Goal: Task Accomplishment & Management: Manage account settings

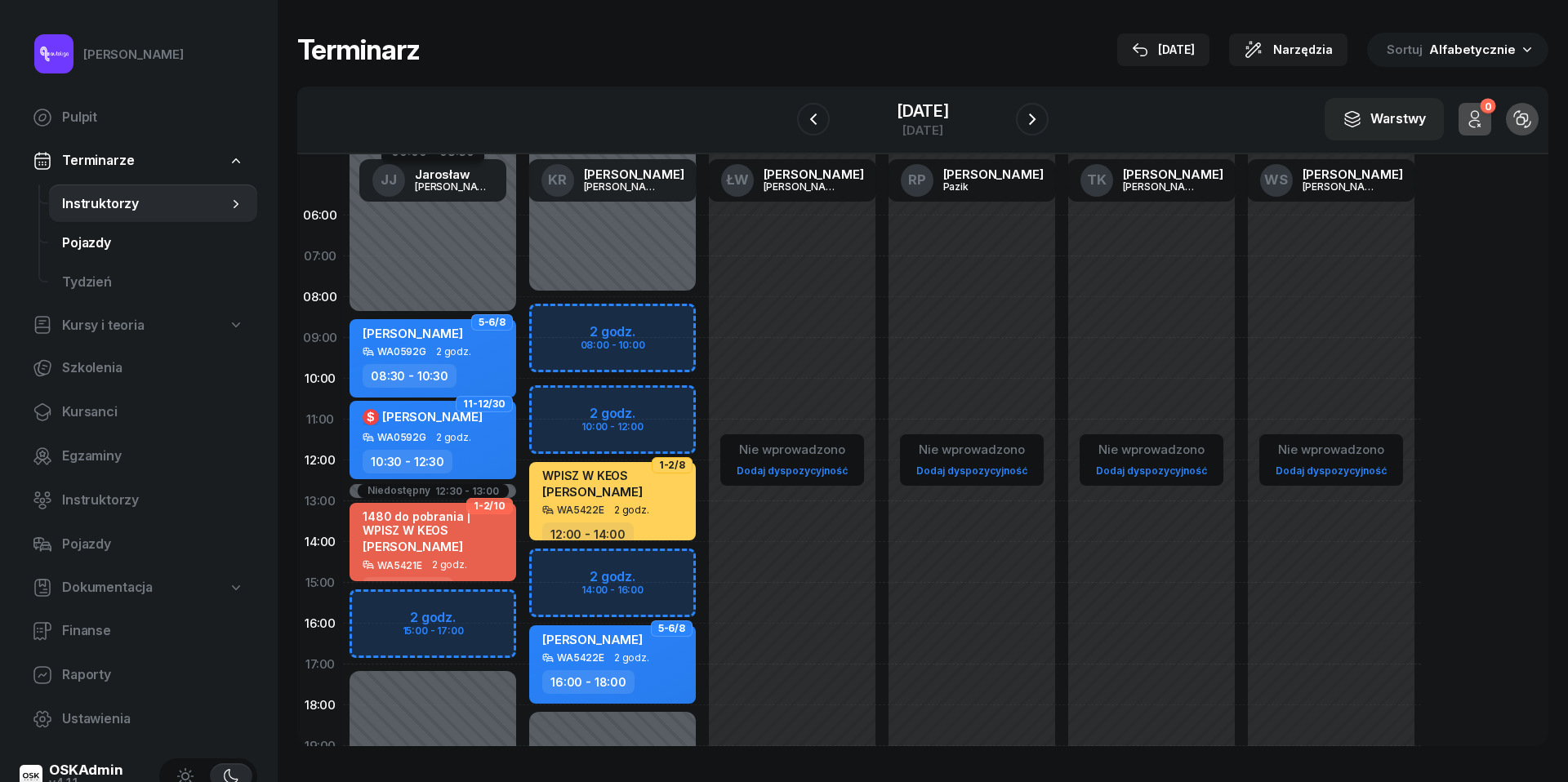
scroll to position [30, 0]
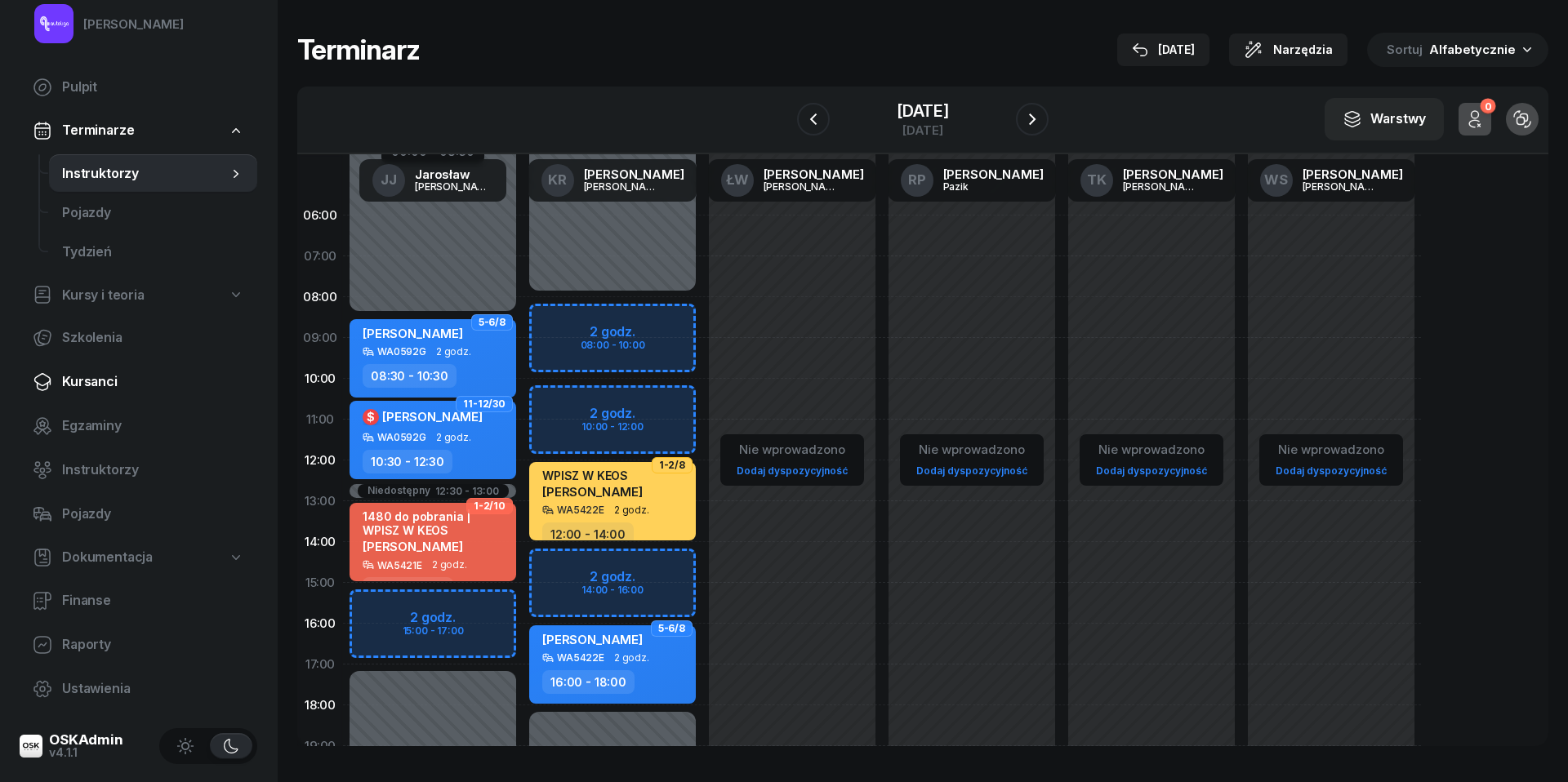
click at [105, 386] on span "Kursanci" at bounding box center [153, 382] width 182 height 22
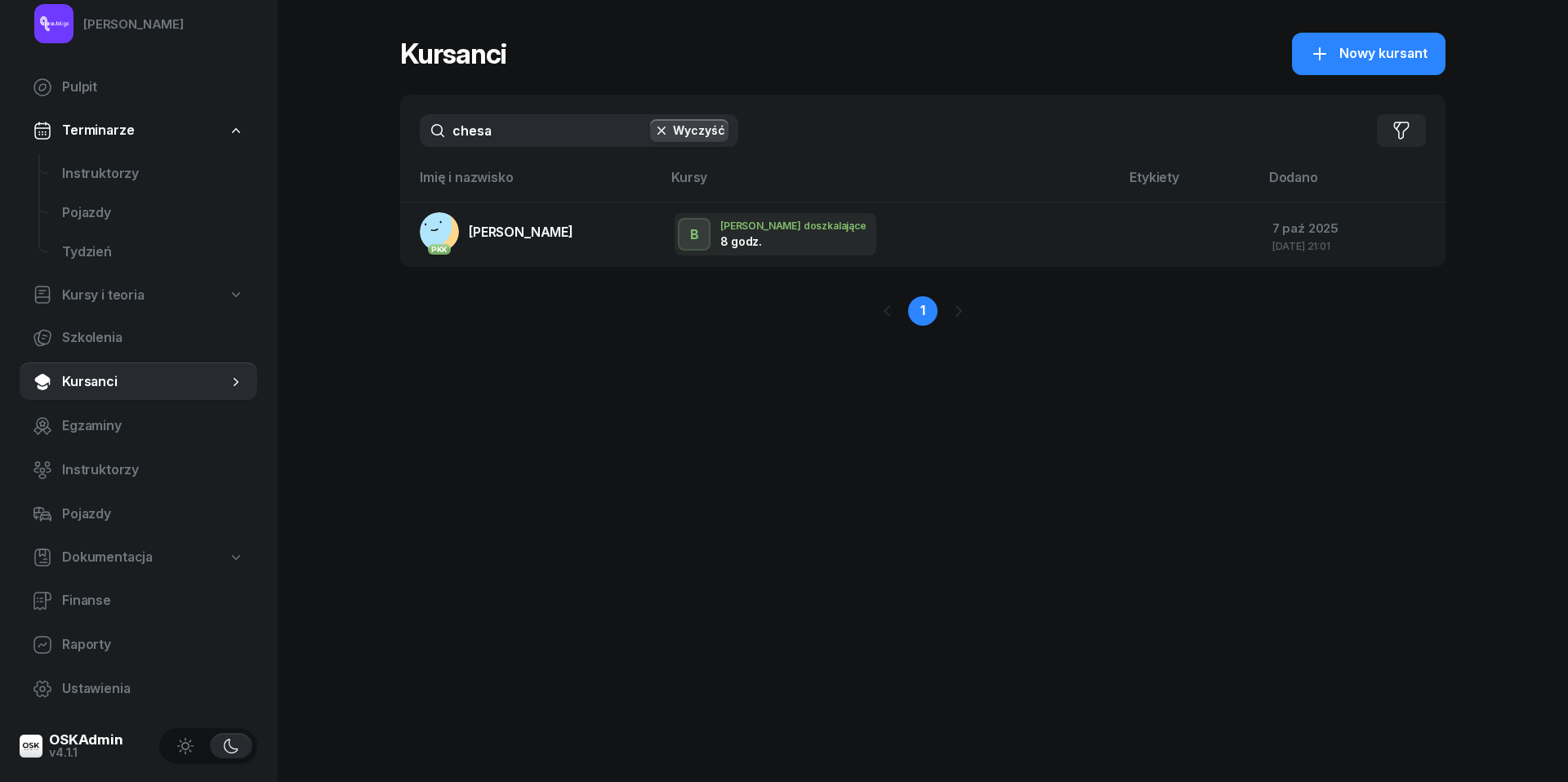
click at [511, 141] on input "chesa" at bounding box center [579, 130] width 318 height 33
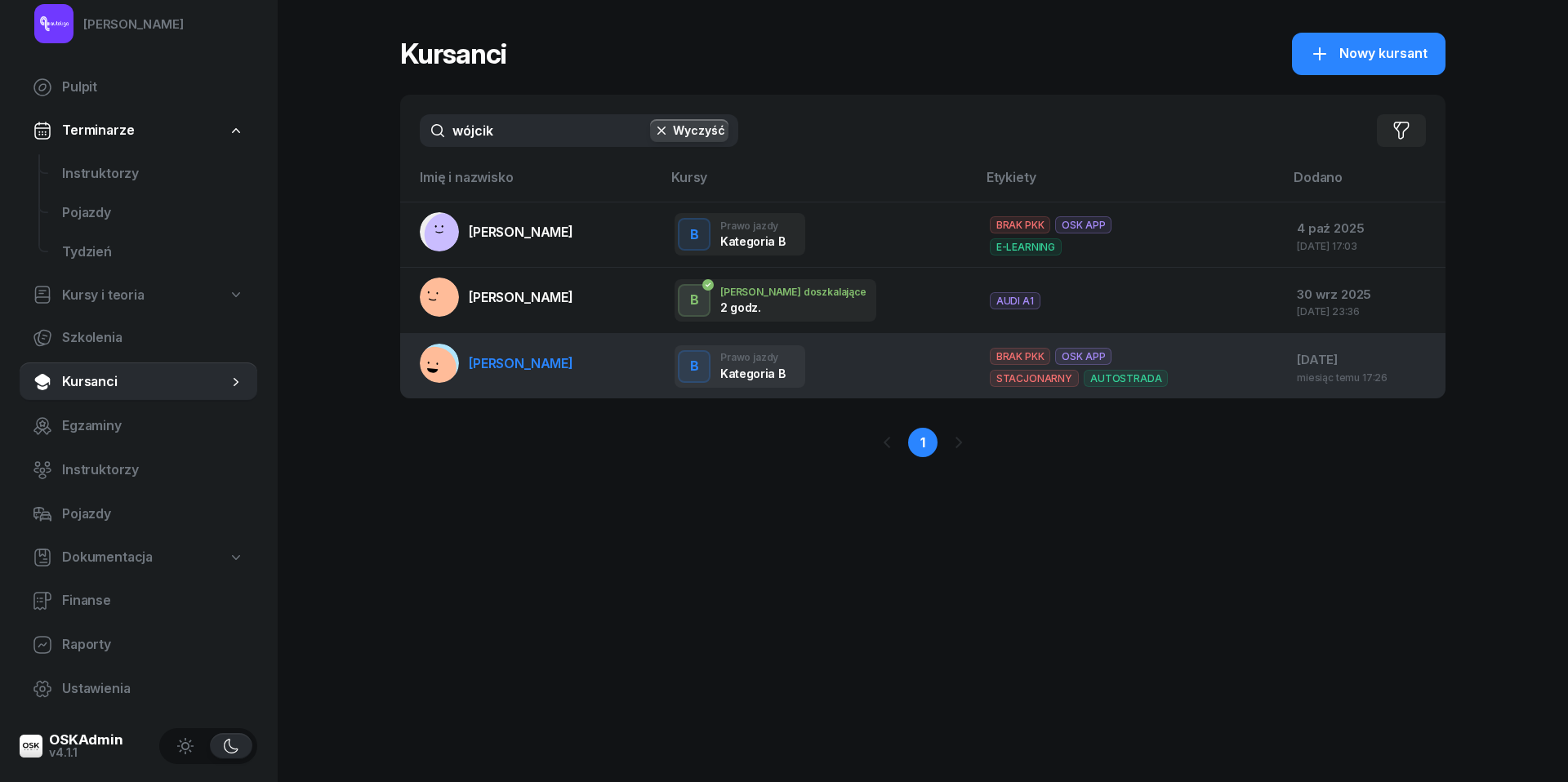
type input "wójcik"
click at [520, 371] on link "[PERSON_NAME]" at bounding box center [496, 363] width 154 height 39
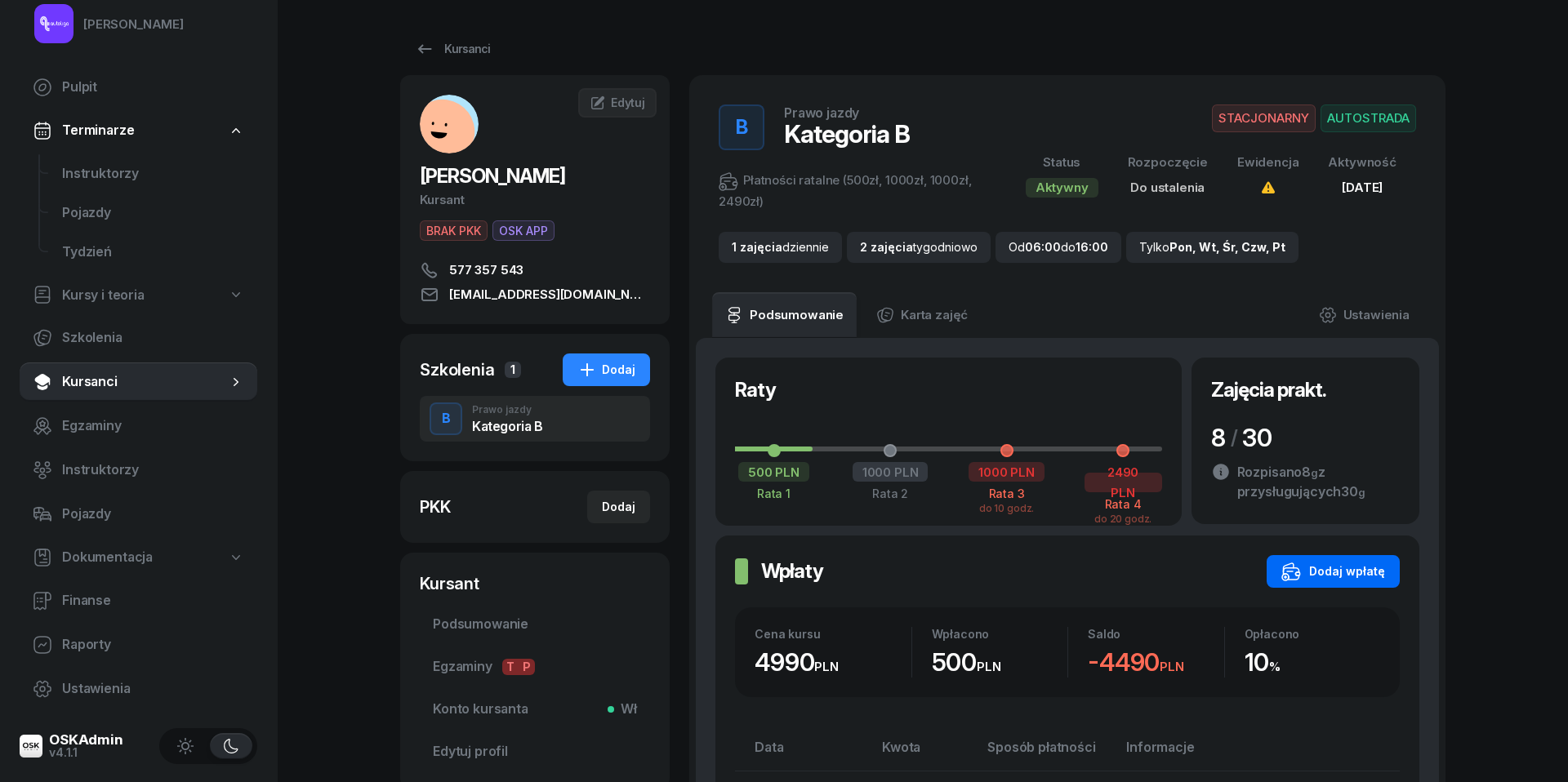
click at [1364, 578] on div "Dodaj wpłatę" at bounding box center [1333, 571] width 104 height 20
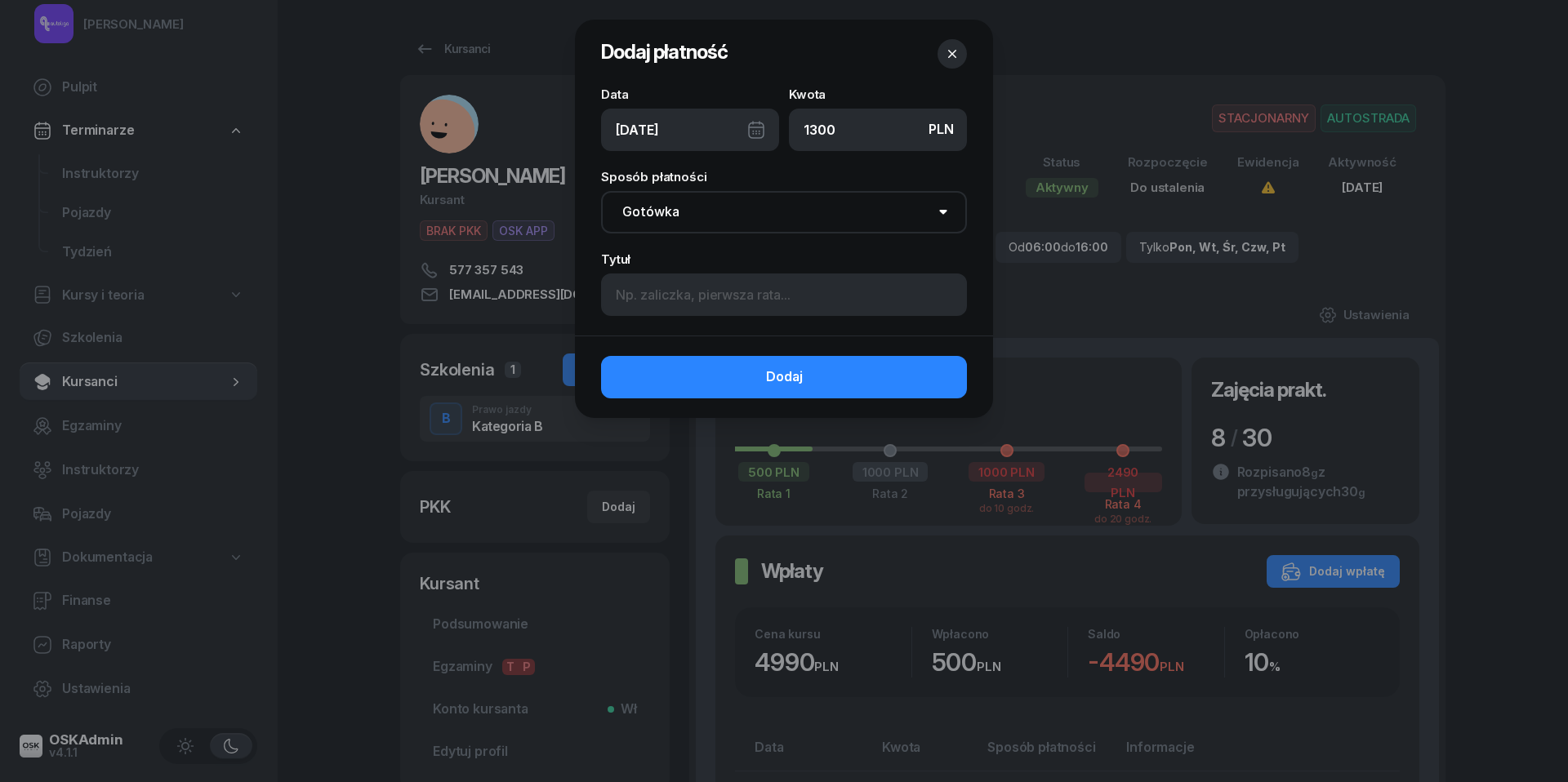
type input "1300"
click at [765, 129] on div "10/10/2025" at bounding box center [690, 129] width 178 height 42
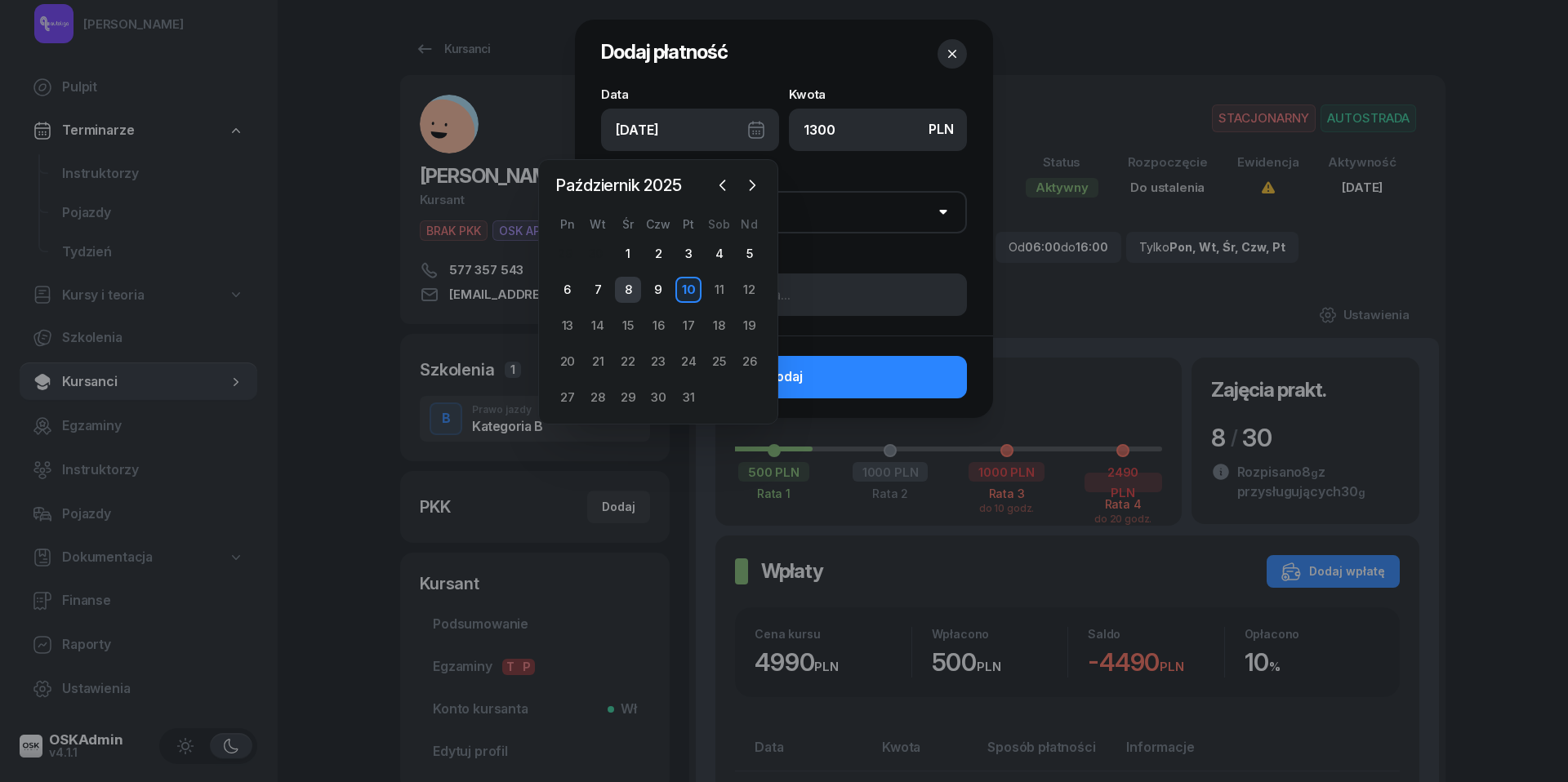
click at [635, 288] on div "8" at bounding box center [629, 290] width 26 height 26
type input "08/10/2025"
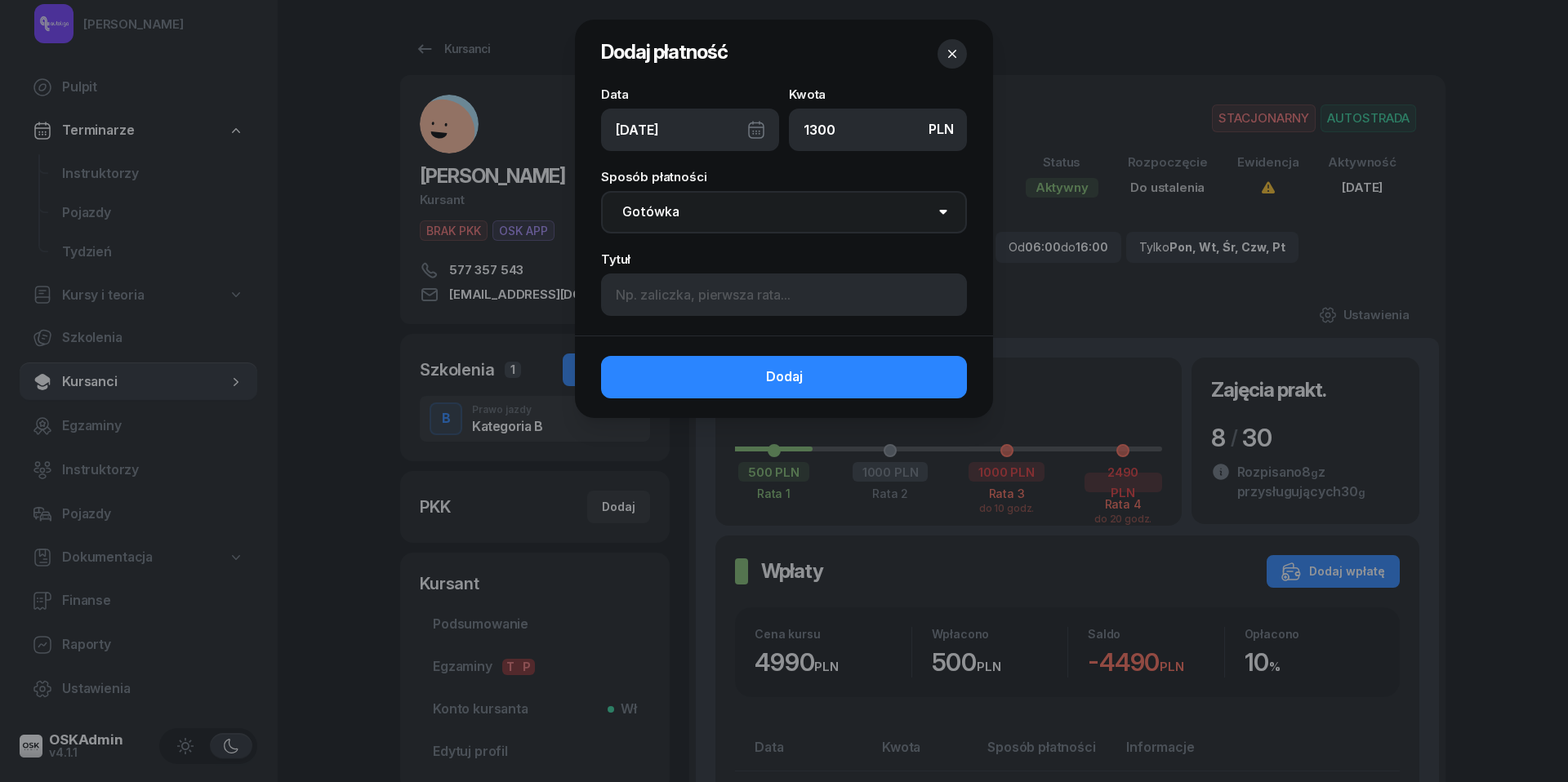
select select "transfer"
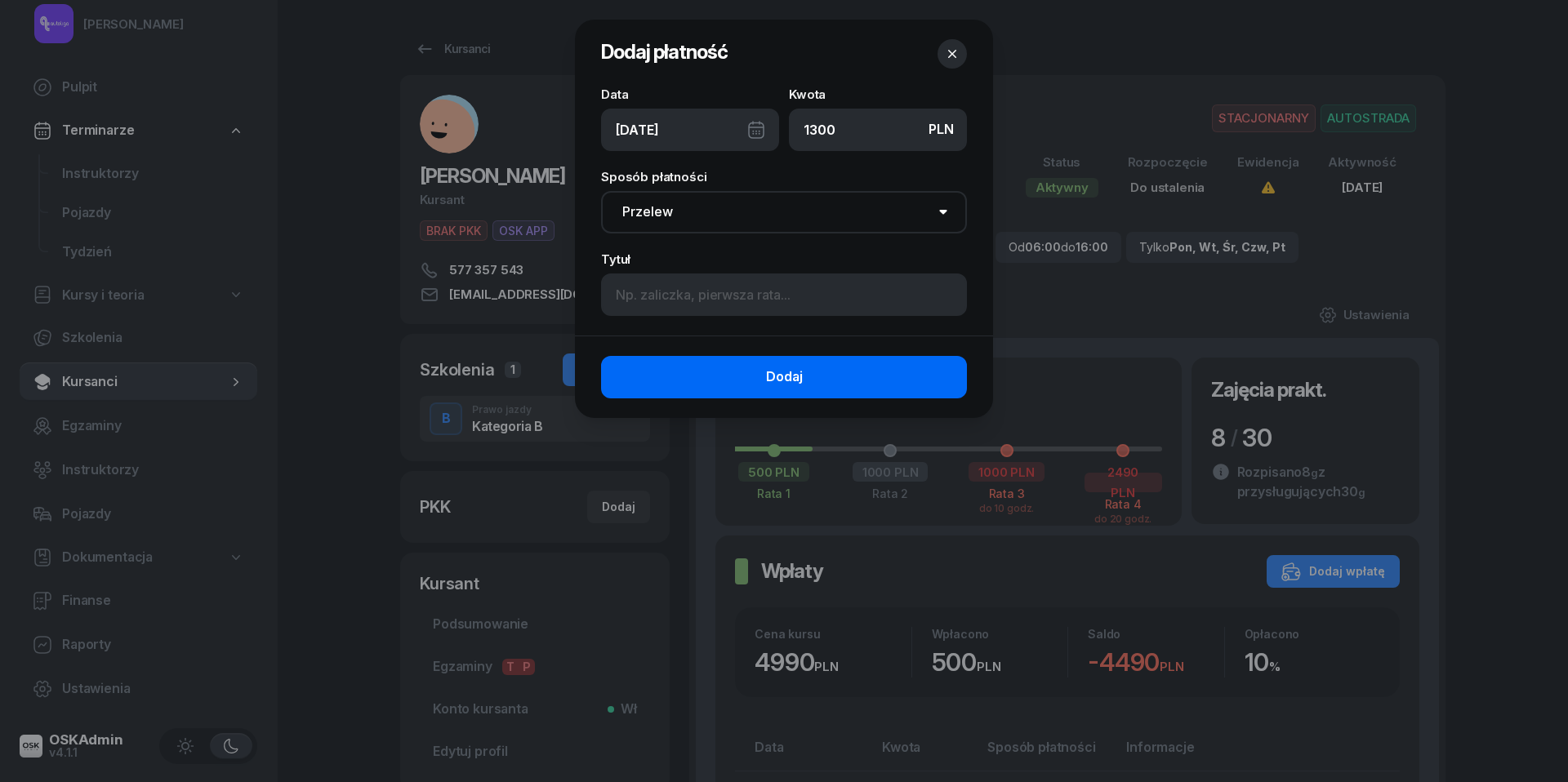
click at [732, 380] on button "Dodaj" at bounding box center [784, 376] width 366 height 42
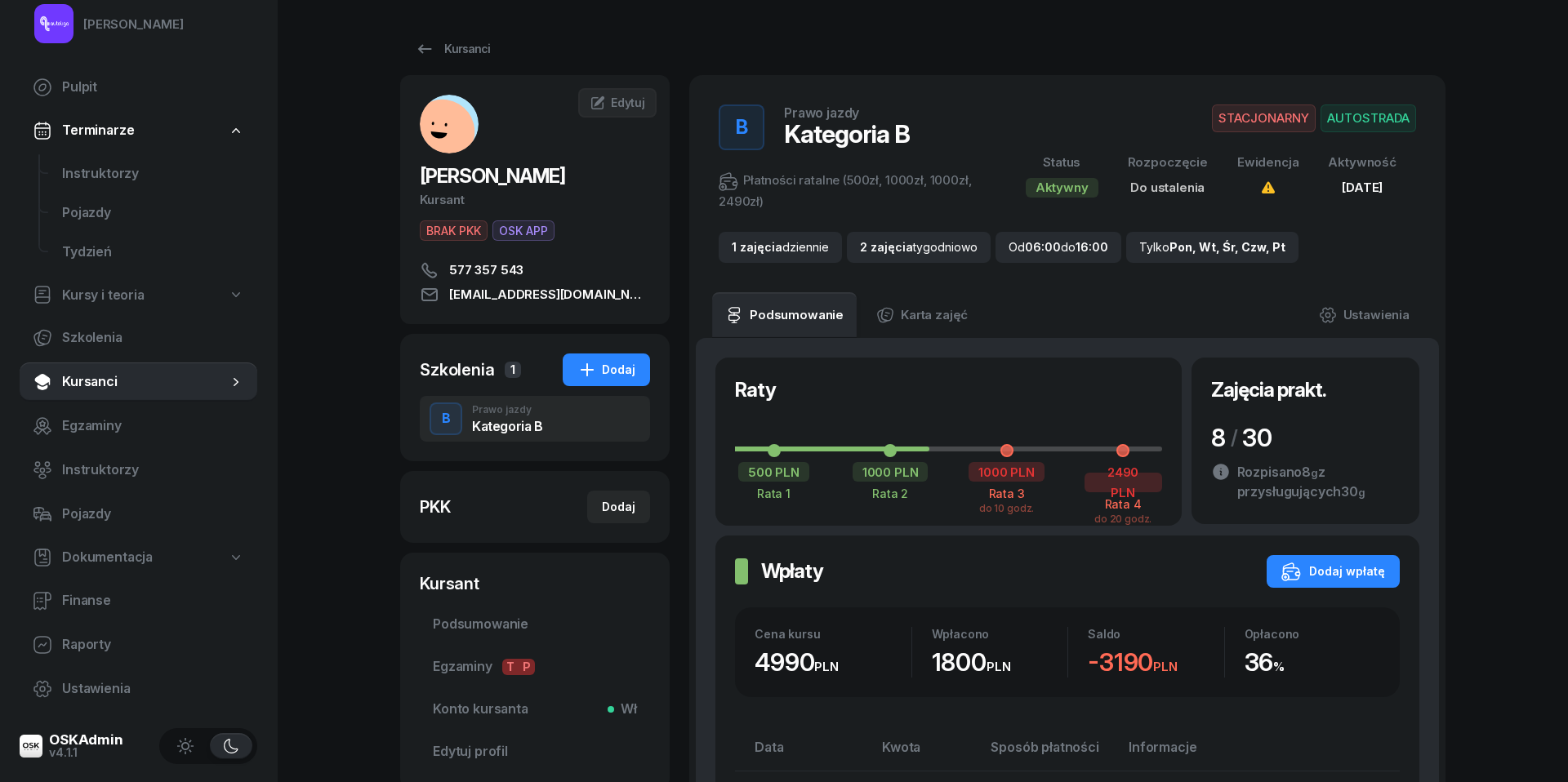
click at [108, 386] on span "Kursanci" at bounding box center [144, 382] width 166 height 22
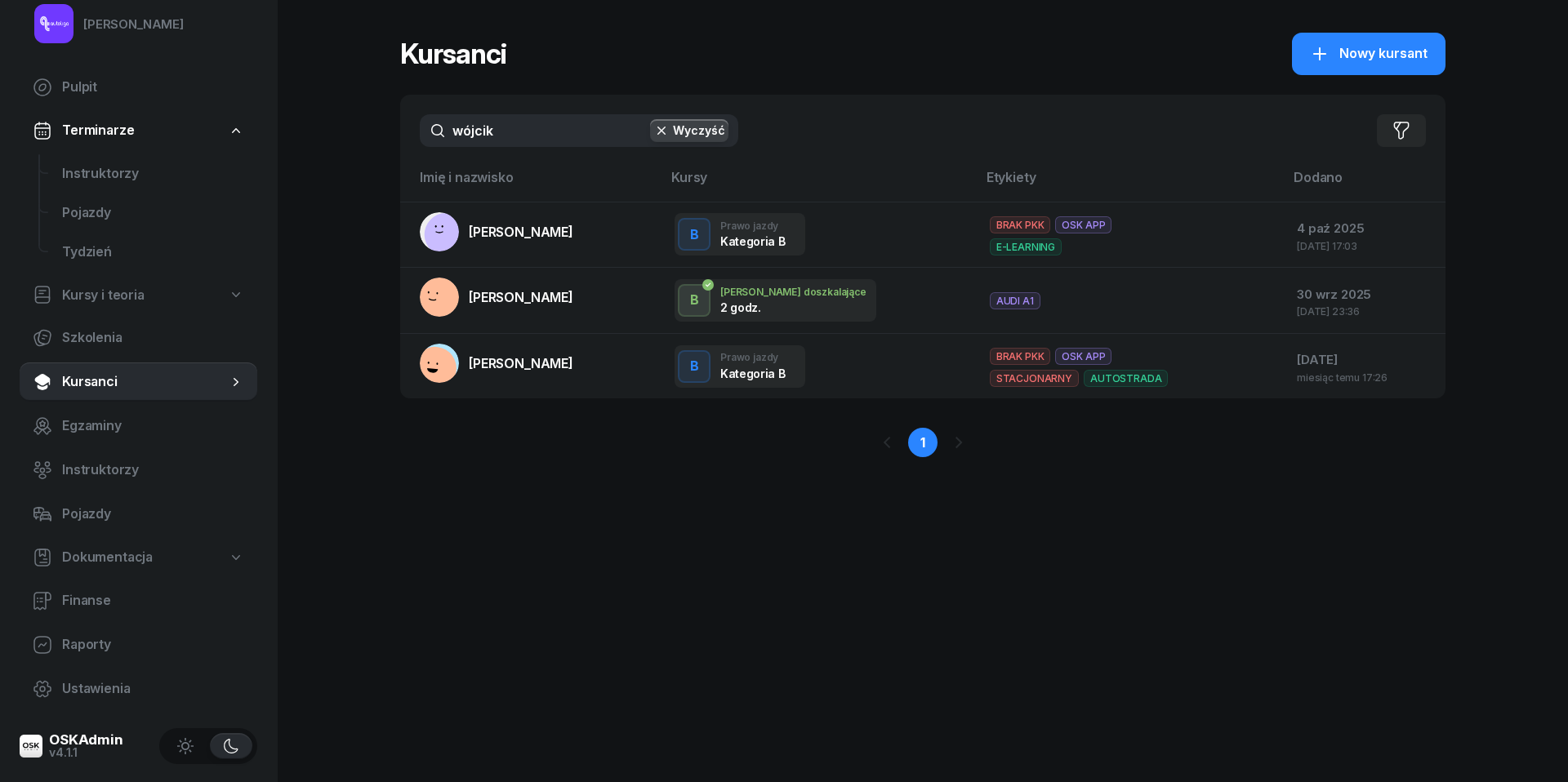
click at [527, 139] on input "wójcik" at bounding box center [579, 130] width 318 height 33
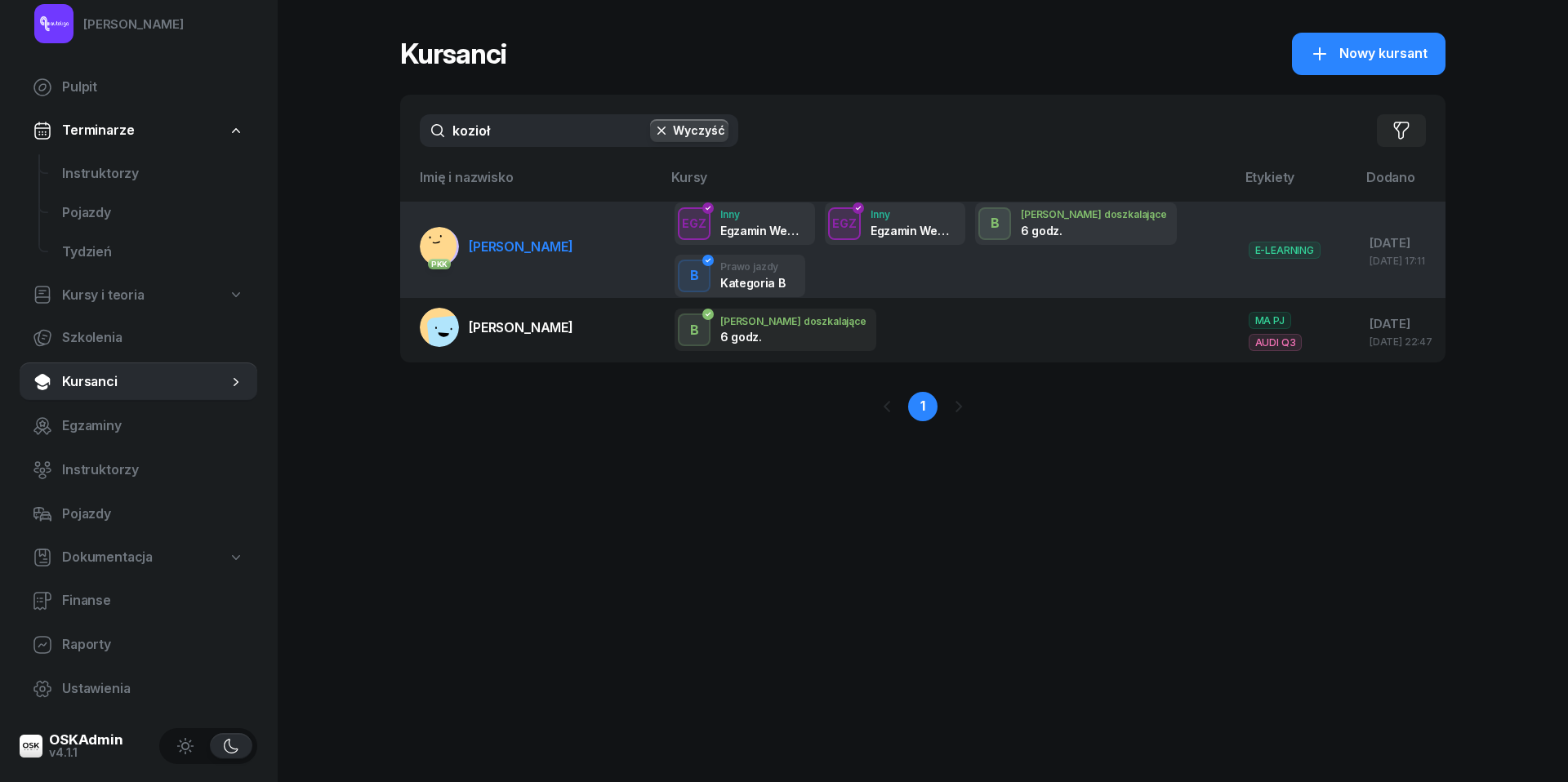
type input "kozioł"
click at [542, 246] on span "[PERSON_NAME]" at bounding box center [522, 246] width 105 height 16
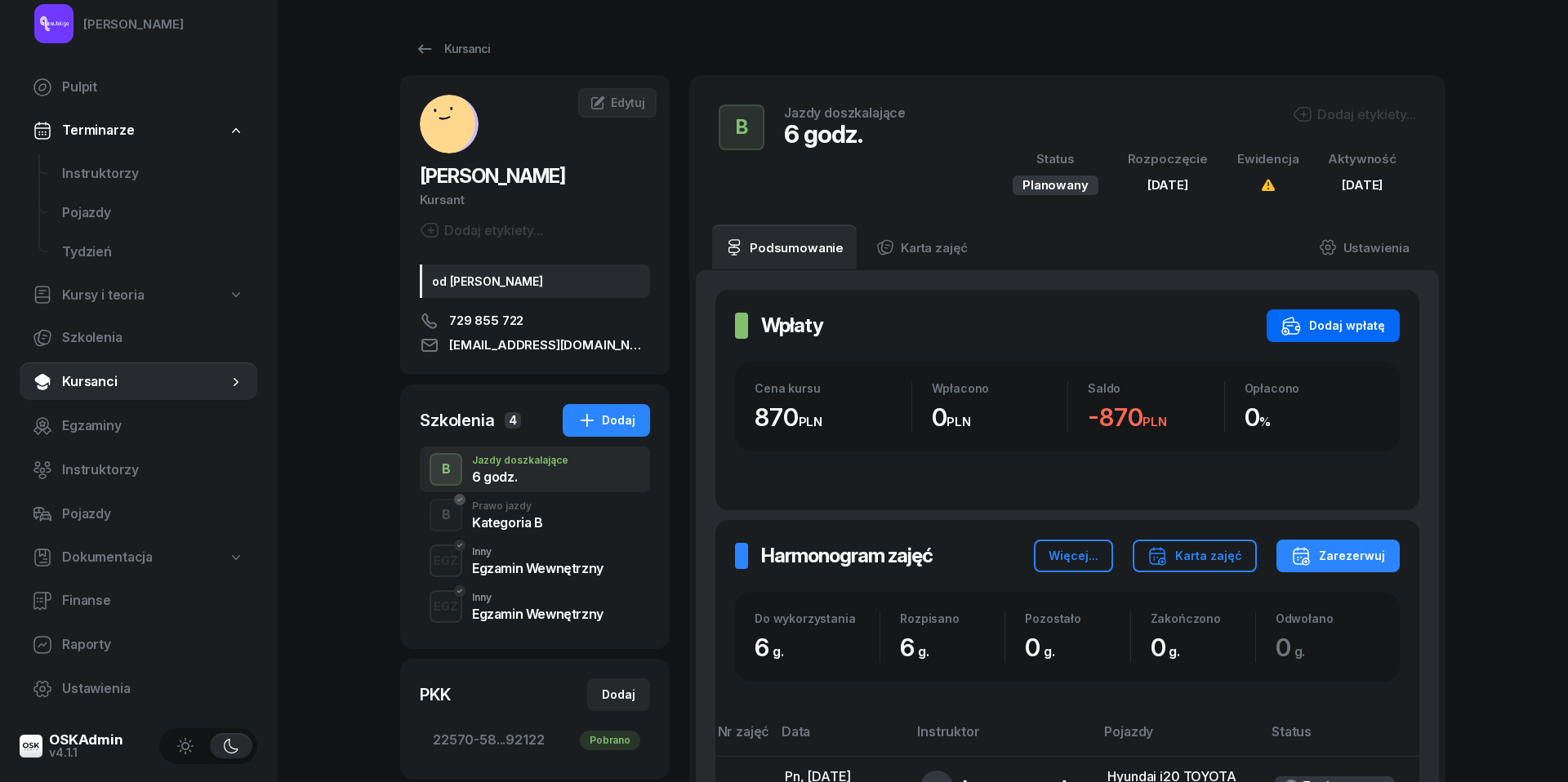
click at [1369, 323] on div "Dodaj wpłatę" at bounding box center [1333, 325] width 104 height 20
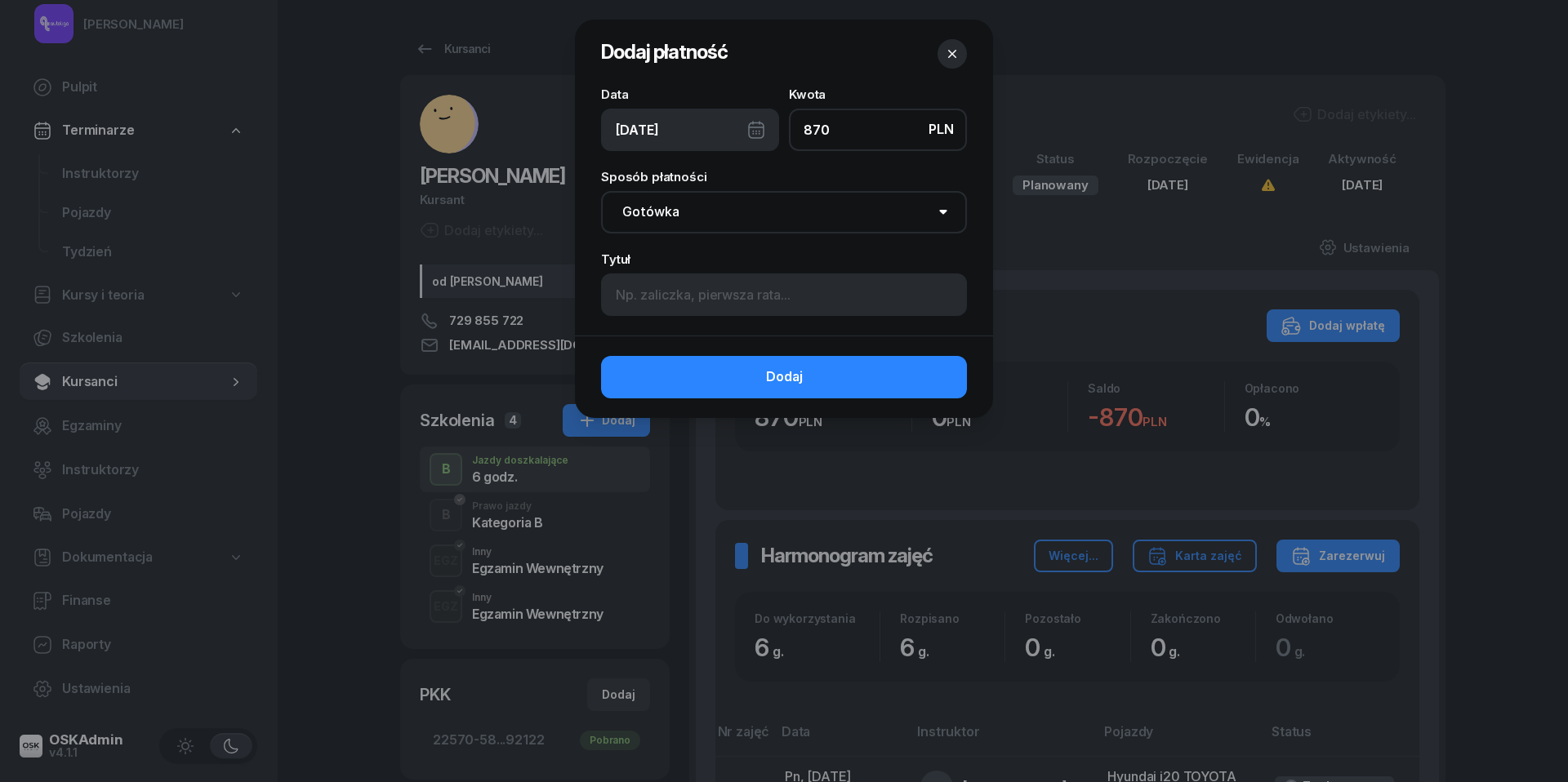
type input "870"
click at [762, 129] on div "10/10/2025" at bounding box center [690, 129] width 178 height 42
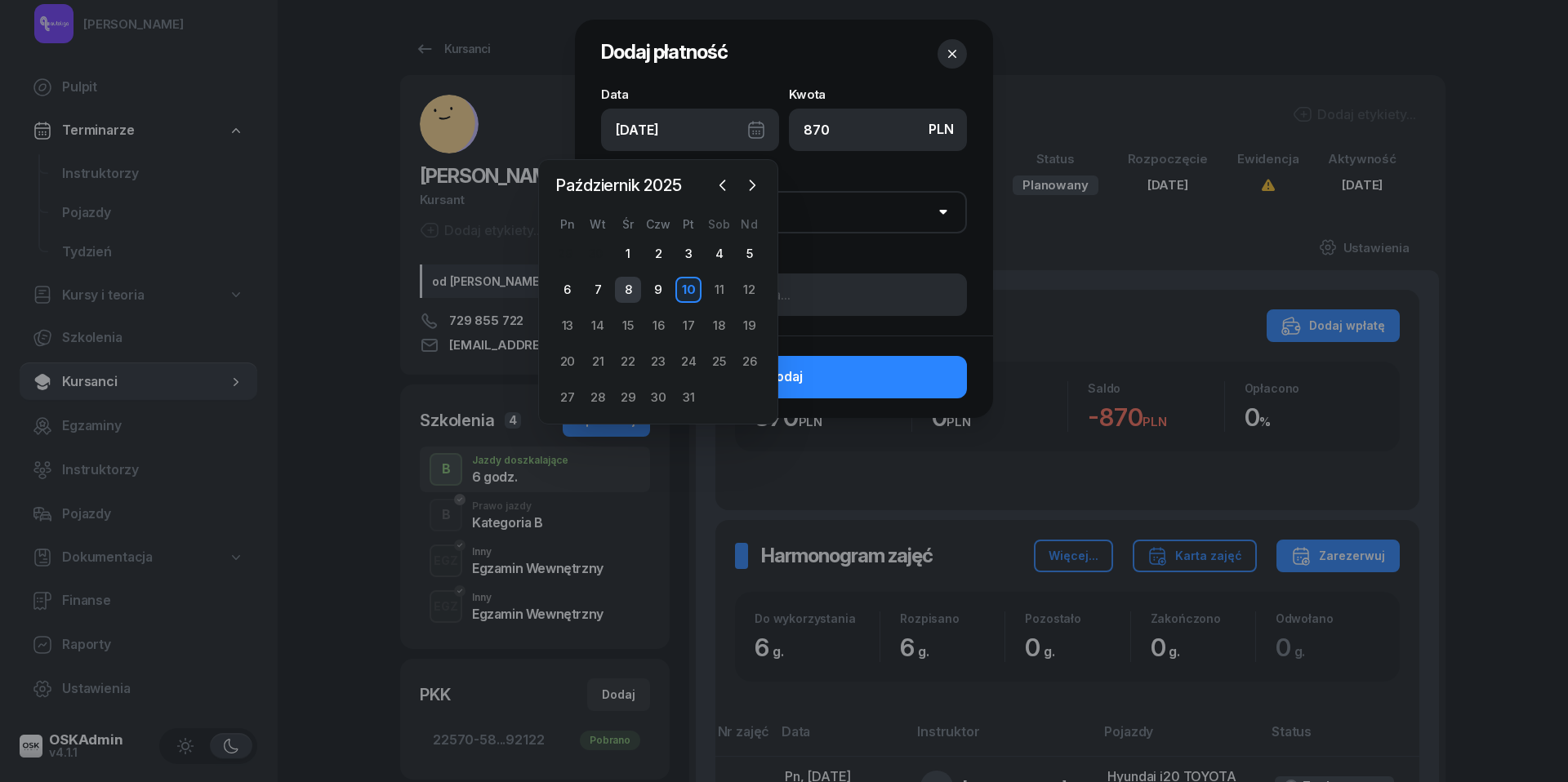
click at [625, 285] on div "8" at bounding box center [629, 290] width 26 height 26
type input "08/10/2025"
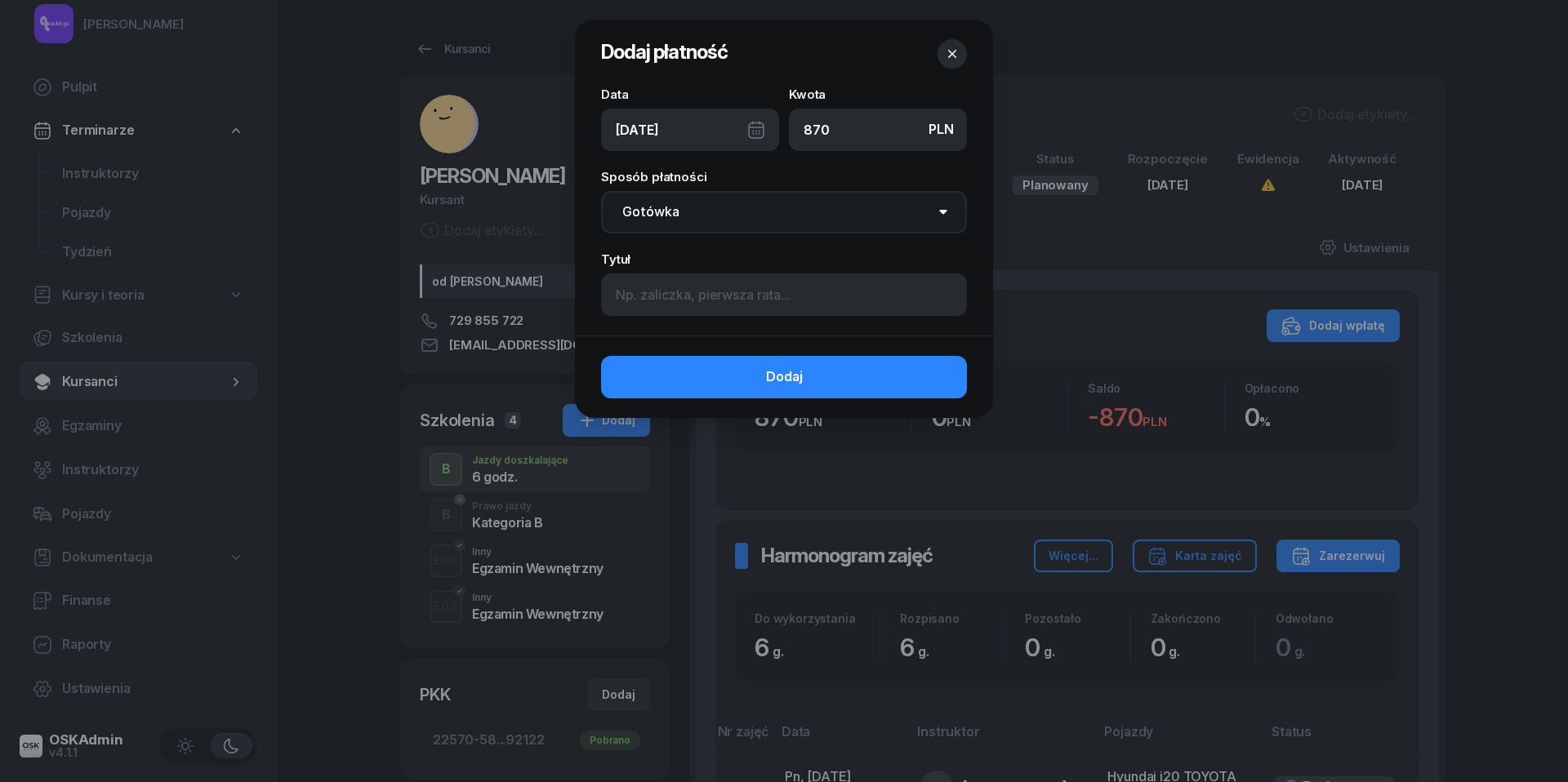
select select "transfer"
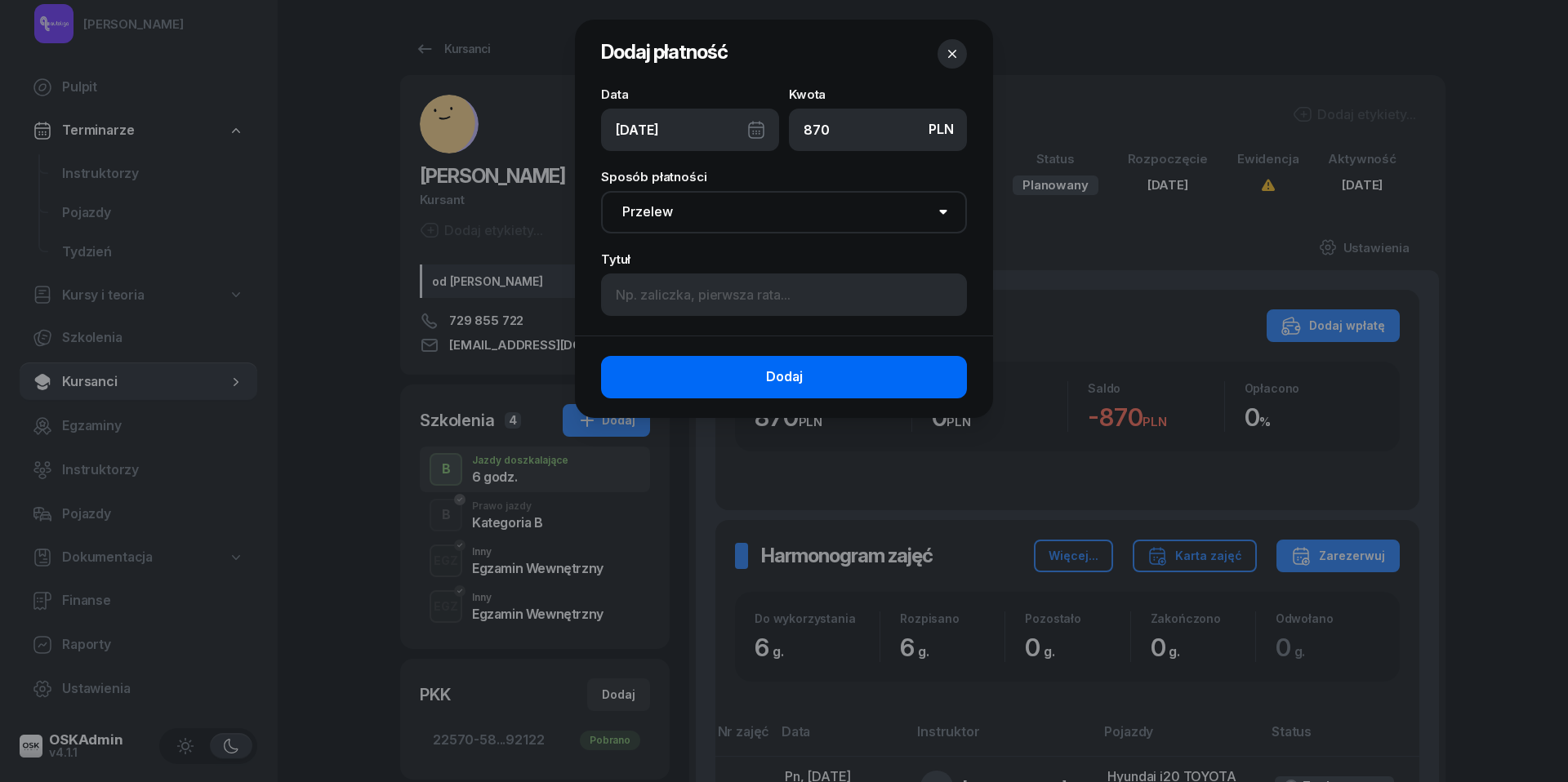
click at [762, 374] on button "Dodaj" at bounding box center [784, 376] width 366 height 42
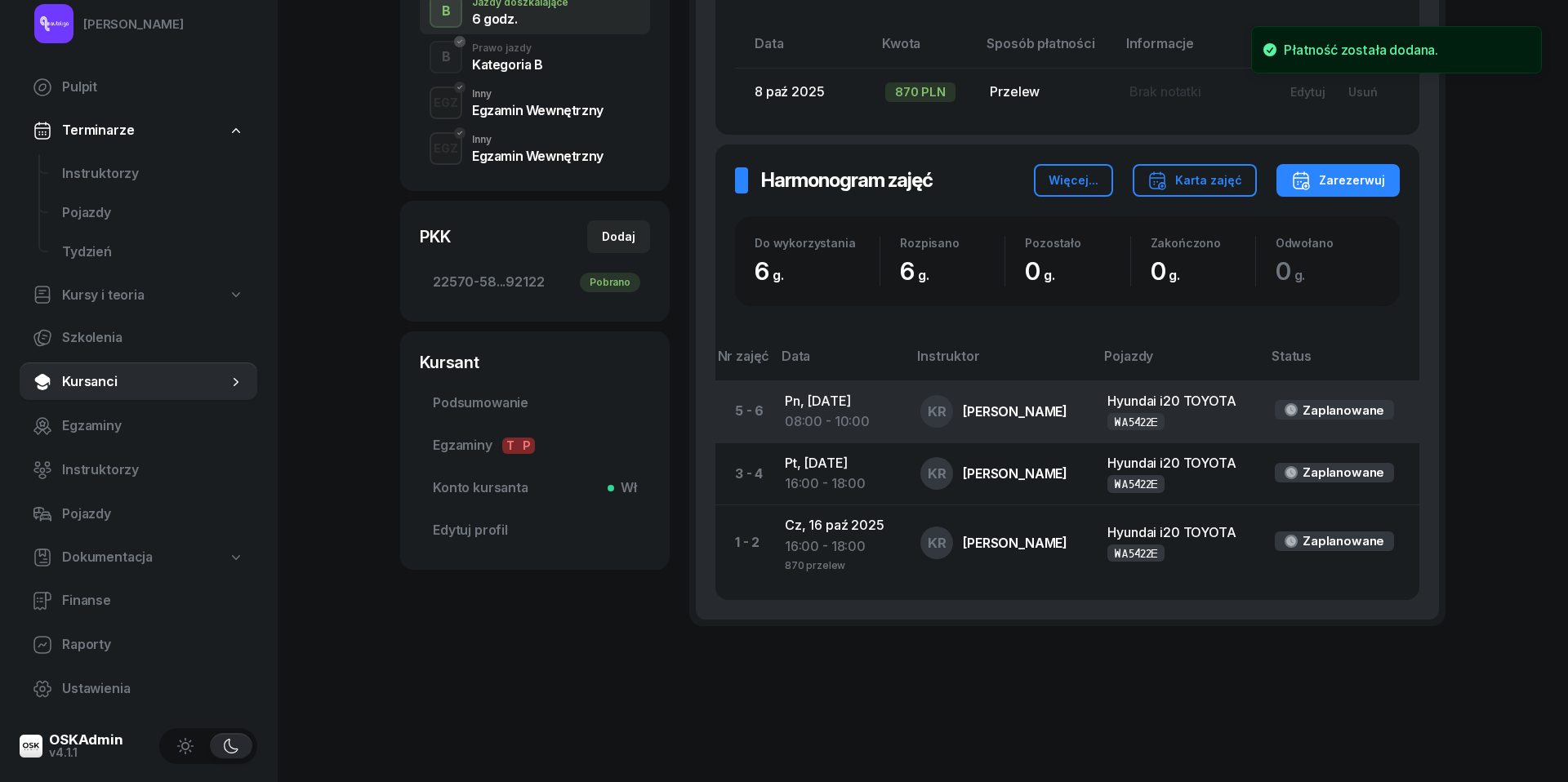
scroll to position [457, 0]
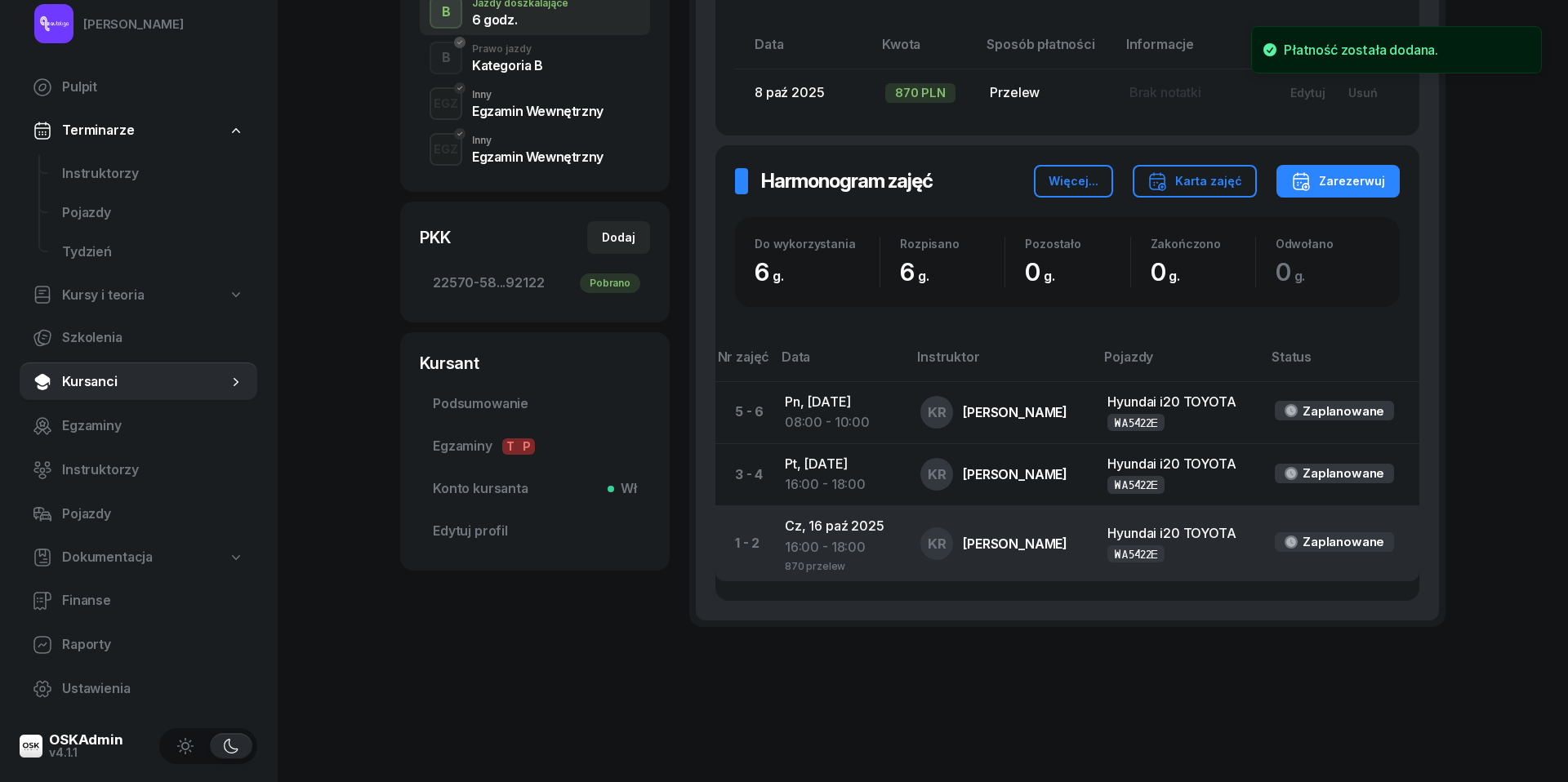
click at [821, 551] on div "16:00 - 18:00" at bounding box center [839, 548] width 110 height 22
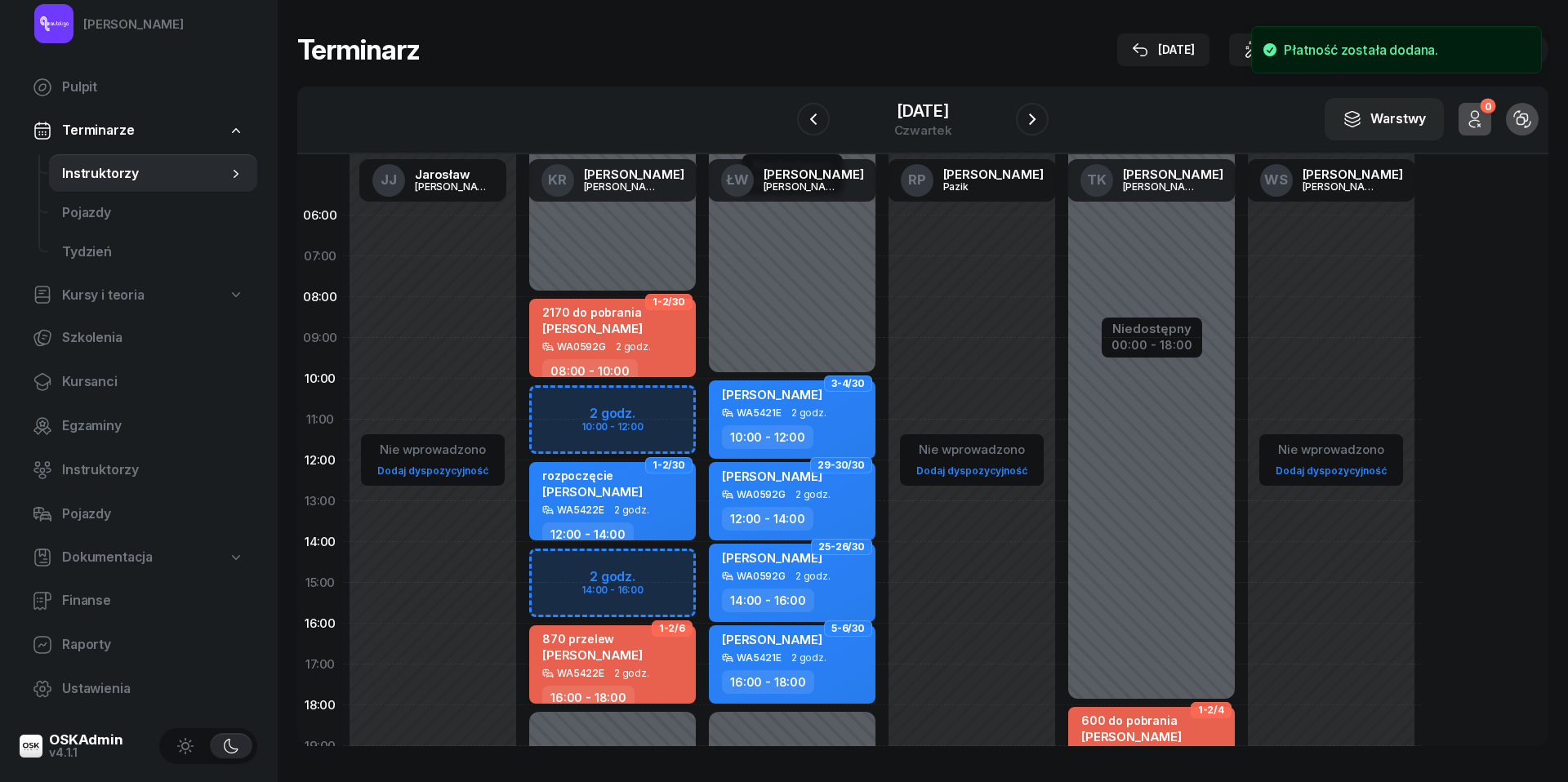
click at [606, 665] on div "870 przelew Katarzyna Kozioł" at bounding box center [592, 650] width 100 height 36
select select "16"
select select "18"
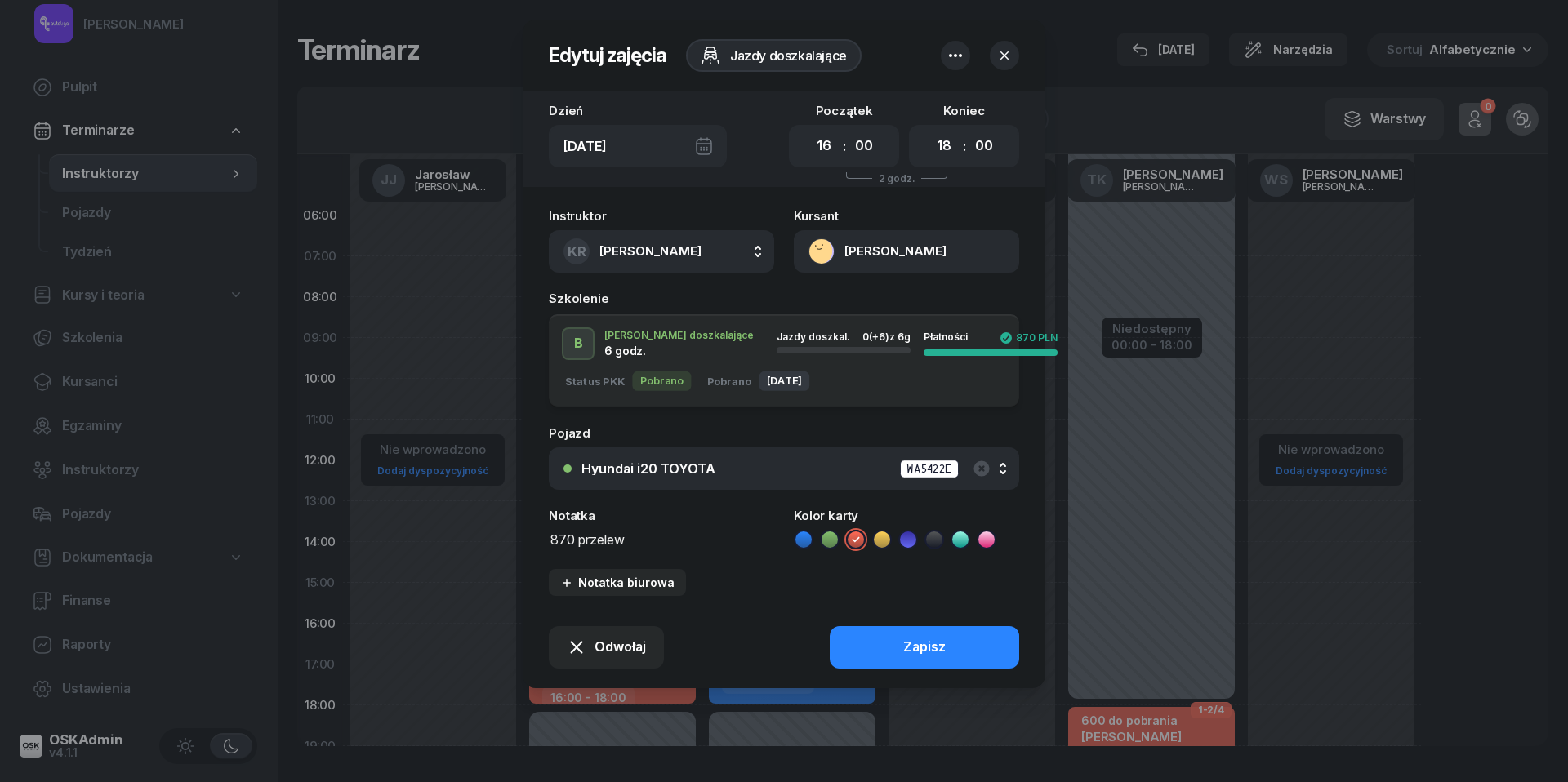
click at [604, 539] on textarea "870 przelew" at bounding box center [661, 539] width 226 height 21
click at [804, 539] on icon at bounding box center [803, 539] width 16 height 16
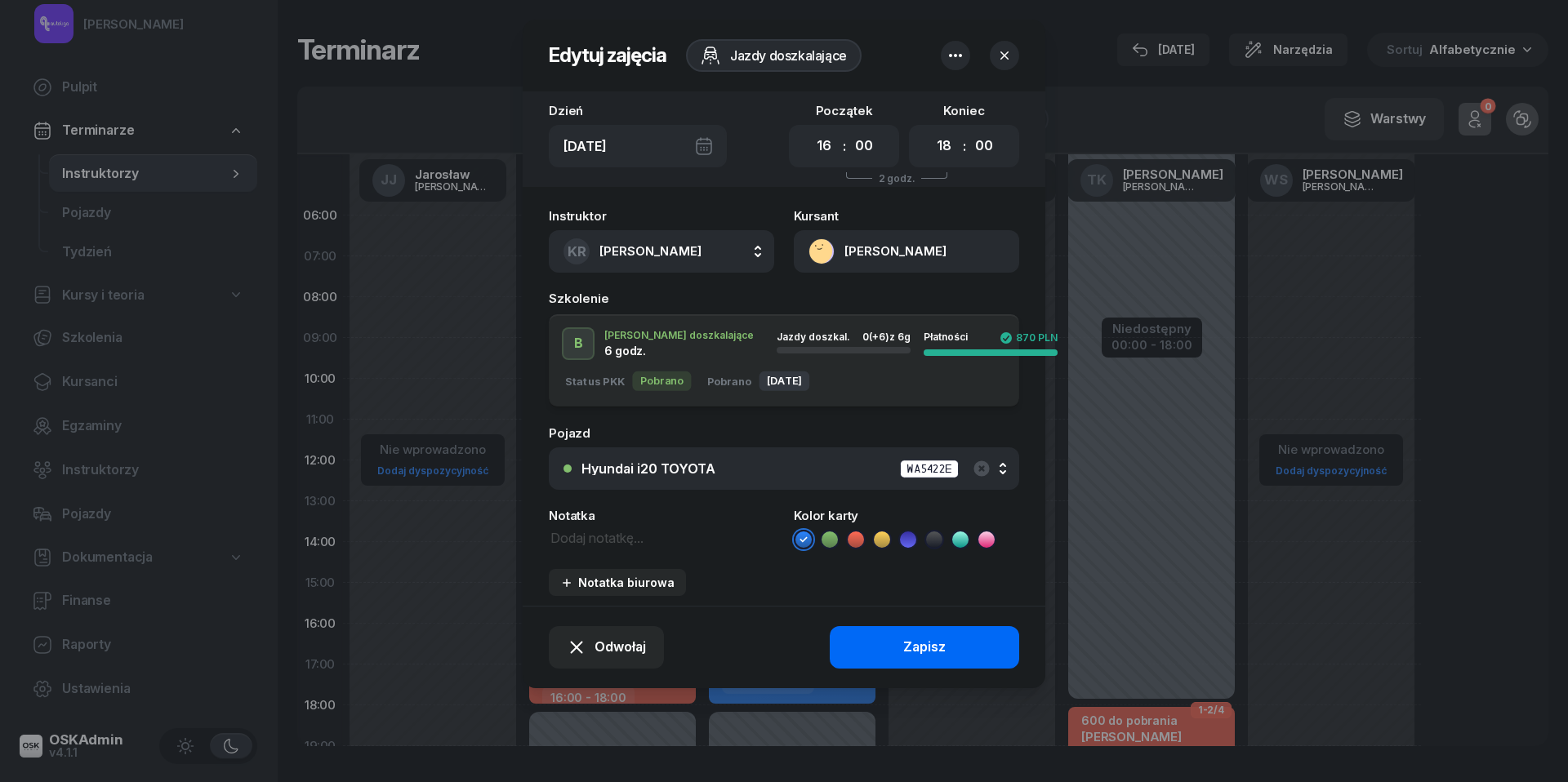
click at [894, 638] on button "Zapisz" at bounding box center [925, 647] width 189 height 42
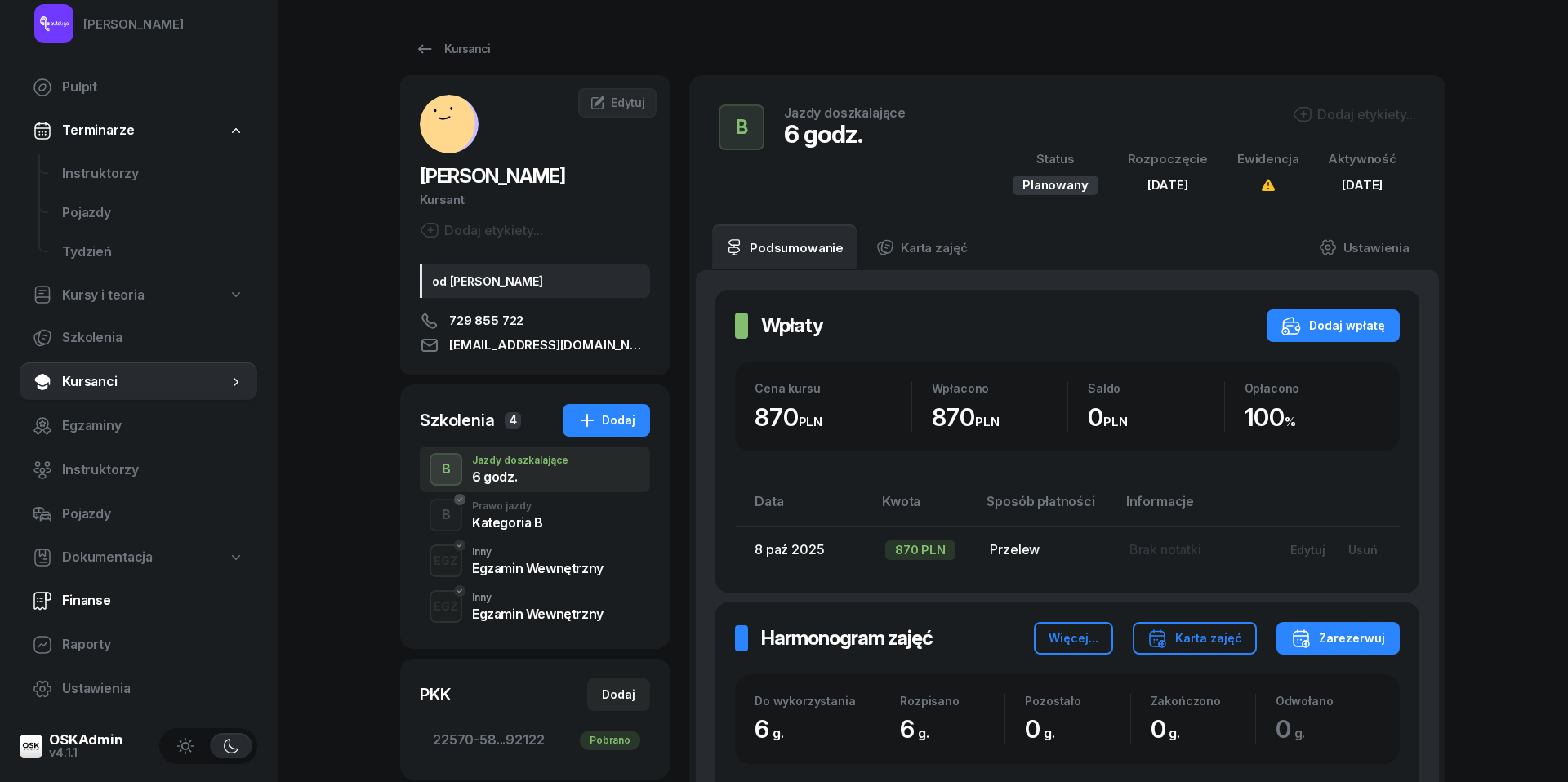
click at [67, 593] on span "Finanse" at bounding box center [153, 600] width 182 height 22
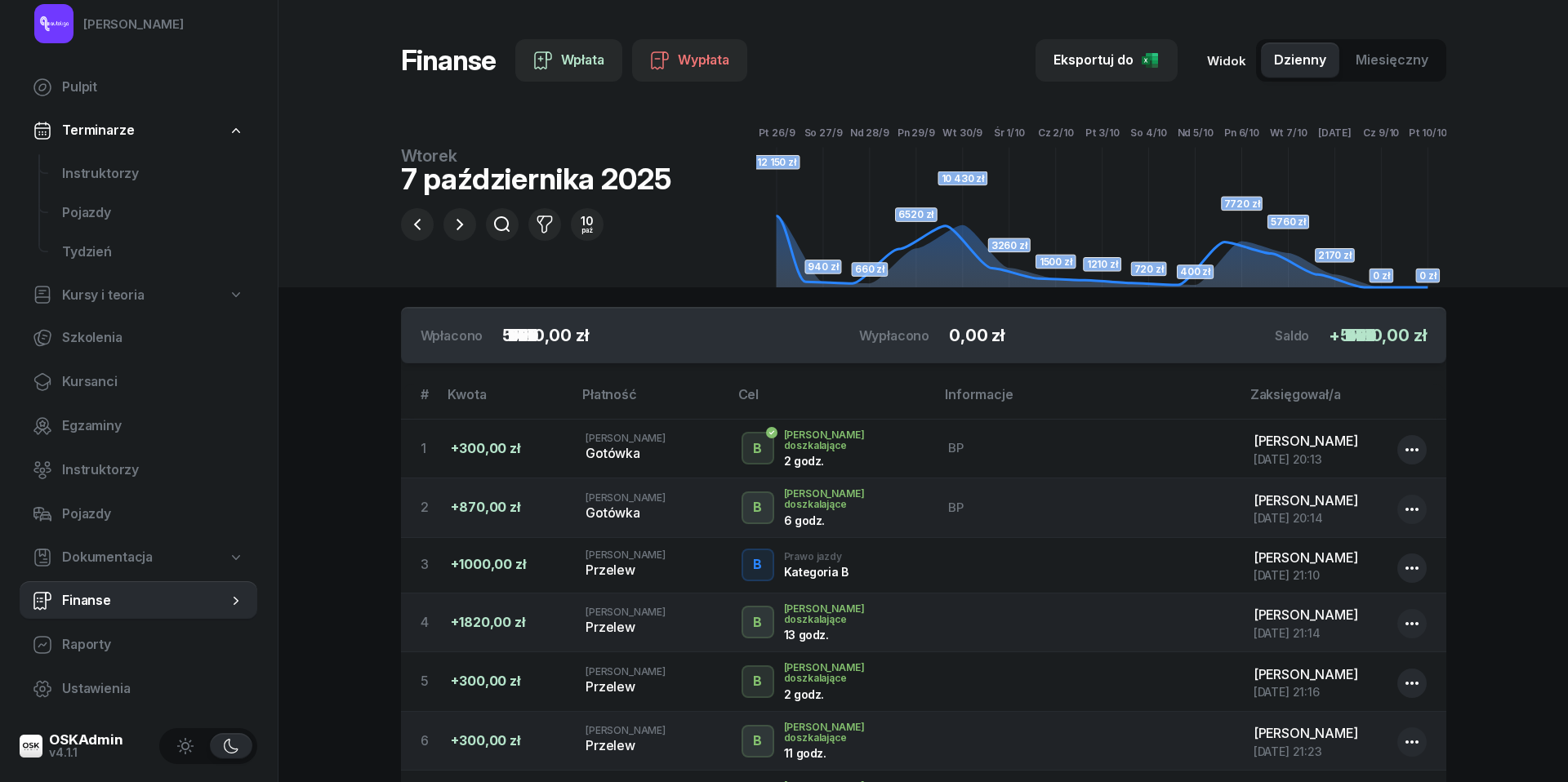
scroll to position [33, 0]
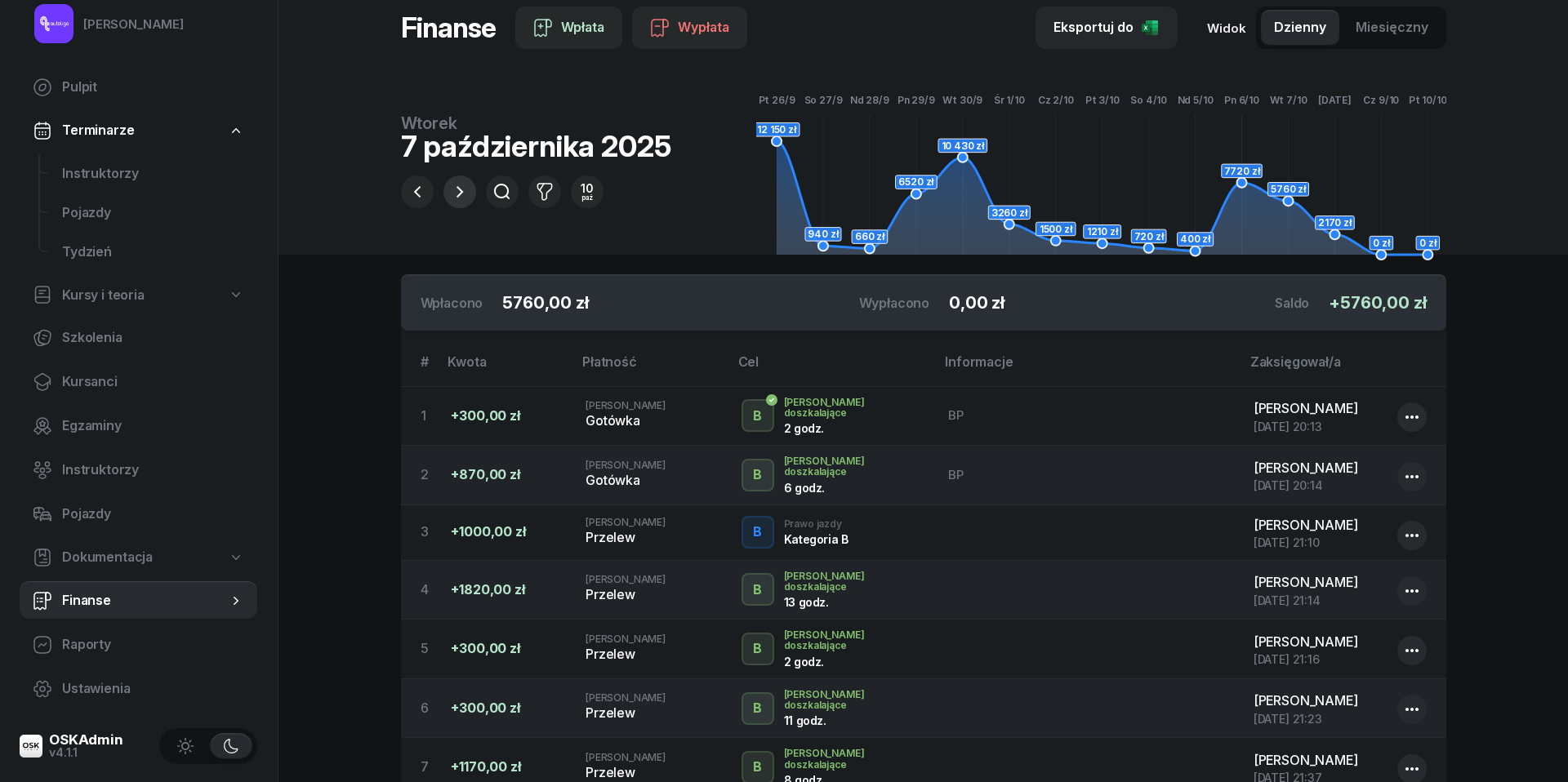
click at [456, 191] on icon "button" at bounding box center [459, 191] width 20 height 20
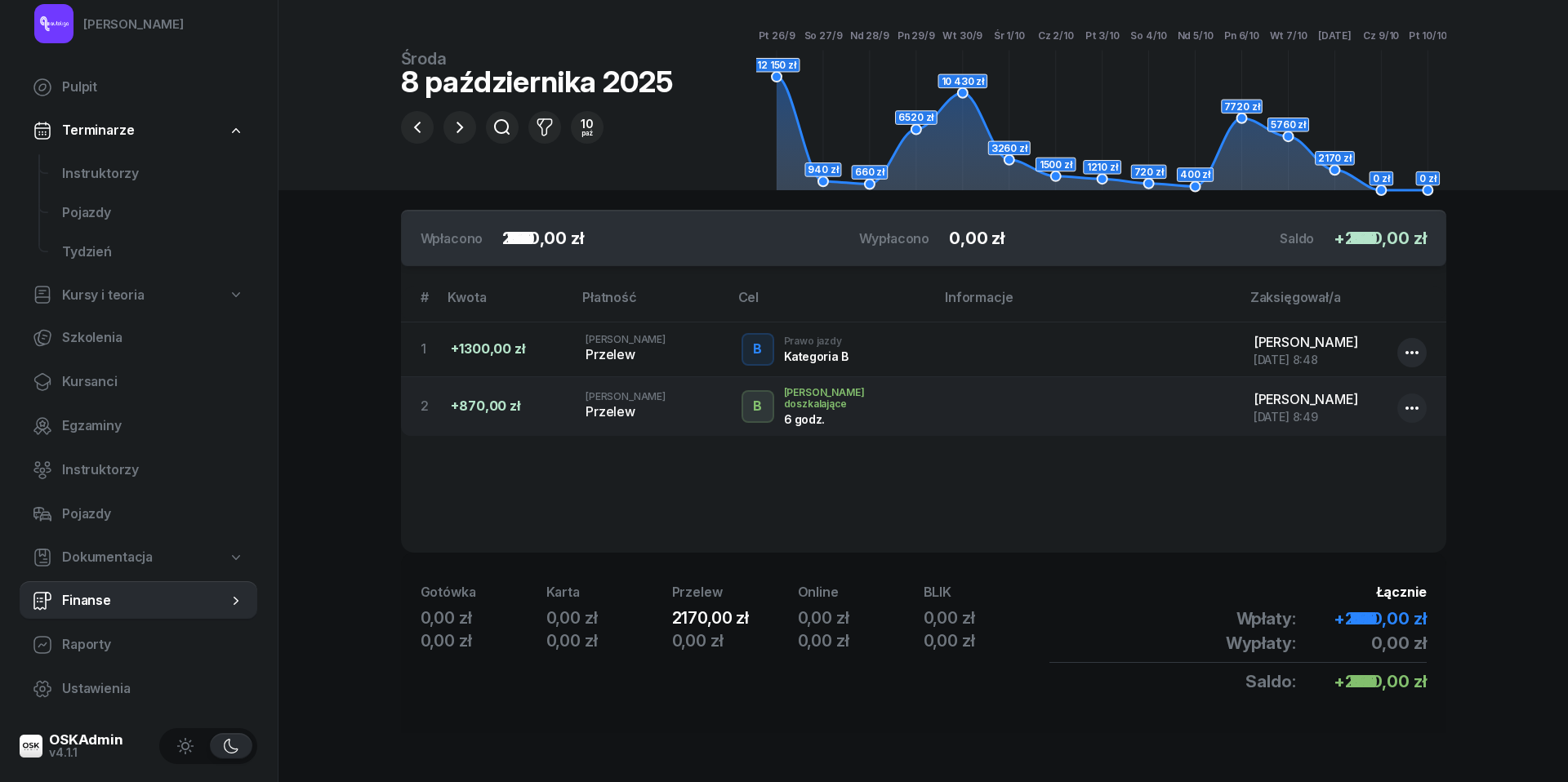
scroll to position [101, 0]
click at [93, 396] on link "Kursanci" at bounding box center [139, 382] width 238 height 39
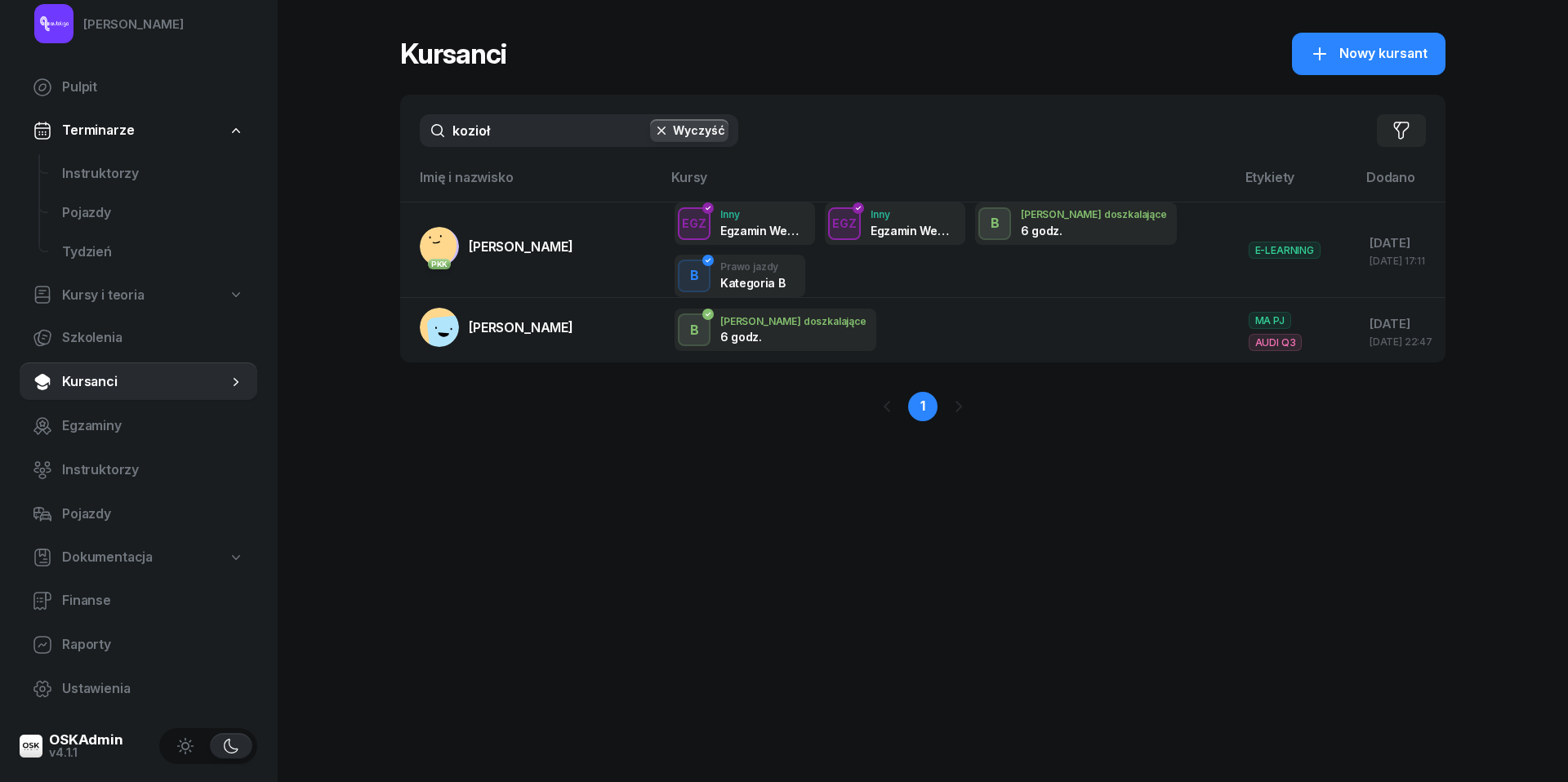
click at [516, 139] on input "kozioł" at bounding box center [579, 130] width 318 height 33
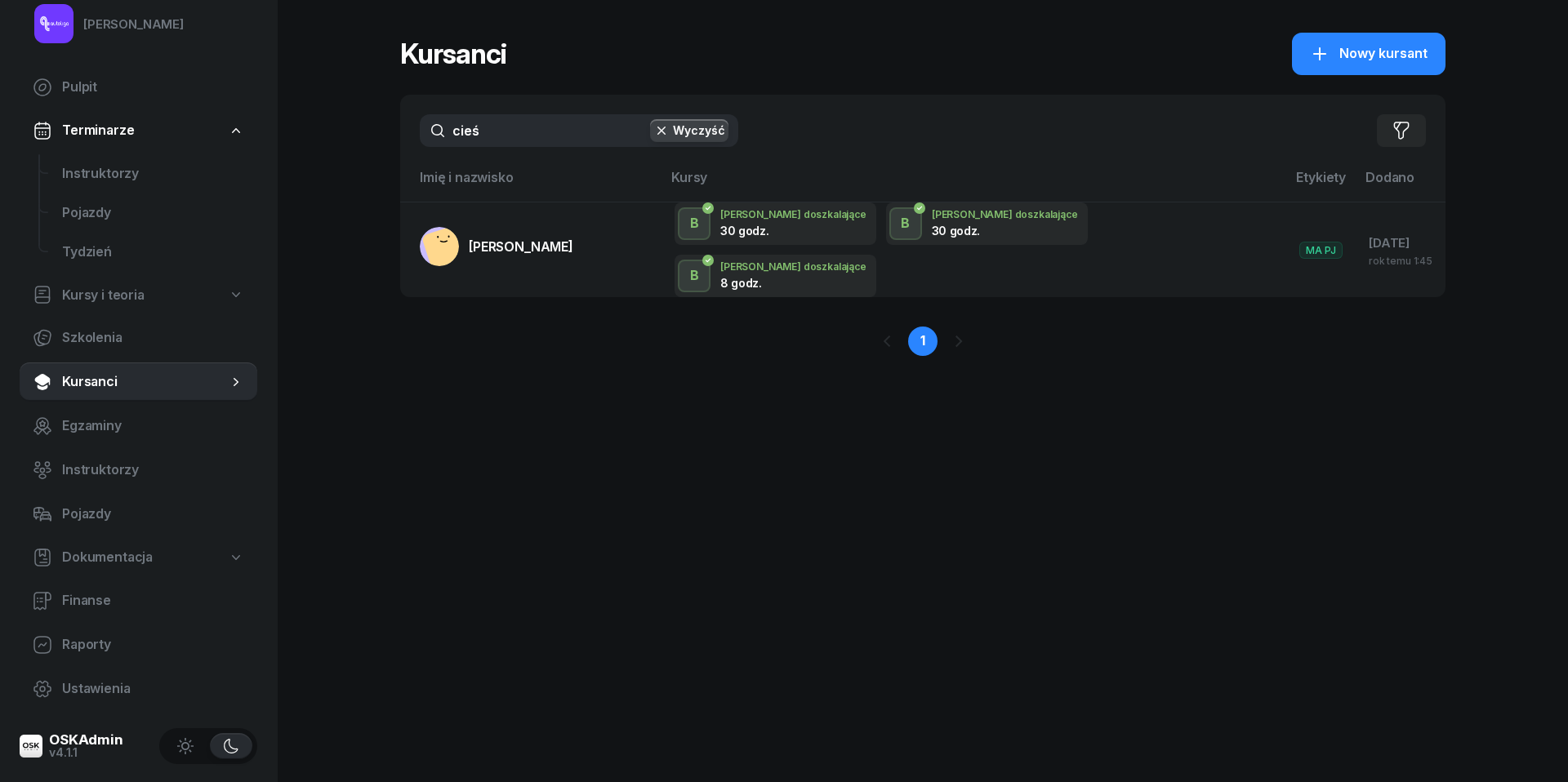
click at [552, 132] on input "cieś" at bounding box center [579, 130] width 318 height 33
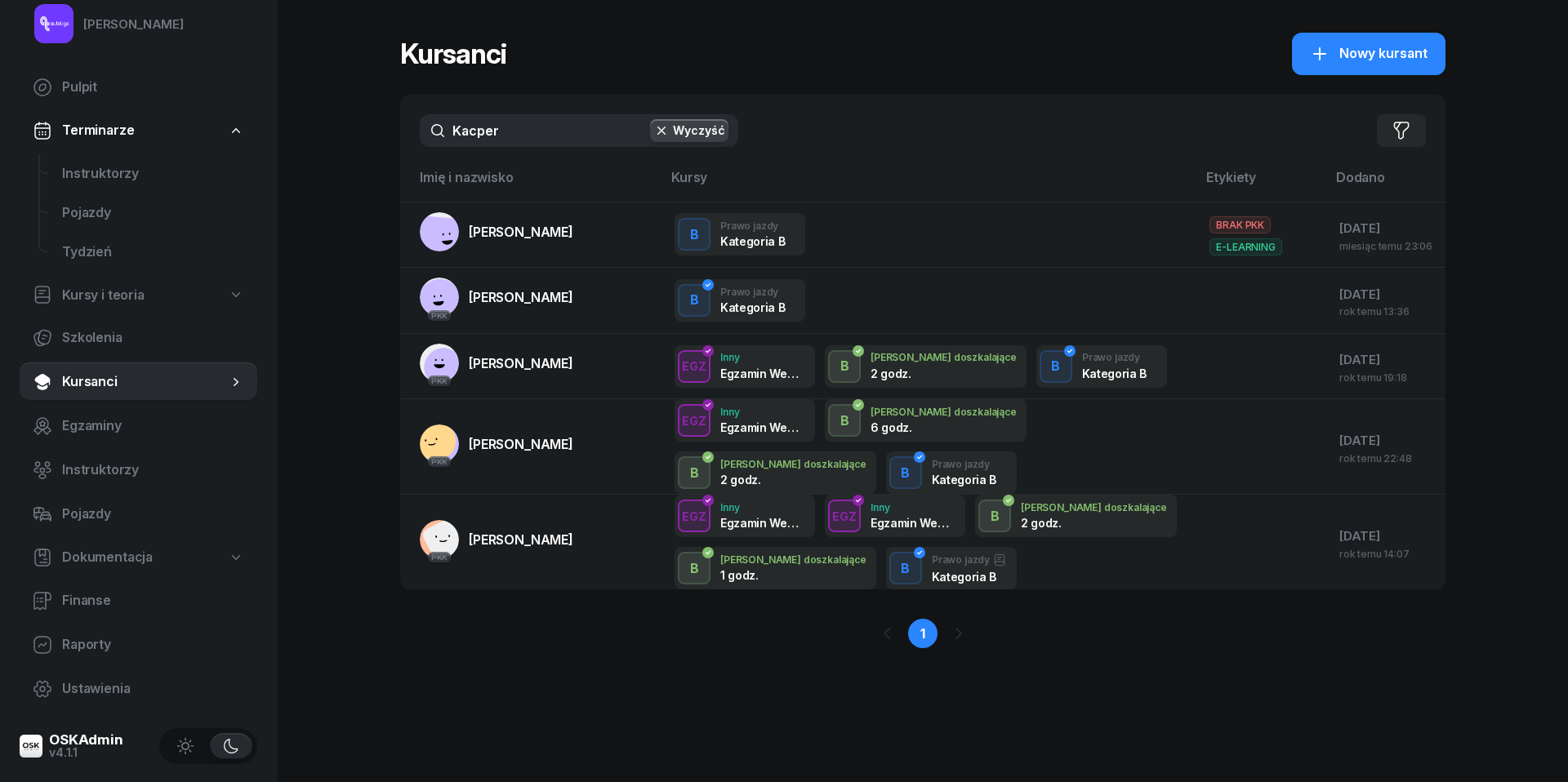
type input "Kacper"
drag, startPoint x: 552, startPoint y: 132, endPoint x: 1314, endPoint y: 56, distance: 765.8
click at [1314, 56] on icon "button" at bounding box center [1320, 53] width 20 height 20
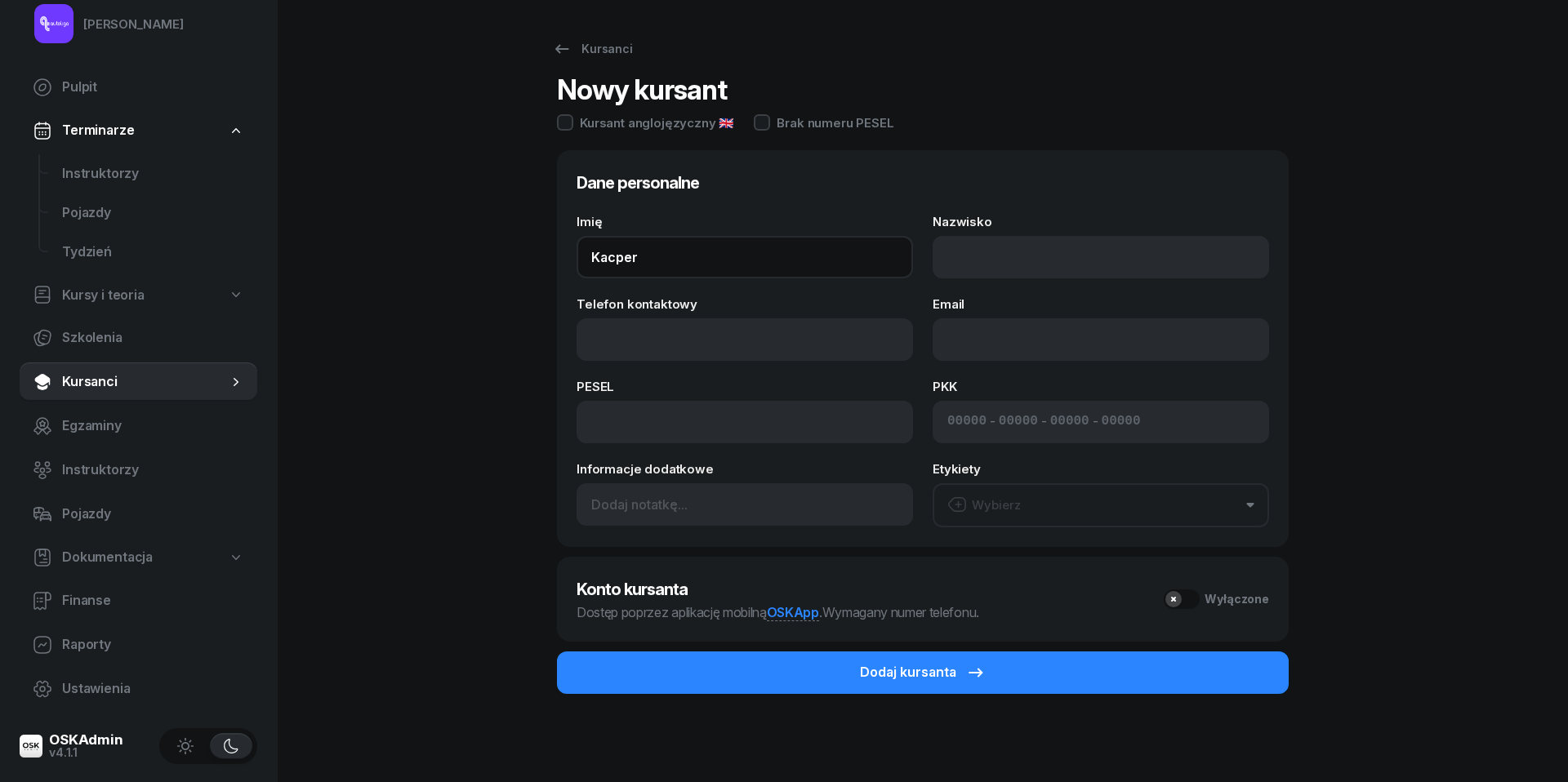
type input "Kacper"
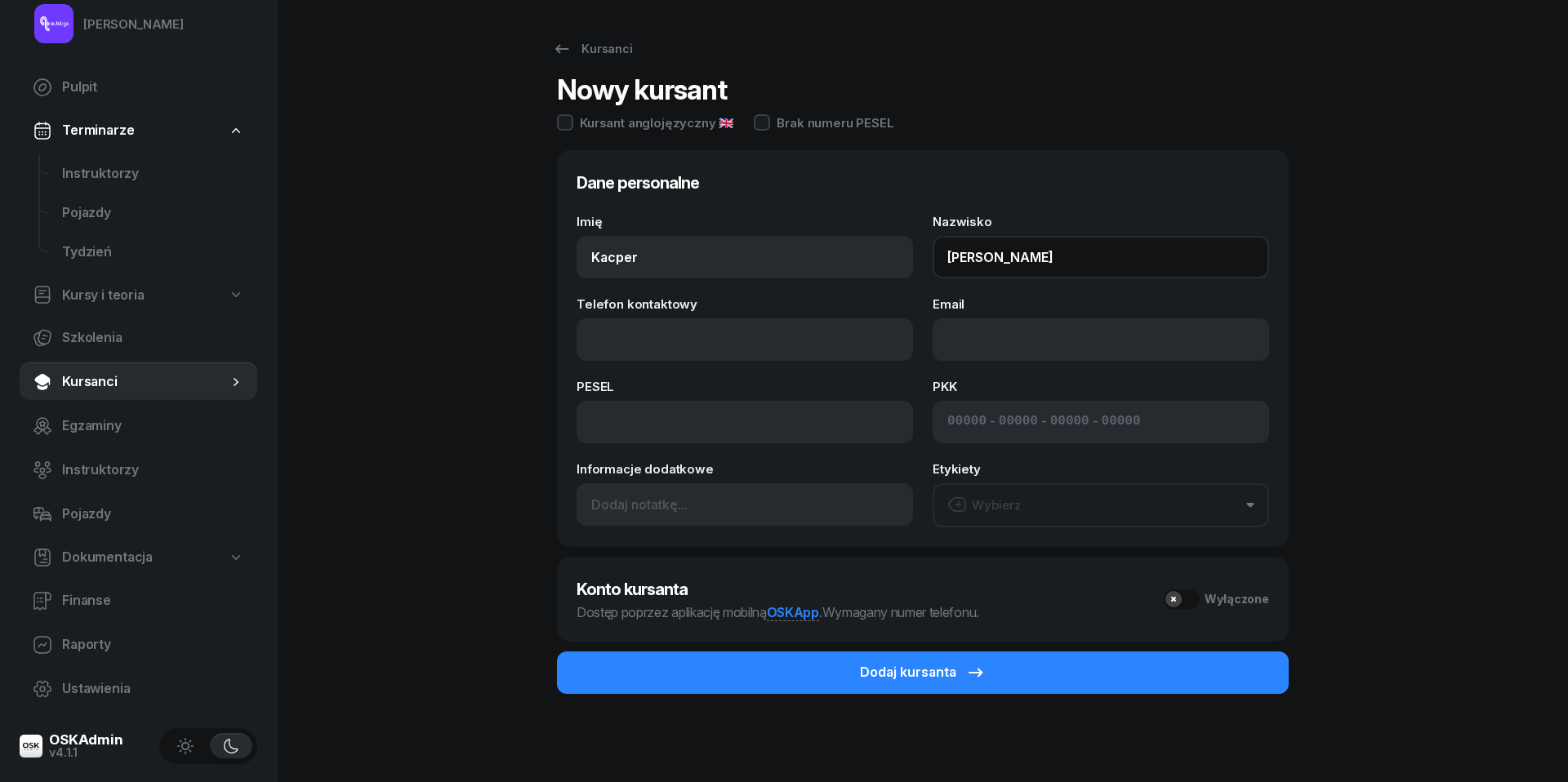
type input "Cieślik"
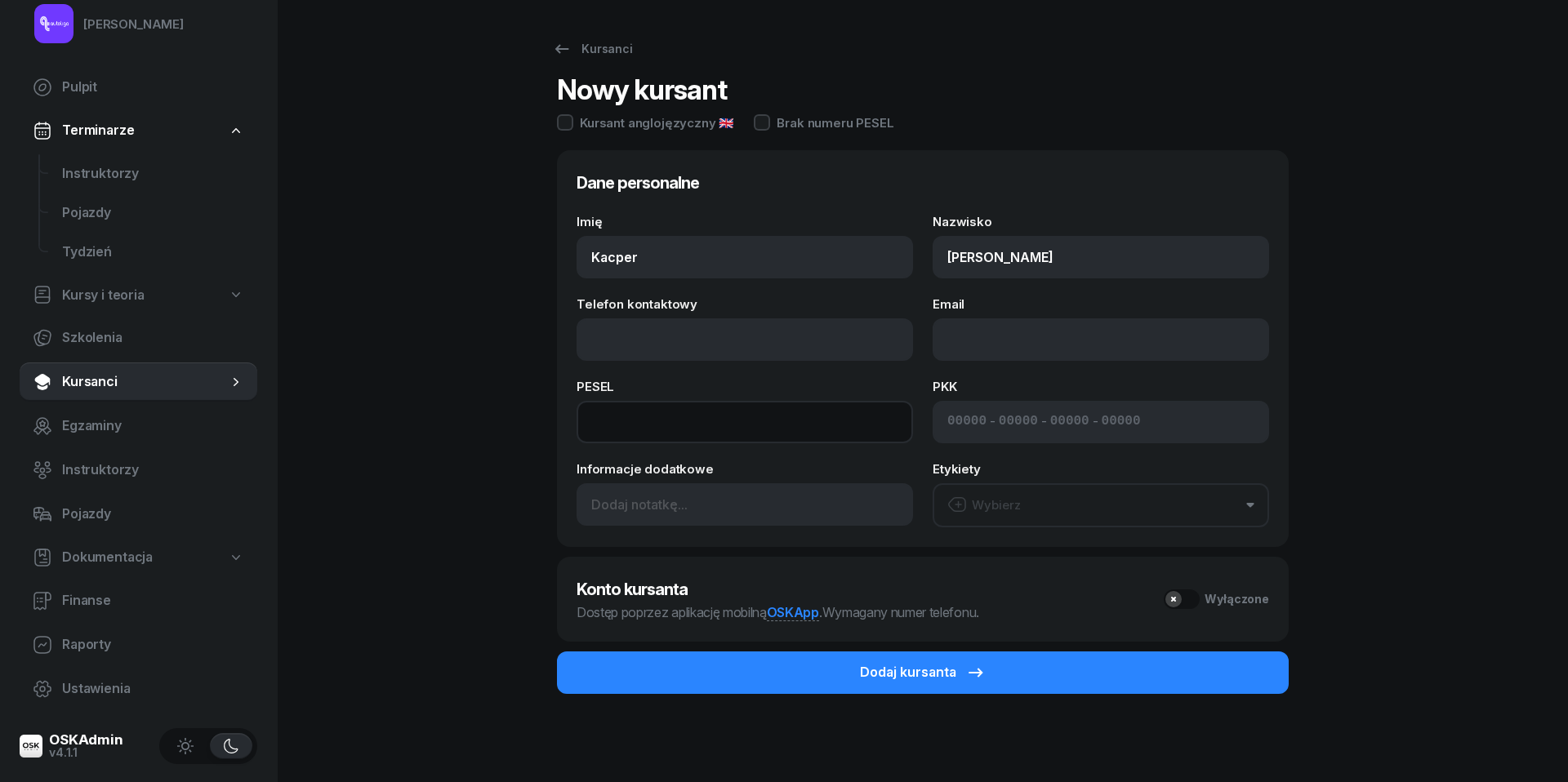
click at [635, 421] on input at bounding box center [745, 421] width 336 height 42
paste input "99031704658"
type input "99031704658"
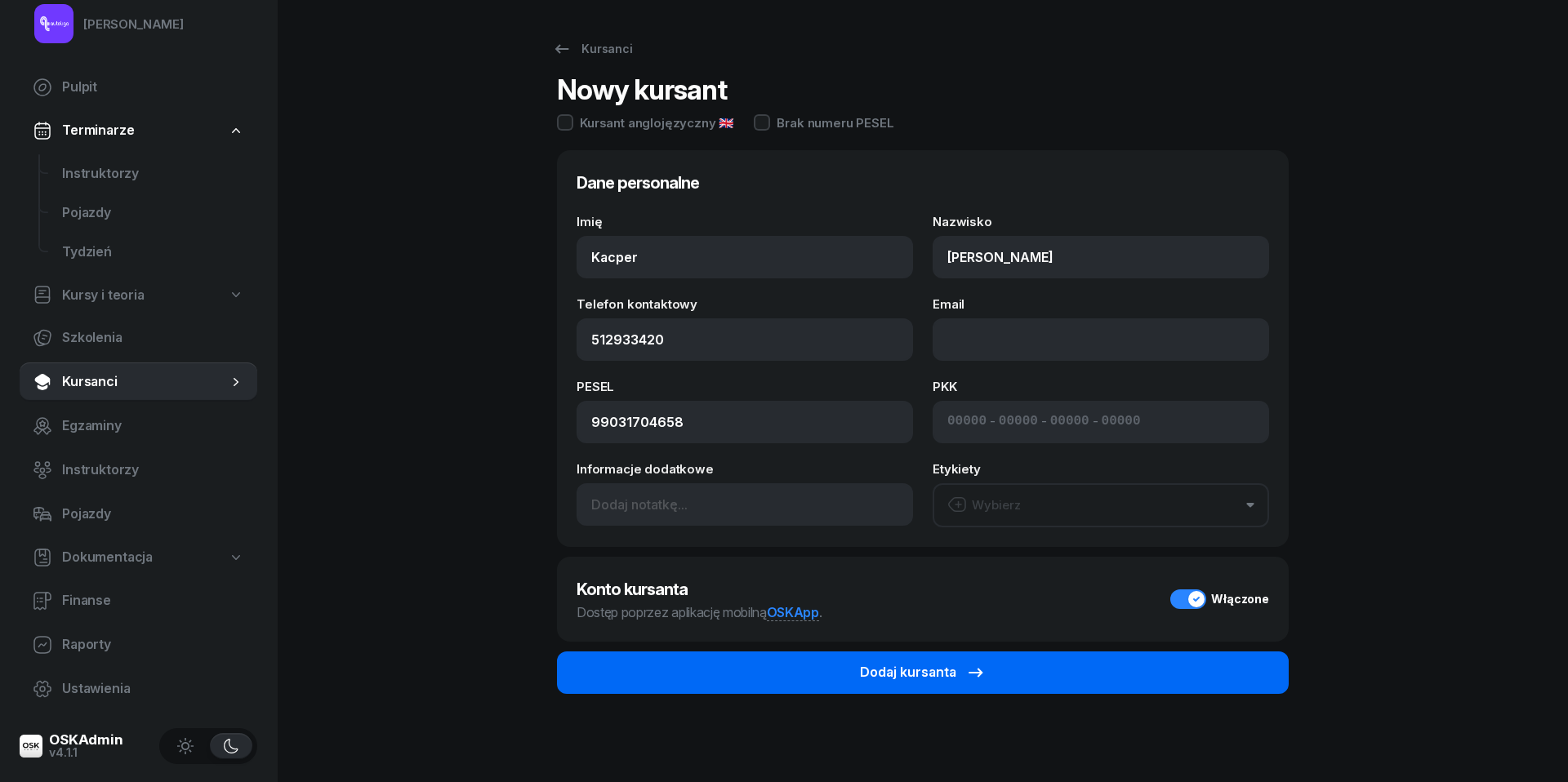
type input "512 933 420"
click at [947, 671] on div "Dodaj kursanta" at bounding box center [923, 672] width 126 height 22
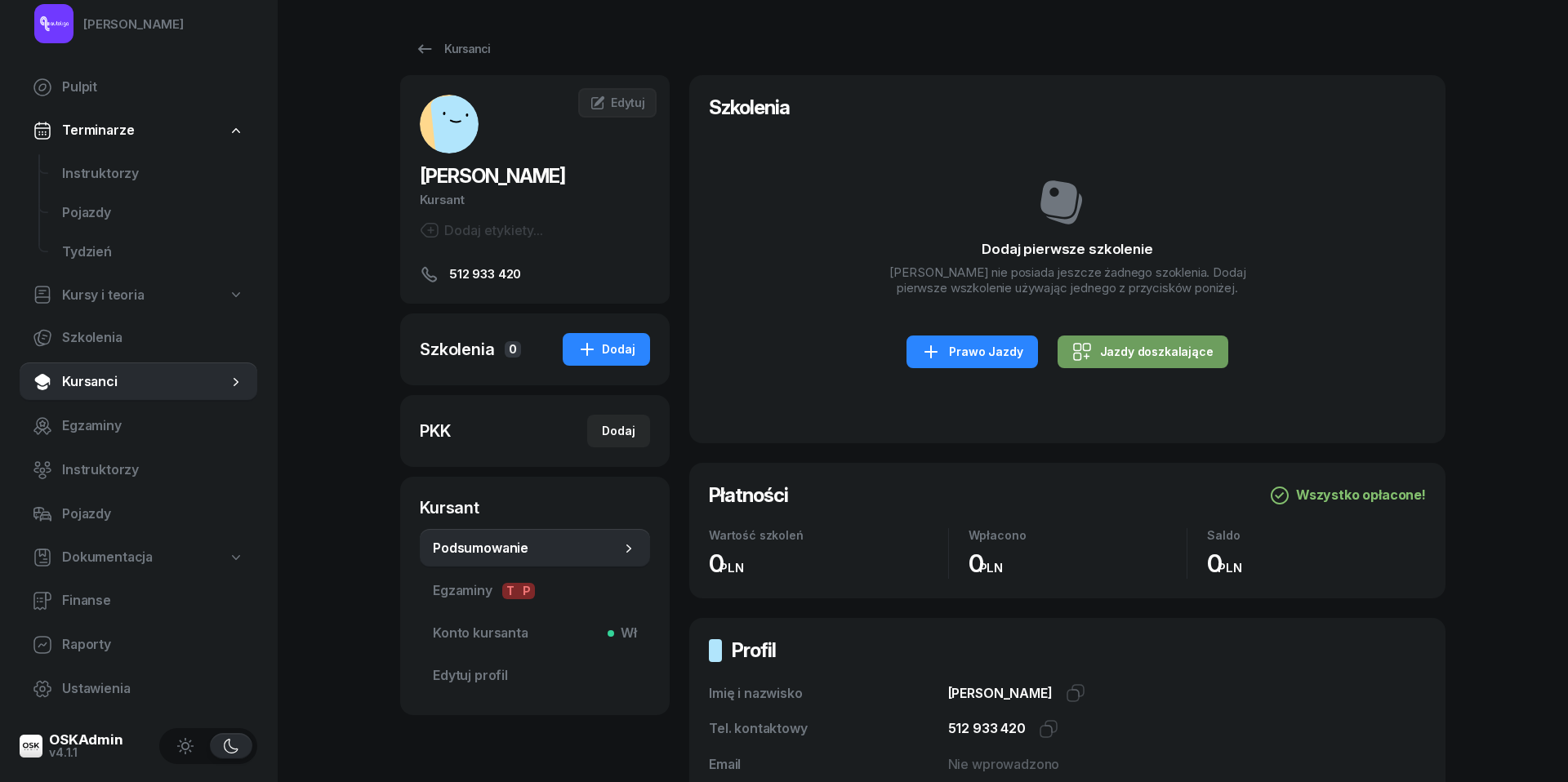
click at [1155, 358] on div "Jazdy doszkalające" at bounding box center [1143, 351] width 141 height 20
select select "B"
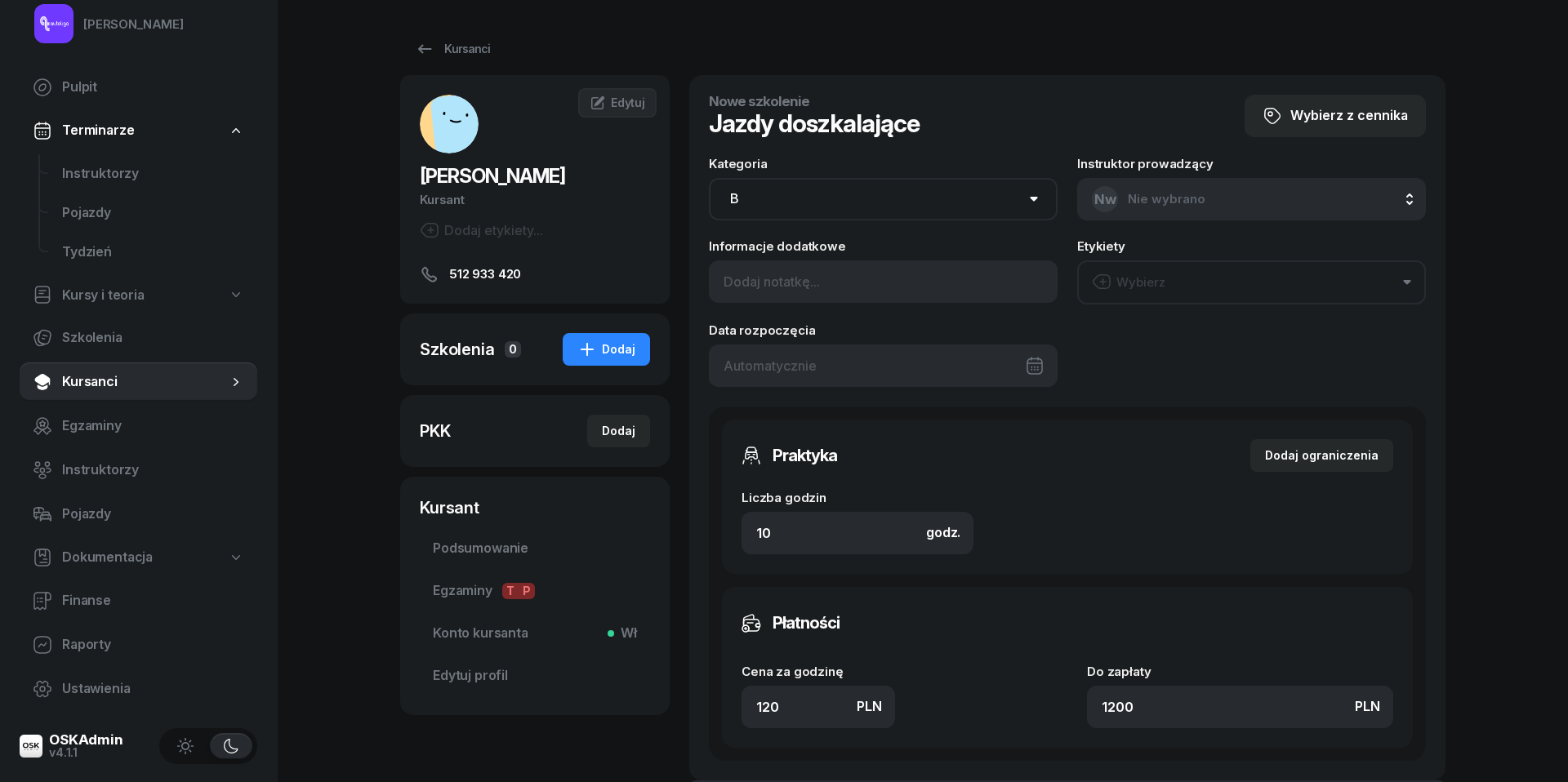
click at [889, 366] on div at bounding box center [883, 365] width 348 height 42
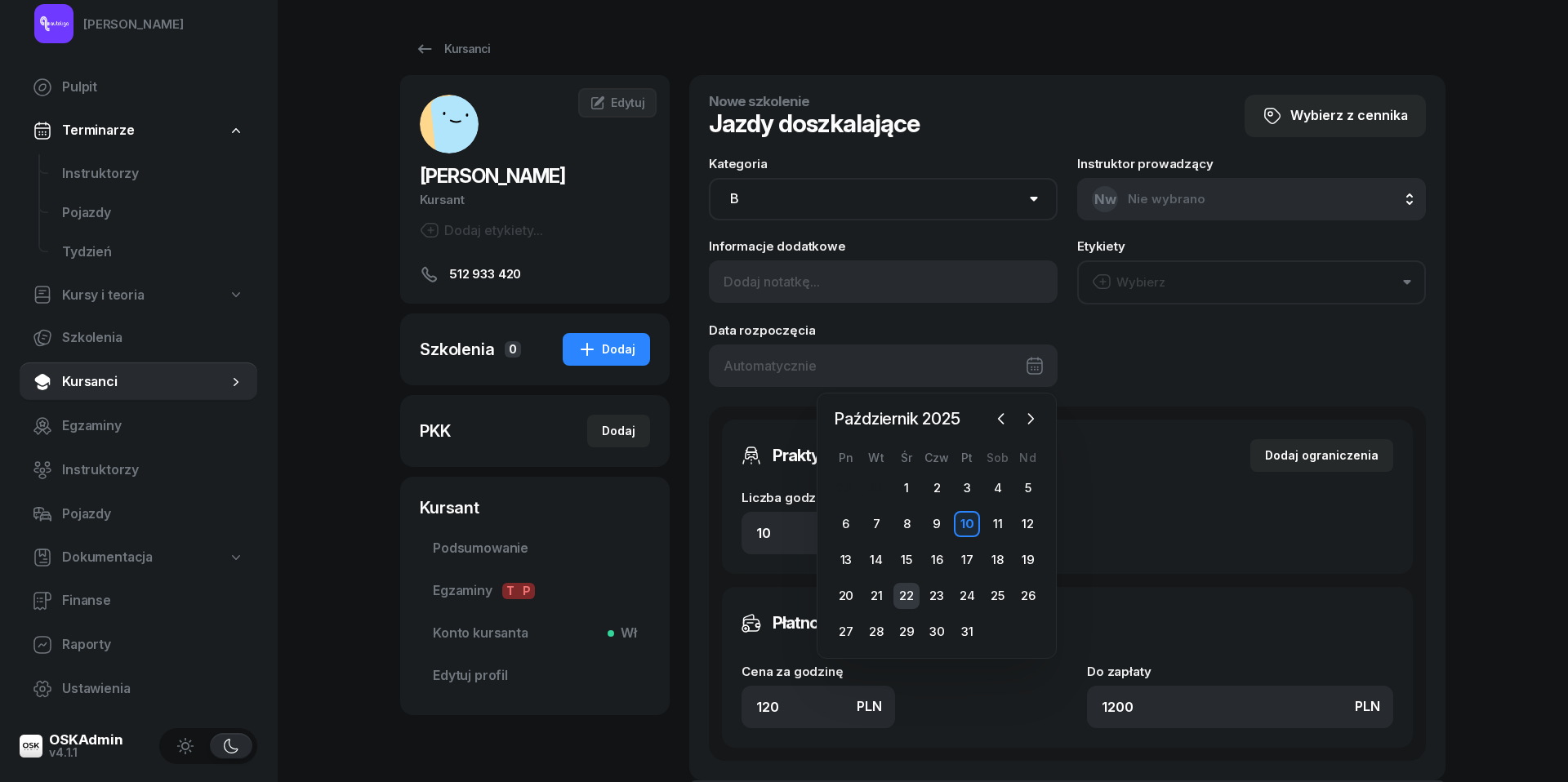
click at [903, 598] on div "22" at bounding box center [907, 597] width 26 height 26
type input "22/10/2025"
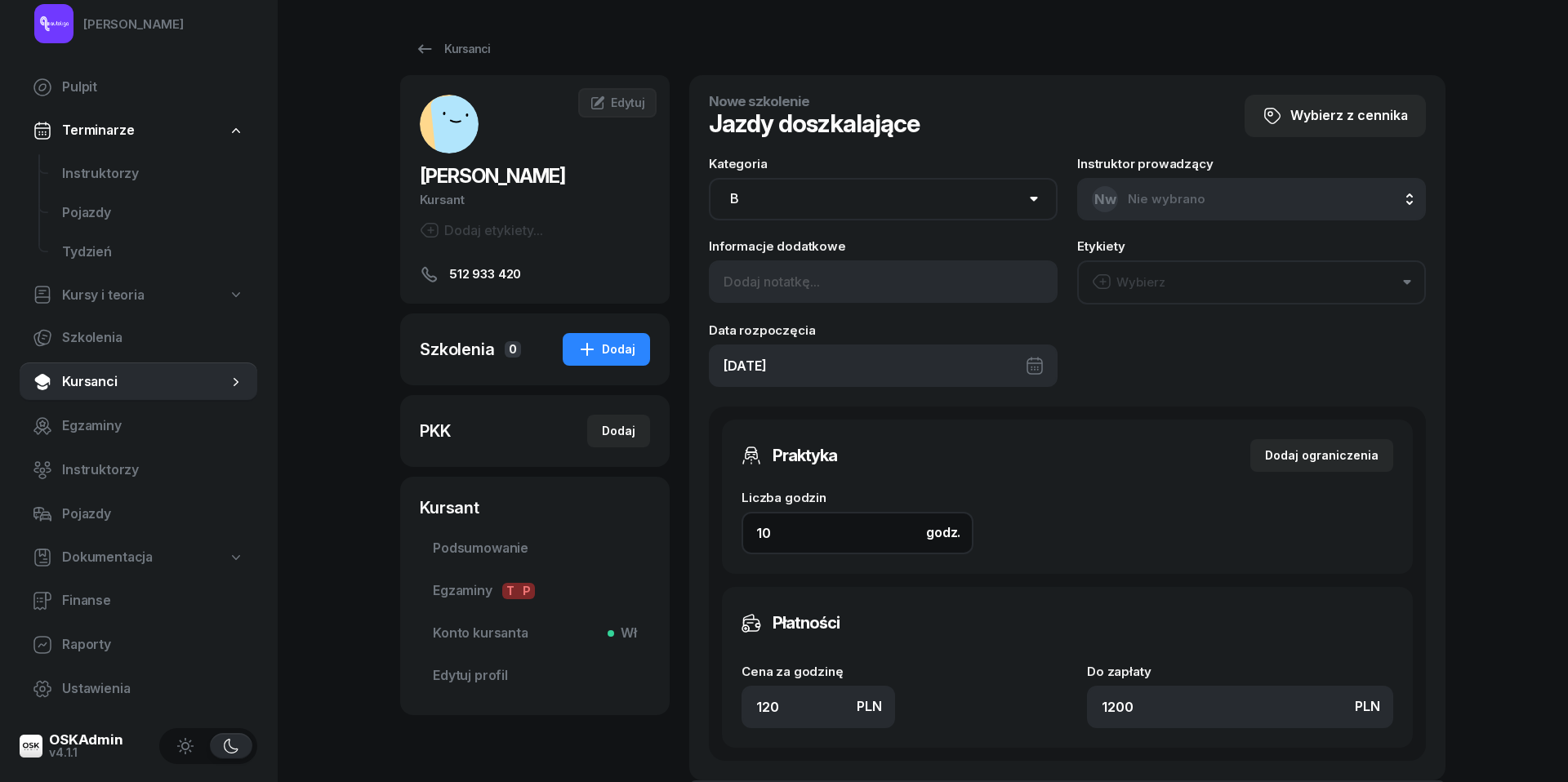
click at [820, 536] on input "10" at bounding box center [858, 533] width 232 height 42
type input "8"
type input "960"
type input "8"
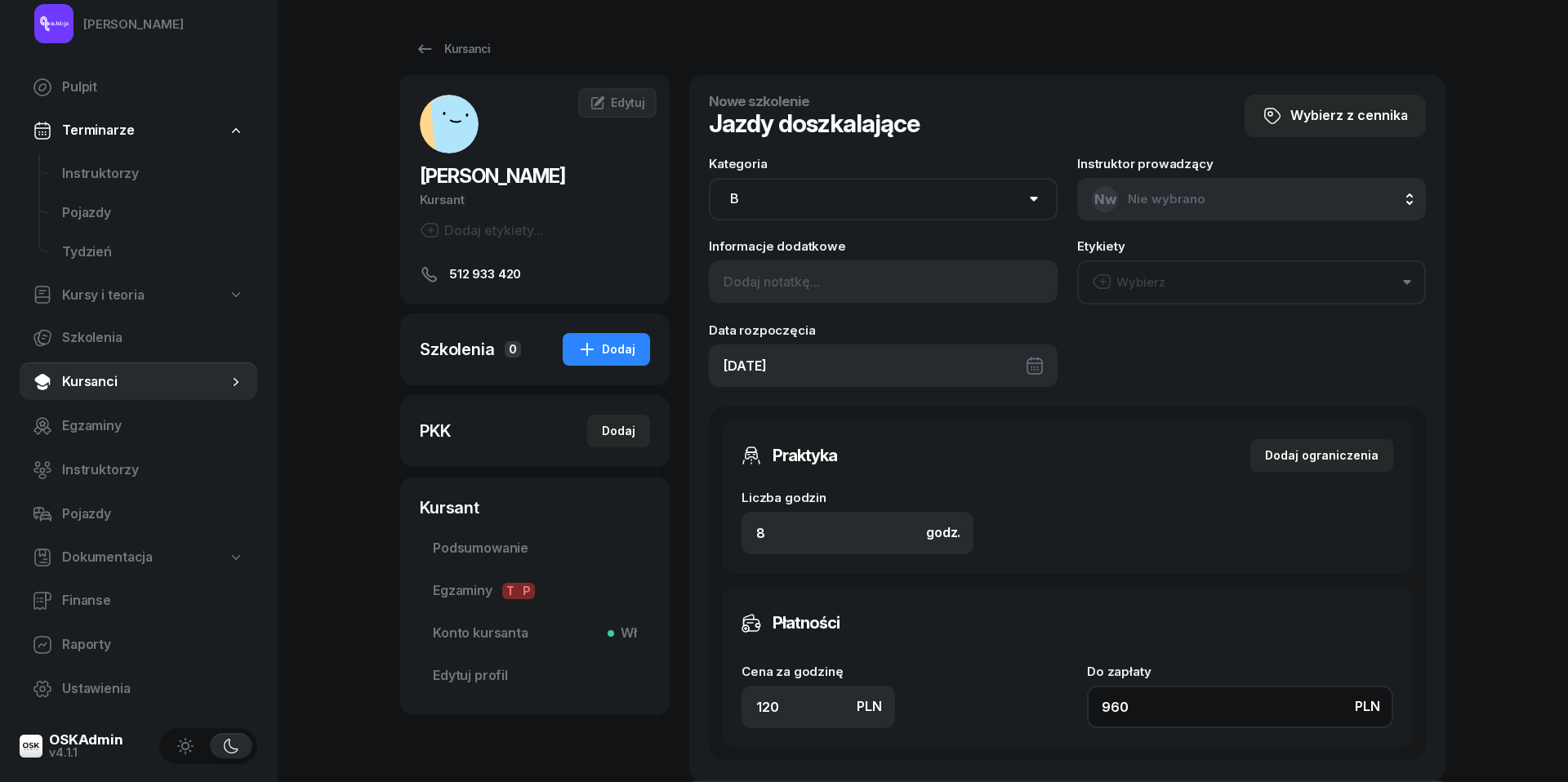
click at [1148, 694] on input "960" at bounding box center [1240, 706] width 306 height 42
type input "0.13"
type input "1"
type input "1.38"
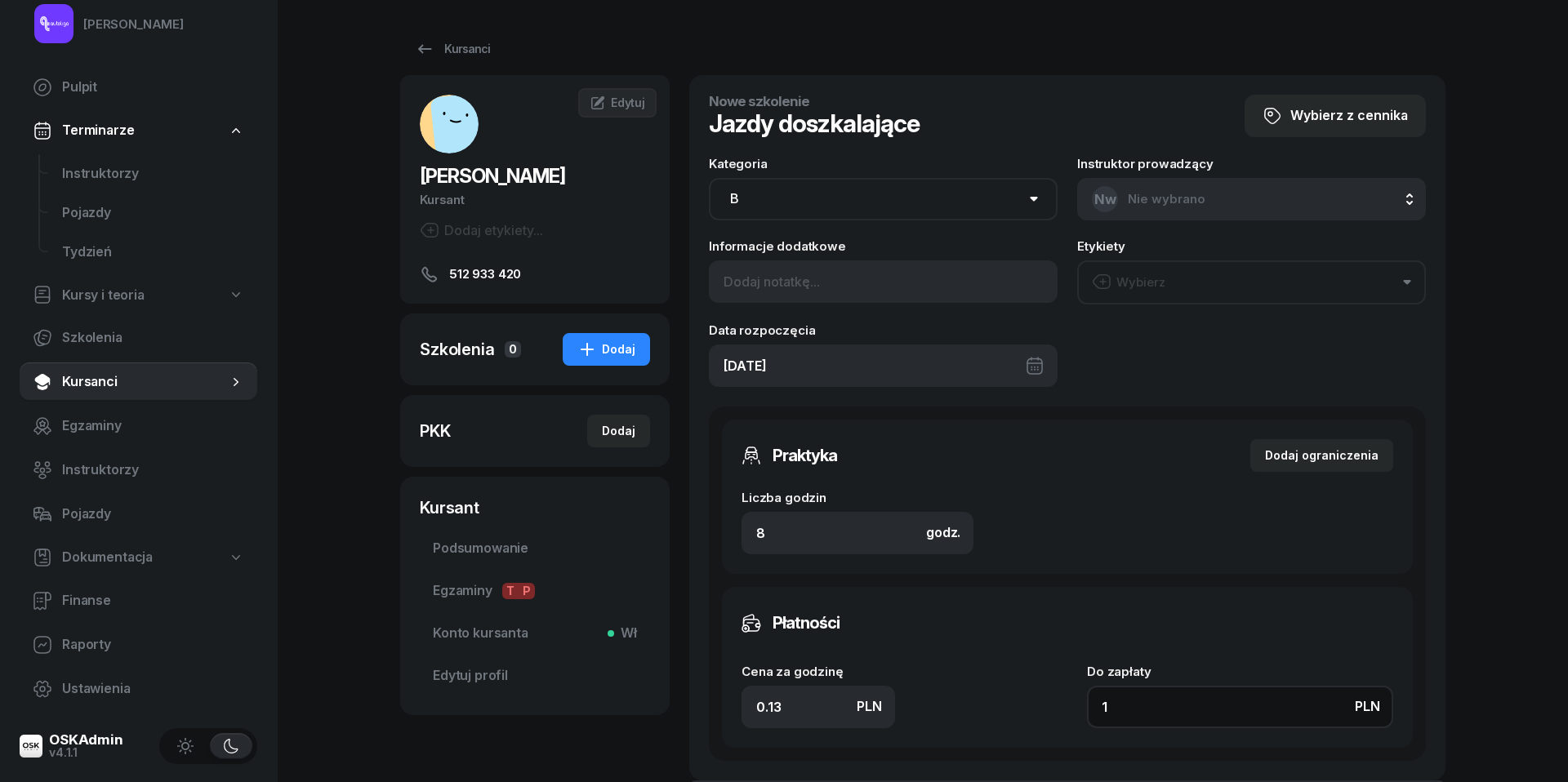
type input "11"
type input "14.25"
type input "114"
type input "142.50"
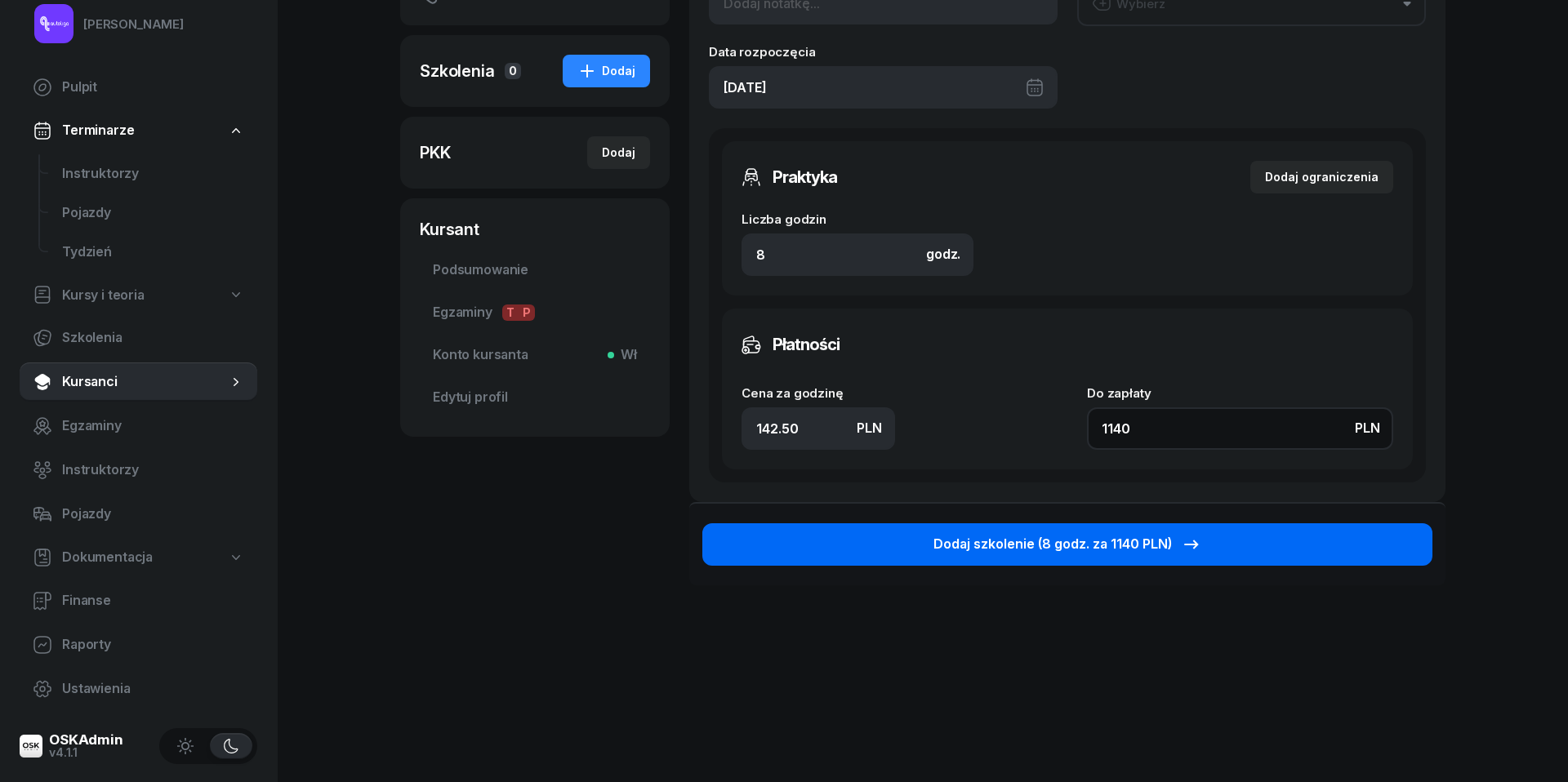
scroll to position [277, 0]
type input "1140"
click at [1017, 537] on div "Dodaj szkolenie (8 godz. za 1140 PLN)" at bounding box center [1068, 545] width 268 height 22
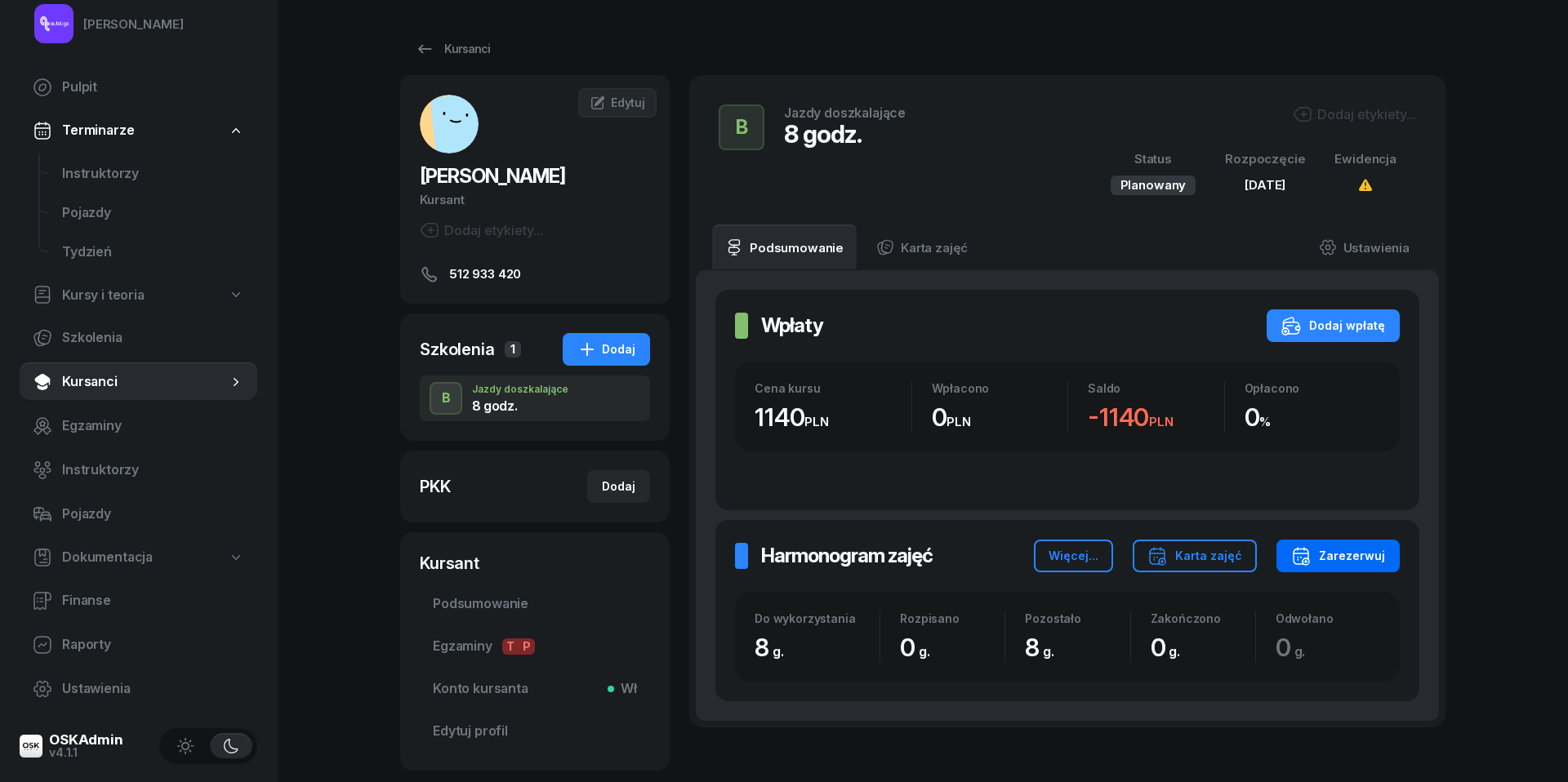
click at [1359, 553] on div "Zarezerwuj" at bounding box center [1339, 555] width 94 height 20
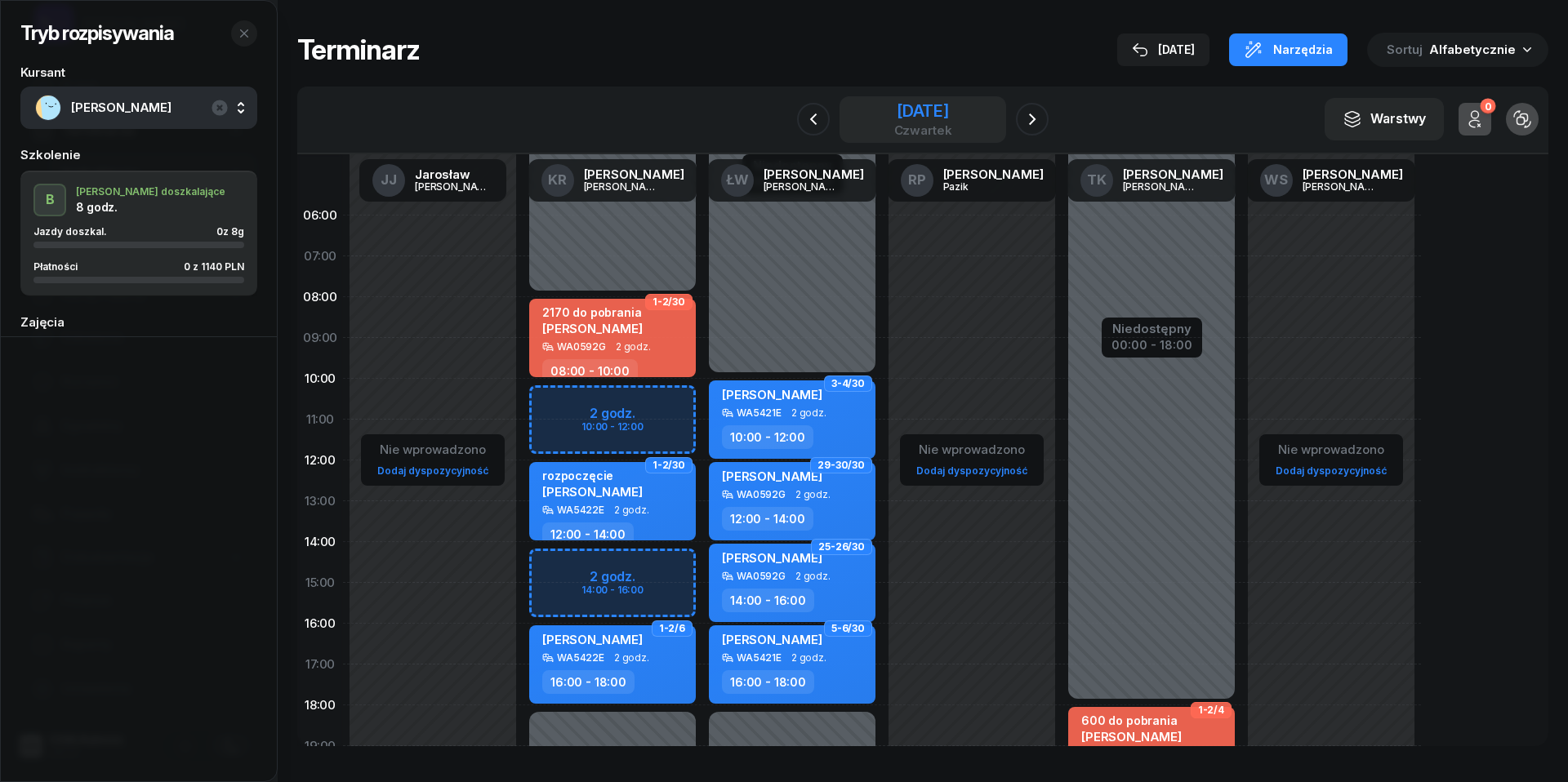
click at [916, 125] on div "czwartek" at bounding box center [924, 130] width 58 height 12
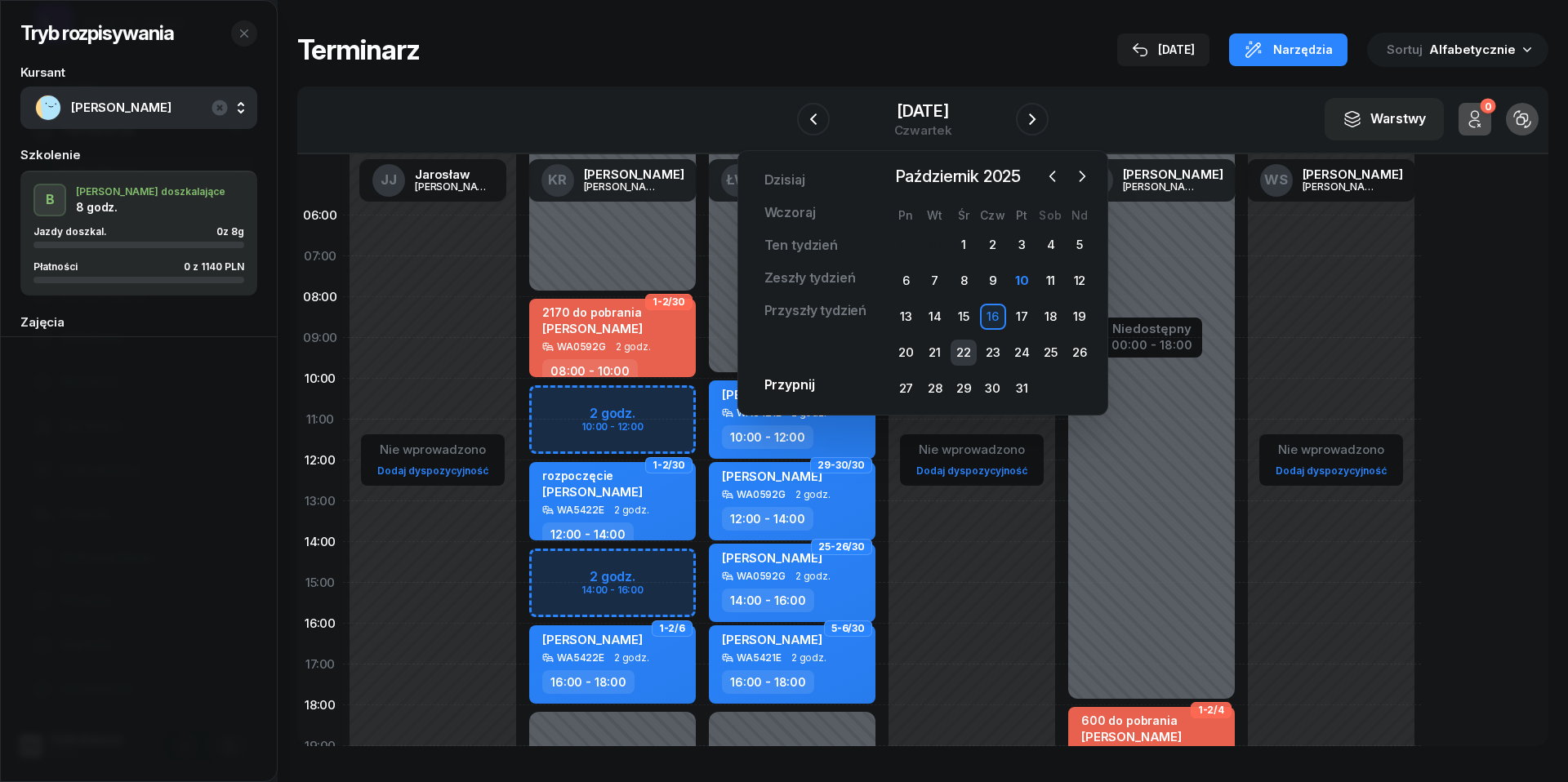
click at [966, 347] on div "22" at bounding box center [964, 353] width 26 height 26
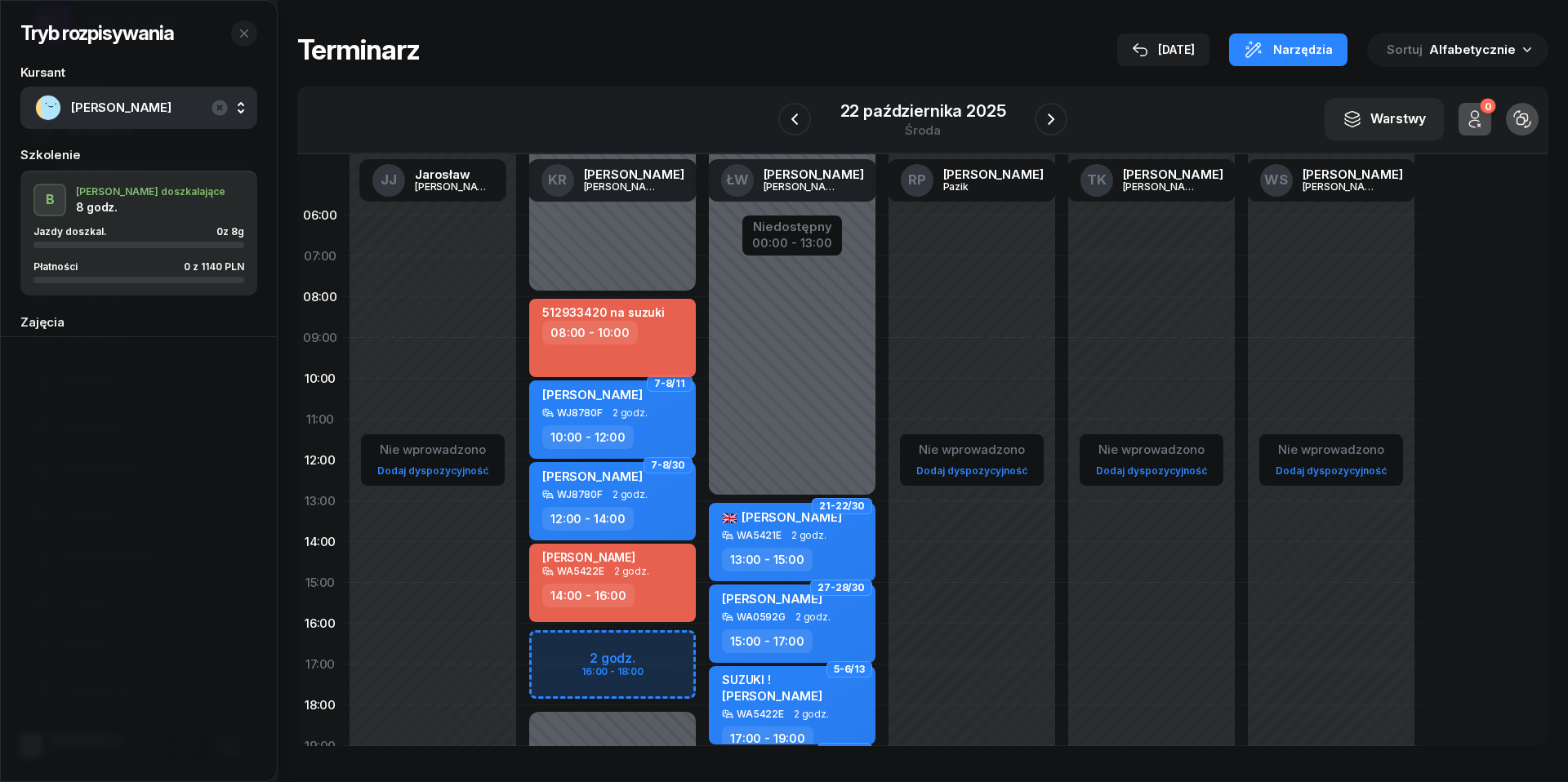
click at [660, 335] on div "08:00 - 10:00" at bounding box center [614, 332] width 143 height 23
select select "08"
select select "10"
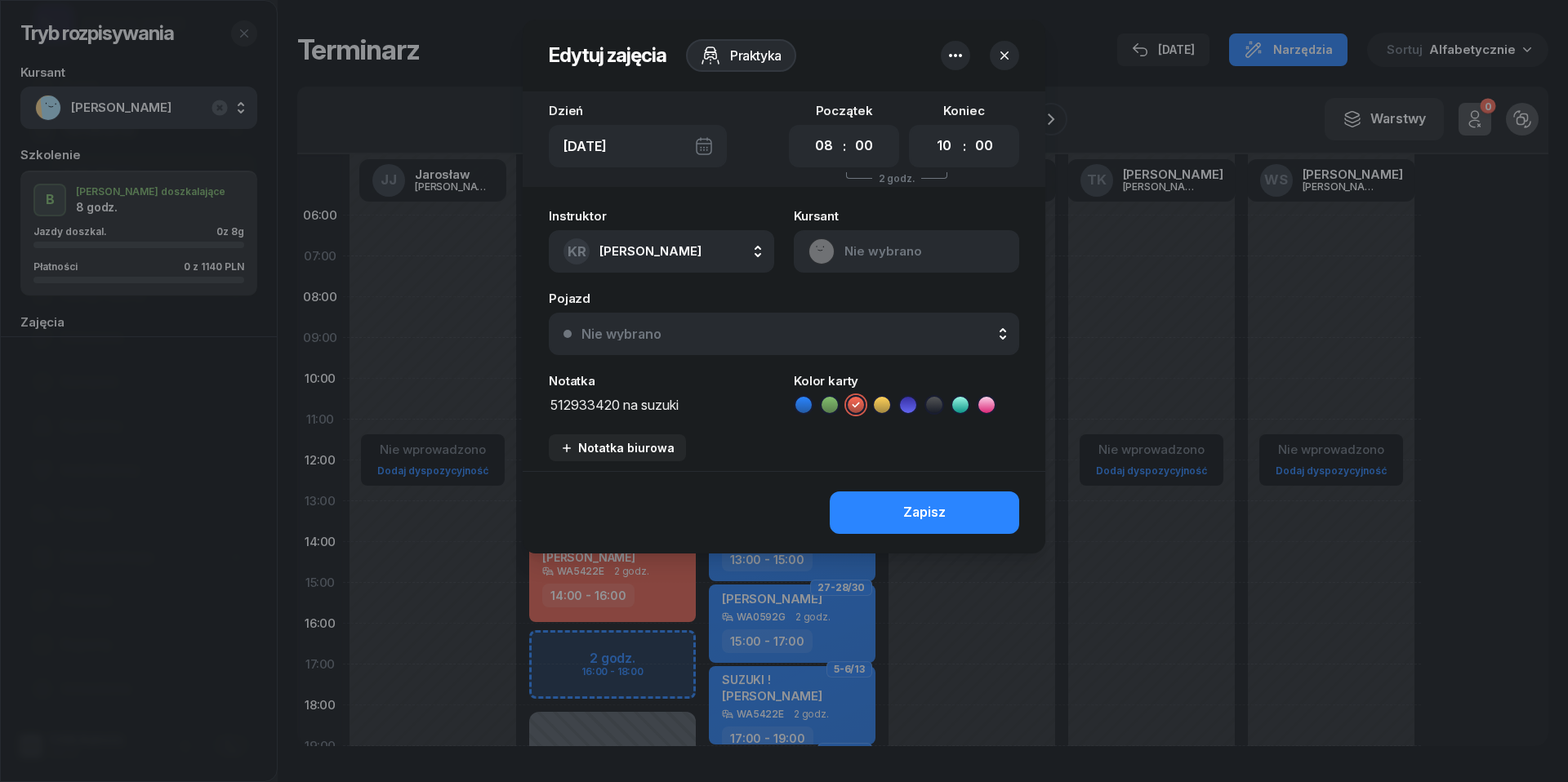
click at [619, 406] on textarea "512933420 na suzuki" at bounding box center [661, 404] width 226 height 21
click at [960, 54] on icon "button" at bounding box center [955, 55] width 13 height 3
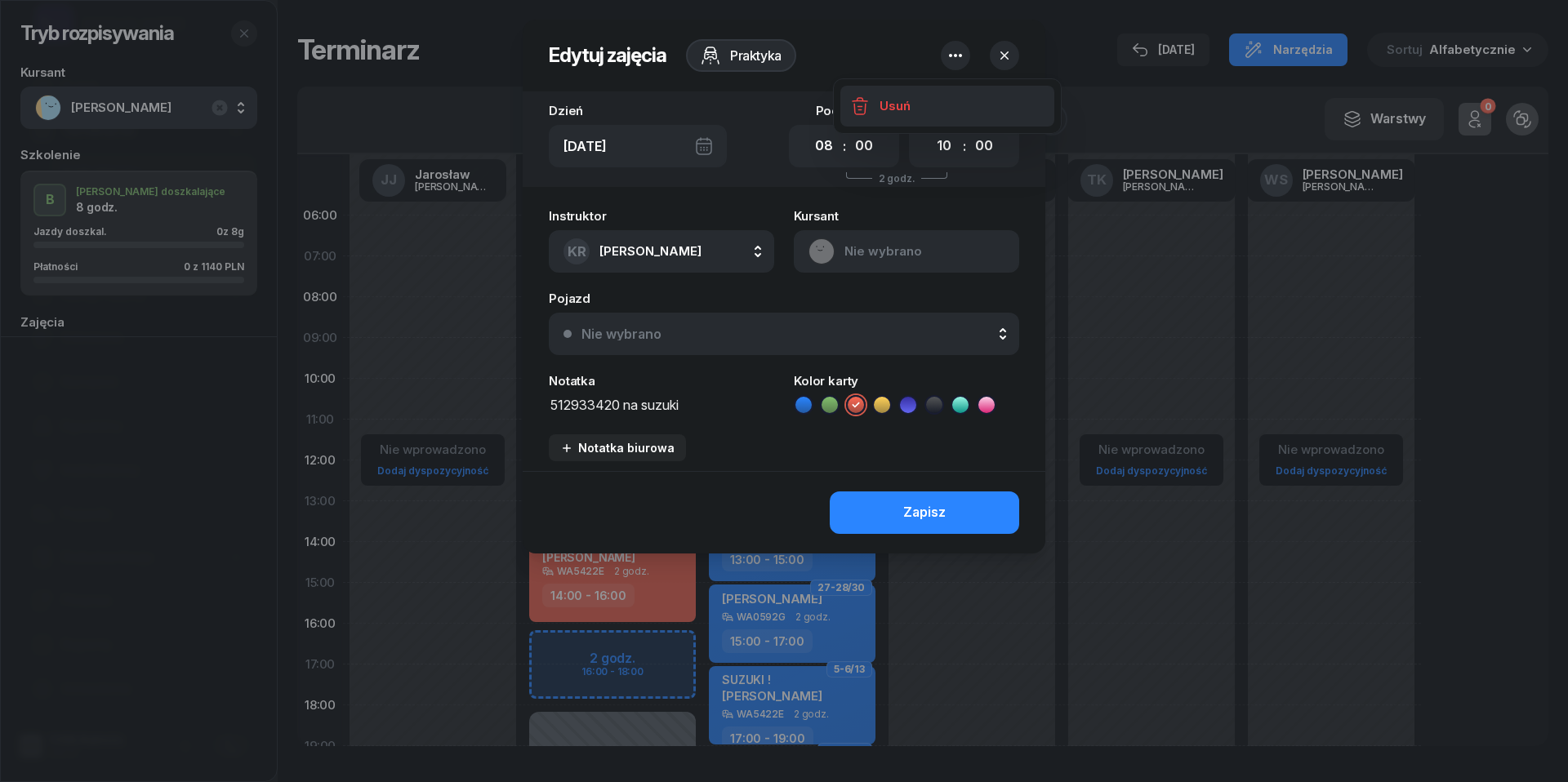
click at [960, 110] on link "Usuń" at bounding box center [947, 107] width 214 height 41
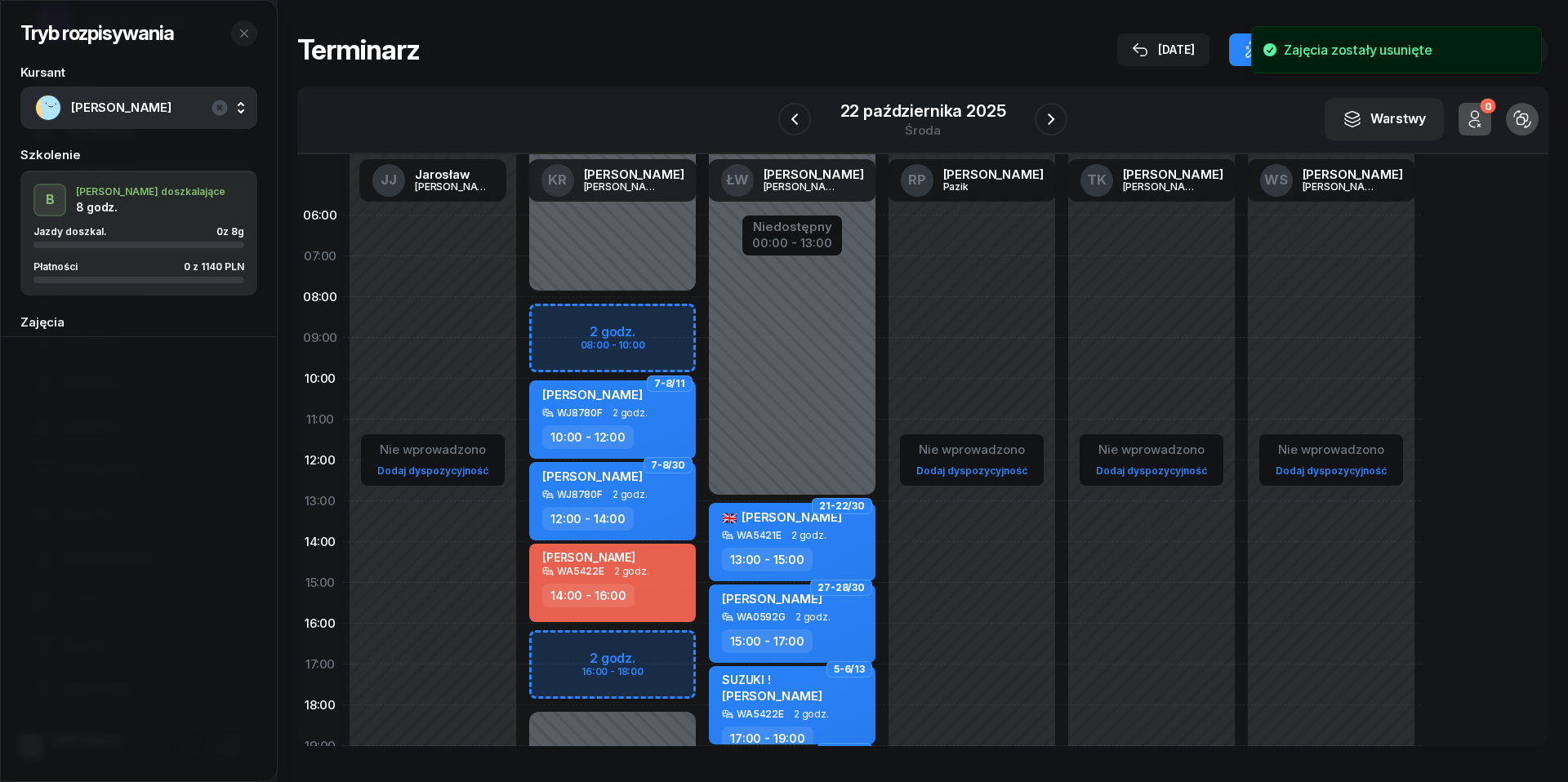
click at [598, 324] on div "Niedostępny 00:00 - 08:00 Niedostępny 18:00 - 23:59 7-8/11 Mateusz Gancarz WJ87…" at bounding box center [613, 583] width 180 height 775
select select "08"
select select "10"
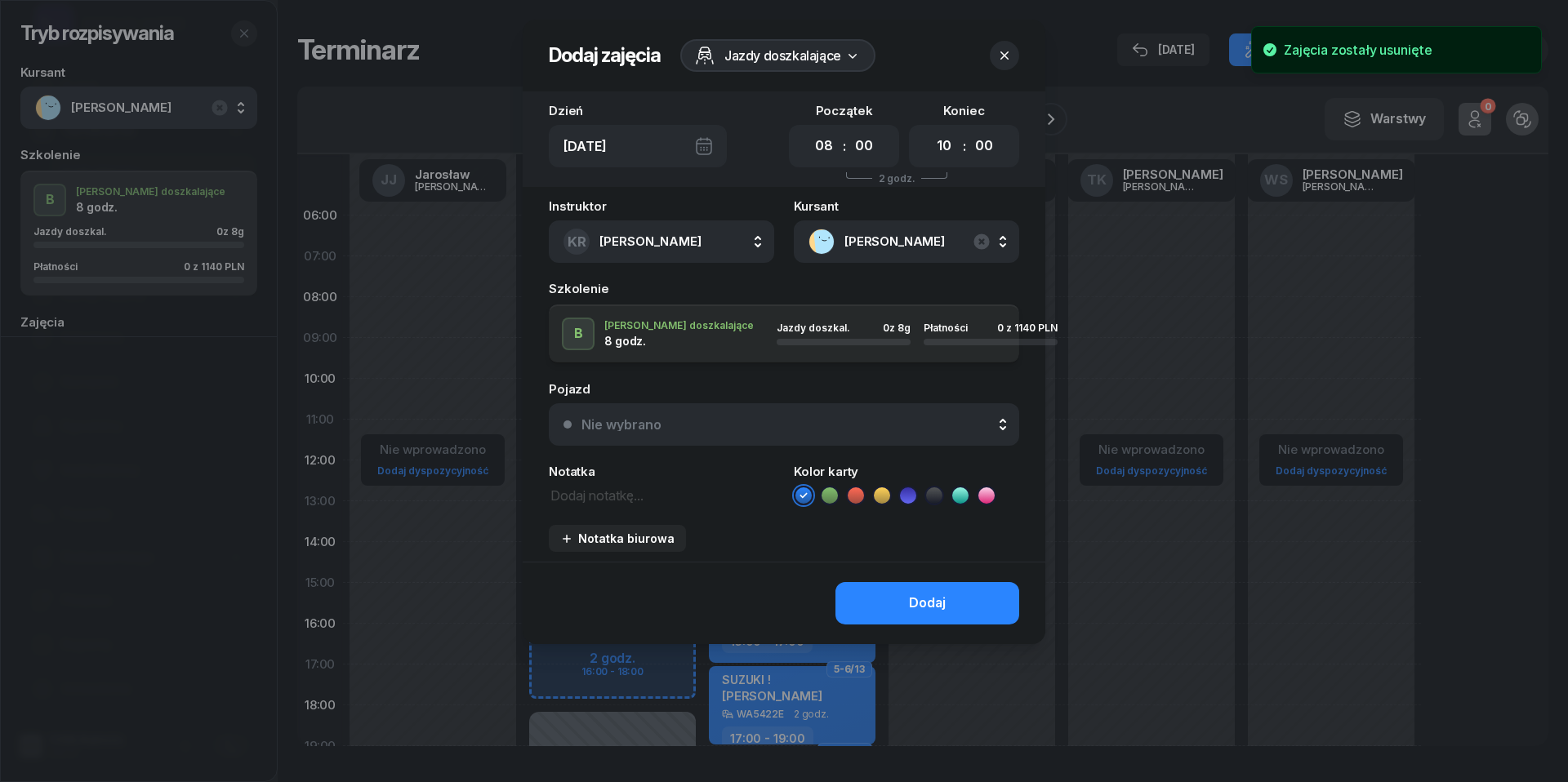
click at [667, 421] on div "Nie wybrano" at bounding box center [793, 424] width 423 height 13
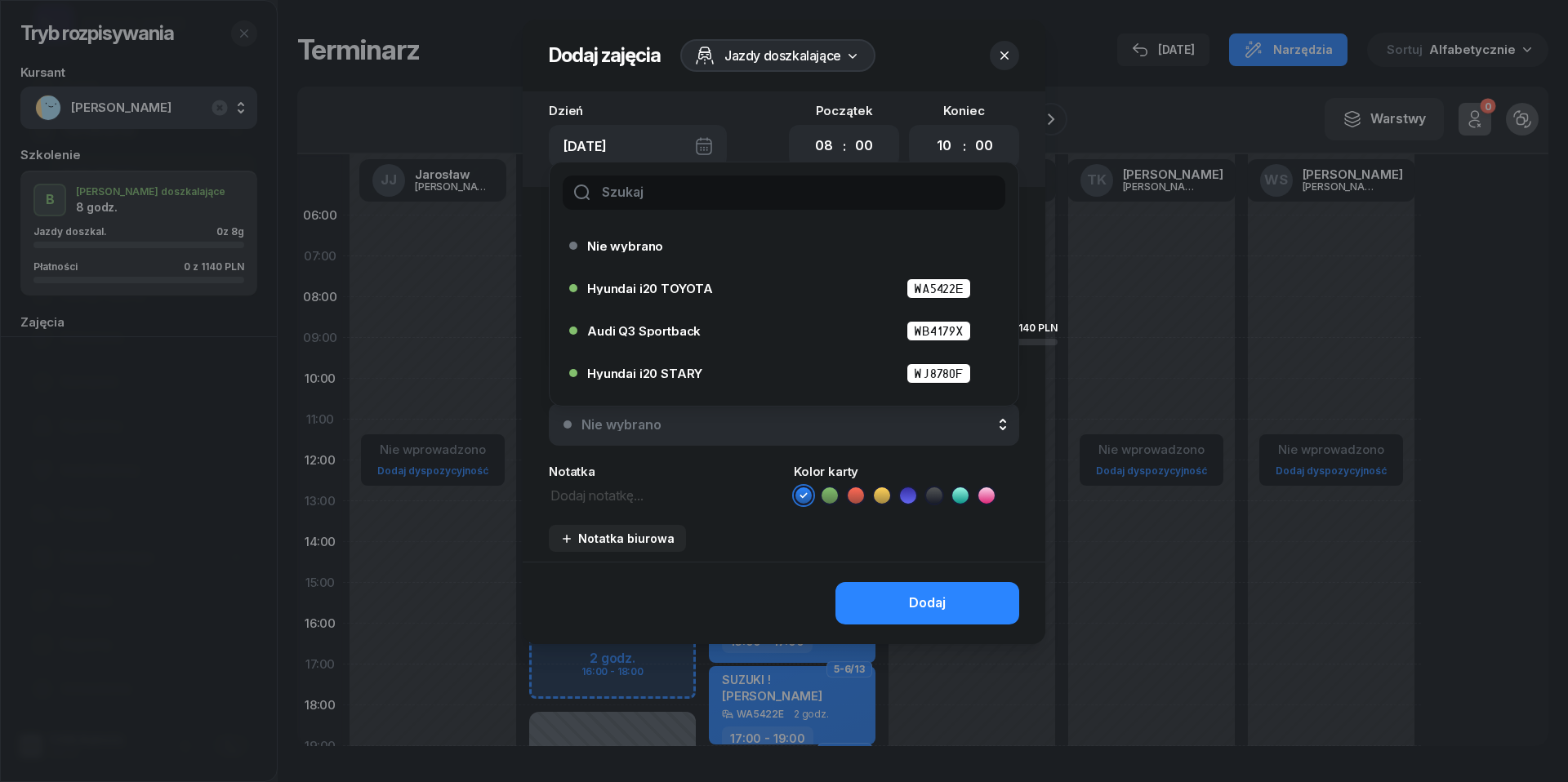
click at [1004, 61] on icon "button" at bounding box center [1004, 55] width 16 height 16
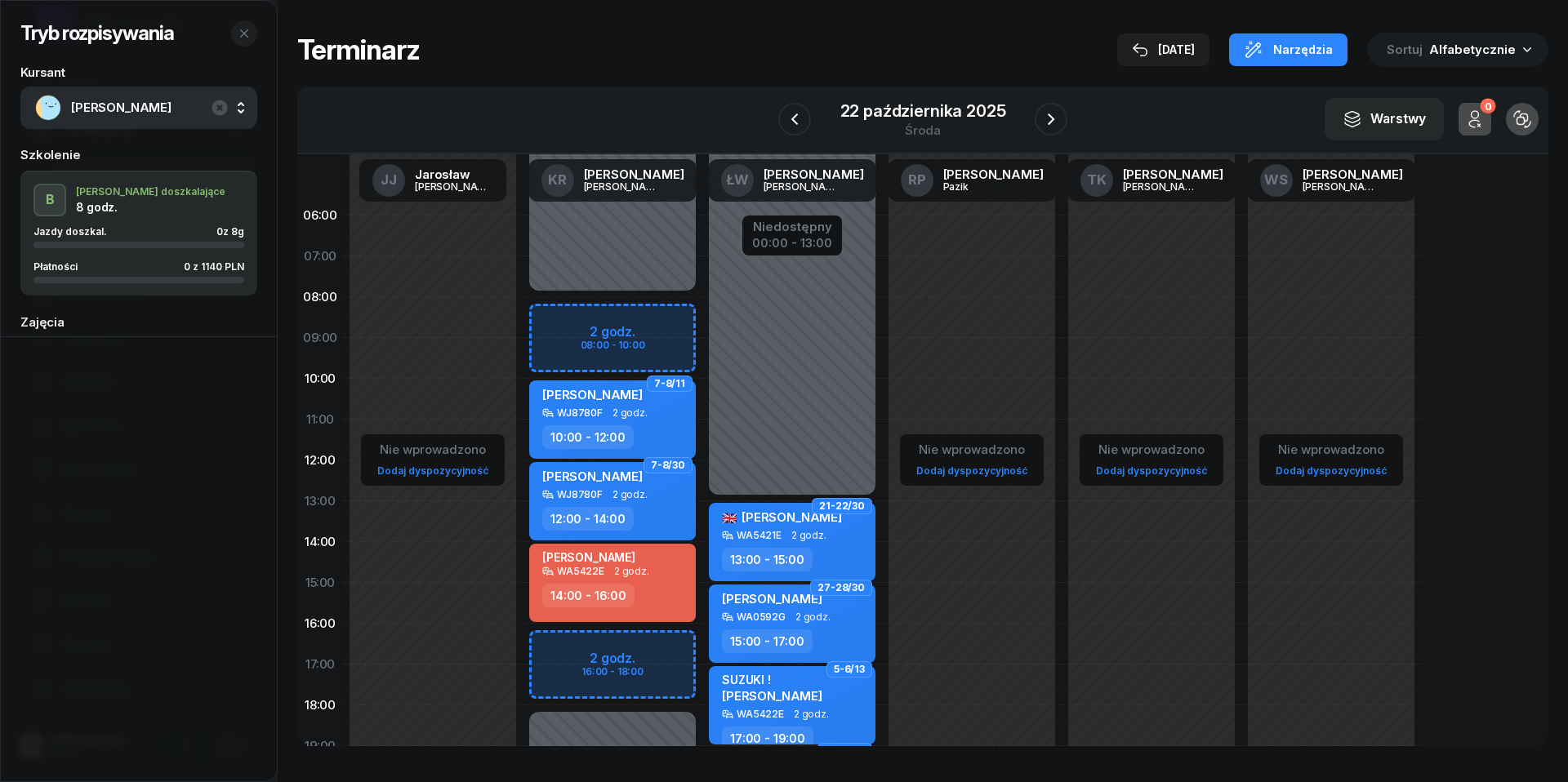
click at [563, 321] on div "Niedostępny 00:00 - 08:00 Niedostępny 18:00 - 23:59 7-8/11 Mateusz Gancarz WJ87…" at bounding box center [613, 583] width 180 height 775
select select "08"
select select "10"
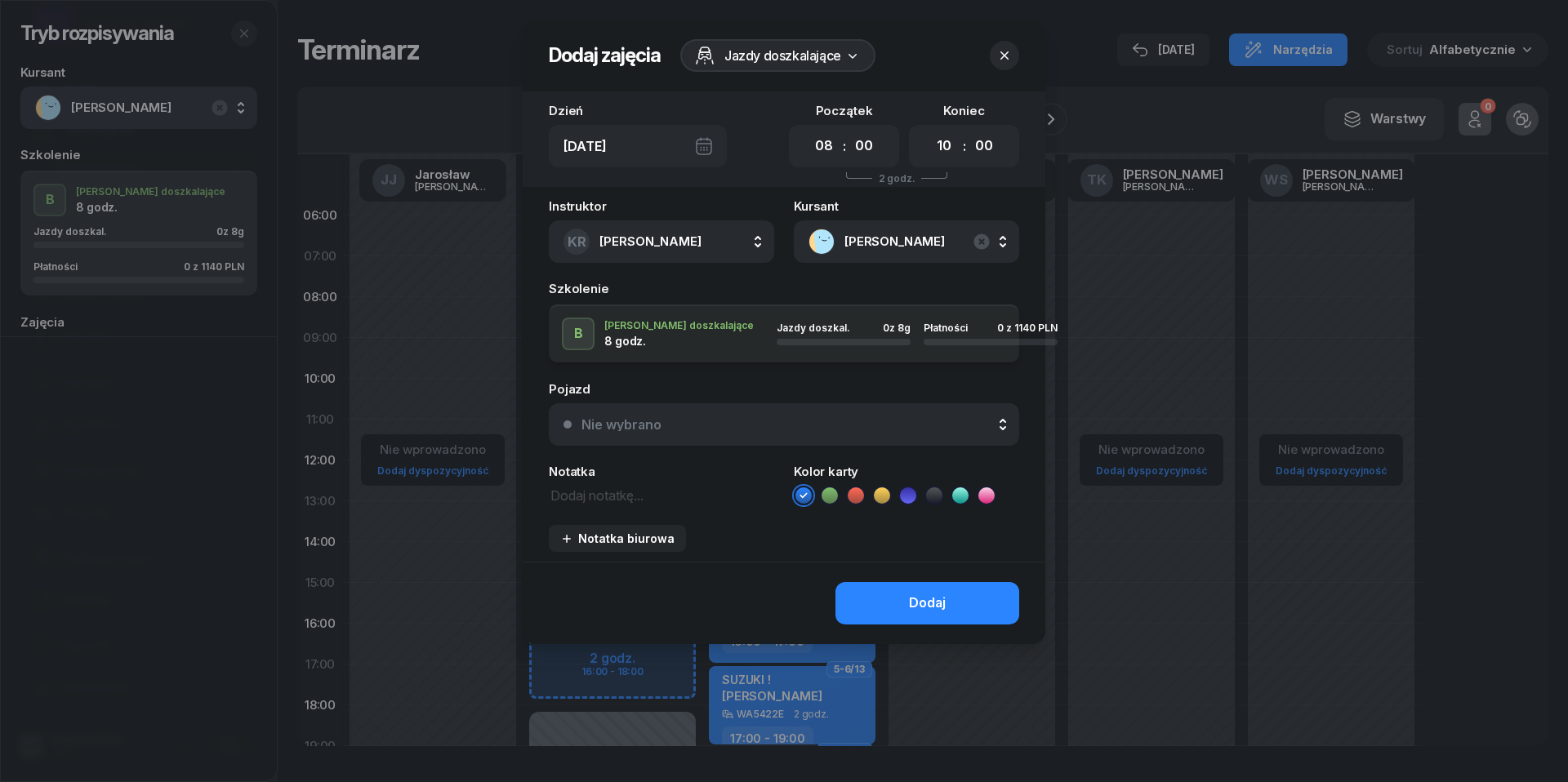
click at [624, 425] on div "Nie wybrano" at bounding box center [621, 424] width 80 height 13
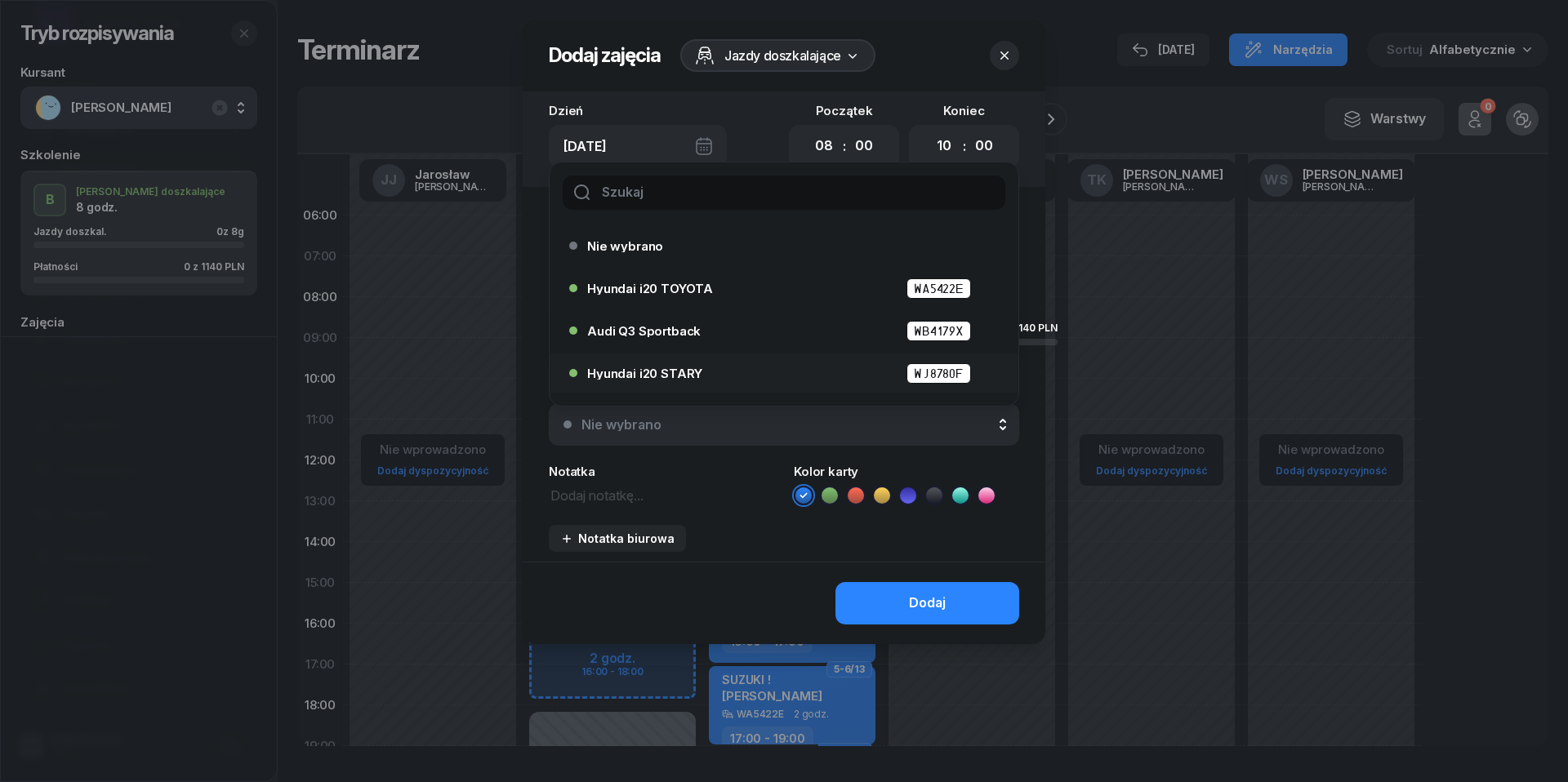
click at [634, 367] on span "Hyundai i20 STARY" at bounding box center [644, 373] width 115 height 12
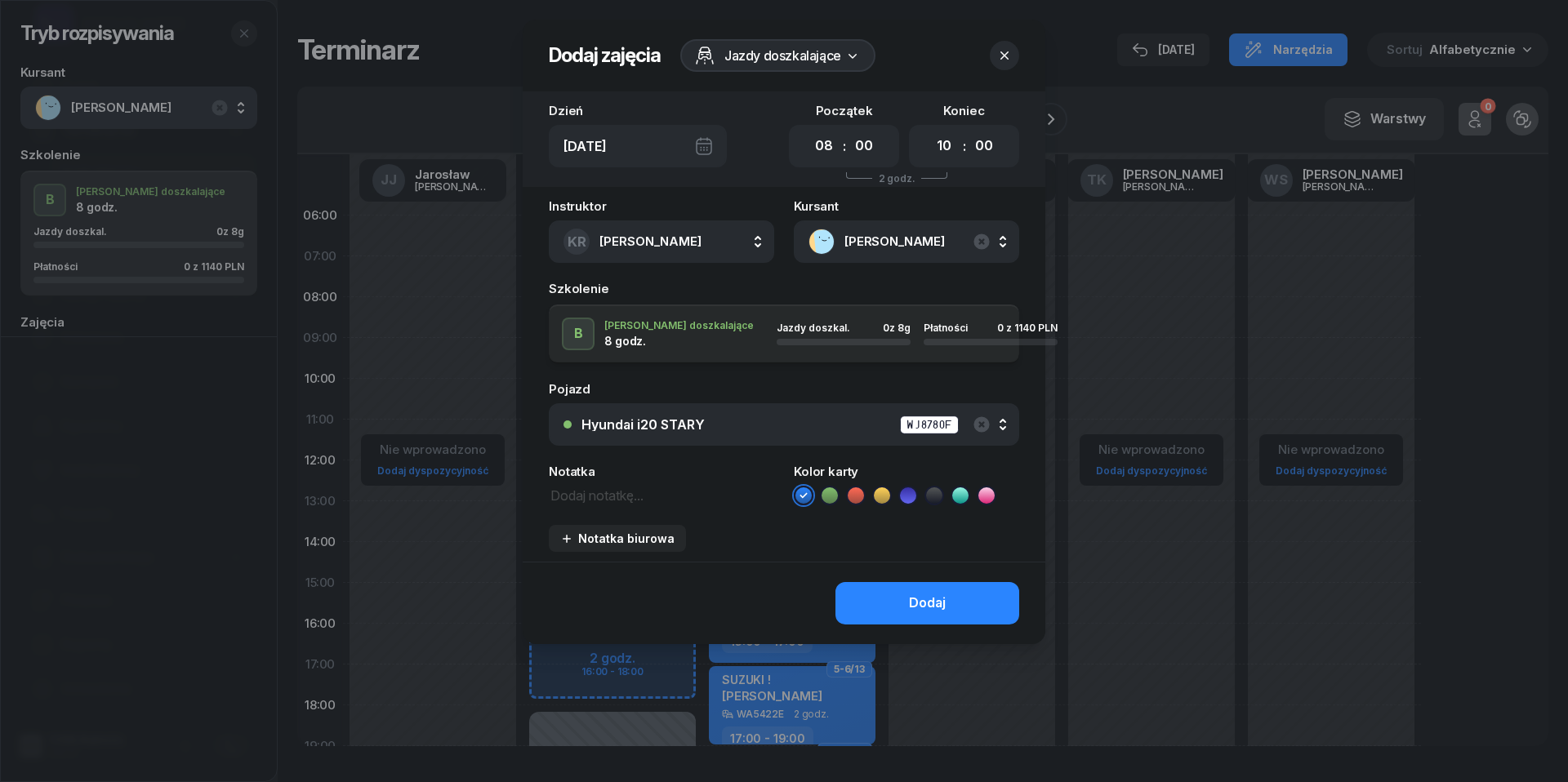
click at [602, 507] on div "Instruktor KR Katarzyna Rakowska JJ Jarosław Jakubczak KR Katarzyna Rakowska ŁW…" at bounding box center [784, 381] width 523 height 361
click at [602, 498] on textarea at bounding box center [661, 494] width 226 height 21
type textarea "SUZUKI ! WPISZ W KEOS"
click at [860, 494] on icon at bounding box center [855, 495] width 16 height 16
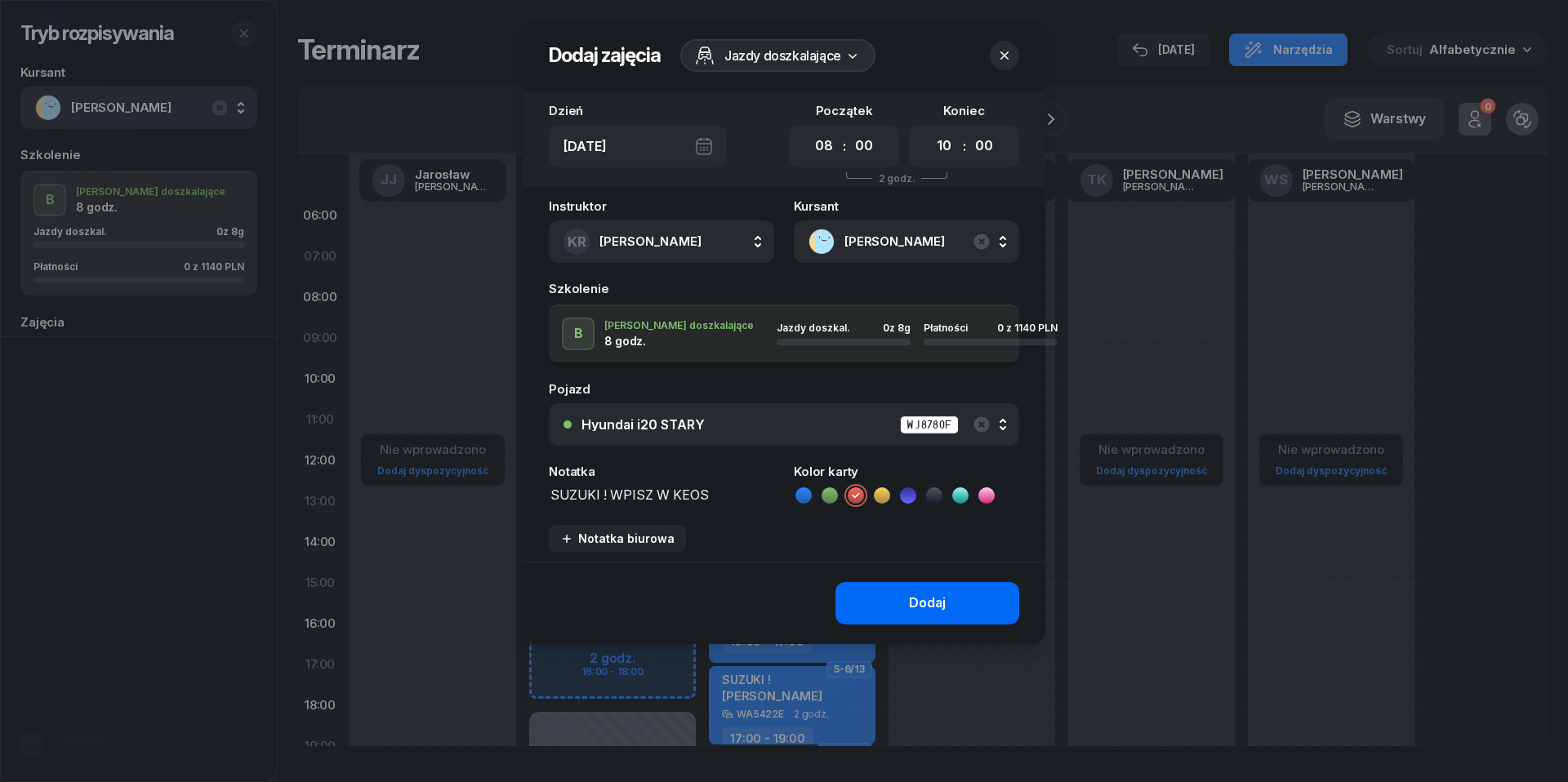
click at [922, 608] on div "Dodaj" at bounding box center [927, 603] width 37 height 22
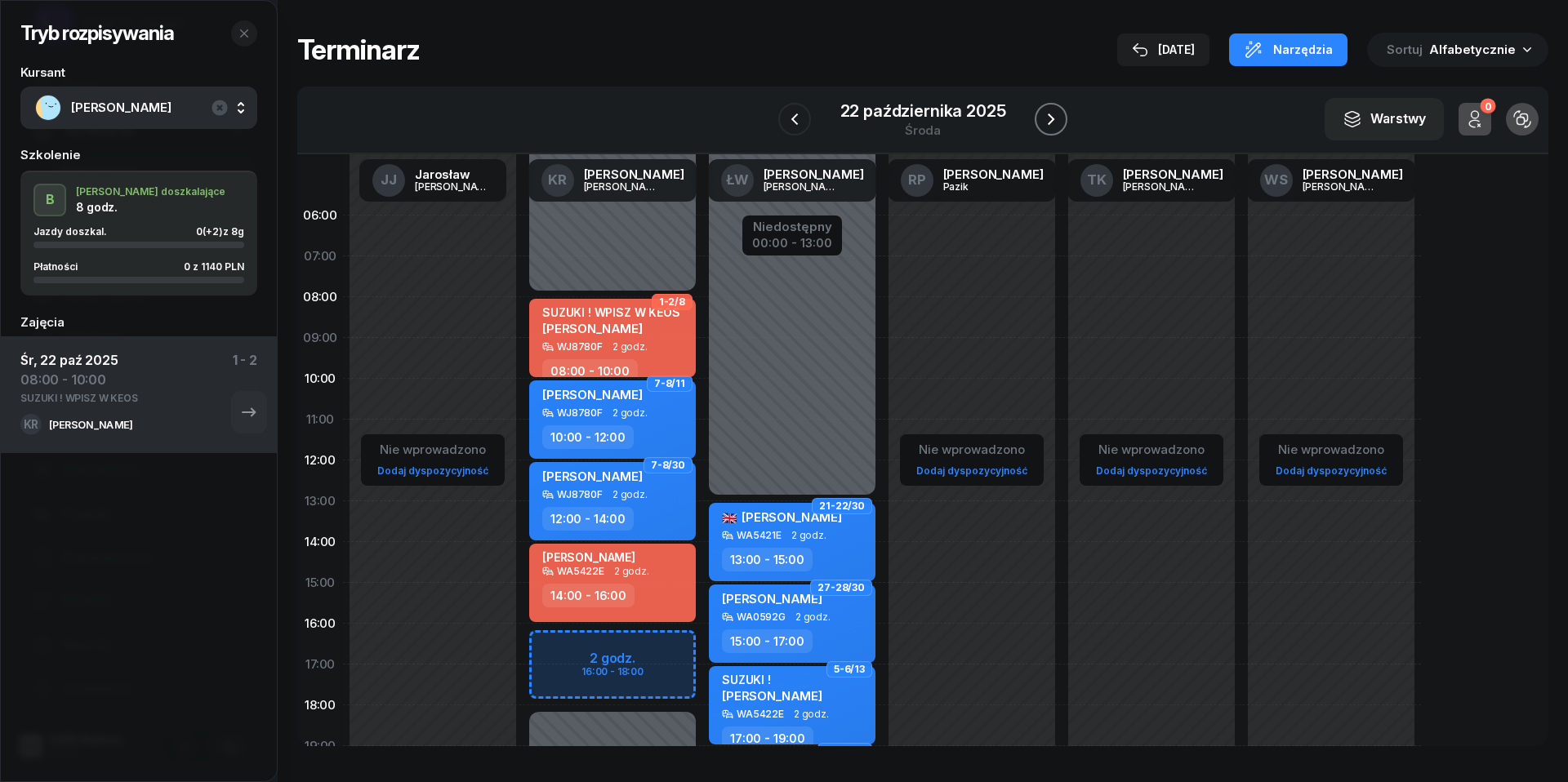
click at [1043, 118] on icon "button" at bounding box center [1051, 119] width 20 height 20
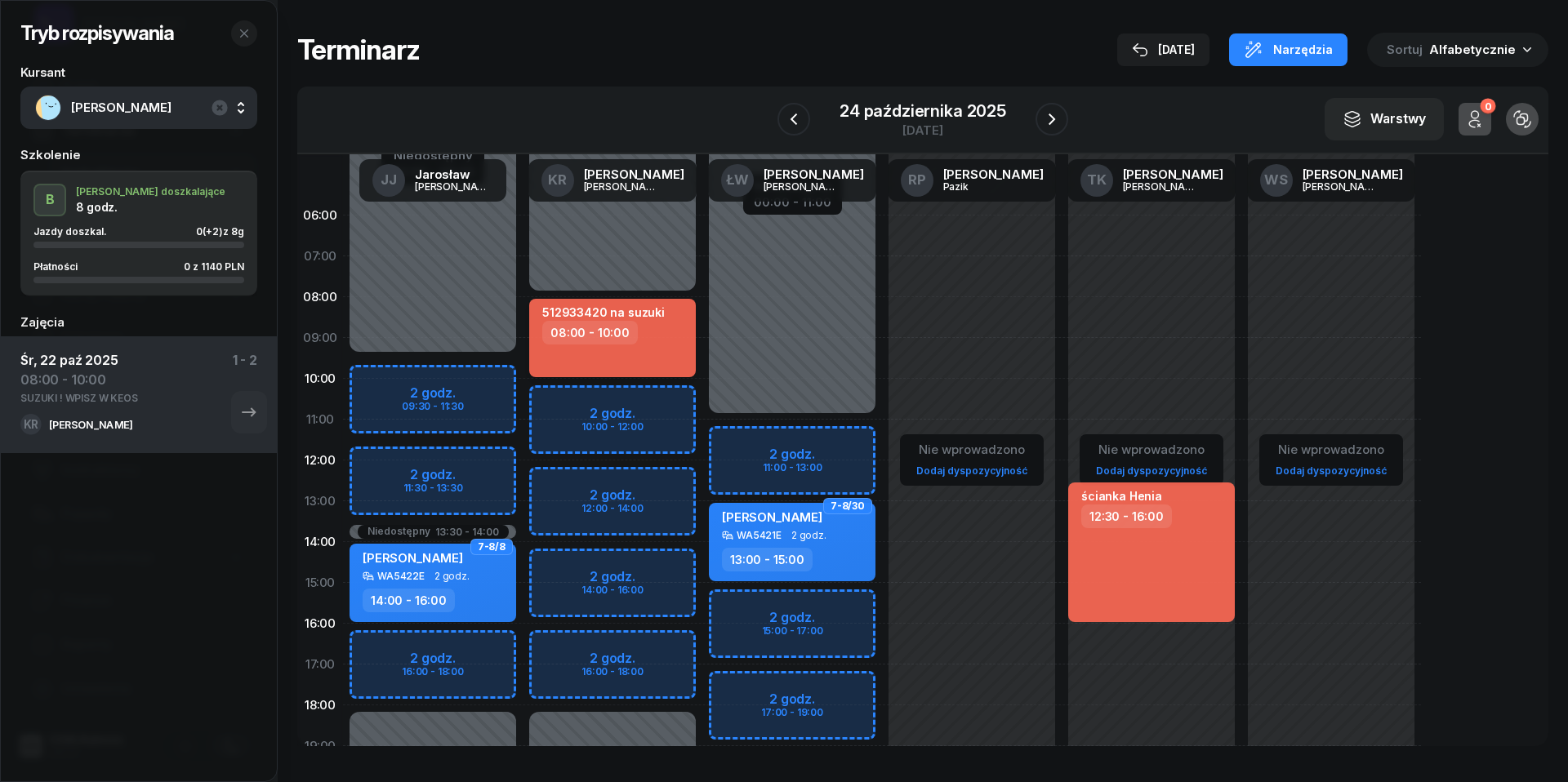
click at [641, 333] on div "08:00 - 10:00" at bounding box center [614, 332] width 143 height 23
select select "08"
select select "10"
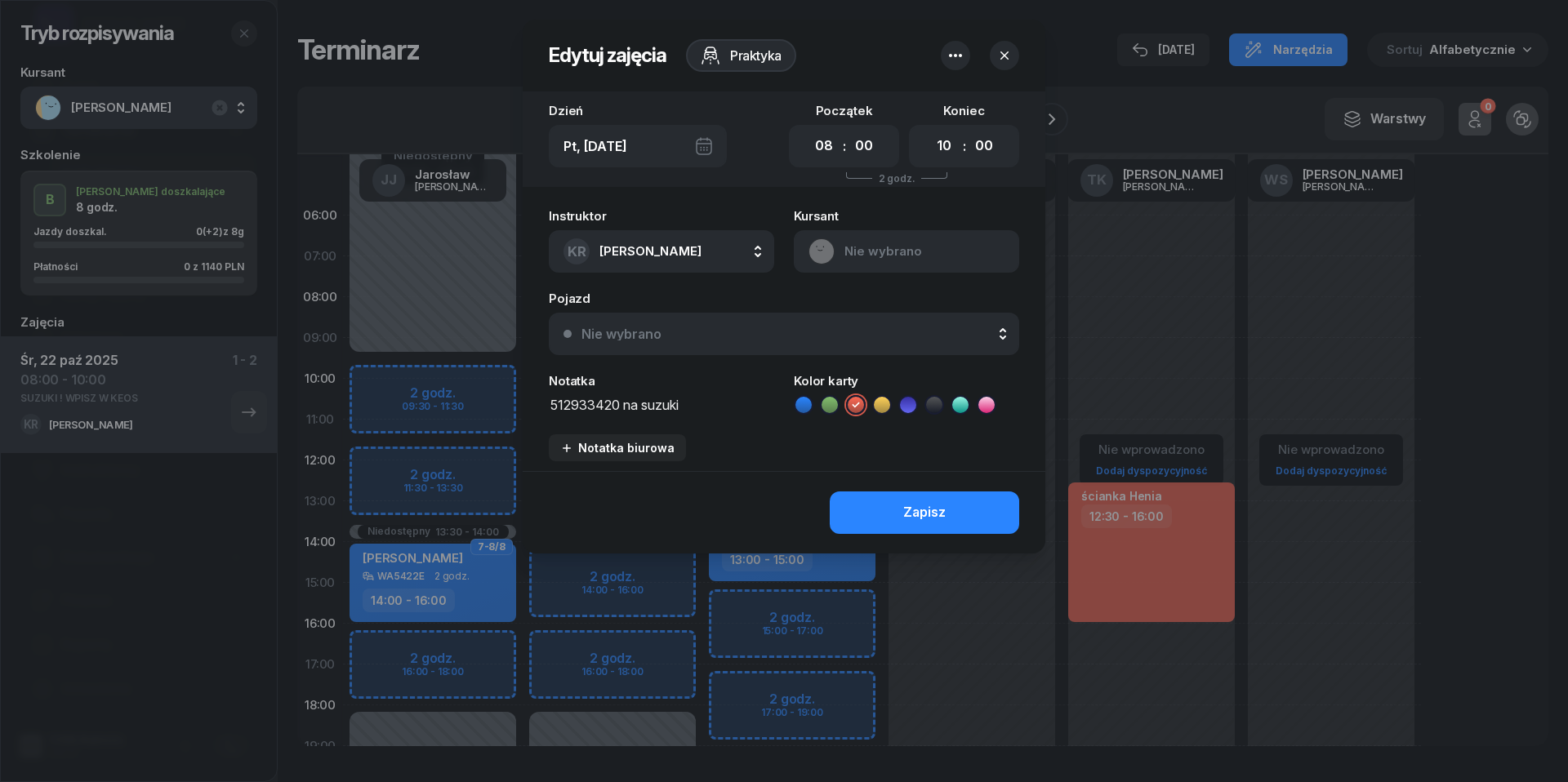
click at [955, 52] on icon "button" at bounding box center [955, 55] width 20 height 20
click at [954, 98] on link "Usuń" at bounding box center [947, 107] width 214 height 41
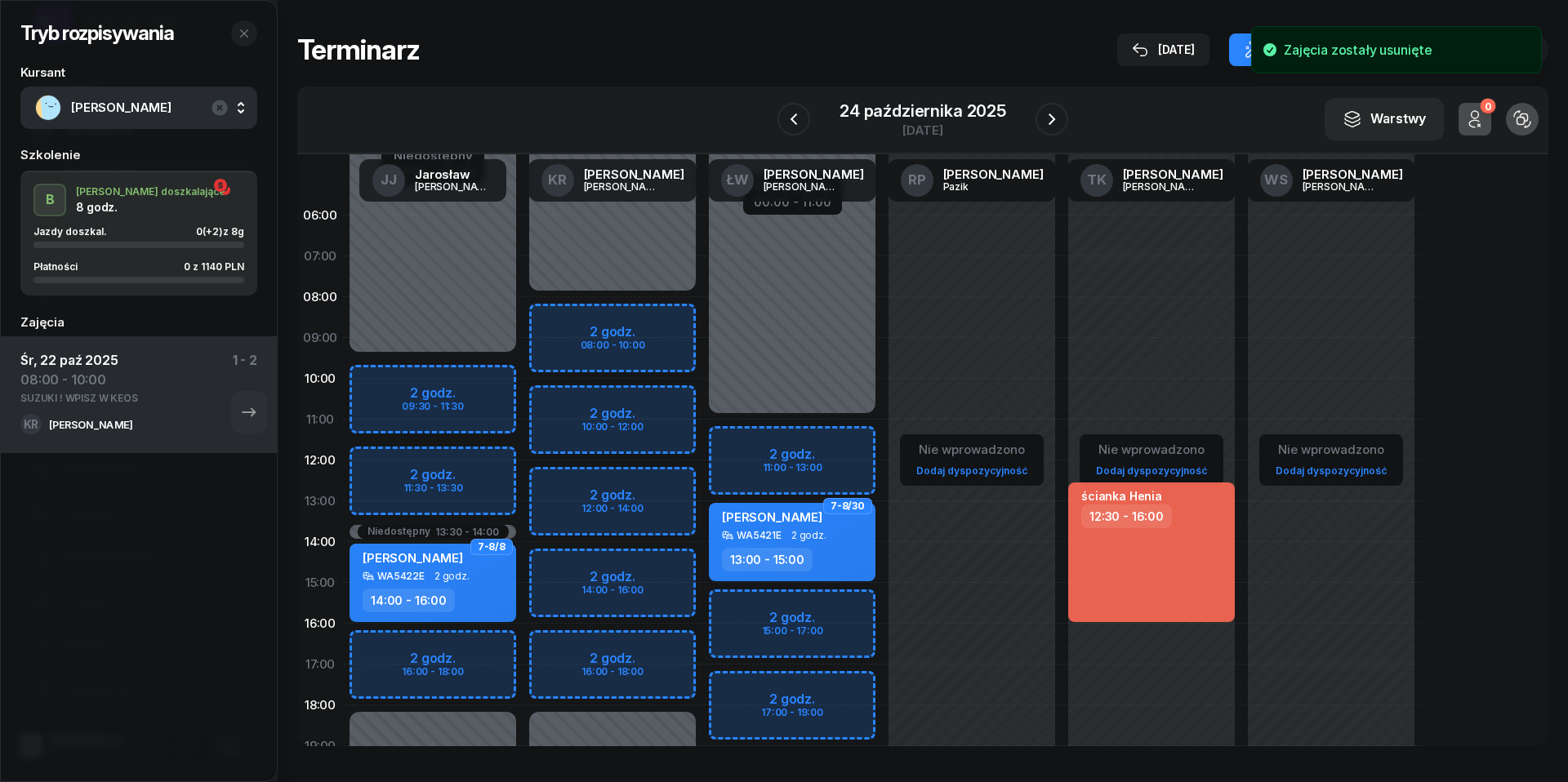
click at [588, 321] on div "Niedostępny 00:00 - 08:00 Niedostępny 18:00 - 23:59 2 godz. 08:00 - 10:00 2 god…" at bounding box center [613, 583] width 180 height 775
select select "08"
select select "10"
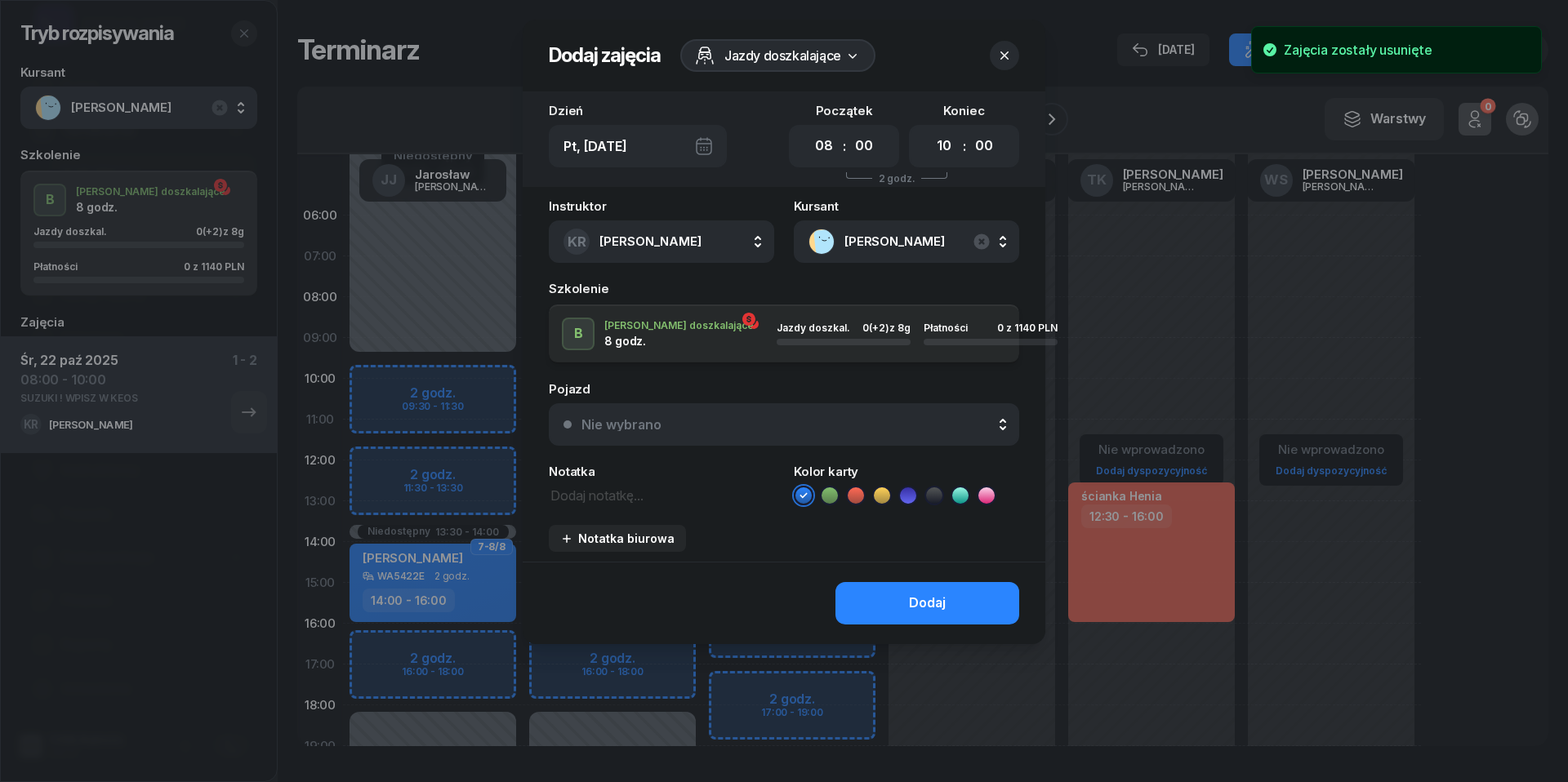
click at [622, 494] on textarea at bounding box center [661, 494] width 226 height 21
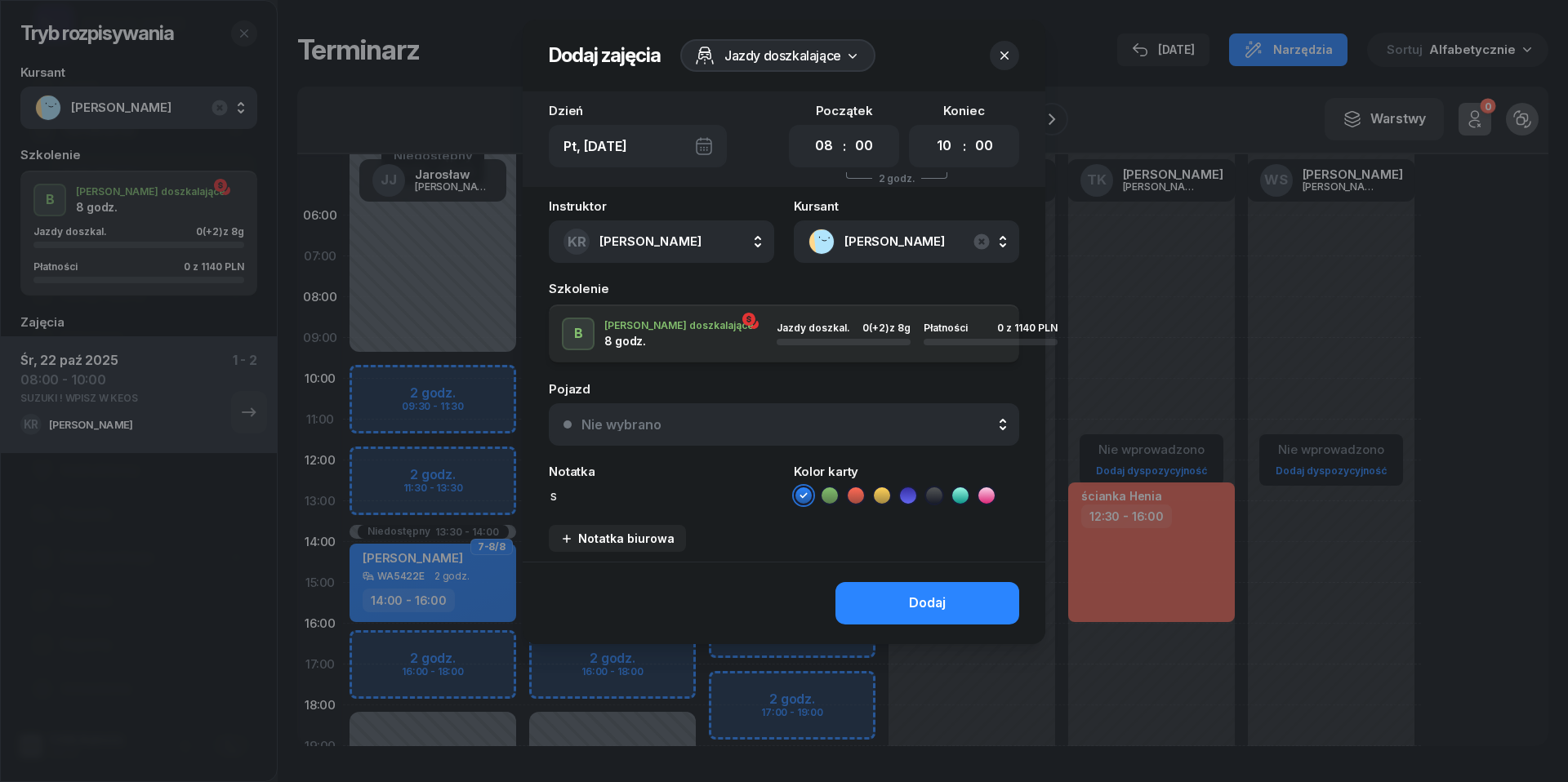
scroll to position [1, 0]
type textarea "s"
type textarea "SUZUKI"
click at [726, 421] on div "Nie wybrano" at bounding box center [793, 424] width 423 height 13
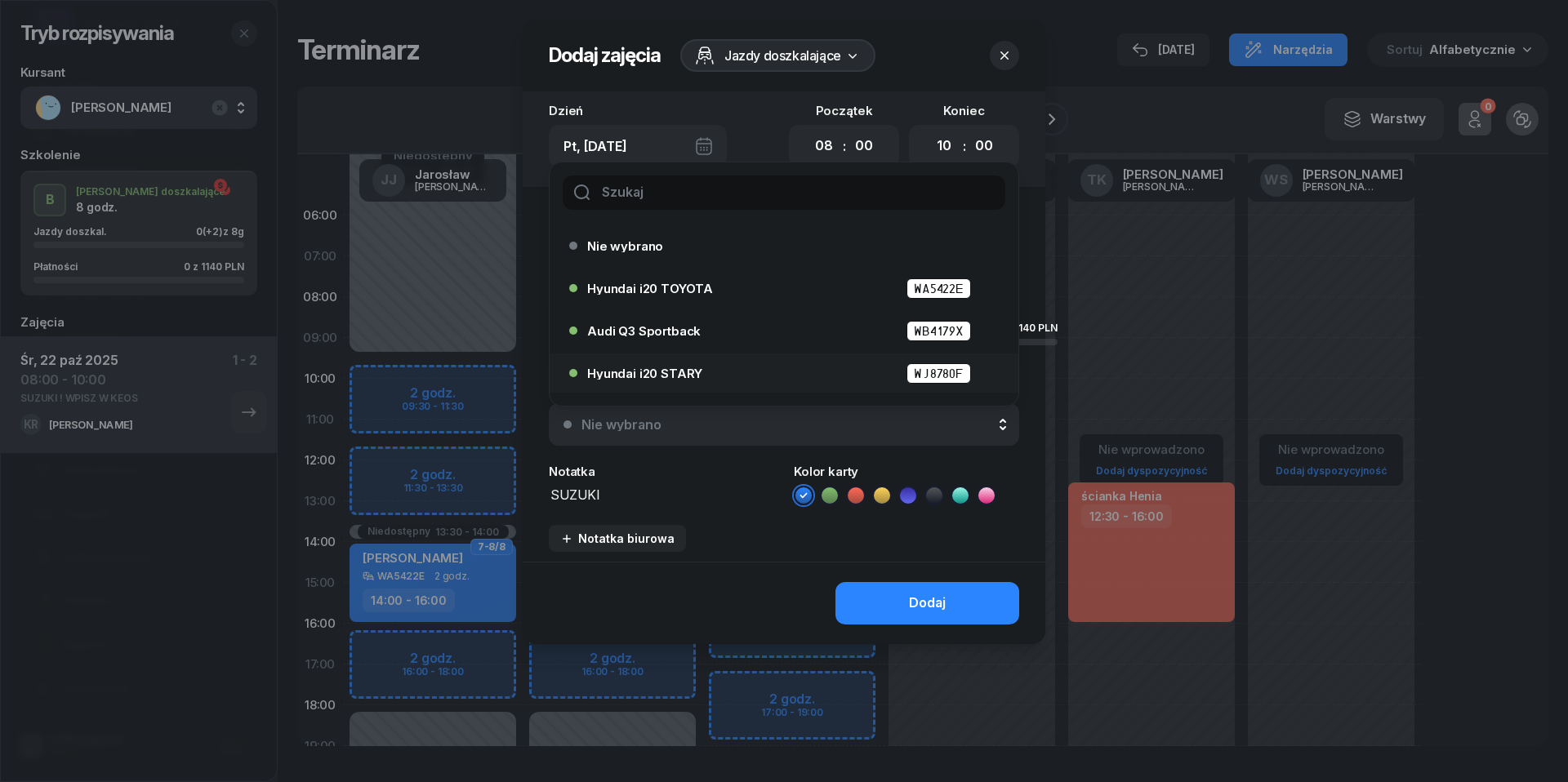
click at [673, 377] on div "Hyundai i20 STARY WJ8780F" at bounding box center [788, 374] width 402 height 21
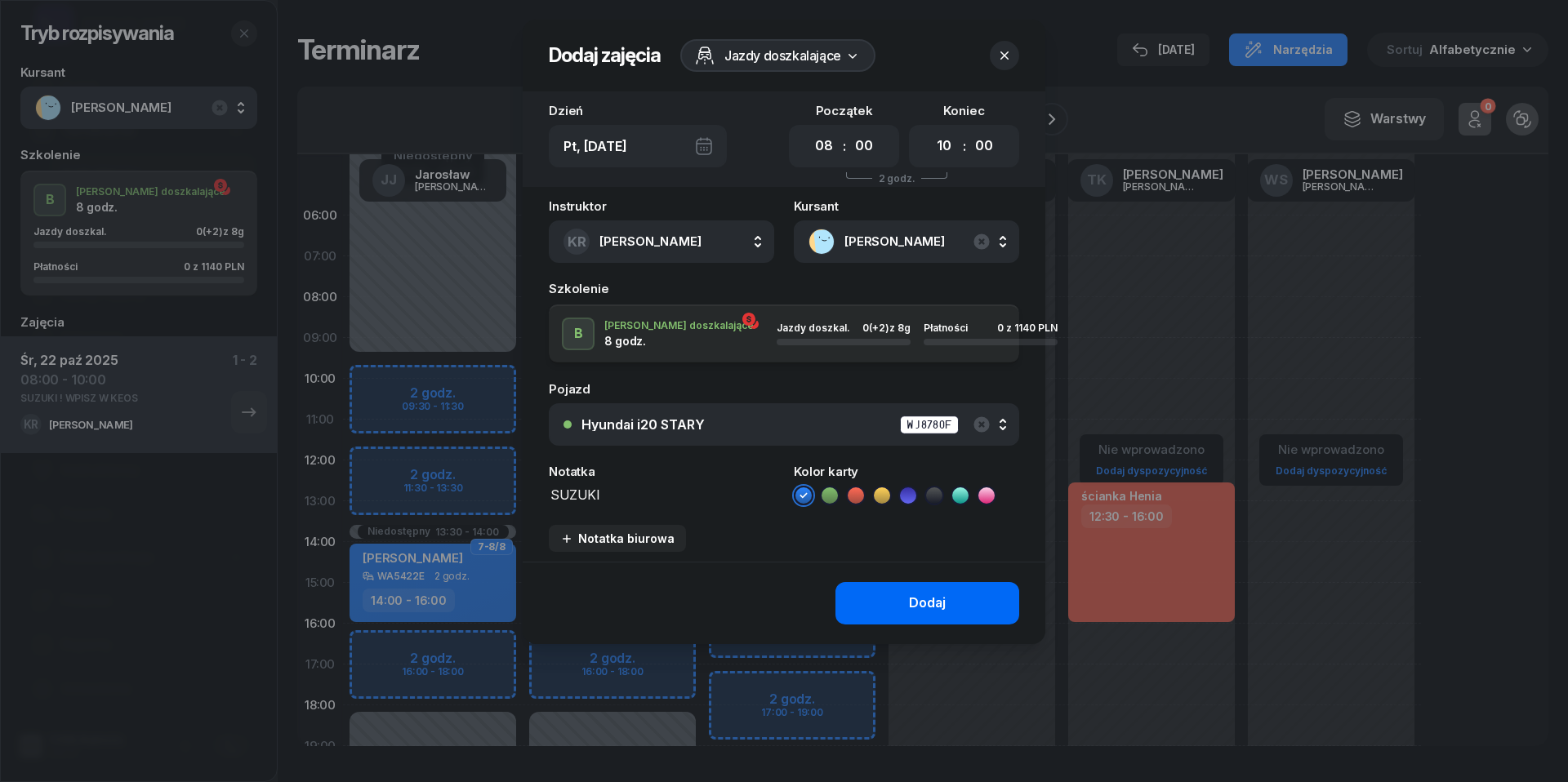
click at [913, 596] on div "Dodaj" at bounding box center [927, 603] width 37 height 22
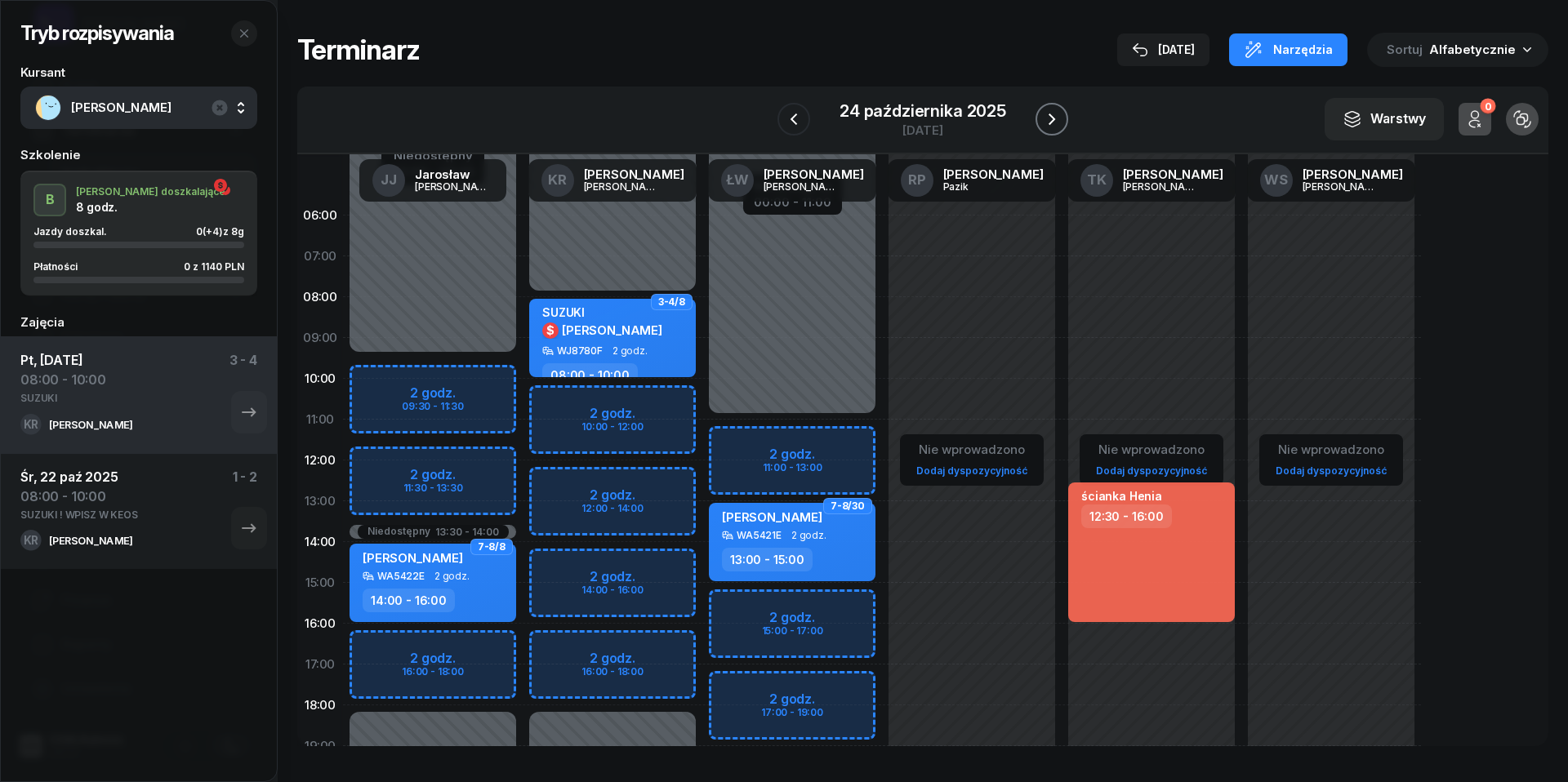
click at [1046, 119] on icon "button" at bounding box center [1052, 119] width 20 height 20
click at [1046, 119] on icon "button" at bounding box center [1051, 119] width 20 height 20
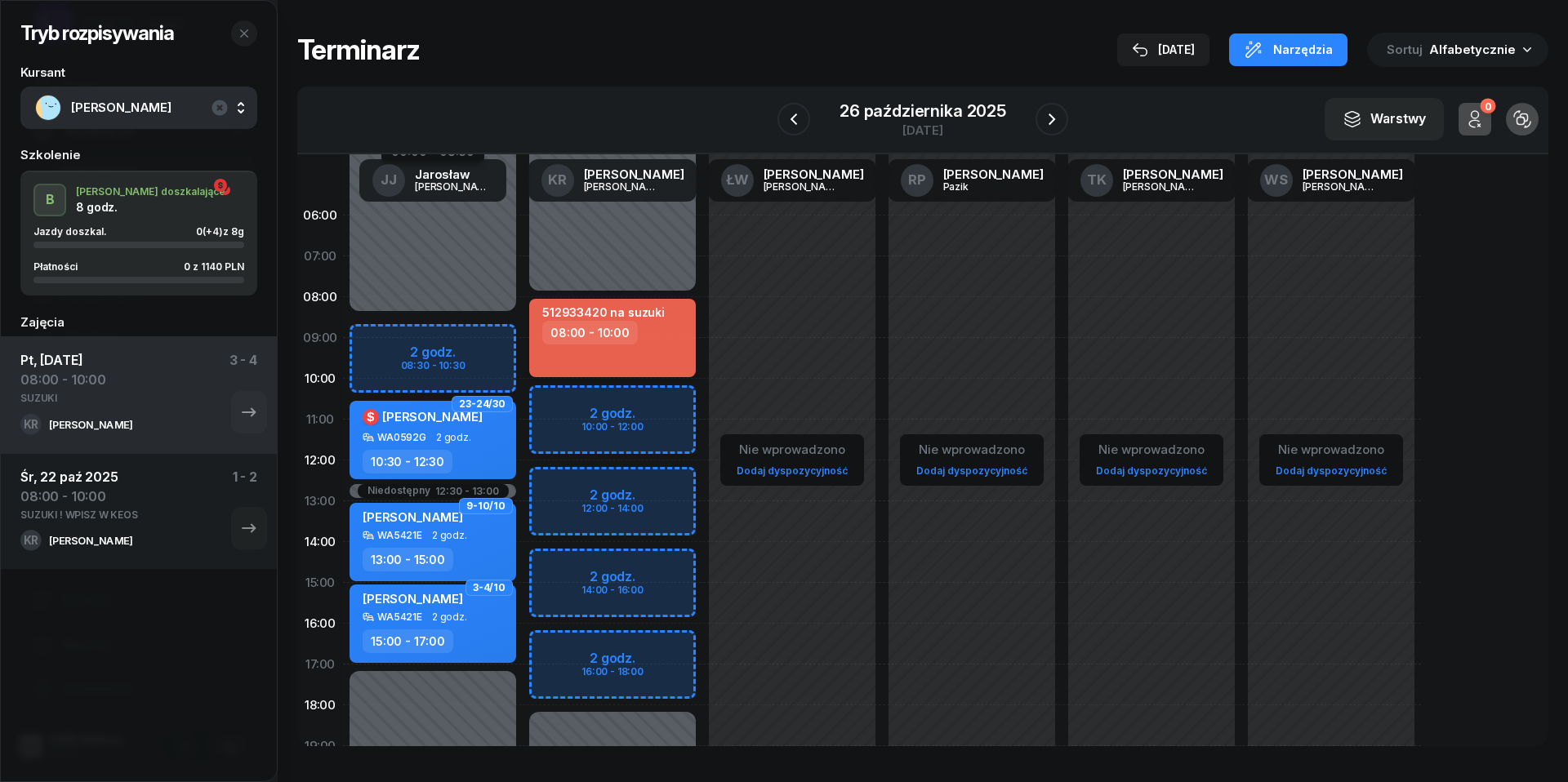
click at [648, 328] on div "08:00 - 10:00" at bounding box center [614, 332] width 143 height 23
select select "08"
select select "10"
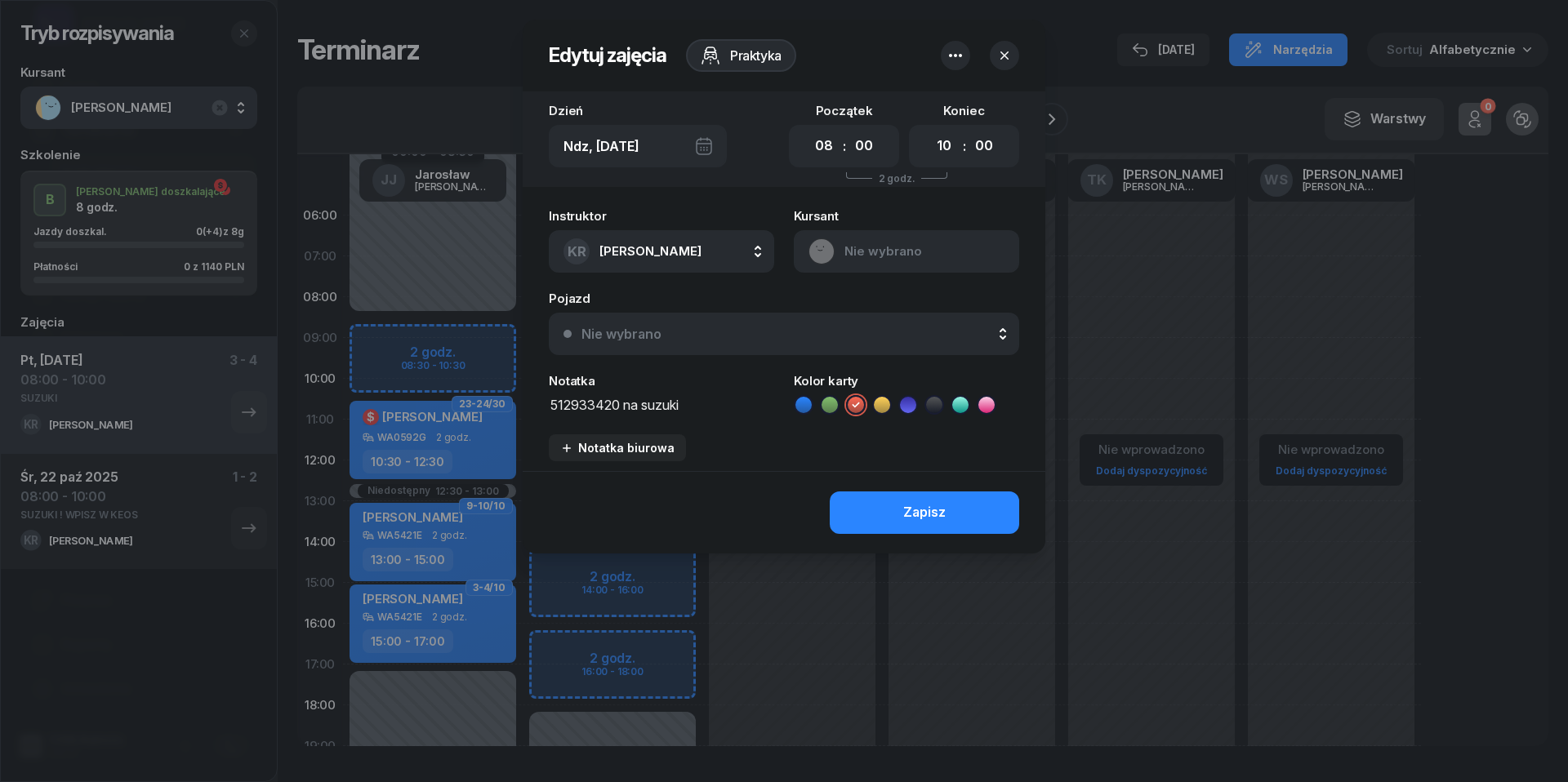
click at [955, 50] on icon "button" at bounding box center [955, 55] width 20 height 20
click at [951, 109] on link "Usuń" at bounding box center [947, 107] width 214 height 41
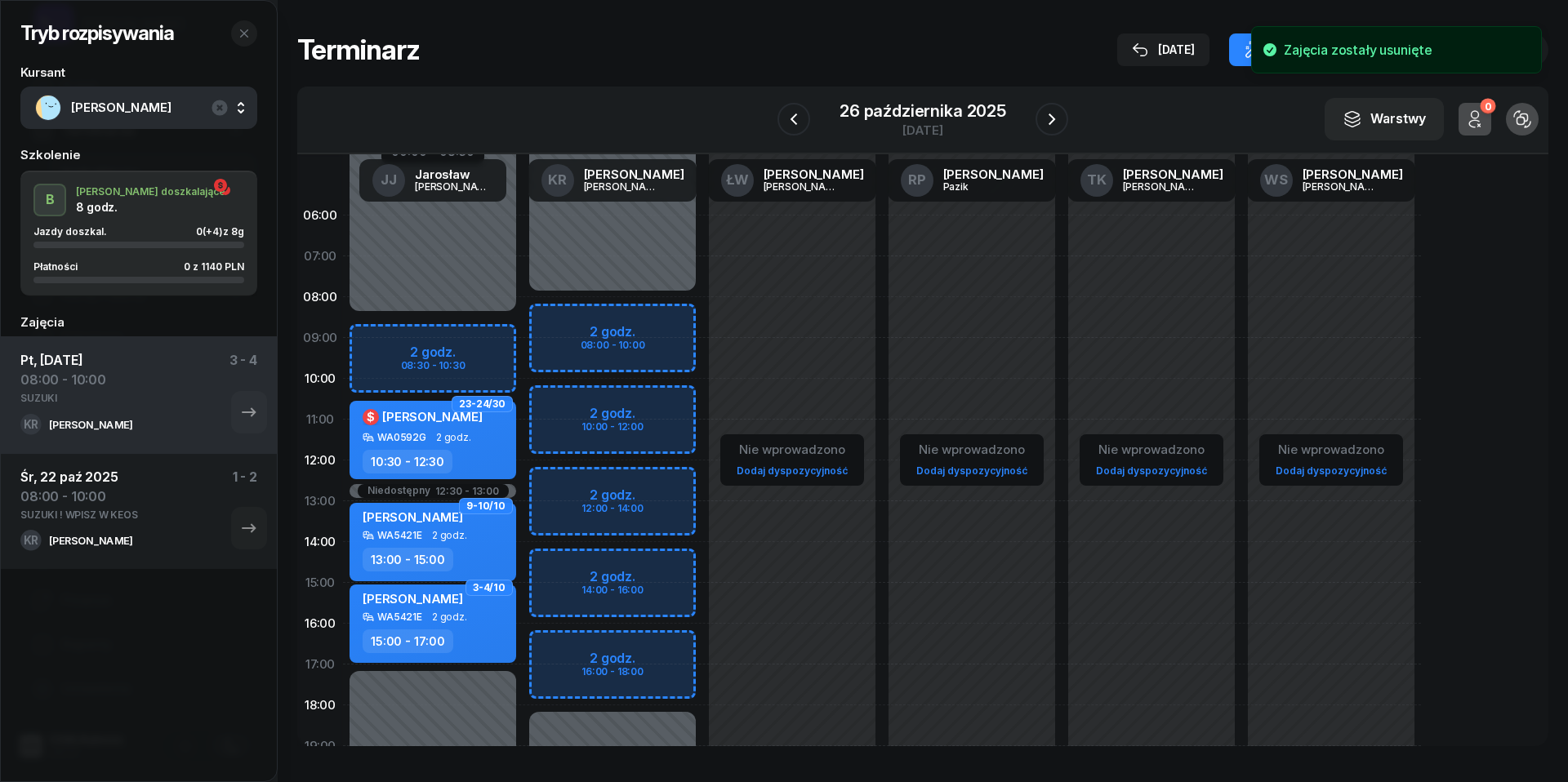
click at [554, 311] on div "Niedostępny 00:00 - 08:00 Niedostępny 18:00 - 23:59 2 godz. 08:00 - 10:00 2 god…" at bounding box center [613, 583] width 180 height 775
select select "08"
select select "10"
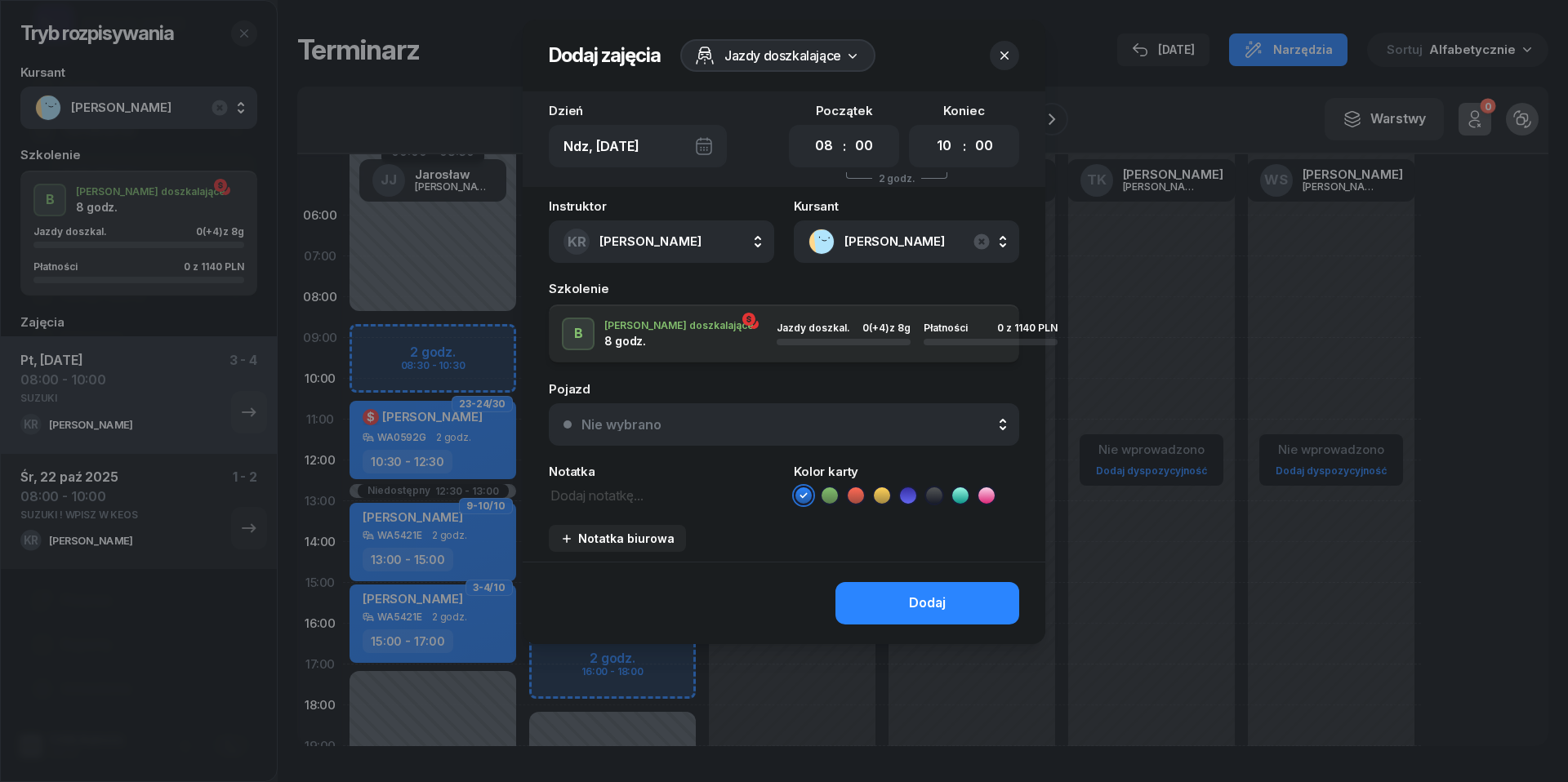
click at [647, 484] on textarea at bounding box center [661, 494] width 226 height 21
type textarea "SUZUKI !"
click at [658, 424] on div "Nie wybrano" at bounding box center [621, 424] width 80 height 13
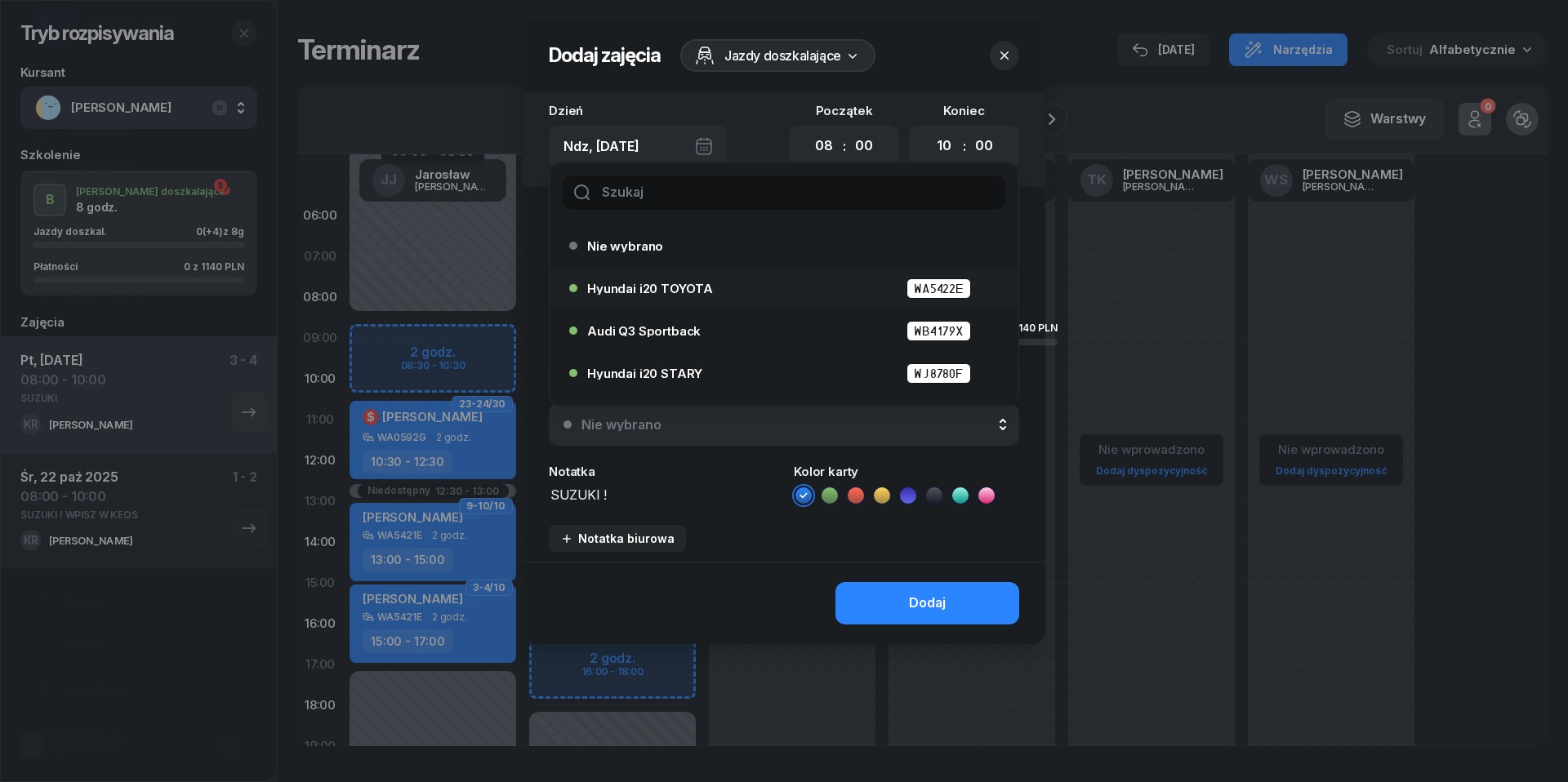
click at [630, 288] on span "Hyundai i20 TOYOTA" at bounding box center [650, 288] width 126 height 12
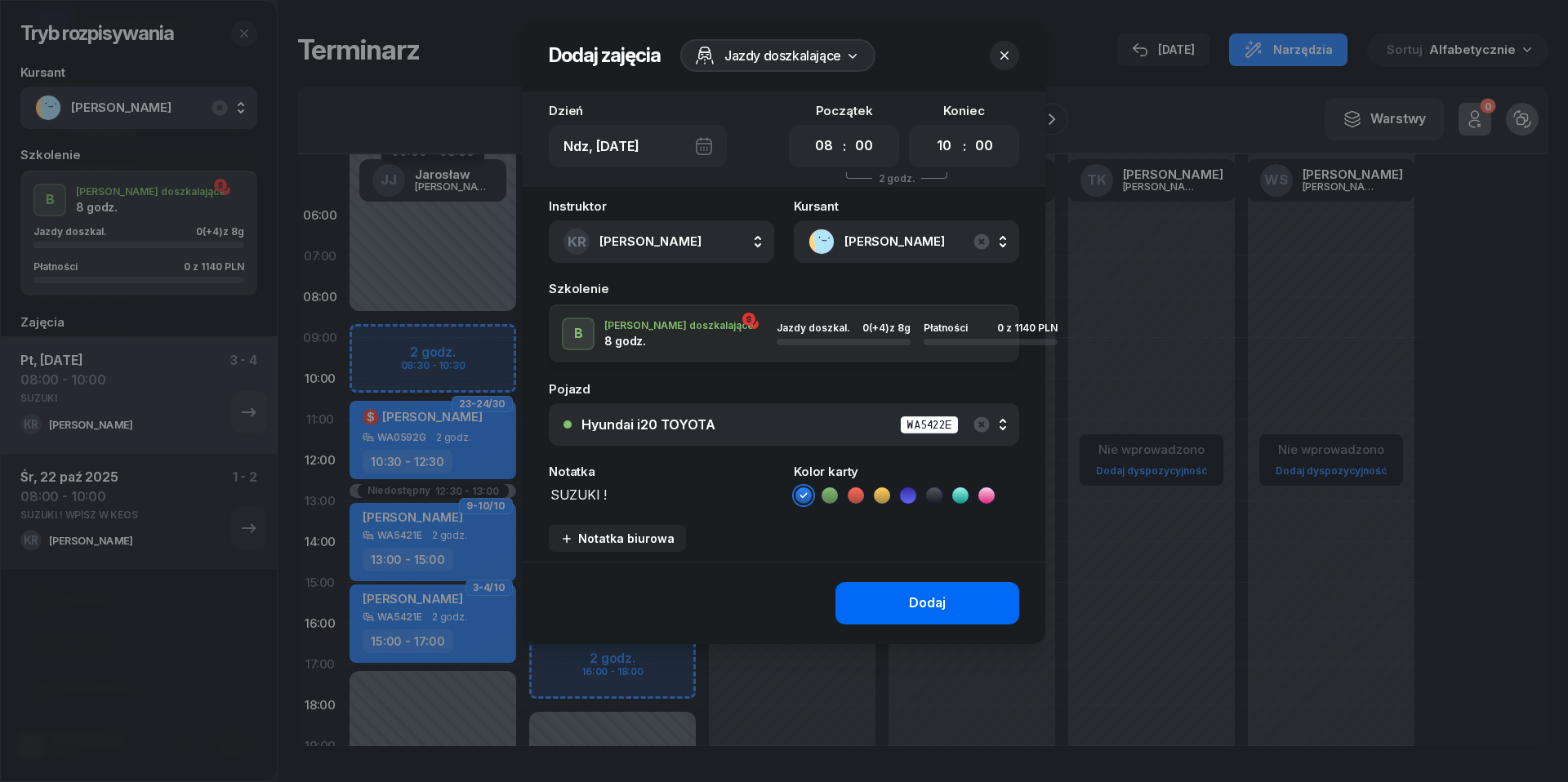
click at [893, 590] on button "Dodaj" at bounding box center [927, 603] width 184 height 42
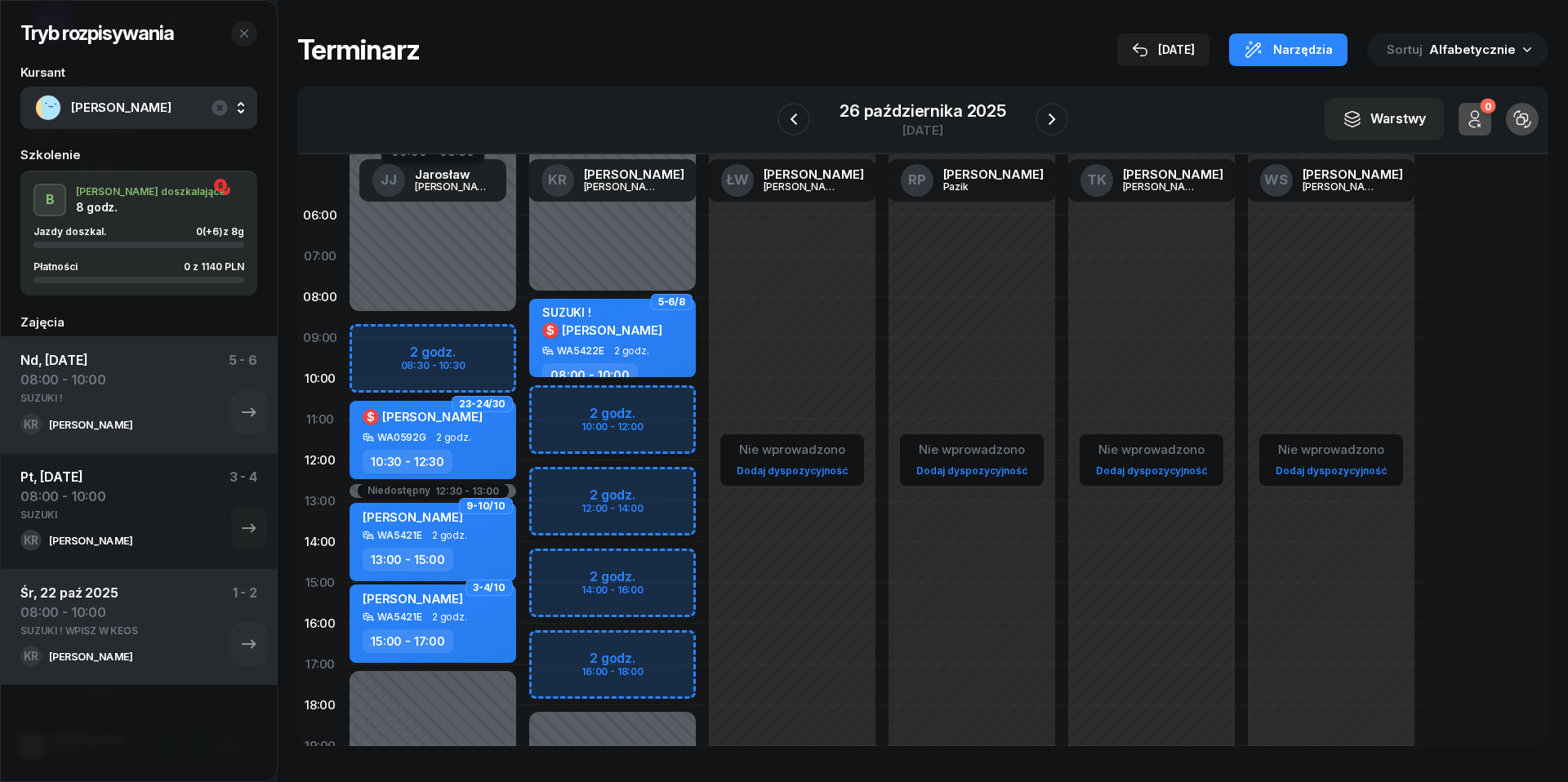
click at [643, 343] on div "SUZUKI ! $ Kacper Cieślik" at bounding box center [602, 325] width 120 height 40
select select "08"
select select "10"
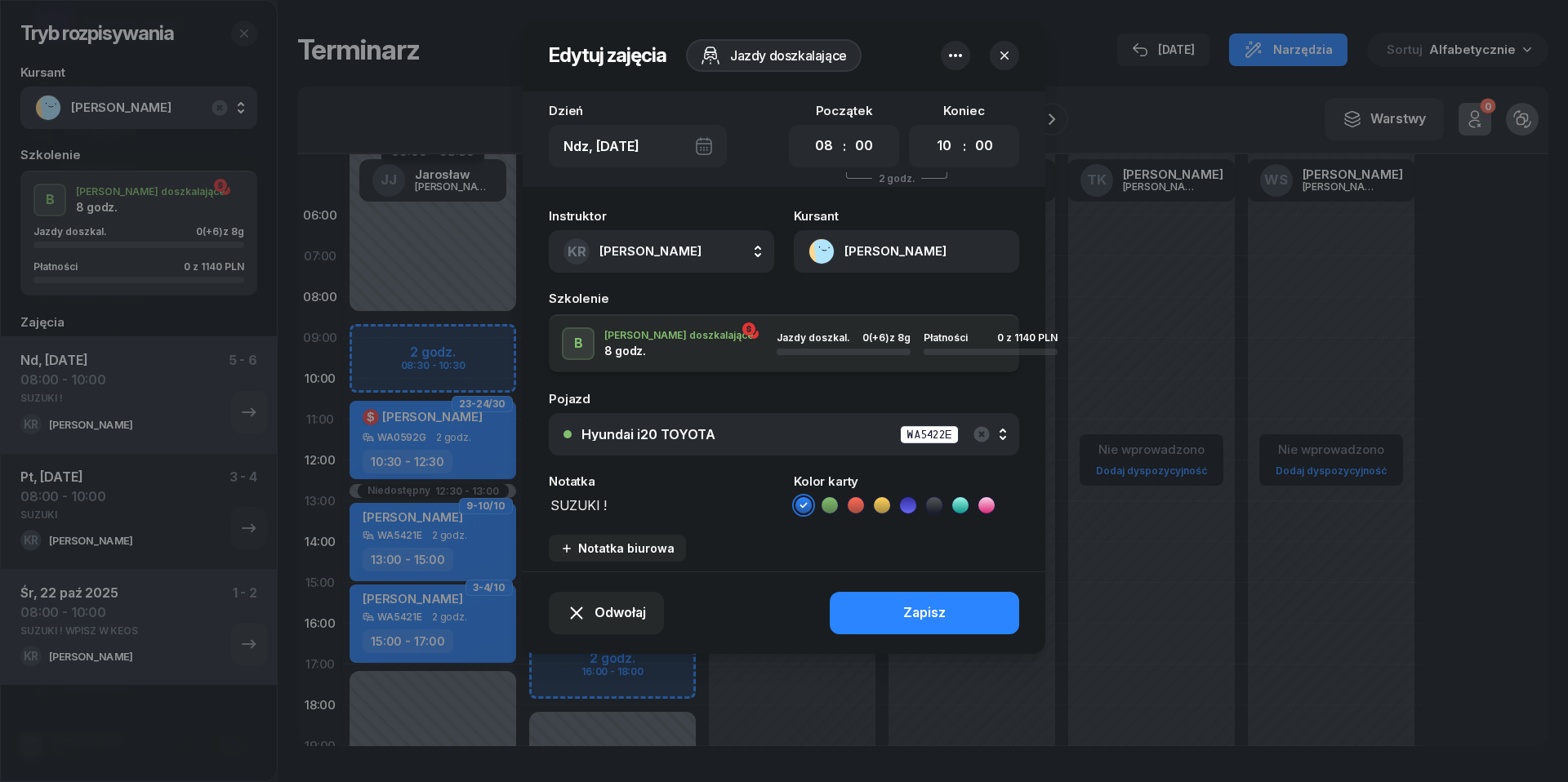
click at [674, 438] on div "Hyundai i20 TOYOTA" at bounding box center [648, 435] width 134 height 13
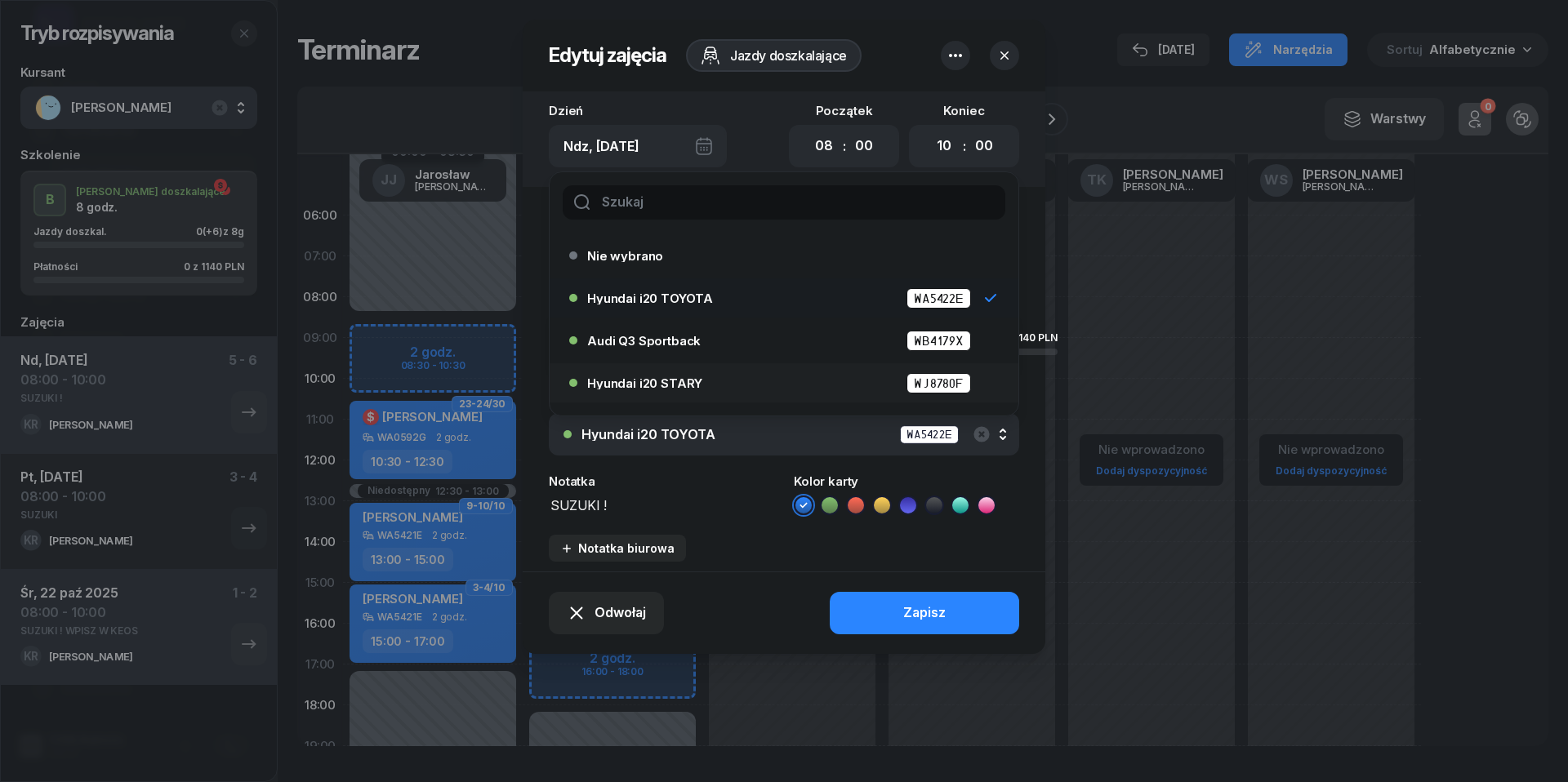
click at [673, 392] on div "Hyundai i20 STARY WJ8780F" at bounding box center [779, 383] width 420 height 26
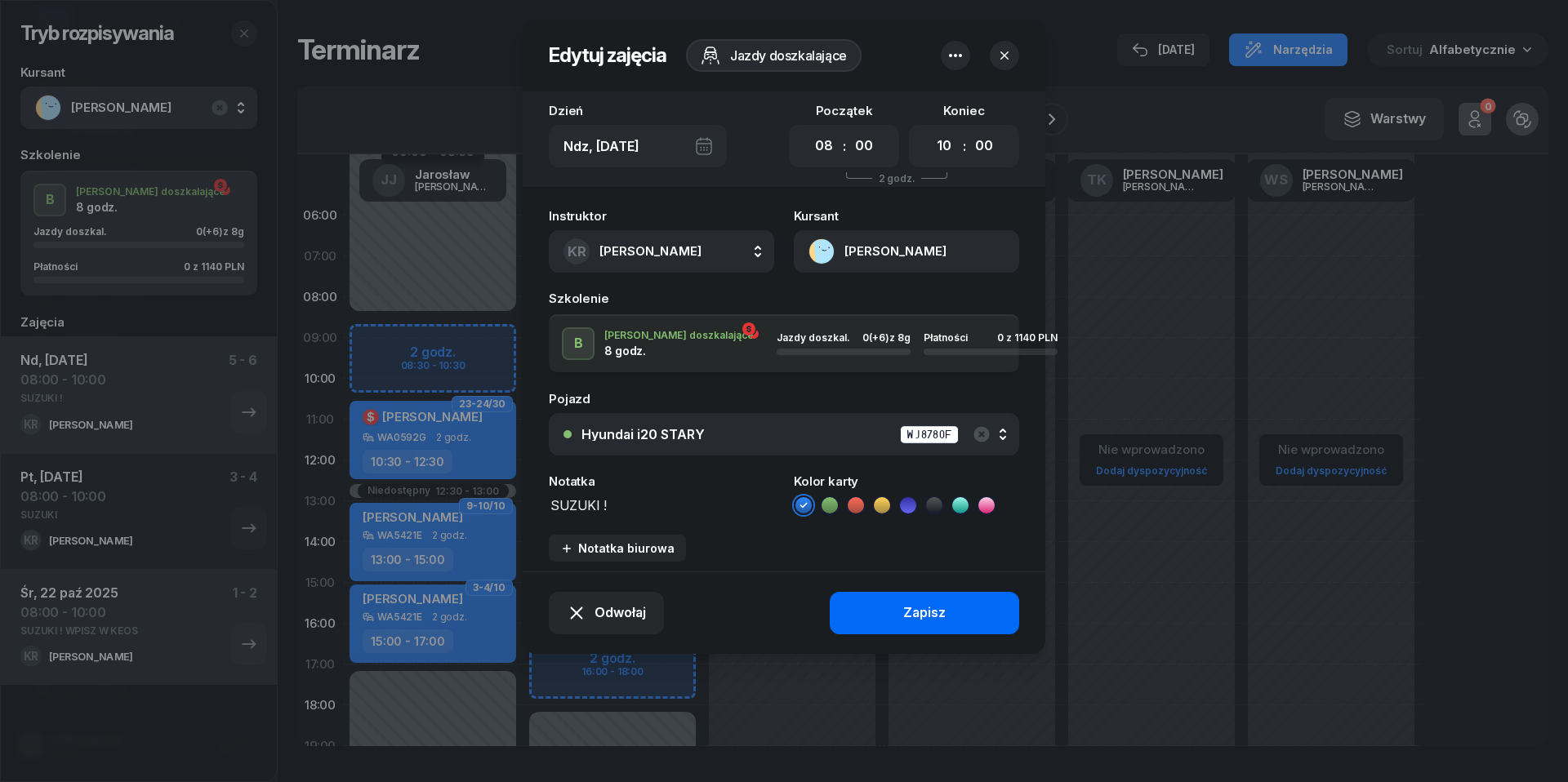
click at [910, 614] on div "Zapisz" at bounding box center [924, 613] width 42 height 22
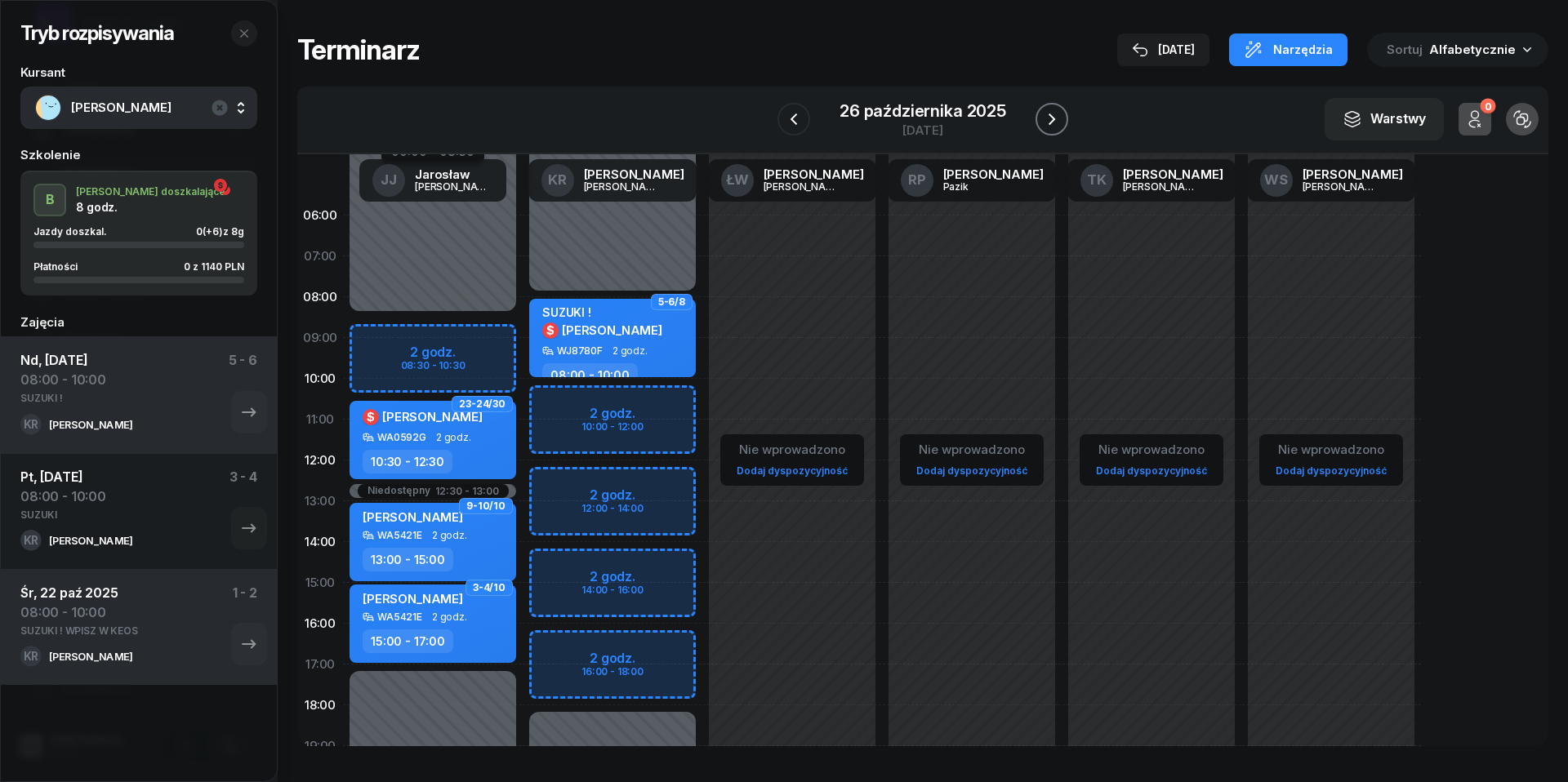
click at [1063, 118] on button "button" at bounding box center [1052, 119] width 33 height 33
click at [1063, 118] on button "button" at bounding box center [1051, 119] width 33 height 33
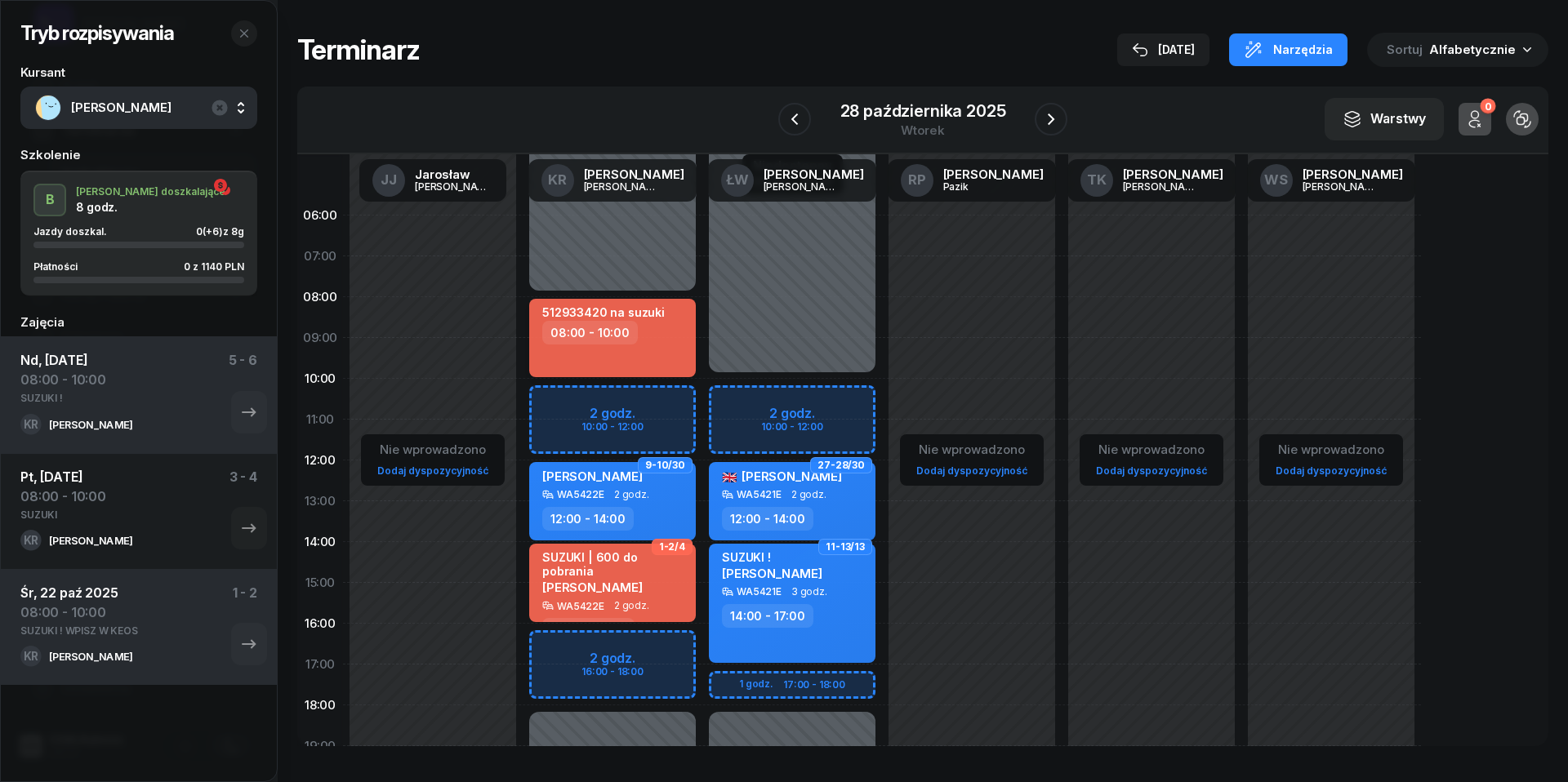
click at [658, 338] on div "08:00 - 10:00" at bounding box center [614, 332] width 143 height 23
select select "08"
select select "10"
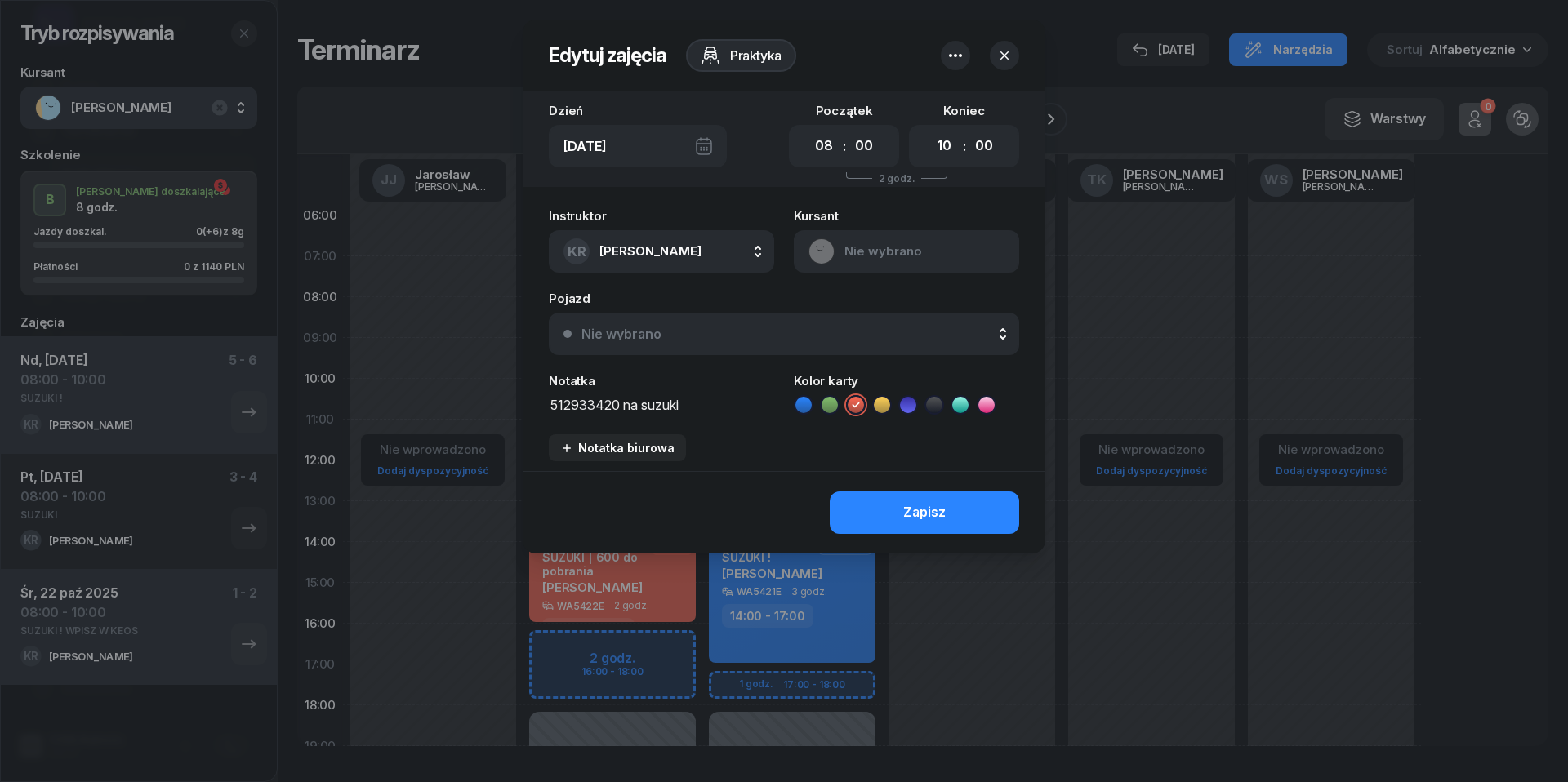
click at [951, 57] on icon "button" at bounding box center [955, 55] width 20 height 20
click at [948, 93] on link "Usuń" at bounding box center [947, 107] width 214 height 41
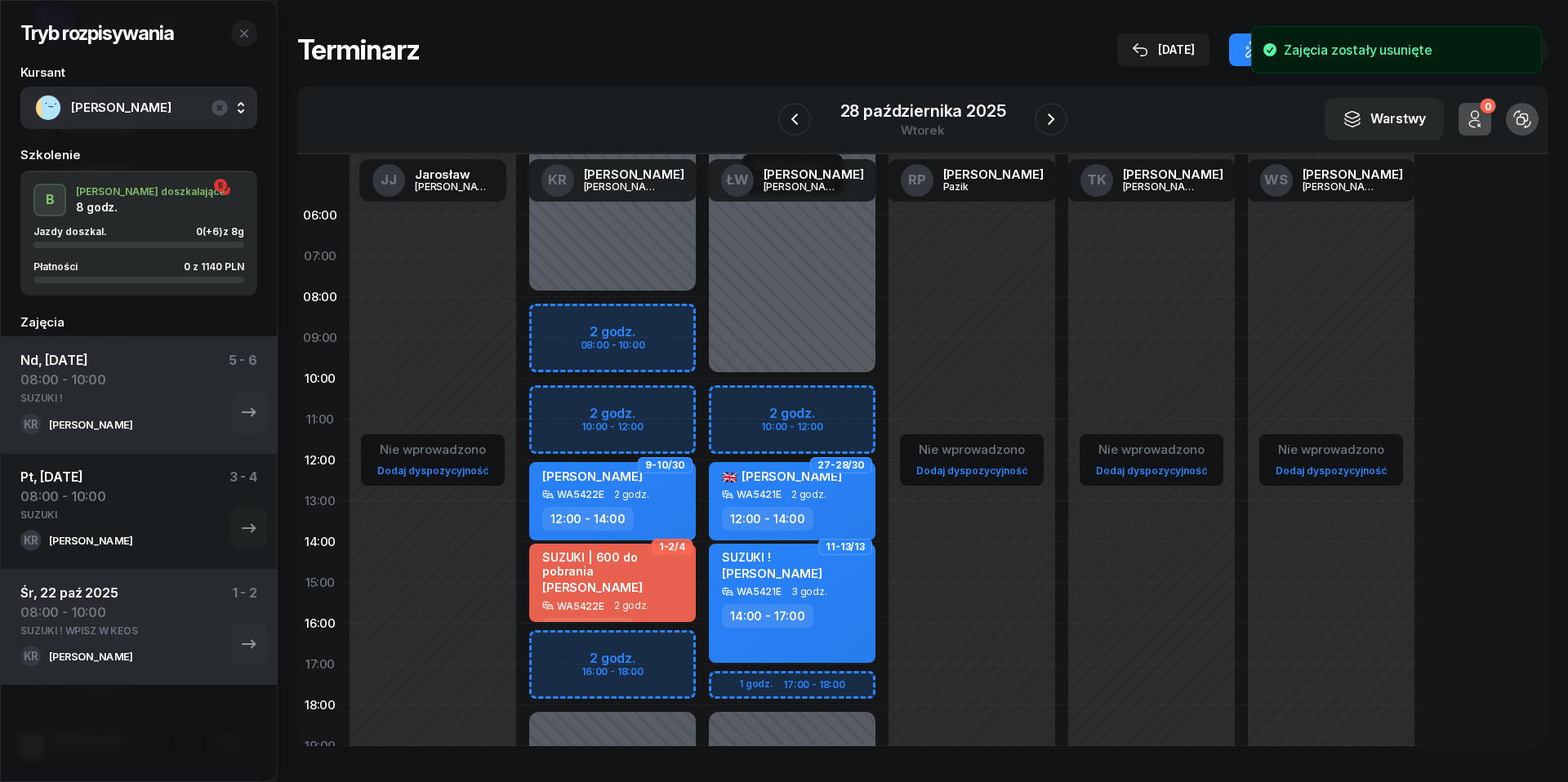
click at [584, 322] on div "Niedostępny 00:00 - 08:00 Niedostępny 18:00 - 23:59 9-10/30 Katarzyna Siedlecka…" at bounding box center [613, 583] width 180 height 775
select select "08"
select select "10"
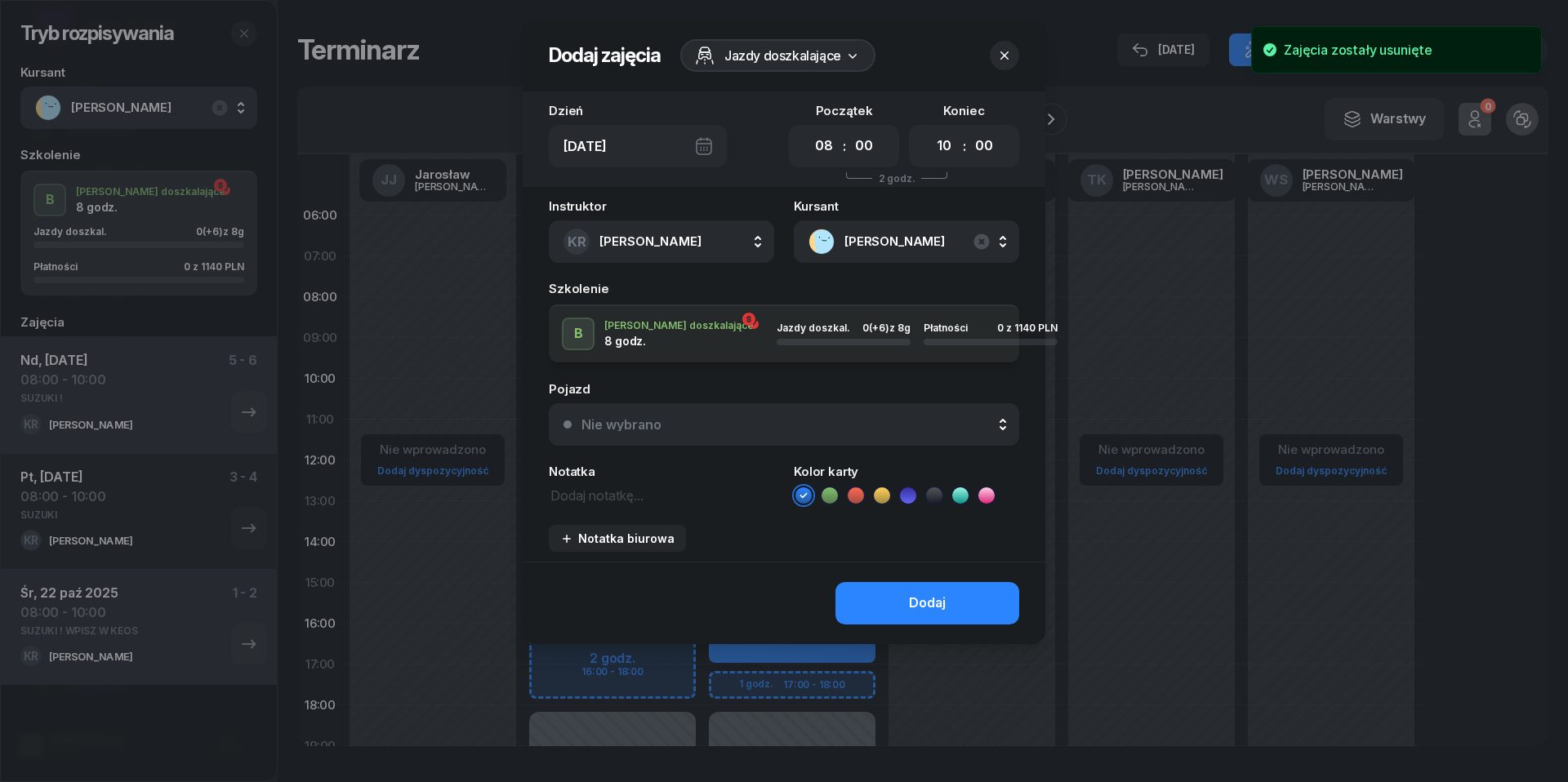
click at [670, 442] on button "Nie wybrano" at bounding box center [784, 424] width 470 height 42
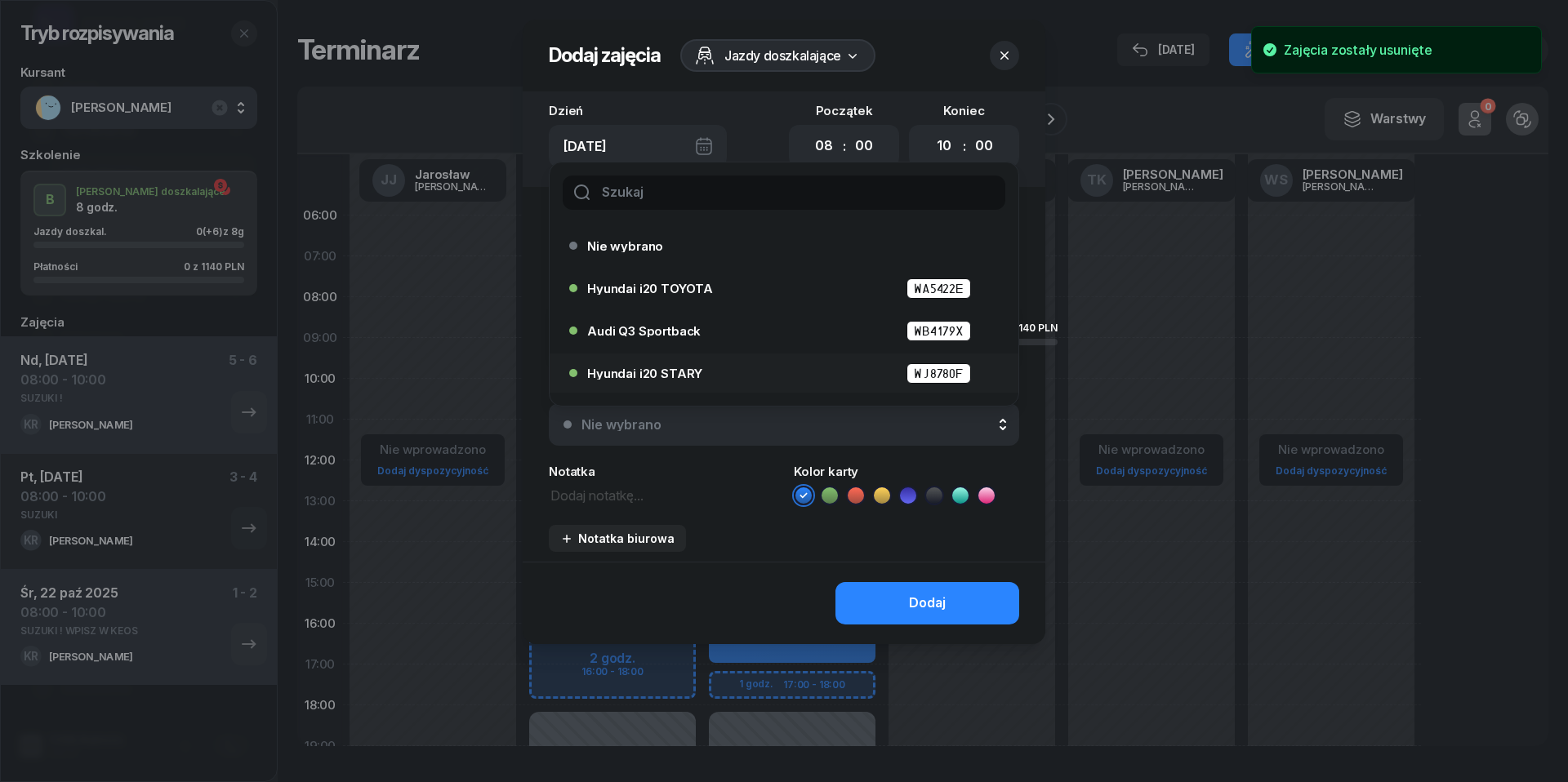
click at [673, 376] on span "Hyundai i20 STARY" at bounding box center [644, 373] width 115 height 12
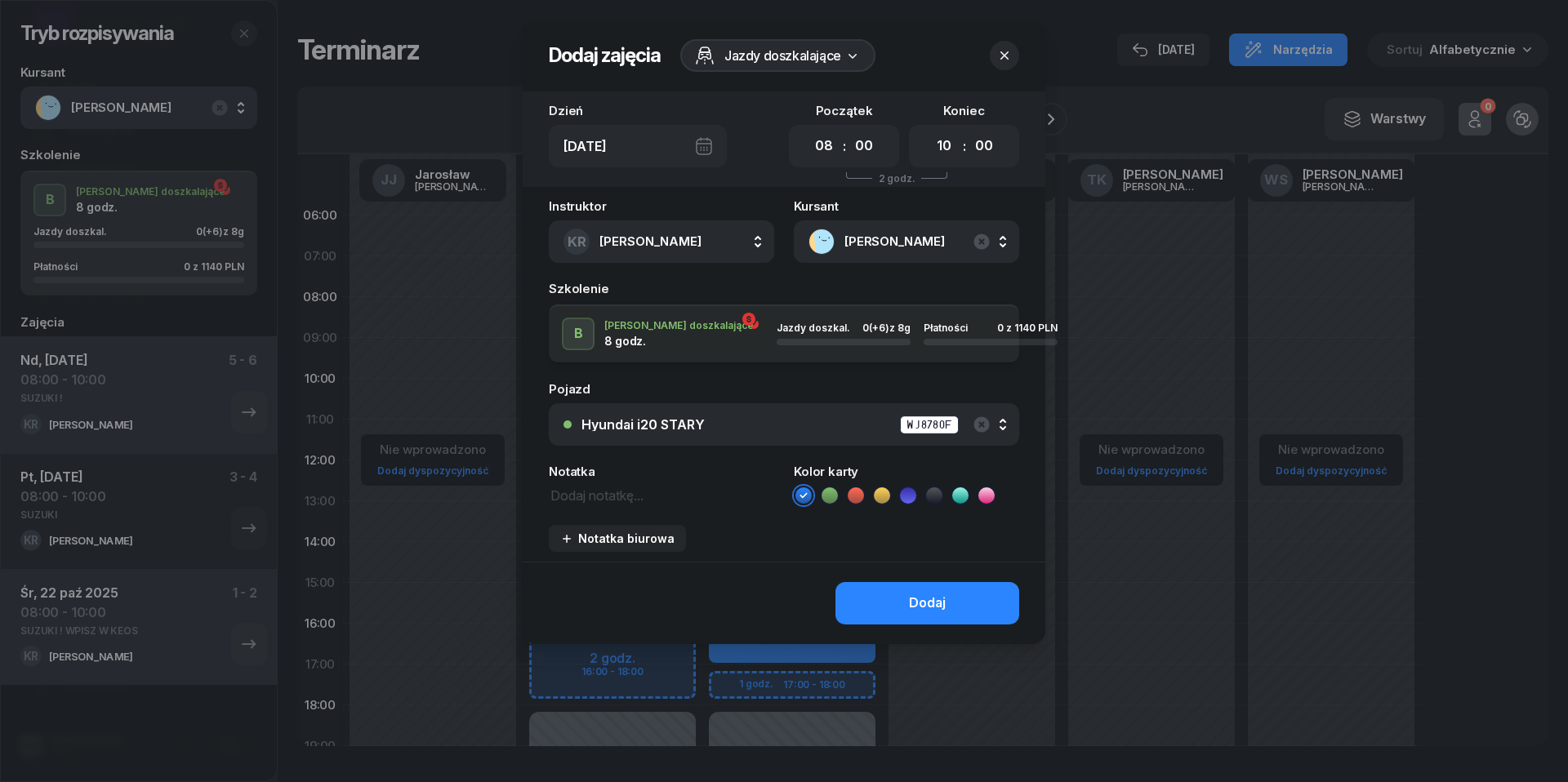
click at [604, 497] on textarea at bounding box center [661, 494] width 226 height 21
type textarea "SUZUKI !"
click at [957, 596] on button "Dodaj" at bounding box center [927, 603] width 184 height 42
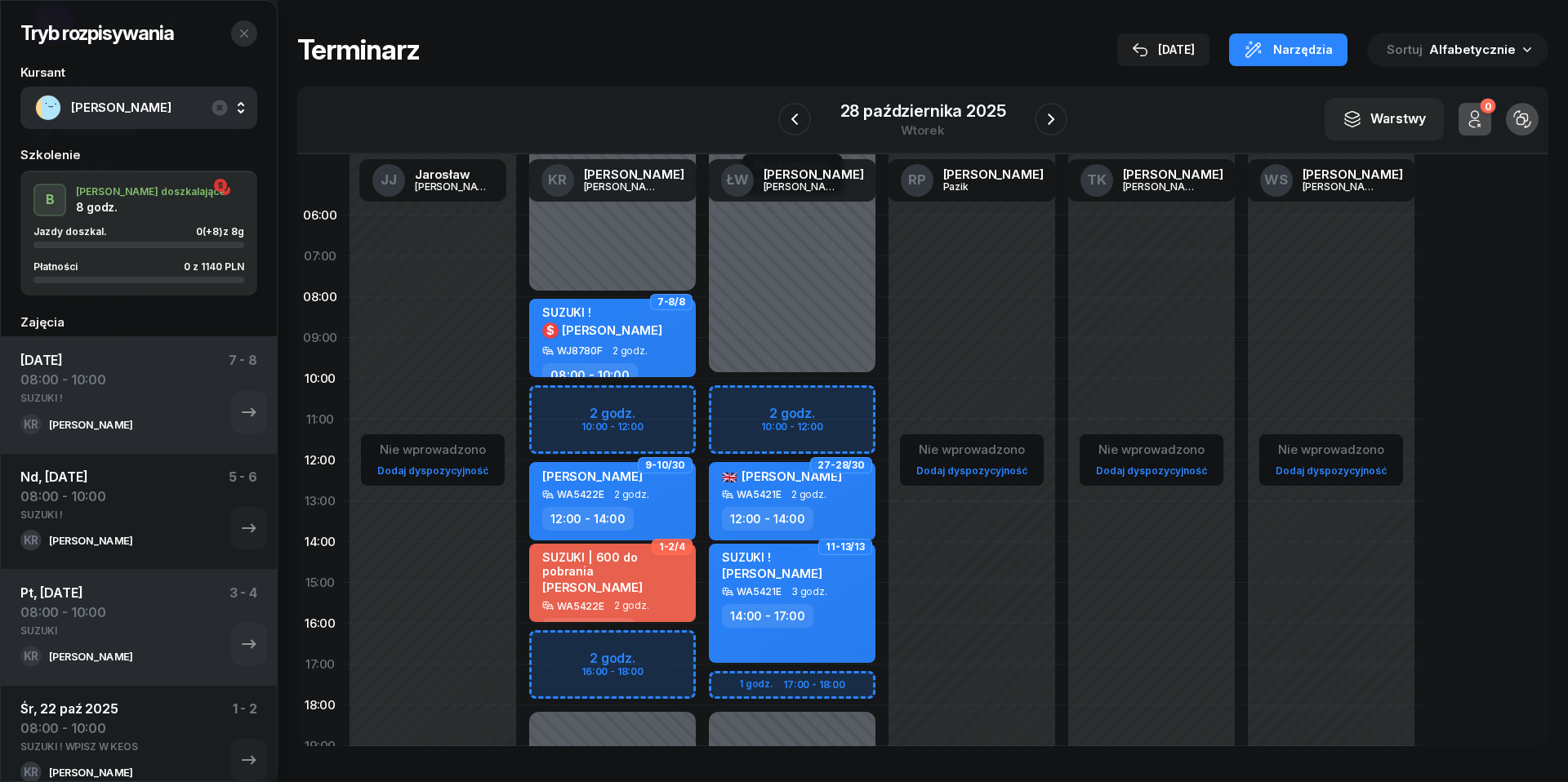
click at [249, 40] on button "button" at bounding box center [244, 34] width 26 height 26
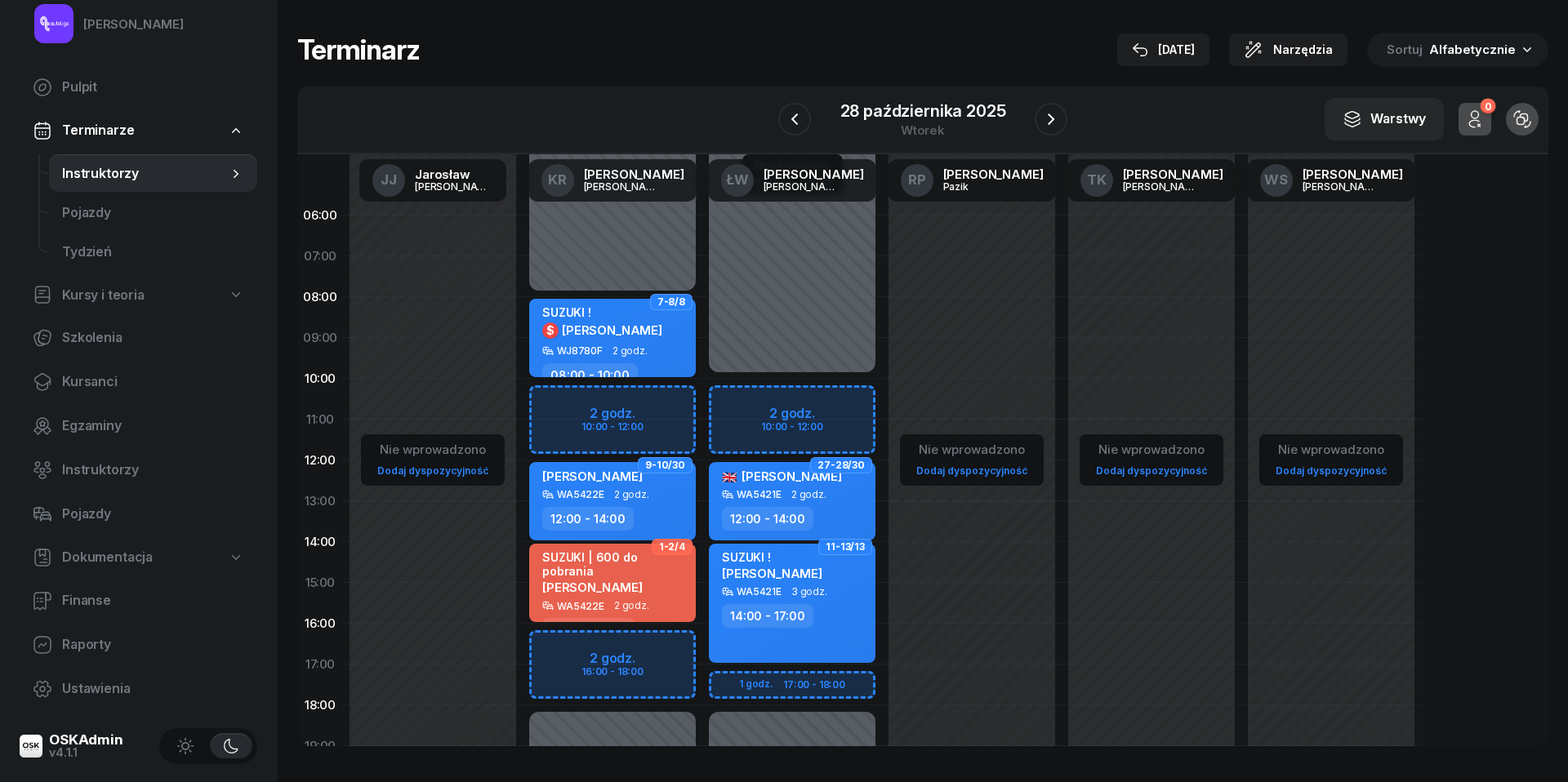
click at [593, 328] on span "[PERSON_NAME]" at bounding box center [612, 330] width 100 height 16
select select "08"
select select "10"
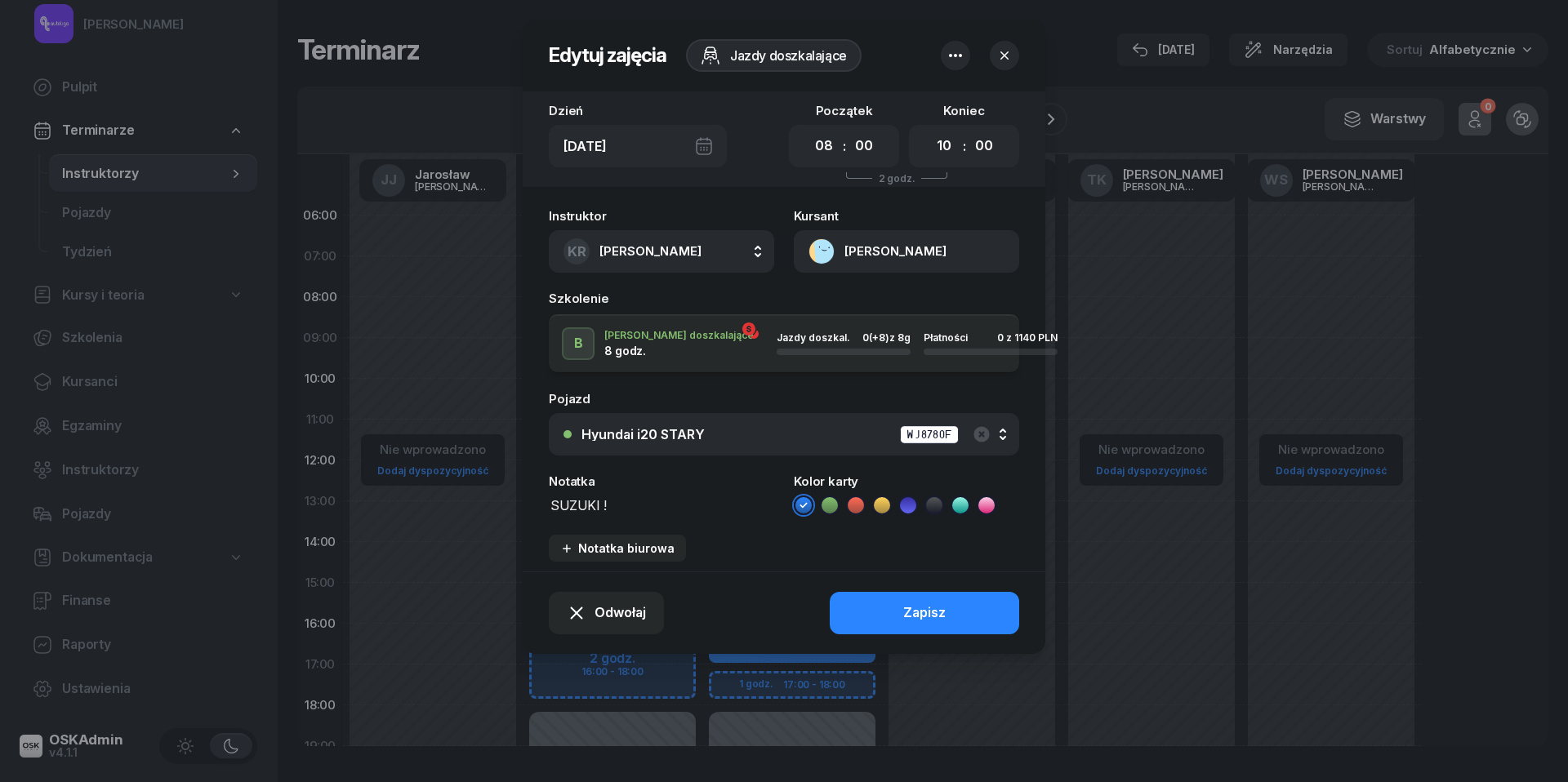
click at [821, 252] on button "[PERSON_NAME]" at bounding box center [907, 251] width 226 height 42
click at [824, 298] on div "Otwórz profil" at bounding box center [847, 307] width 80 height 22
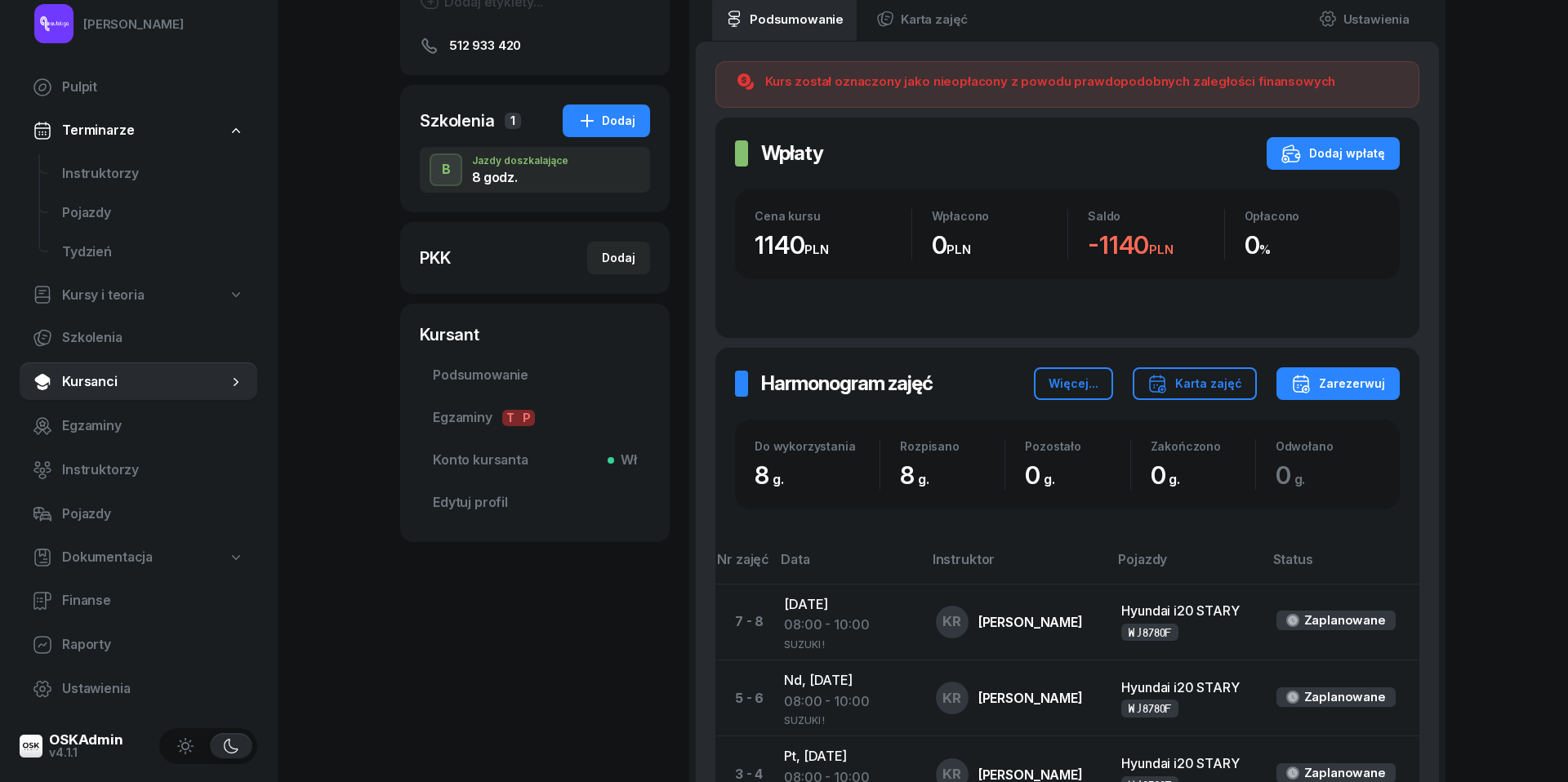
scroll to position [8, 0]
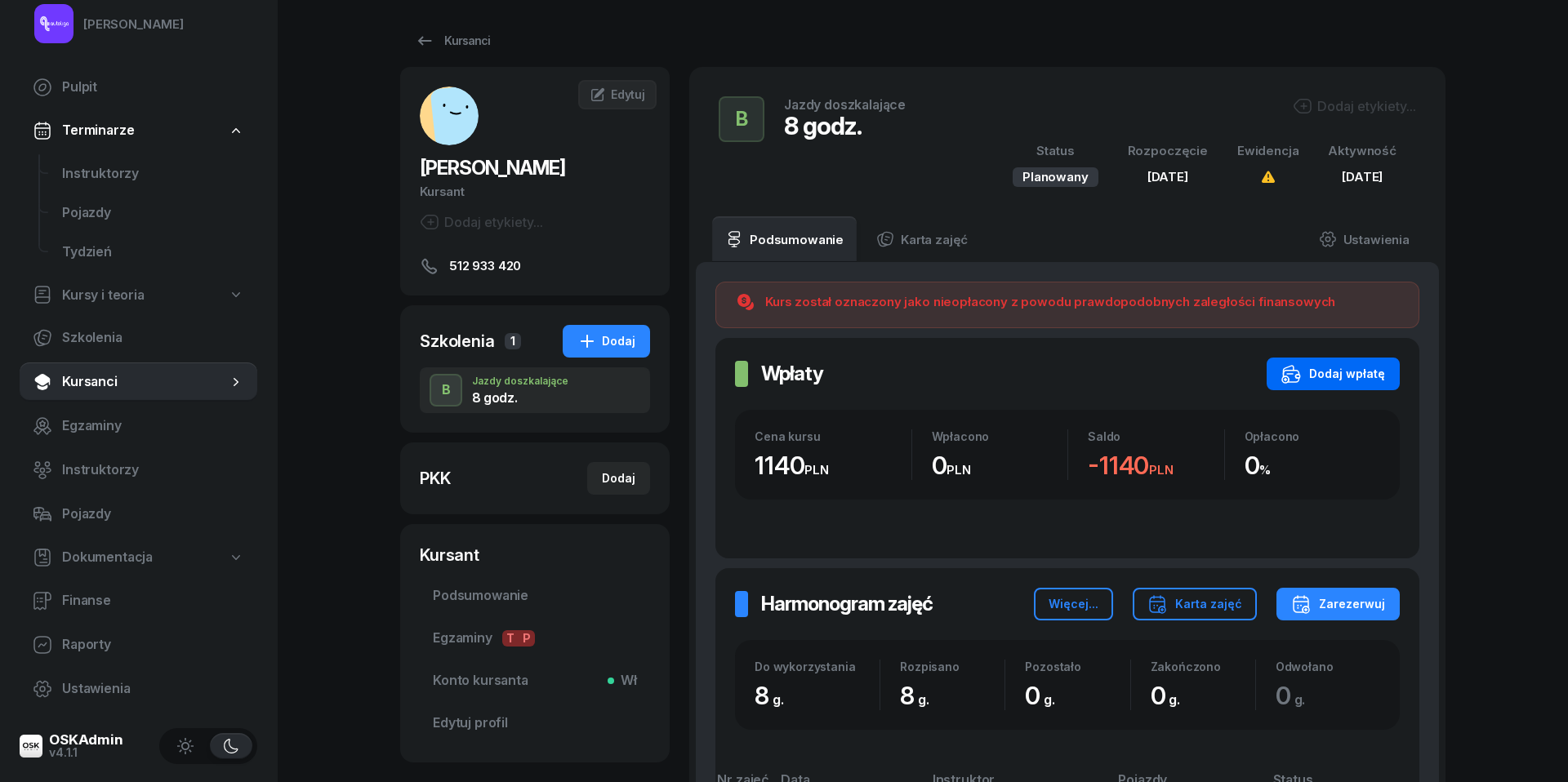
click at [1320, 378] on div "Dodaj wpłatę" at bounding box center [1333, 374] width 104 height 20
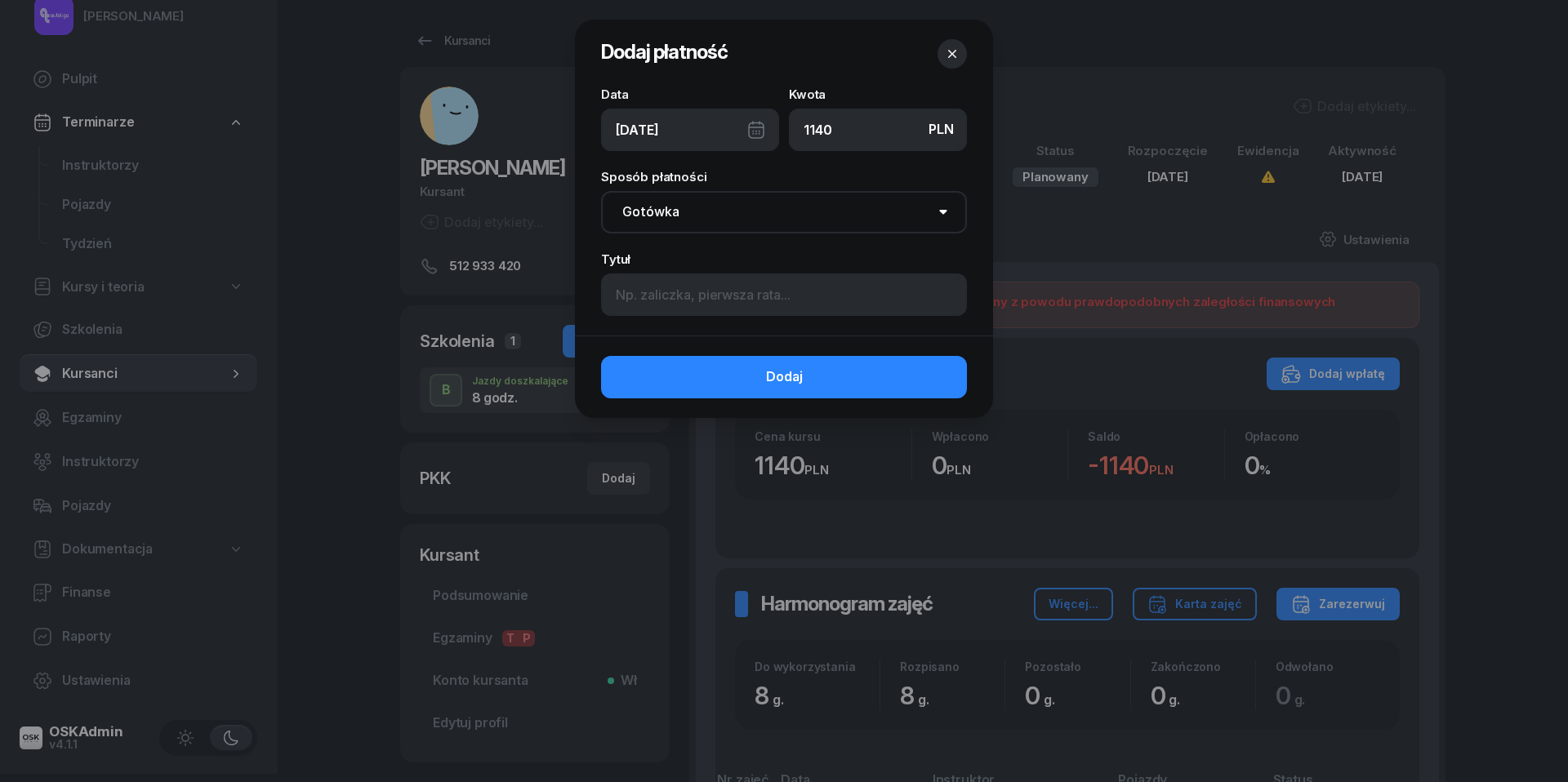
type input "1140"
click at [756, 130] on div "10/10/2025" at bounding box center [690, 129] width 178 height 42
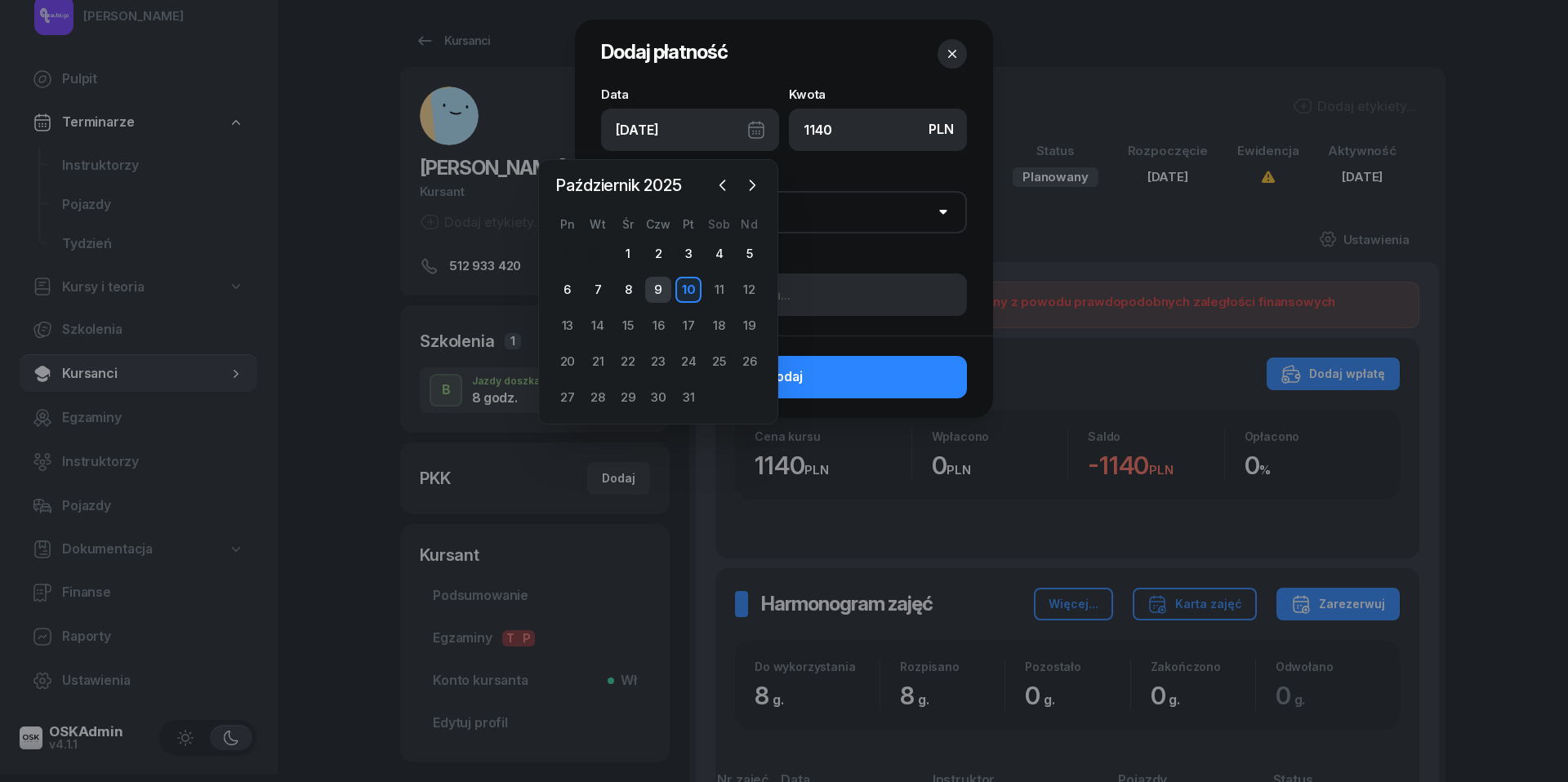
click at [665, 285] on div "9" at bounding box center [658, 290] width 26 height 26
type input "09/10/2025"
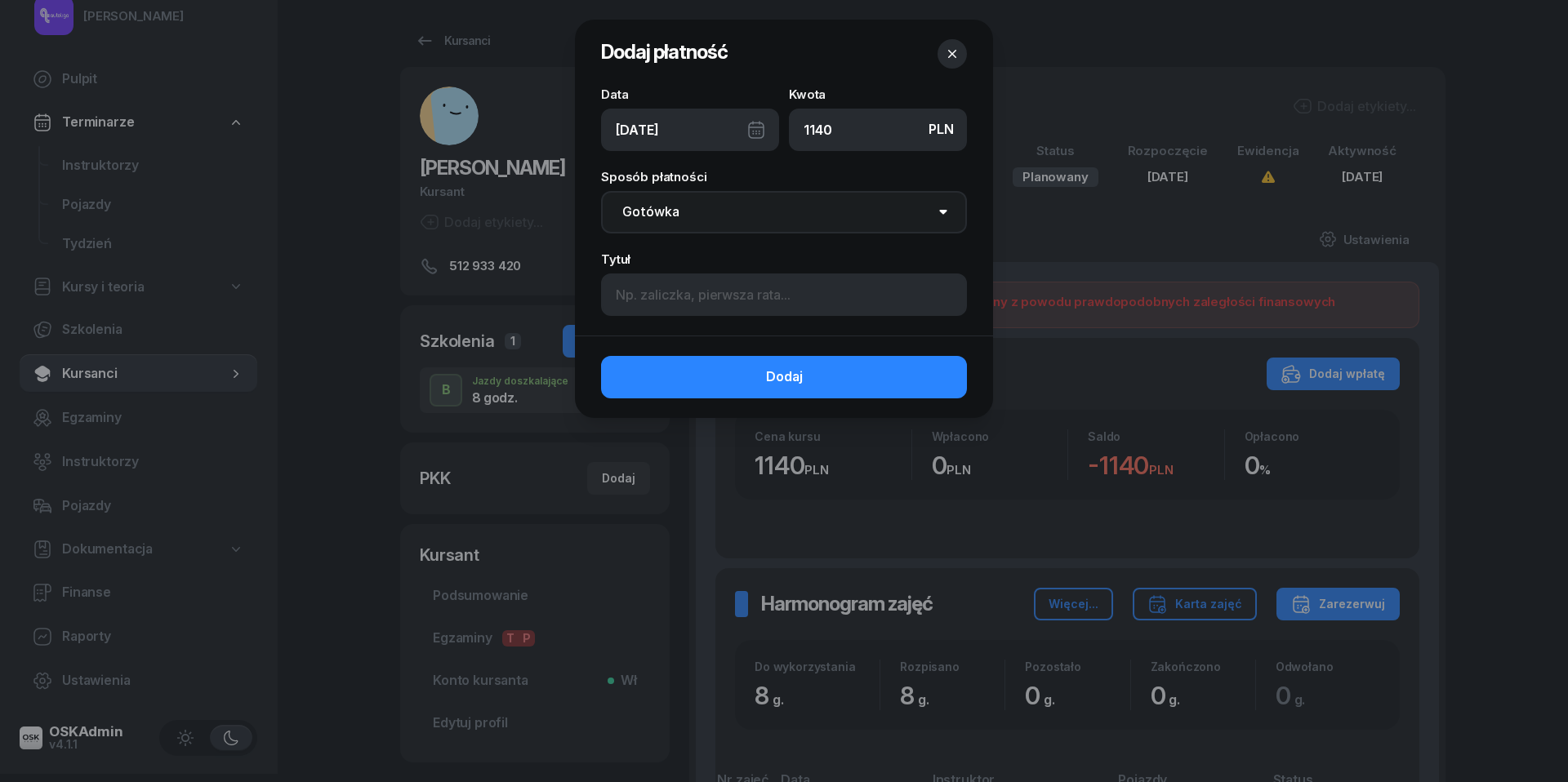
select select "transfer"
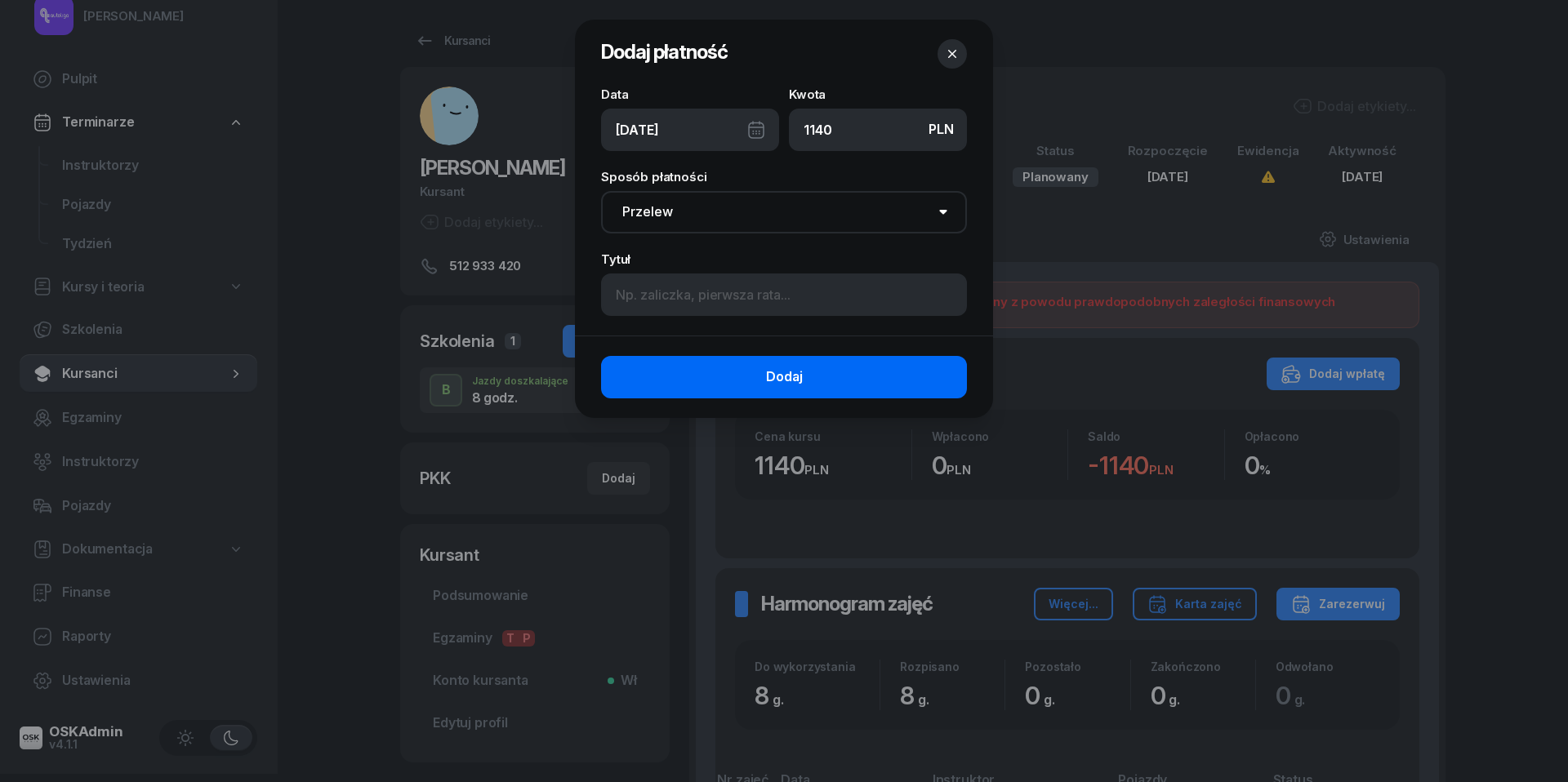
click at [733, 374] on button "Dodaj" at bounding box center [784, 376] width 366 height 42
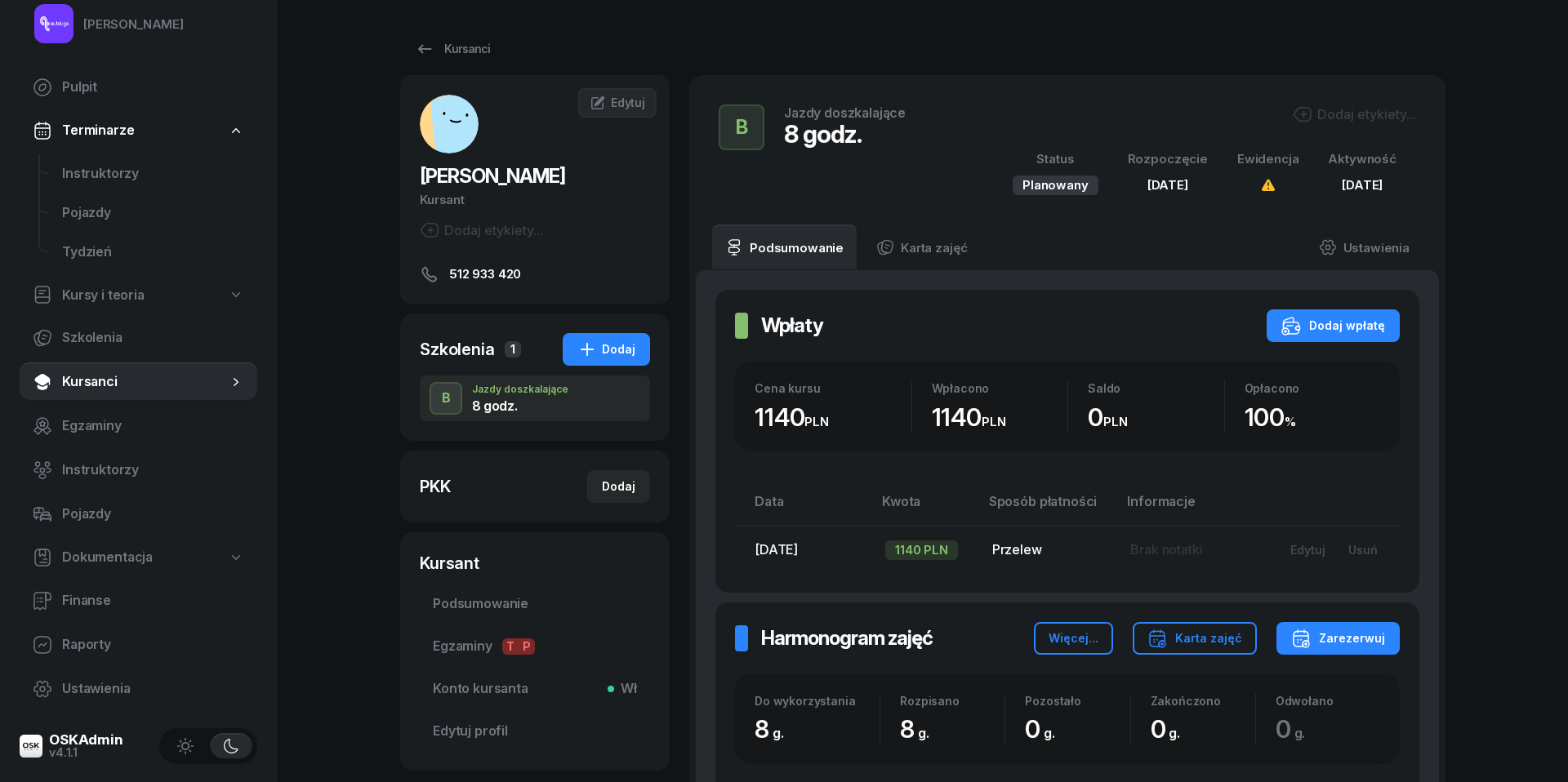
scroll to position [0, 0]
click at [621, 477] on button "Dodaj" at bounding box center [618, 486] width 63 height 33
select select
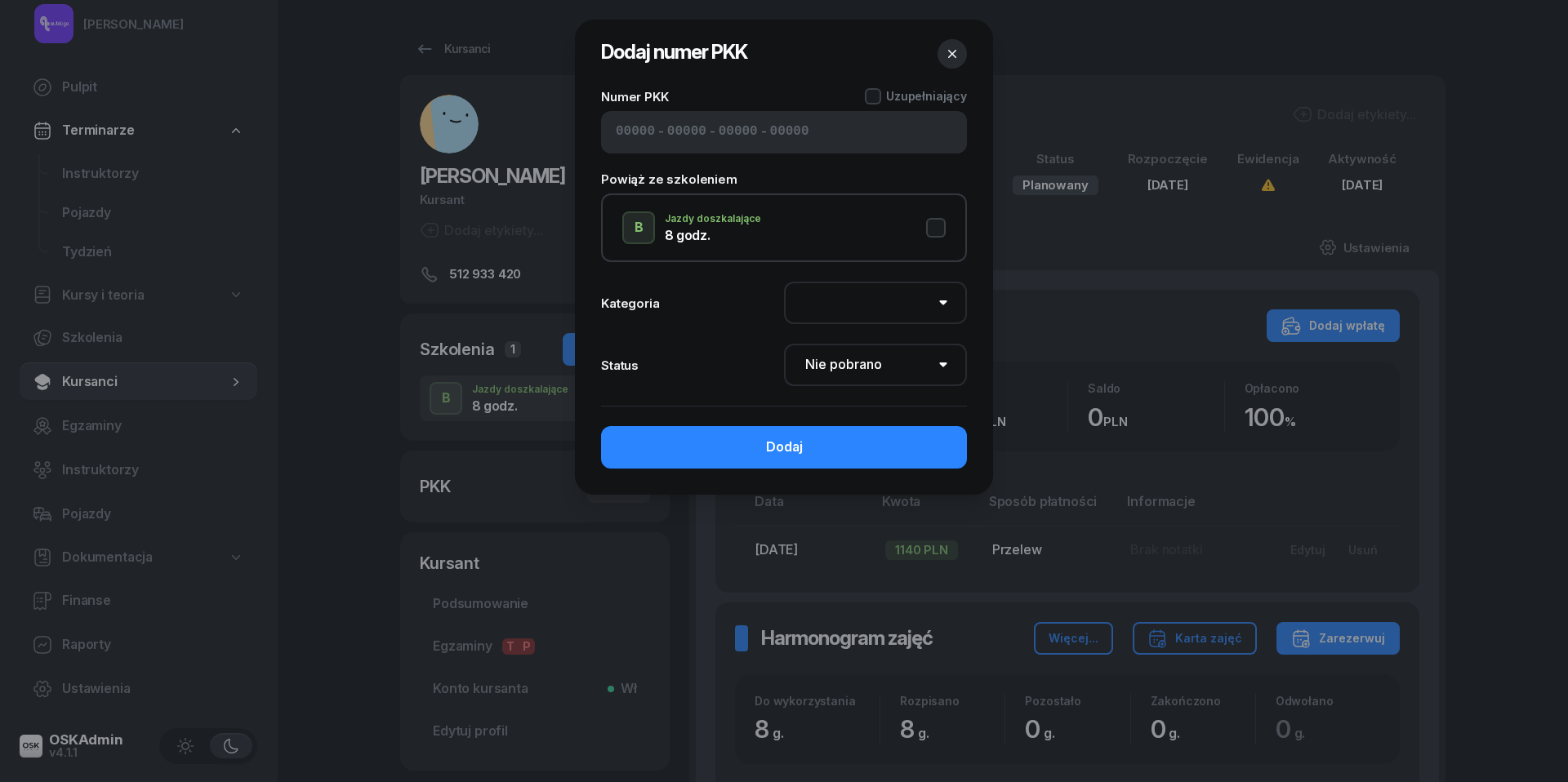
click at [637, 127] on input at bounding box center [635, 132] width 39 height 22
paste input "41911"
type input "41911"
type input "23109"
type input "35572"
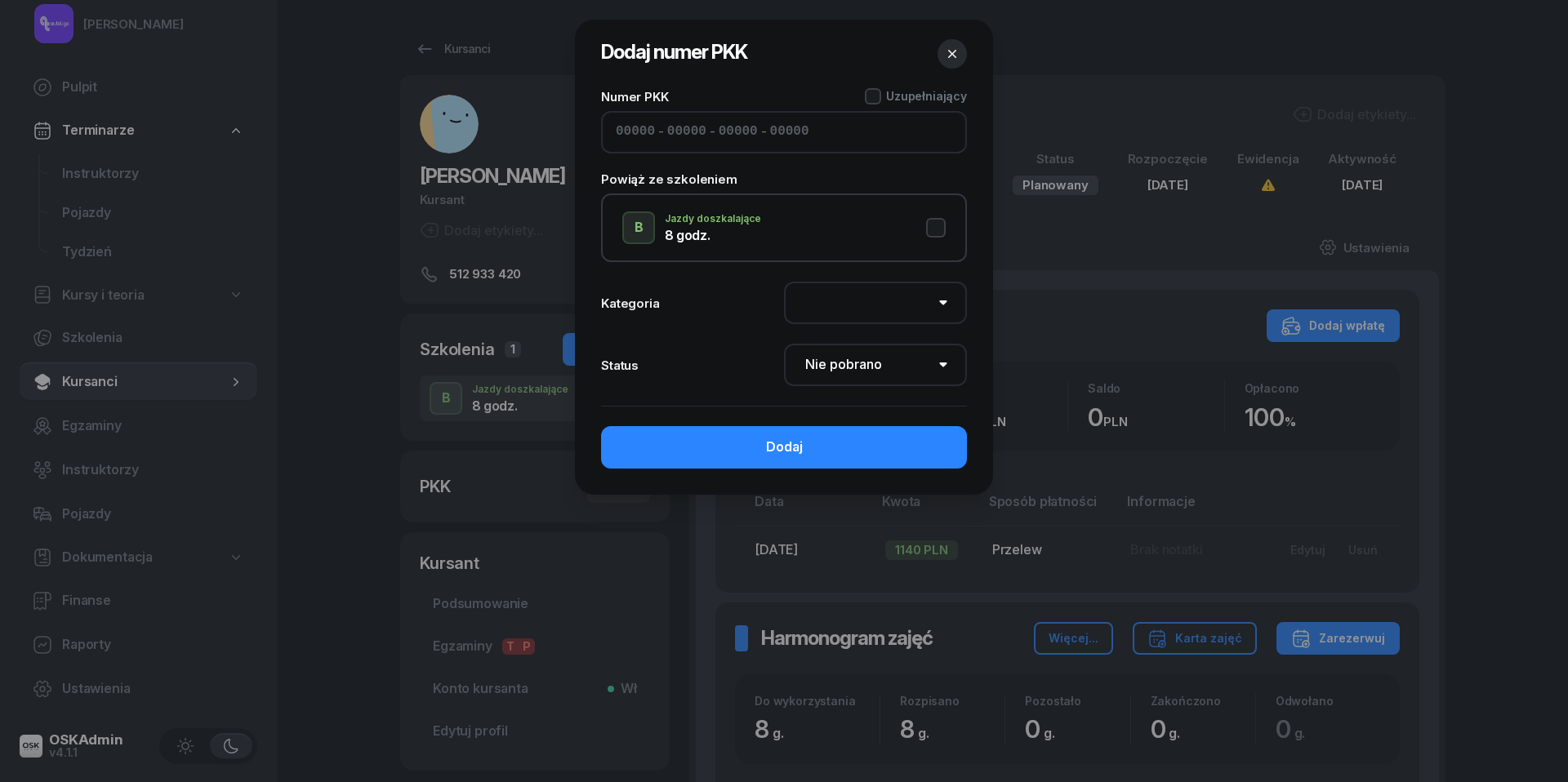
type input "54122"
click at [939, 220] on button "B Jazdy doszkalające 8 godz." at bounding box center [783, 228] width 323 height 33
select select "B"
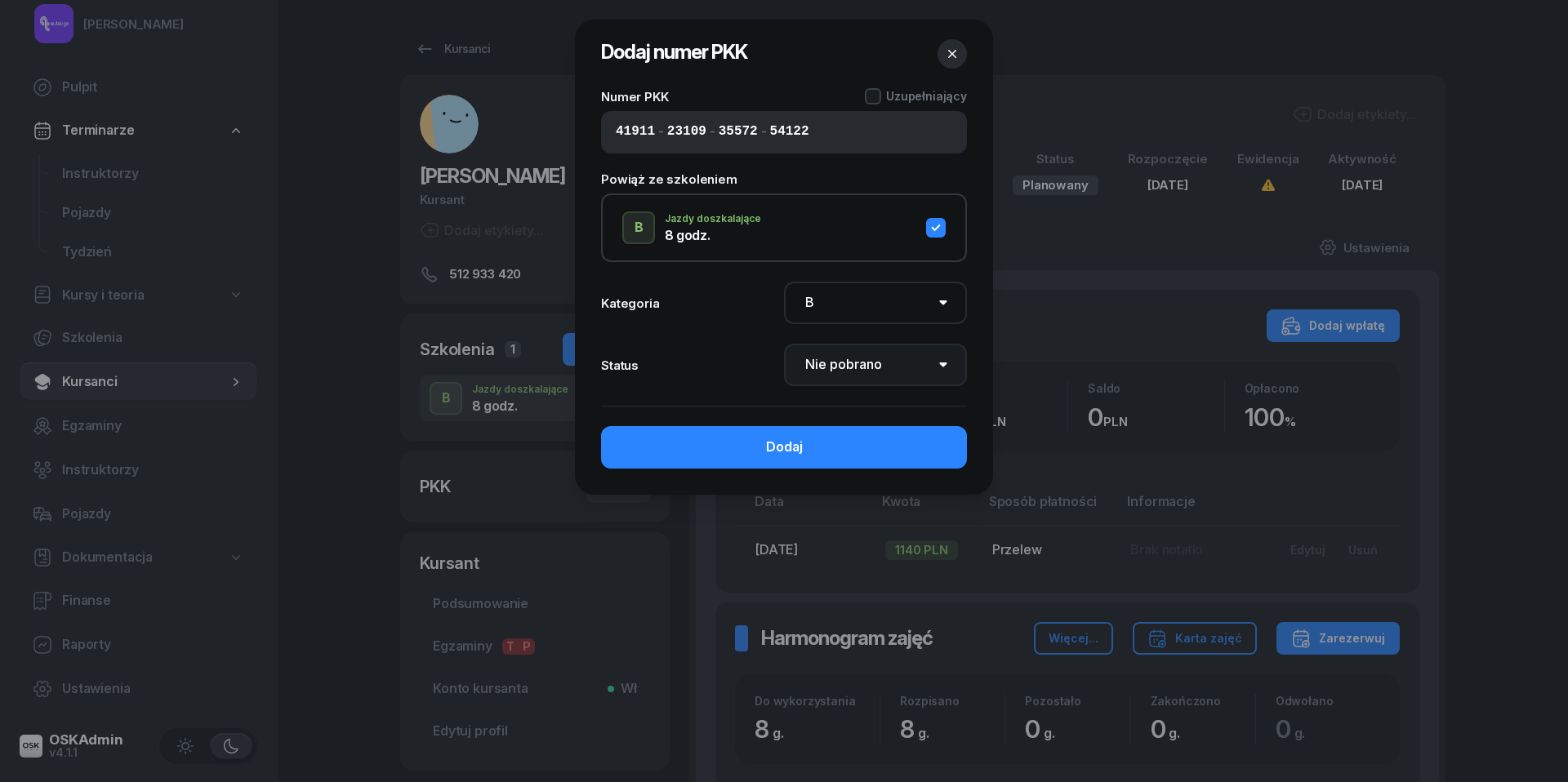
select select "Get"
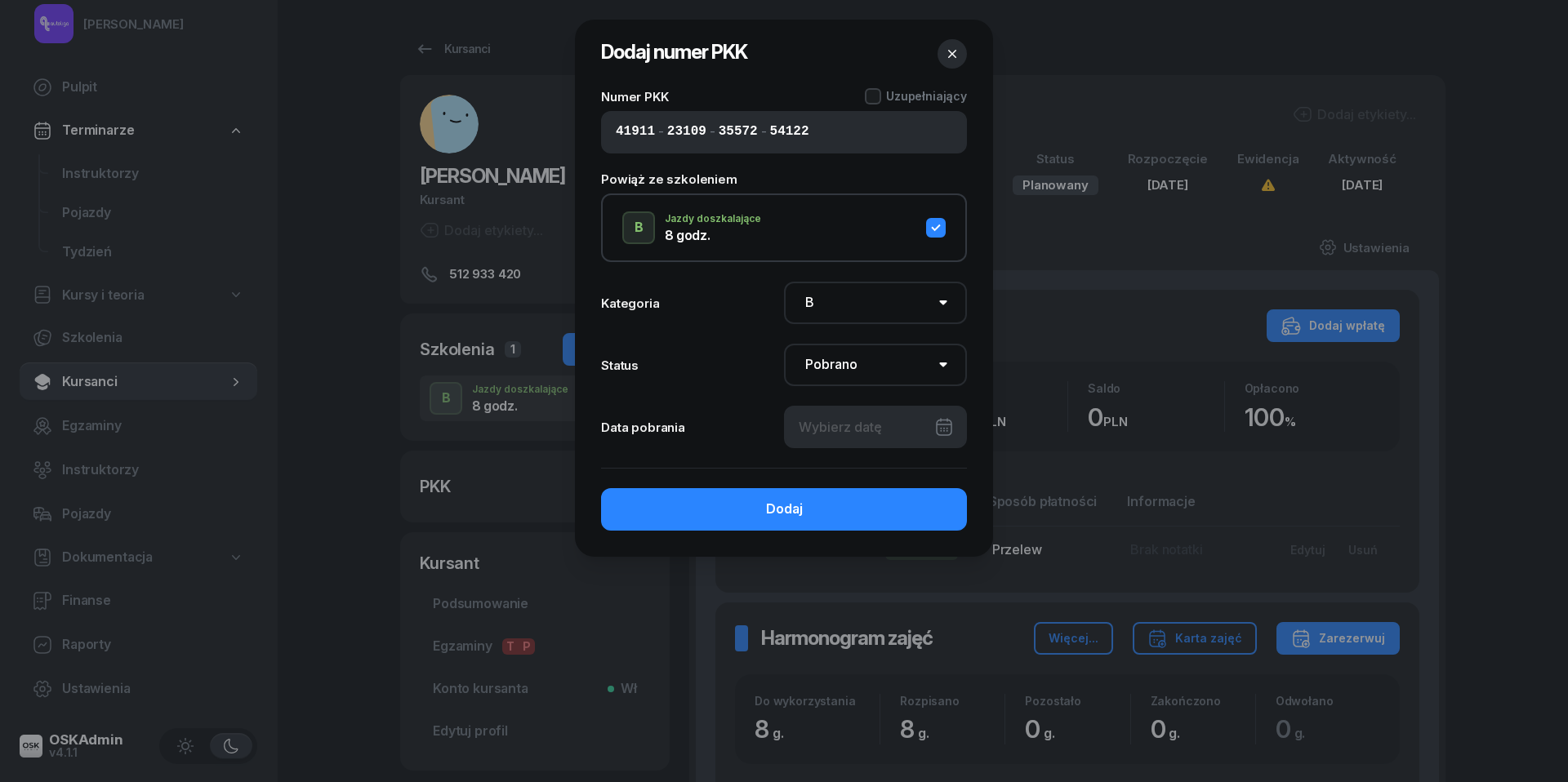
click at [923, 424] on div at bounding box center [875, 426] width 183 height 42
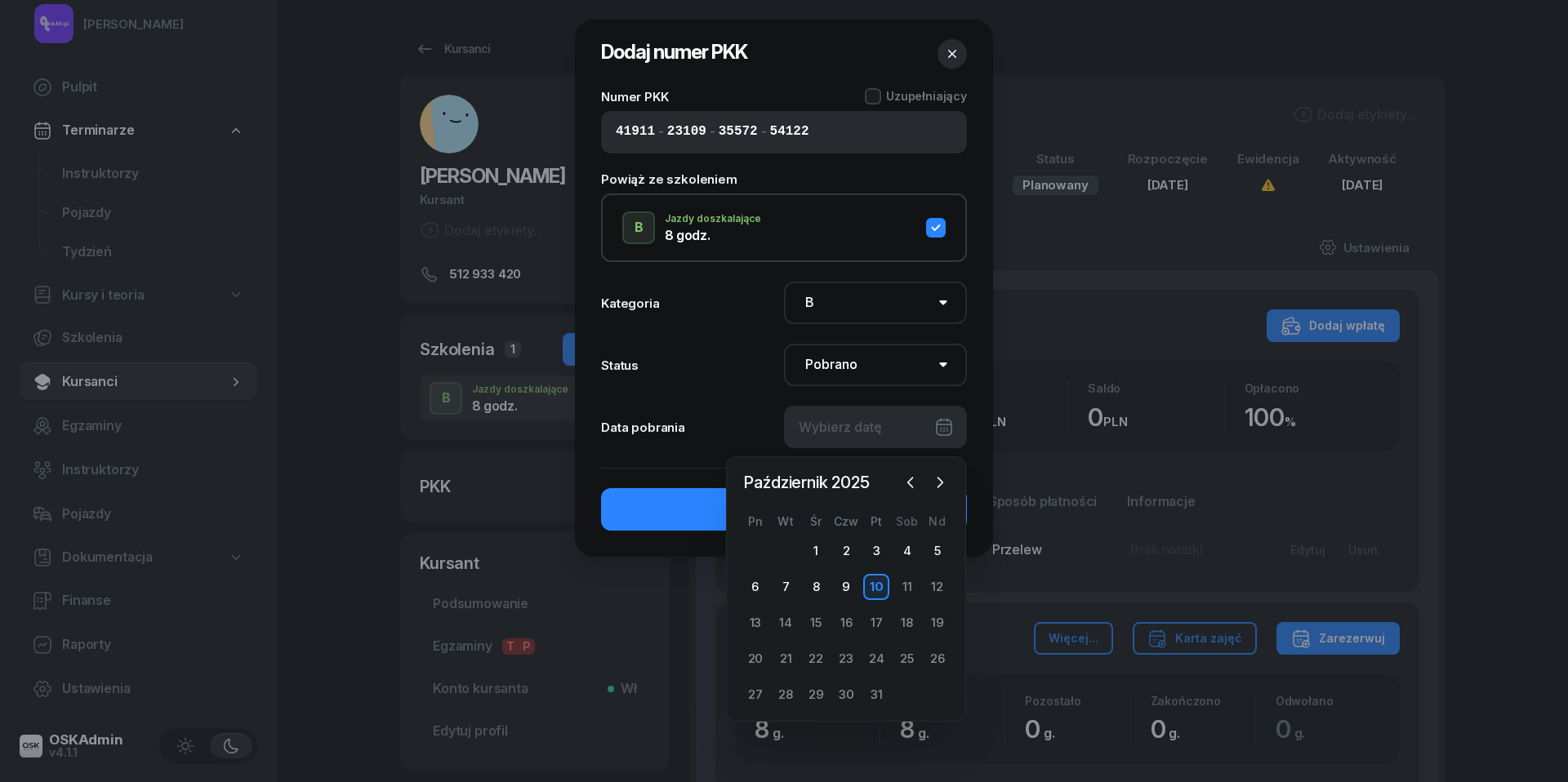
click at [880, 583] on div "10" at bounding box center [877, 587] width 26 height 26
type input "10/10/2025"
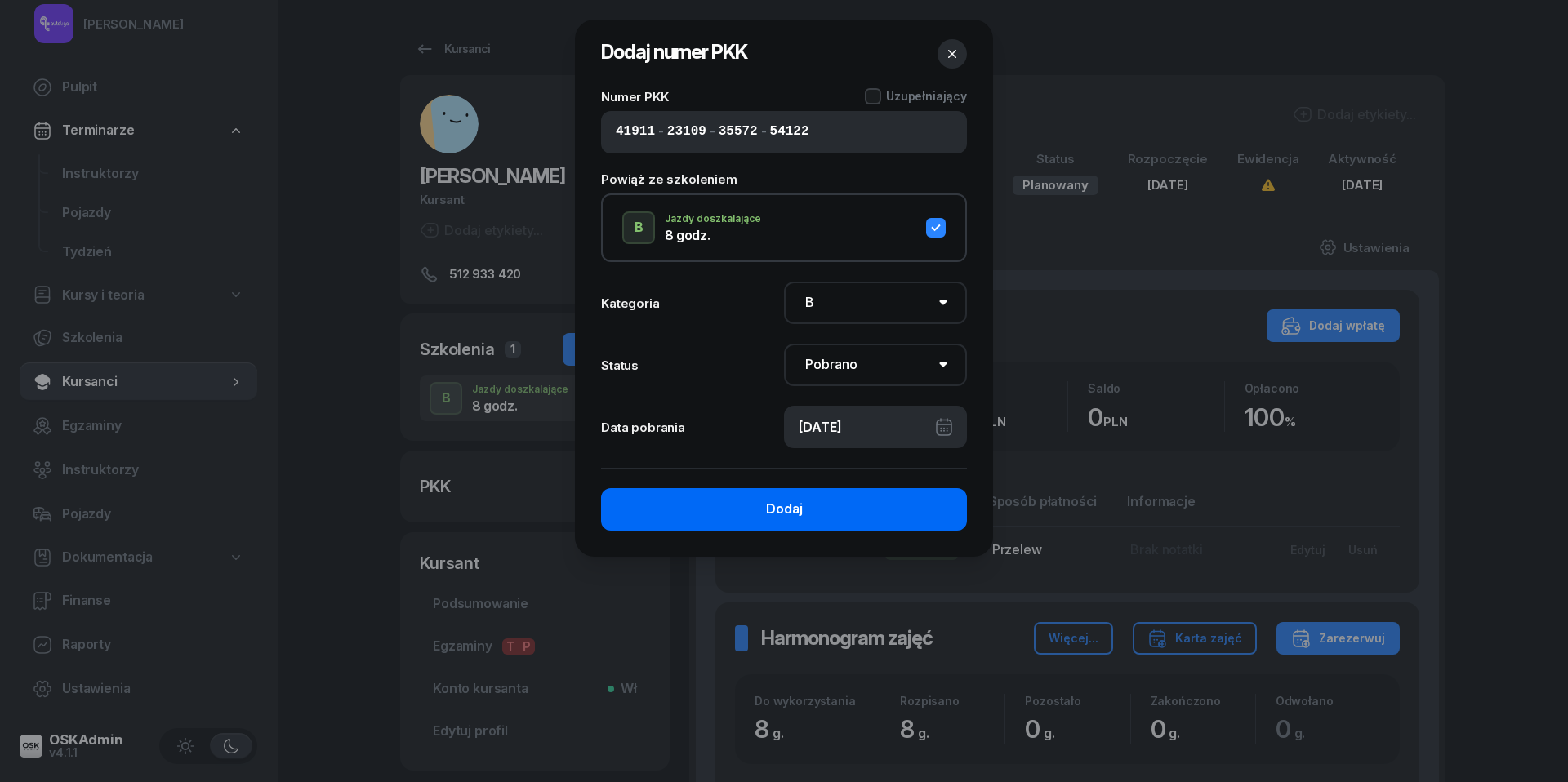
click at [810, 520] on button "Dodaj" at bounding box center [784, 509] width 366 height 42
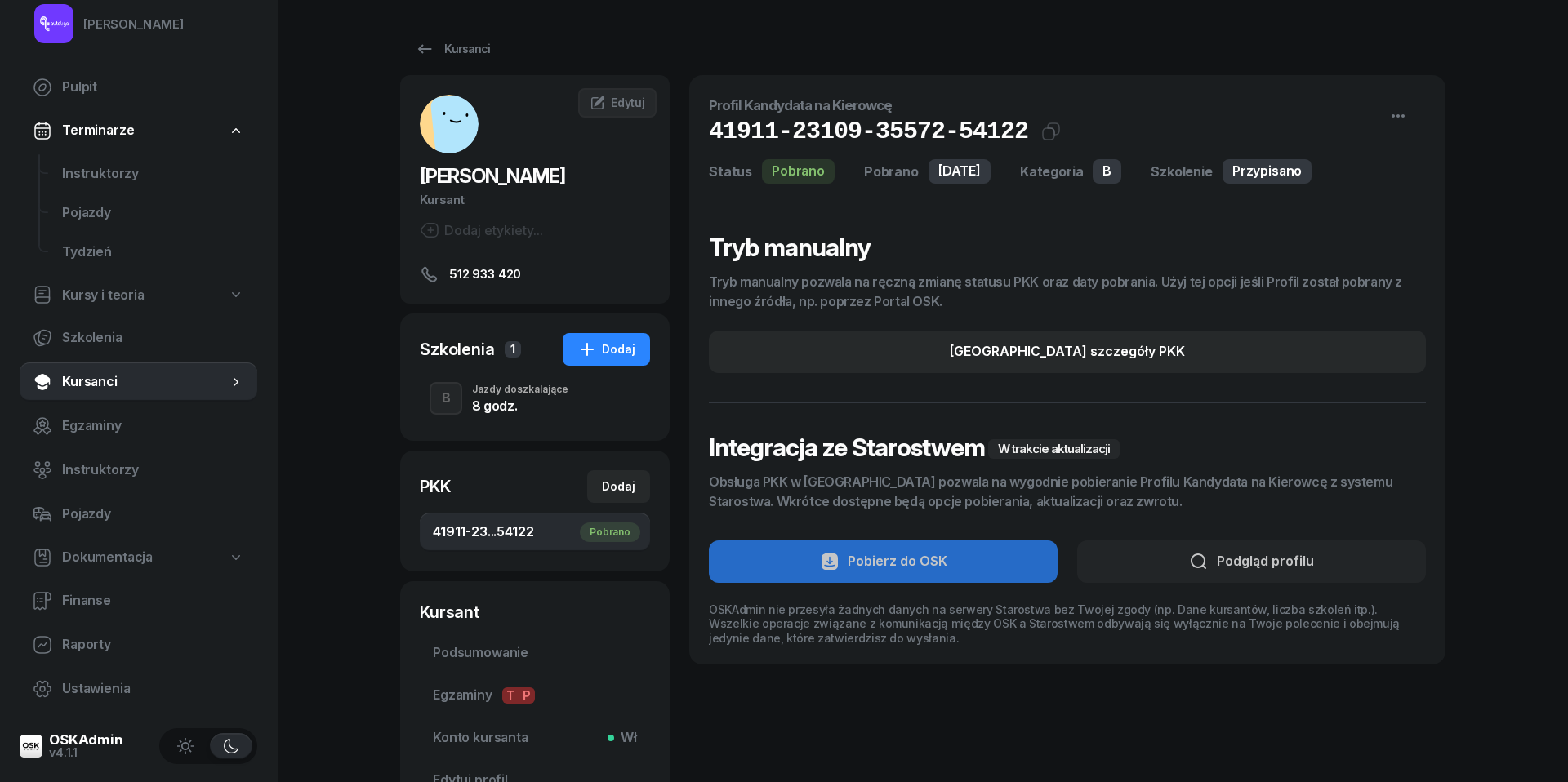
click at [487, 400] on div "8 godz." at bounding box center [520, 406] width 96 height 13
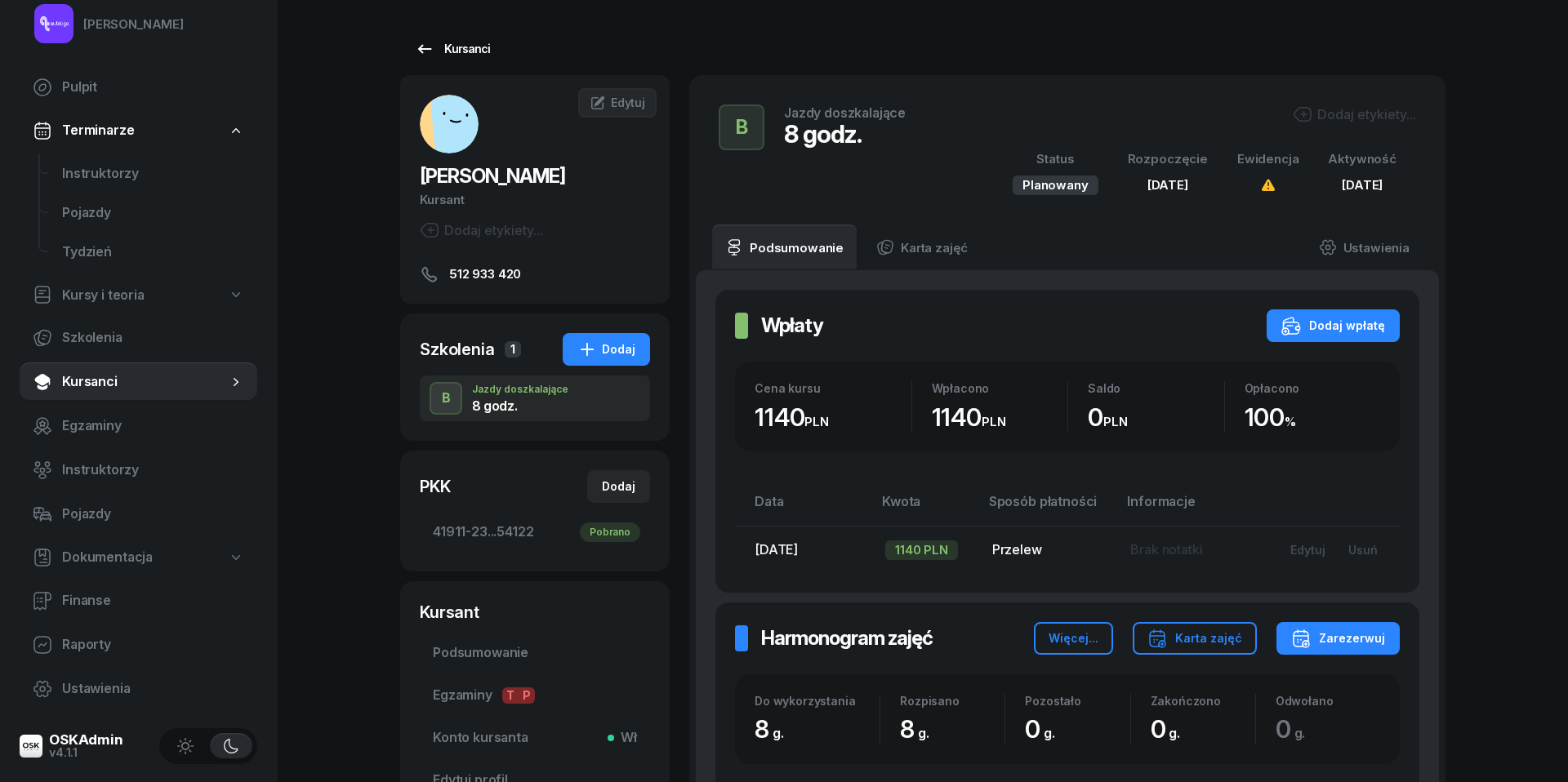
click at [428, 46] on icon at bounding box center [424, 49] width 20 height 20
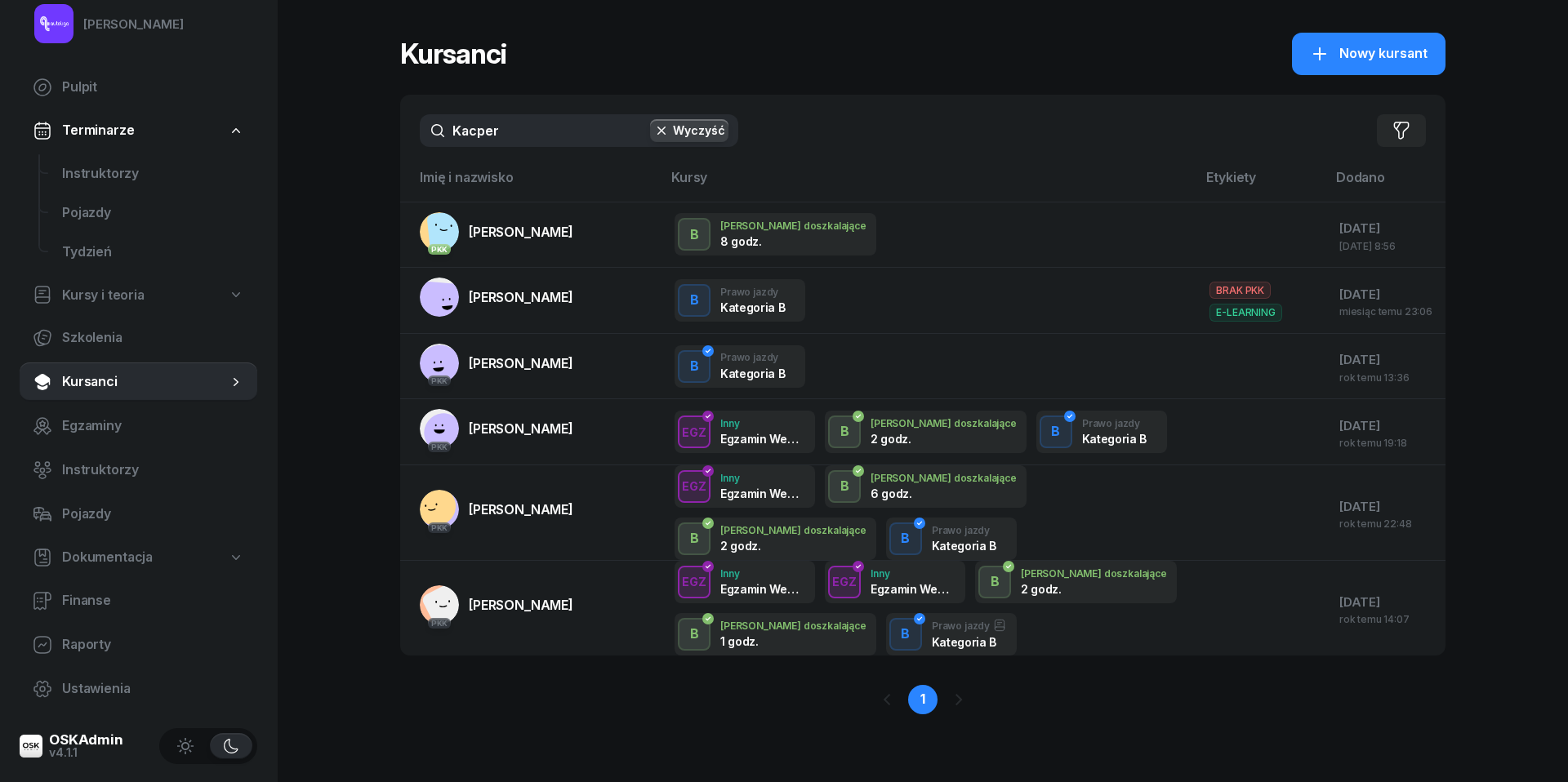
click at [520, 143] on input "Kacper" at bounding box center [579, 130] width 318 height 33
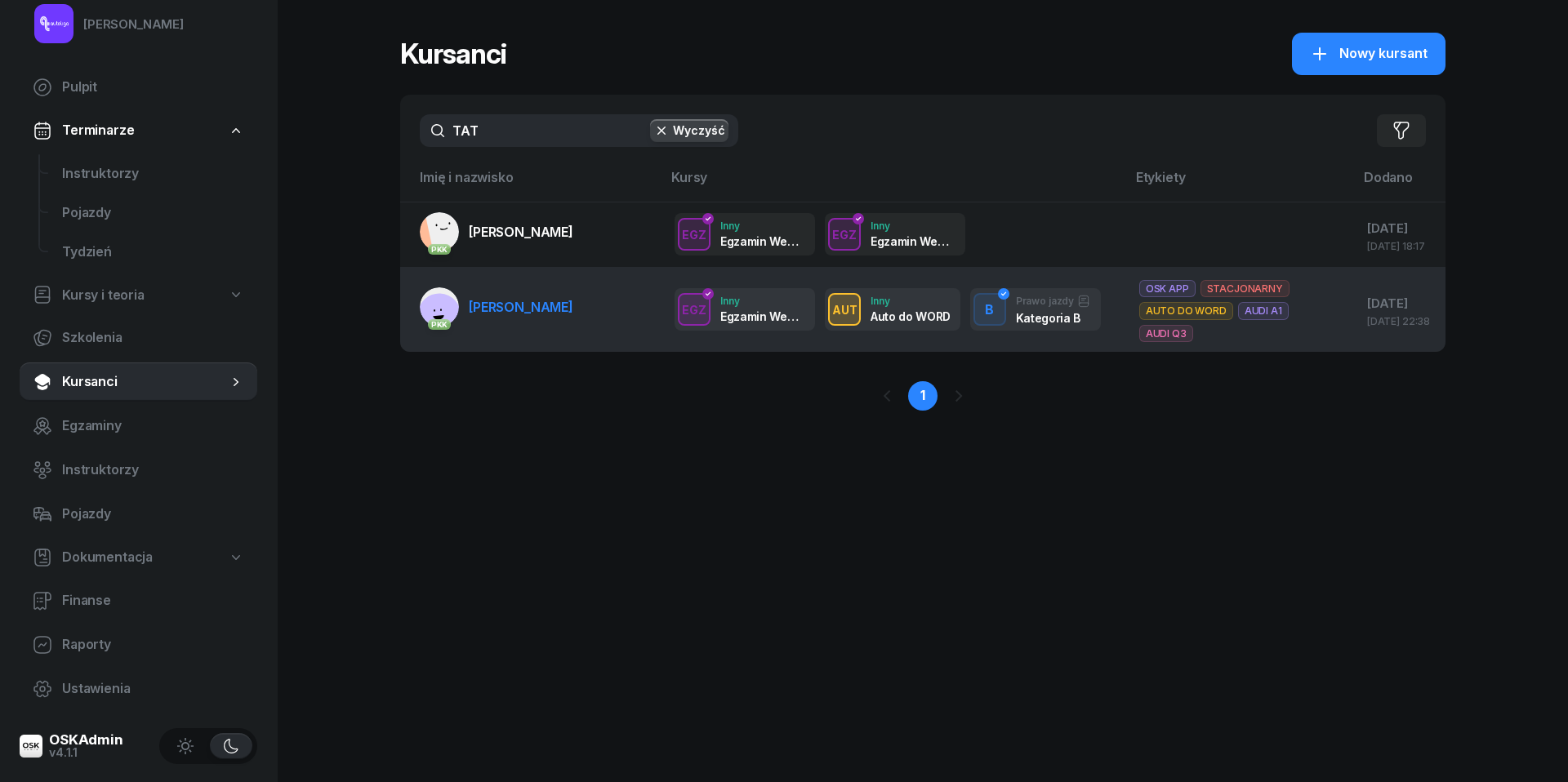
type input "TAT"
click at [513, 310] on span "[PERSON_NAME]" at bounding box center [522, 306] width 105 height 16
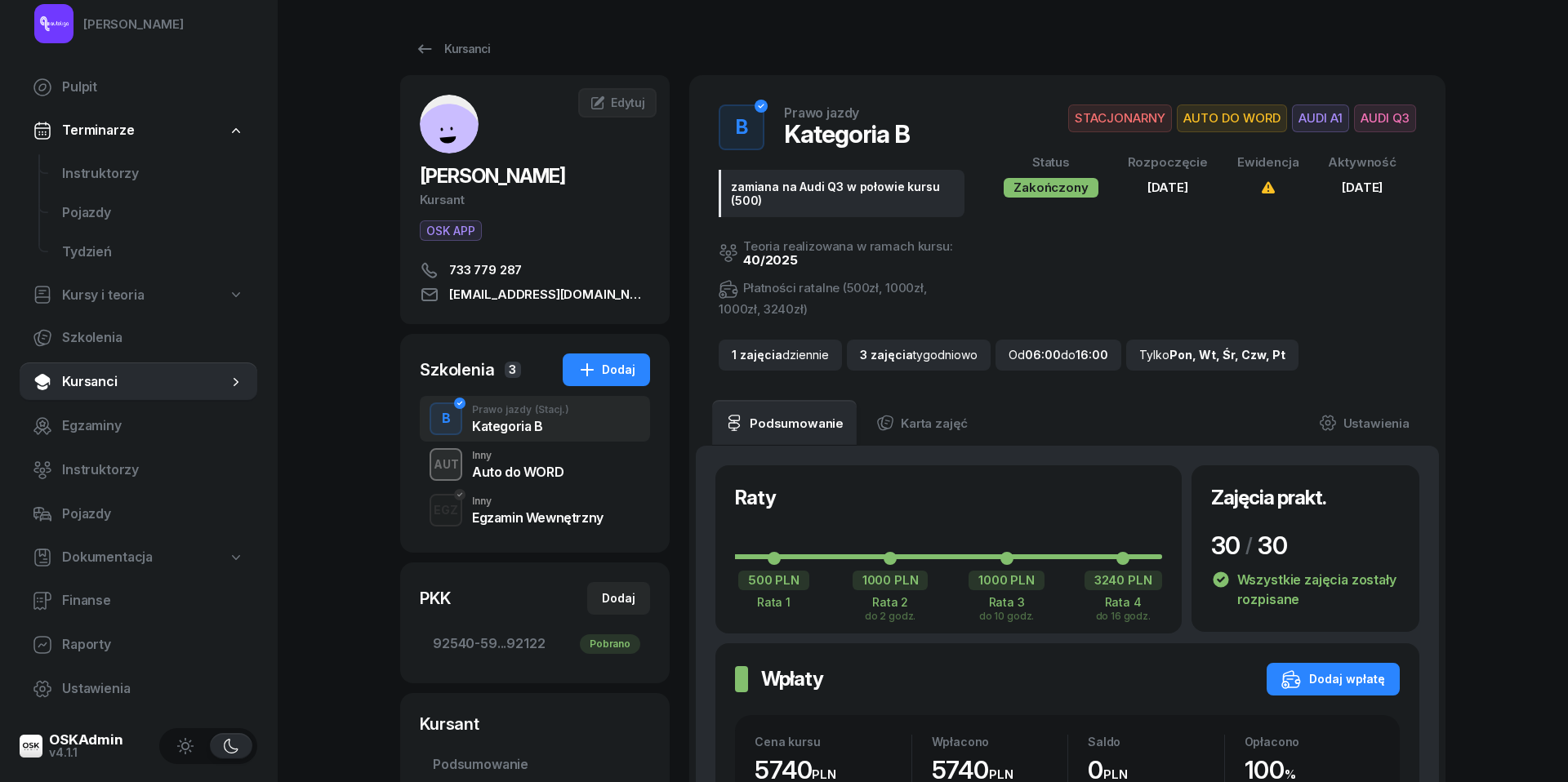
click at [569, 456] on div "AUT Inny Auto do WORD" at bounding box center [535, 465] width 230 height 46
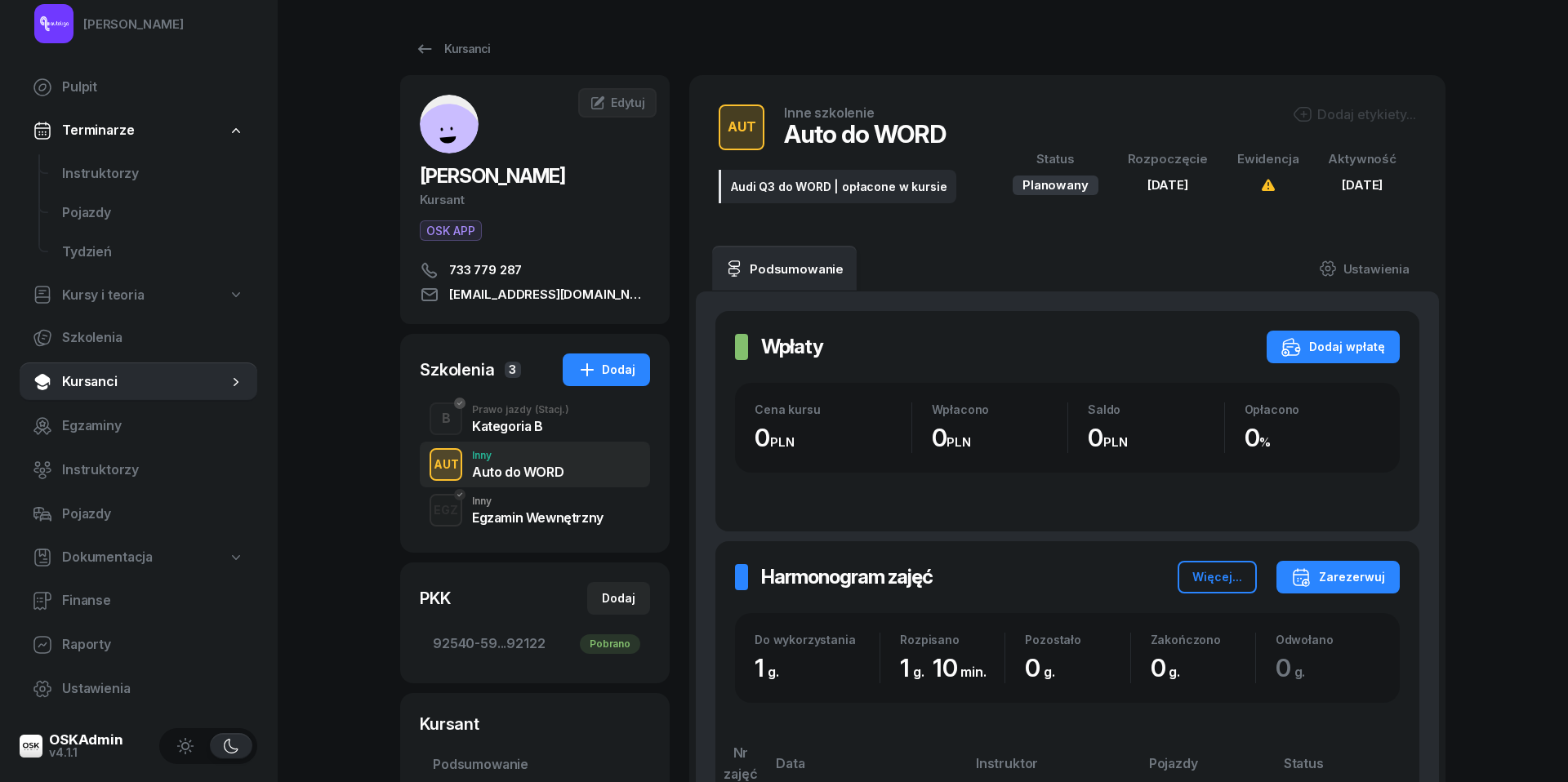
click at [565, 507] on div "Egzamin Wewnętrzny" at bounding box center [538, 515] width 131 height 18
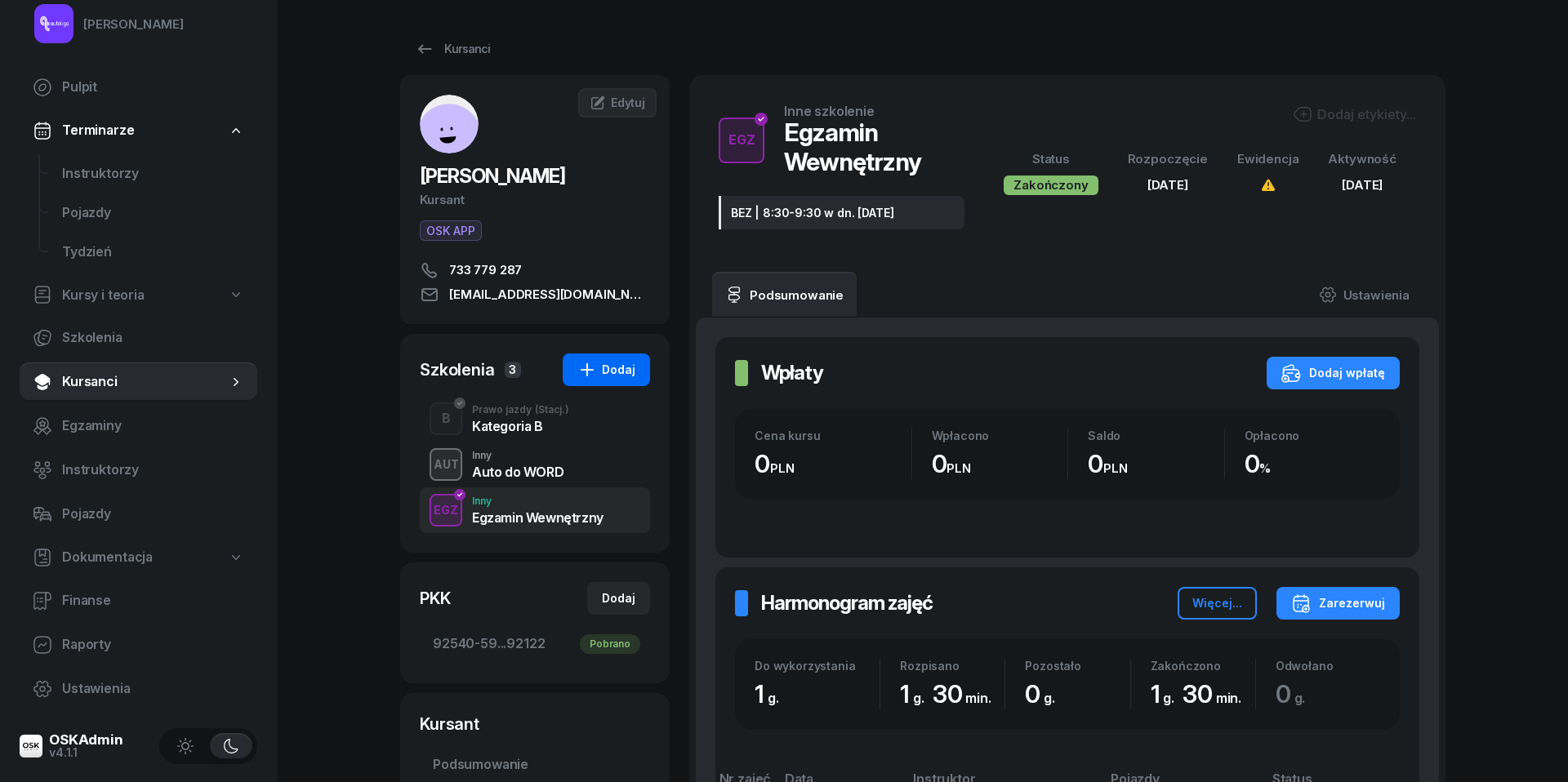
click at [619, 367] on div "Dodaj" at bounding box center [606, 370] width 58 height 20
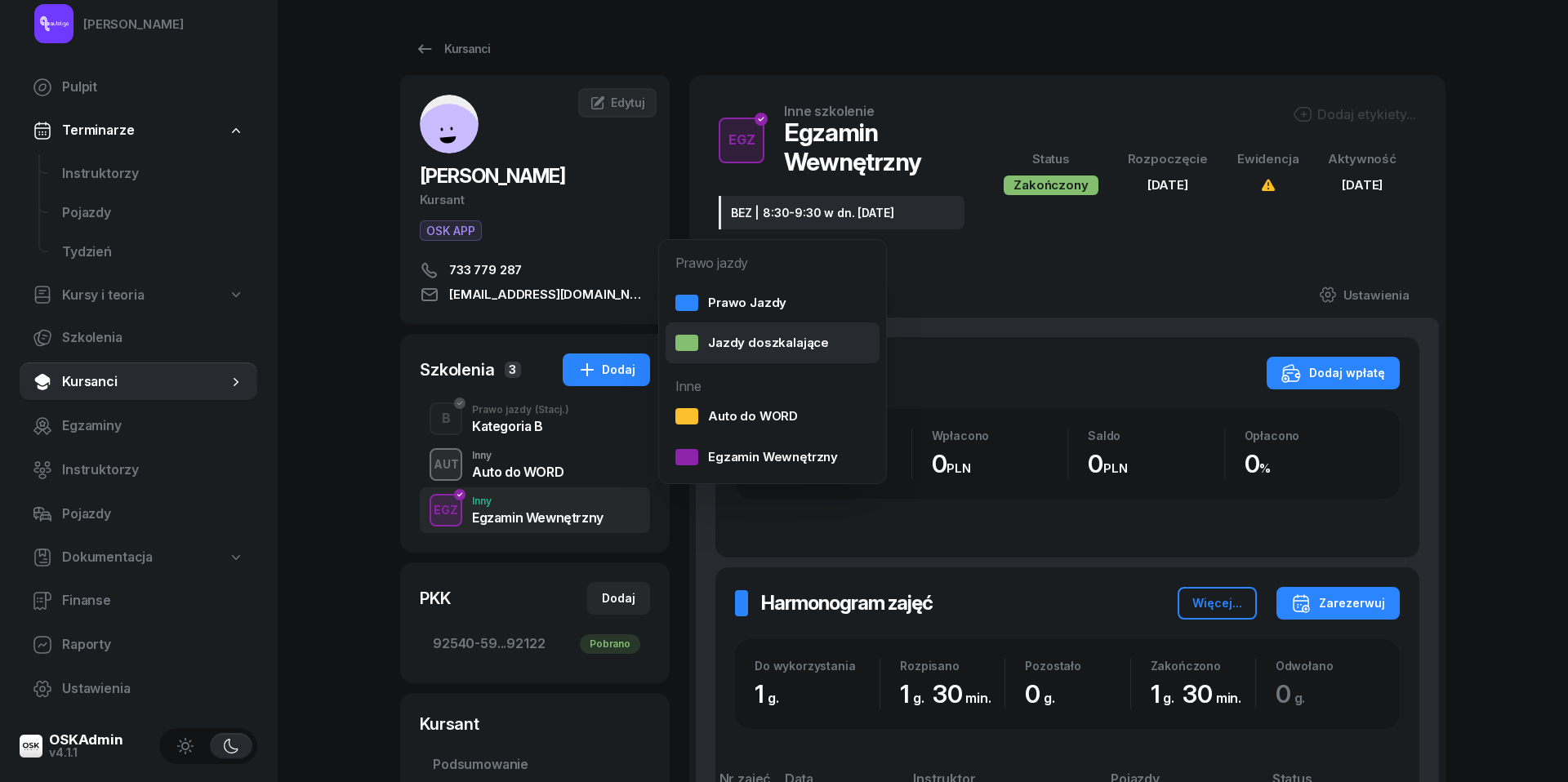
click at [717, 347] on div "Jazdy doszkalające" at bounding box center [752, 343] width 154 height 22
select select "B"
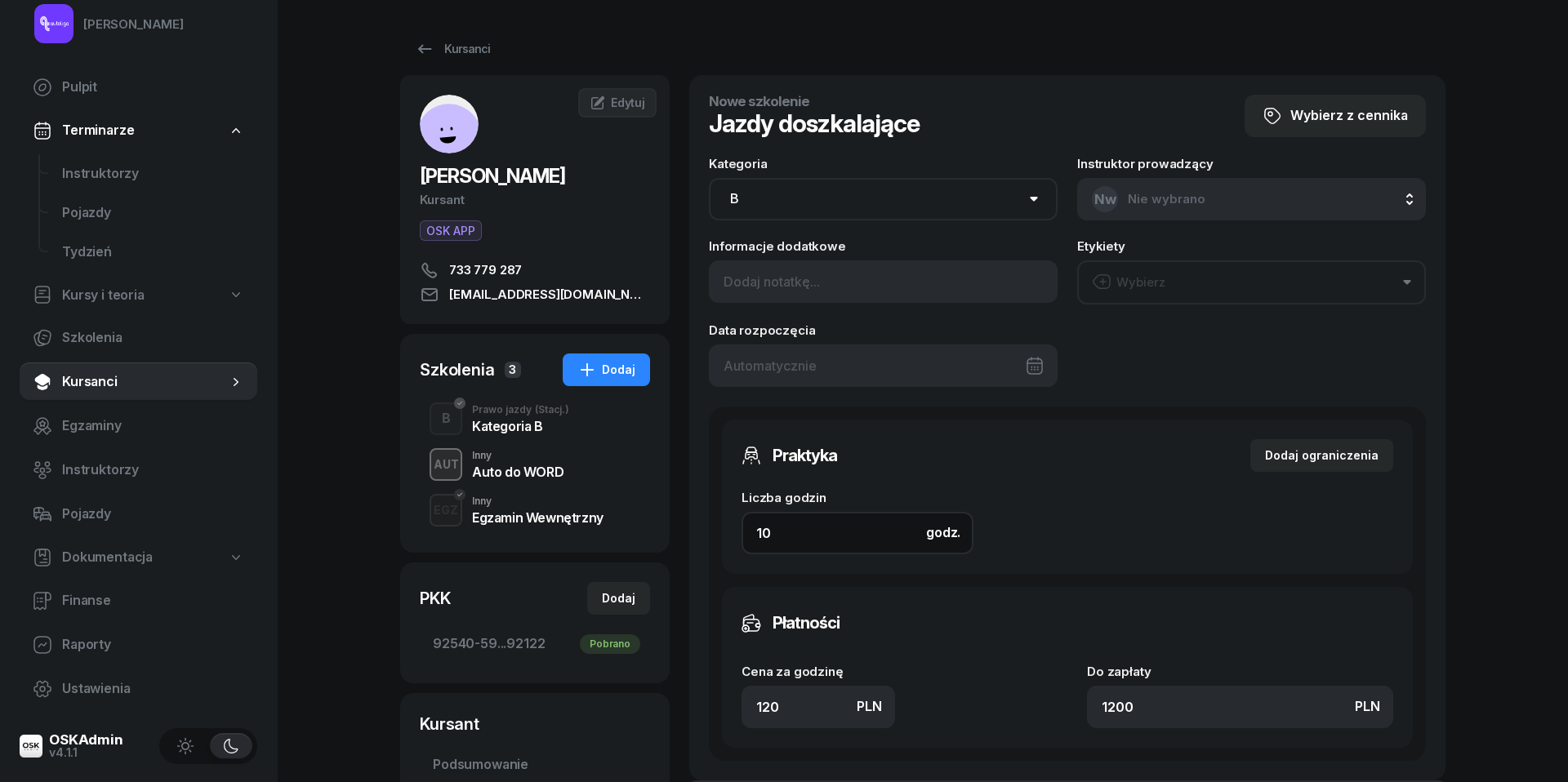
click at [821, 527] on input "10" at bounding box center [858, 533] width 232 height 42
type input "6"
type input "720"
type input "6"
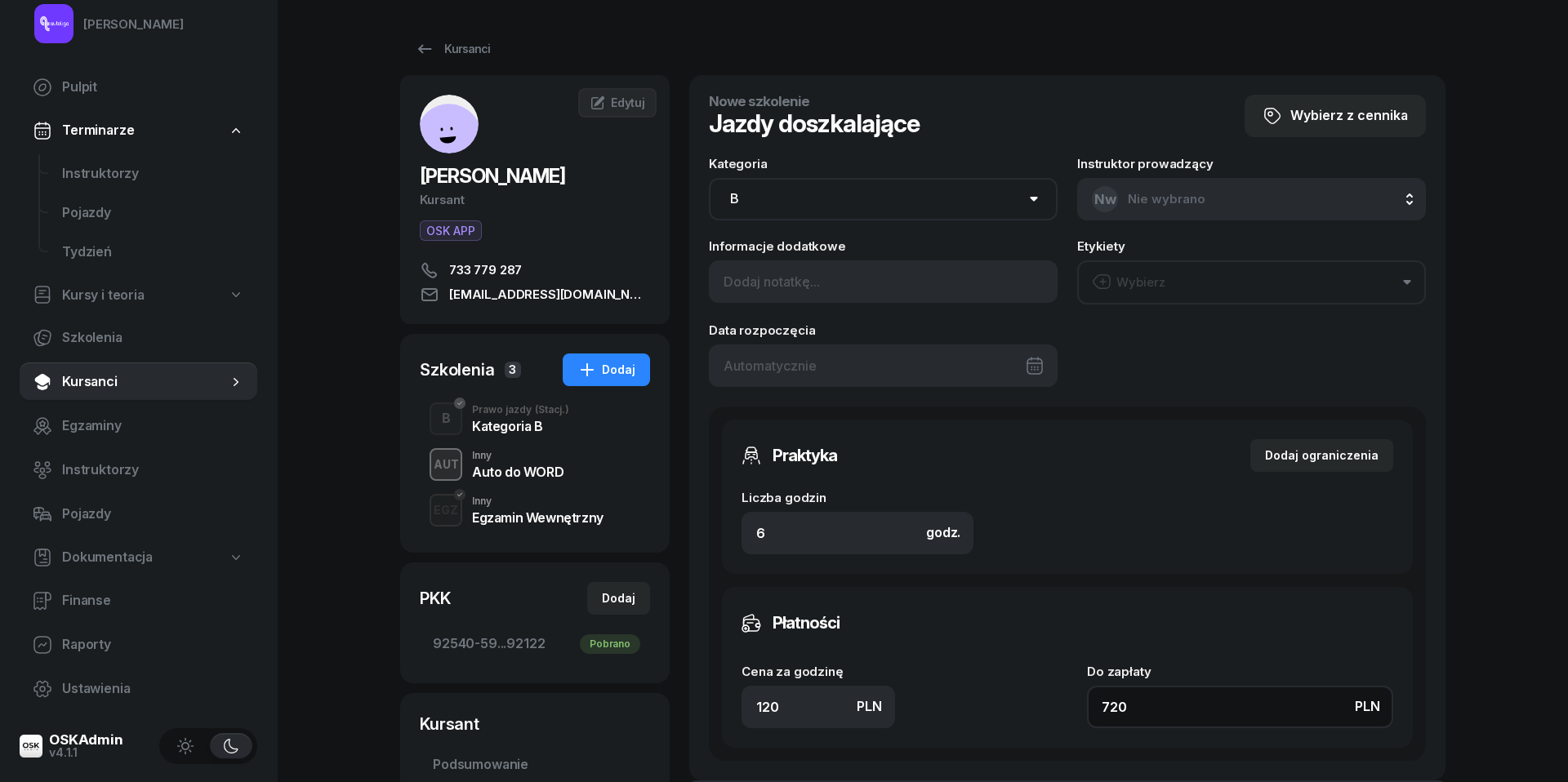
click at [1155, 710] on input "720" at bounding box center [1240, 706] width 306 height 42
type input "0.17"
type input "1"
type input "1.83"
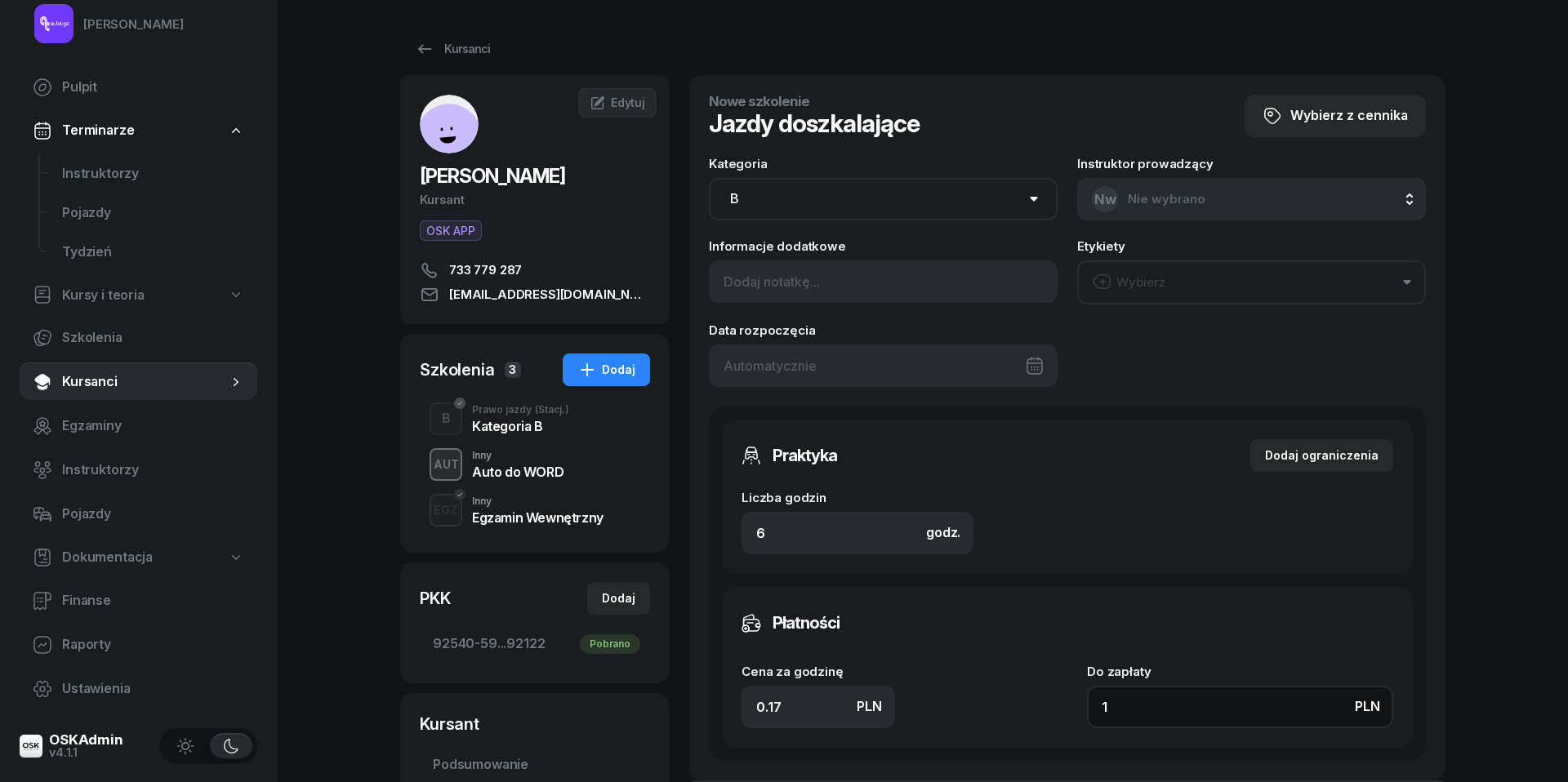
type input "11"
type input "19.50"
type input "117"
type input "195"
type input "1170"
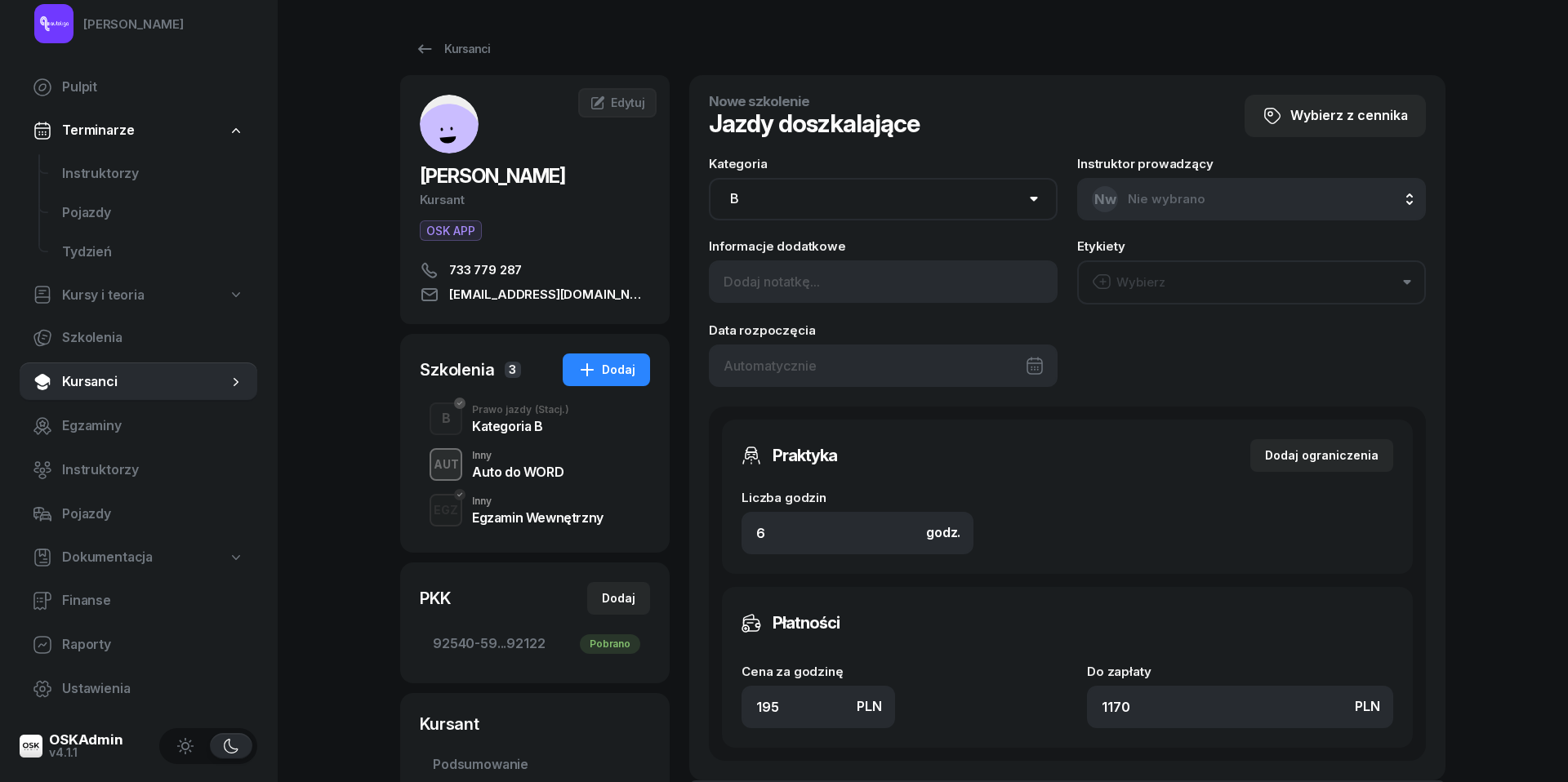
click at [1209, 274] on button "Wybierz" at bounding box center [1251, 282] width 348 height 44
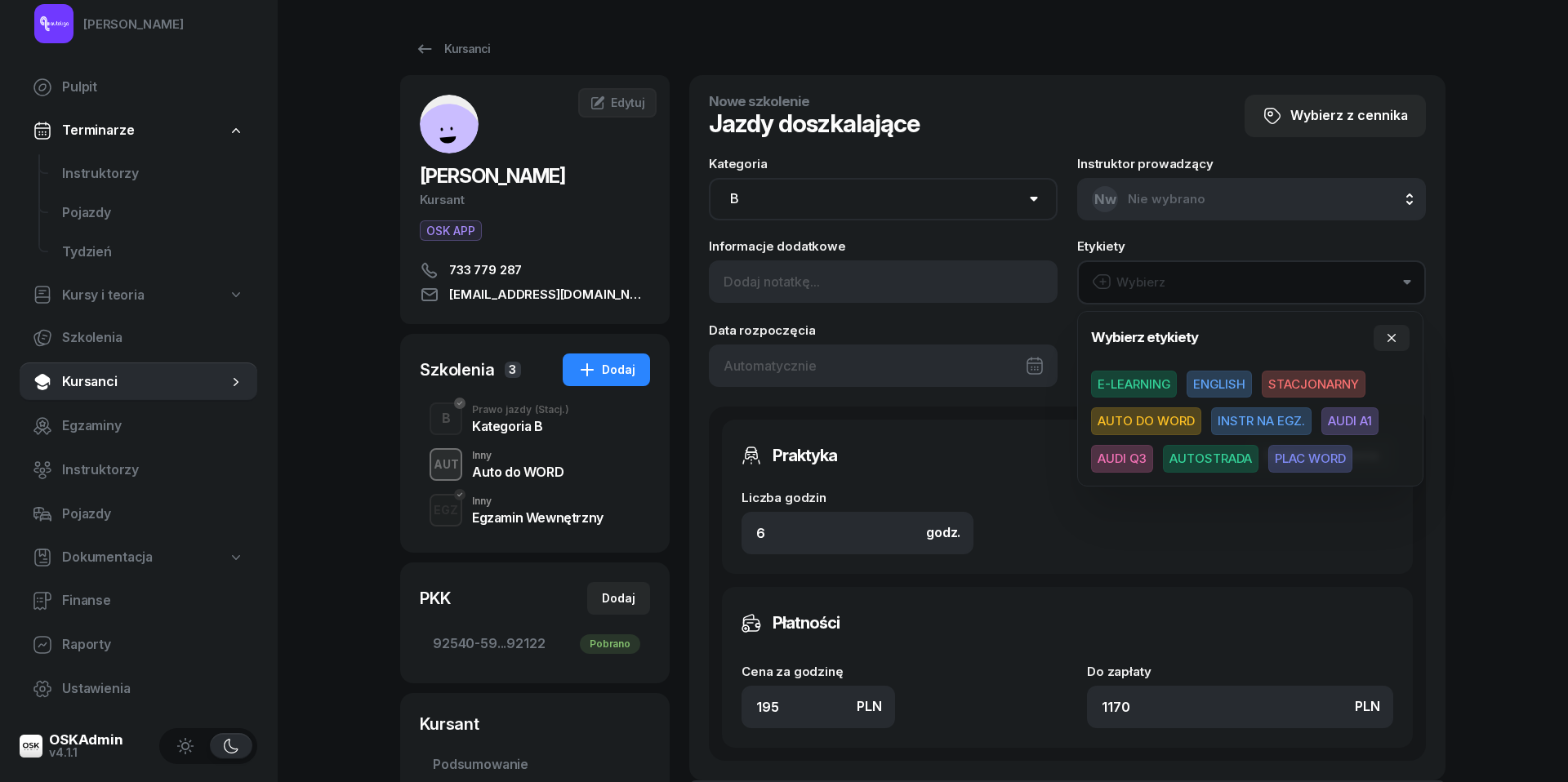
click at [1133, 456] on span "AUDI Q3" at bounding box center [1122, 459] width 62 height 28
click at [1191, 531] on div "Liczba godzin godz. 6" at bounding box center [1068, 512] width 652 height 82
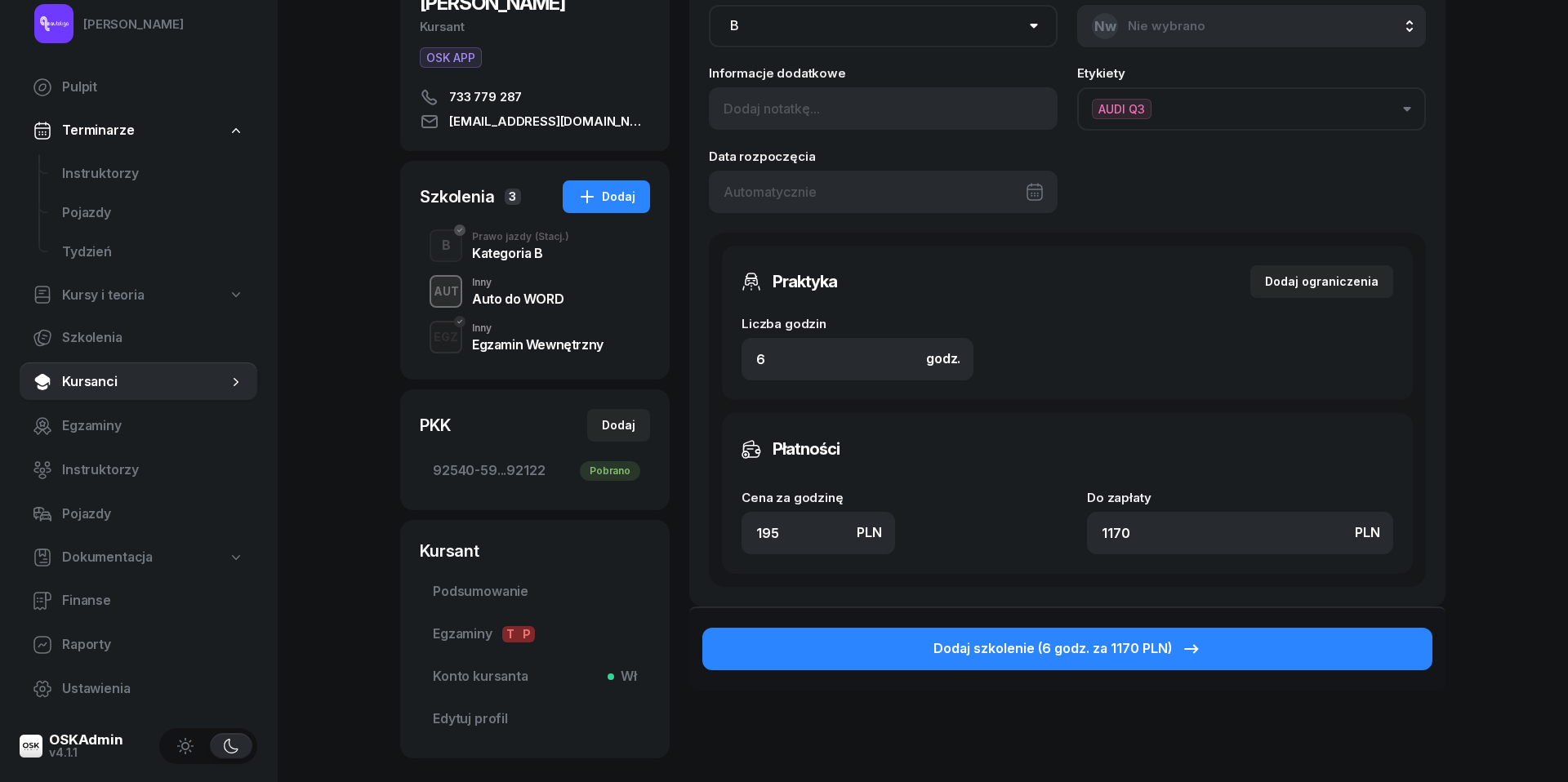
scroll to position [183, 0]
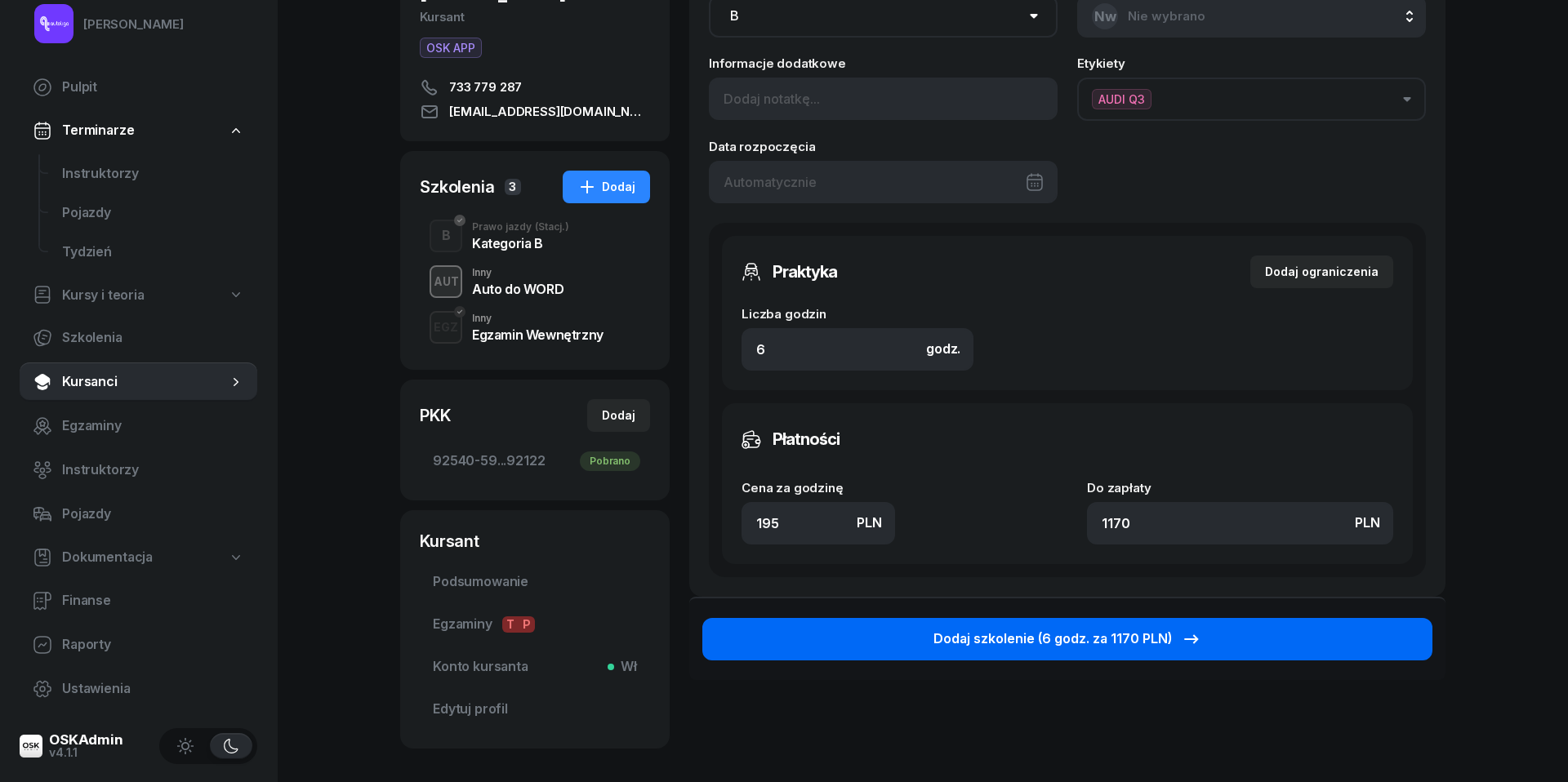
click at [1049, 647] on button "Dodaj szkolenie (6 godz. za 1170 PLN)" at bounding box center [1068, 639] width 731 height 42
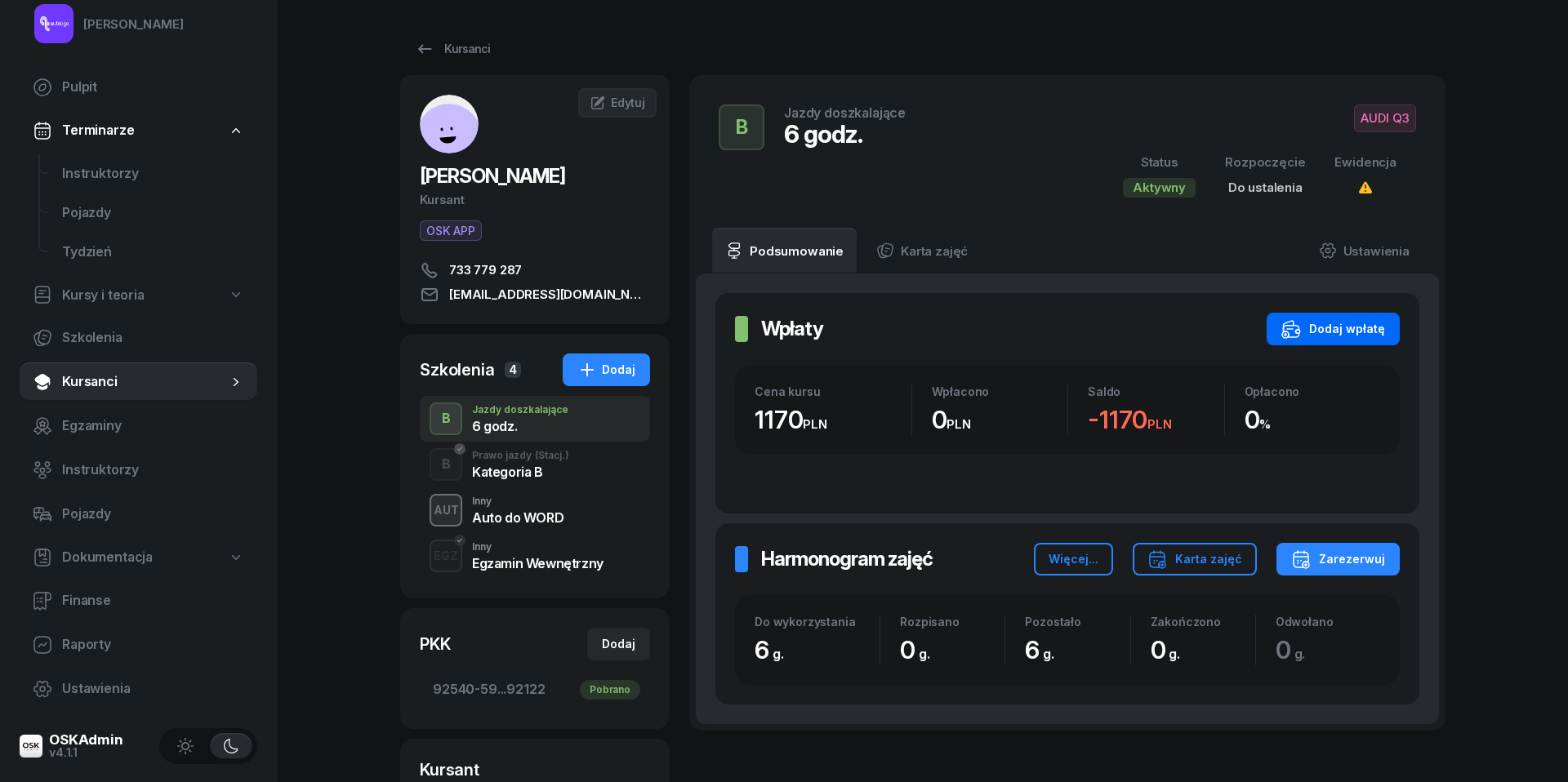
click at [1309, 329] on div "Dodaj wpłatę" at bounding box center [1333, 329] width 104 height 20
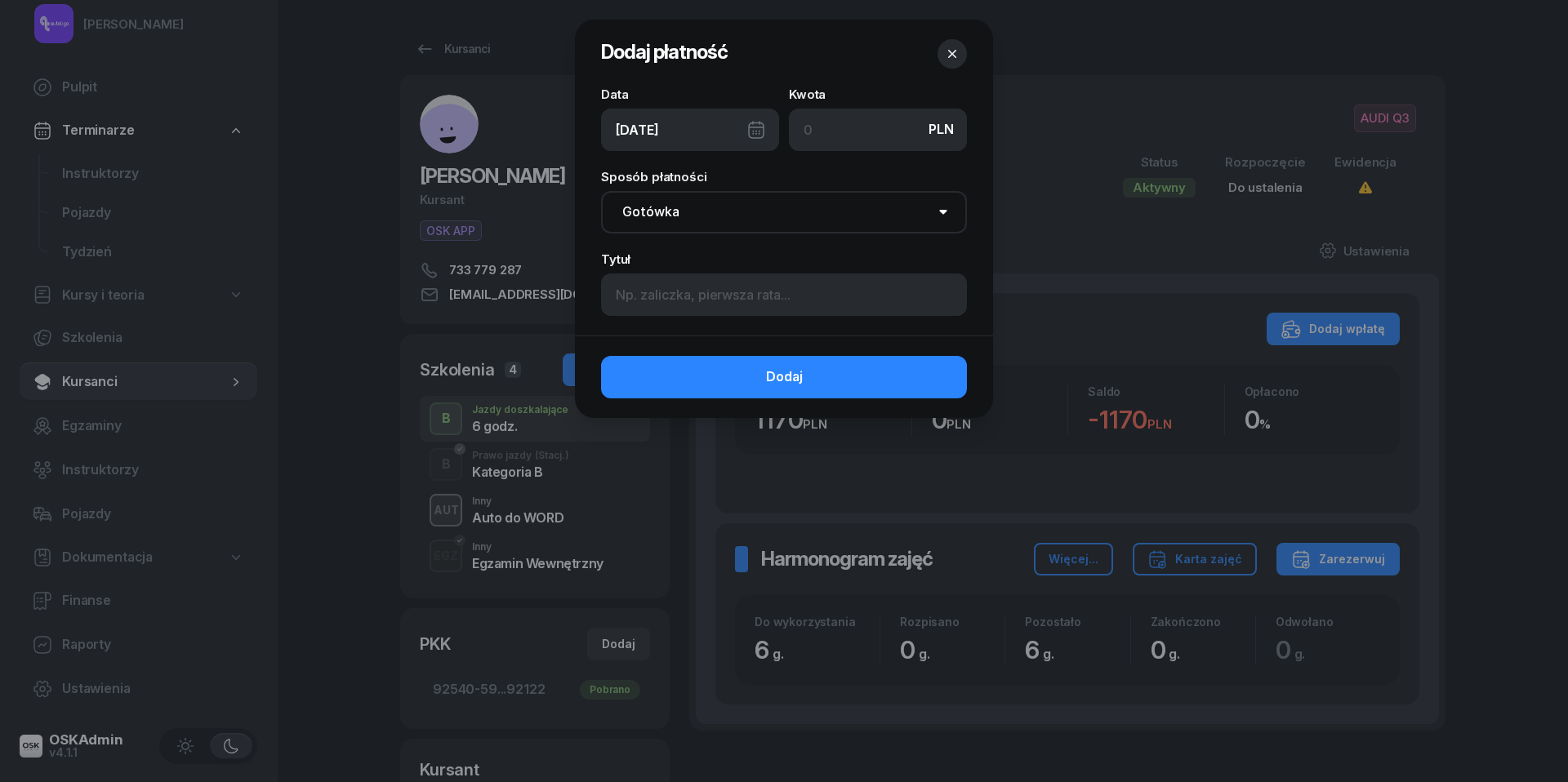
click at [752, 132] on div "10/10/2025" at bounding box center [690, 129] width 178 height 42
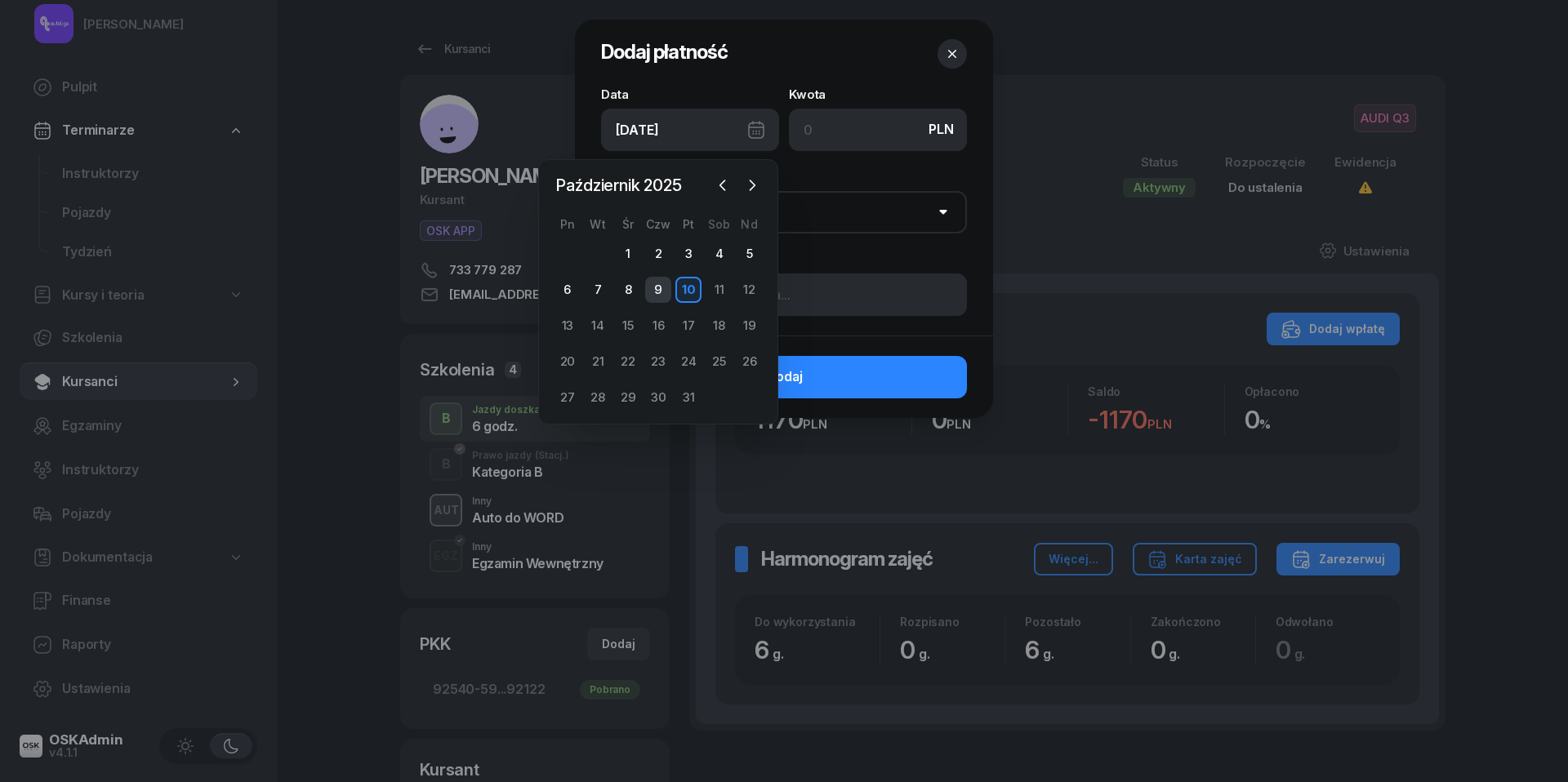
click at [648, 288] on div "9" at bounding box center [658, 290] width 26 height 26
type input "09/10/2025"
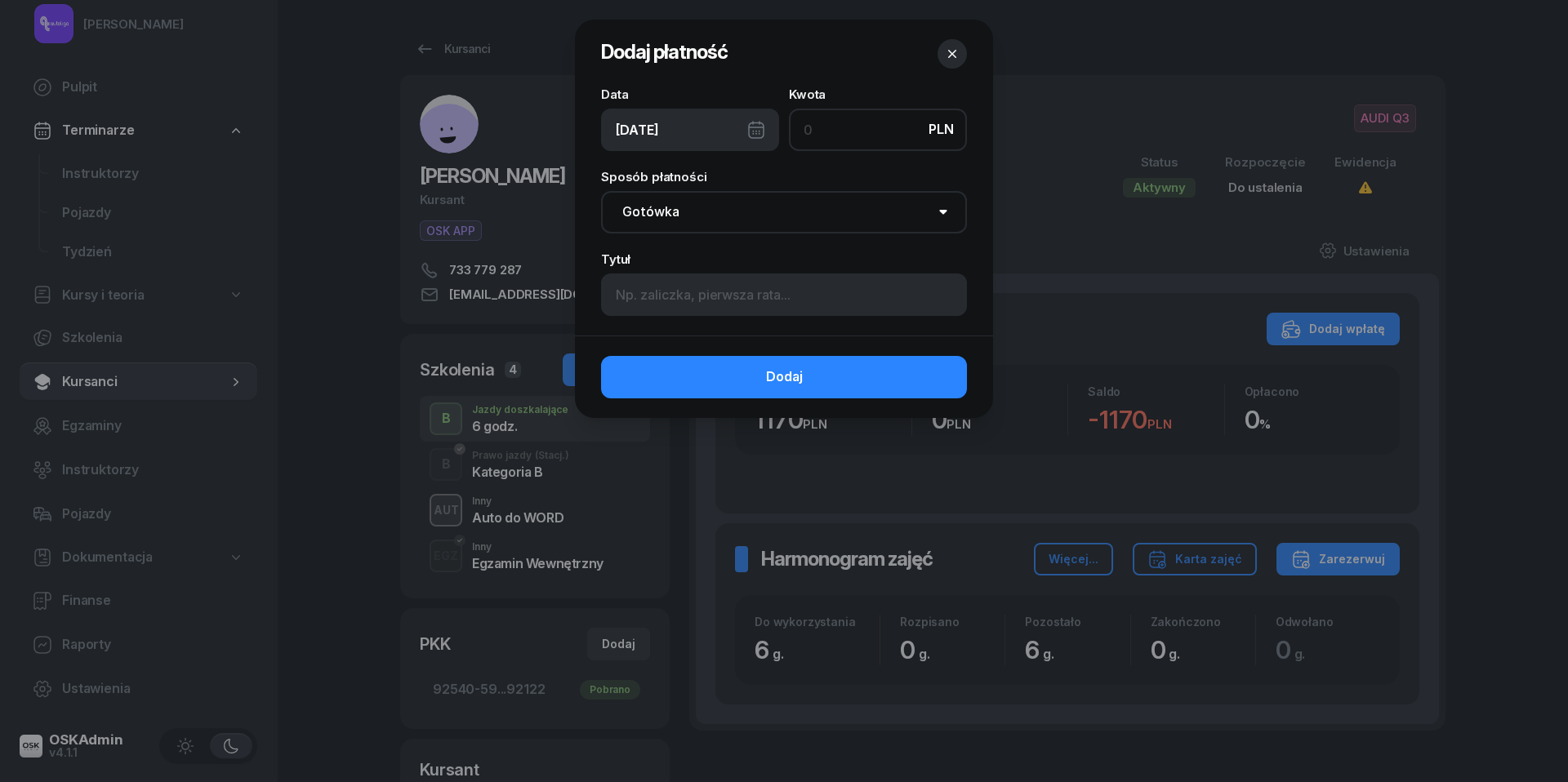
click at [813, 144] on input at bounding box center [878, 129] width 178 height 42
type input "1170"
select select "transfer"
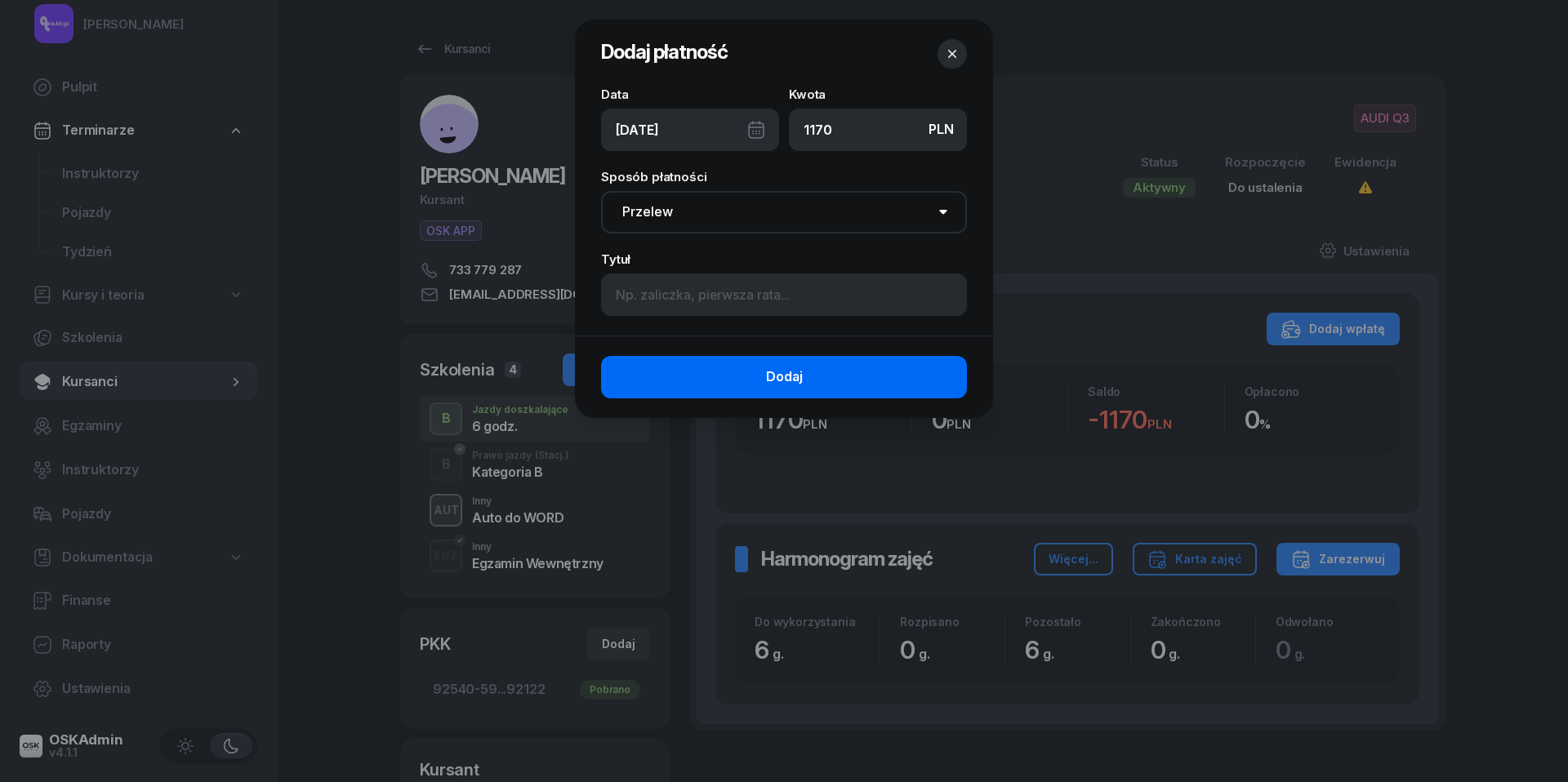
click at [820, 393] on button "Dodaj" at bounding box center [784, 376] width 366 height 42
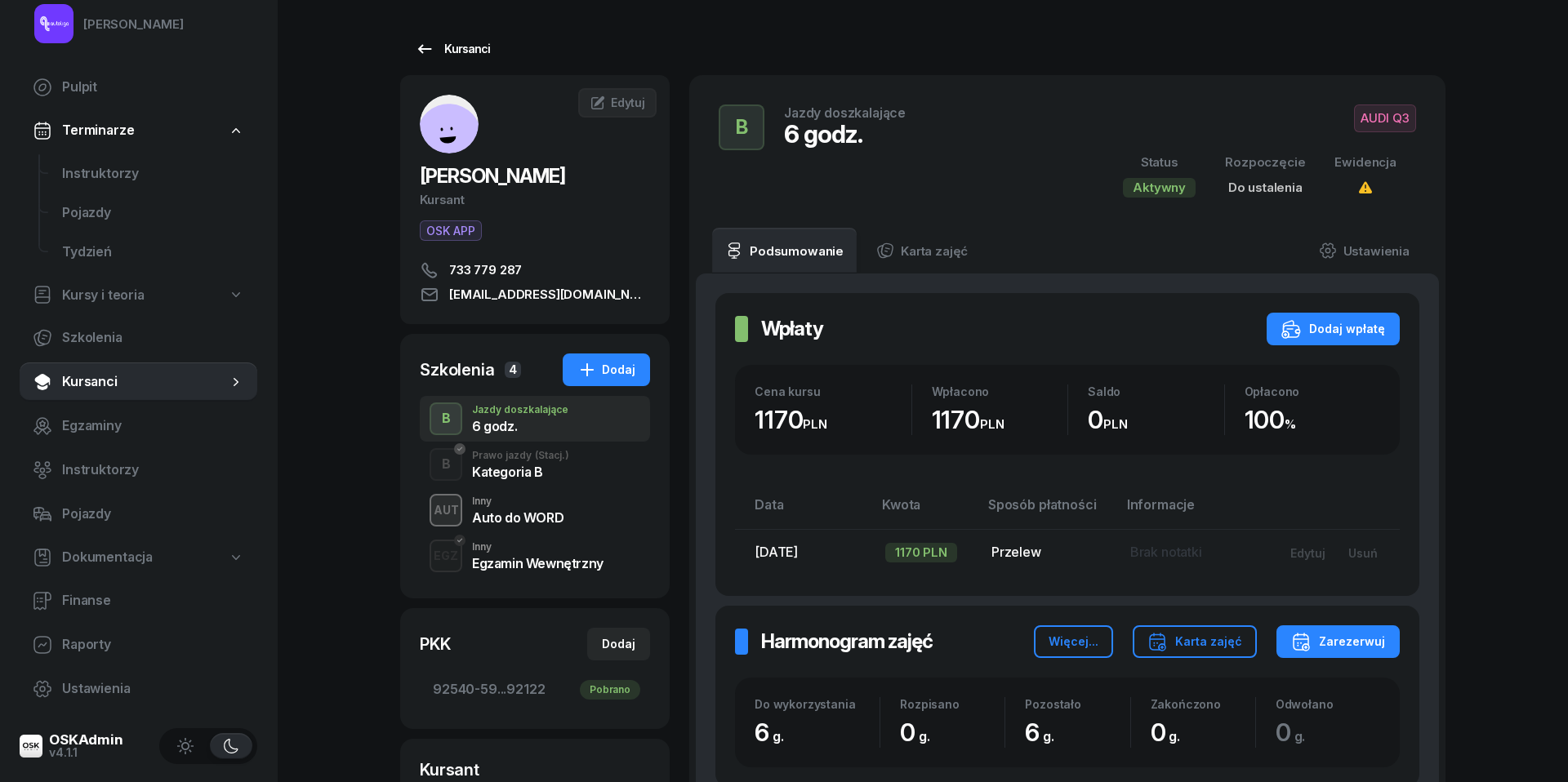
click at [429, 53] on icon at bounding box center [424, 49] width 20 height 20
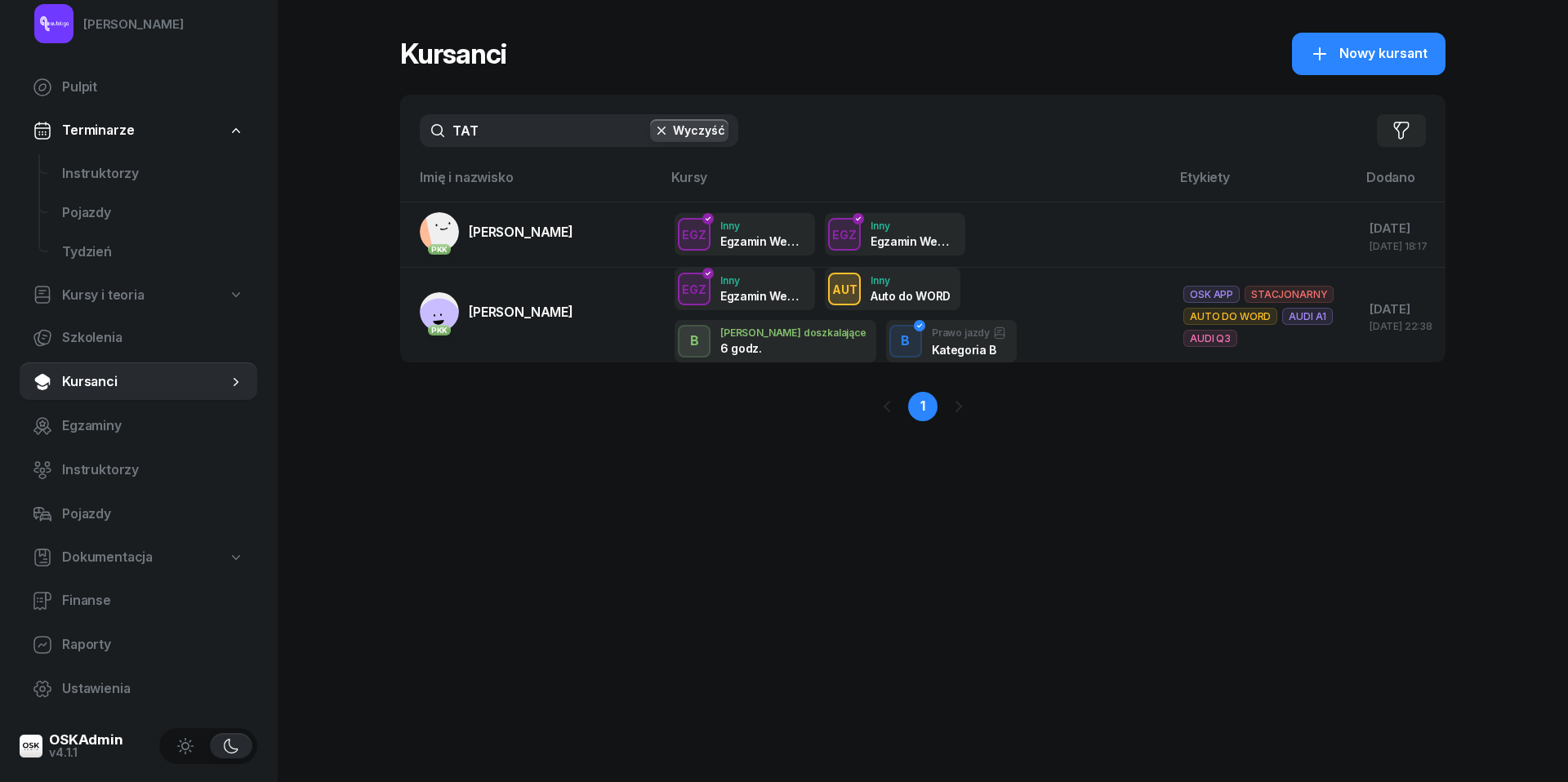
click at [556, 135] on input "TAT" at bounding box center [579, 130] width 318 height 33
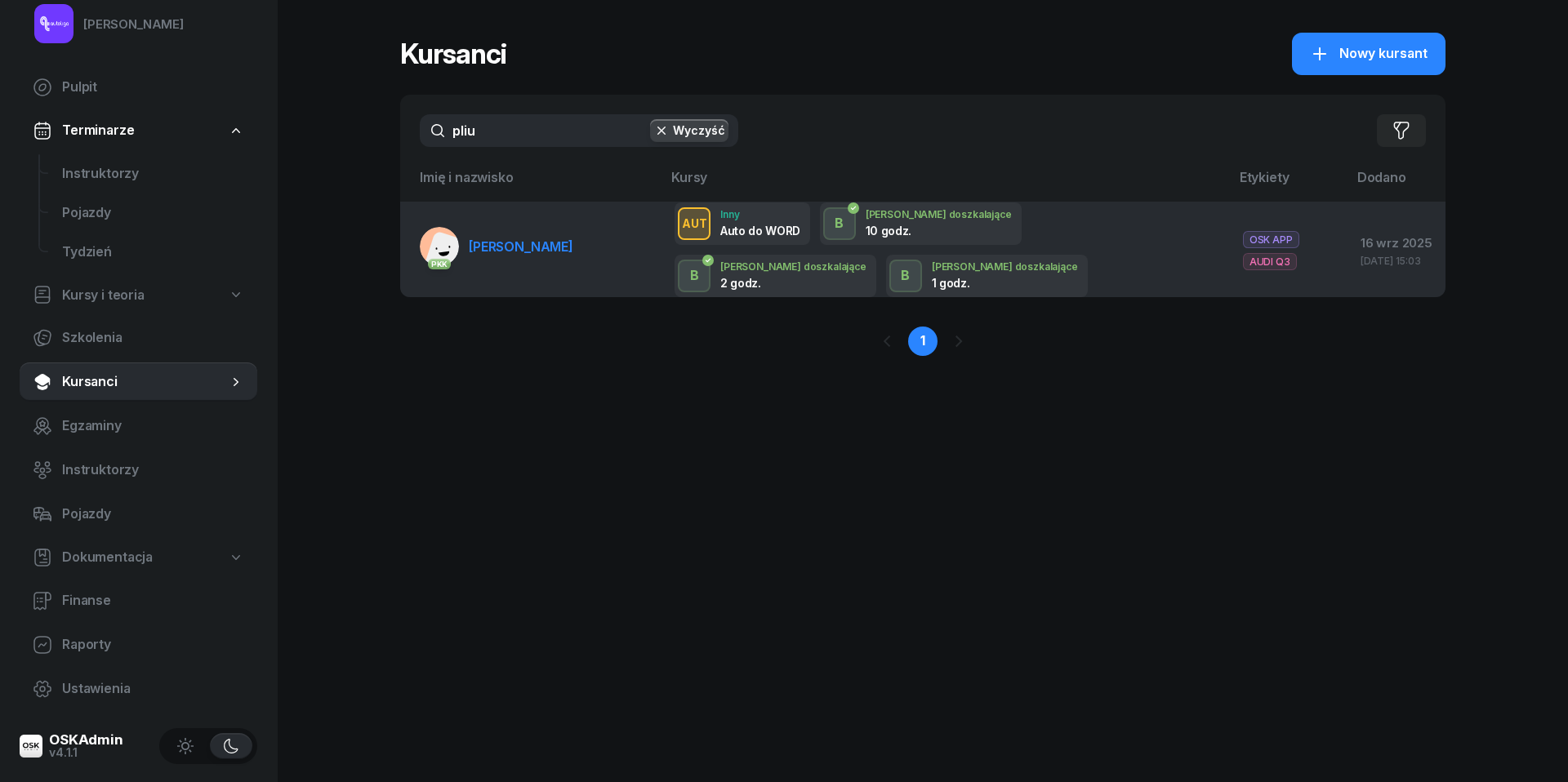
type input "pliu"
click at [521, 235] on link "PKK Daria Pliuiko" at bounding box center [496, 246] width 154 height 39
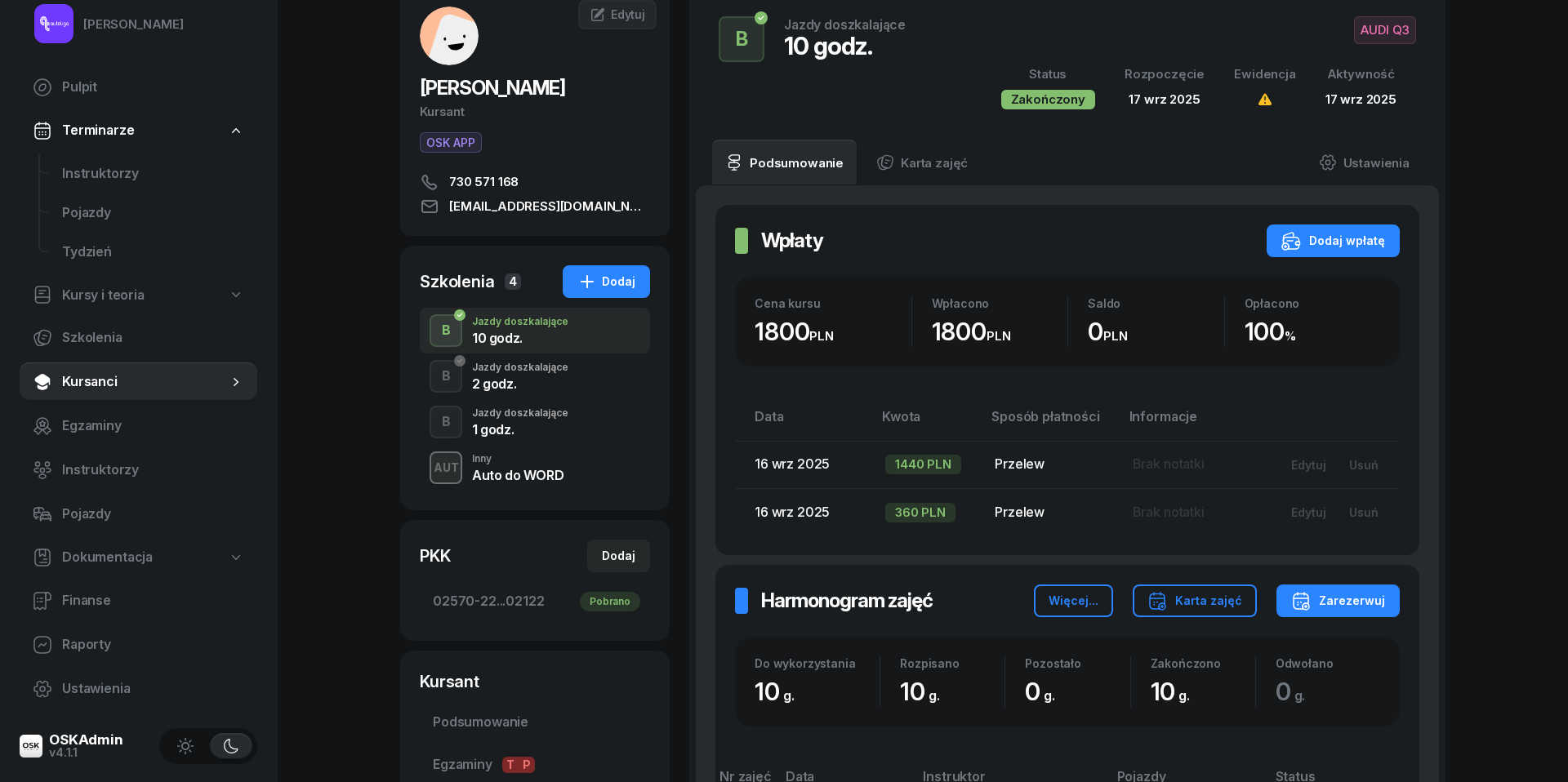
scroll to position [103, 0]
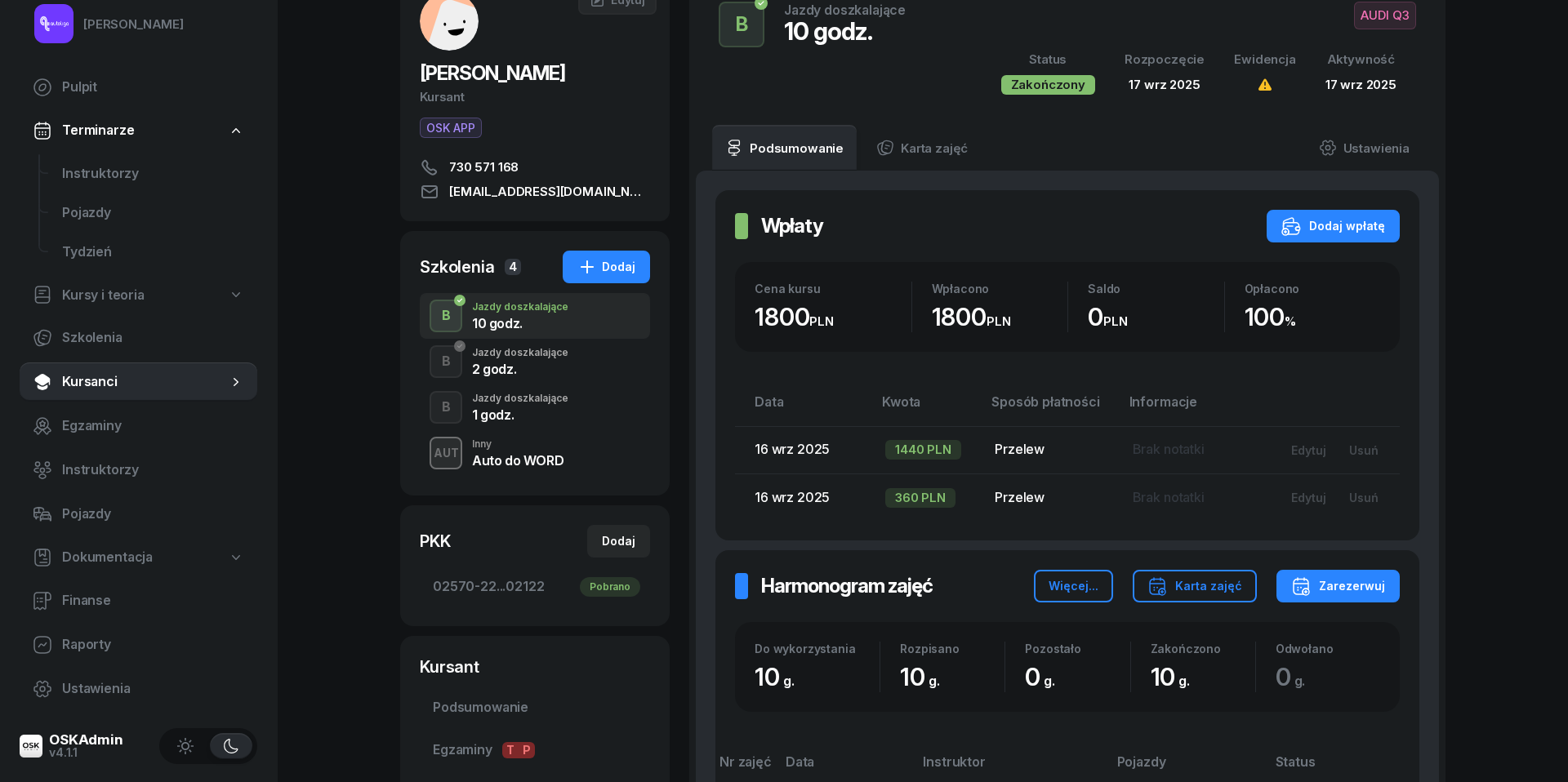
click at [497, 362] on div "2 godz." at bounding box center [520, 369] width 96 height 13
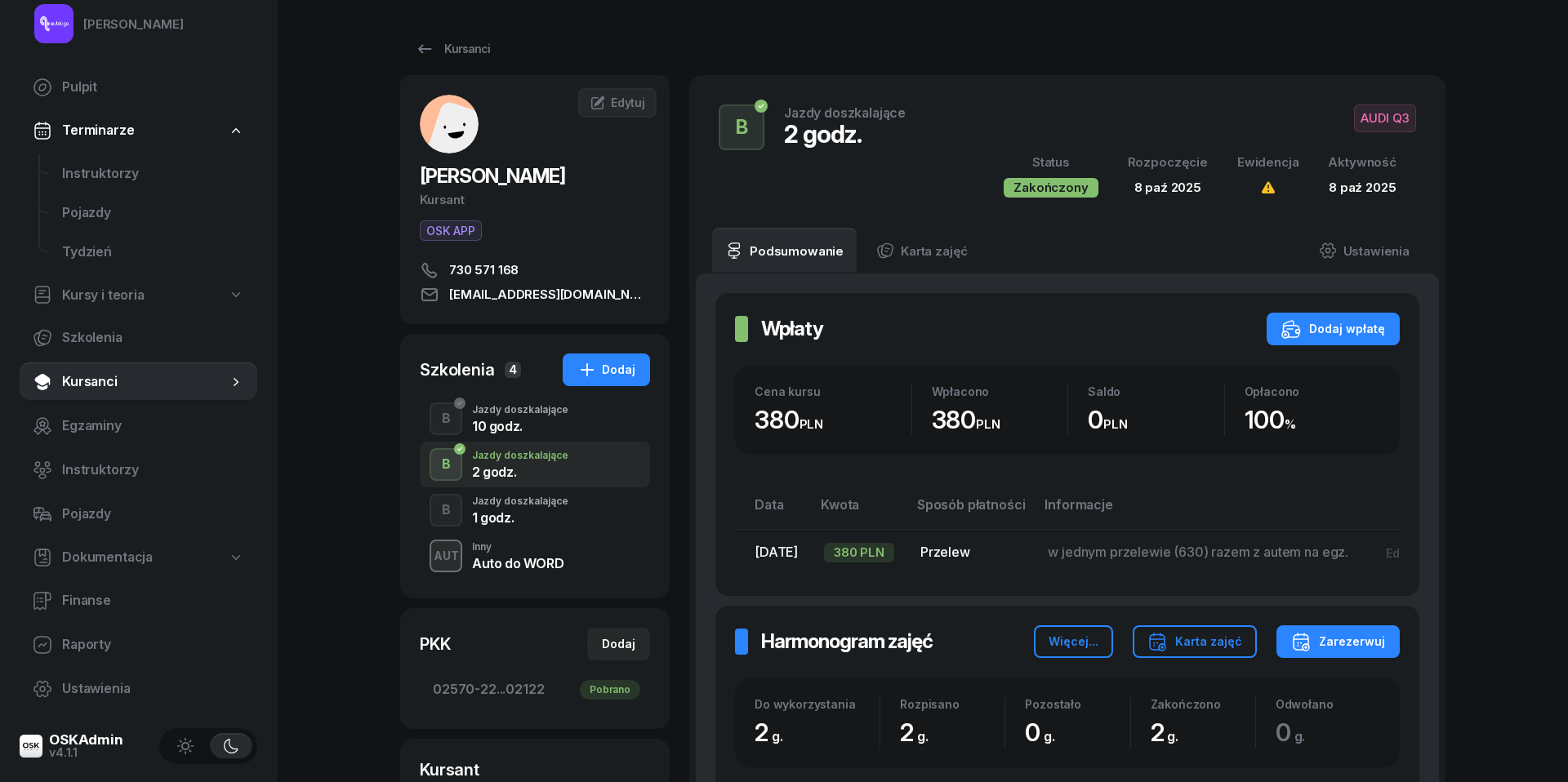
click at [520, 509] on div "1 godz." at bounding box center [520, 515] width 96 height 18
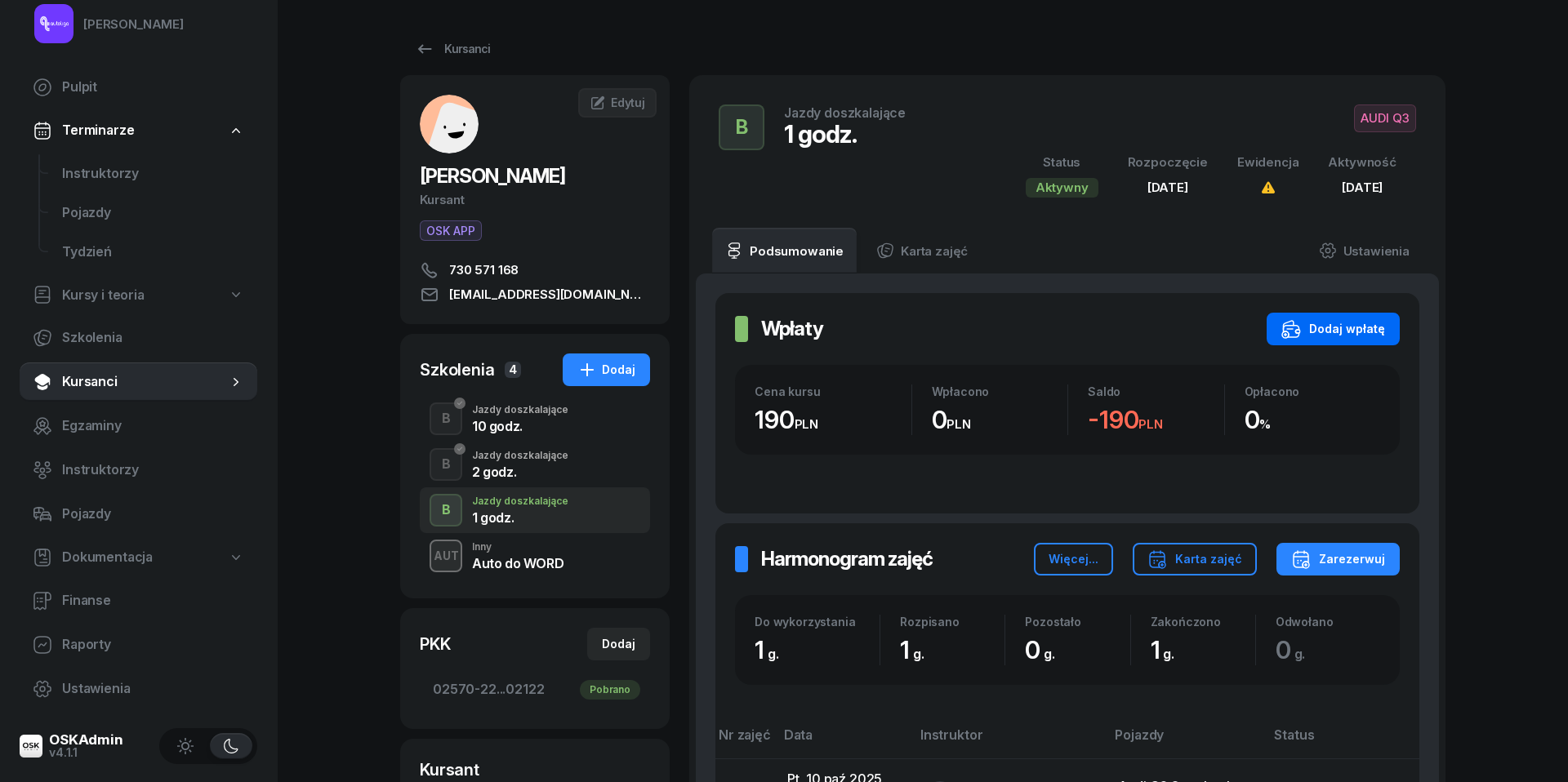
click at [1333, 328] on div "Dodaj wpłatę" at bounding box center [1333, 329] width 104 height 20
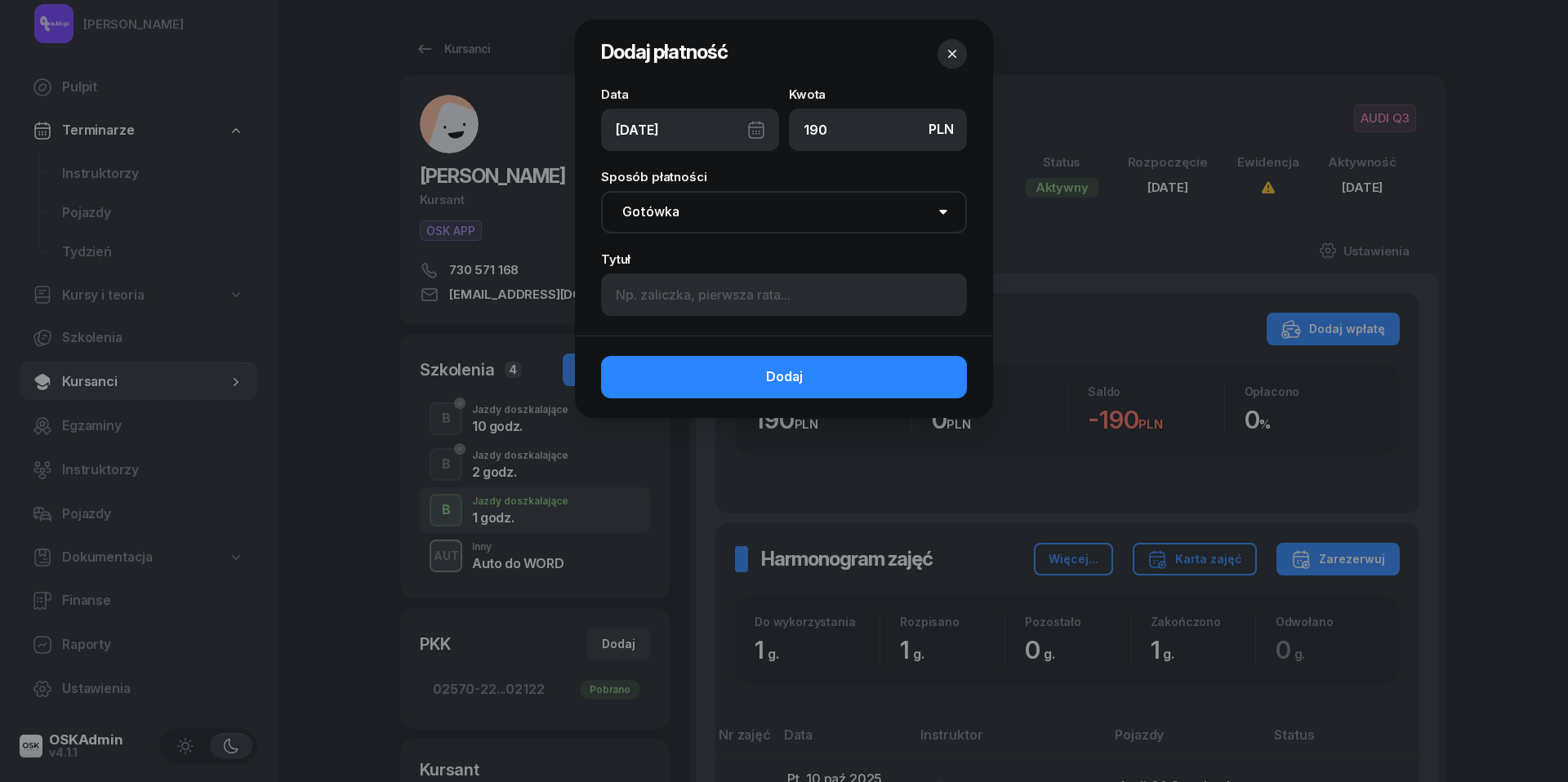
type input "190"
click at [753, 131] on div "10/10/2025" at bounding box center [690, 129] width 178 height 42
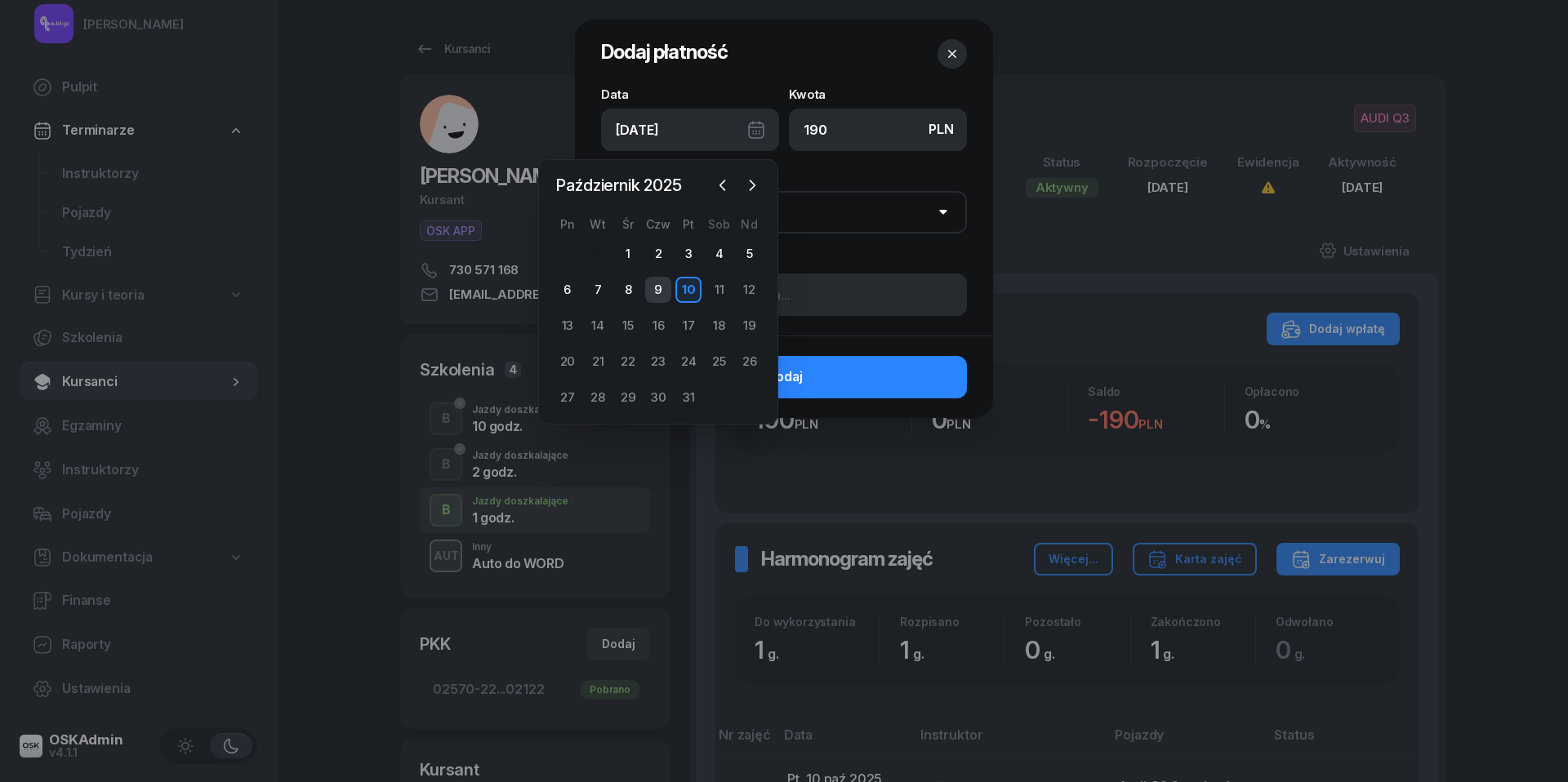
click at [660, 285] on div "9" at bounding box center [658, 290] width 26 height 26
type input "09/10/2025"
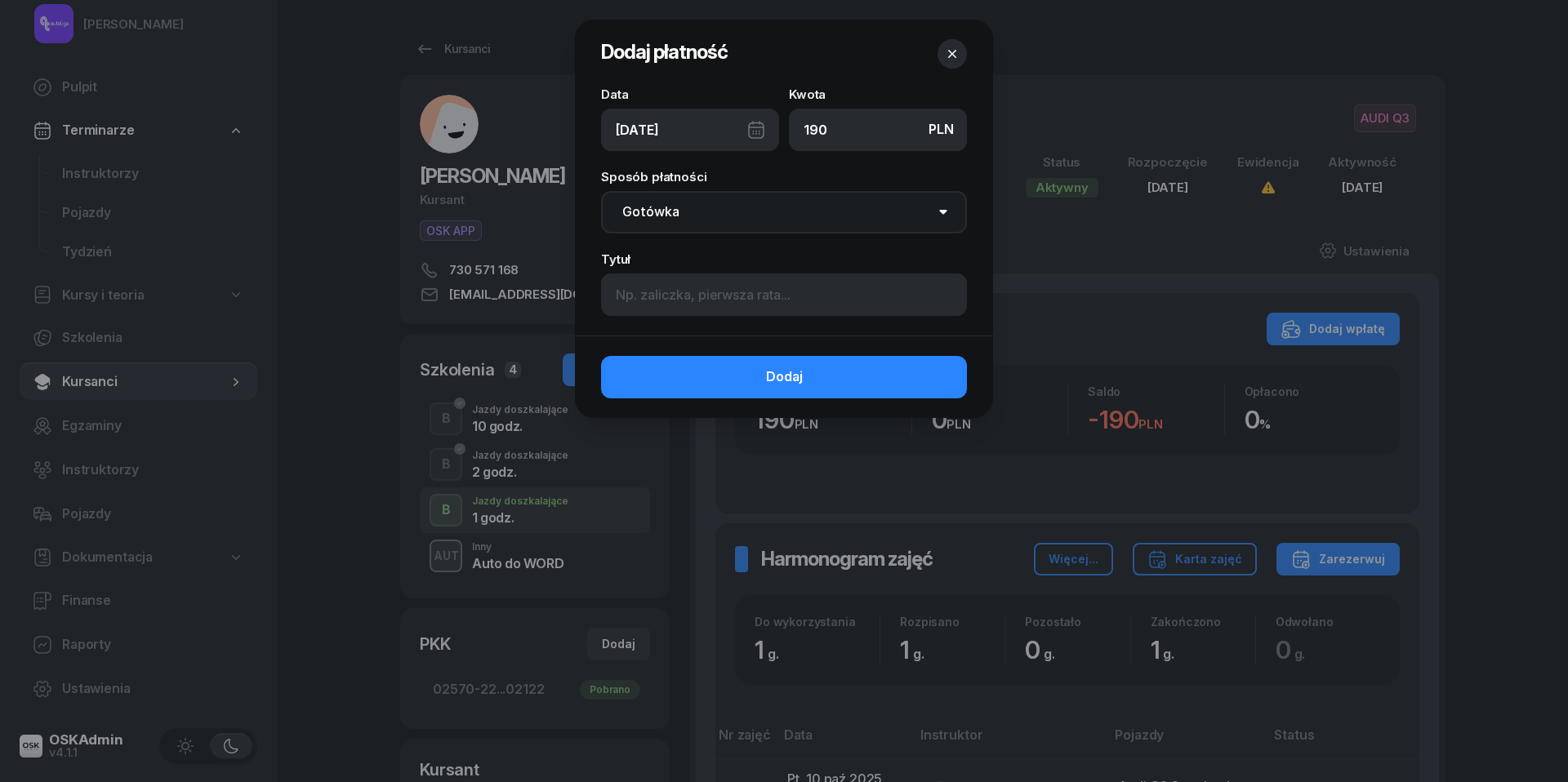
select select "transfer"
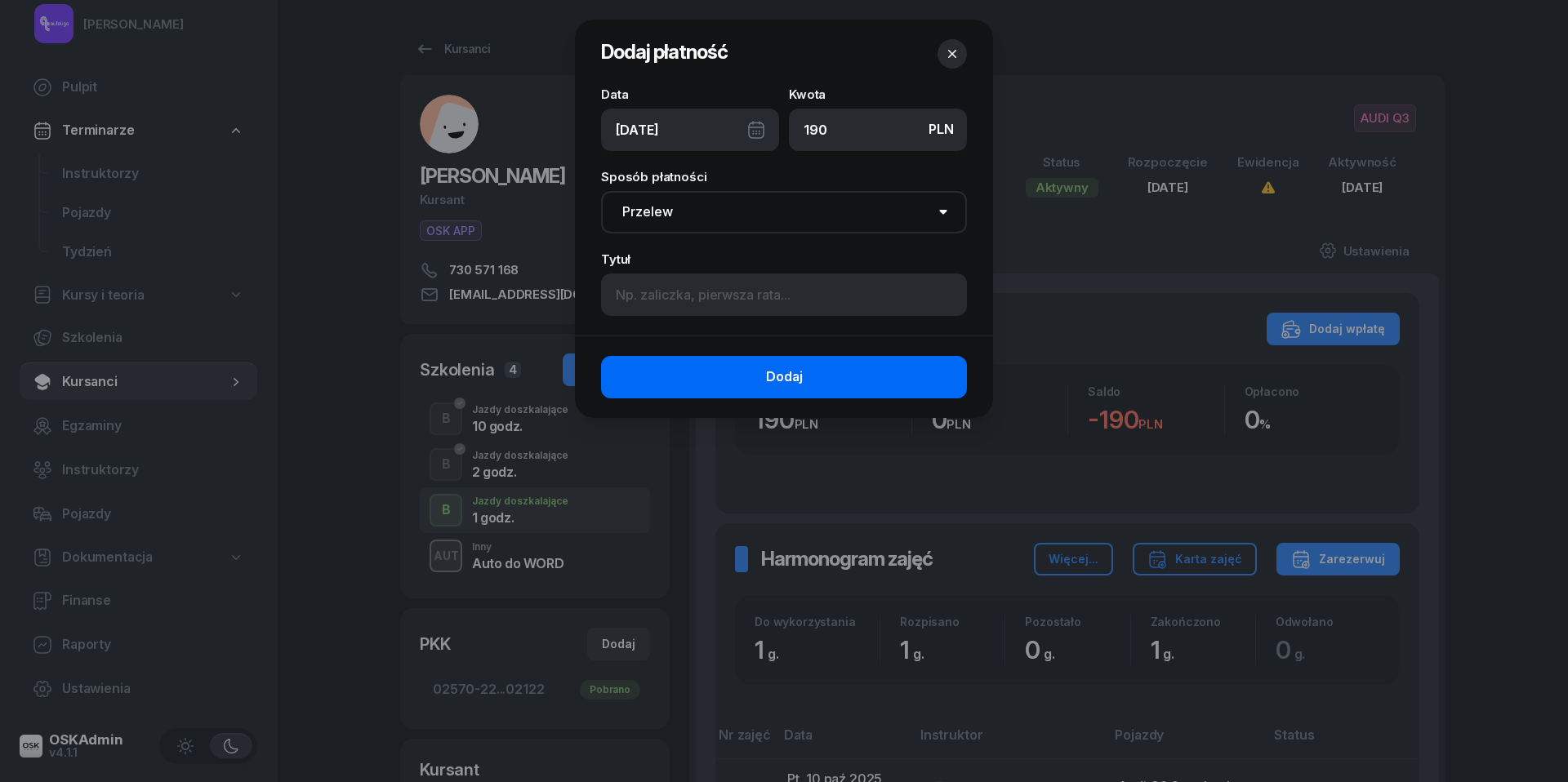
click at [747, 366] on button "Dodaj" at bounding box center [784, 376] width 366 height 42
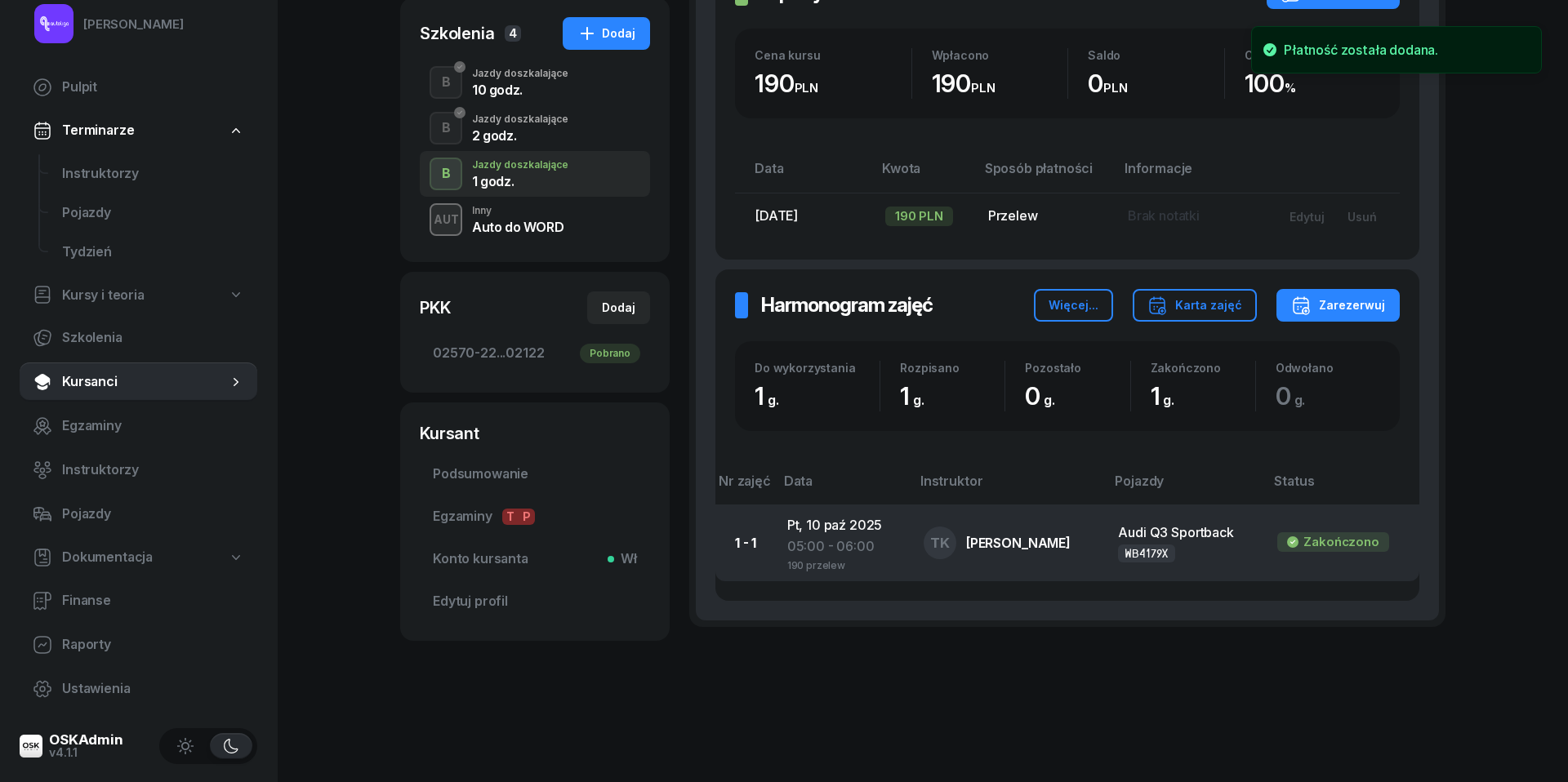
scroll to position [335, 0]
click at [823, 539] on div "05:00 - 06:00" at bounding box center [843, 549] width 111 height 22
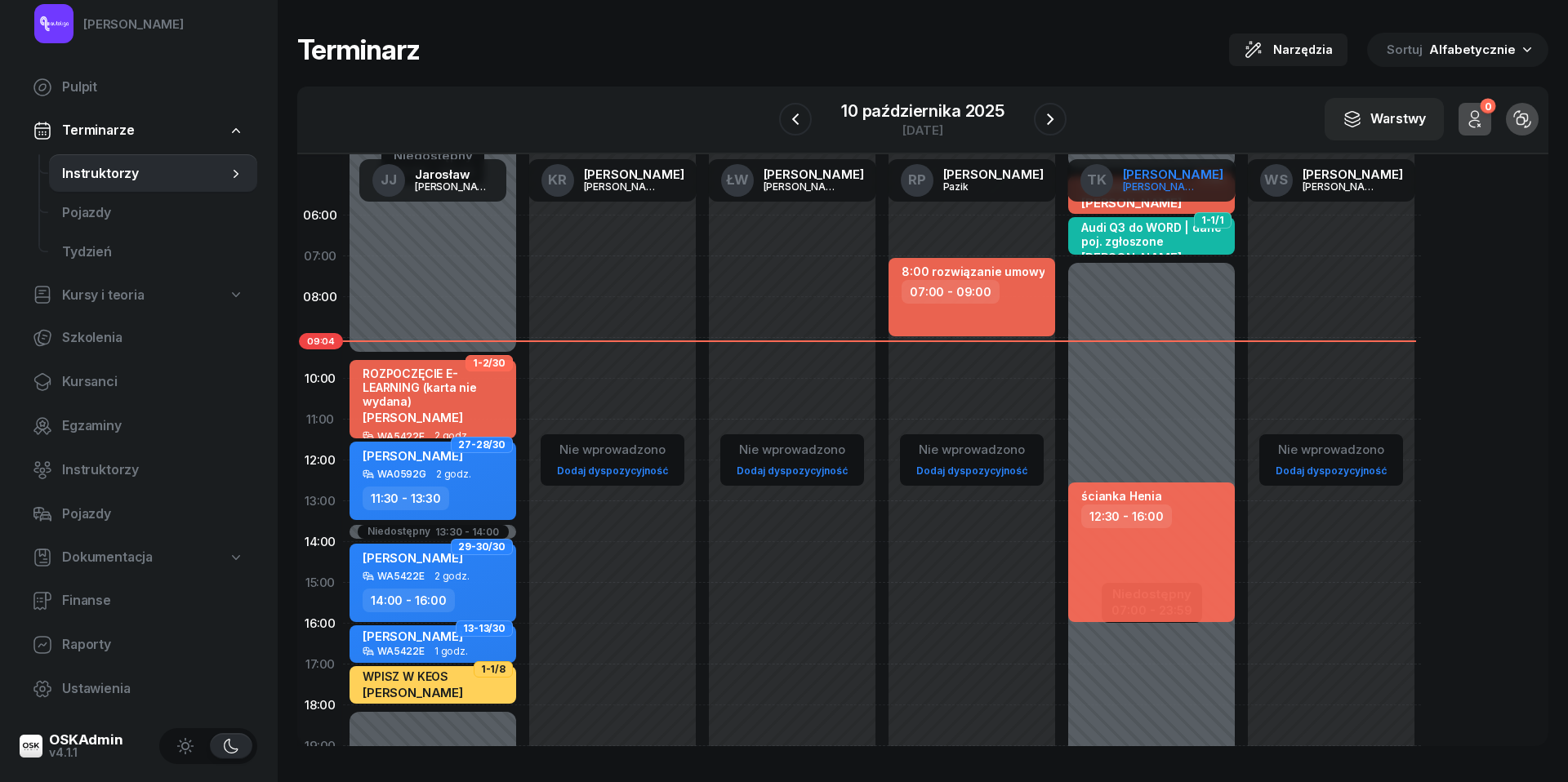
click at [1158, 180] on div "[PERSON_NAME]" at bounding box center [1173, 174] width 100 height 12
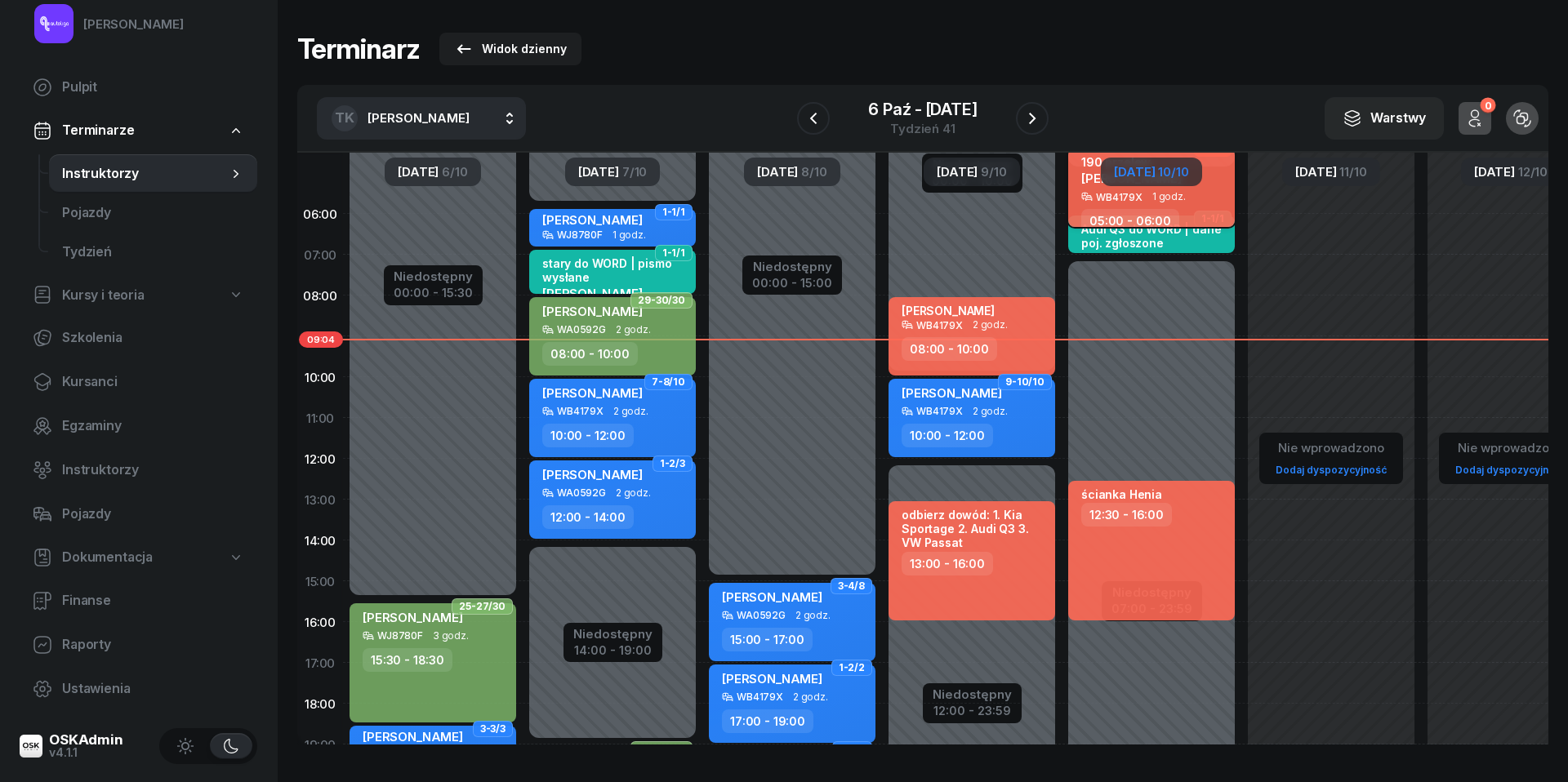
click at [1183, 196] on div "WB4179X 1 godz." at bounding box center [1152, 197] width 143 height 11
select select "05"
select select "06"
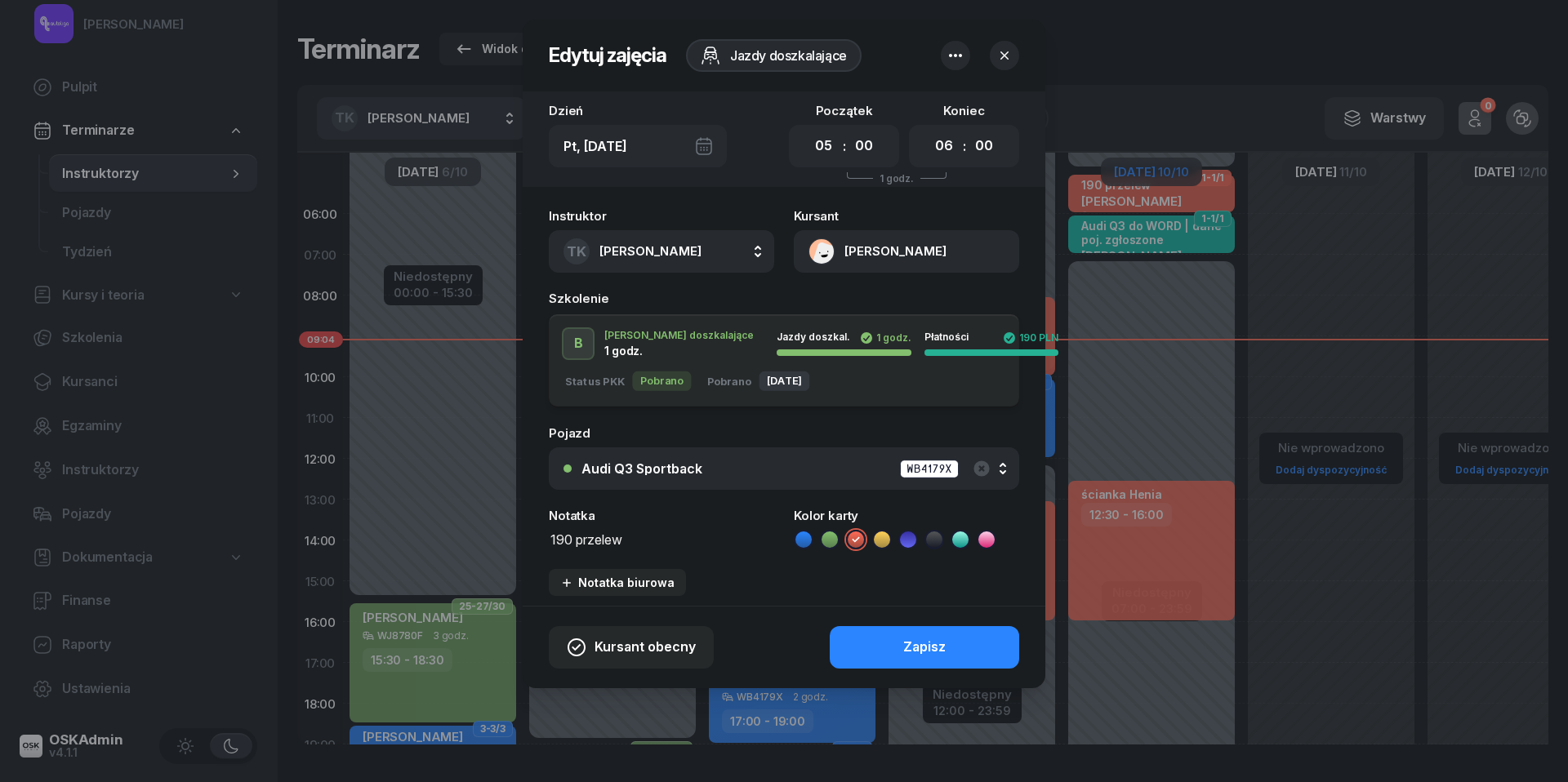
click at [615, 531] on textarea "190 przelew" at bounding box center [661, 539] width 226 height 21
click at [939, 534] on icon at bounding box center [934, 539] width 16 height 16
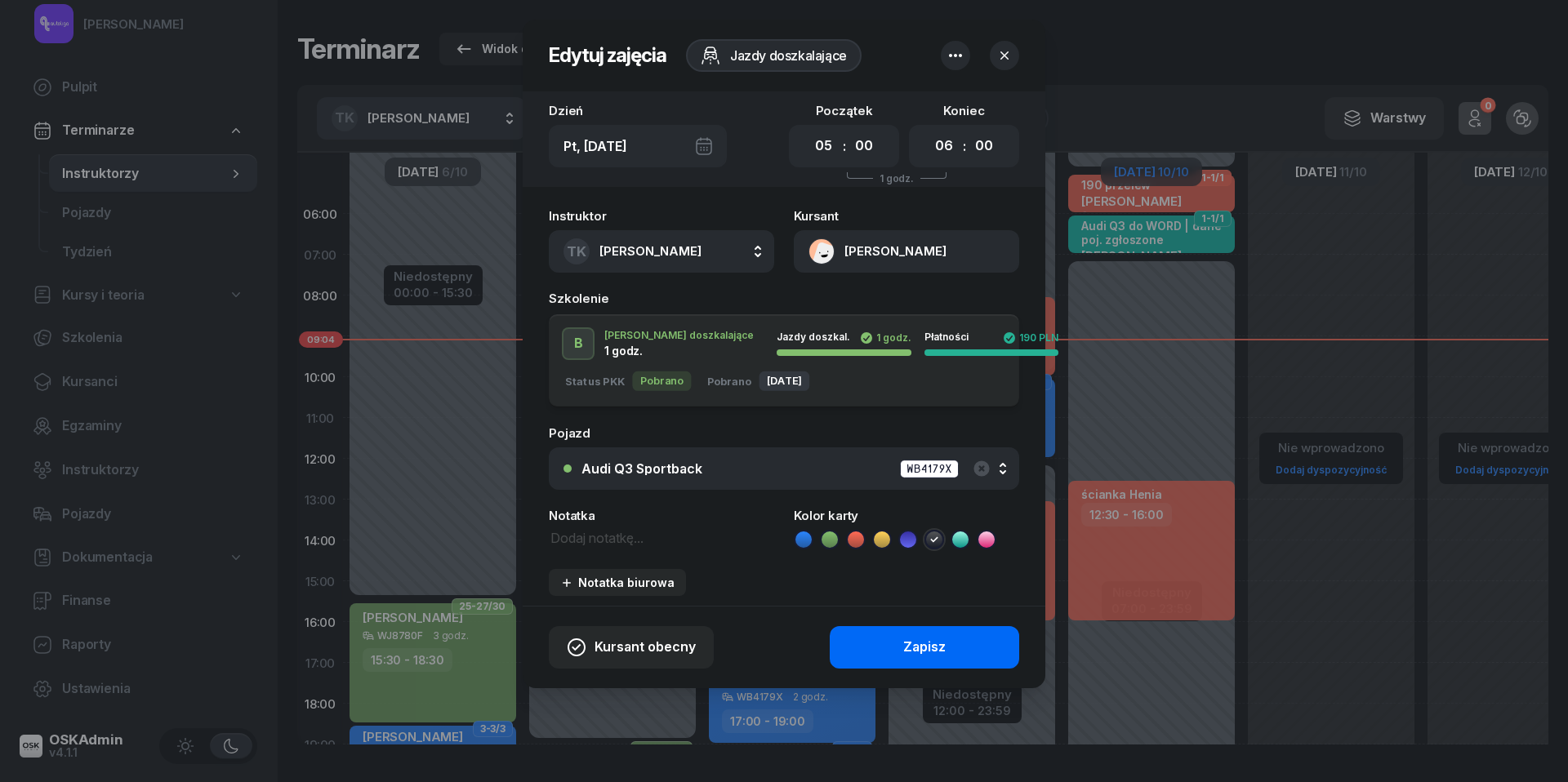
click at [962, 647] on button "Zapisz" at bounding box center [925, 647] width 189 height 42
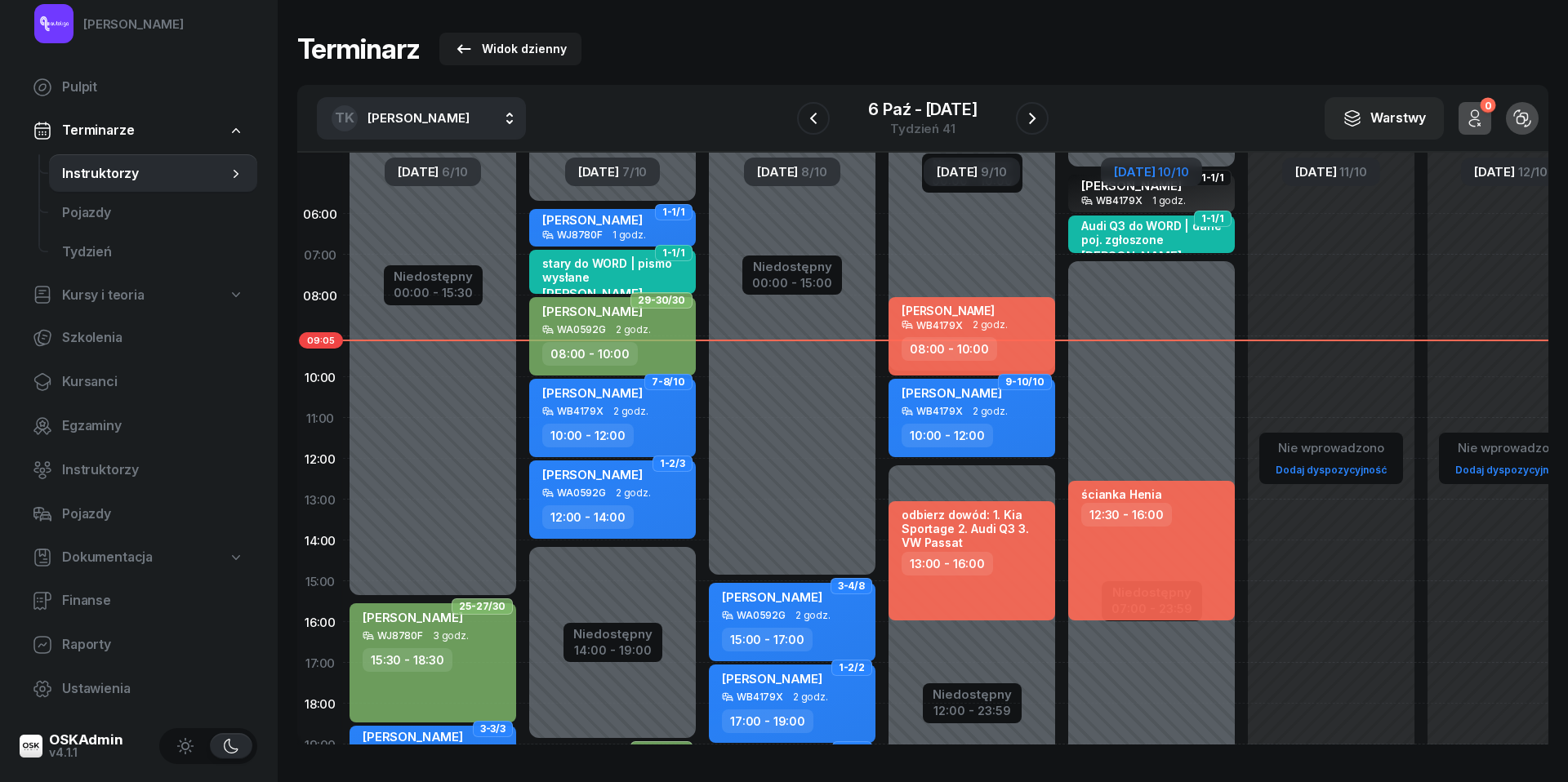
click at [1170, 170] on span "10/10" at bounding box center [1173, 171] width 30 height 12
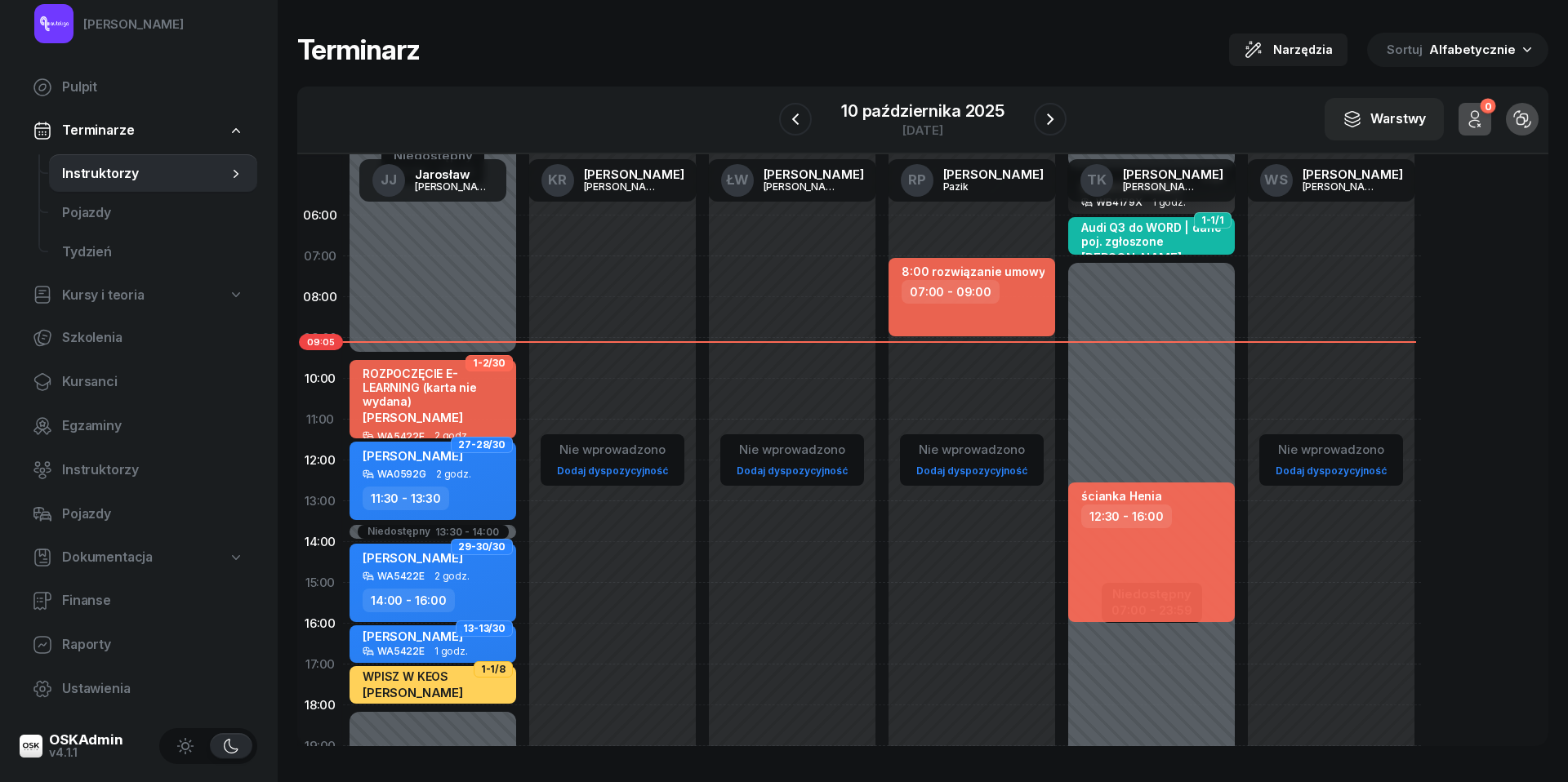
click at [967, 282] on div "07:00 - 09:00" at bounding box center [951, 291] width 98 height 23
select select "07"
select select "09"
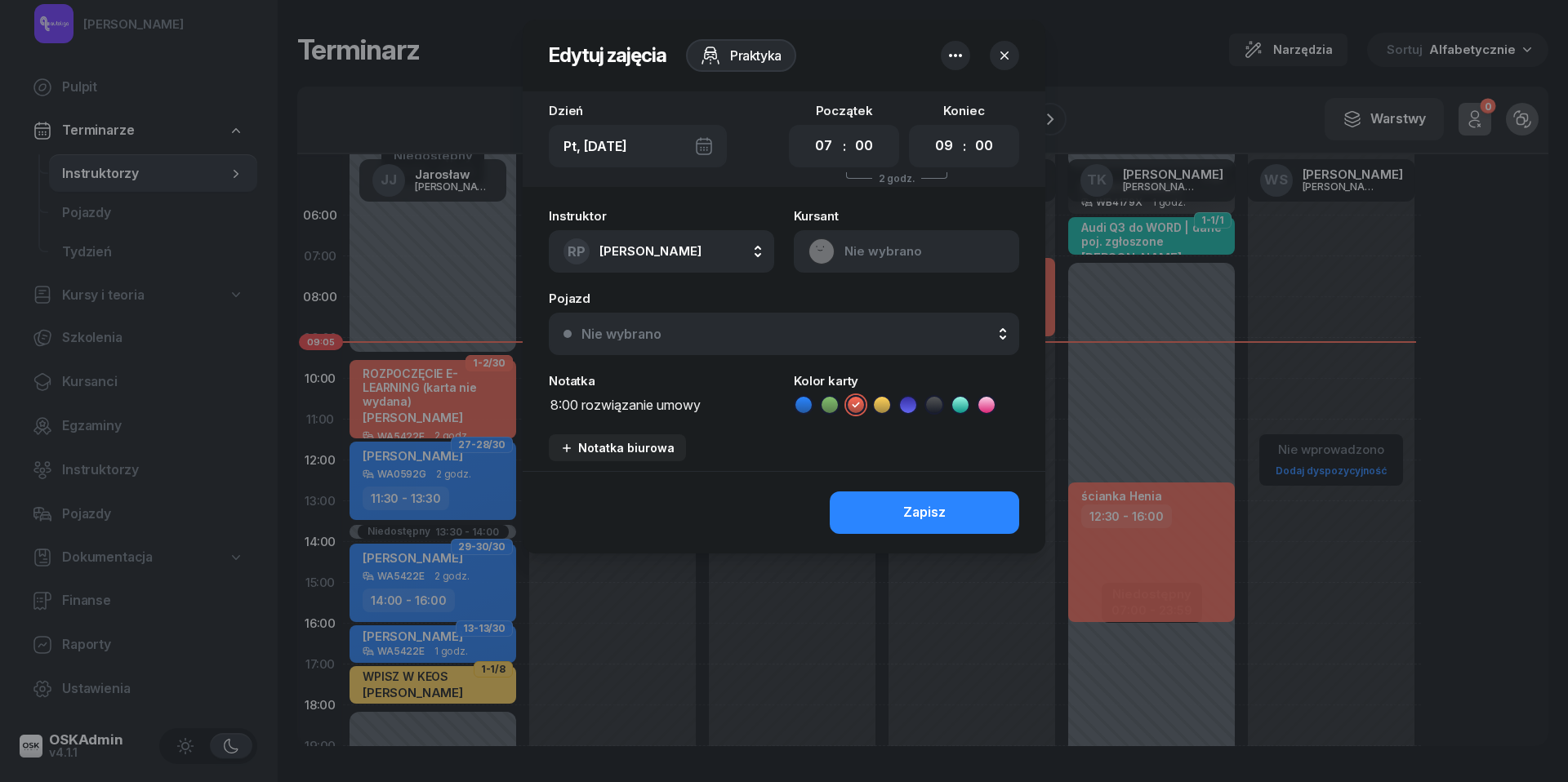
click at [703, 148] on div "Pt, 10 paź" at bounding box center [638, 145] width 178 height 42
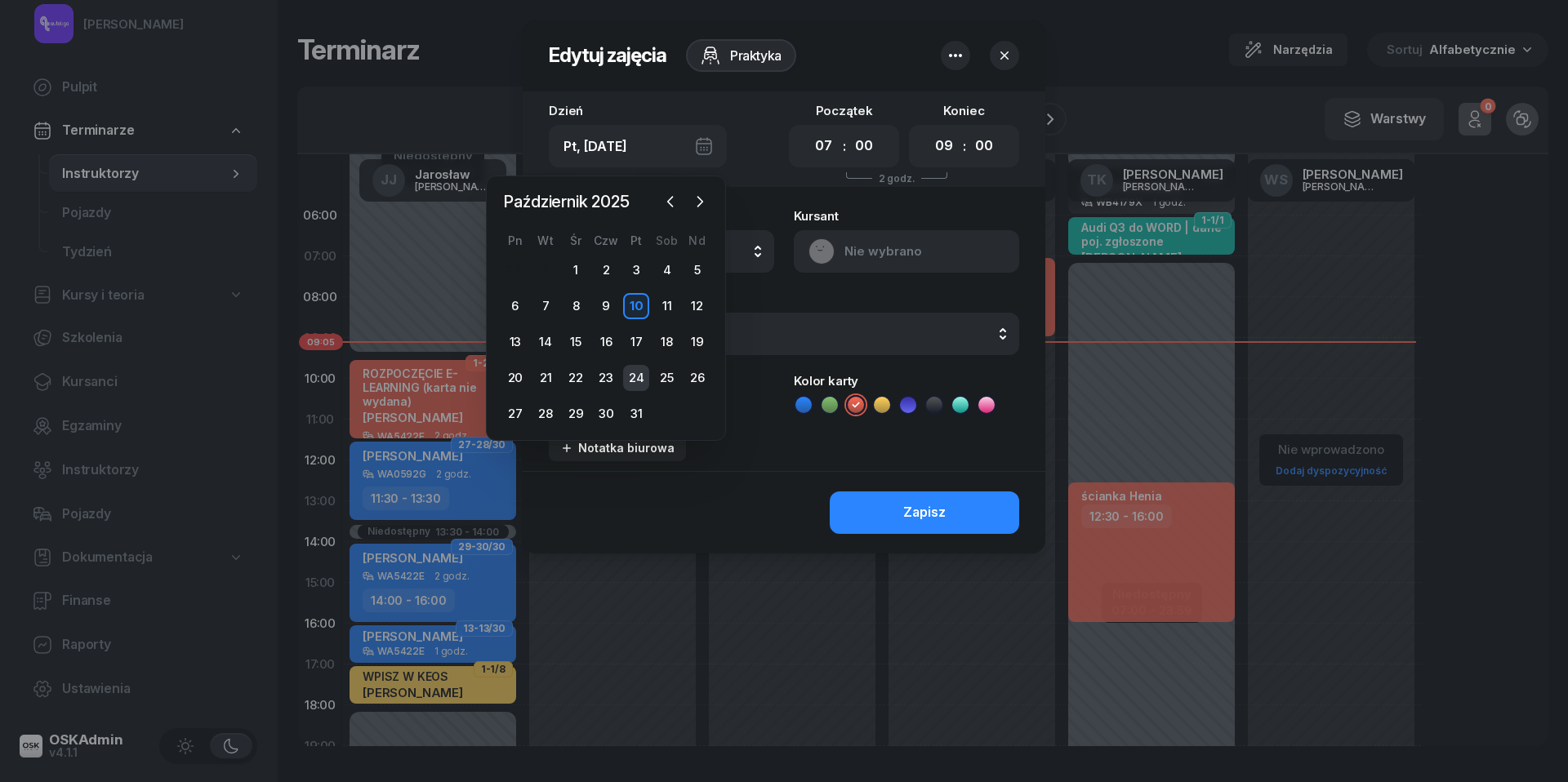
click at [632, 377] on div "24" at bounding box center [636, 378] width 26 height 26
type input "Pt, 24 paź"
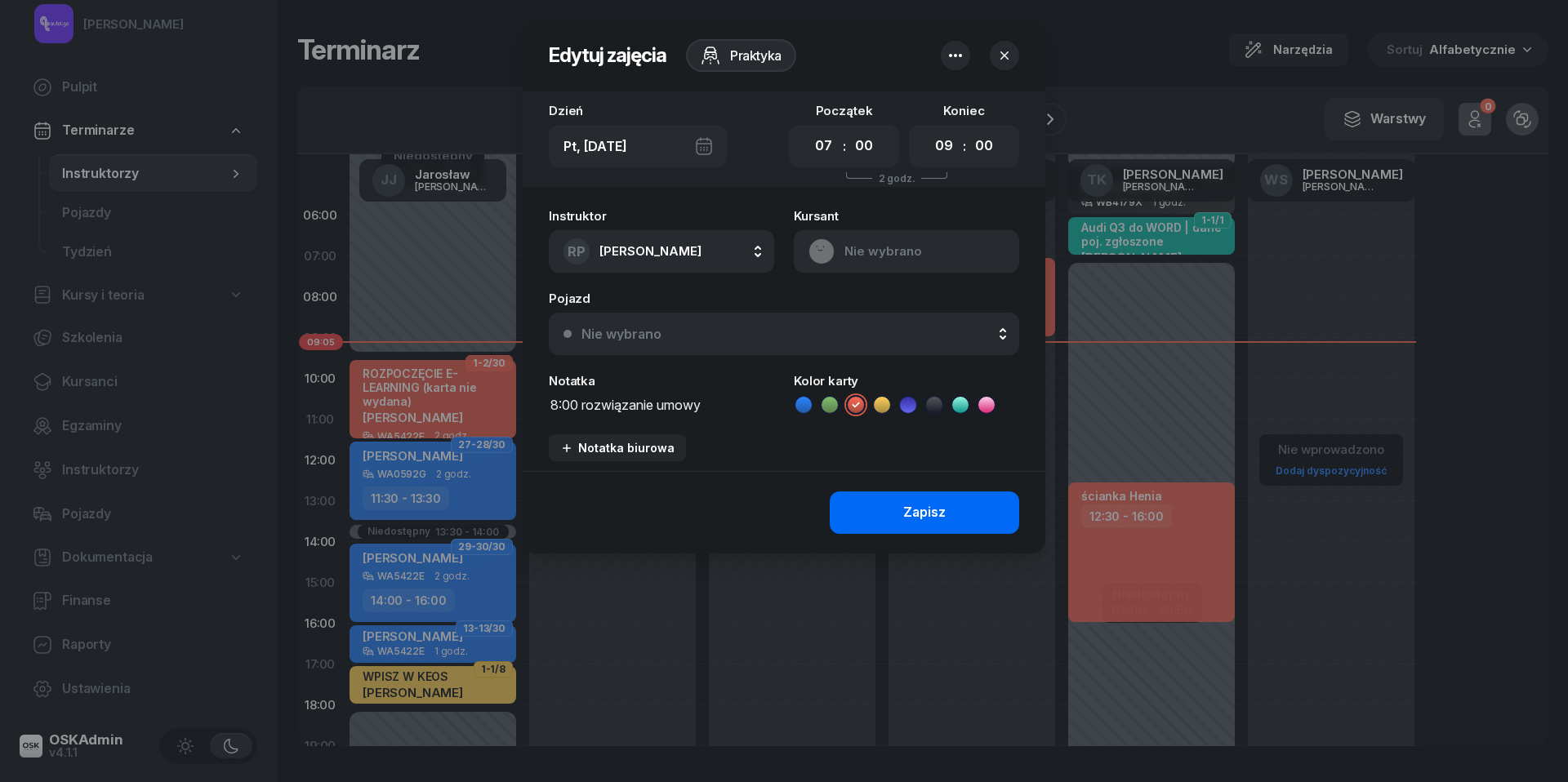
click at [871, 516] on button "Zapisz" at bounding box center [925, 512] width 189 height 42
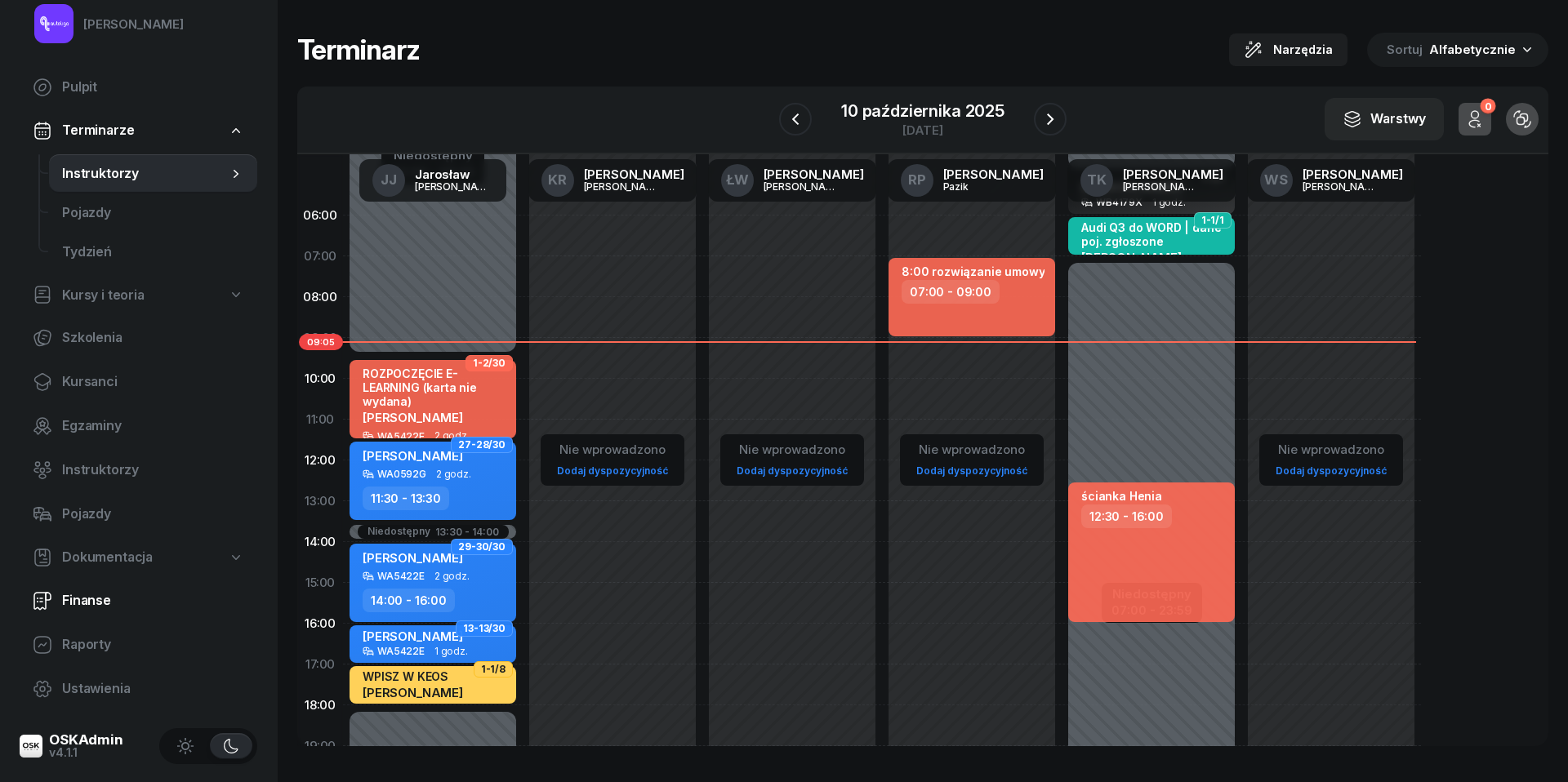
click at [93, 603] on span "Finanse" at bounding box center [153, 600] width 182 height 22
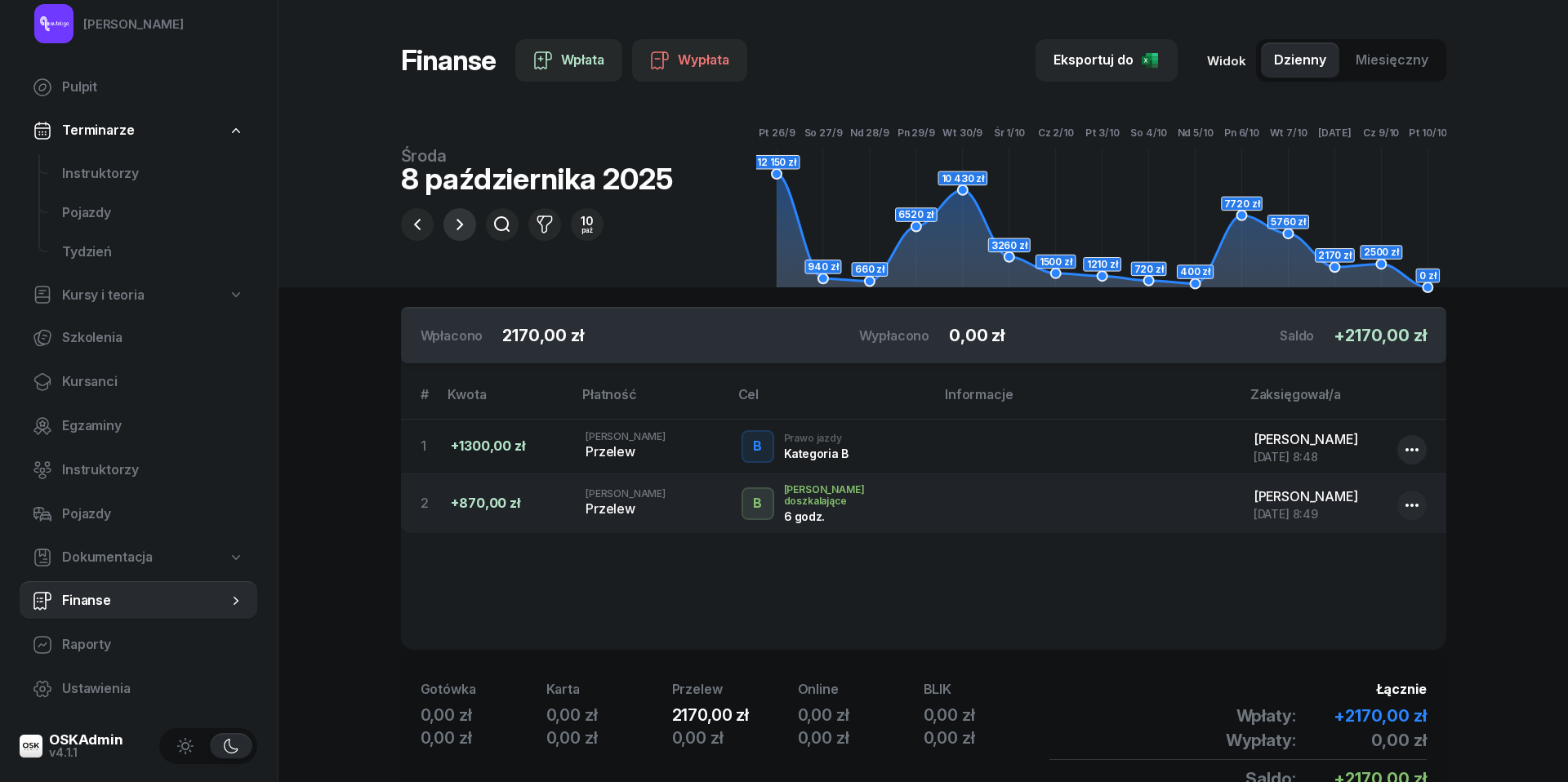
click at [463, 226] on icon "button" at bounding box center [459, 225] width 7 height 11
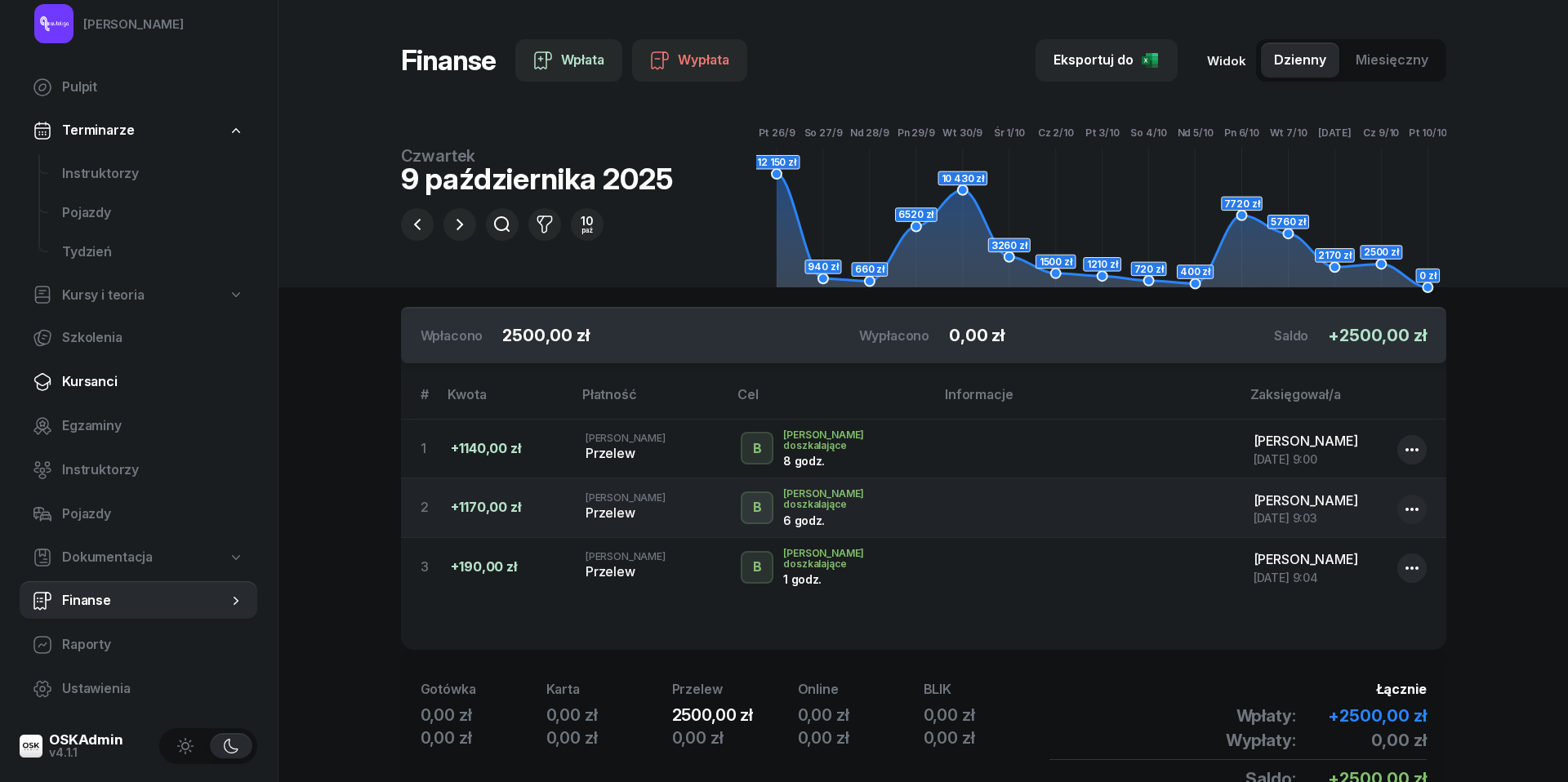
click at [90, 379] on span "Kursanci" at bounding box center [153, 382] width 182 height 22
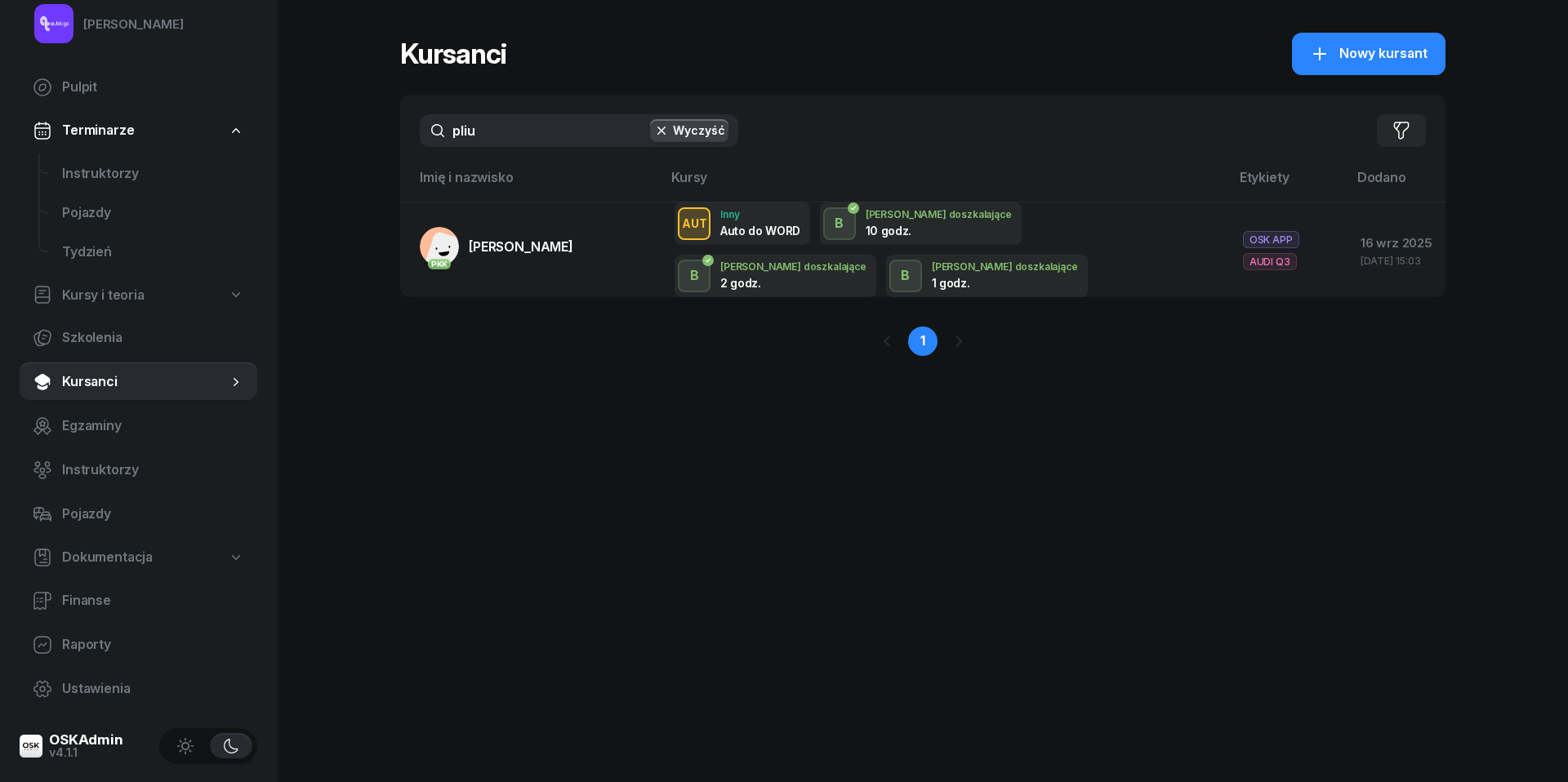
click at [516, 131] on input "pliu" at bounding box center [579, 130] width 318 height 33
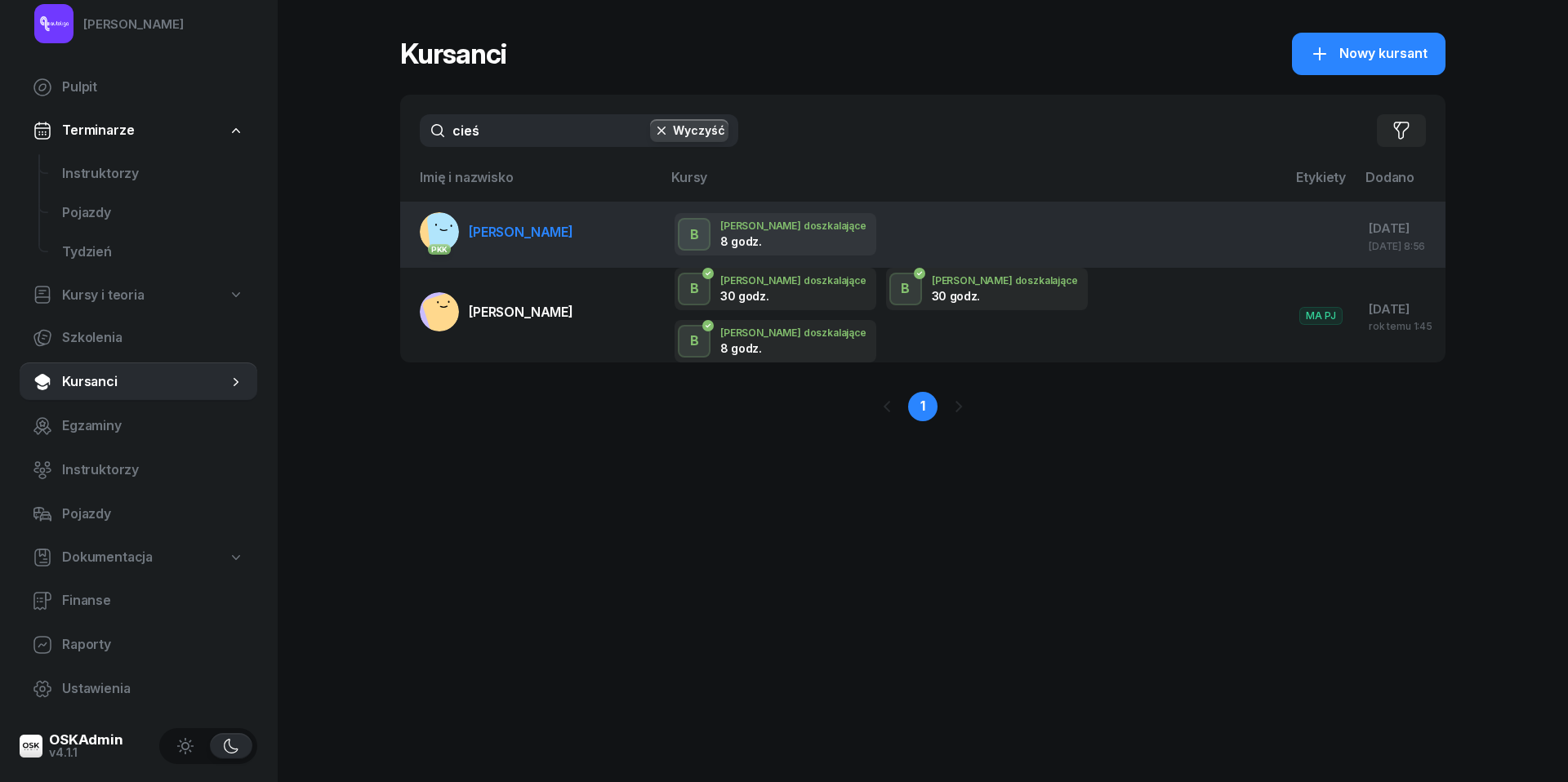
type input "cieś"
click at [511, 233] on span "[PERSON_NAME]" at bounding box center [522, 231] width 105 height 16
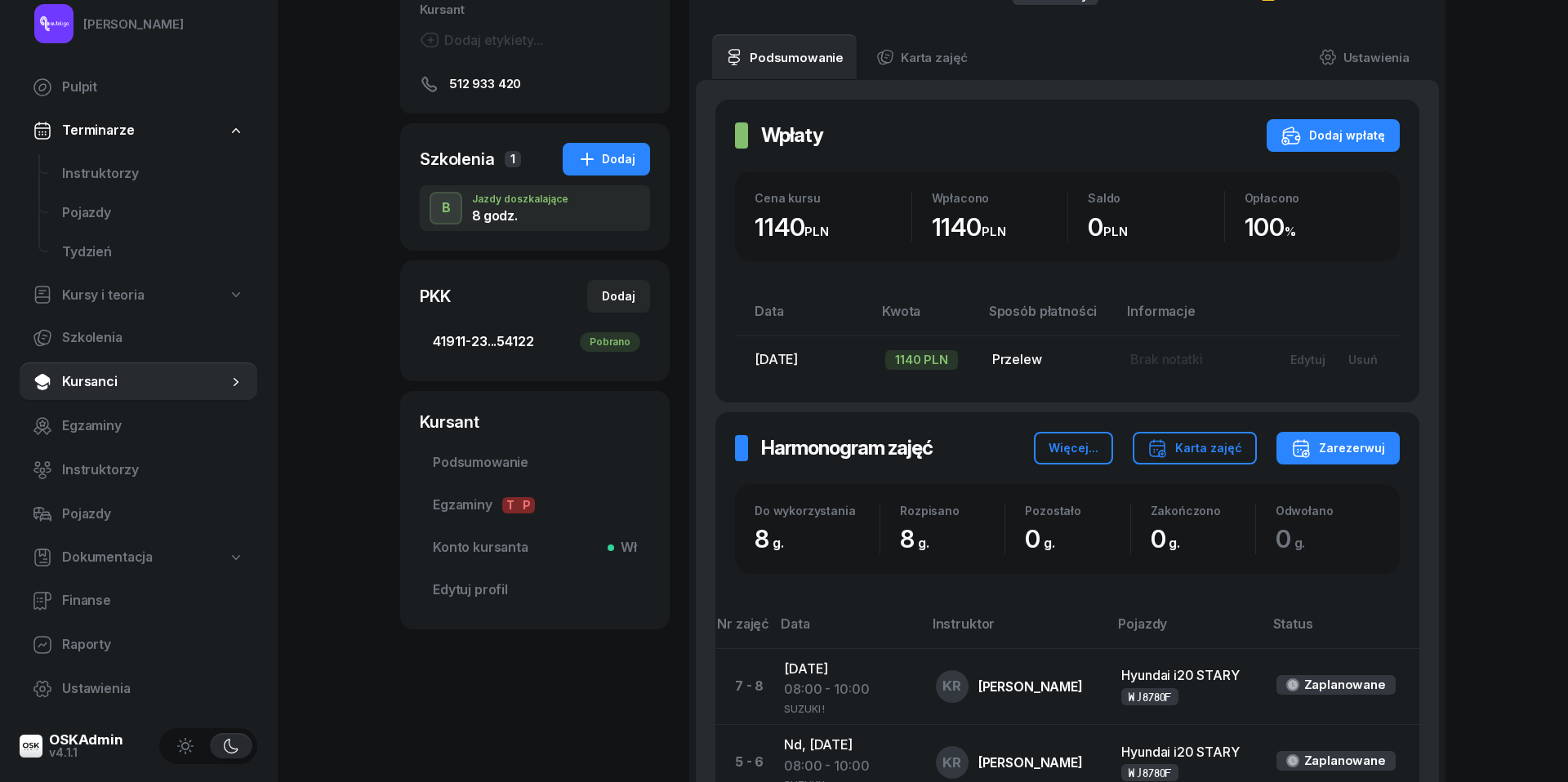
scroll to position [207, 0]
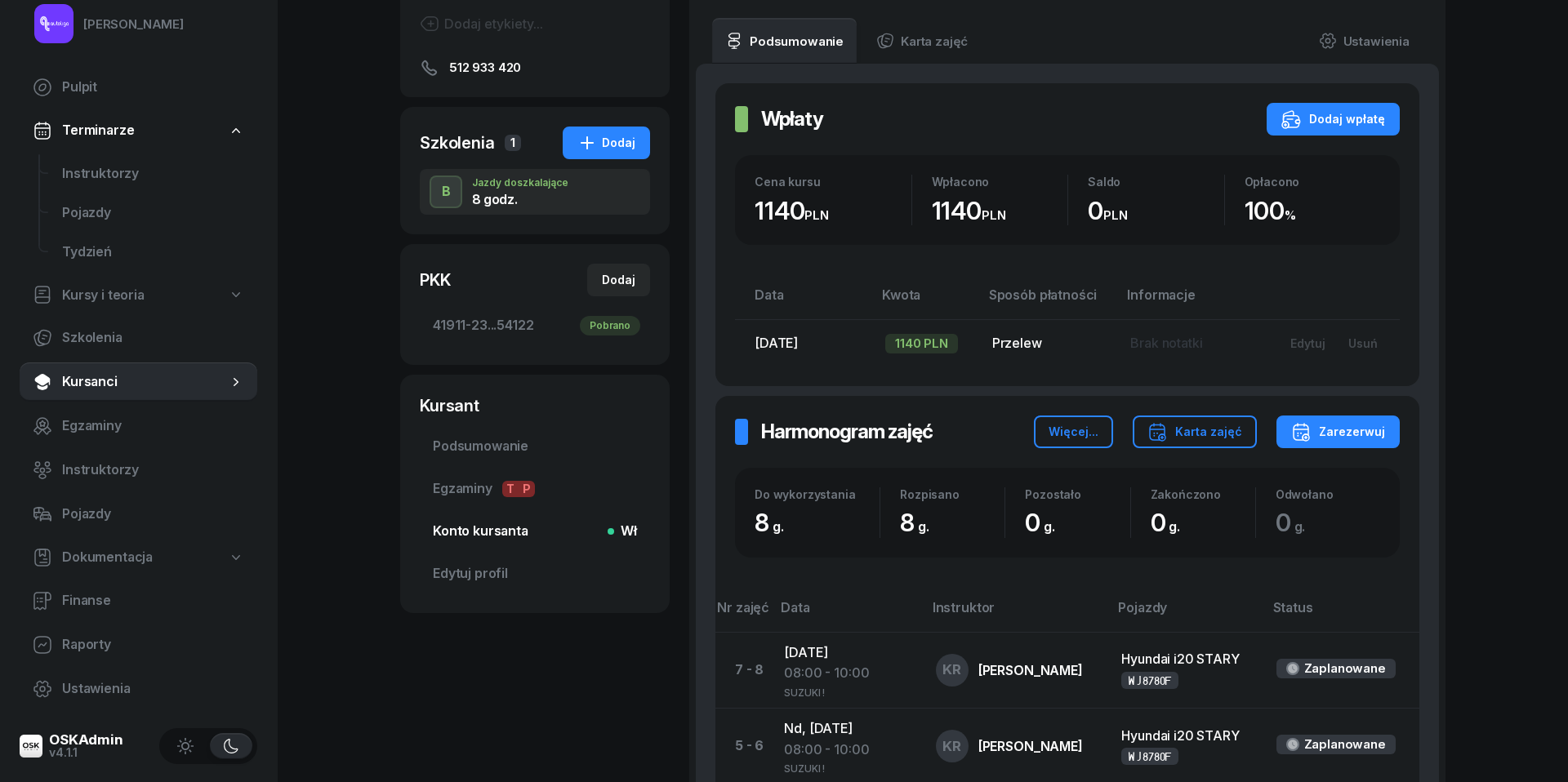
click at [487, 537] on span "Konto kursanta Wł" at bounding box center [535, 531] width 204 height 22
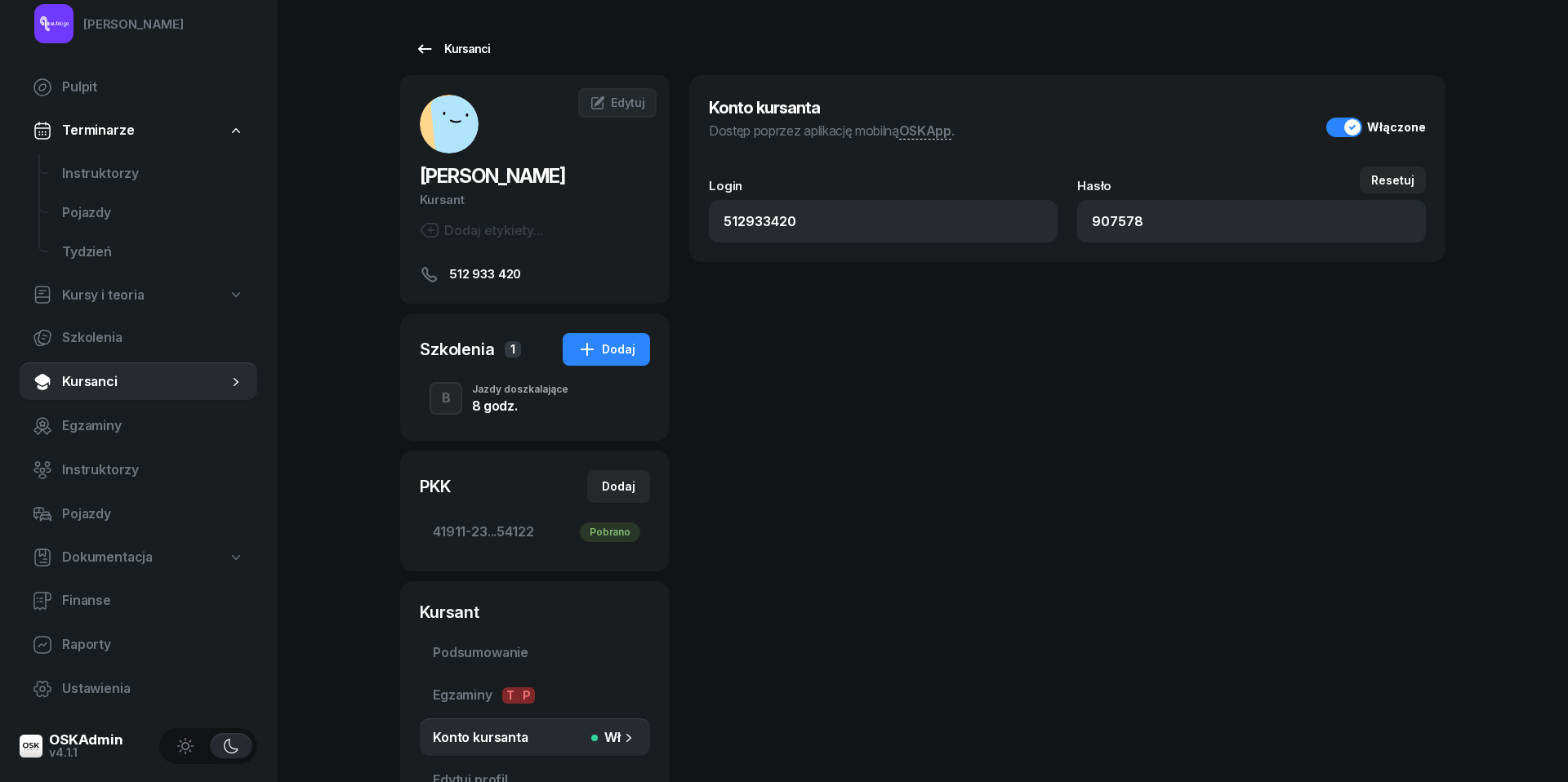
click at [438, 54] on div "Kursanci" at bounding box center [452, 49] width 75 height 20
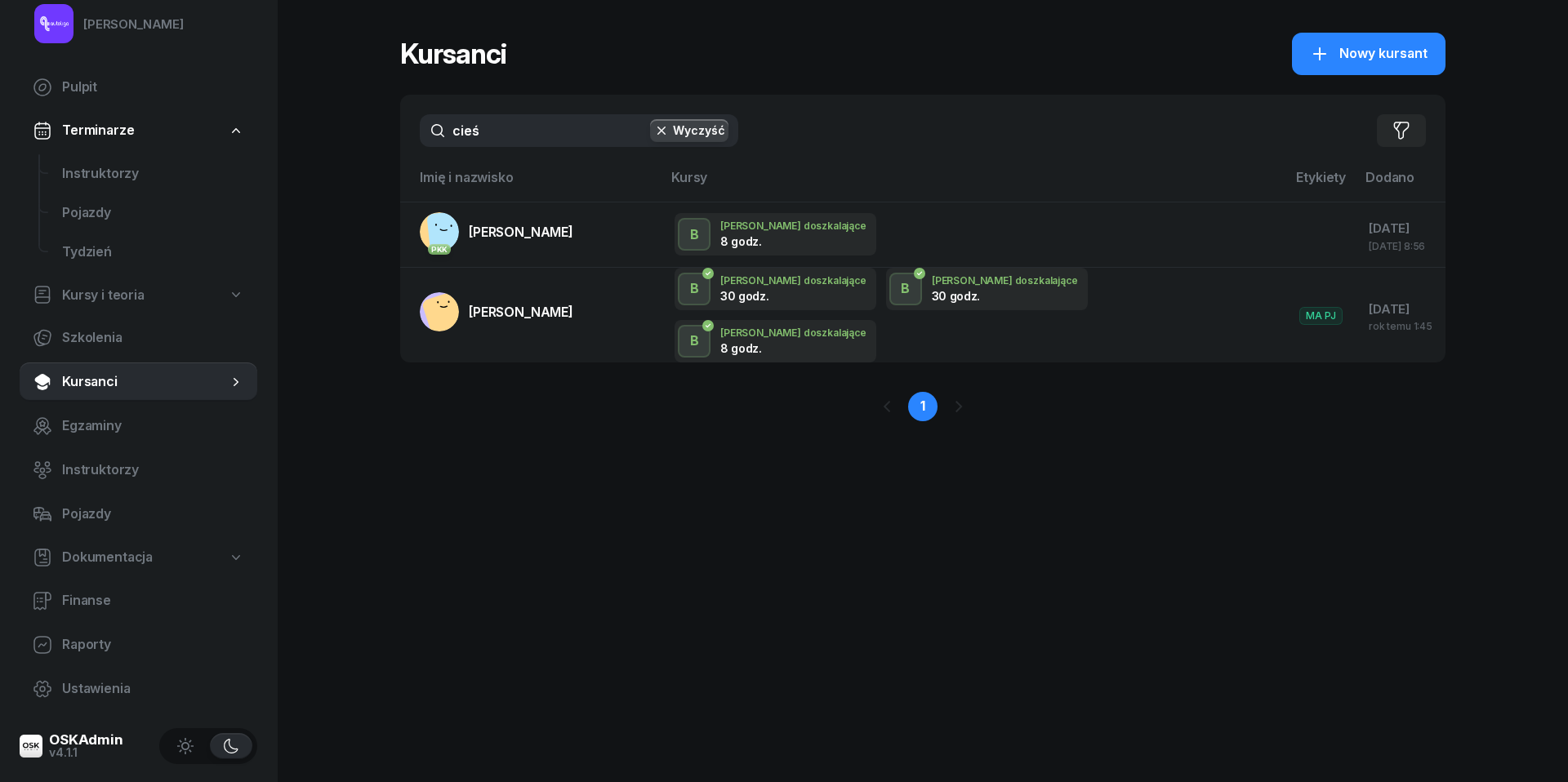
click at [513, 137] on input "cieś" at bounding box center [579, 130] width 318 height 33
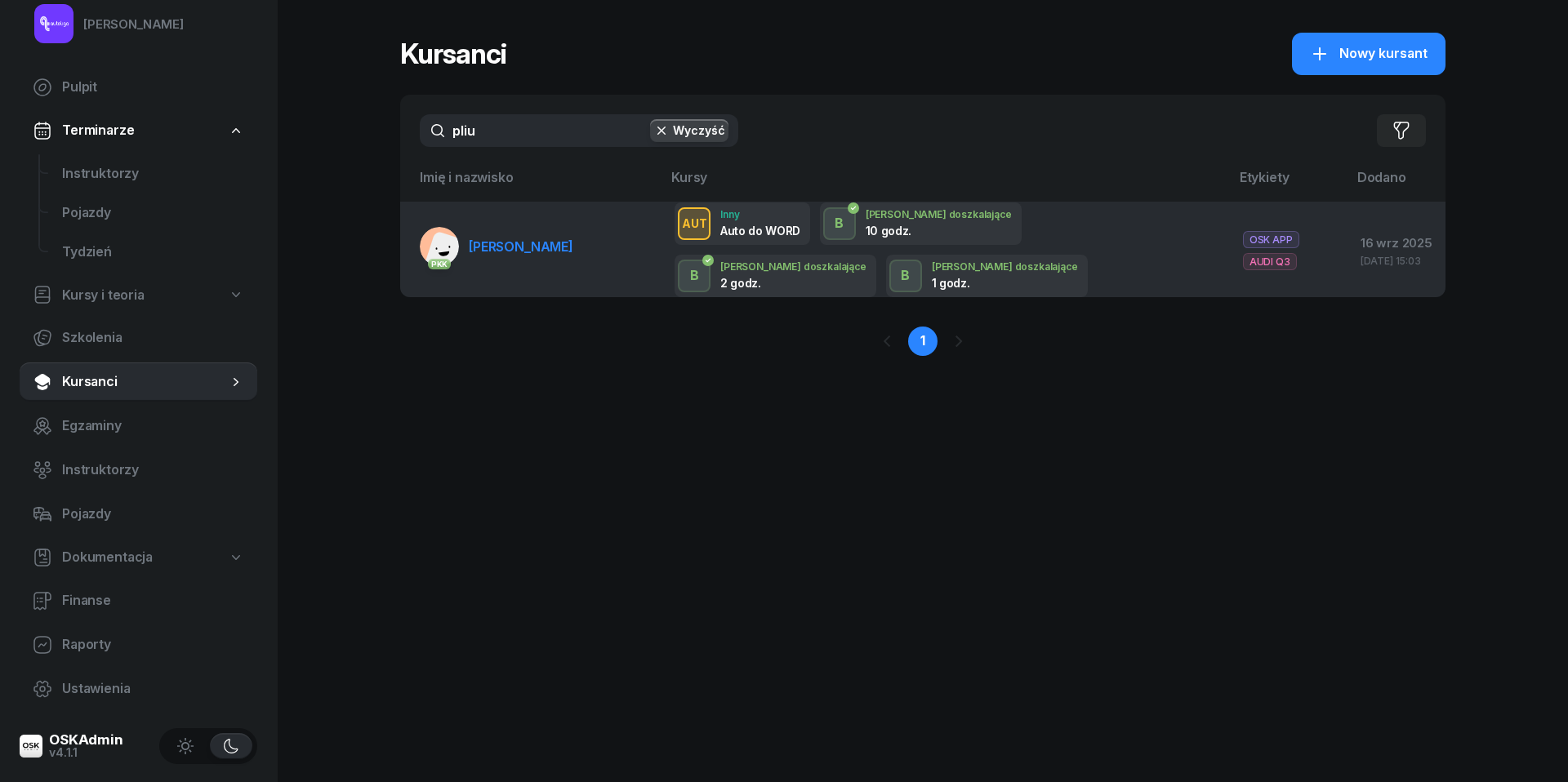
type input "pliu"
click at [478, 239] on span "[PERSON_NAME]" at bounding box center [522, 246] width 105 height 16
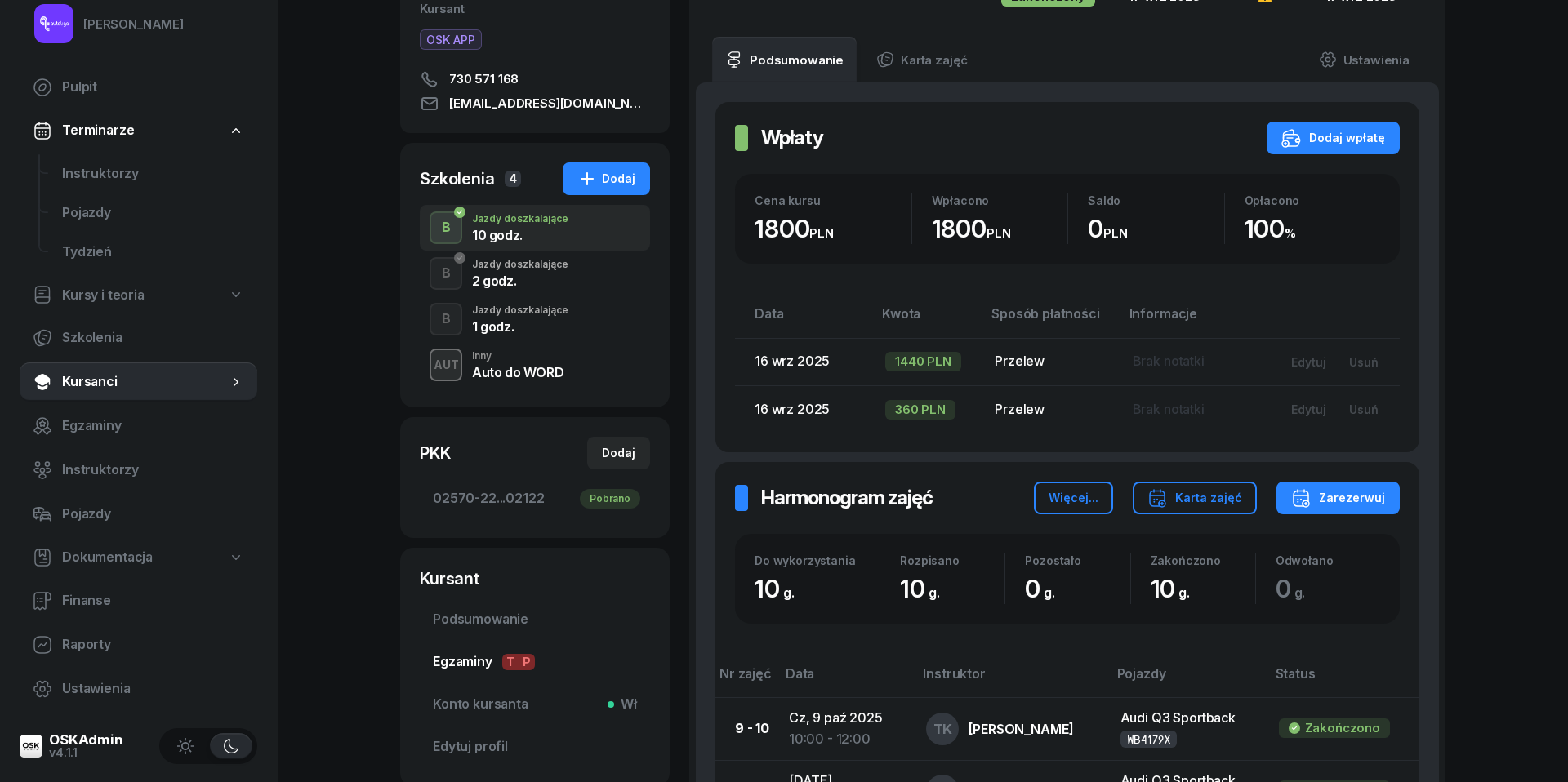
scroll to position [242, 0]
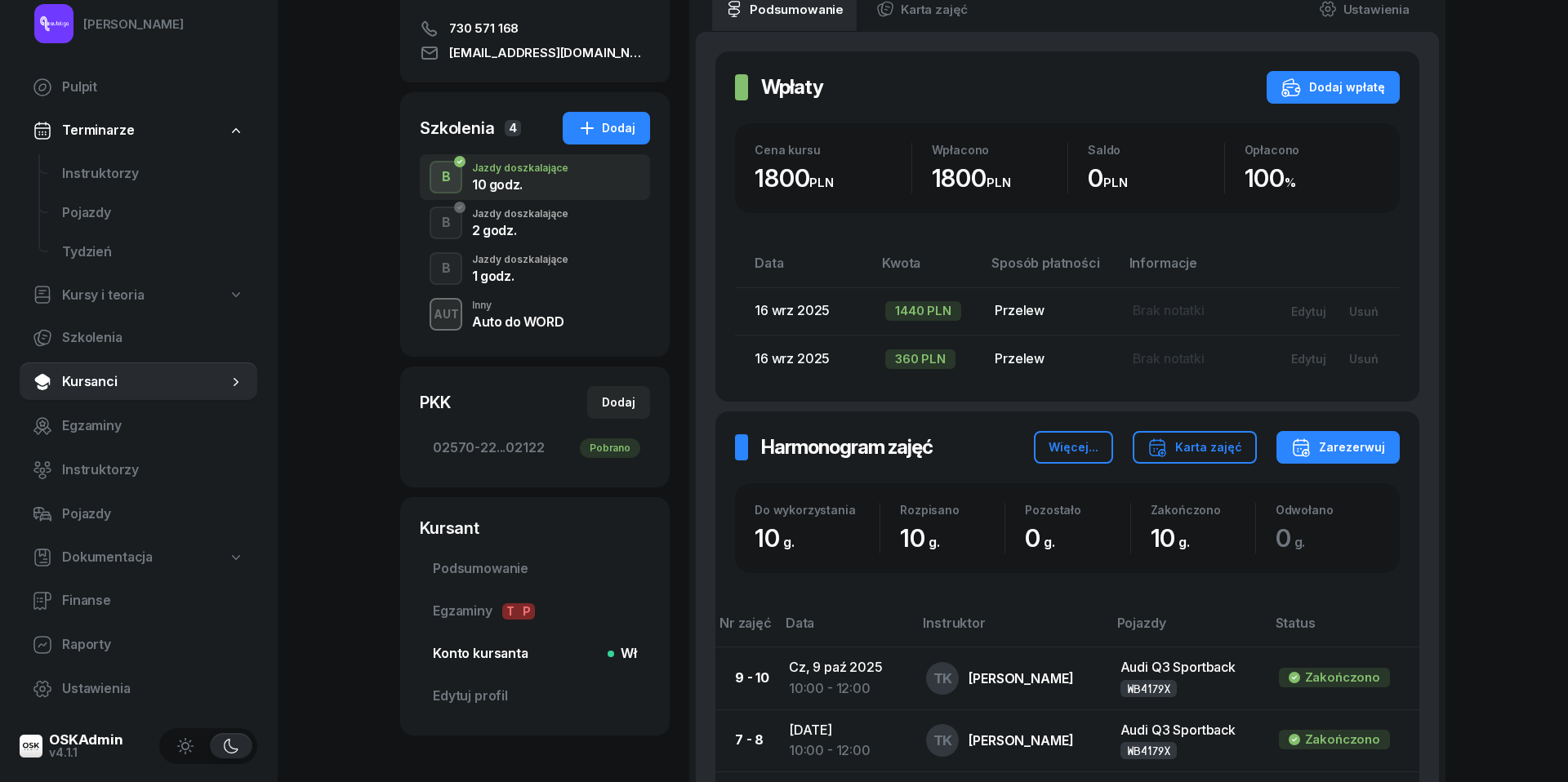
click at [488, 658] on span "Konto kursanta Wł" at bounding box center [535, 654] width 204 height 22
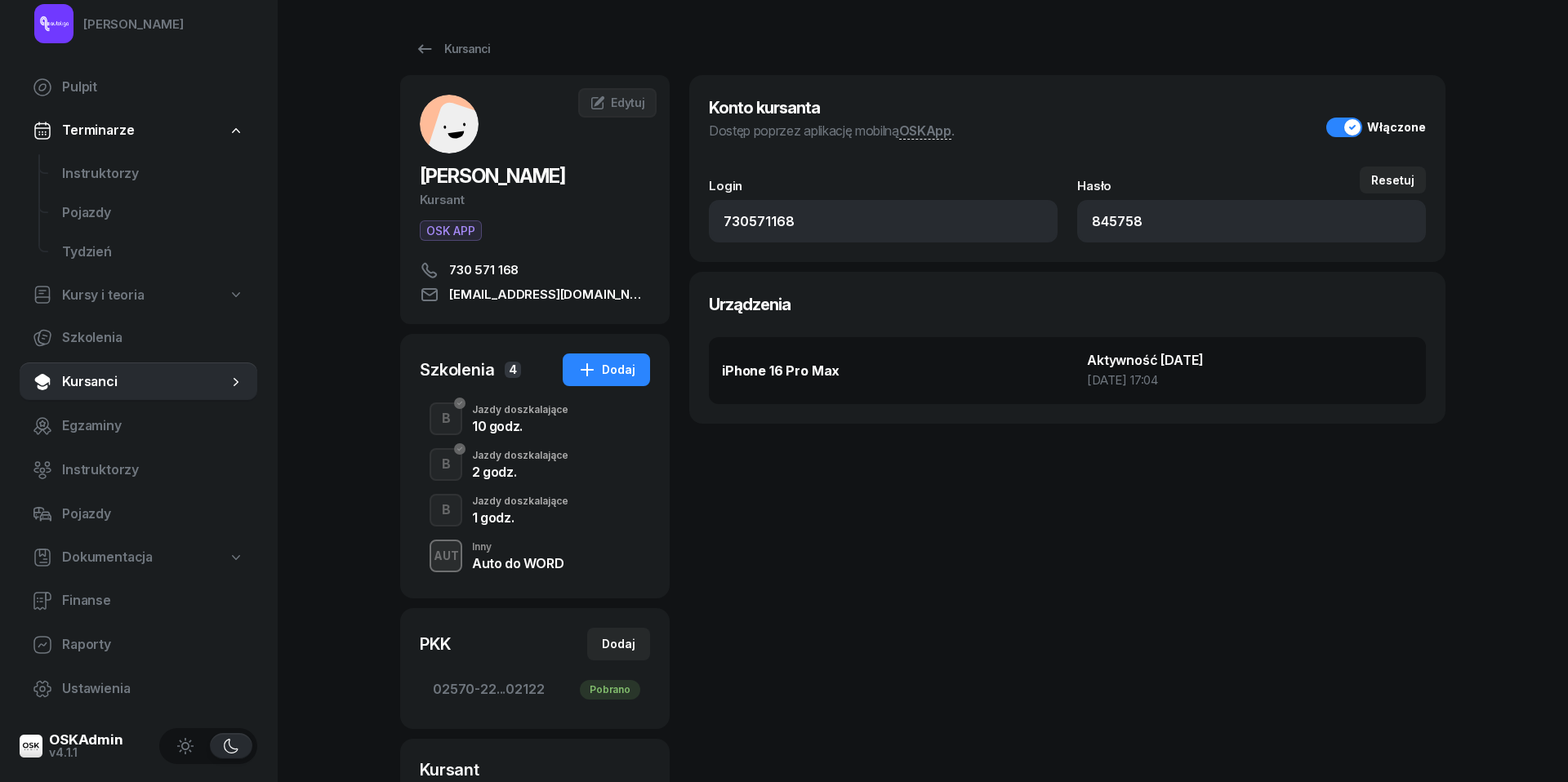
click at [1353, 125] on button "Włączone" at bounding box center [1376, 127] width 99 height 20
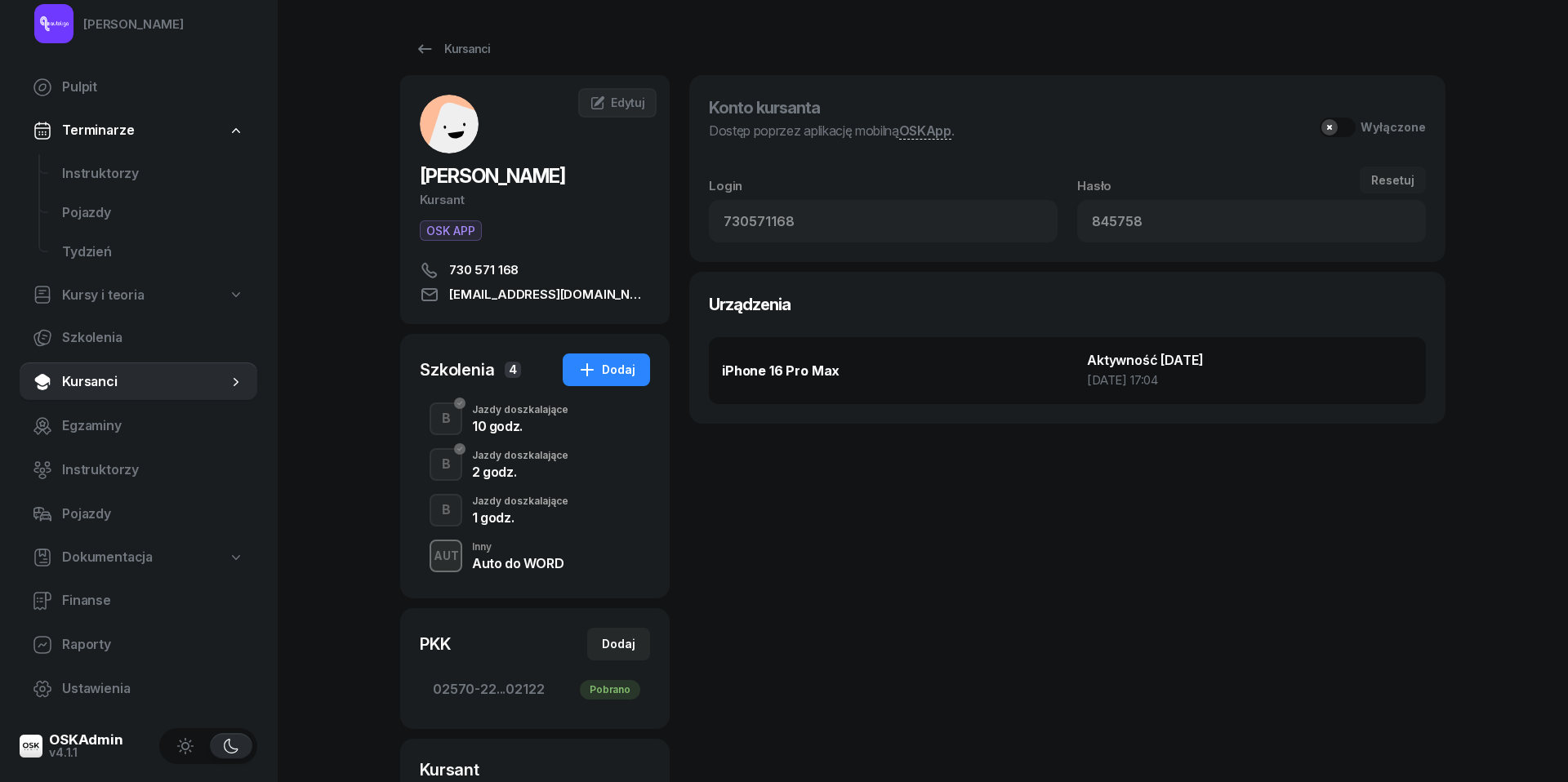
click at [845, 543] on div "Konto kursanta Dostęp poprzez aplikację mobilną OSKApp . Wyłączone Login 730571…" at bounding box center [1067, 526] width 756 height 903
click at [1346, 125] on button "Wyłączone" at bounding box center [1372, 127] width 106 height 20
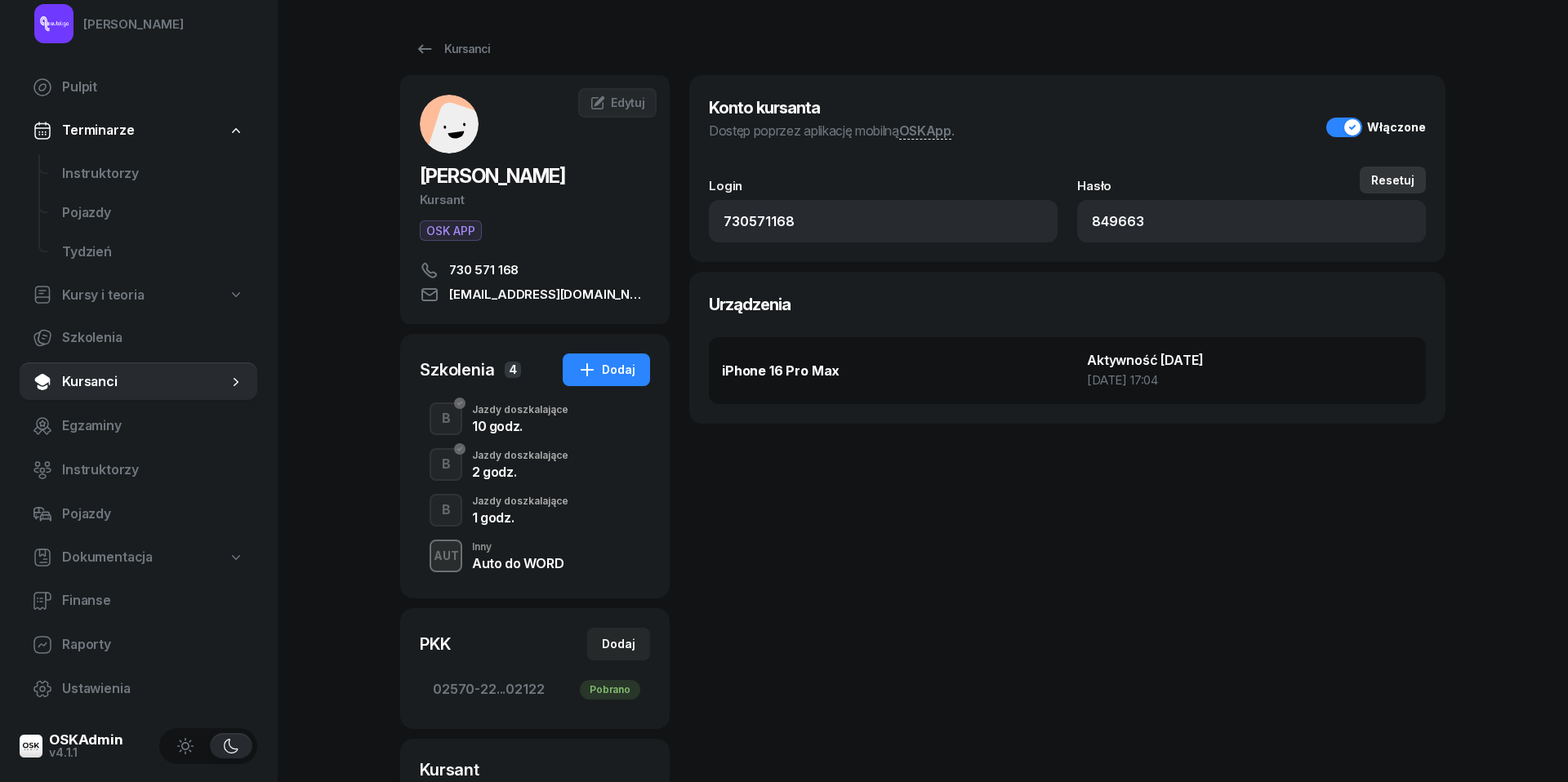
click at [1395, 180] on div "Resetuj" at bounding box center [1393, 180] width 43 height 14
type input "250768"
click at [1353, 123] on button "Włączone" at bounding box center [1376, 127] width 99 height 20
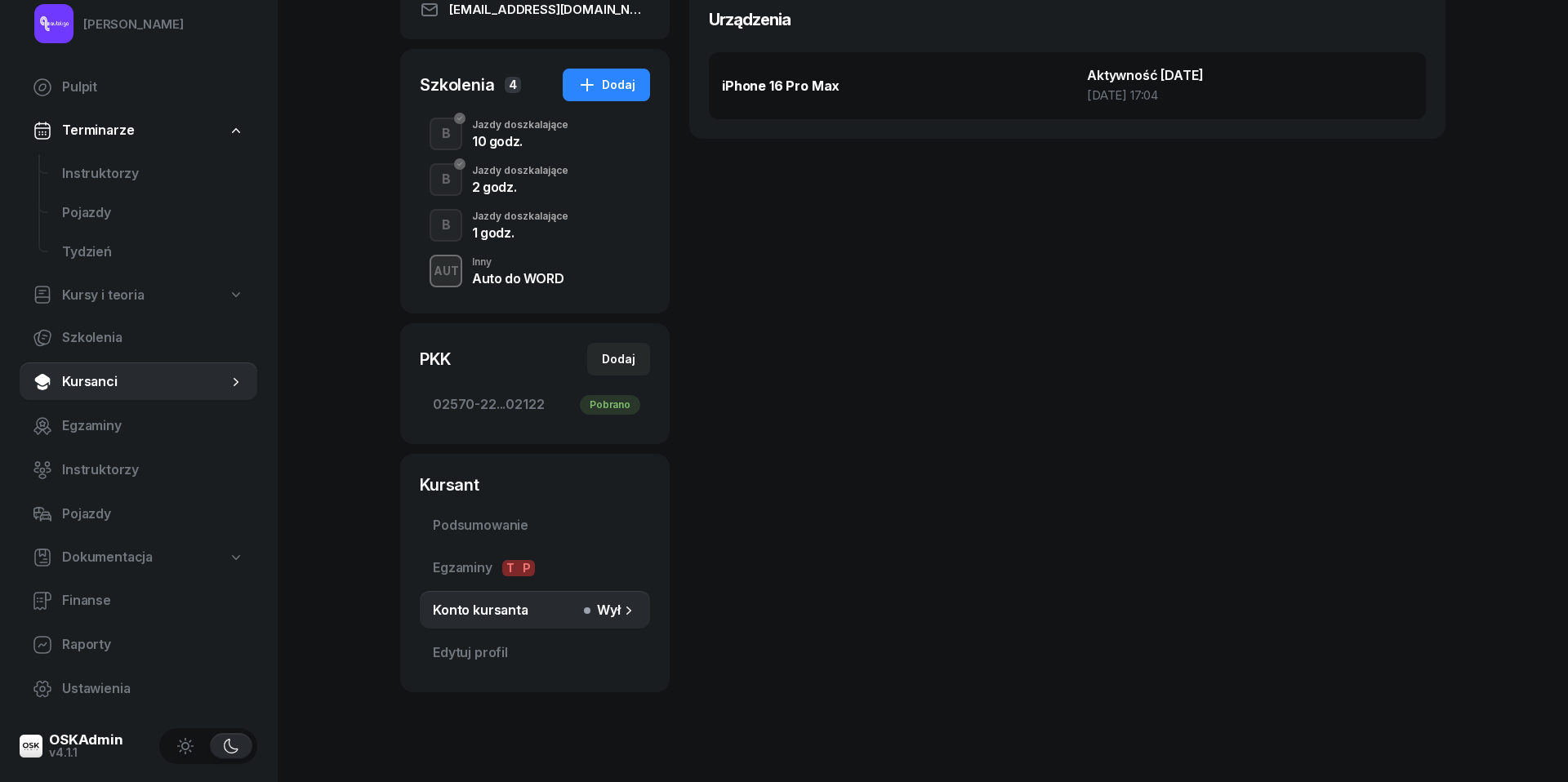
scroll to position [305, 0]
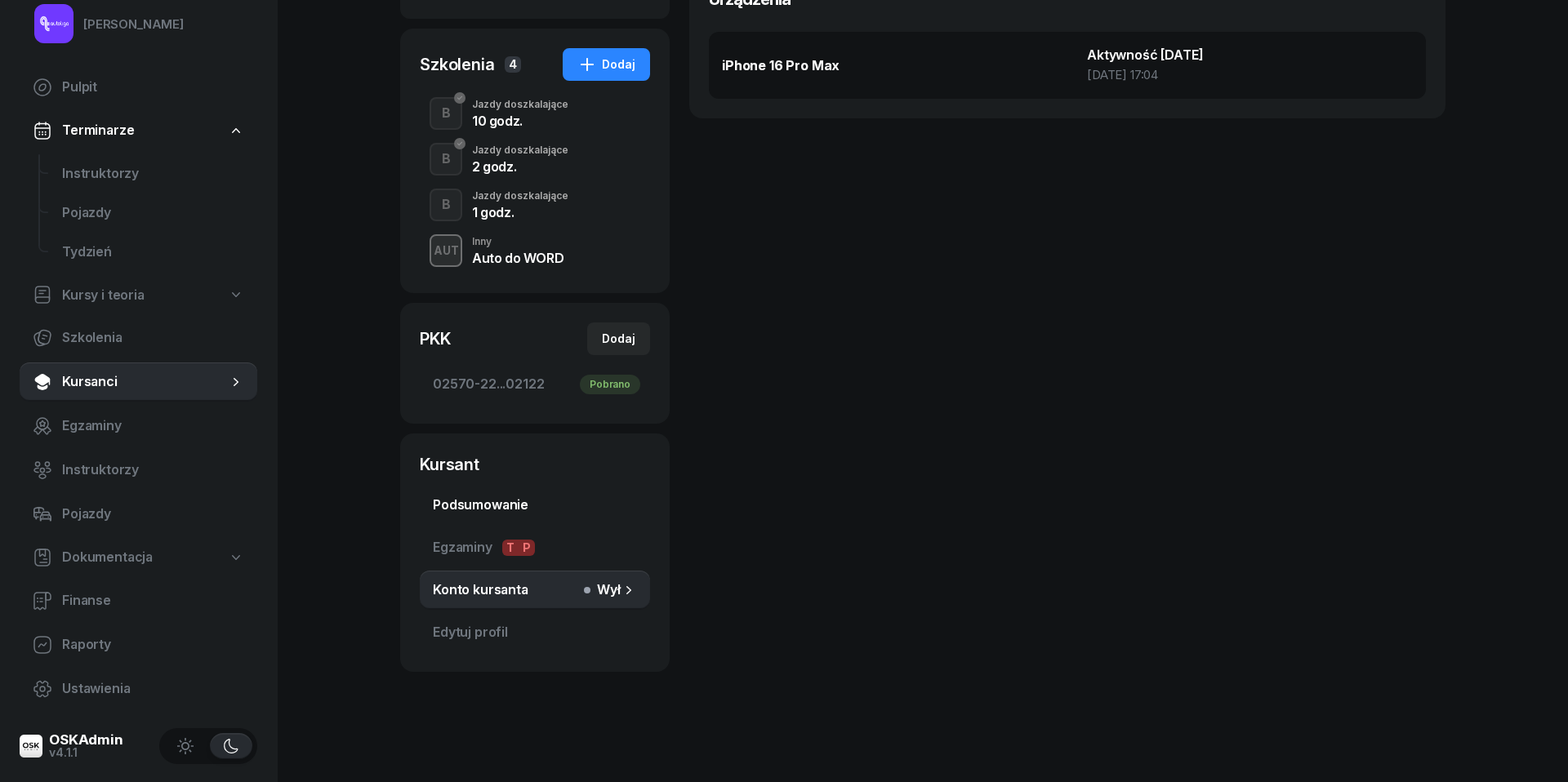
click at [461, 505] on span "Podsumowanie" at bounding box center [535, 505] width 204 height 22
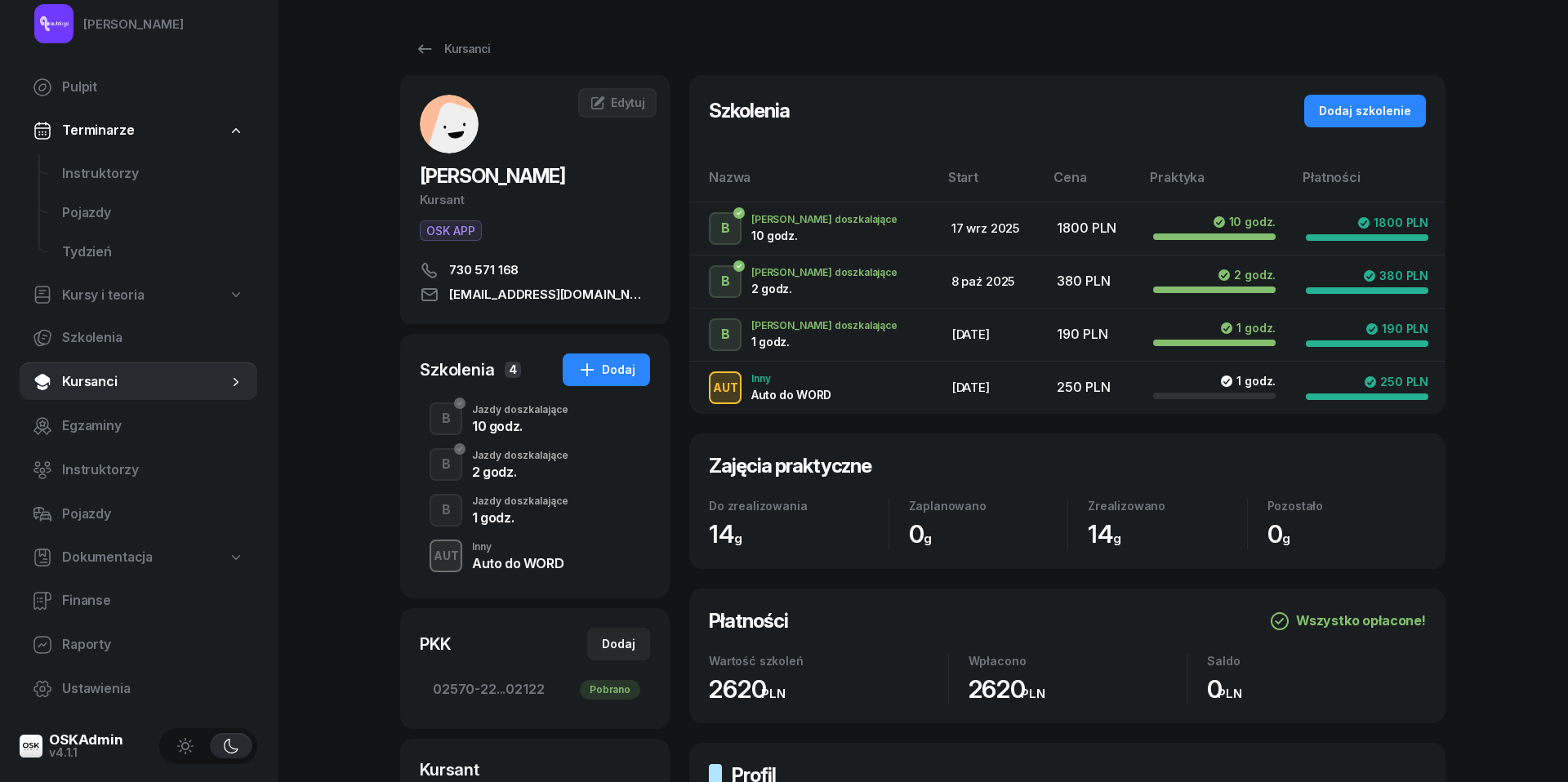
click at [463, 226] on span "OSK APP" at bounding box center [451, 230] width 62 height 21
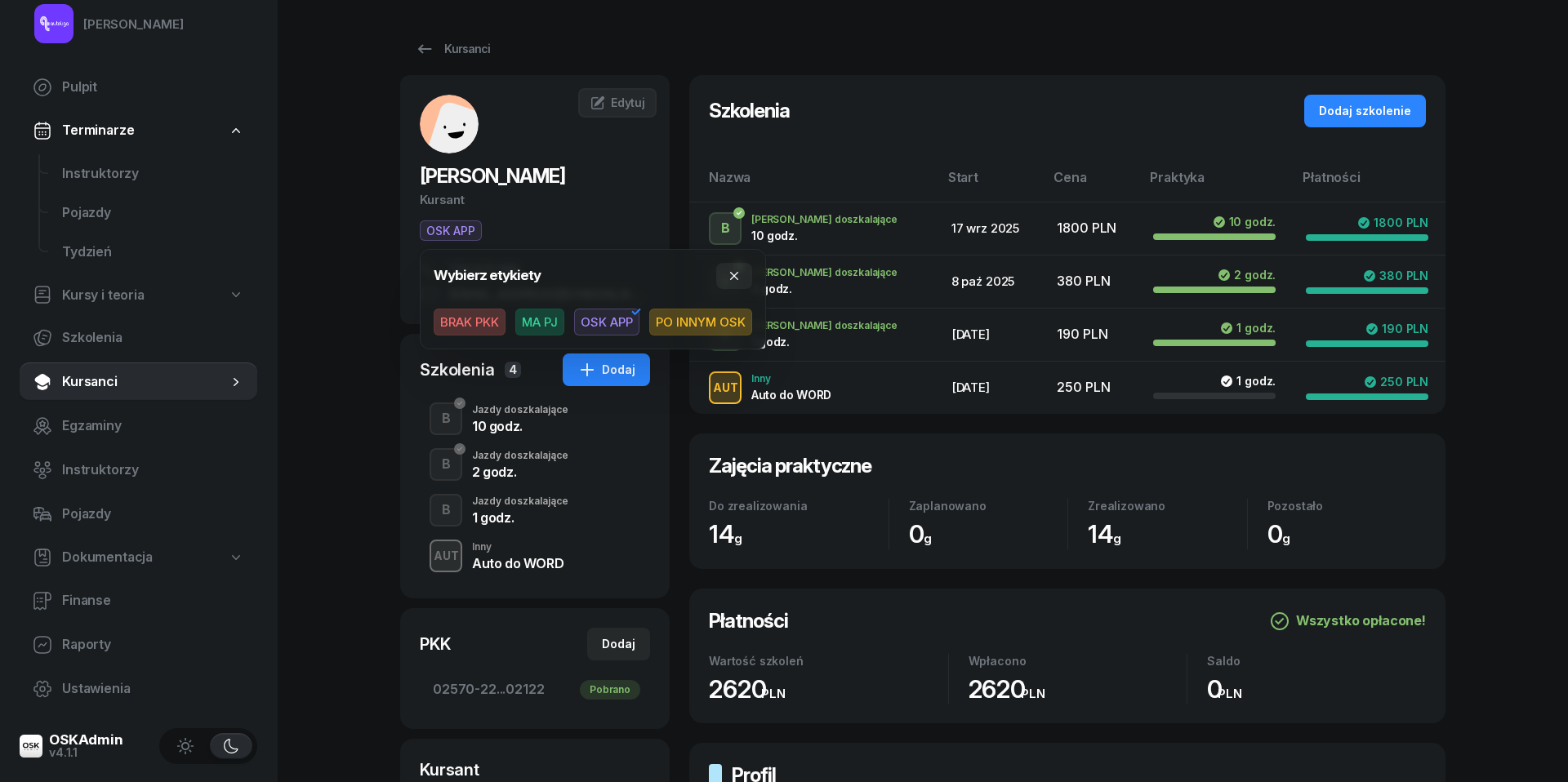
click at [617, 320] on span "OSK APP" at bounding box center [607, 323] width 66 height 28
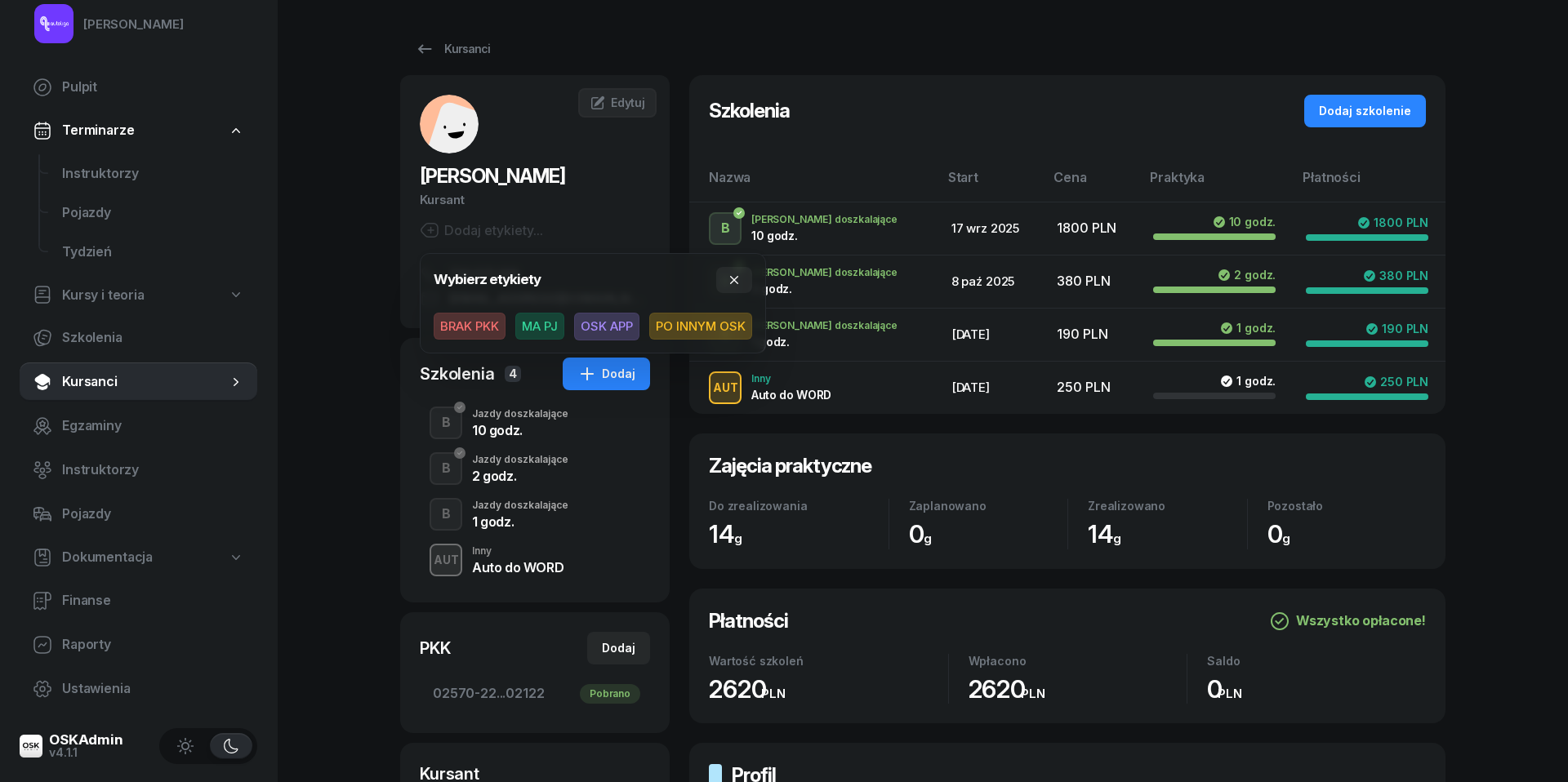
click at [310, 164] on div "Tomasz Katalski Pulpit Terminarze Instruktorzy Pojazdy Tydzień Kursy i teoria S…" at bounding box center [784, 573] width 1568 height 1146
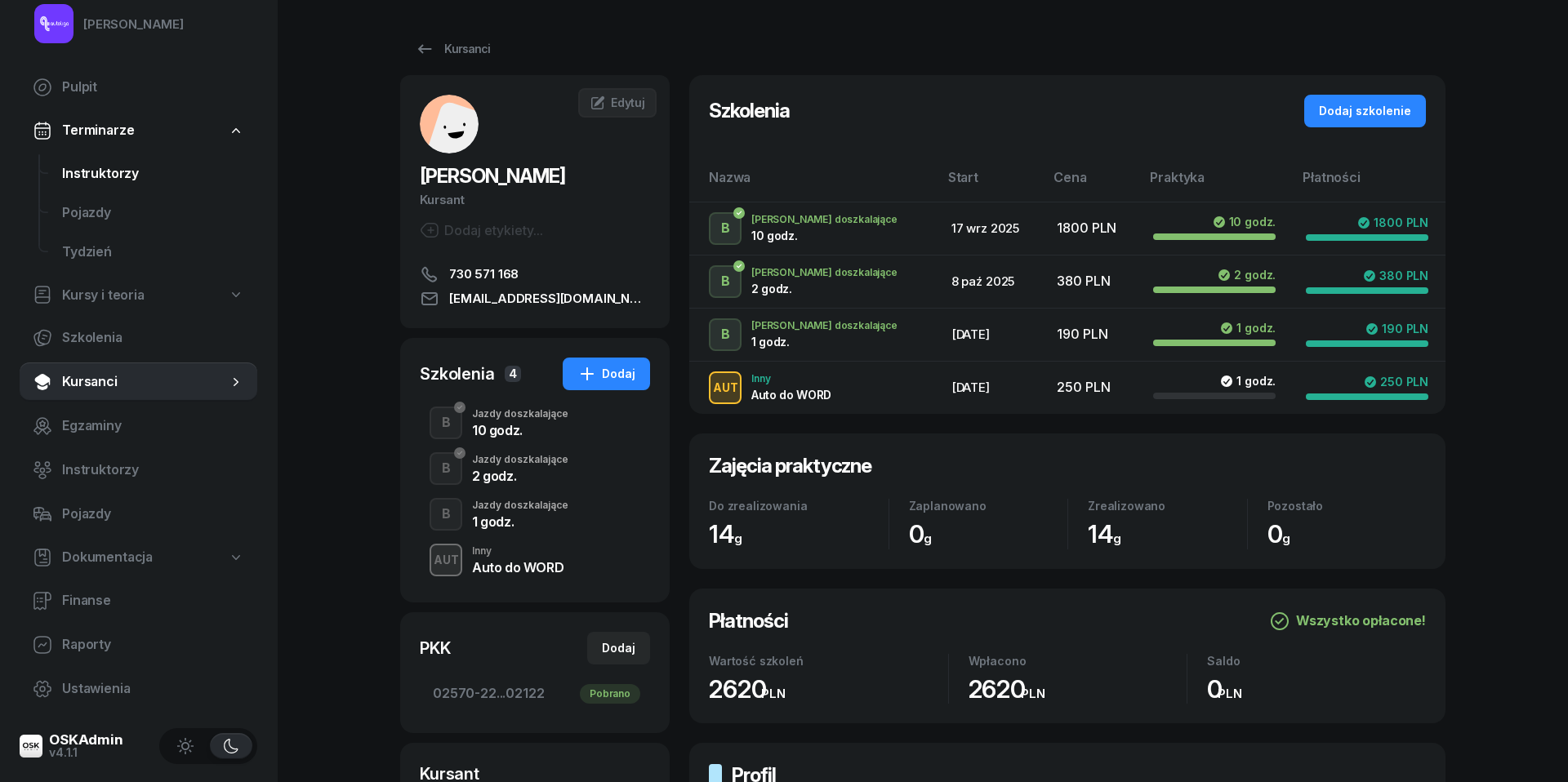
click at [119, 175] on span "Instruktorzy" at bounding box center [153, 173] width 182 height 22
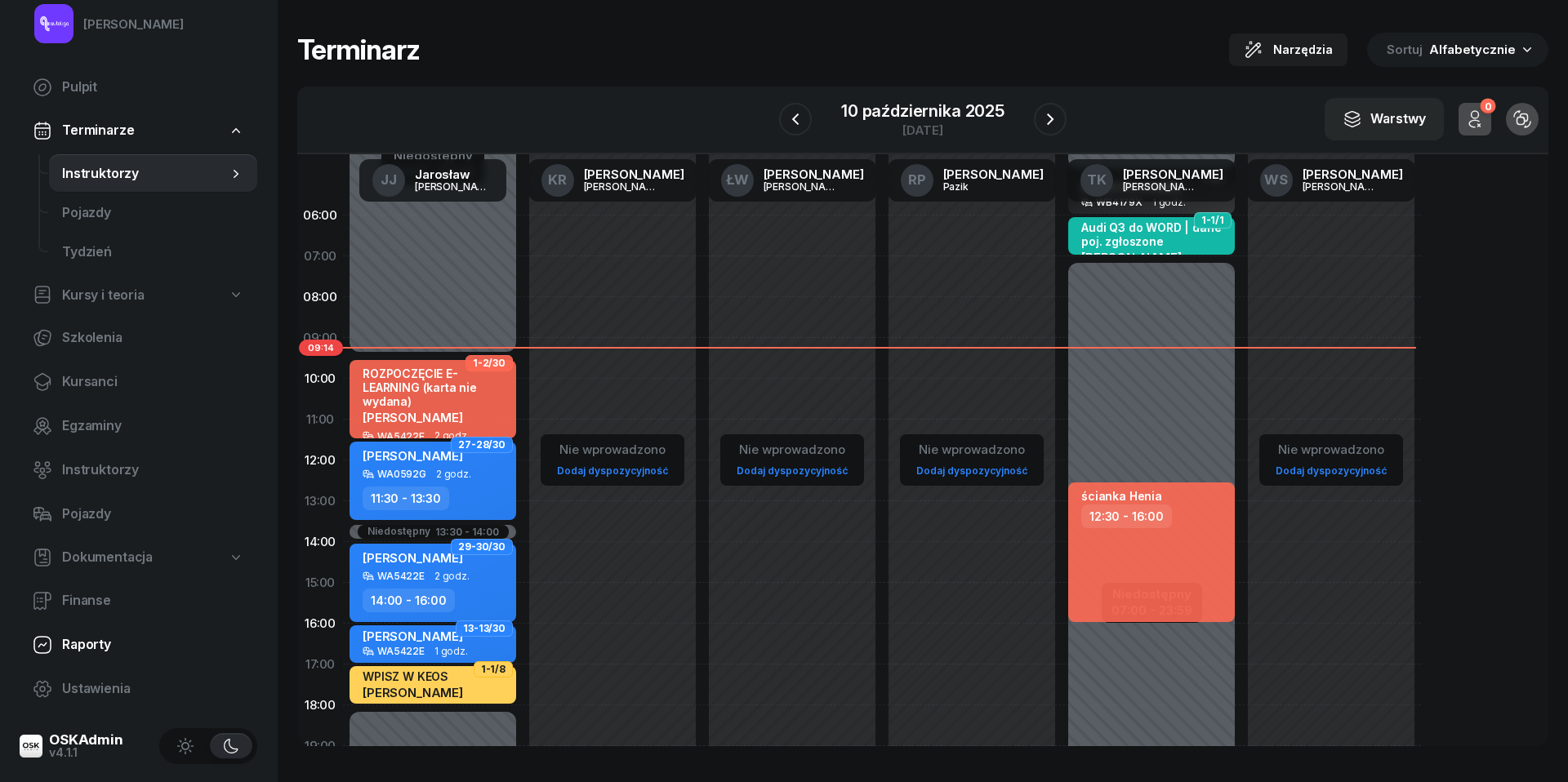
click at [98, 651] on span "Raporty" at bounding box center [153, 645] width 182 height 22
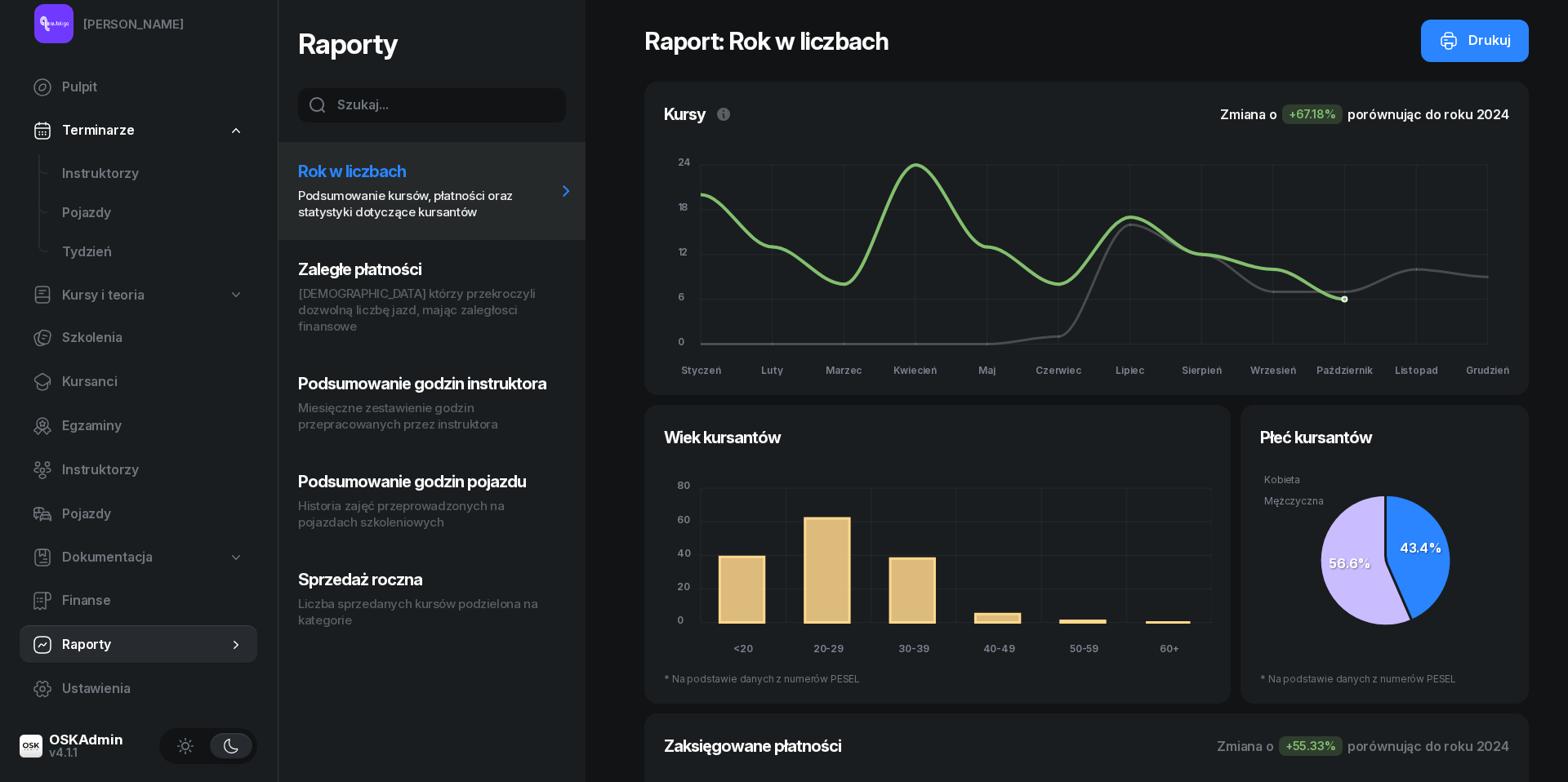
click at [384, 271] on h3 "Zaległe płatności" at bounding box center [427, 269] width 259 height 20
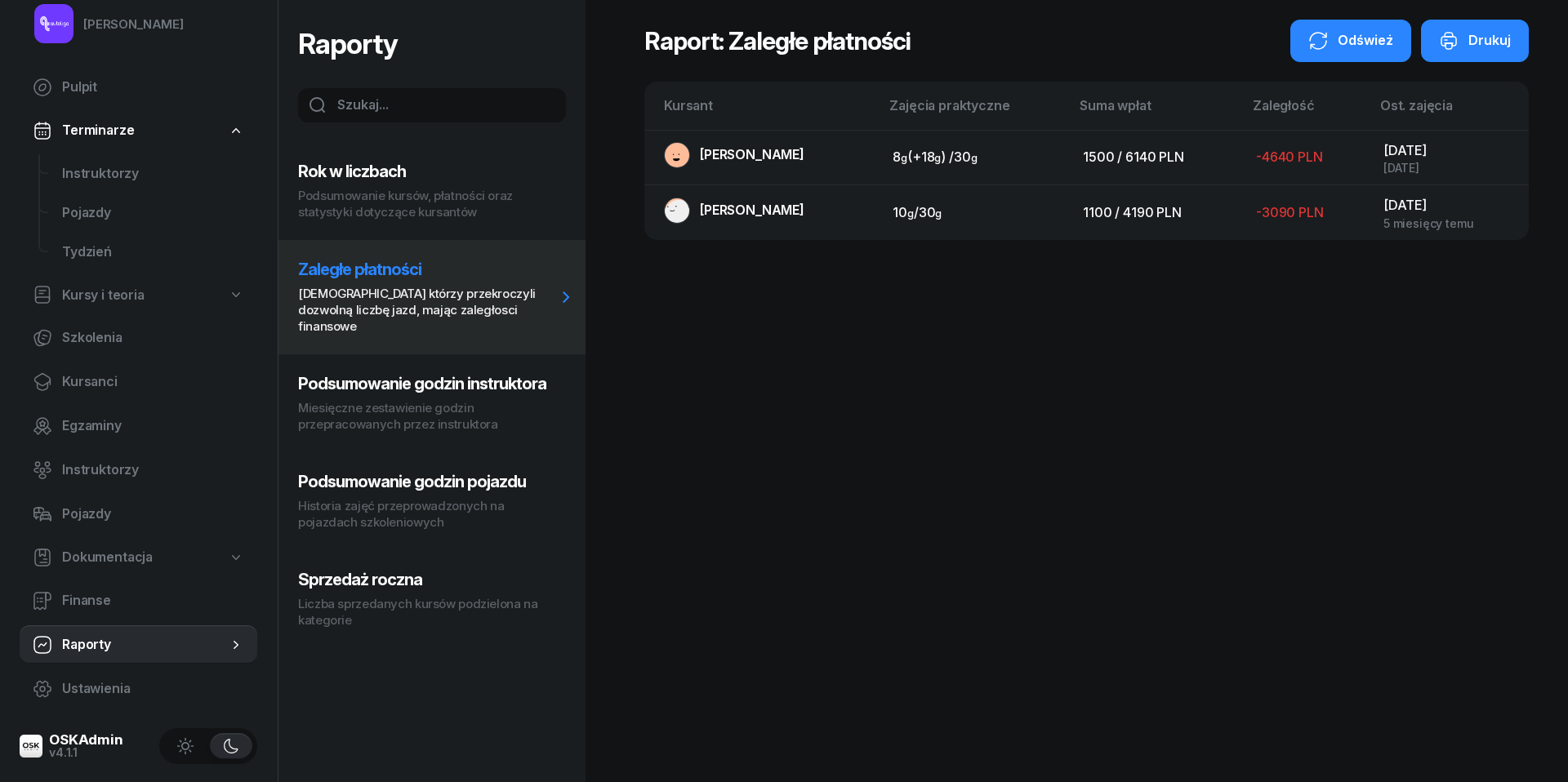
click at [1350, 44] on div "Odśwież" at bounding box center [1351, 40] width 85 height 22
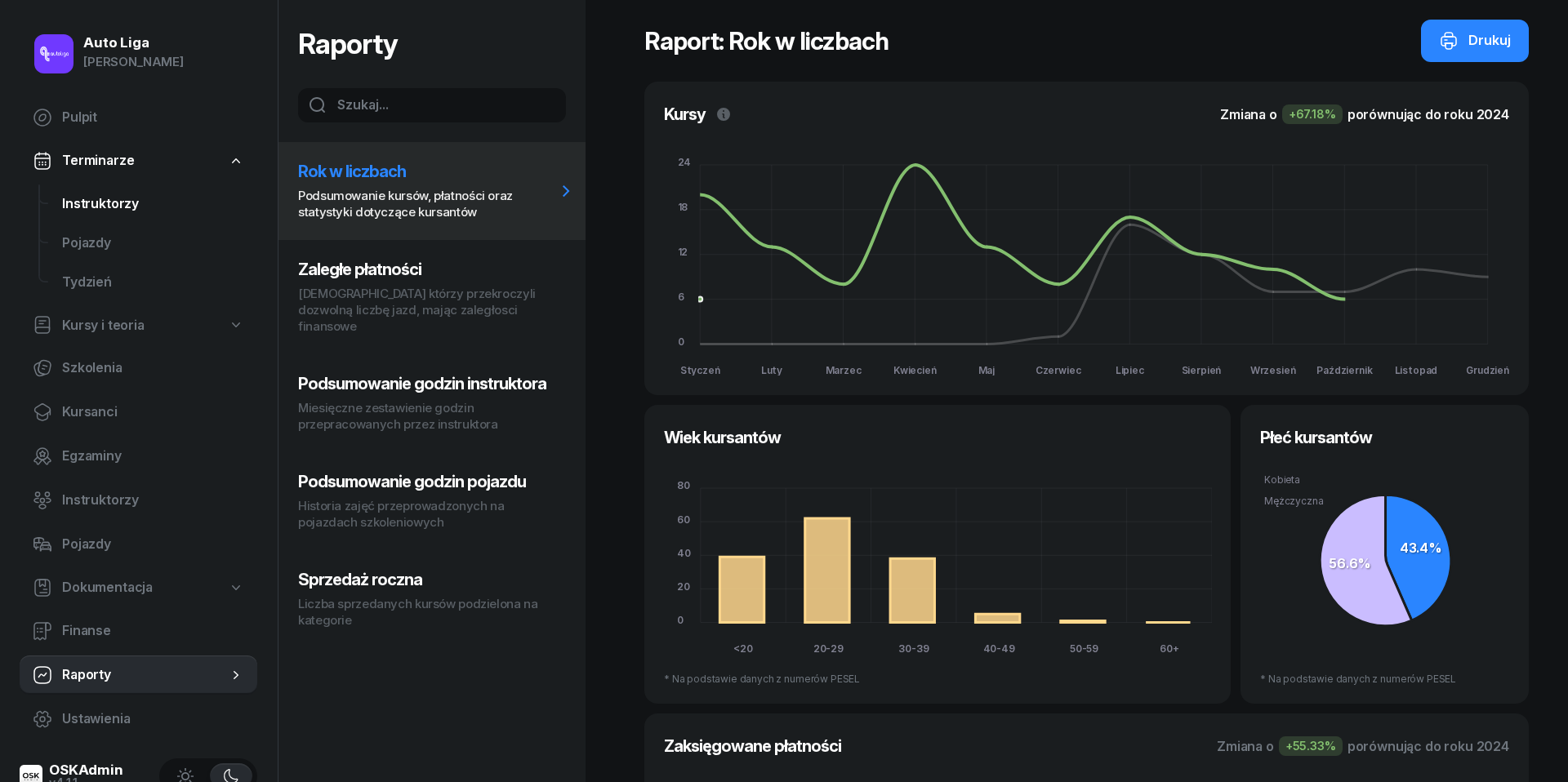
click at [125, 202] on span "Instruktorzy" at bounding box center [153, 204] width 182 height 22
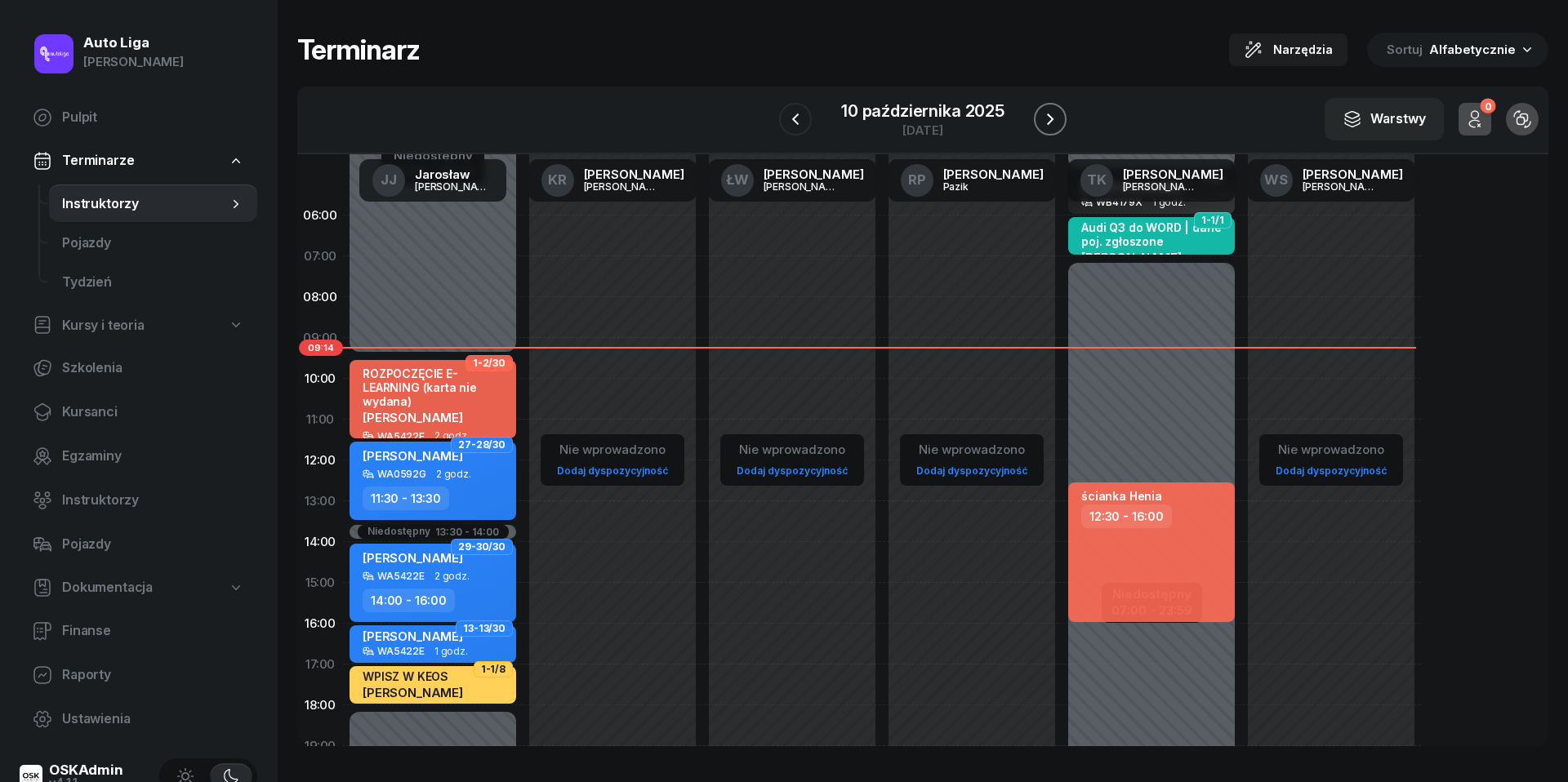
click at [1056, 123] on icon "button" at bounding box center [1050, 119] width 20 height 20
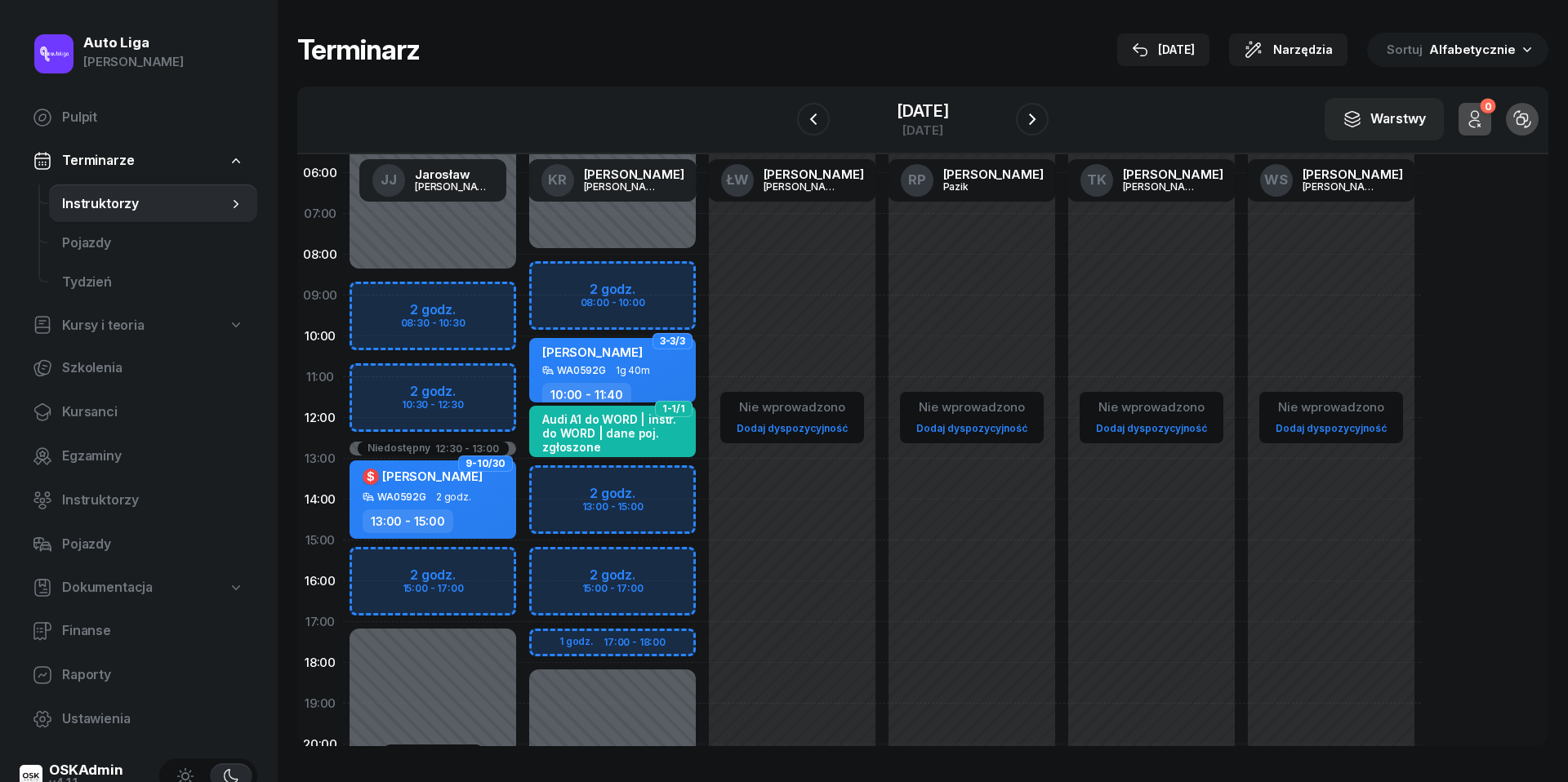
scroll to position [43, 0]
click at [804, 118] on icon "button" at bounding box center [813, 119] width 20 height 20
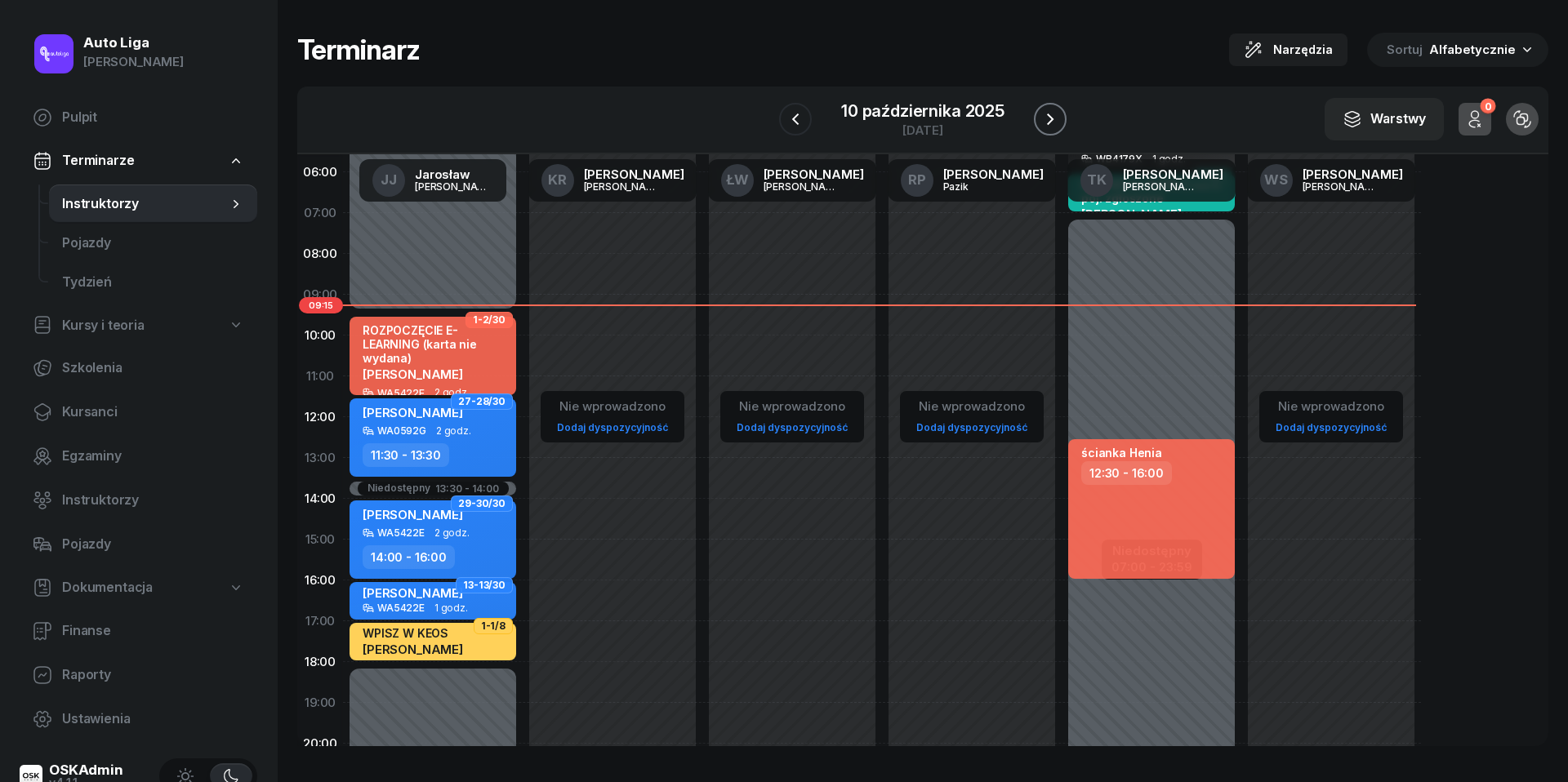
click at [1054, 115] on icon "button" at bounding box center [1050, 119] width 20 height 20
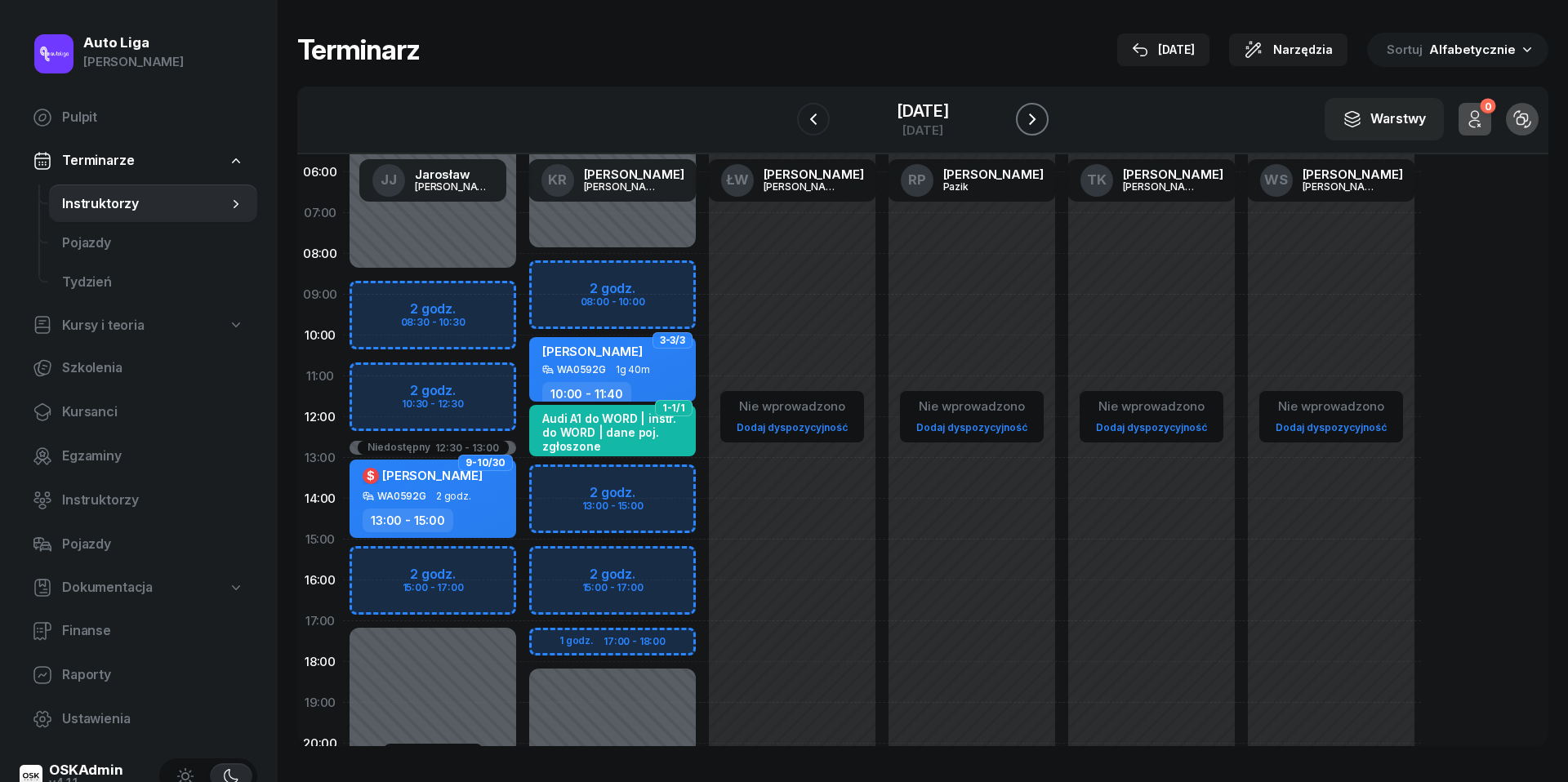
click at [1040, 112] on icon "button" at bounding box center [1032, 119] width 20 height 20
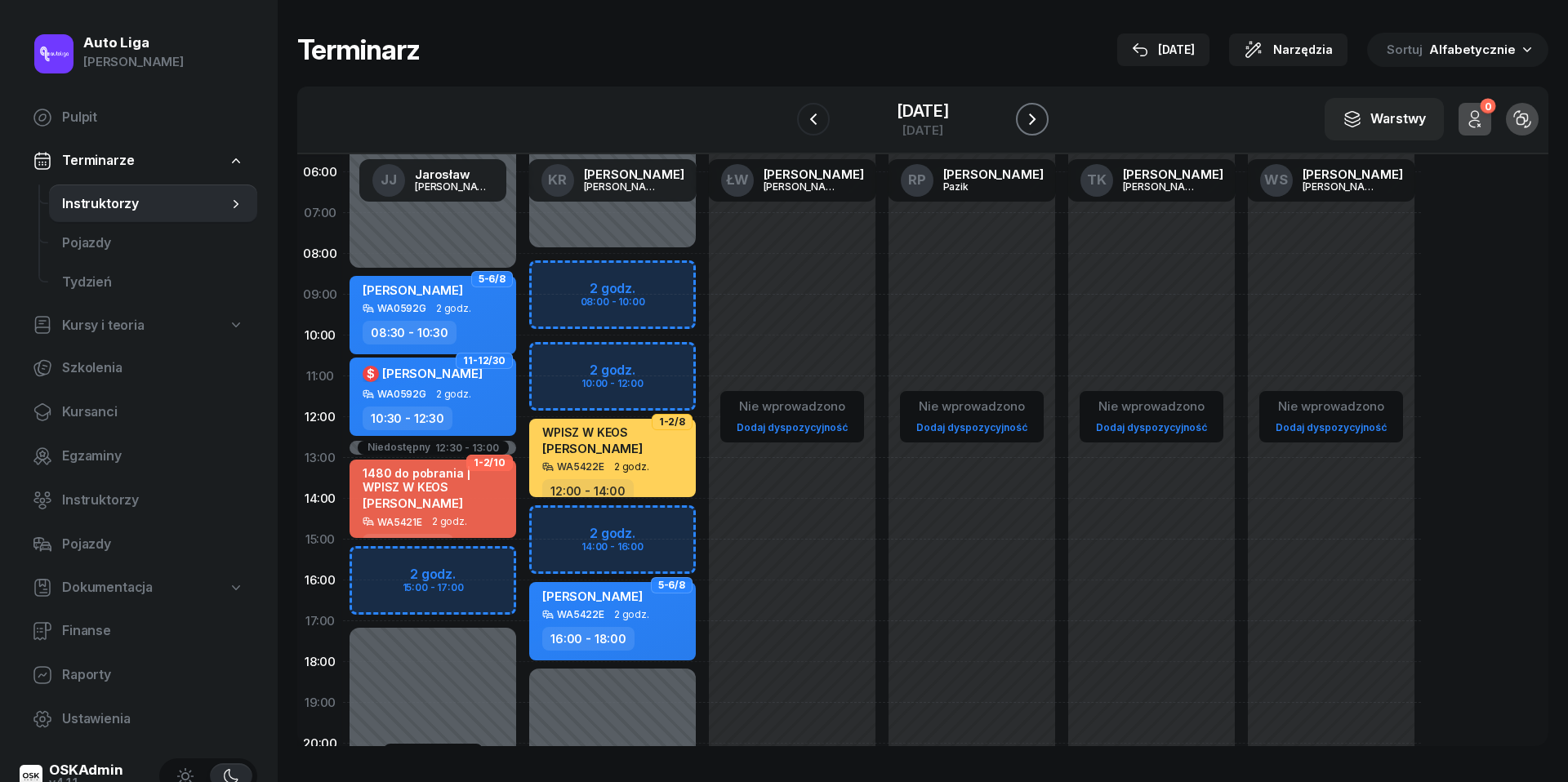
click at [1040, 112] on button "button" at bounding box center [1032, 119] width 33 height 33
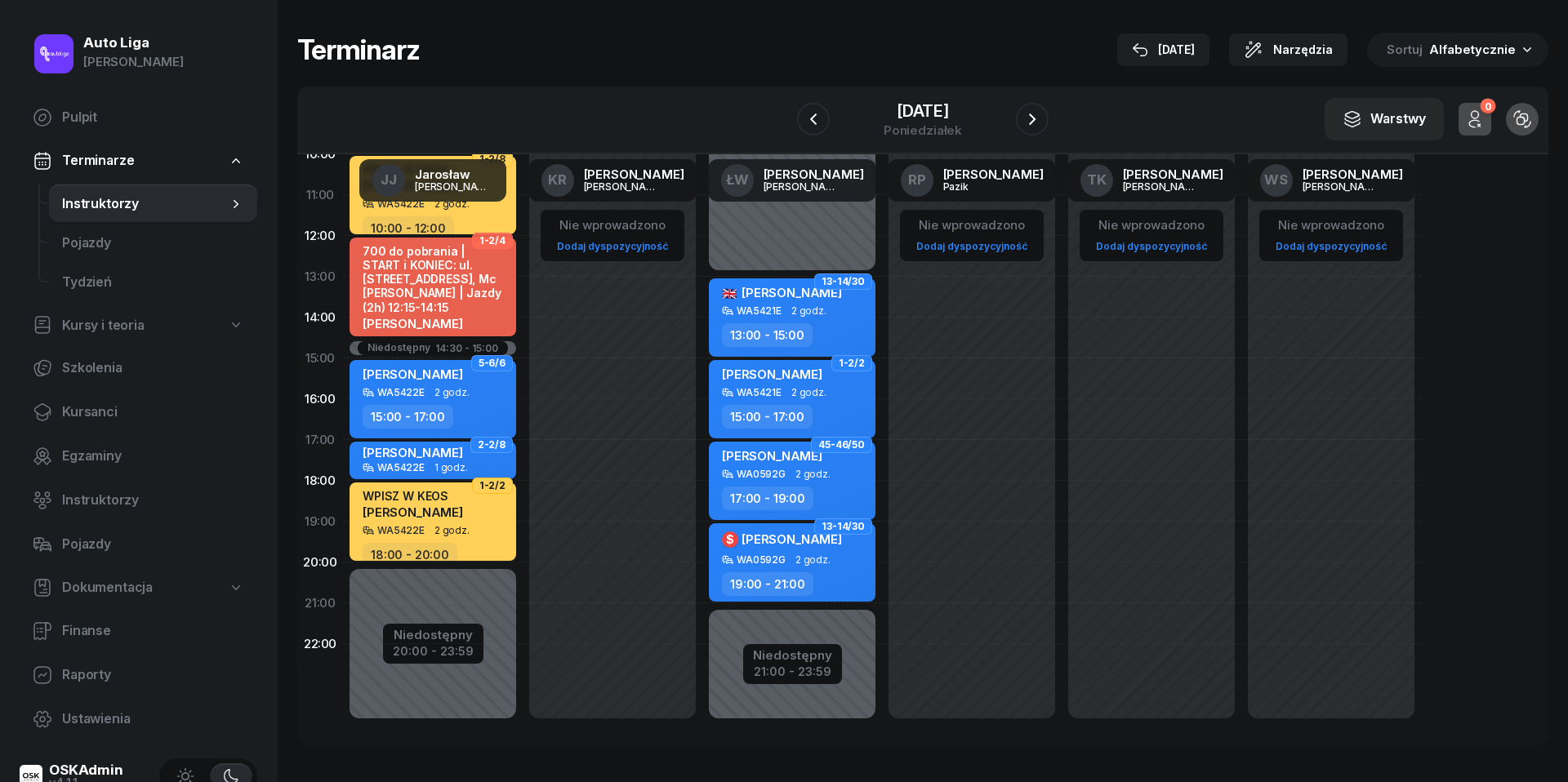
scroll to position [224, 0]
click at [1043, 125] on icon "button" at bounding box center [1032, 119] width 20 height 20
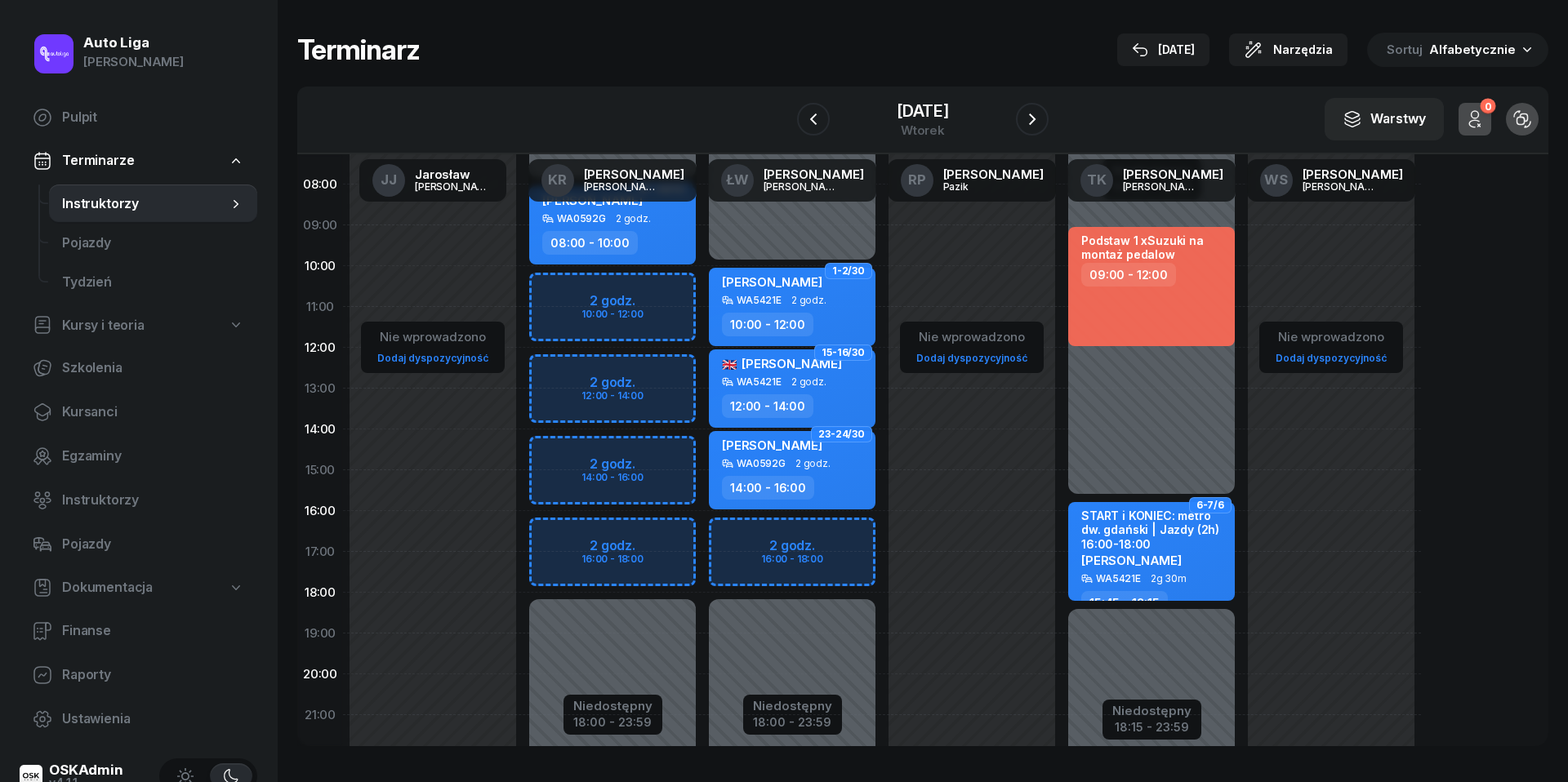
scroll to position [70, 0]
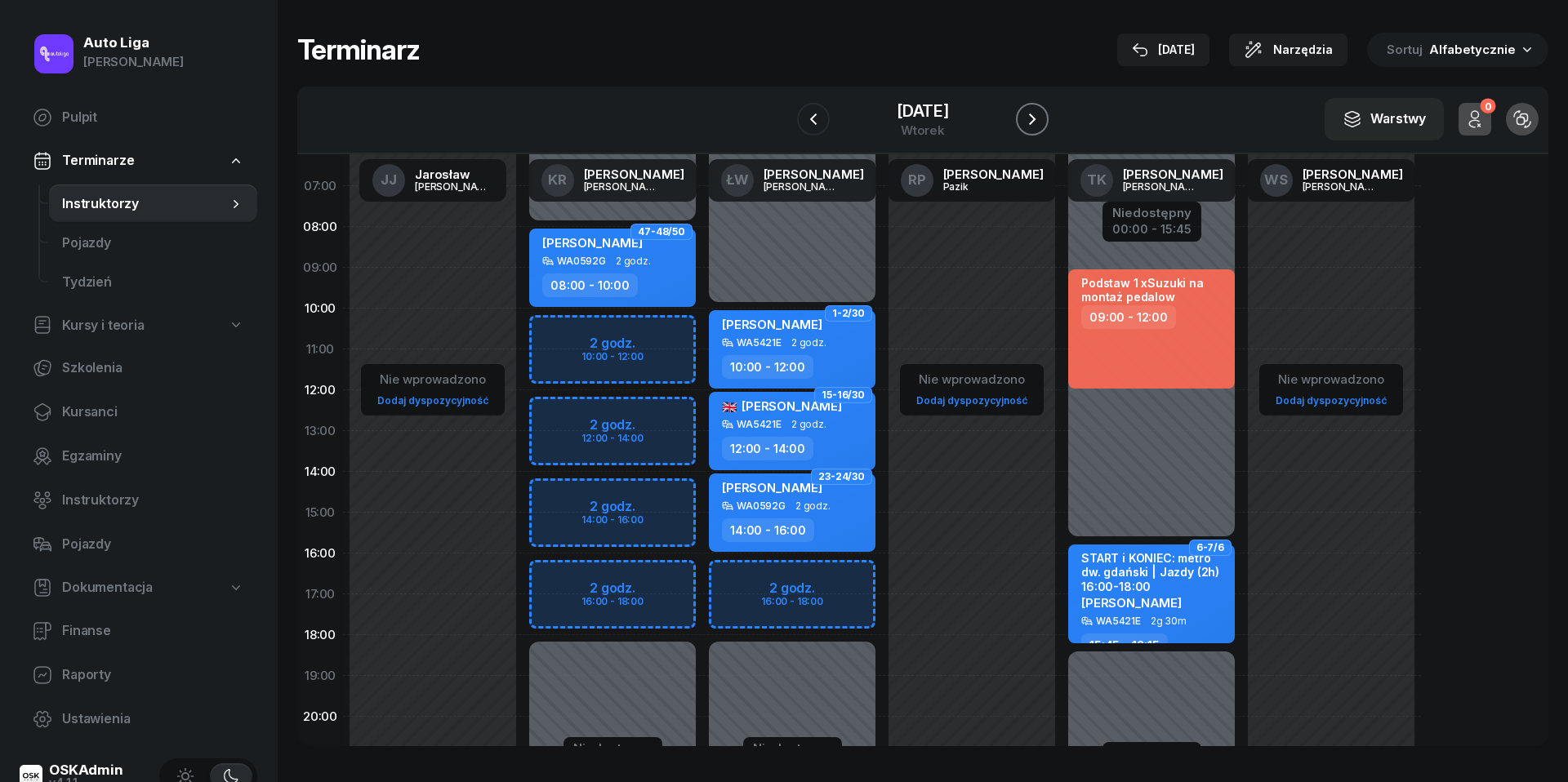
click at [1043, 122] on icon "button" at bounding box center [1032, 119] width 20 height 20
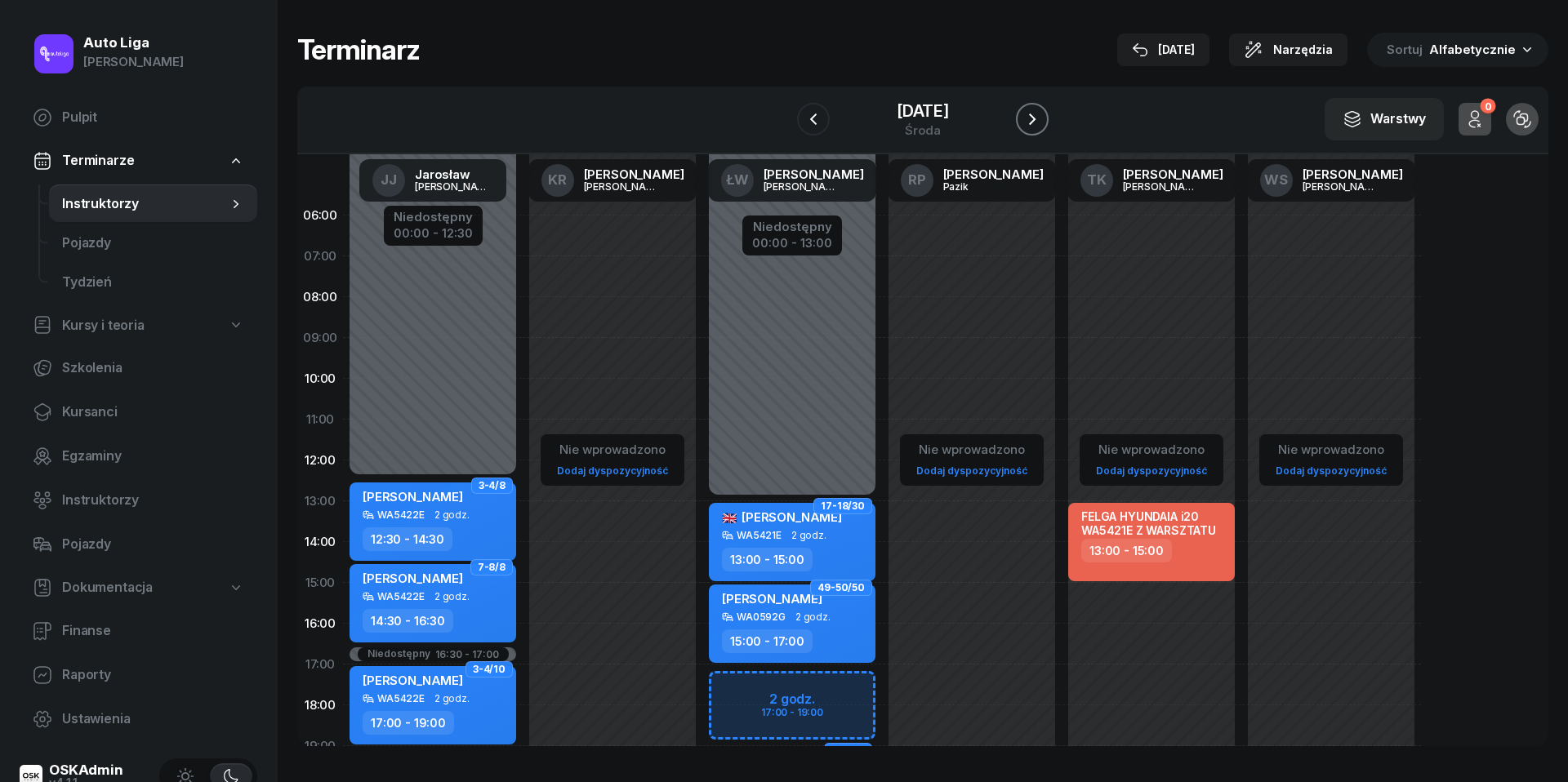
click at [1043, 122] on icon "button" at bounding box center [1032, 119] width 20 height 20
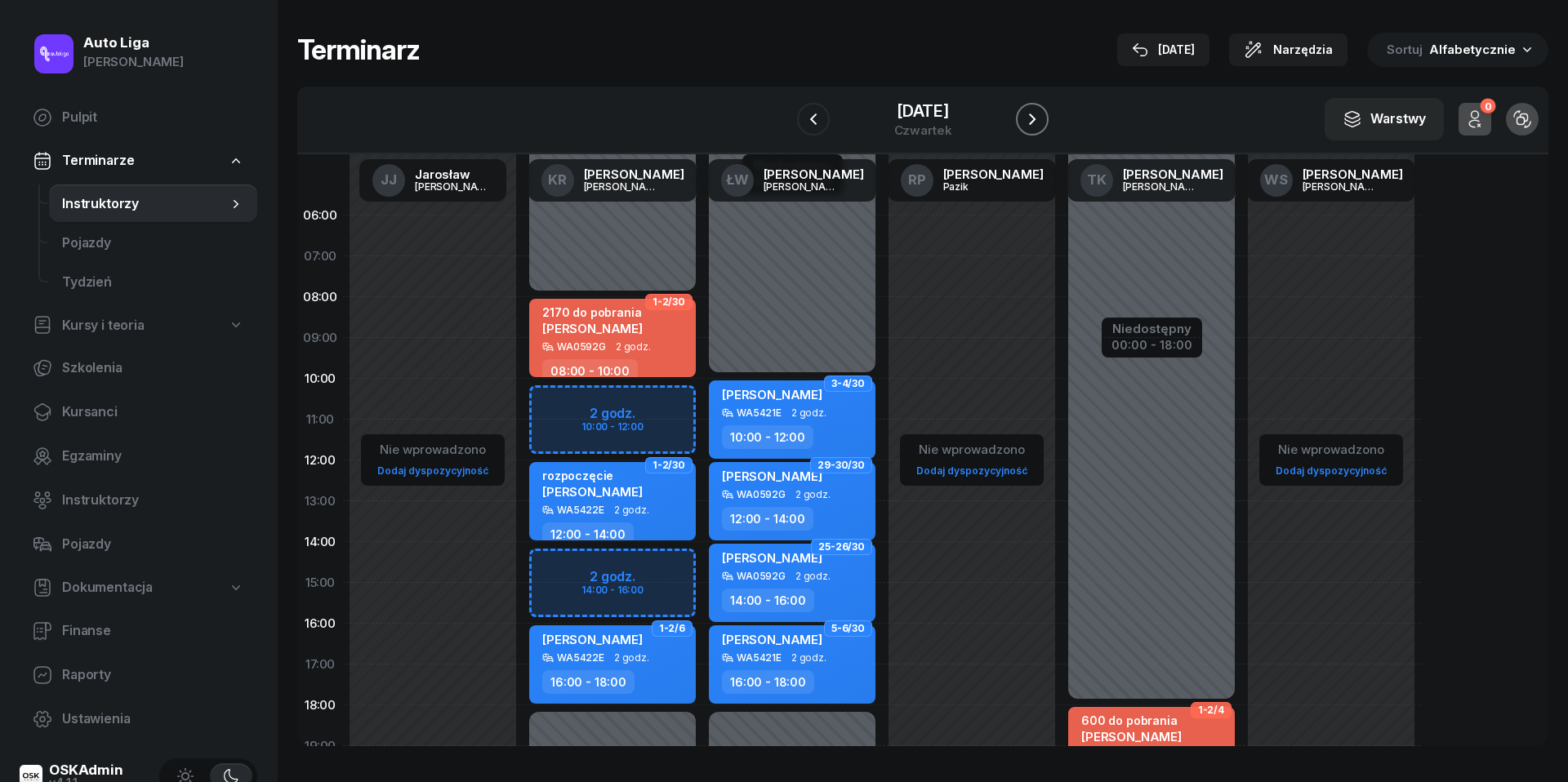
click at [1043, 122] on icon "button" at bounding box center [1032, 119] width 20 height 20
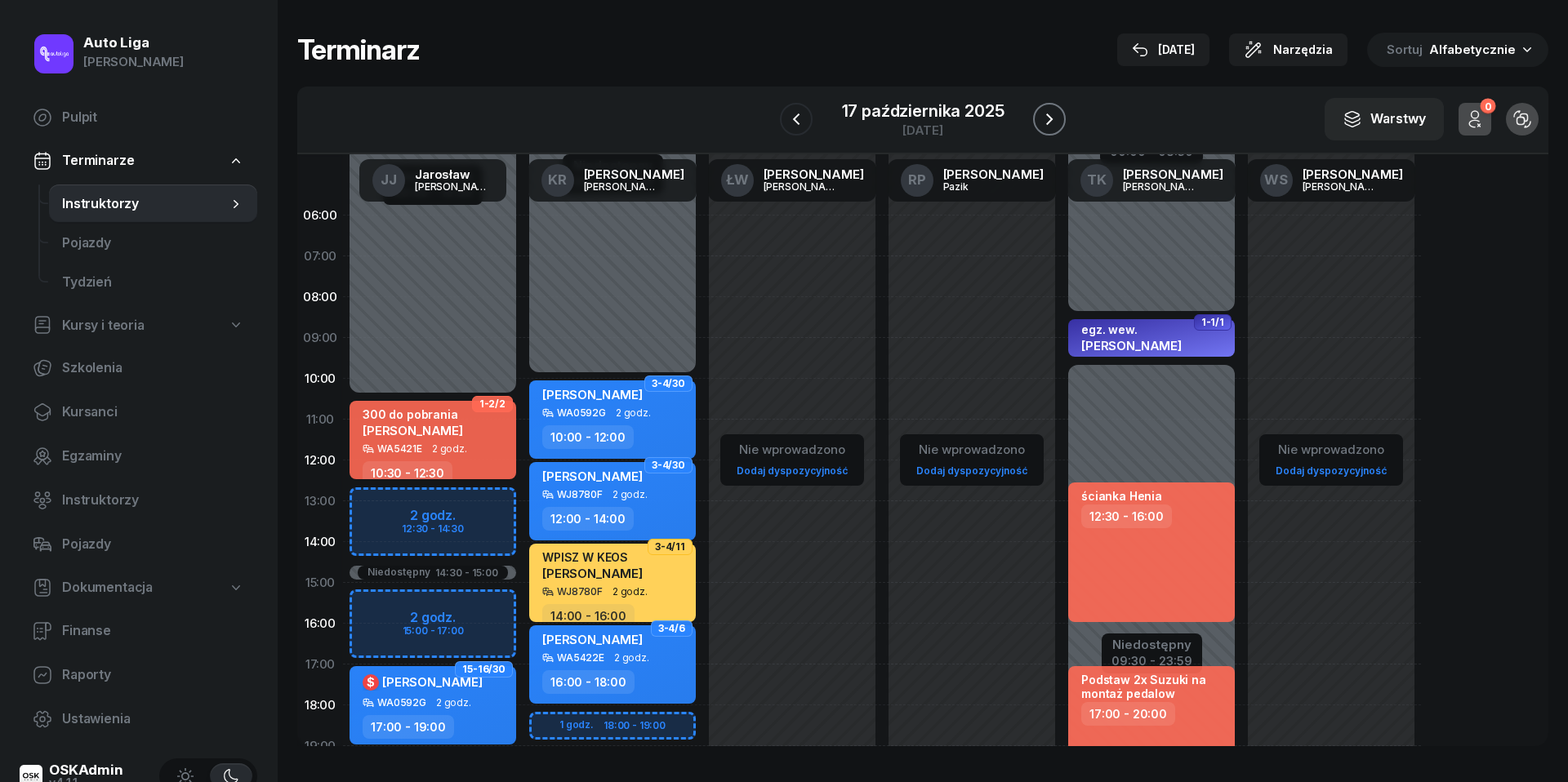
click at [1046, 111] on icon "button" at bounding box center [1049, 119] width 20 height 20
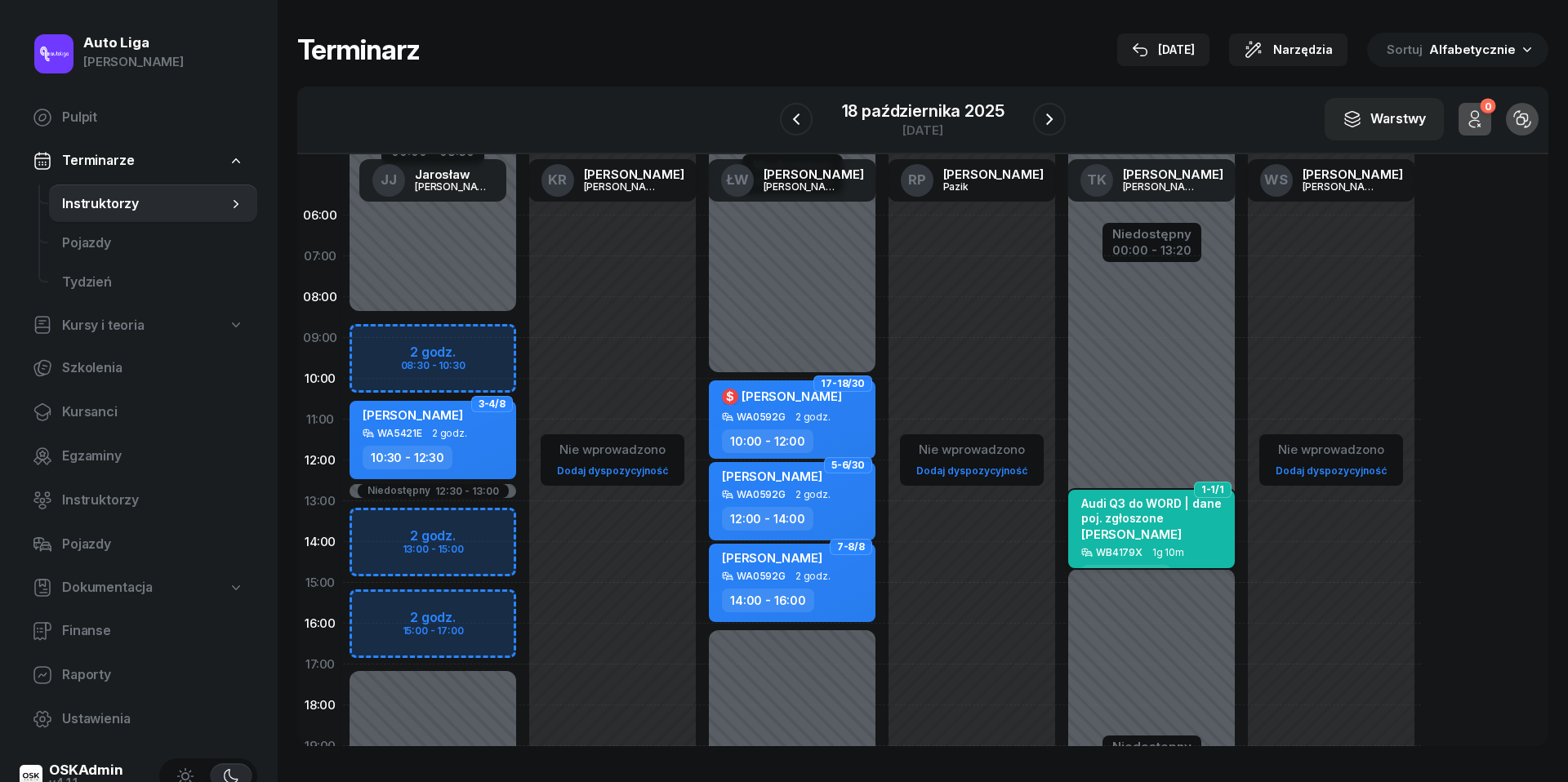
click at [1112, 527] on span "[PERSON_NAME]" at bounding box center [1131, 534] width 100 height 16
select select "13"
select select "20"
select select "14"
select select "30"
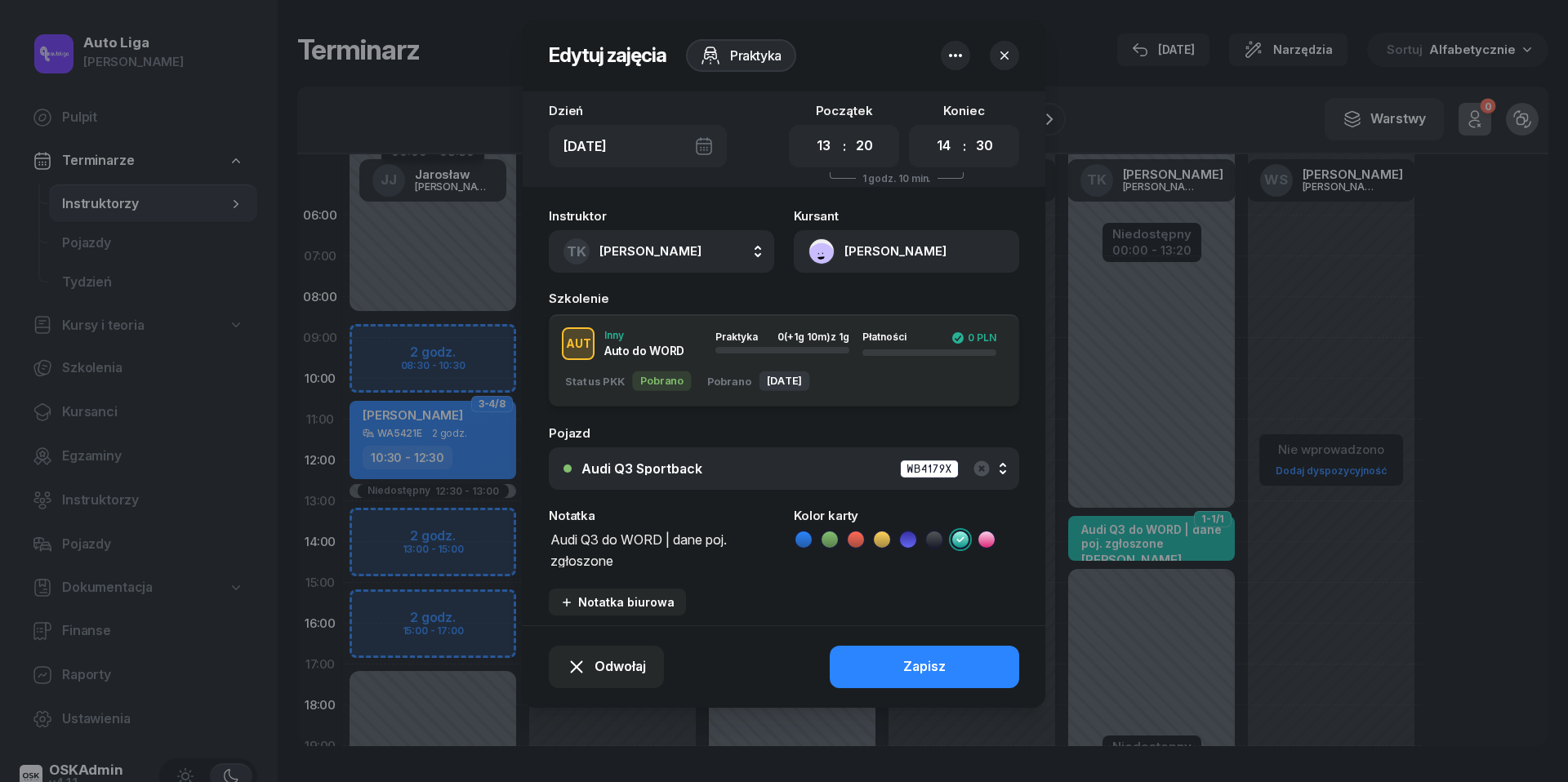
click at [1003, 69] on button "button" at bounding box center [1004, 55] width 29 height 29
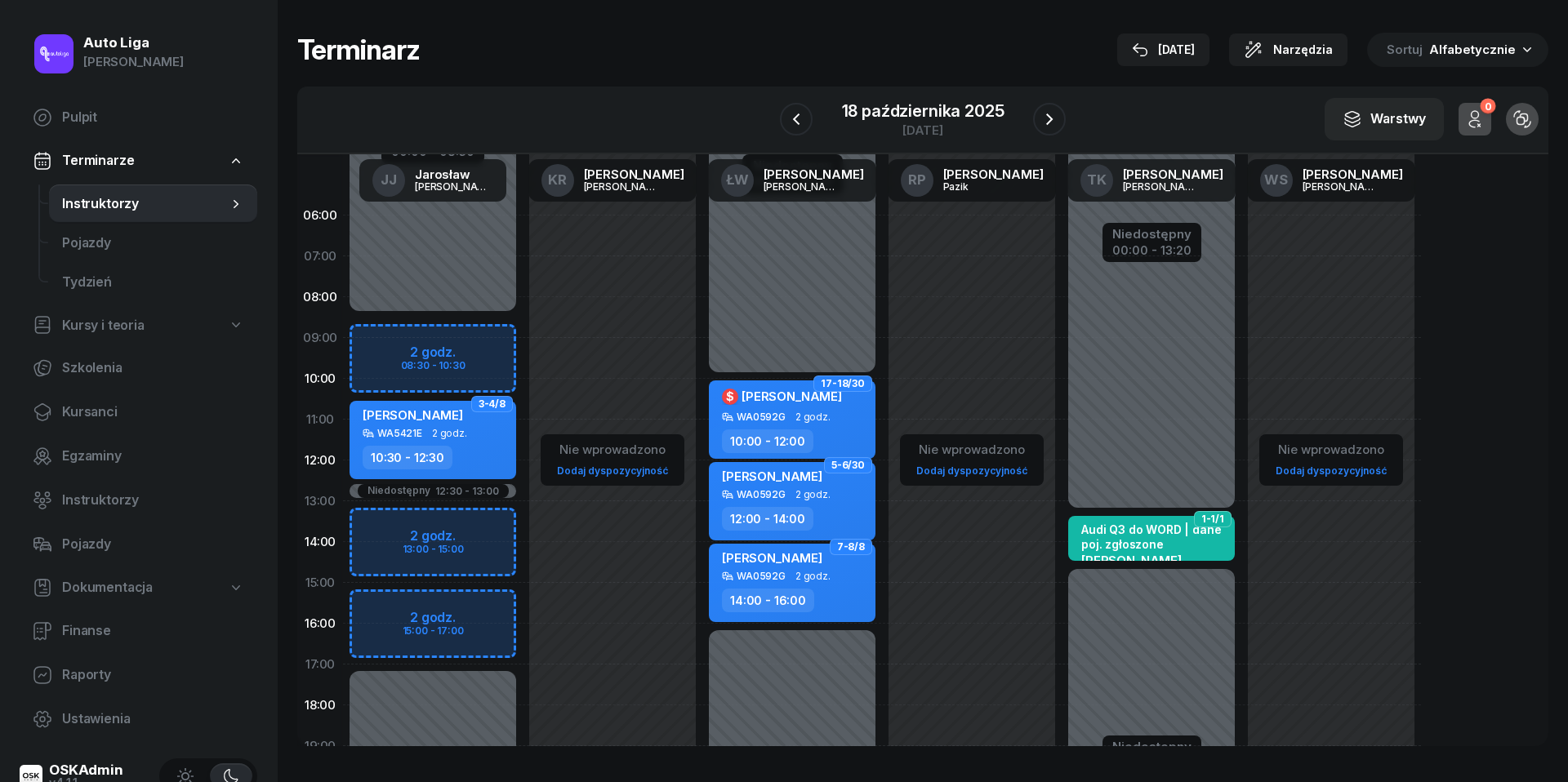
click at [123, 202] on span "Instruktorzy" at bounding box center [144, 204] width 166 height 22
click at [911, 110] on div "18 października 2025" at bounding box center [924, 111] width 163 height 16
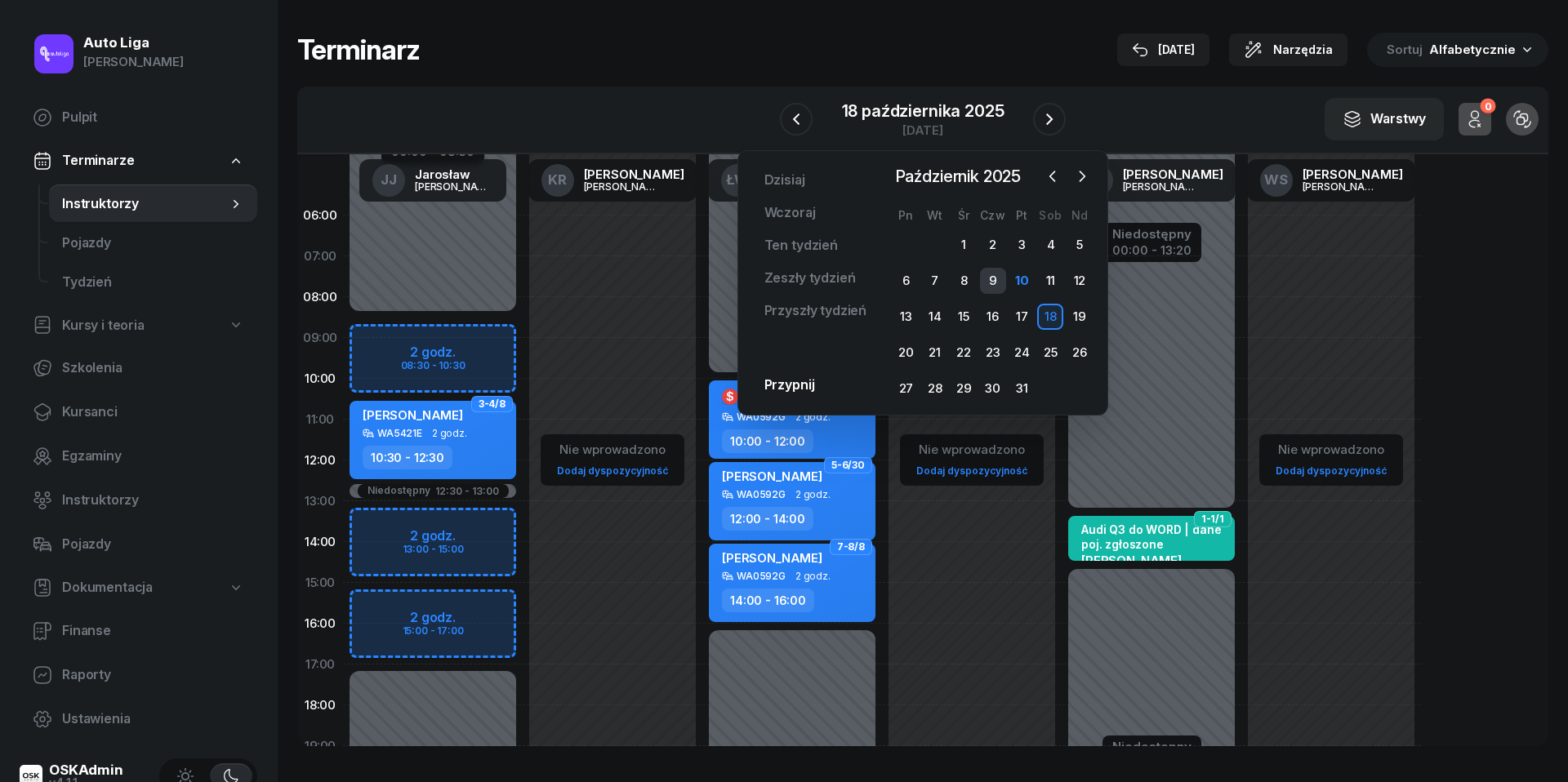
click at [998, 282] on div "9" at bounding box center [993, 281] width 26 height 26
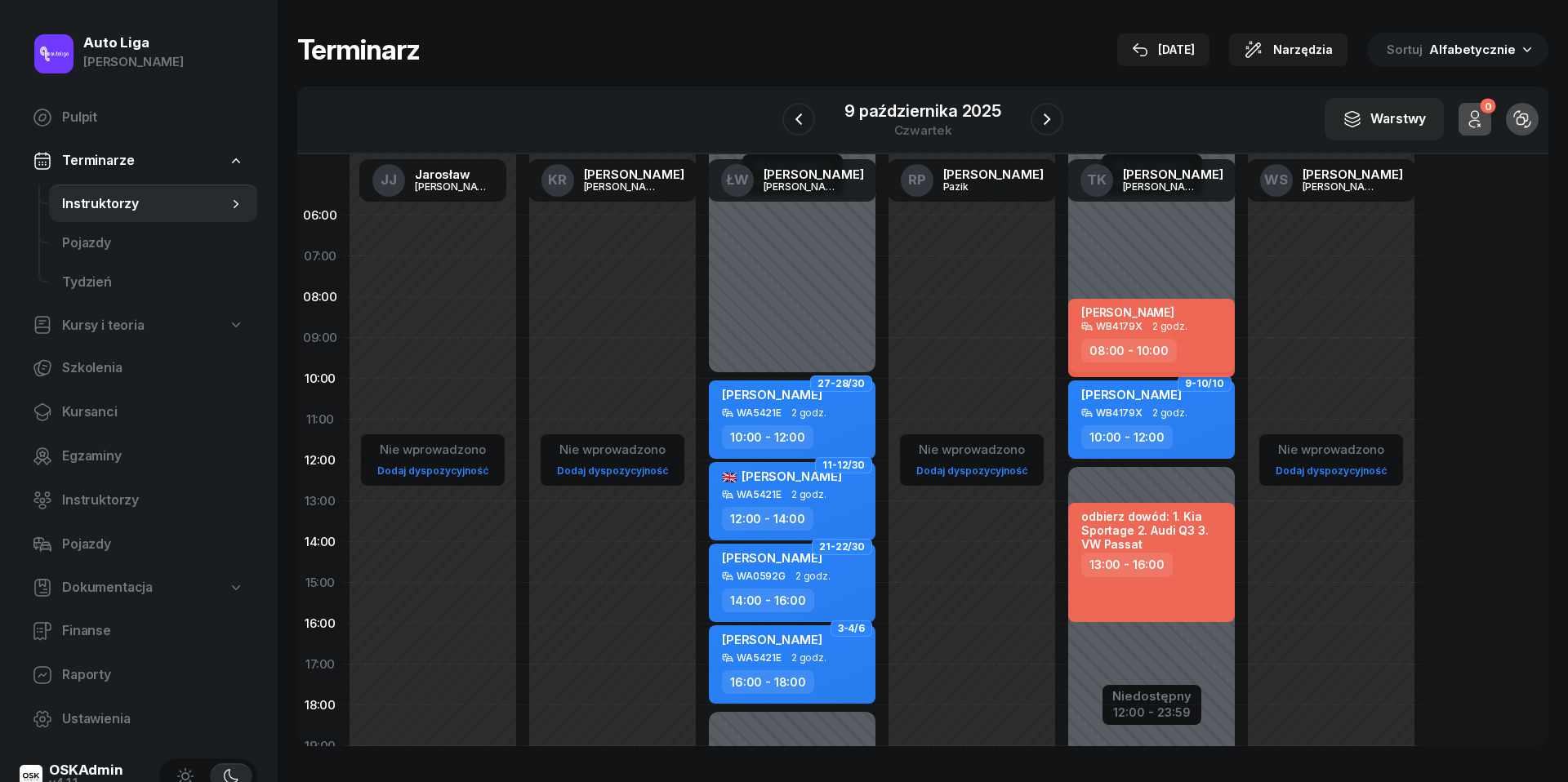
click at [1180, 323] on span "2 godz." at bounding box center [1169, 327] width 35 height 11
select select "08"
select select "10"
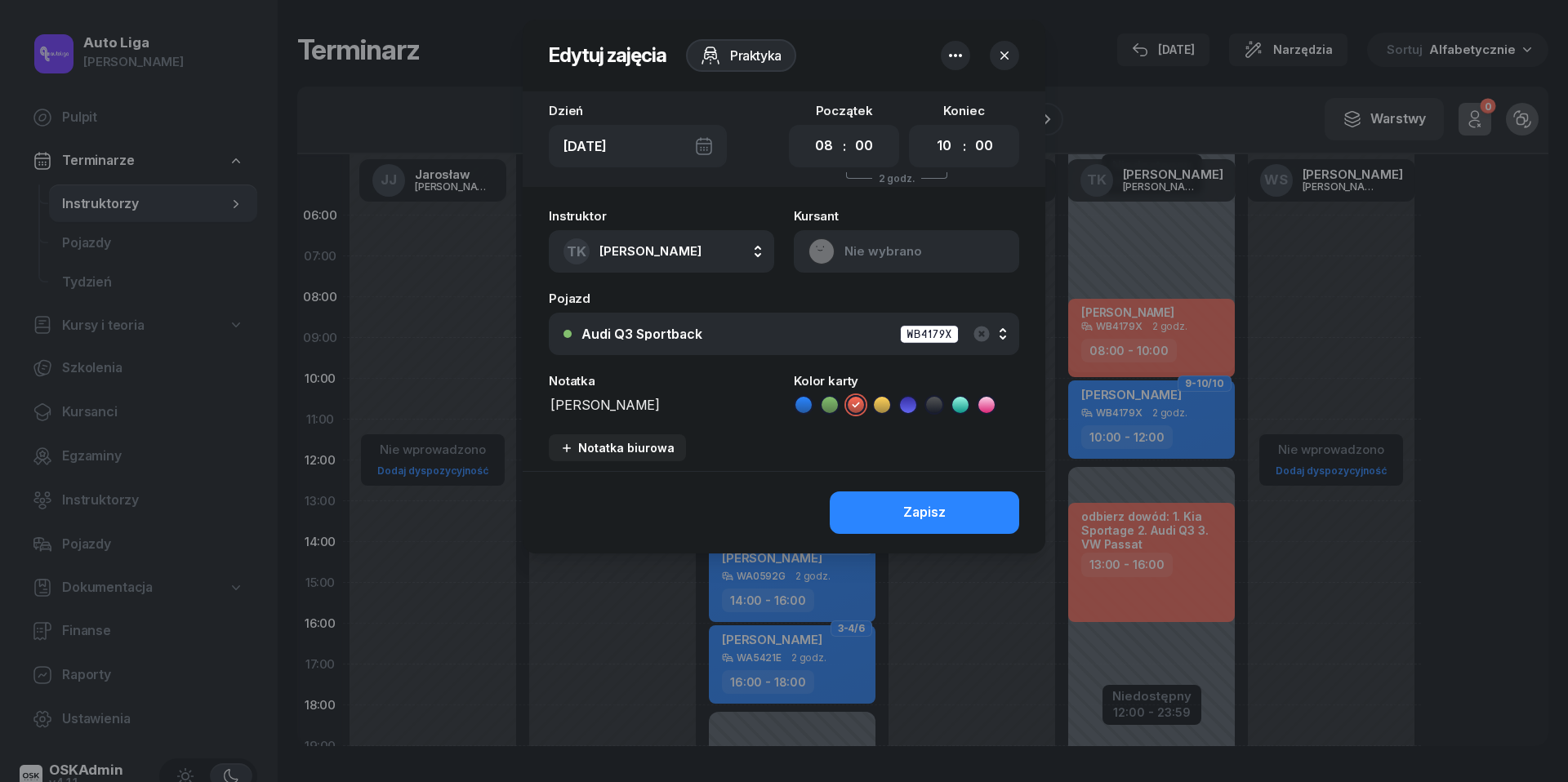
click at [954, 54] on icon "button" at bounding box center [955, 55] width 20 height 20
click at [949, 93] on link "Usuń" at bounding box center [947, 107] width 214 height 41
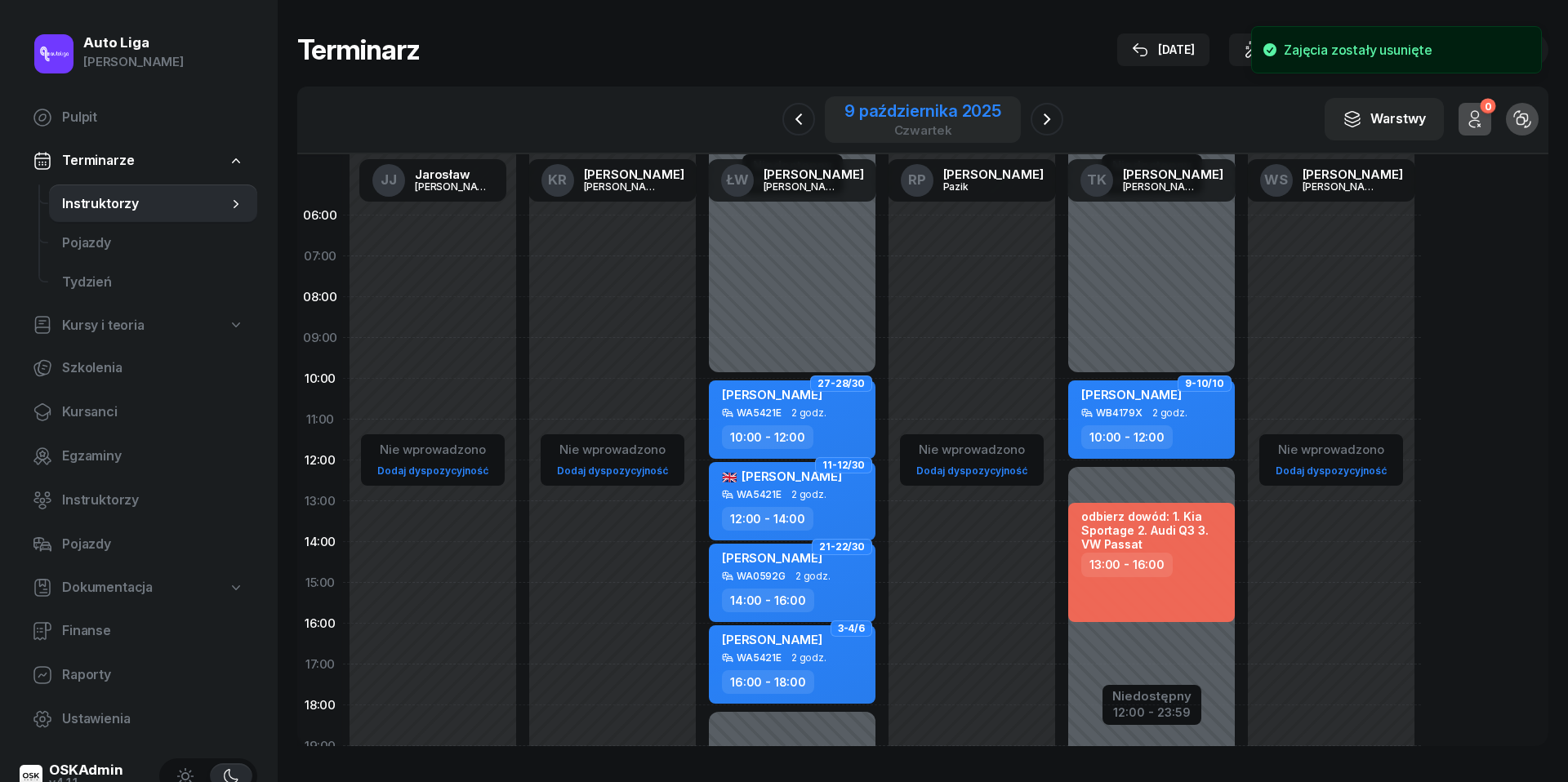
click at [942, 125] on div "czwartek" at bounding box center [923, 130] width 156 height 12
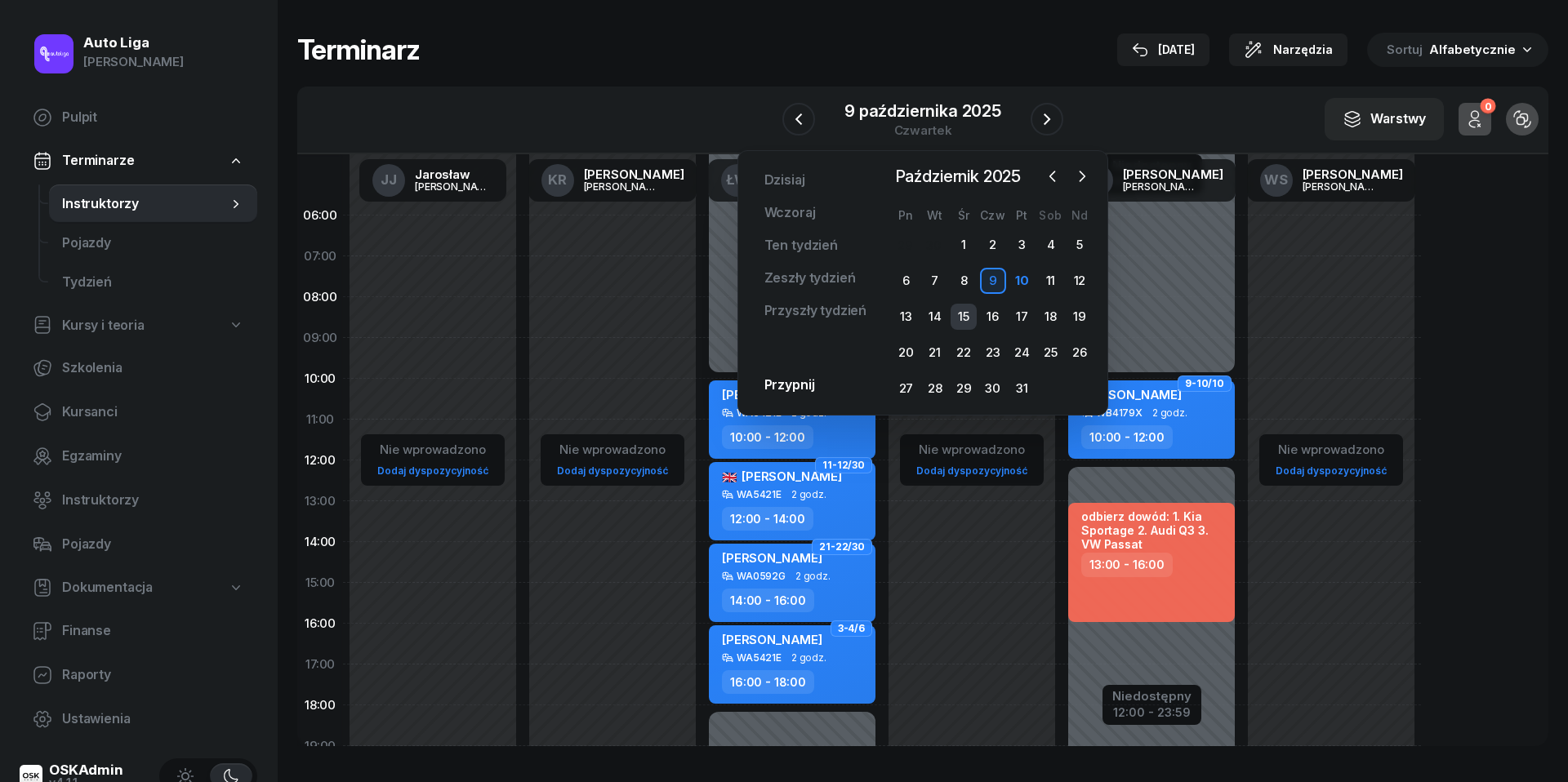
click at [968, 309] on div "15" at bounding box center [964, 317] width 26 height 26
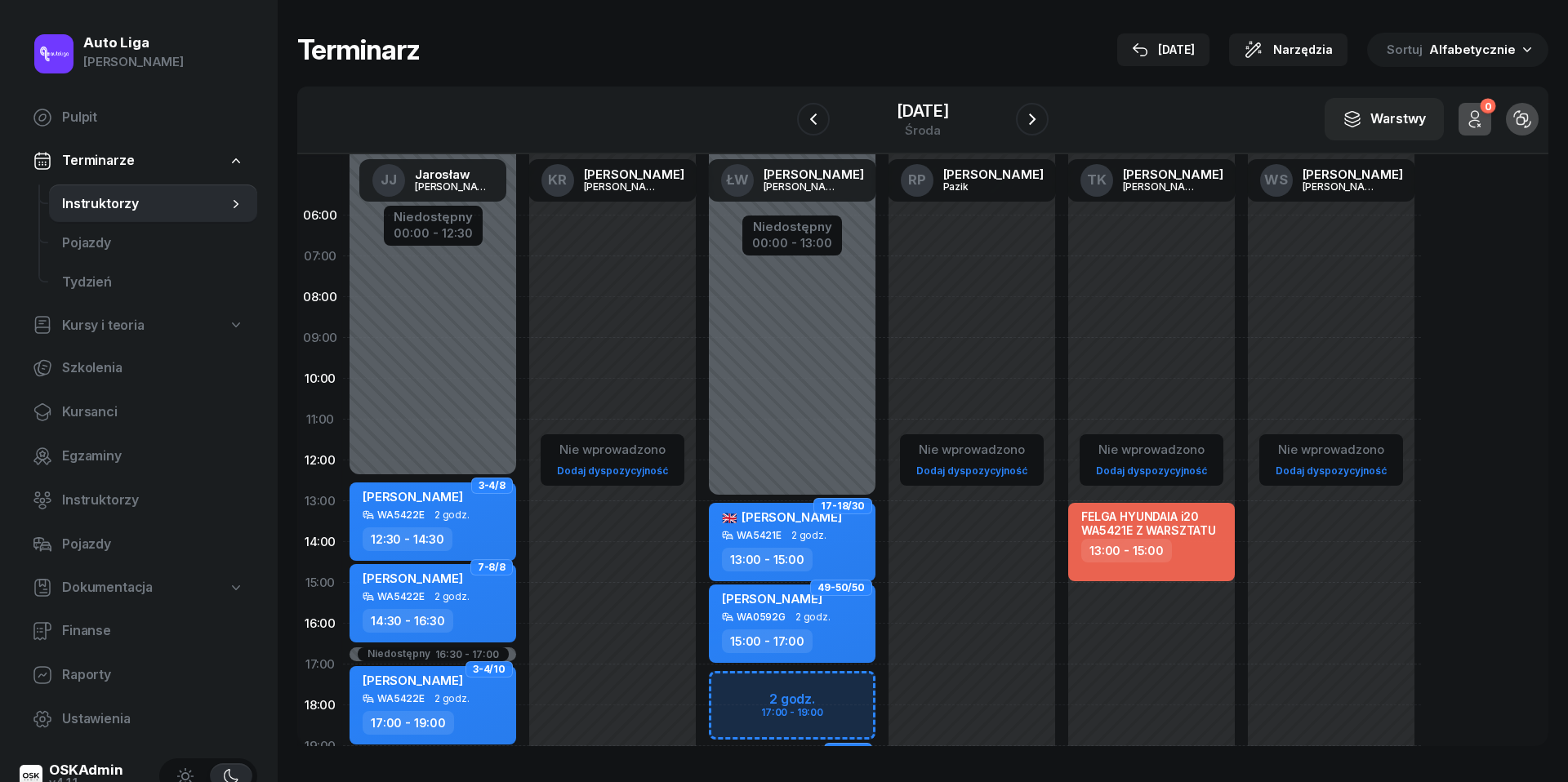
click at [1117, 229] on div "Nie wprowadzono Dodaj dyspozycyjność FELGA HYUNDAIA i20 WA5421E Z WARSZTATU 13:…" at bounding box center [1152, 583] width 180 height 775
select select "06"
select select "08"
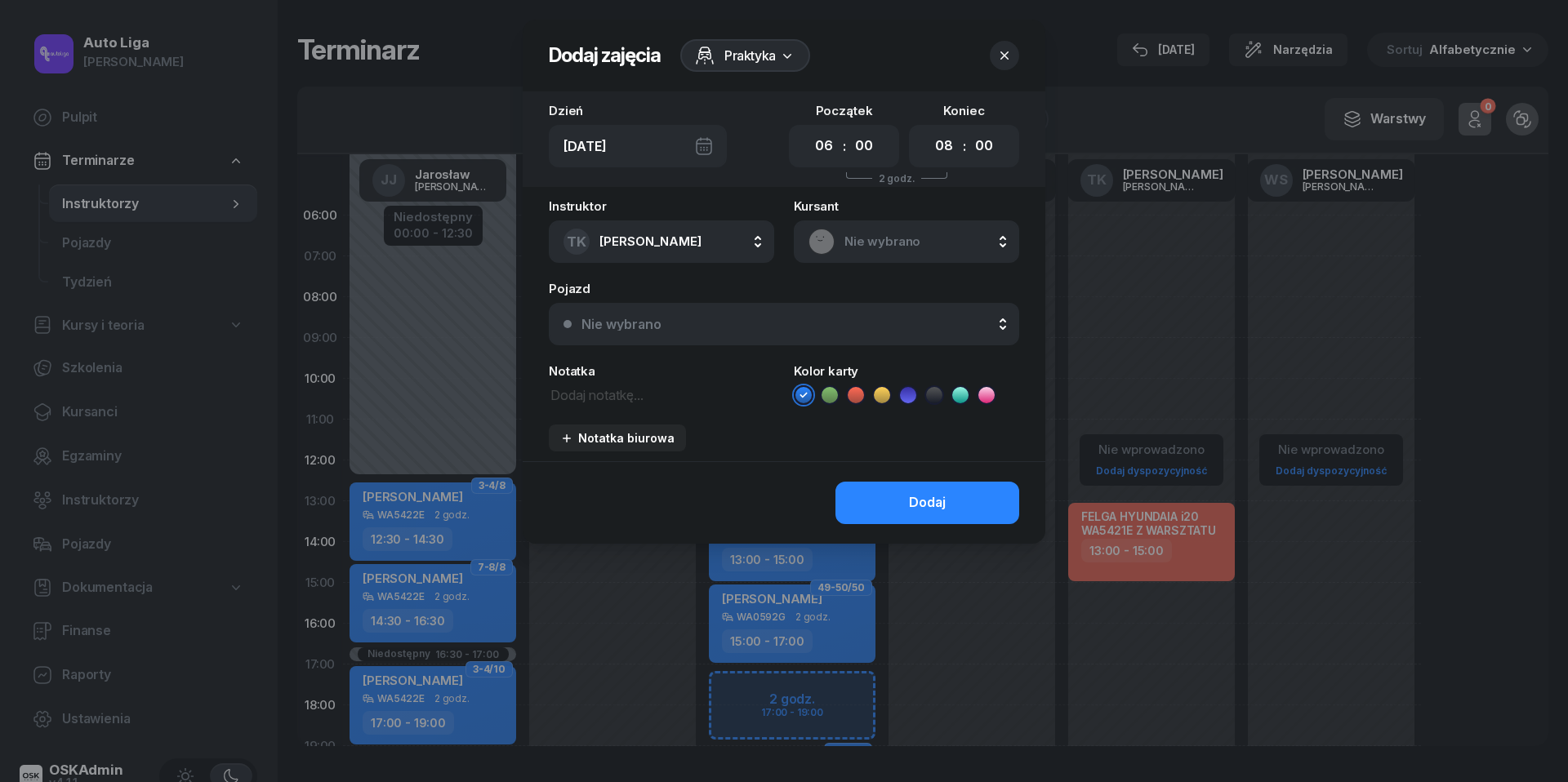
click at [674, 399] on textarea at bounding box center [661, 394] width 226 height 21
type textarea "[PERSON_NAME]"
click at [718, 307] on button "Nie wybrano" at bounding box center [784, 324] width 470 height 42
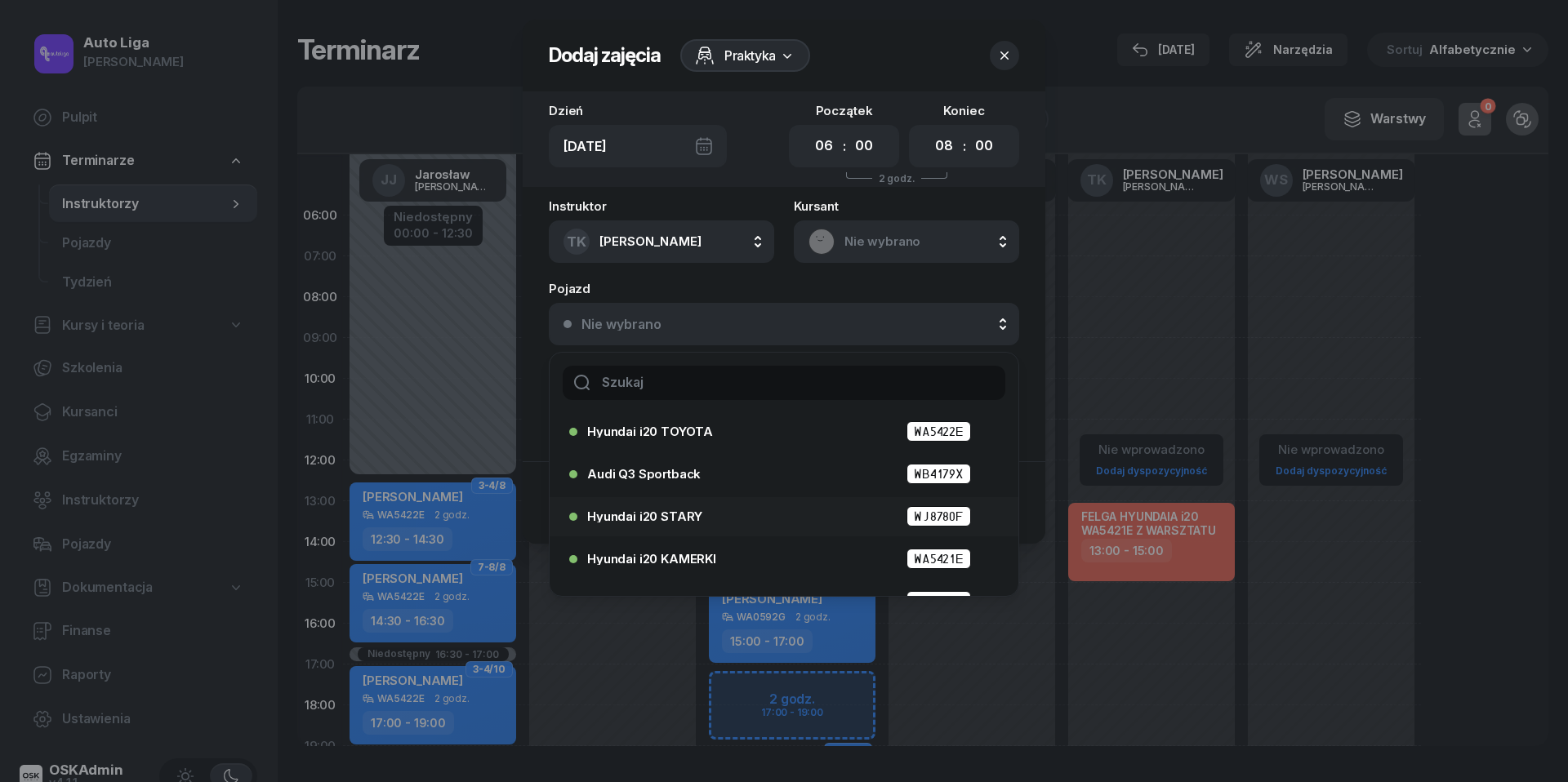
scroll to position [54, 0]
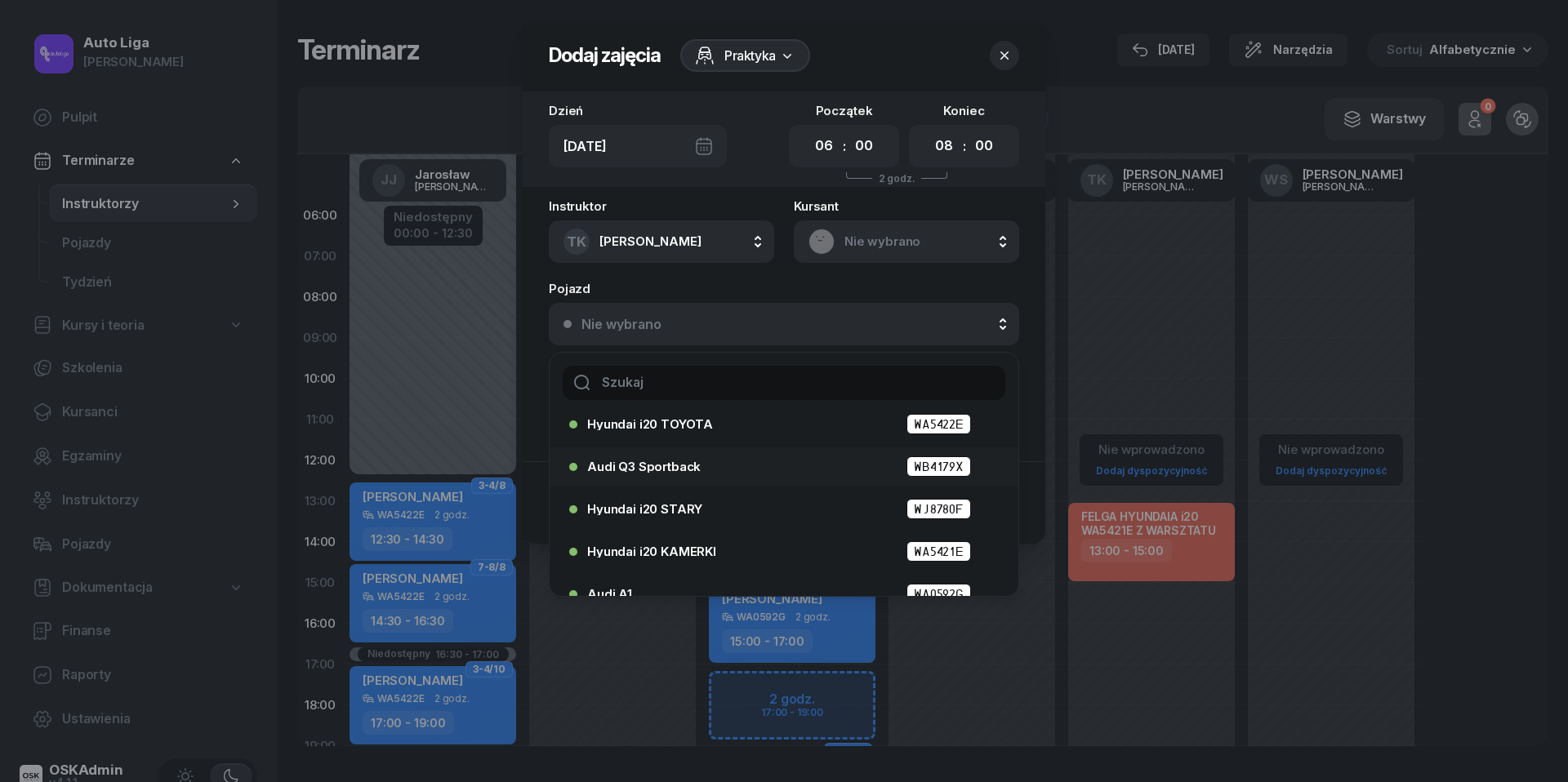
click at [699, 469] on div "Audi Q3 Sportback WB4179X" at bounding box center [788, 466] width 402 height 21
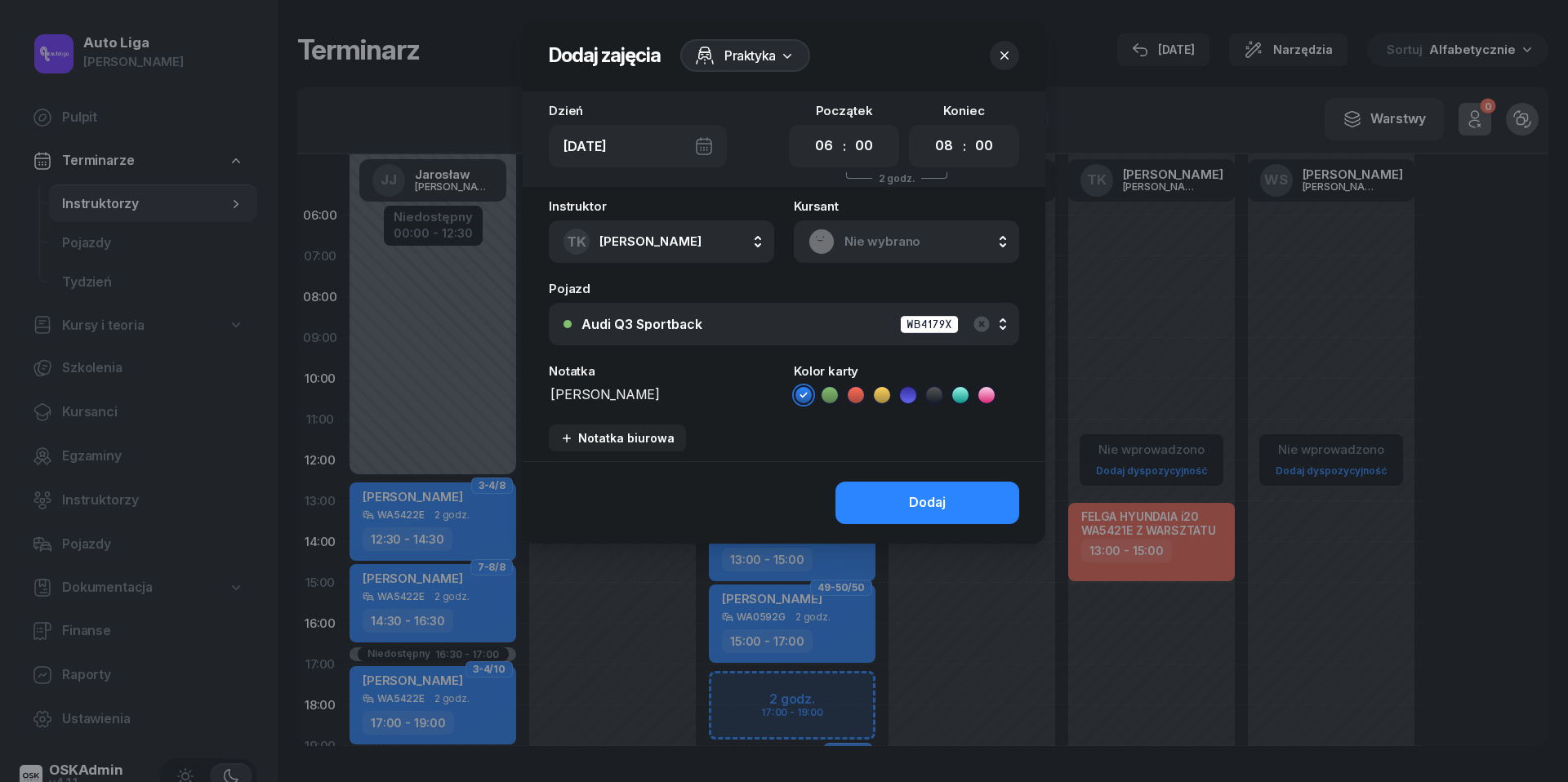
click at [853, 390] on icon at bounding box center [855, 394] width 16 height 16
click at [892, 488] on button "Dodaj" at bounding box center [927, 502] width 184 height 42
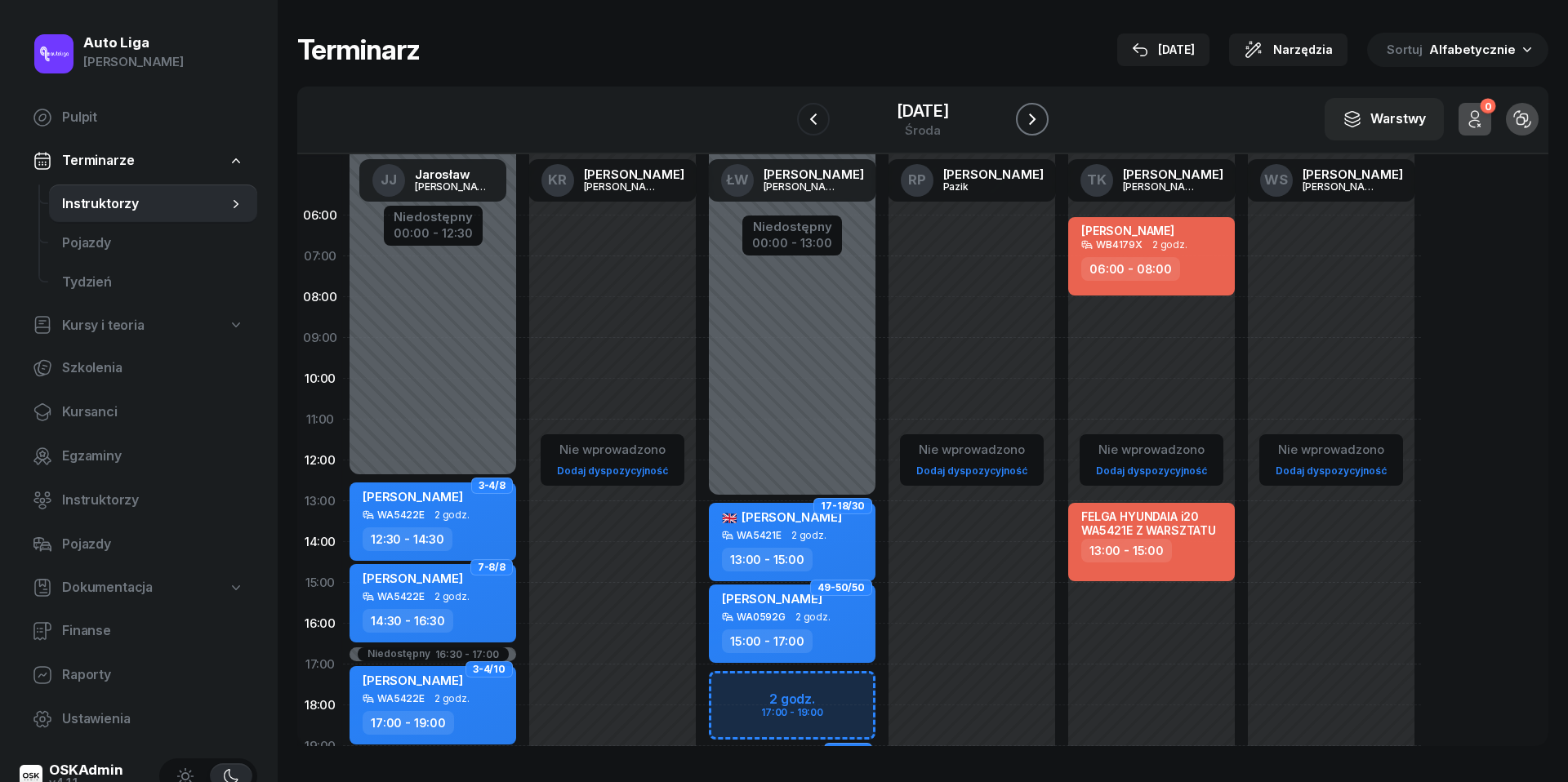
click at [1036, 118] on icon "button" at bounding box center [1032, 119] width 7 height 11
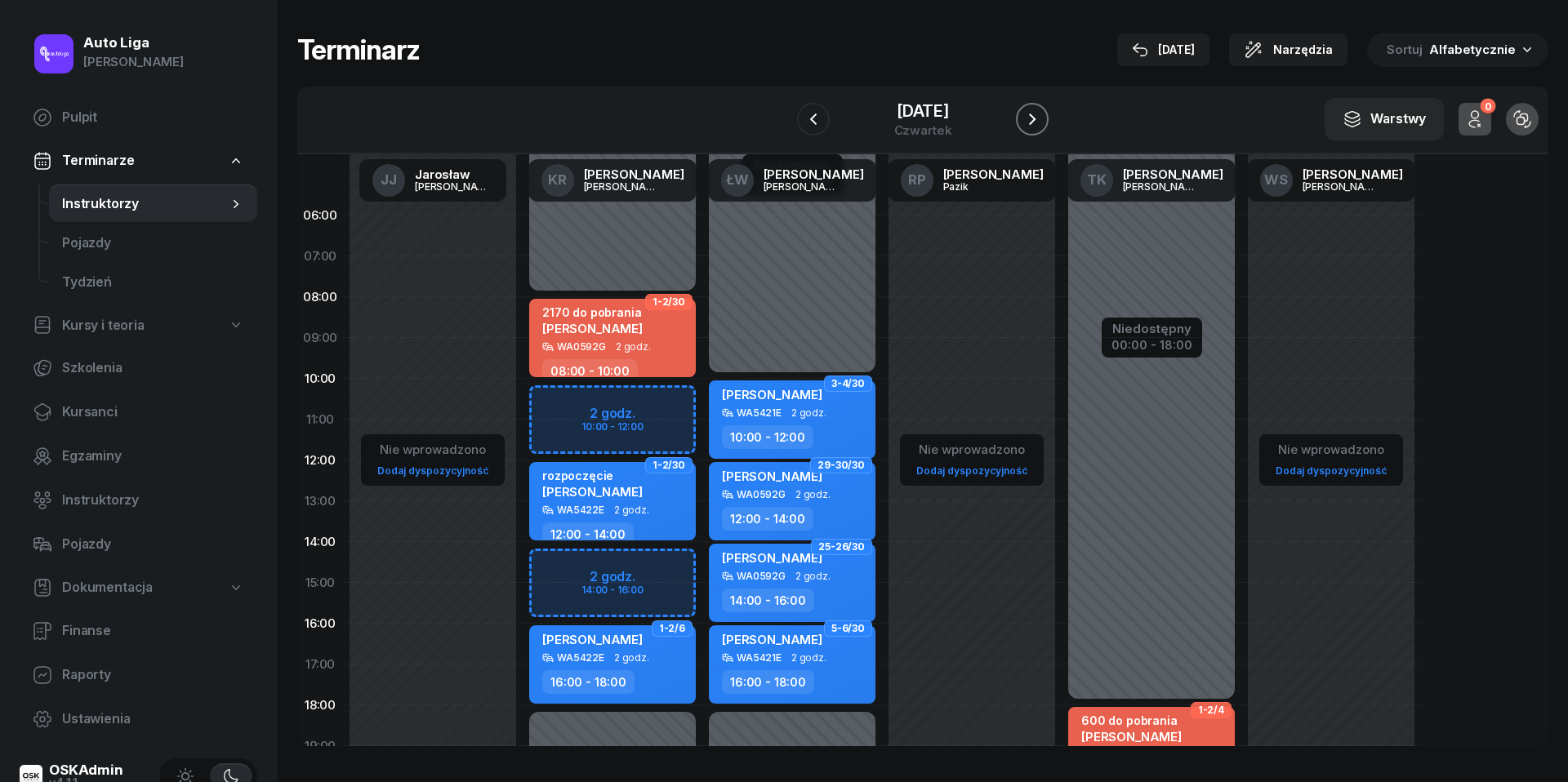
click at [1036, 118] on icon "button" at bounding box center [1032, 119] width 7 height 11
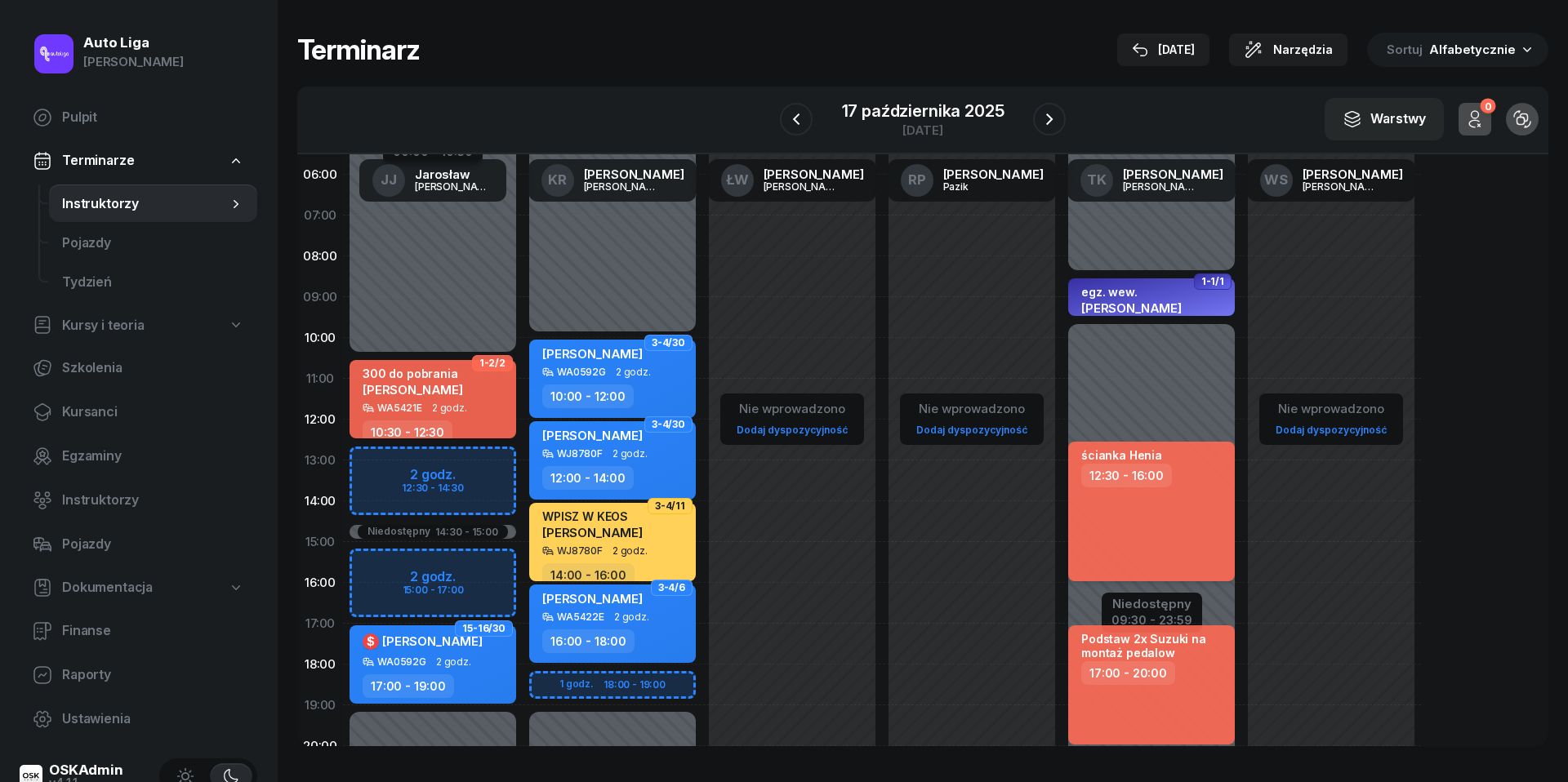
scroll to position [57, 0]
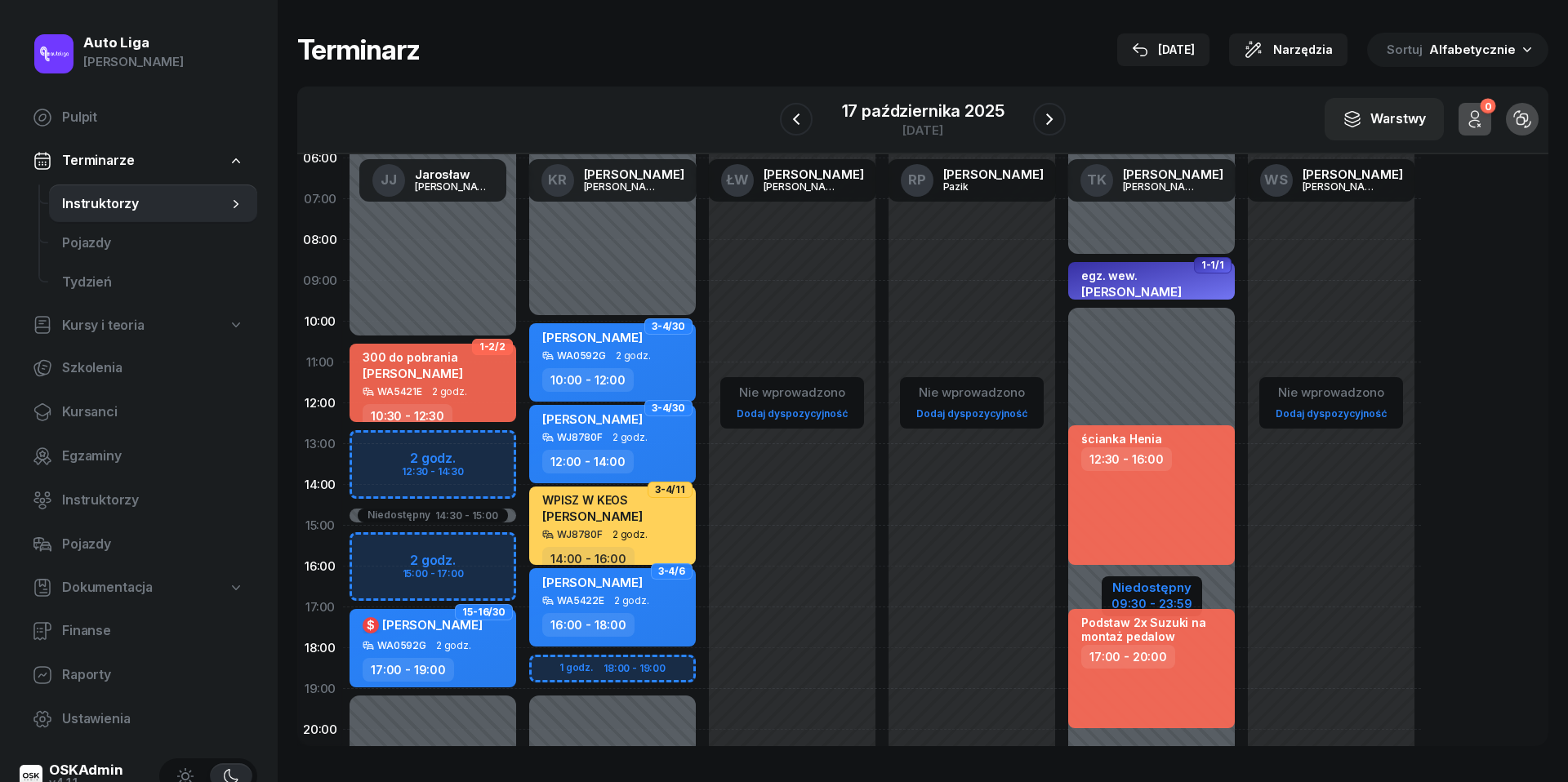
click at [1141, 586] on div "Niedostępny" at bounding box center [1152, 587] width 81 height 12
select select "08"
select select "30"
select select "09"
select select "30"
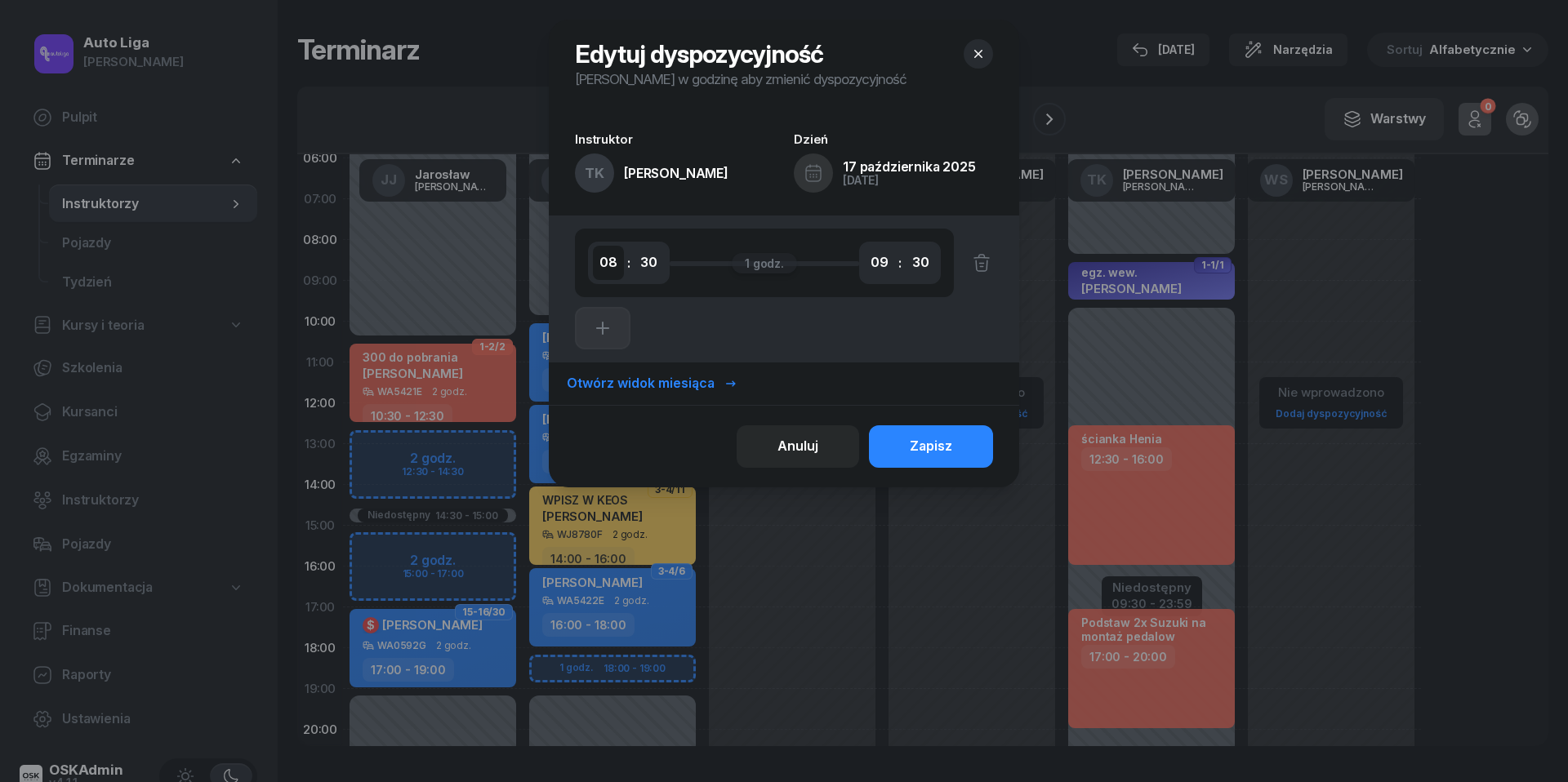
select select "06"
click at [935, 451] on div "Zapisz" at bounding box center [930, 447] width 42 height 22
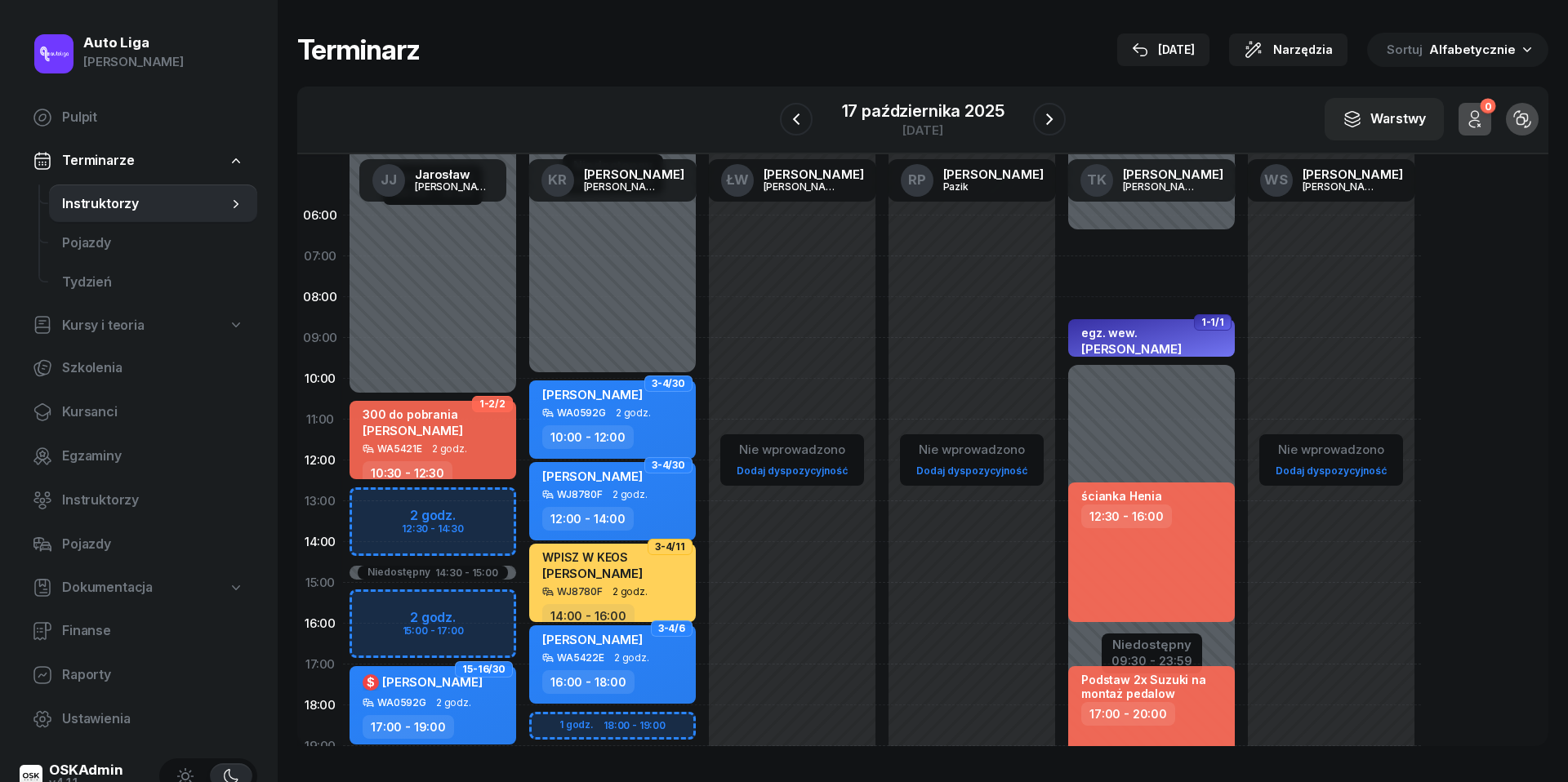
scroll to position [0, 0]
click at [1098, 248] on div "1-1/1 egz. wew. [PERSON_NAME] WA0592G 1 godz. 08:30 - 09:30 ścianka Henia 12:30…" at bounding box center [1152, 583] width 180 height 775
select select "06"
select select "08"
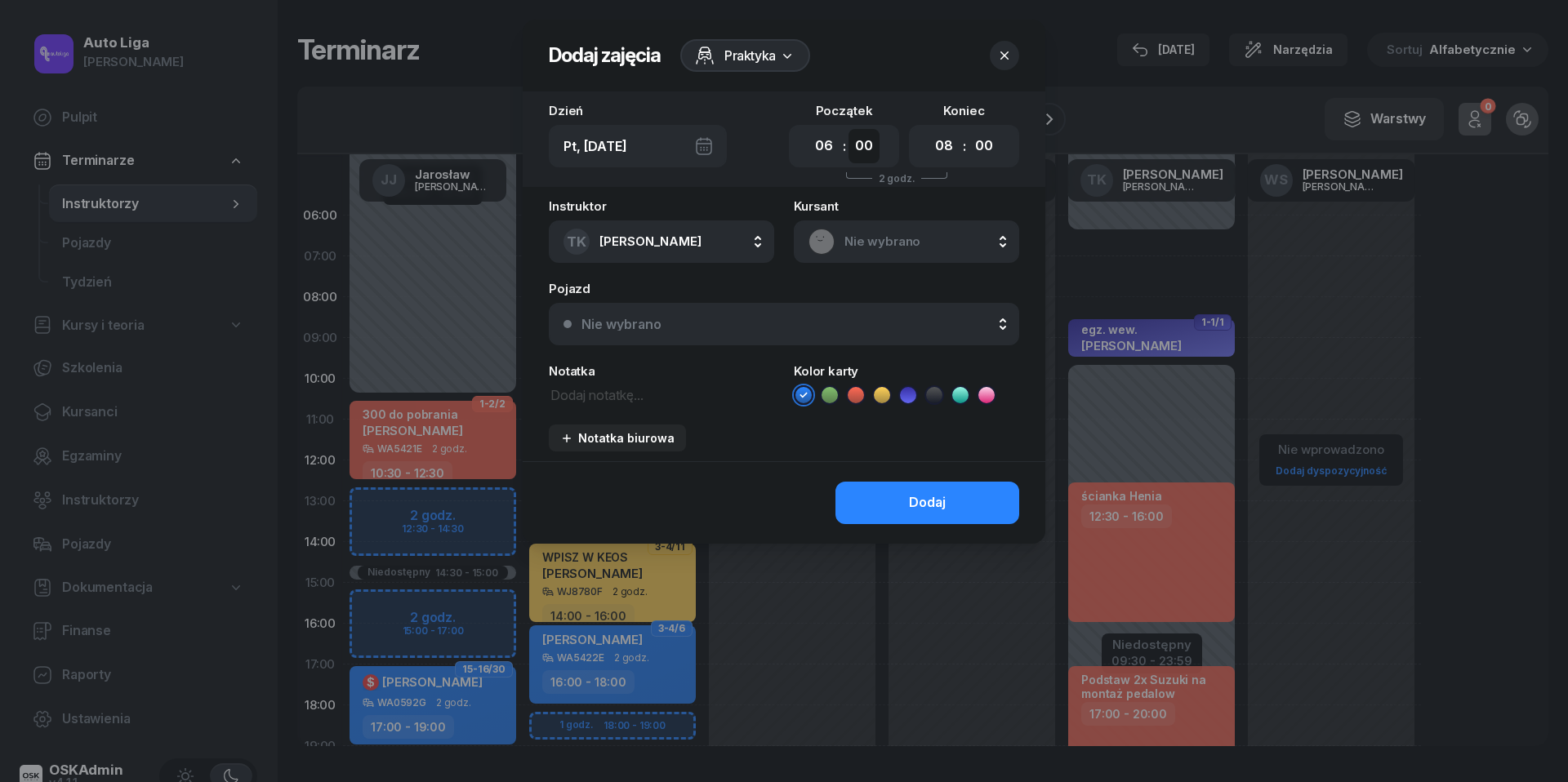
select select "30"
click at [903, 232] on span "Nie wybrano" at bounding box center [925, 242] width 160 height 22
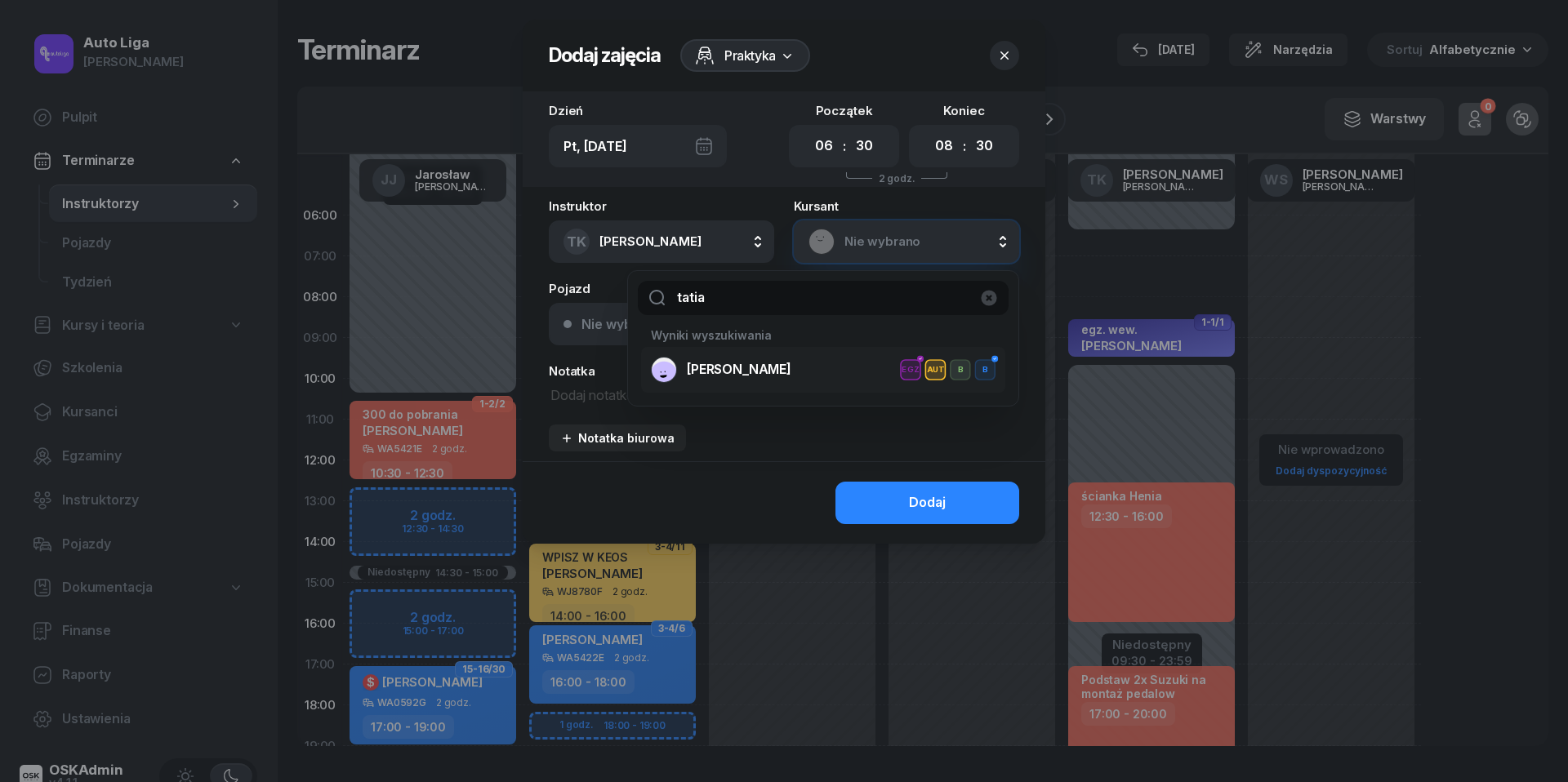
type input "tatia"
click at [740, 363] on span "[PERSON_NAME]" at bounding box center [739, 370] width 105 height 22
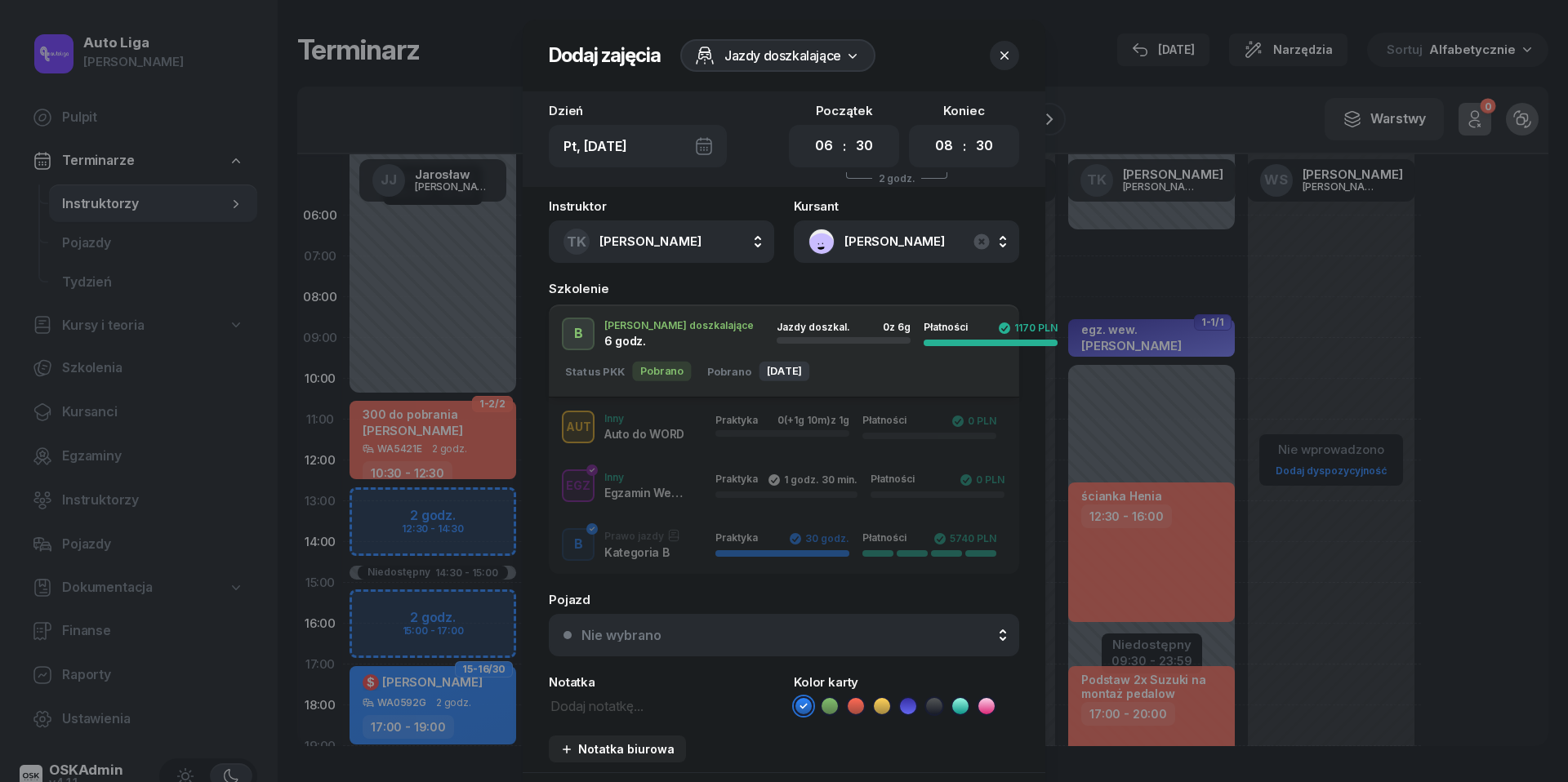
click at [672, 340] on div "[PERSON_NAME] doszkalające 6 godz. Jazdy doszkal. 0 z 6g Płatności 1170 PLN" at bounding box center [784, 333] width 470 height 33
click at [755, 632] on div "Nie wybrano" at bounding box center [793, 635] width 423 height 13
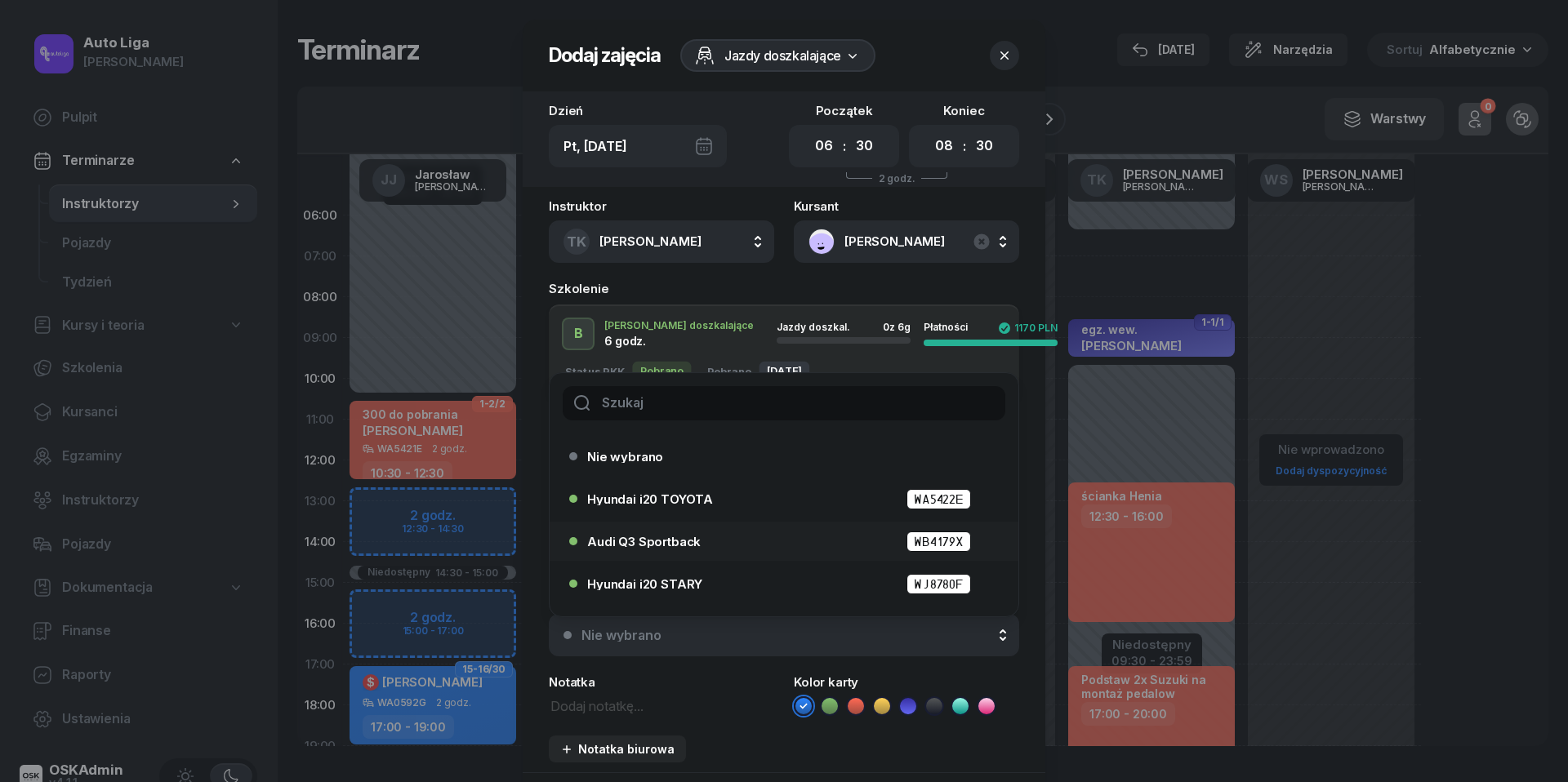
click at [706, 536] on div "Audi Q3 Sportback WB4179X" at bounding box center [788, 542] width 402 height 21
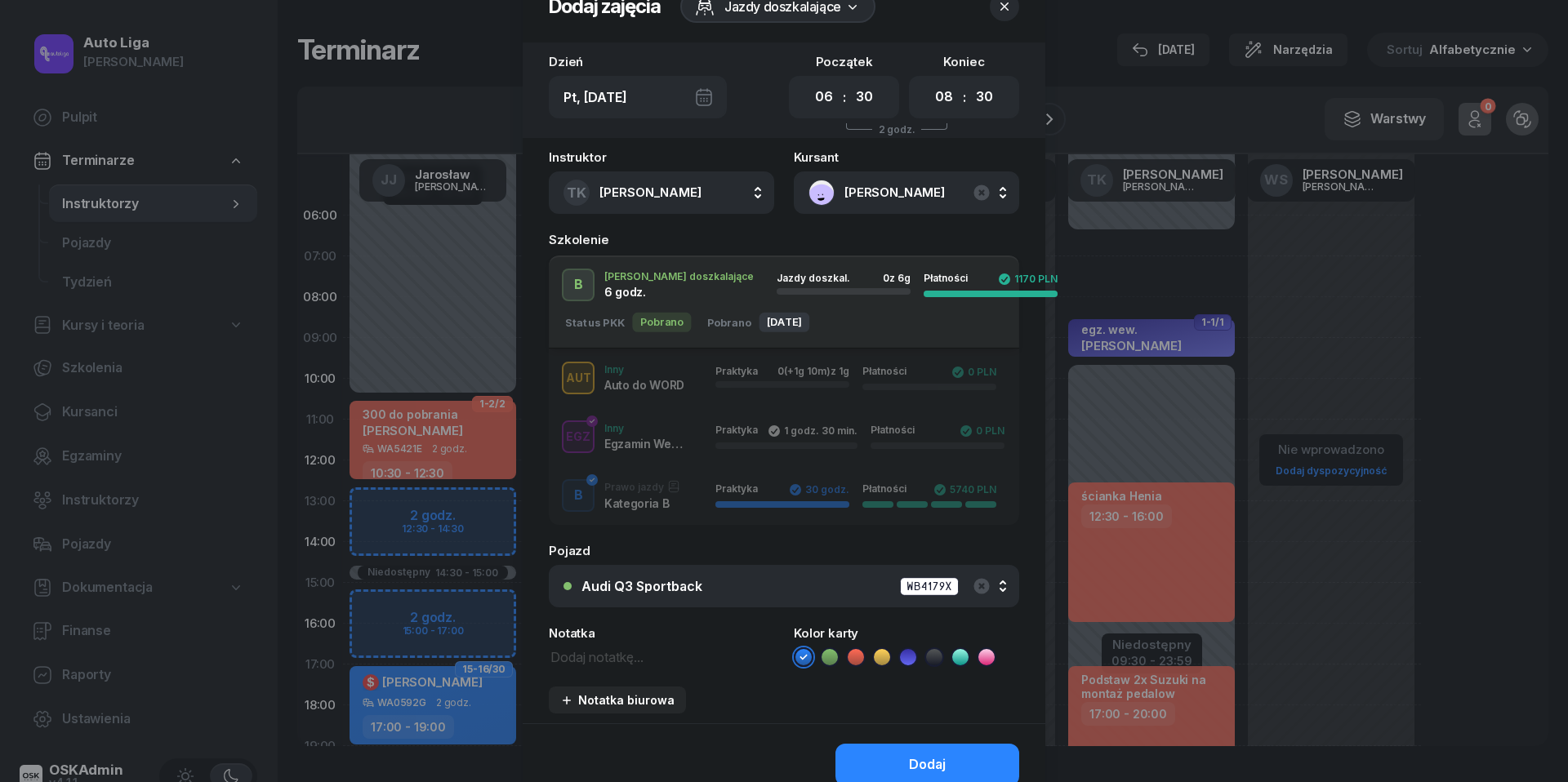
scroll to position [66, 0]
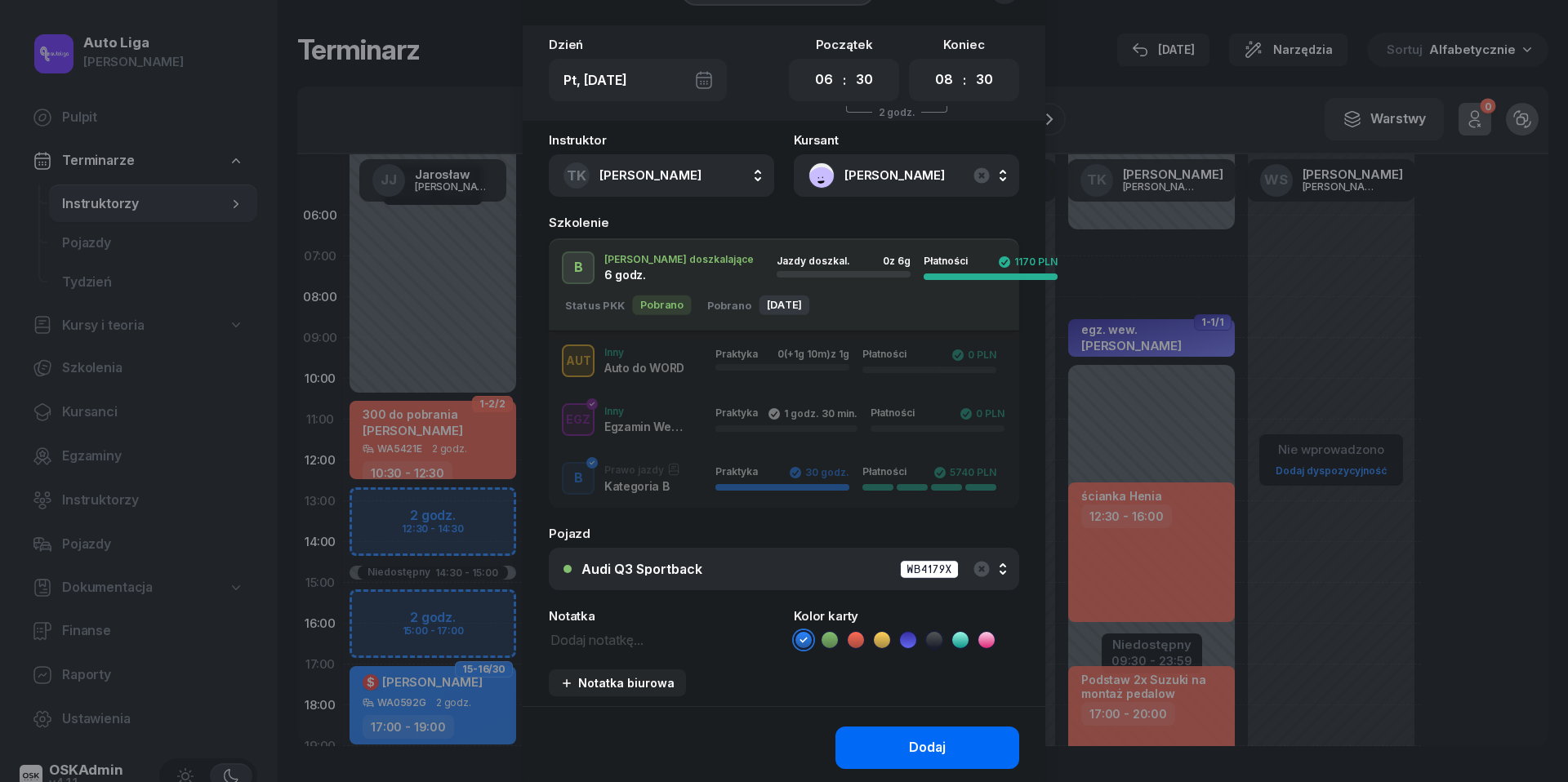
click at [925, 756] on button "Dodaj" at bounding box center [927, 747] width 184 height 42
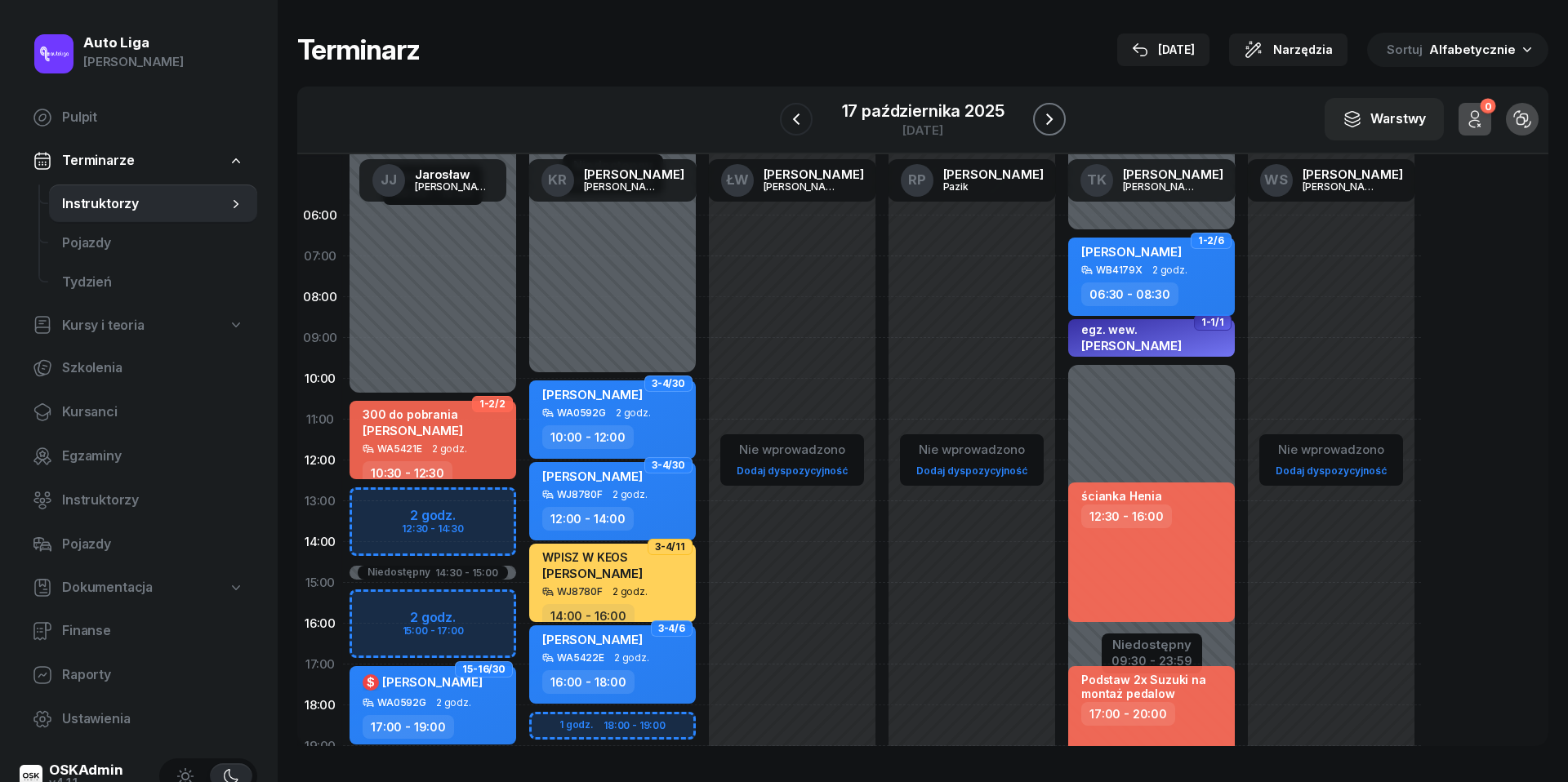
click at [1045, 122] on icon "button" at bounding box center [1049, 119] width 20 height 20
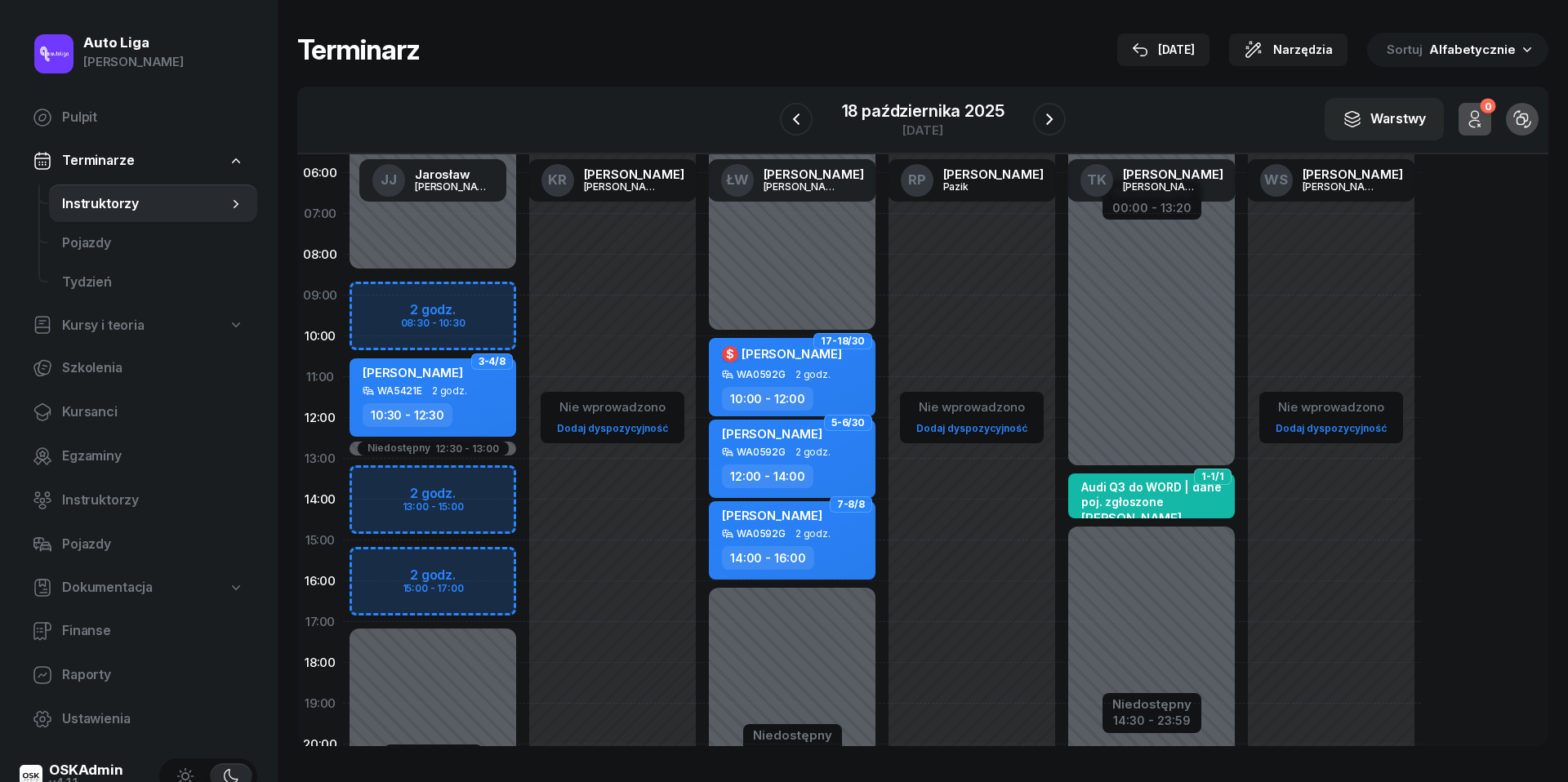
scroll to position [54, 0]
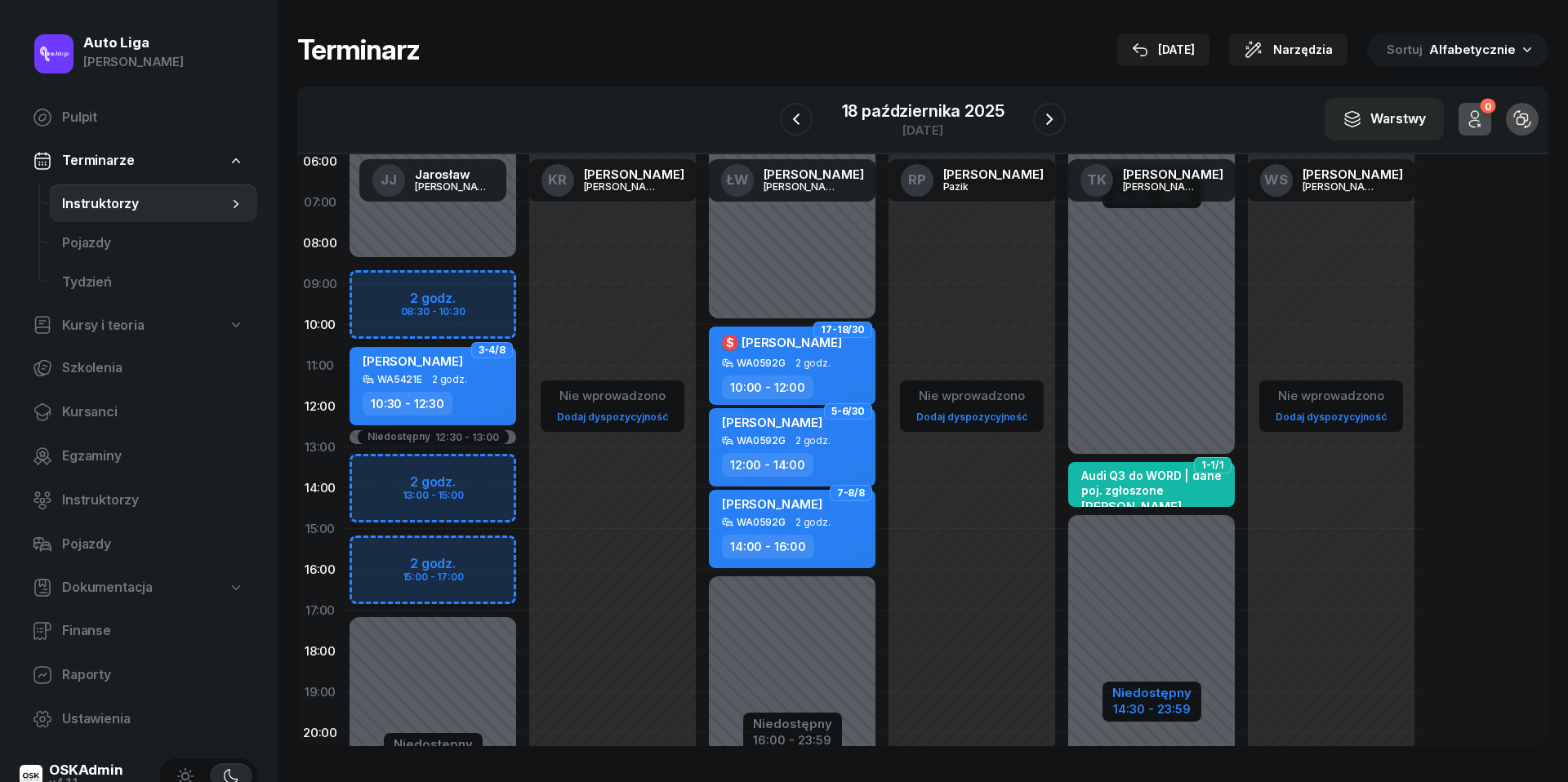
click at [1163, 711] on div "14:30 - 23:59" at bounding box center [1152, 707] width 80 height 17
select select "13"
select select "20"
select select "14"
select select "30"
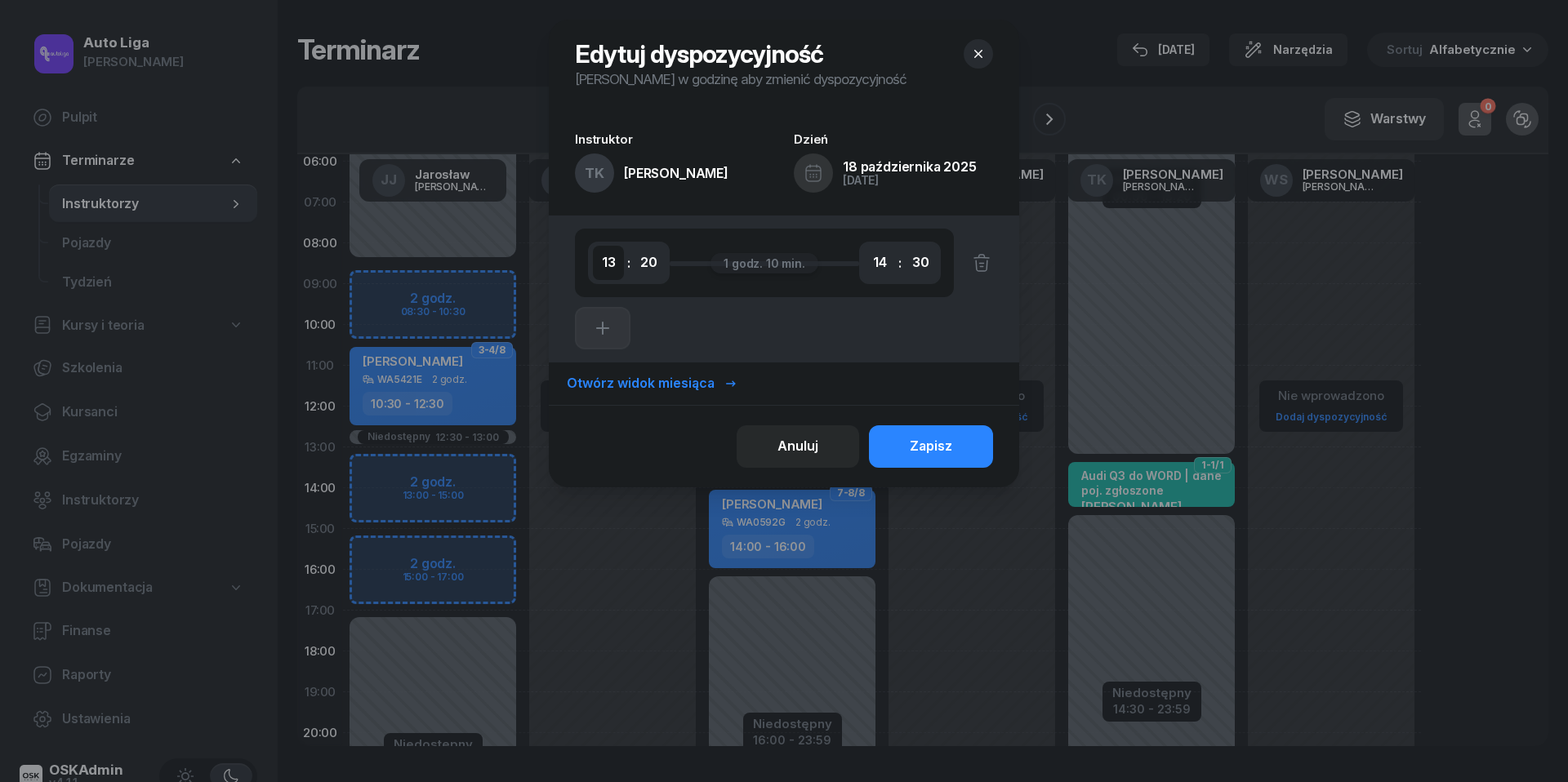
select select "12"
click at [915, 450] on div "Zapisz" at bounding box center [930, 447] width 42 height 22
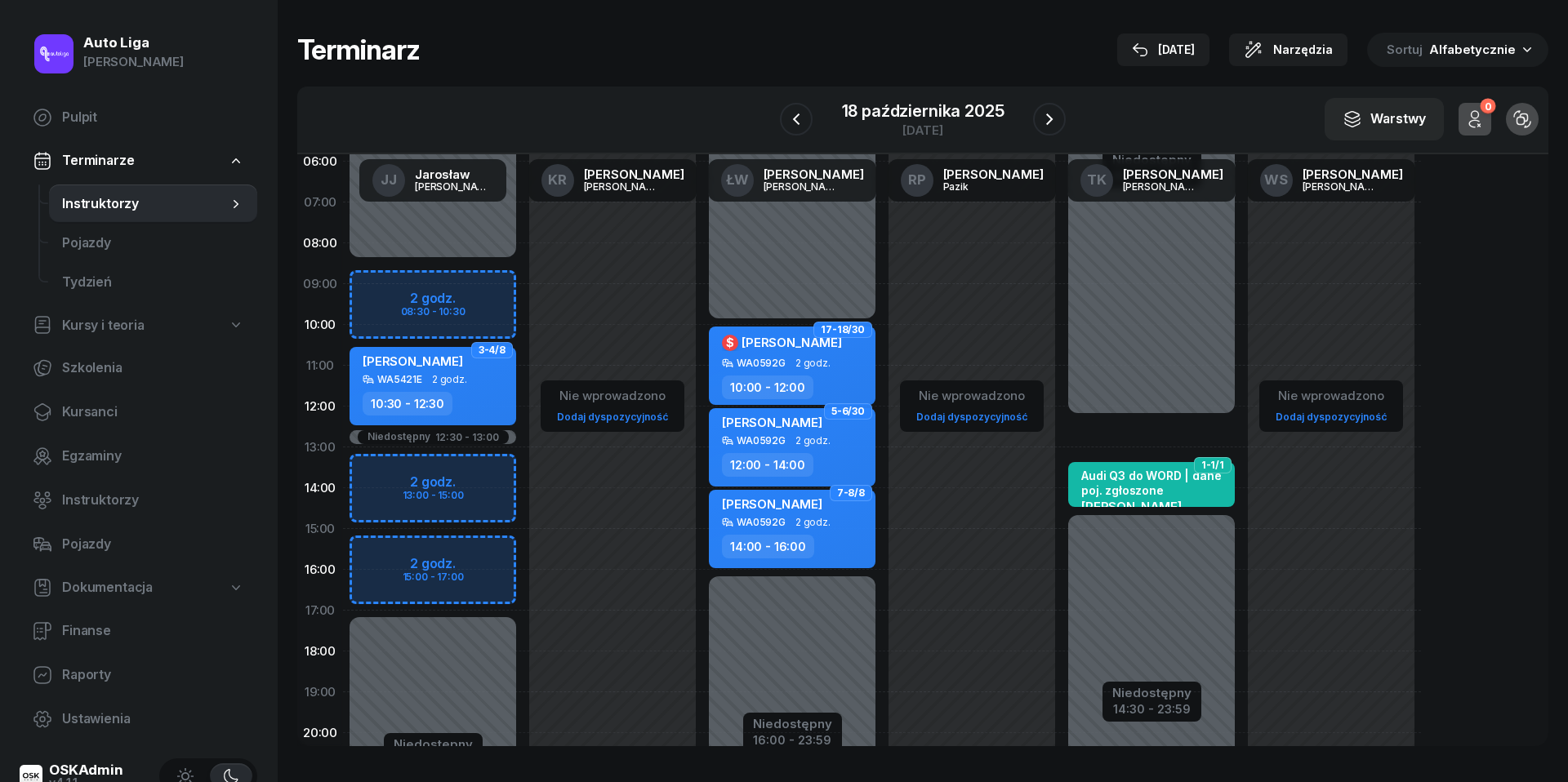
click at [1102, 425] on div "1-1/1 Audi Q3 do WORD | dane poj. zgłoszone [PERSON_NAME] WB4179X 1g 10m 13:20 …" at bounding box center [1152, 529] width 180 height 775
select select "12"
select select "13"
select select "20"
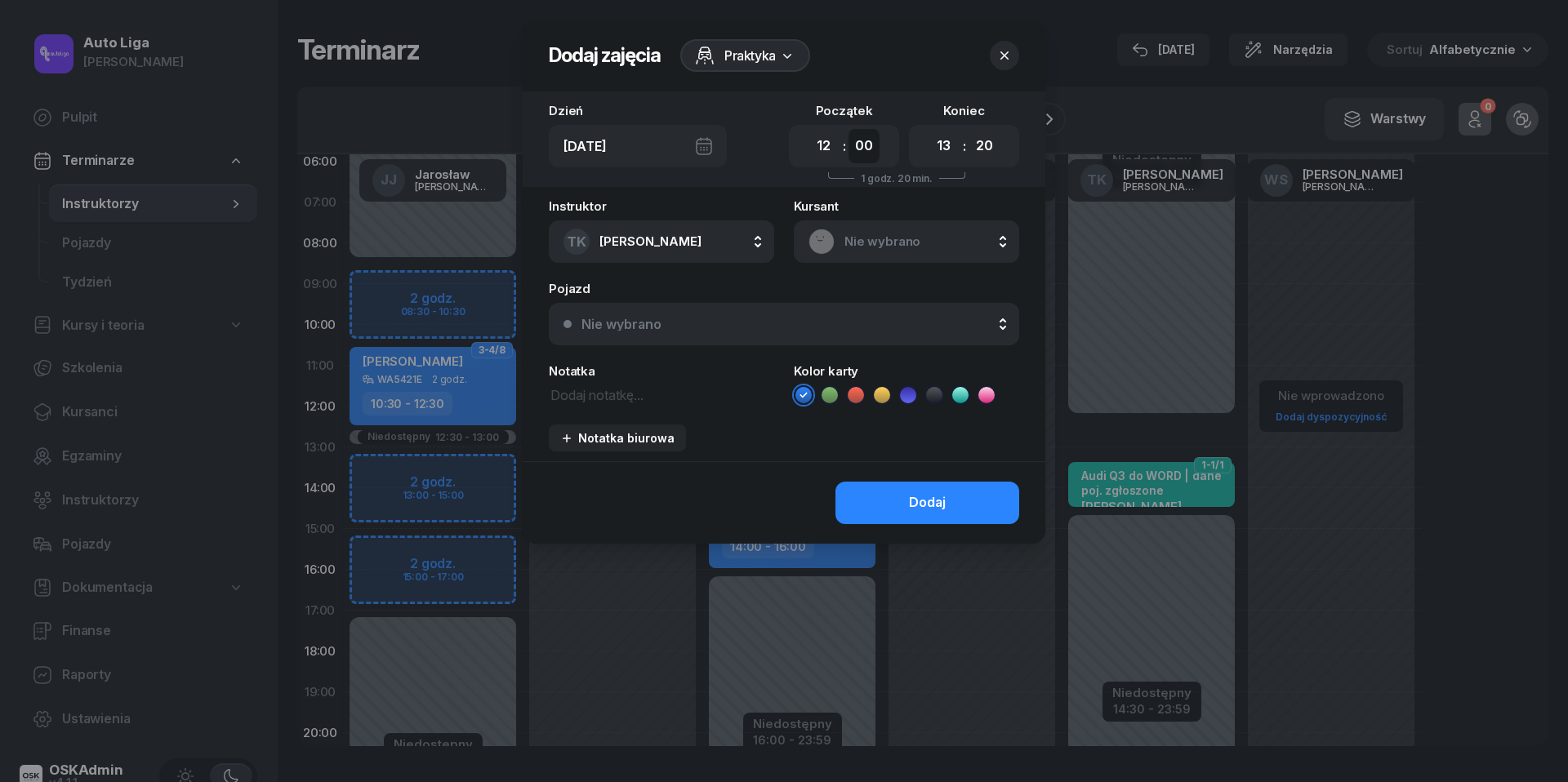
select select "20"
click at [876, 239] on span "Nie wybrano" at bounding box center [925, 242] width 160 height 22
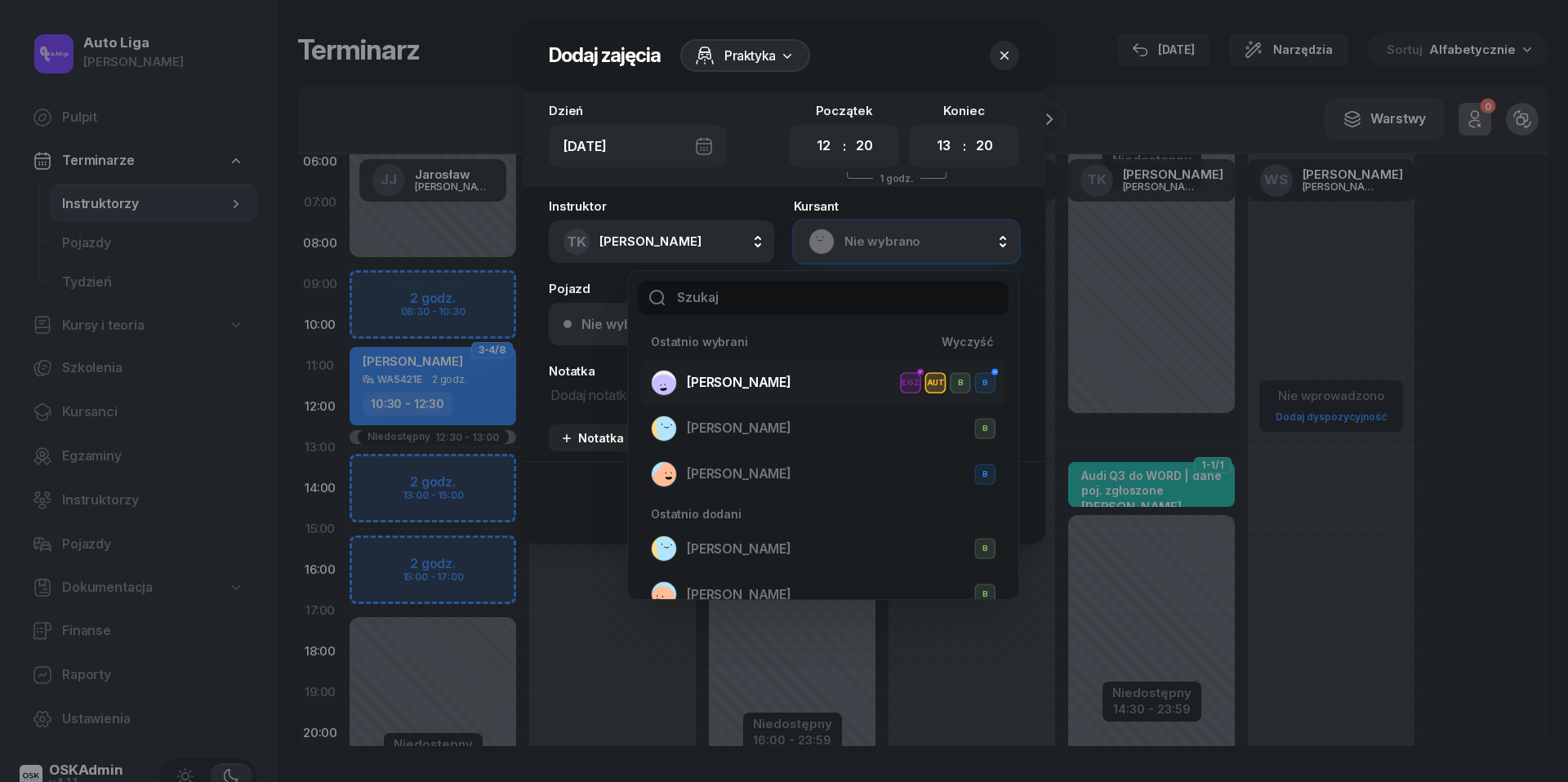
click at [755, 379] on span "[PERSON_NAME]" at bounding box center [739, 383] width 105 height 22
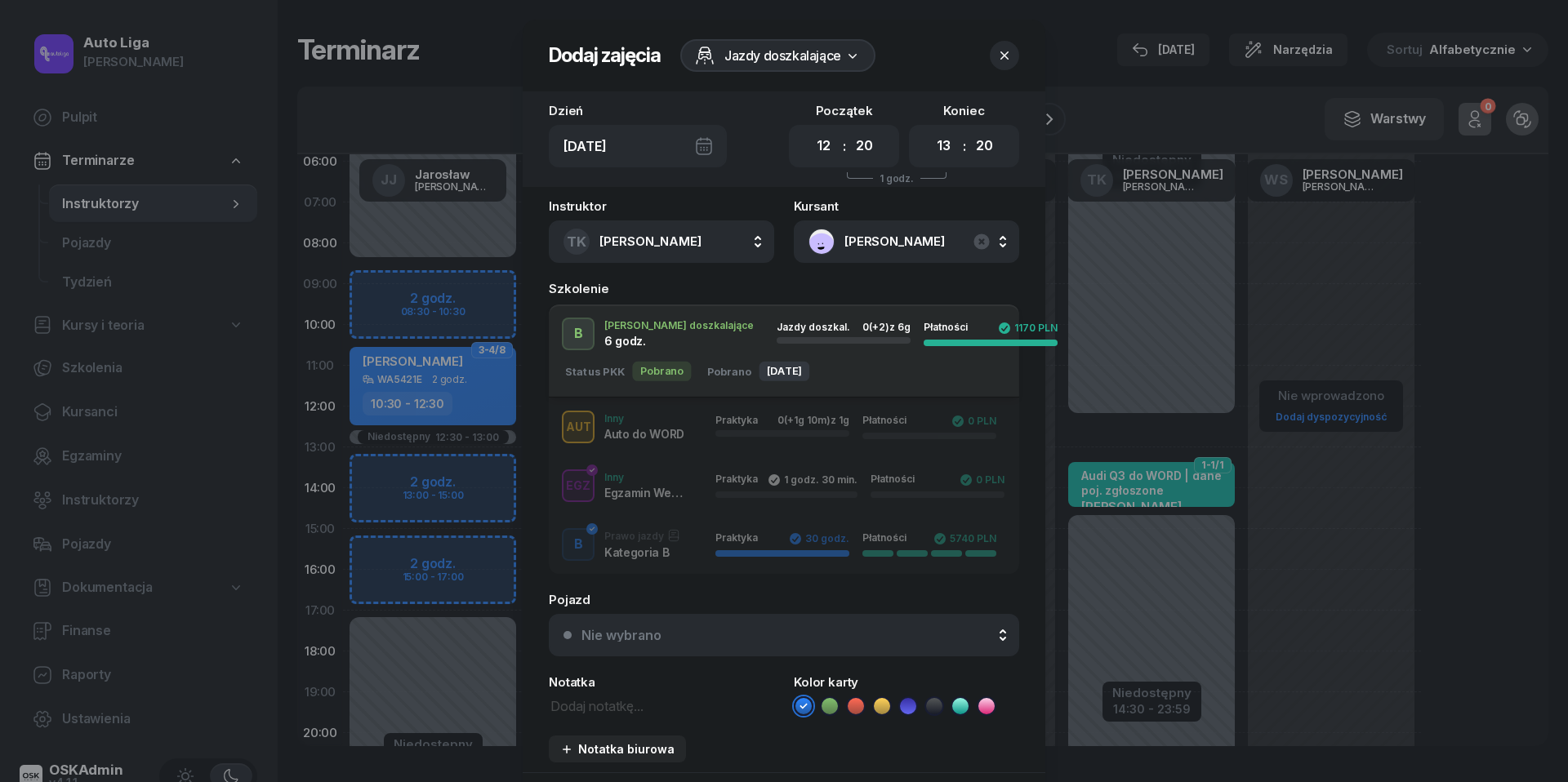
click at [748, 626] on button "Nie wybrano" at bounding box center [784, 635] width 470 height 42
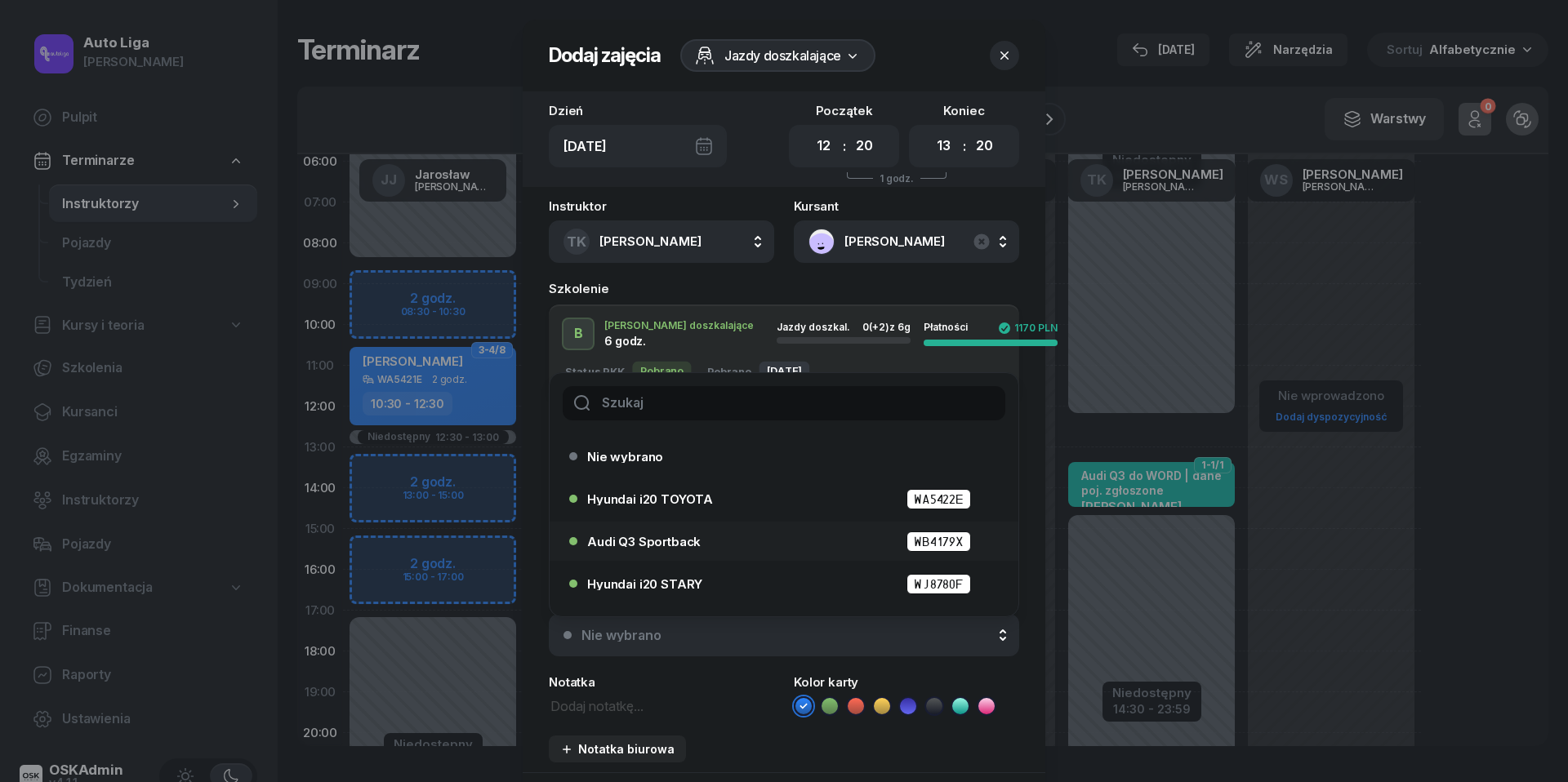
click at [691, 536] on span "Audi Q3 Sportback" at bounding box center [643, 541] width 113 height 12
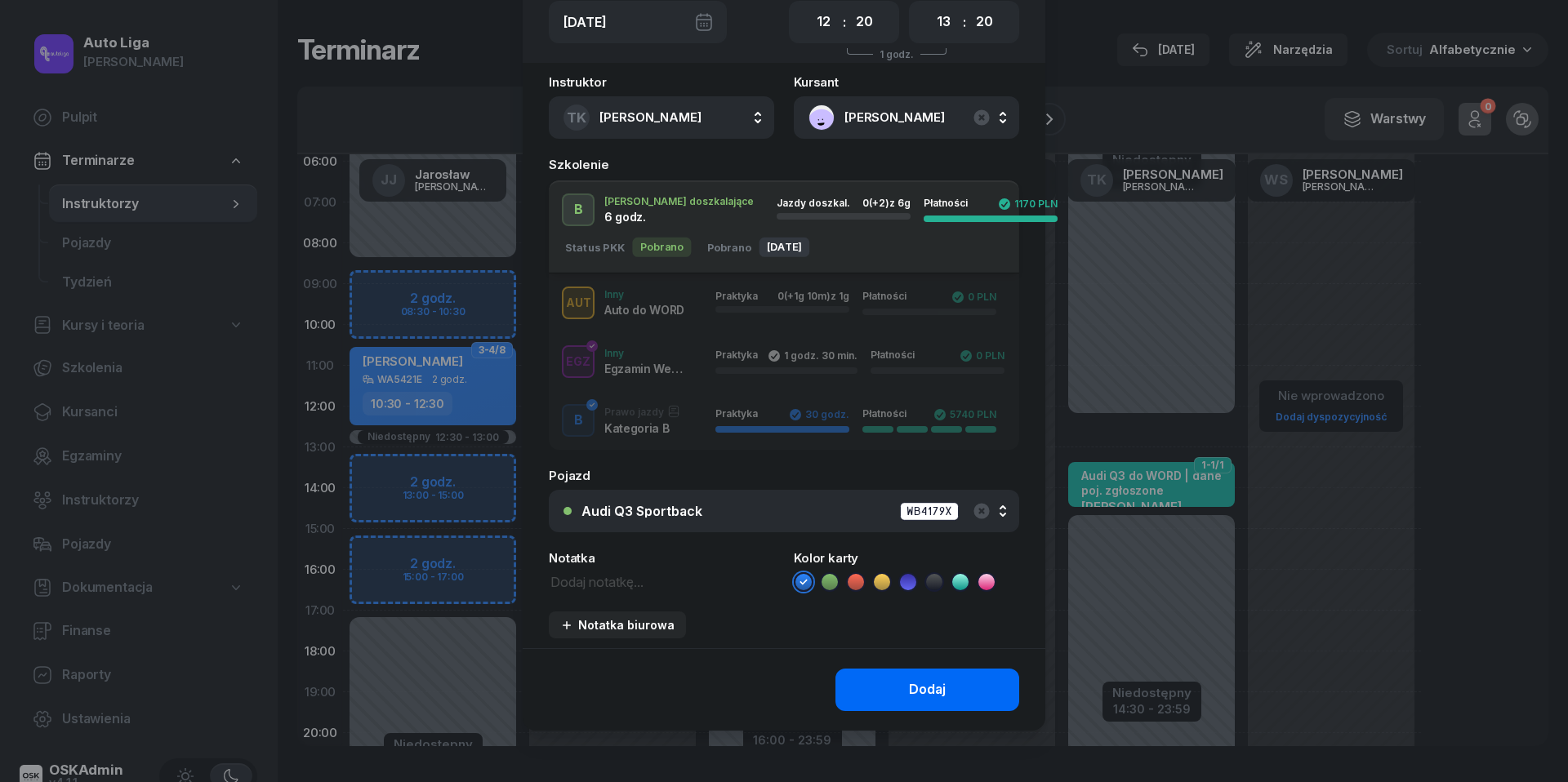
scroll to position [123, 0]
click at [895, 690] on button "Dodaj" at bounding box center [927, 691] width 184 height 42
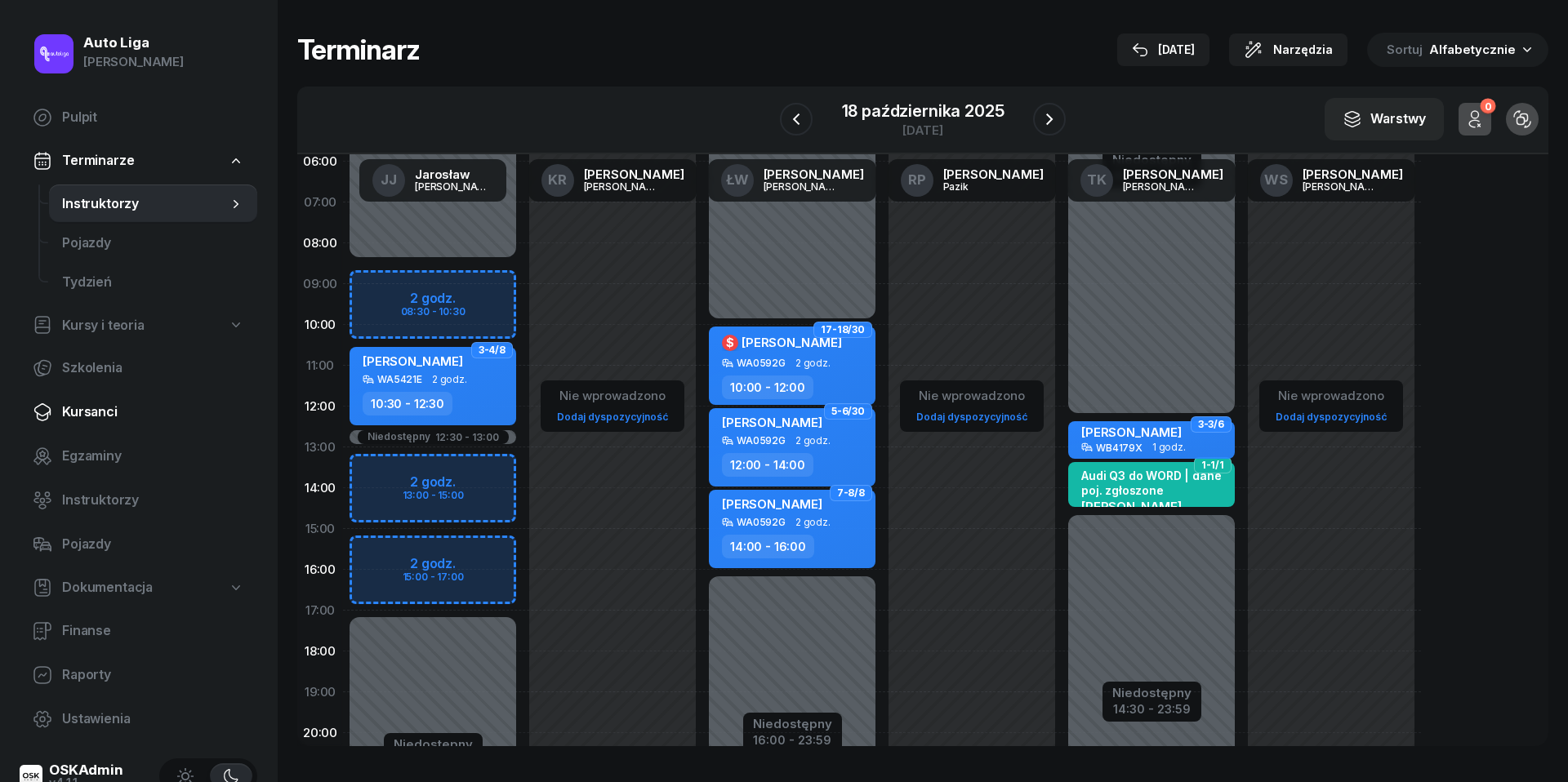
click at [89, 418] on span "Kursanci" at bounding box center [153, 412] width 182 height 22
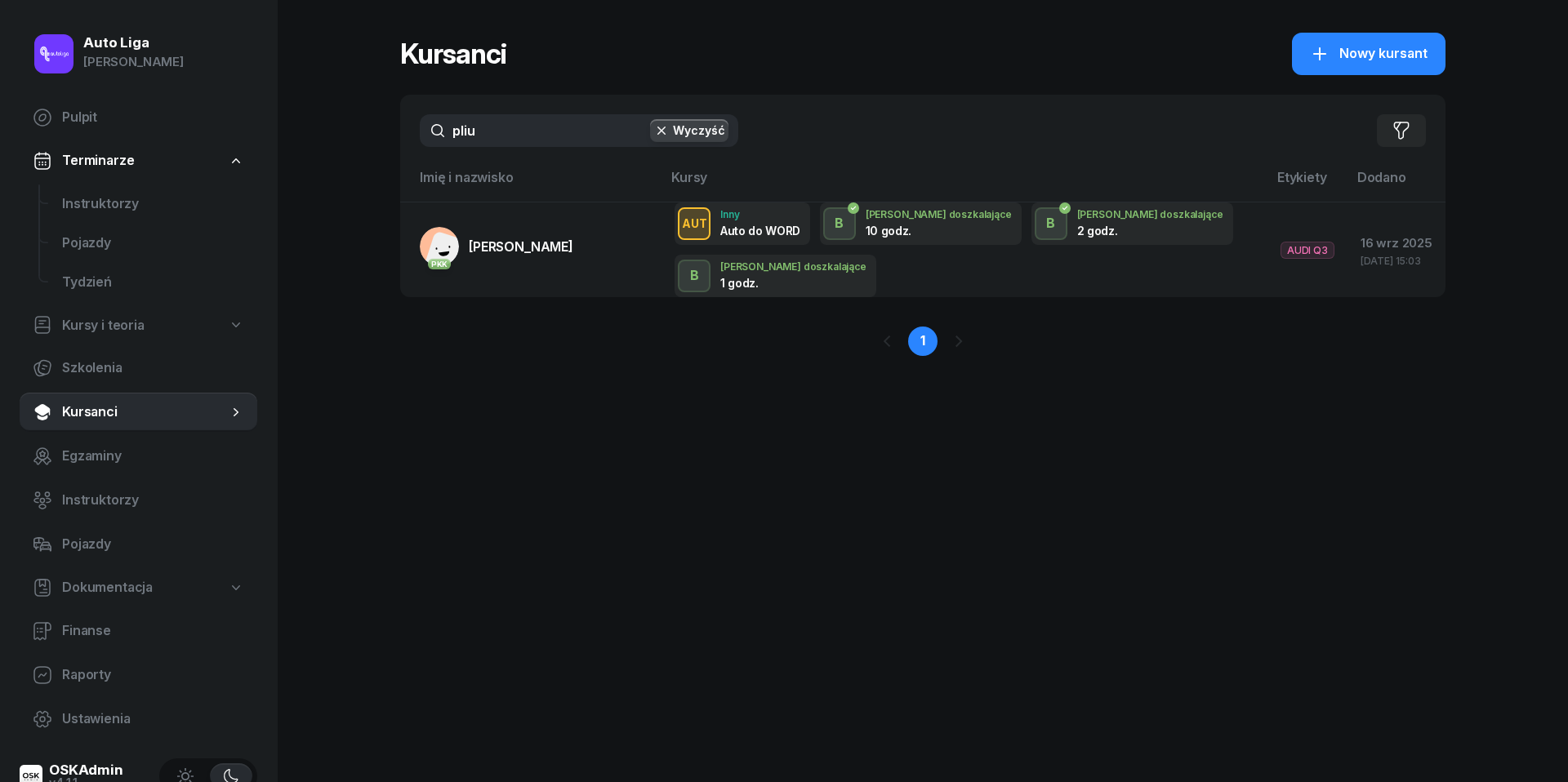
click at [505, 134] on input "pliu" at bounding box center [579, 130] width 318 height 33
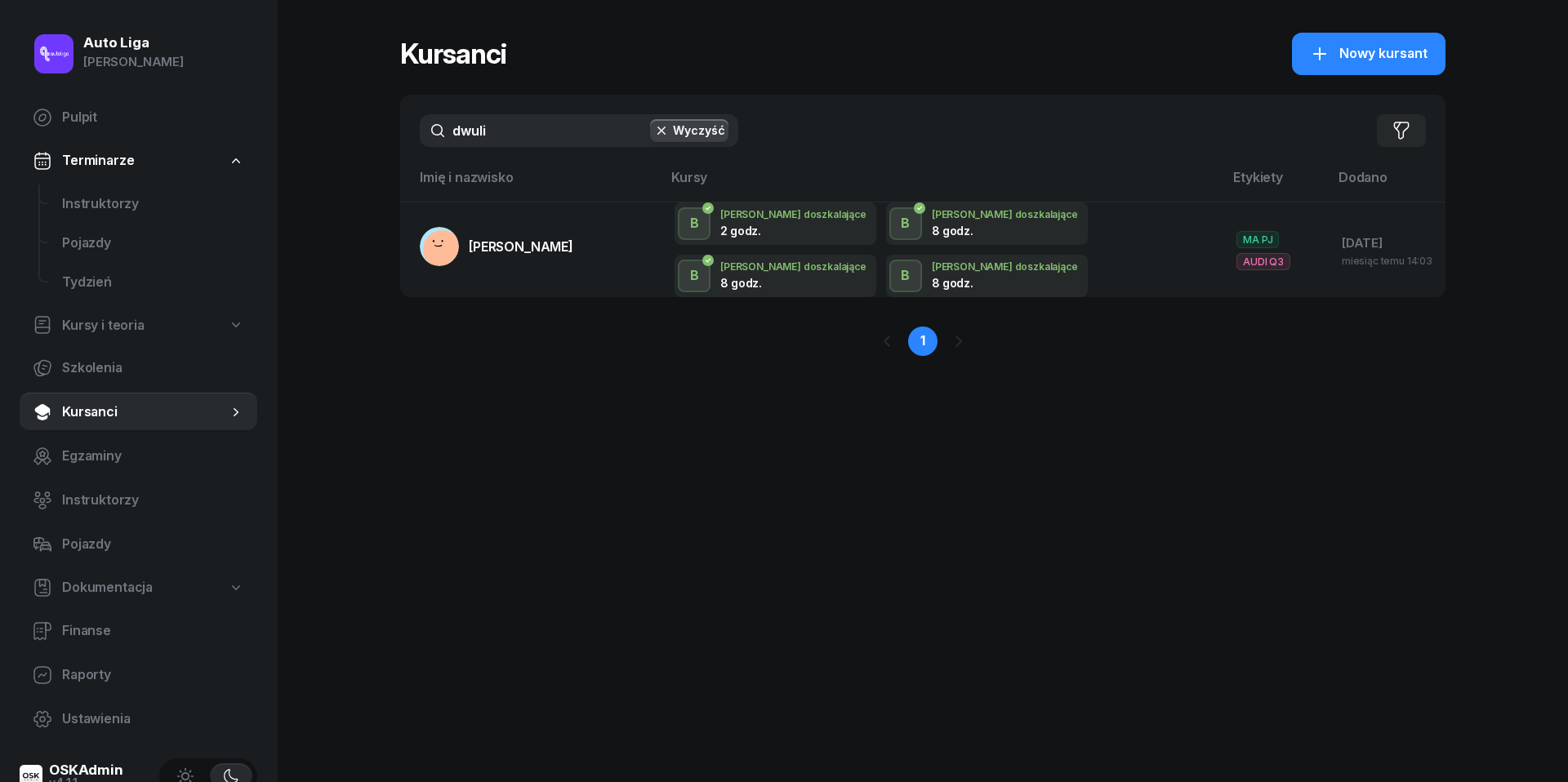
type input "duli"
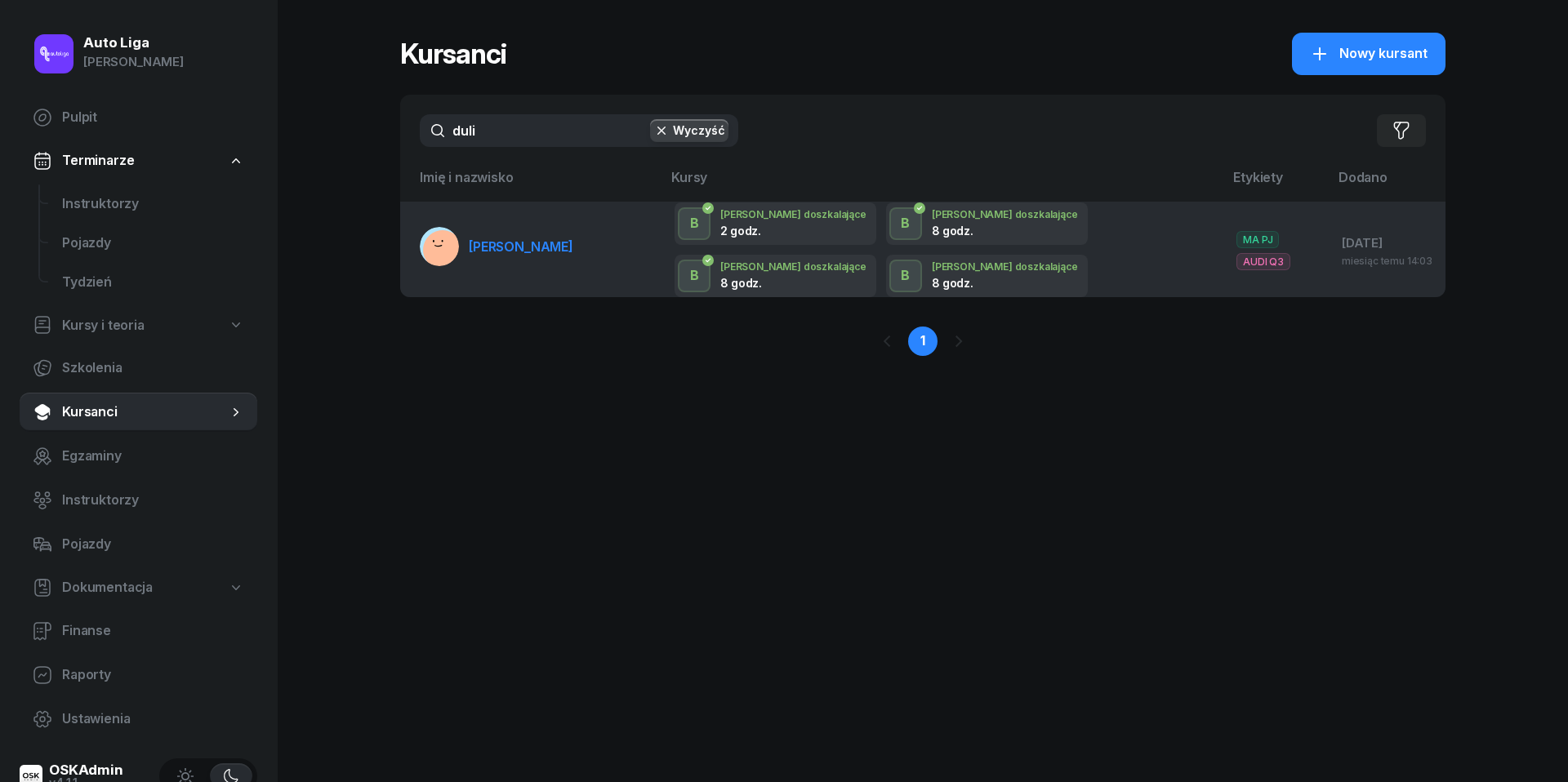
drag, startPoint x: 501, startPoint y: 168, endPoint x: 510, endPoint y: 239, distance: 71.6
click at [510, 239] on span "[PERSON_NAME]" at bounding box center [522, 246] width 105 height 16
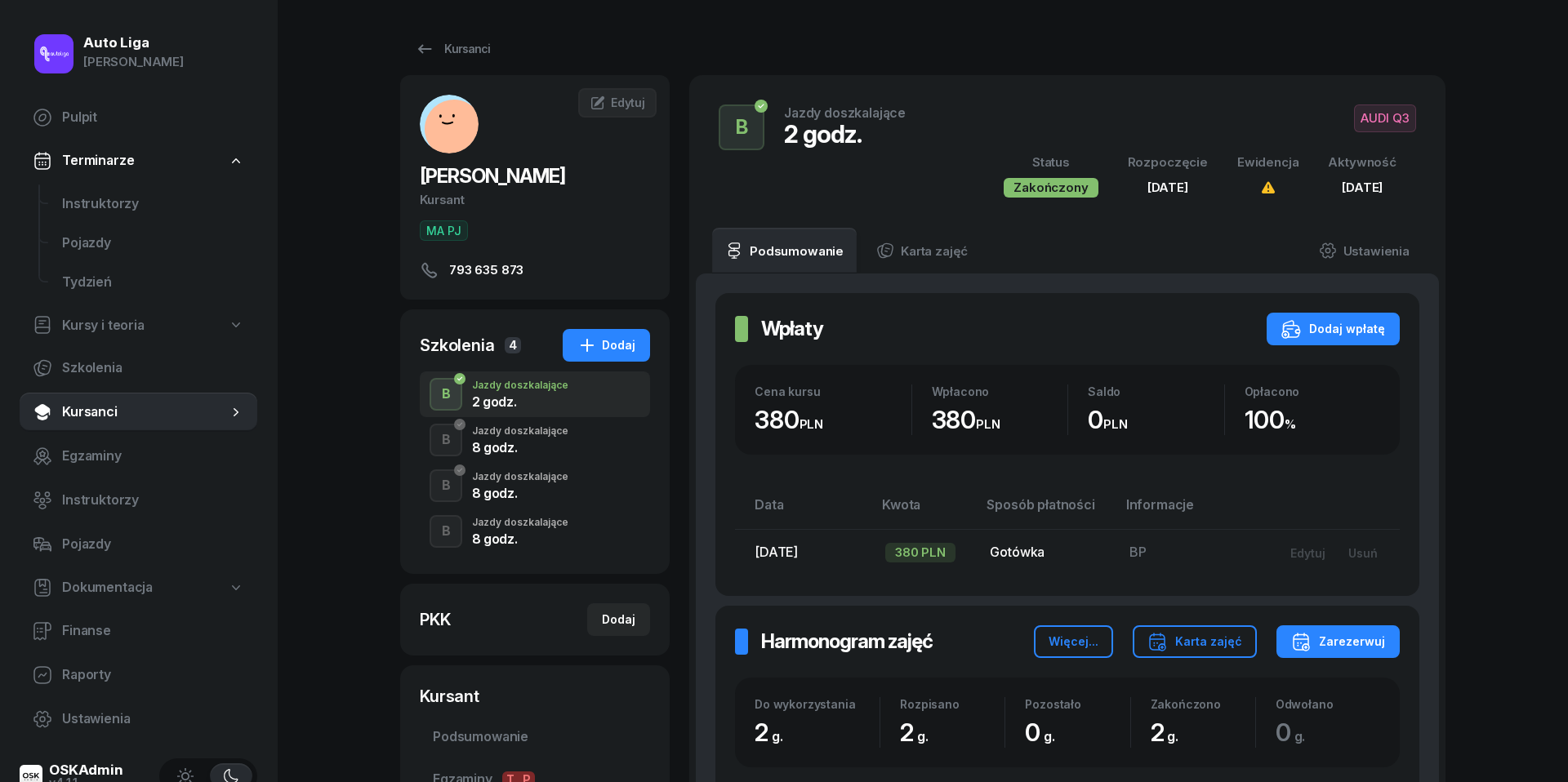
click at [537, 428] on div "Jazdy doszkalające" at bounding box center [520, 431] width 96 height 9
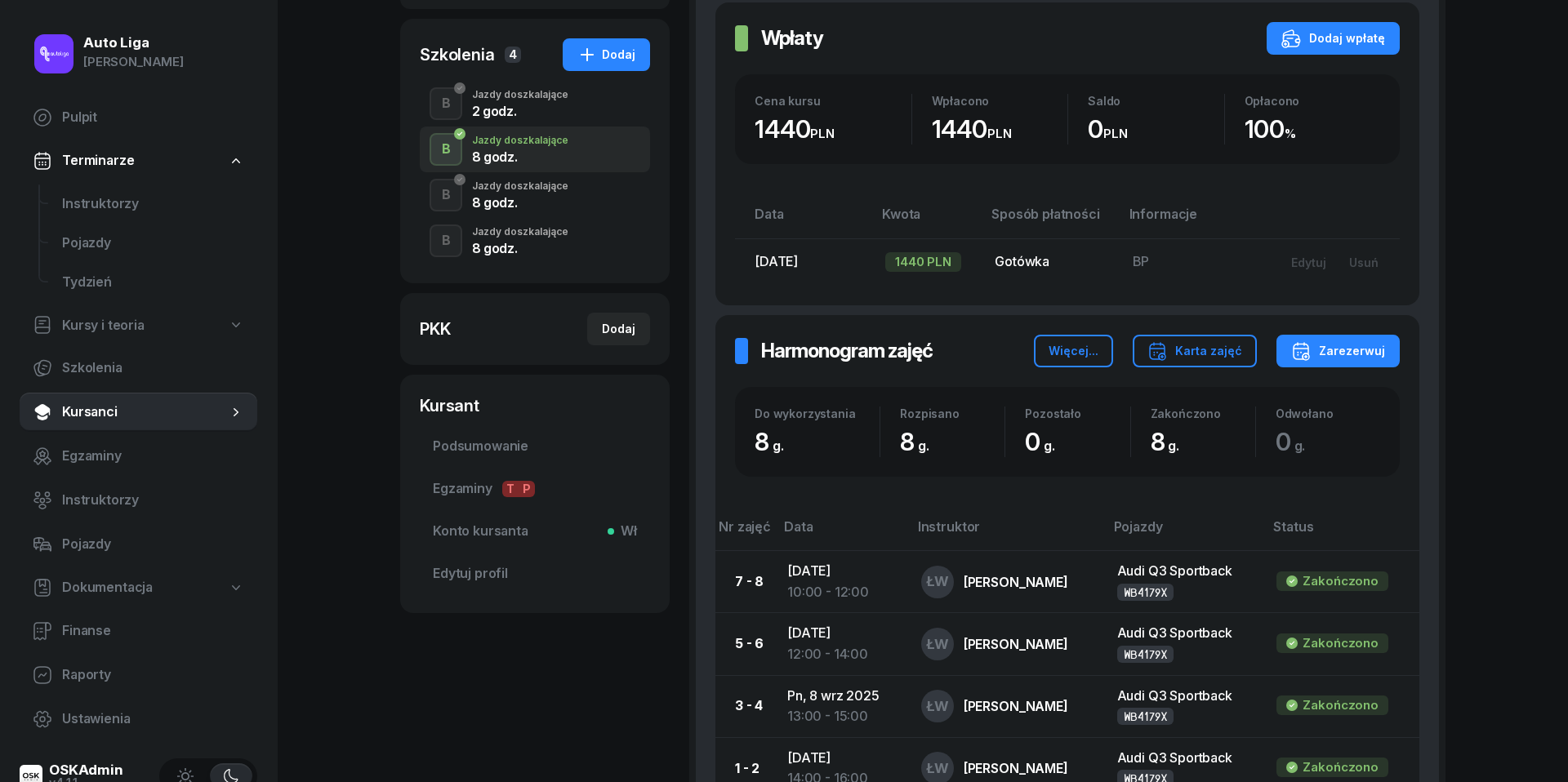
scroll to position [420, 0]
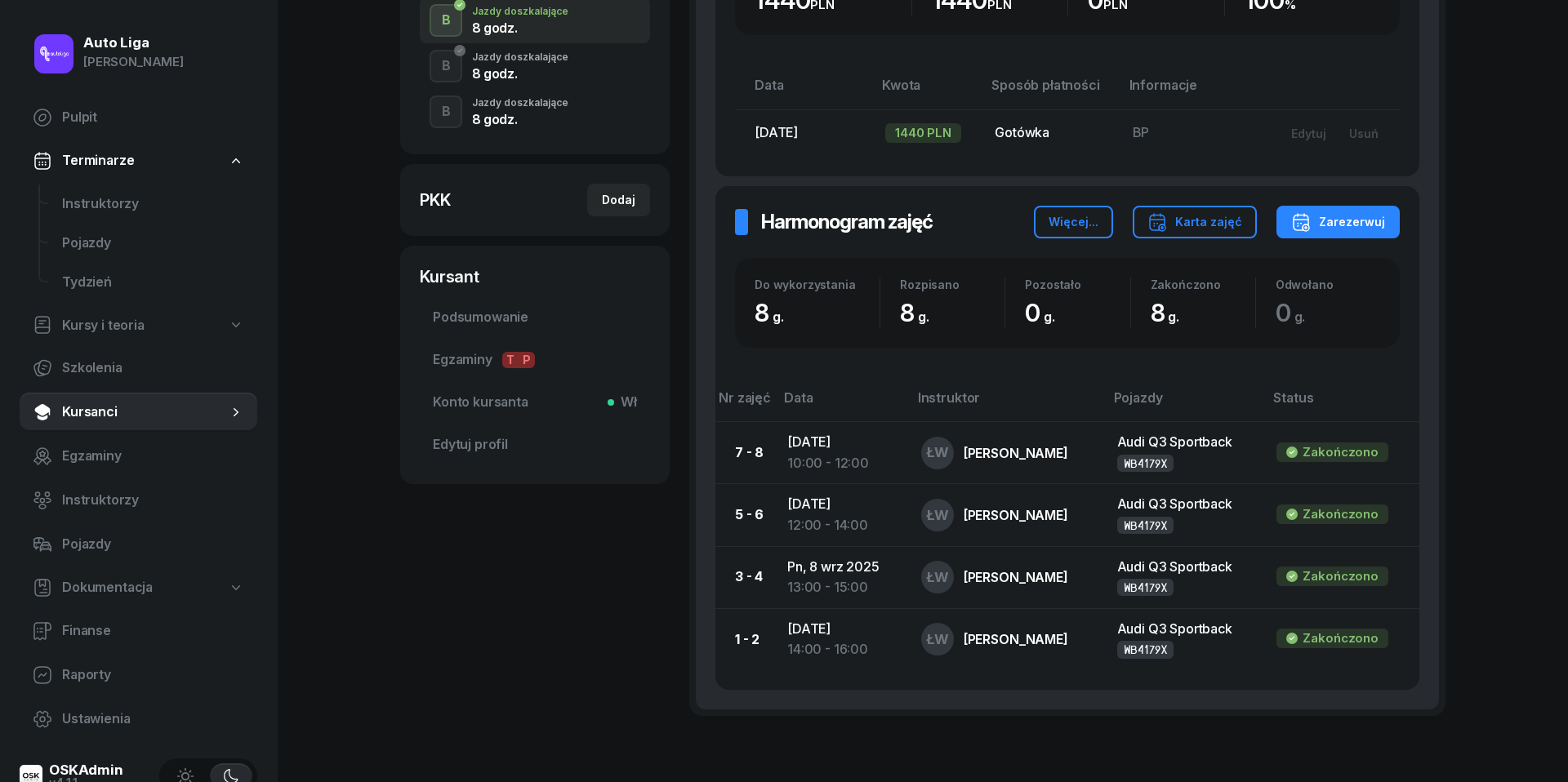
click at [507, 115] on div "8 godz." at bounding box center [520, 119] width 96 height 13
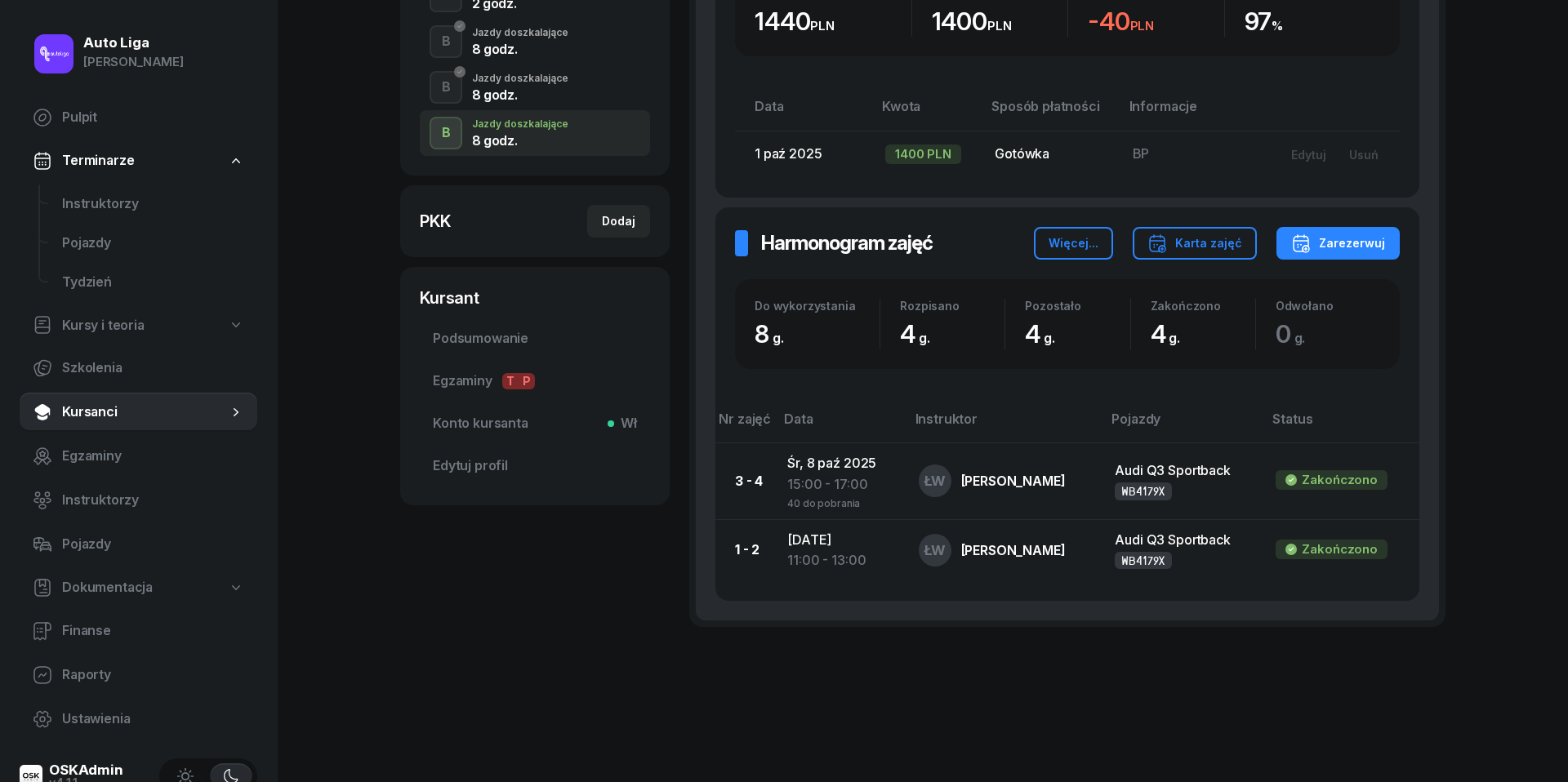
scroll to position [397, 0]
click at [1353, 241] on div "Zarezerwuj" at bounding box center [1339, 244] width 94 height 20
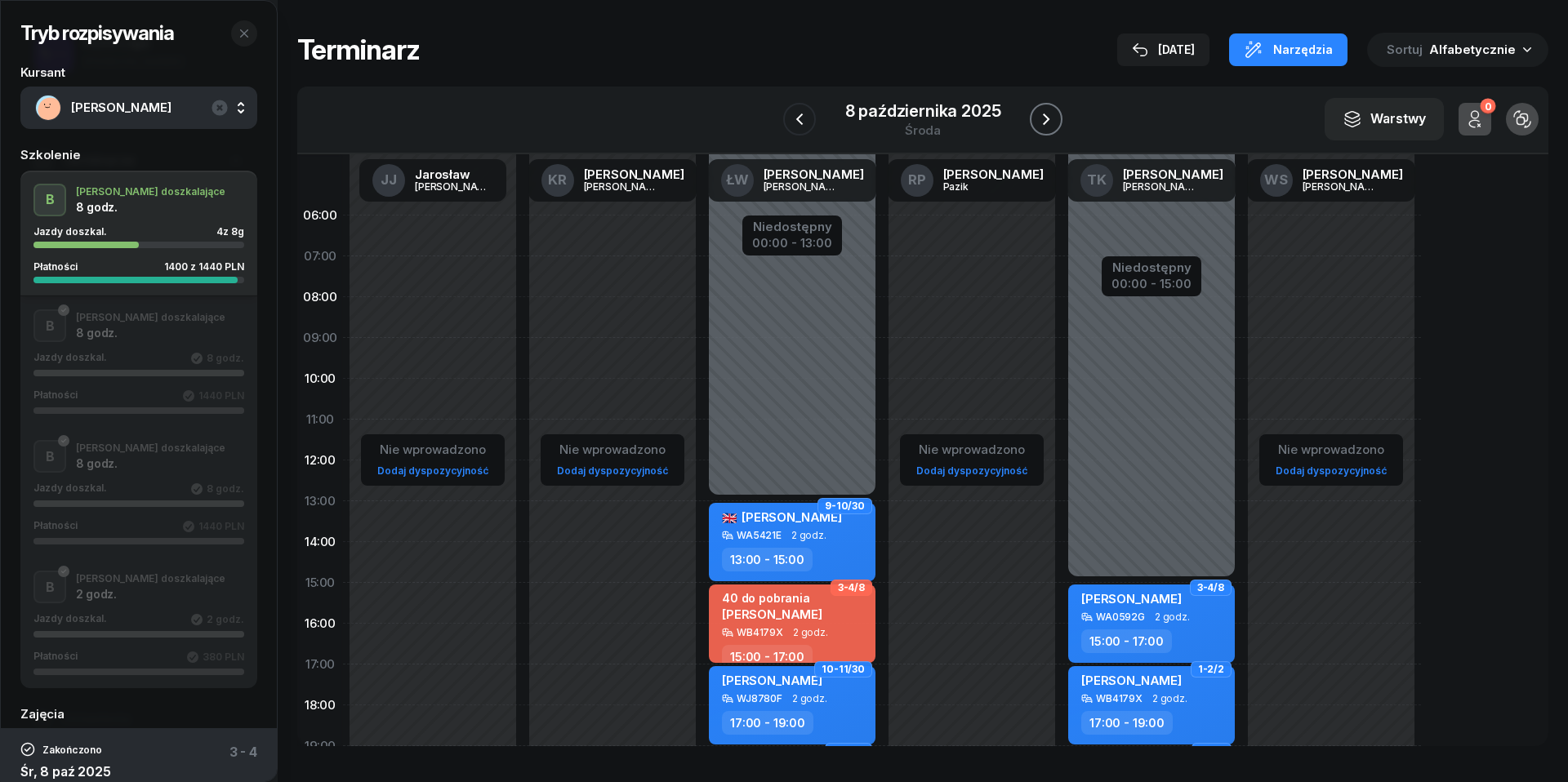
click at [1049, 115] on icon "button" at bounding box center [1046, 119] width 20 height 20
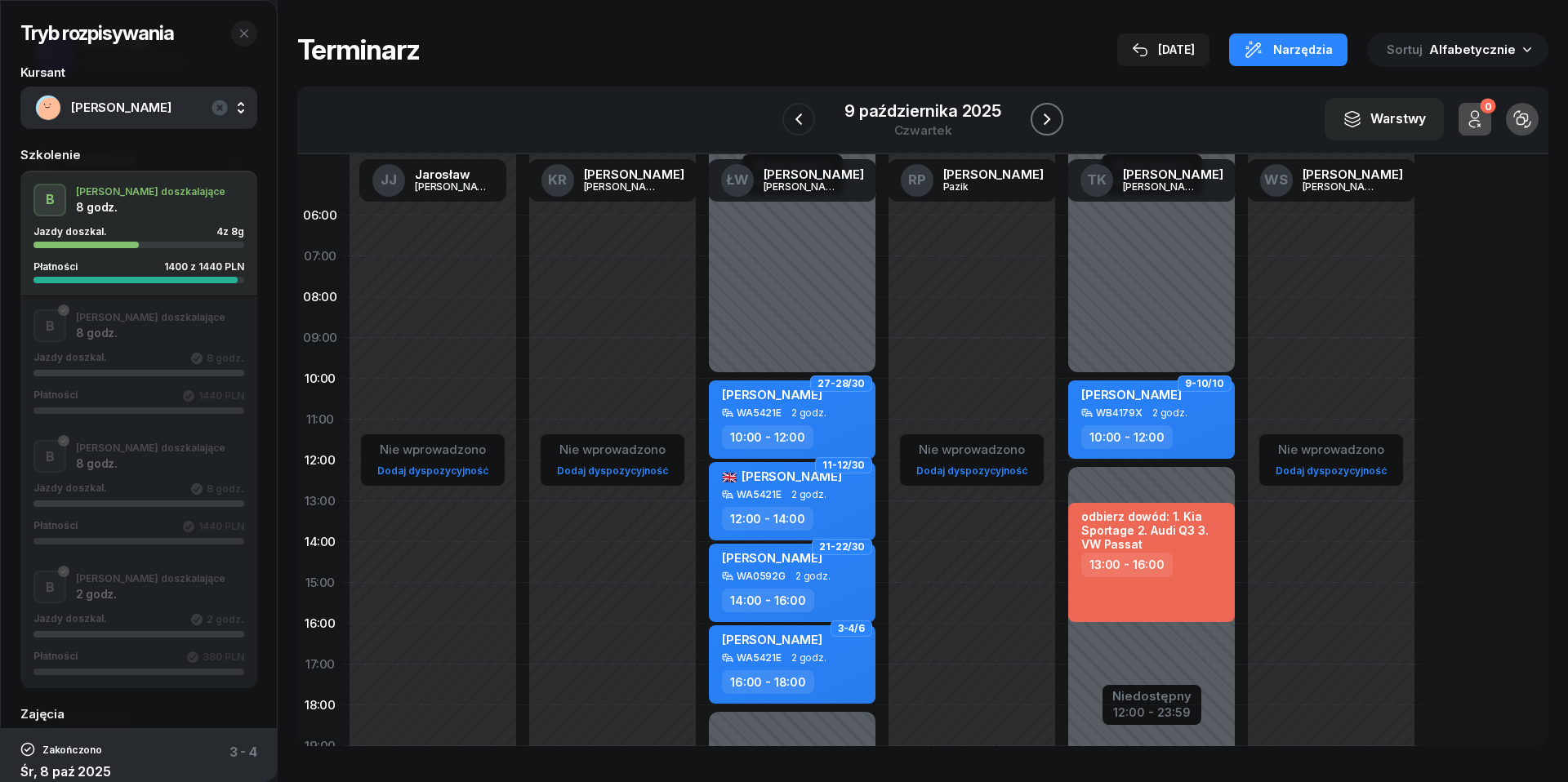
click at [1049, 115] on icon "button" at bounding box center [1046, 119] width 20 height 20
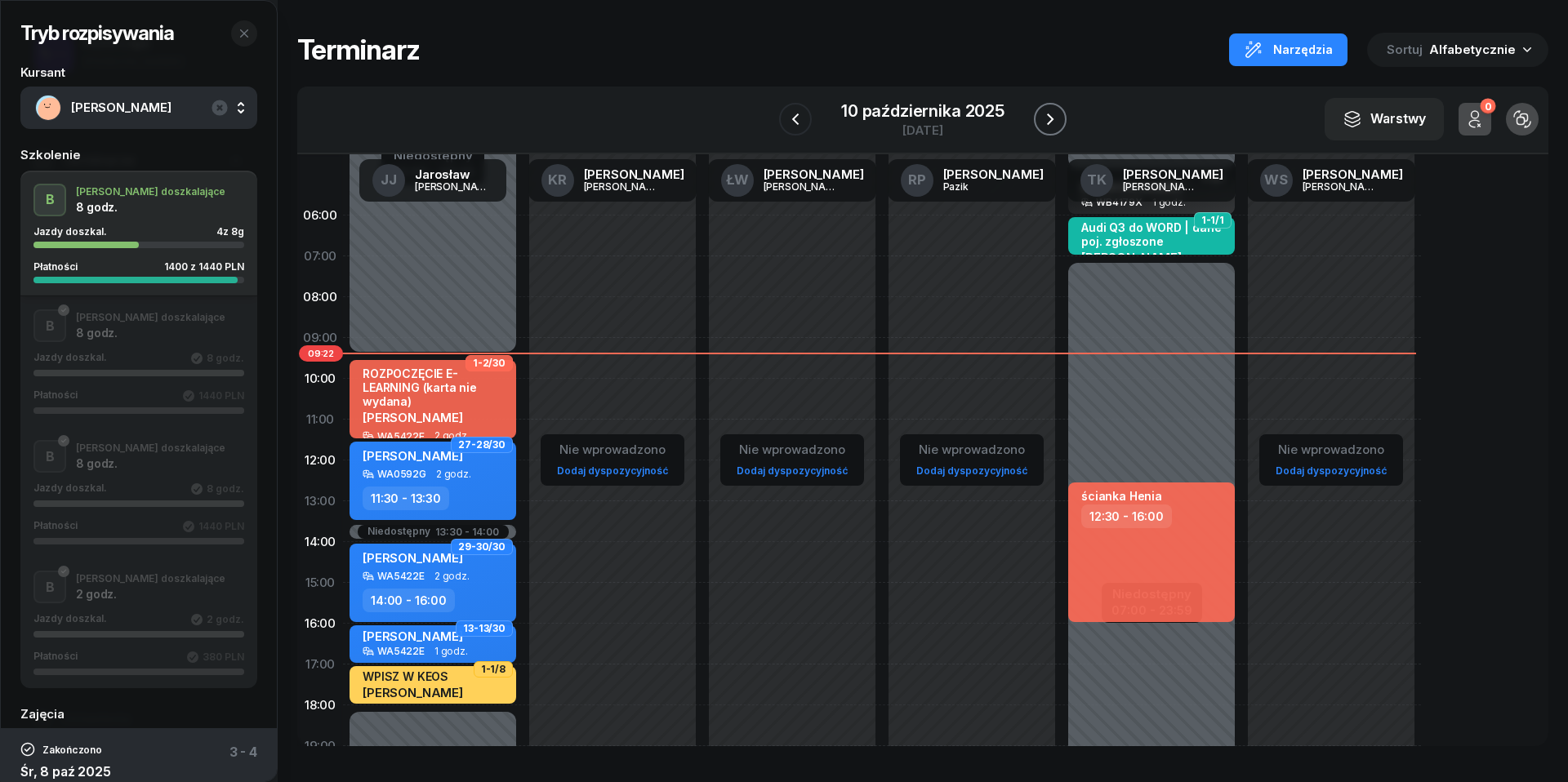
click at [1049, 115] on icon "button" at bounding box center [1050, 119] width 7 height 11
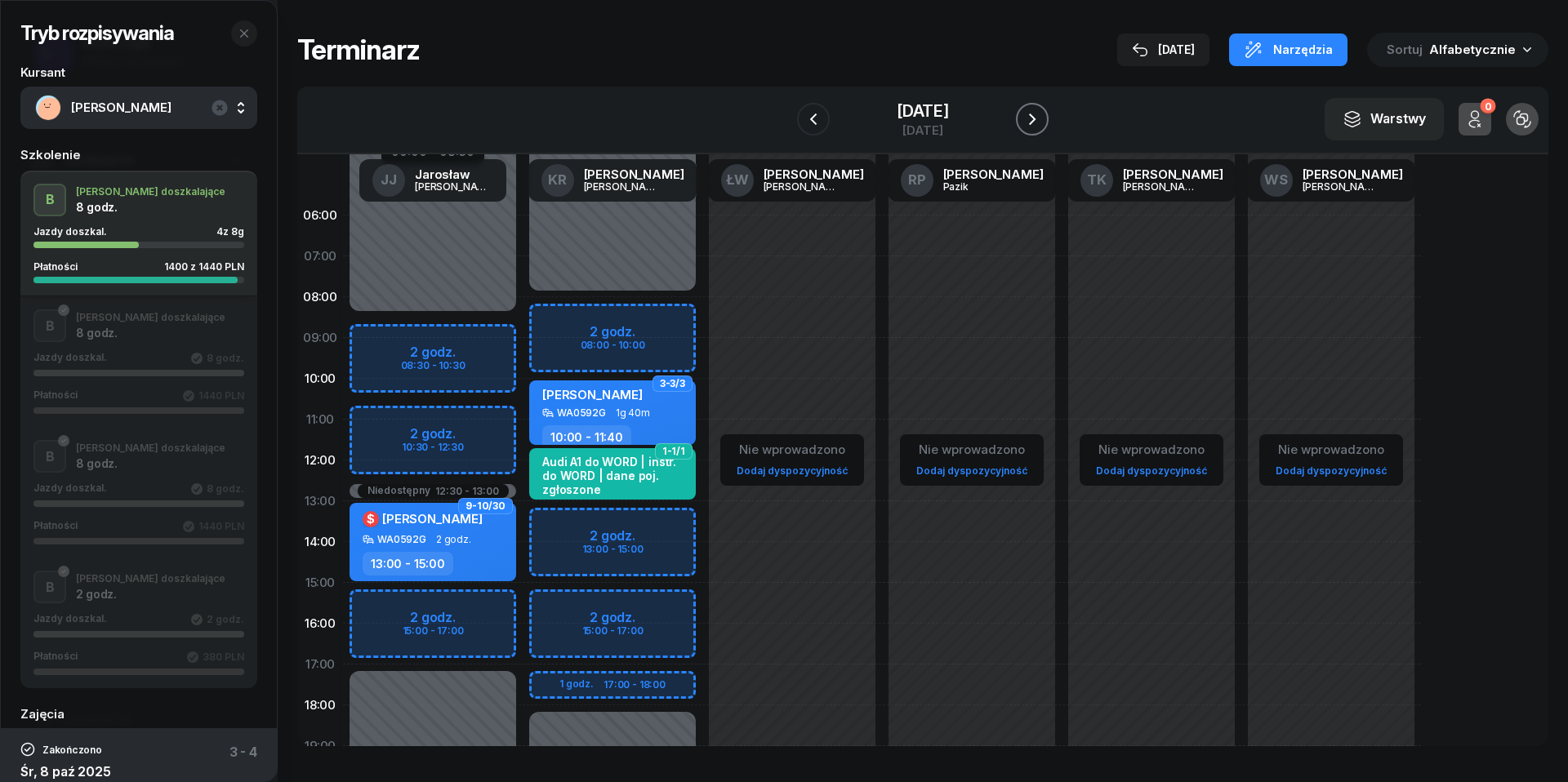
click at [1043, 115] on icon "button" at bounding box center [1032, 119] width 20 height 20
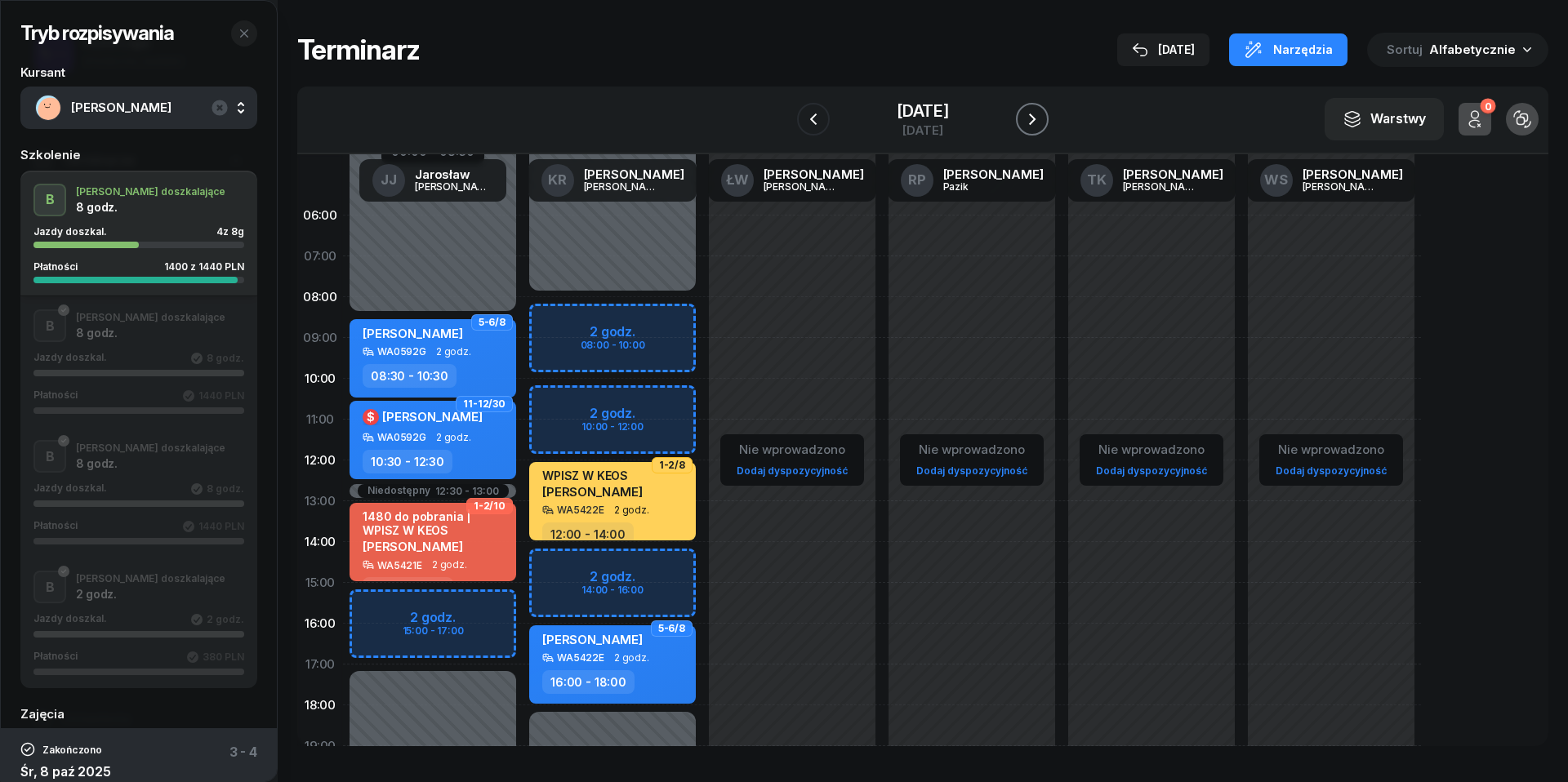
click at [1036, 115] on icon "button" at bounding box center [1032, 119] width 7 height 11
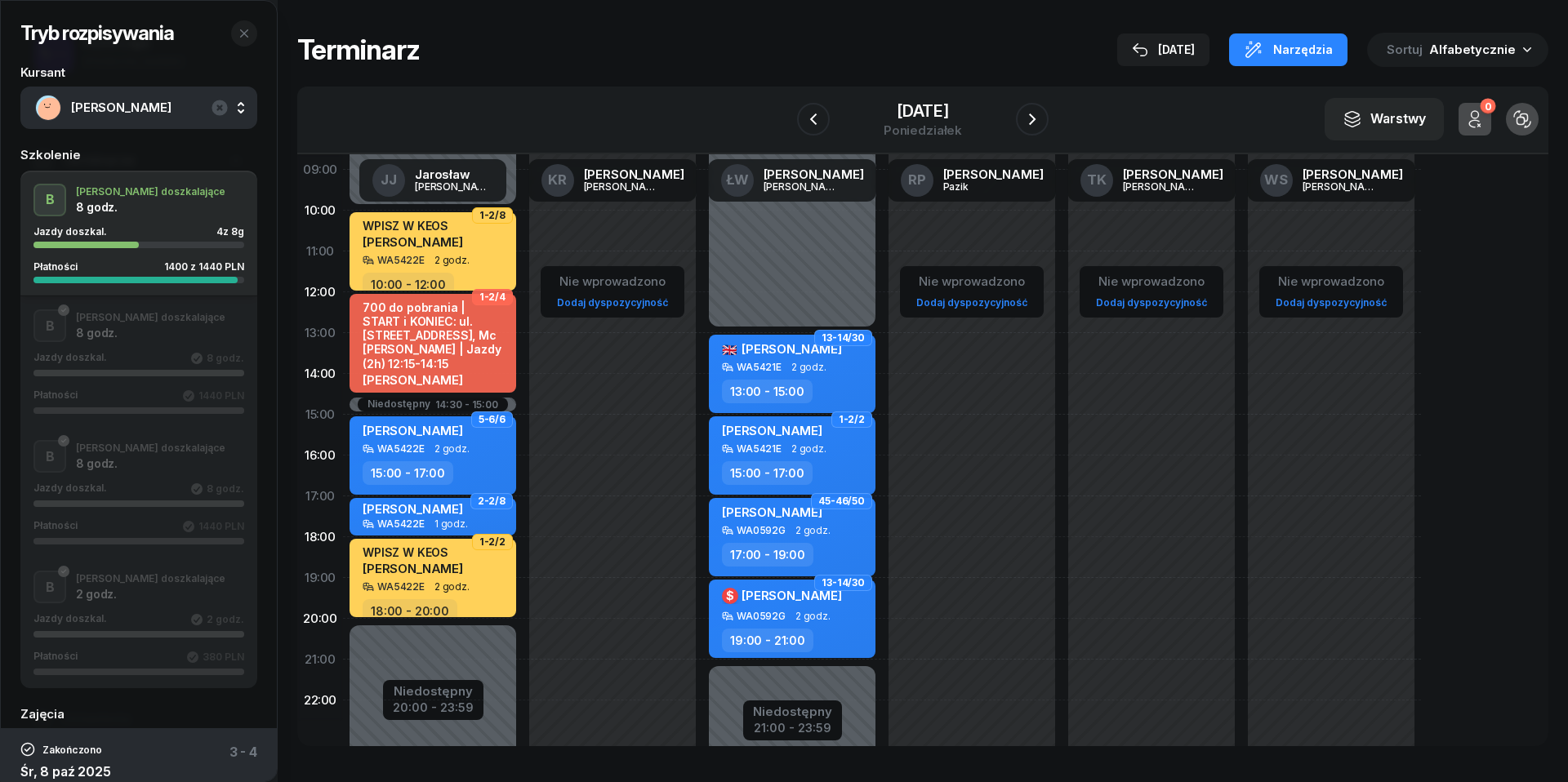
scroll to position [175, 0]
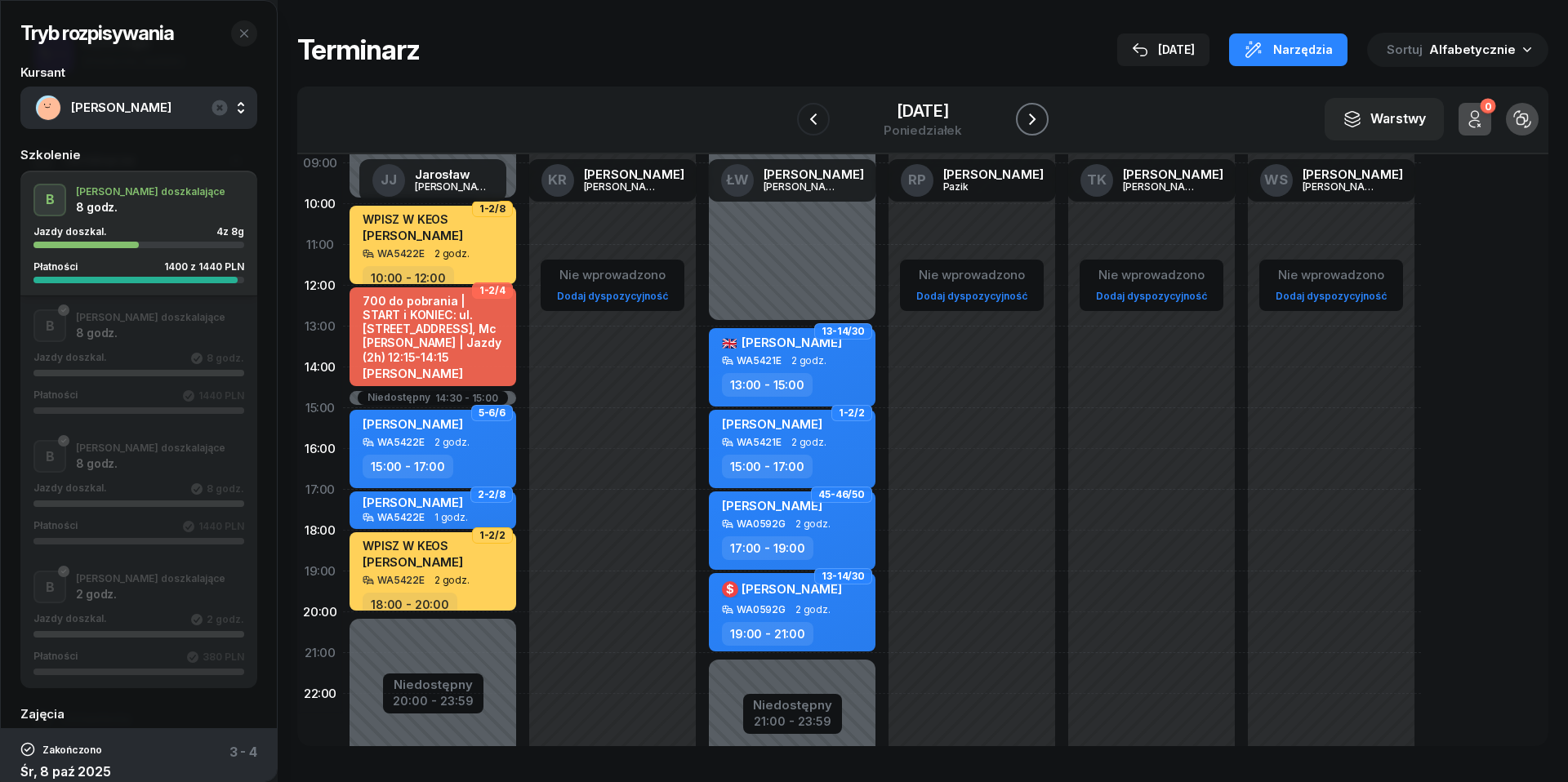
click at [1043, 127] on icon "button" at bounding box center [1032, 119] width 20 height 20
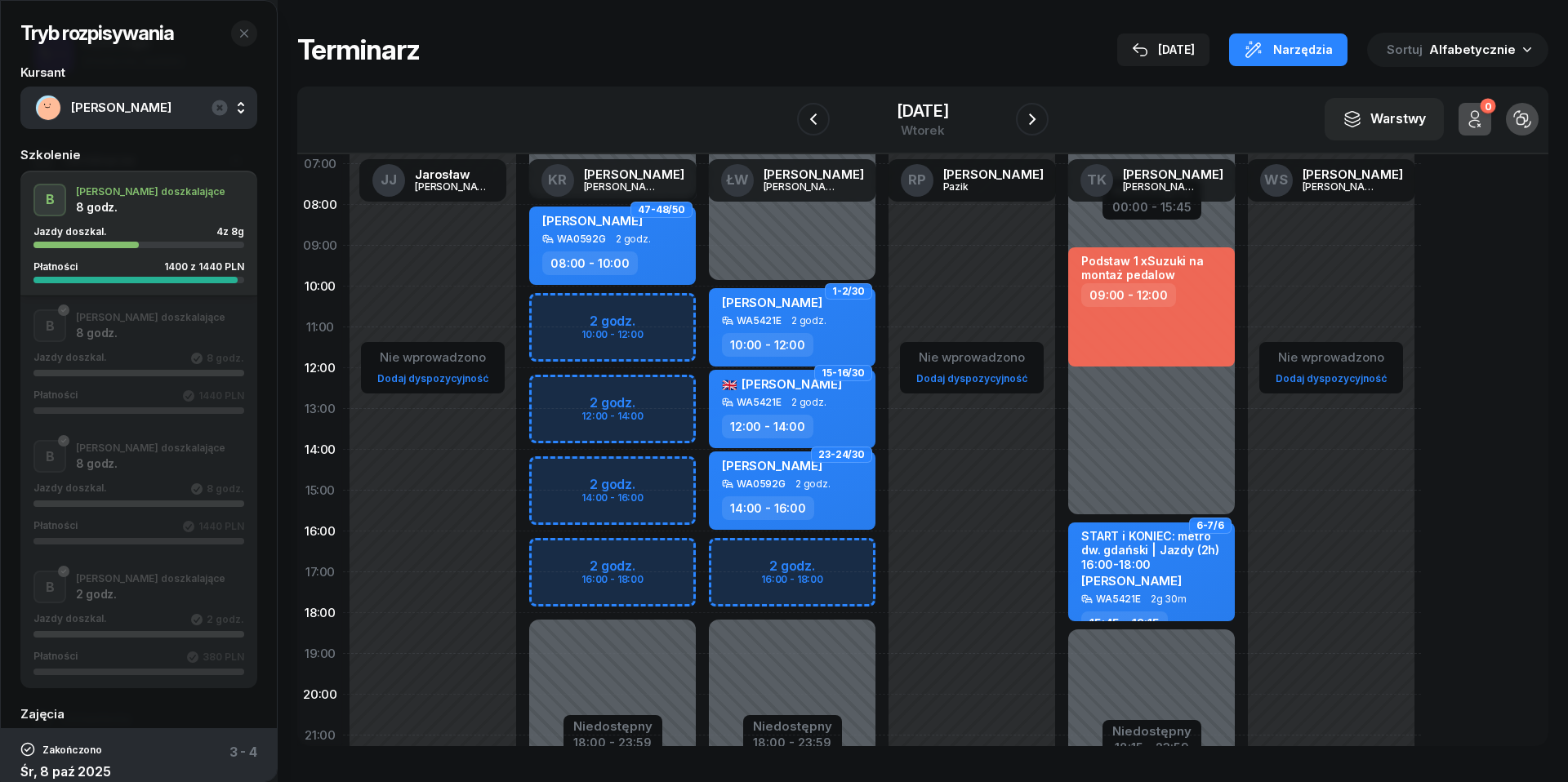
scroll to position [79, 0]
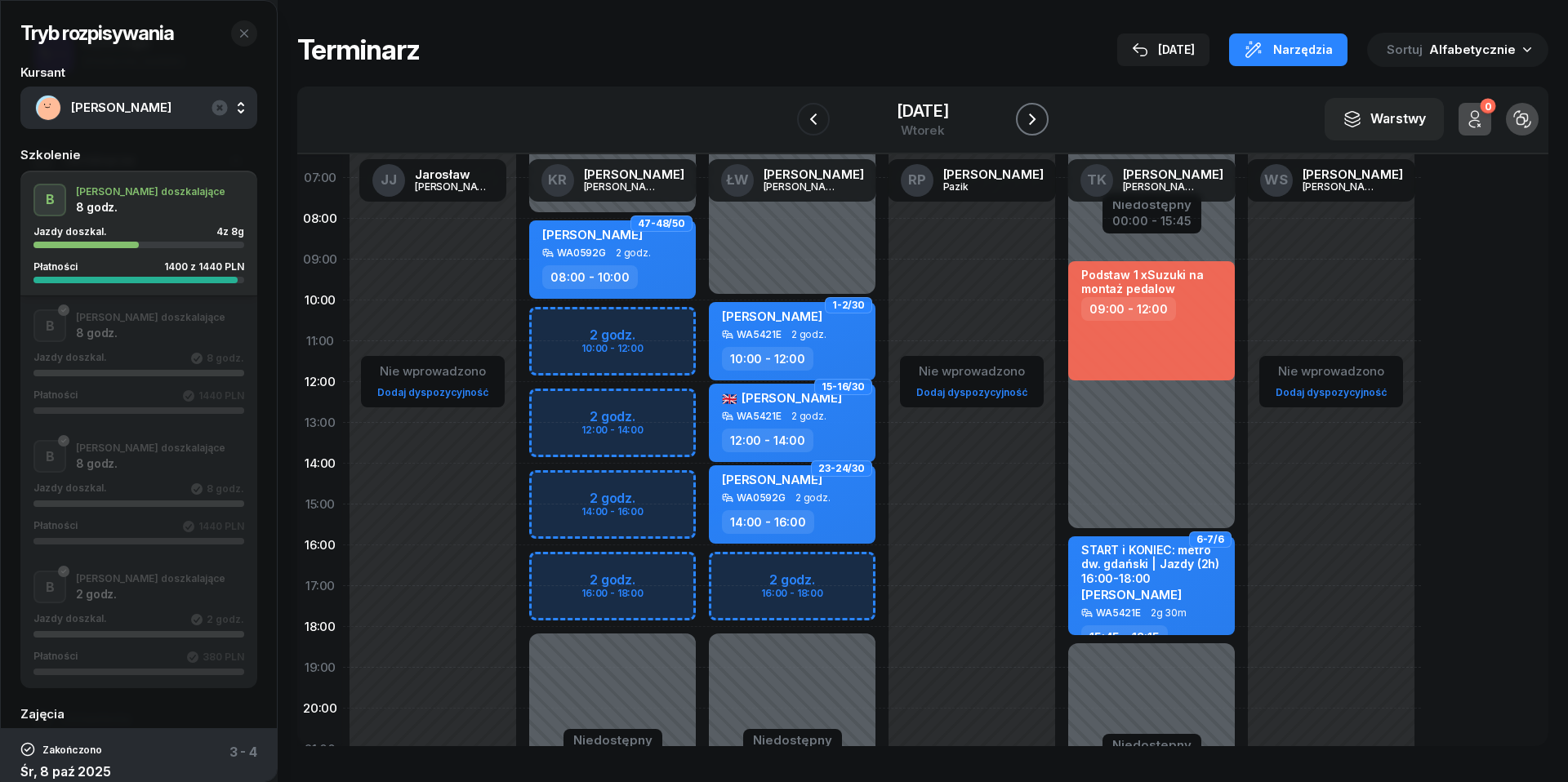
click at [1043, 122] on icon "button" at bounding box center [1032, 119] width 20 height 20
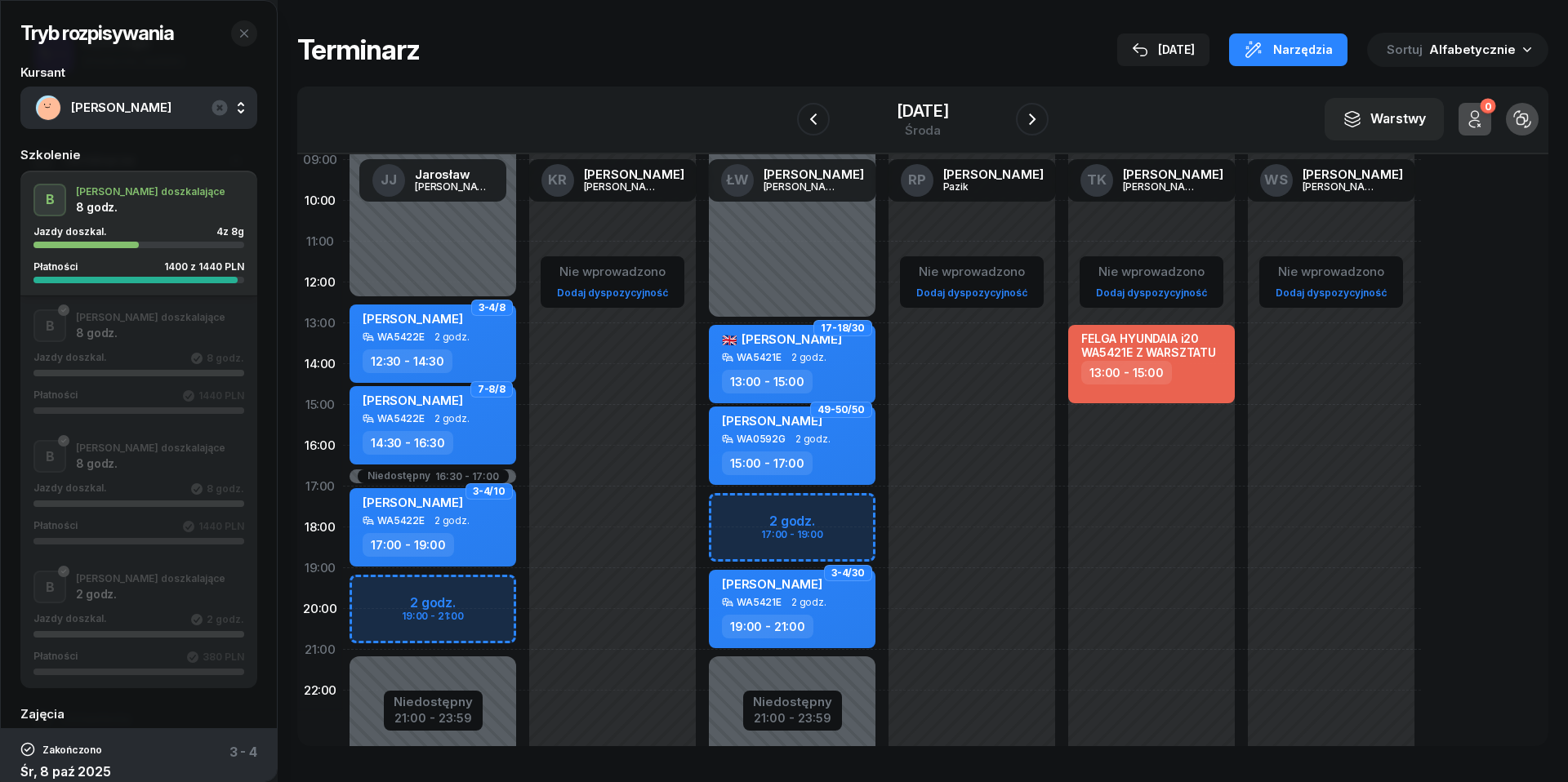
scroll to position [184, 0]
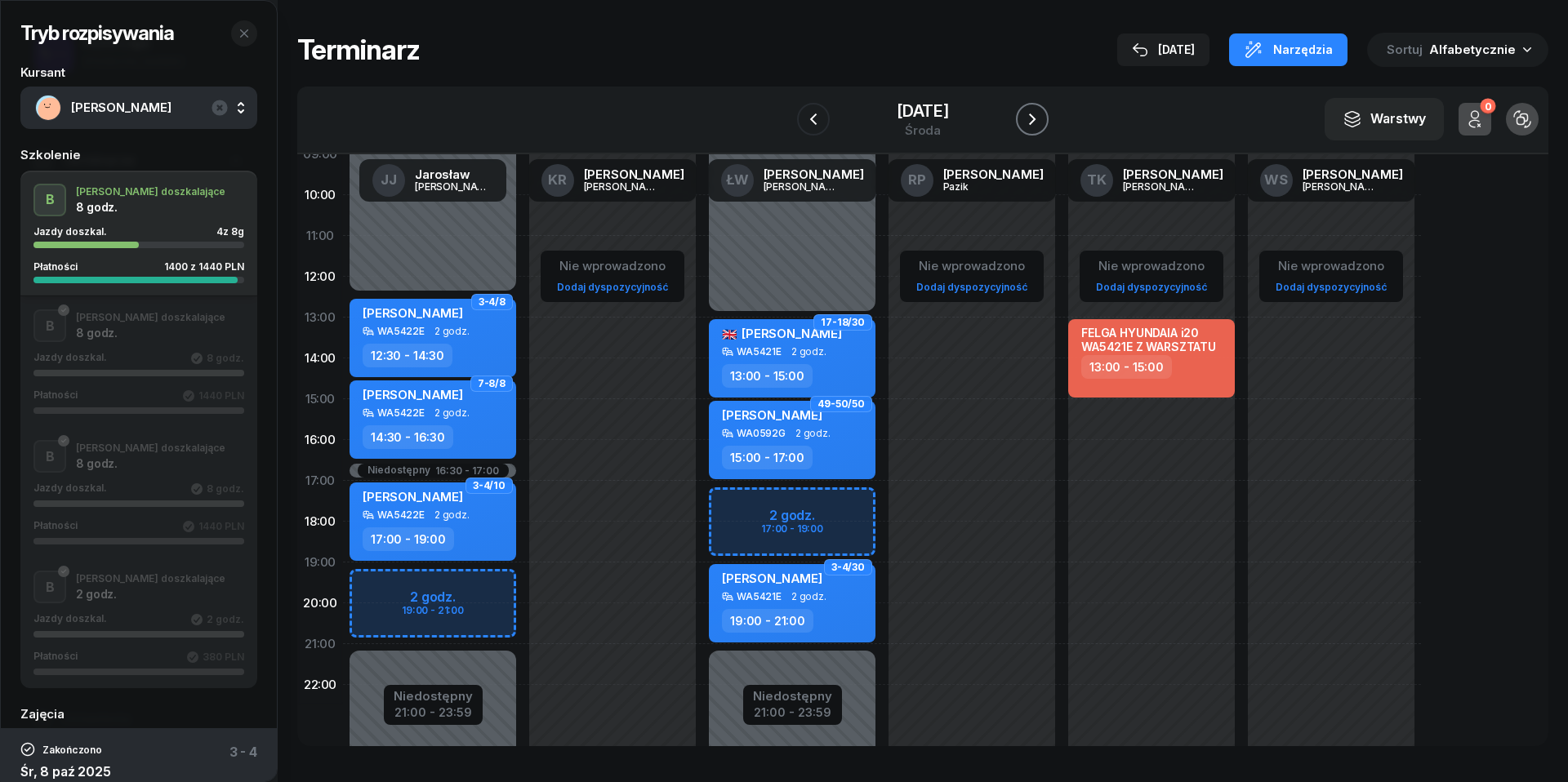
click at [1043, 122] on icon "button" at bounding box center [1032, 119] width 20 height 20
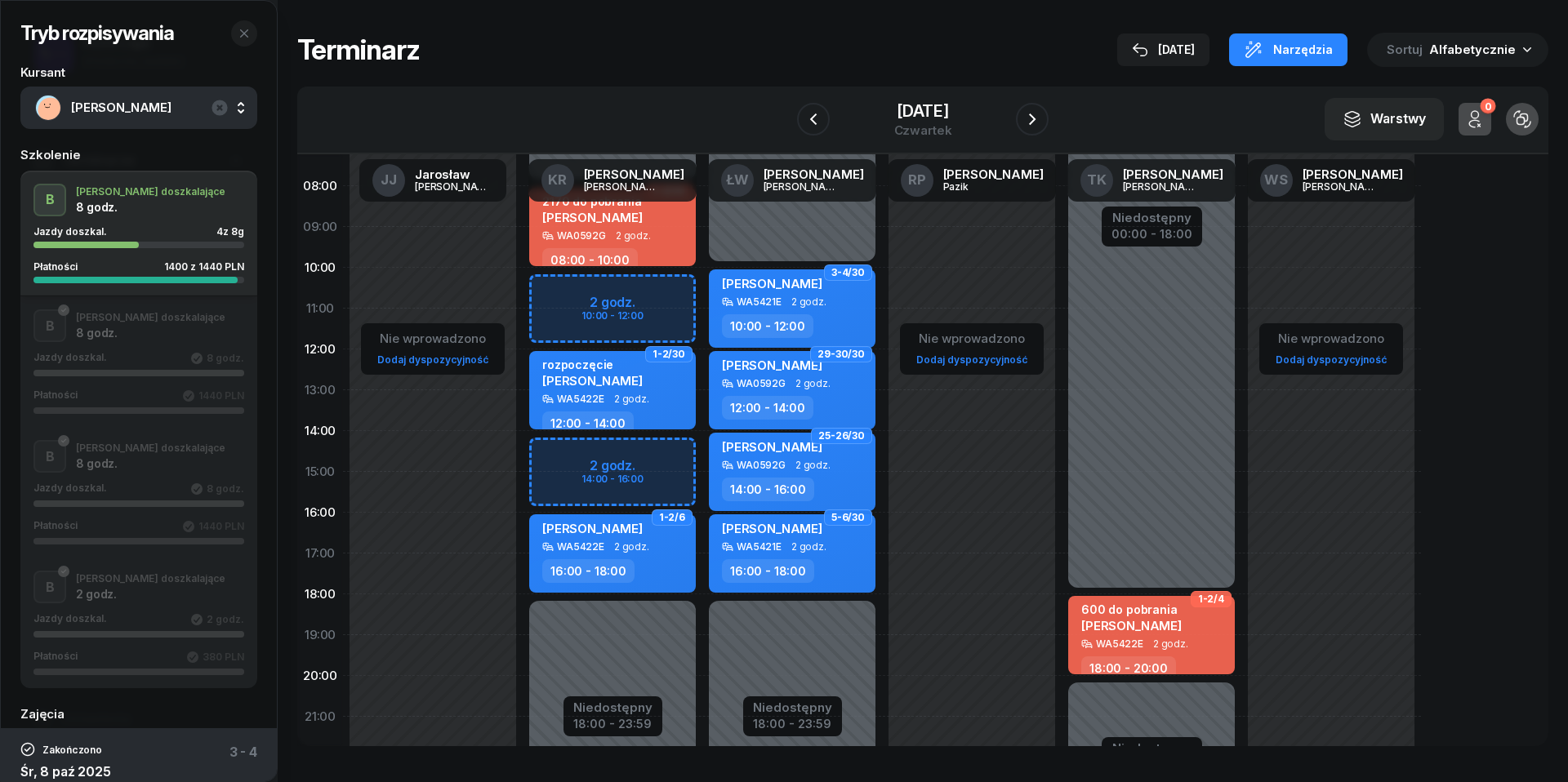
scroll to position [95, 0]
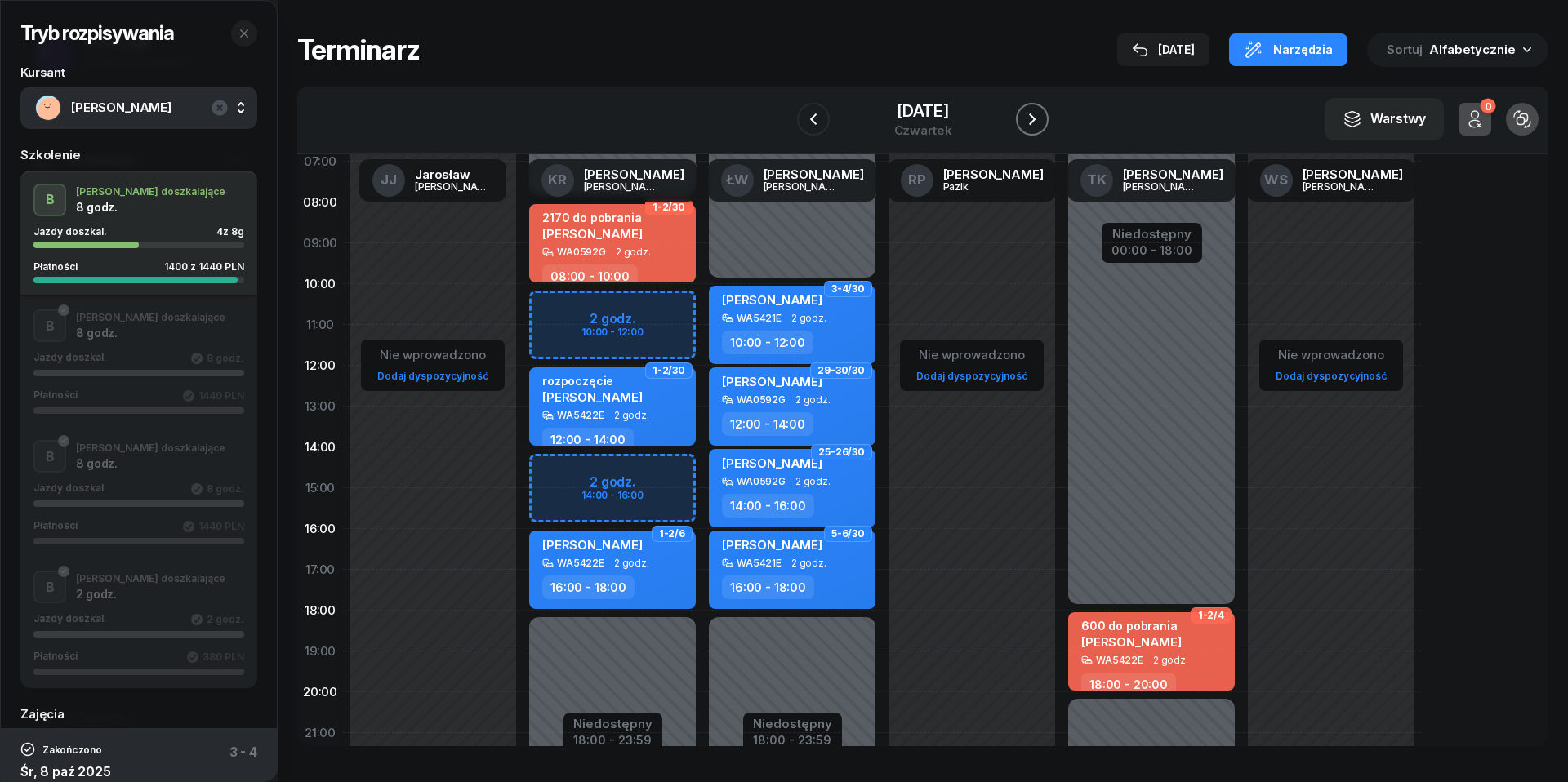
click at [1043, 121] on icon "button" at bounding box center [1032, 119] width 20 height 20
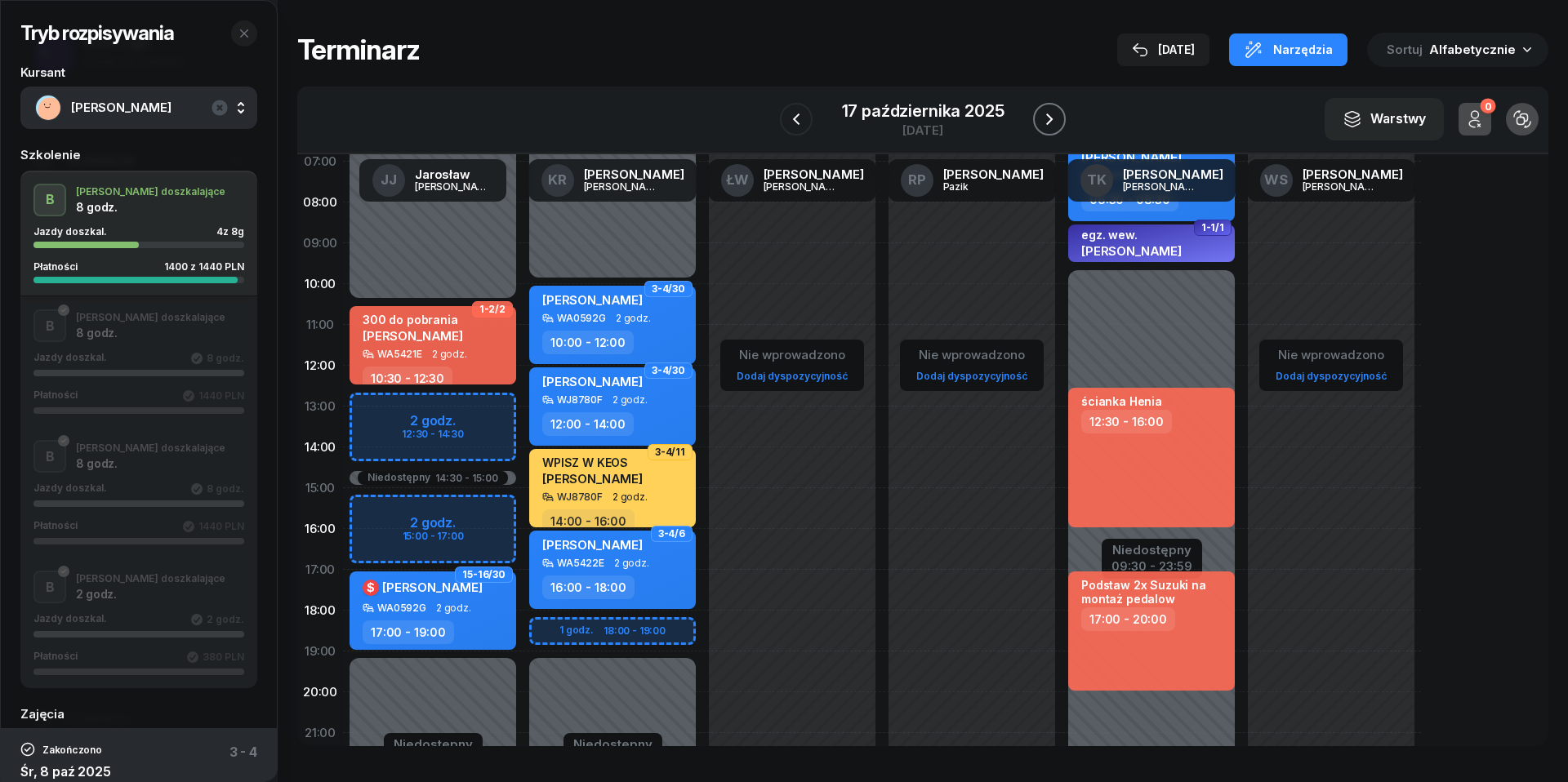
click at [1047, 121] on icon "button" at bounding box center [1049, 119] width 20 height 20
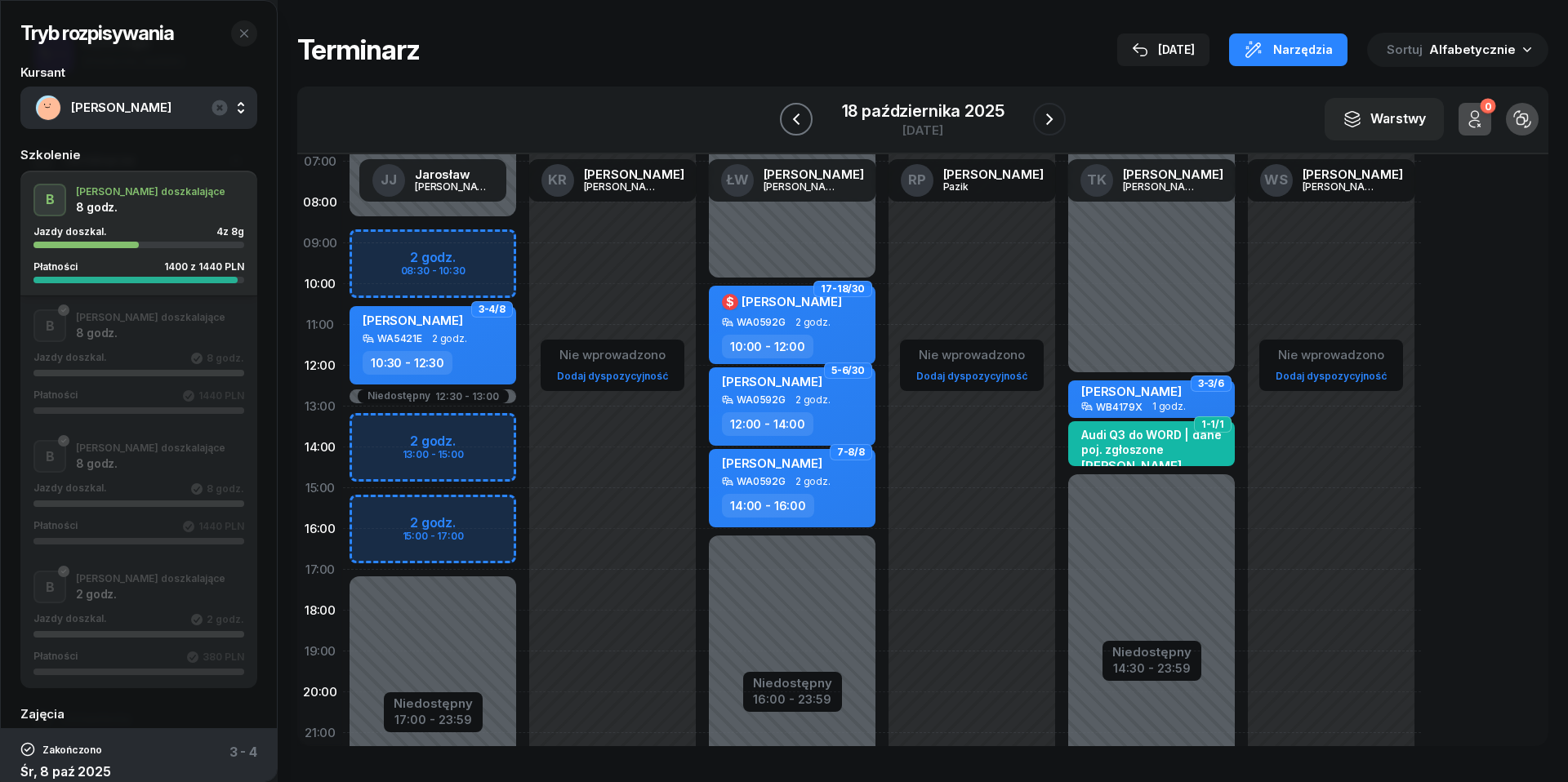
click at [799, 123] on icon "button" at bounding box center [796, 119] width 20 height 20
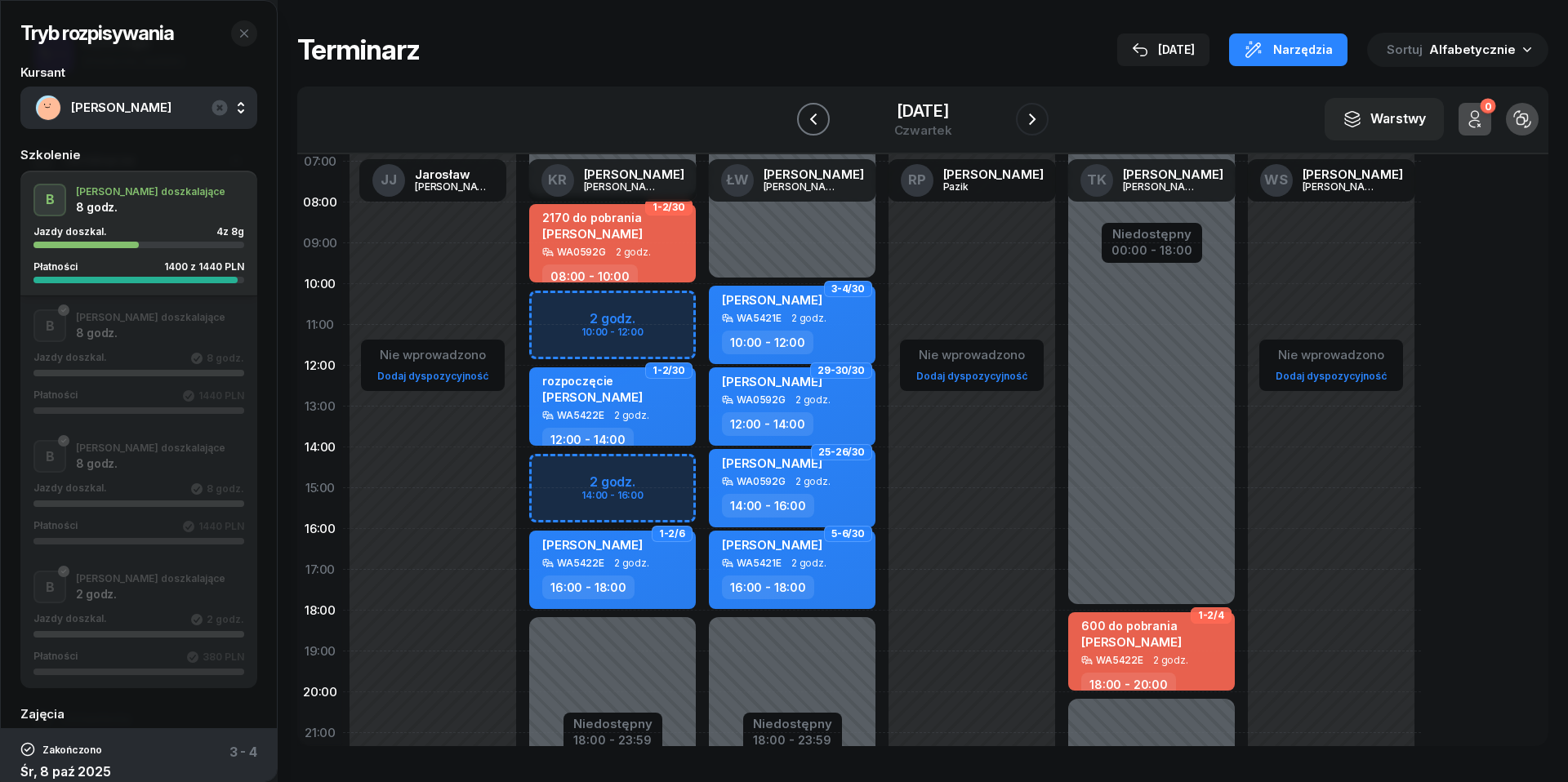
click at [804, 123] on icon "button" at bounding box center [813, 119] width 20 height 20
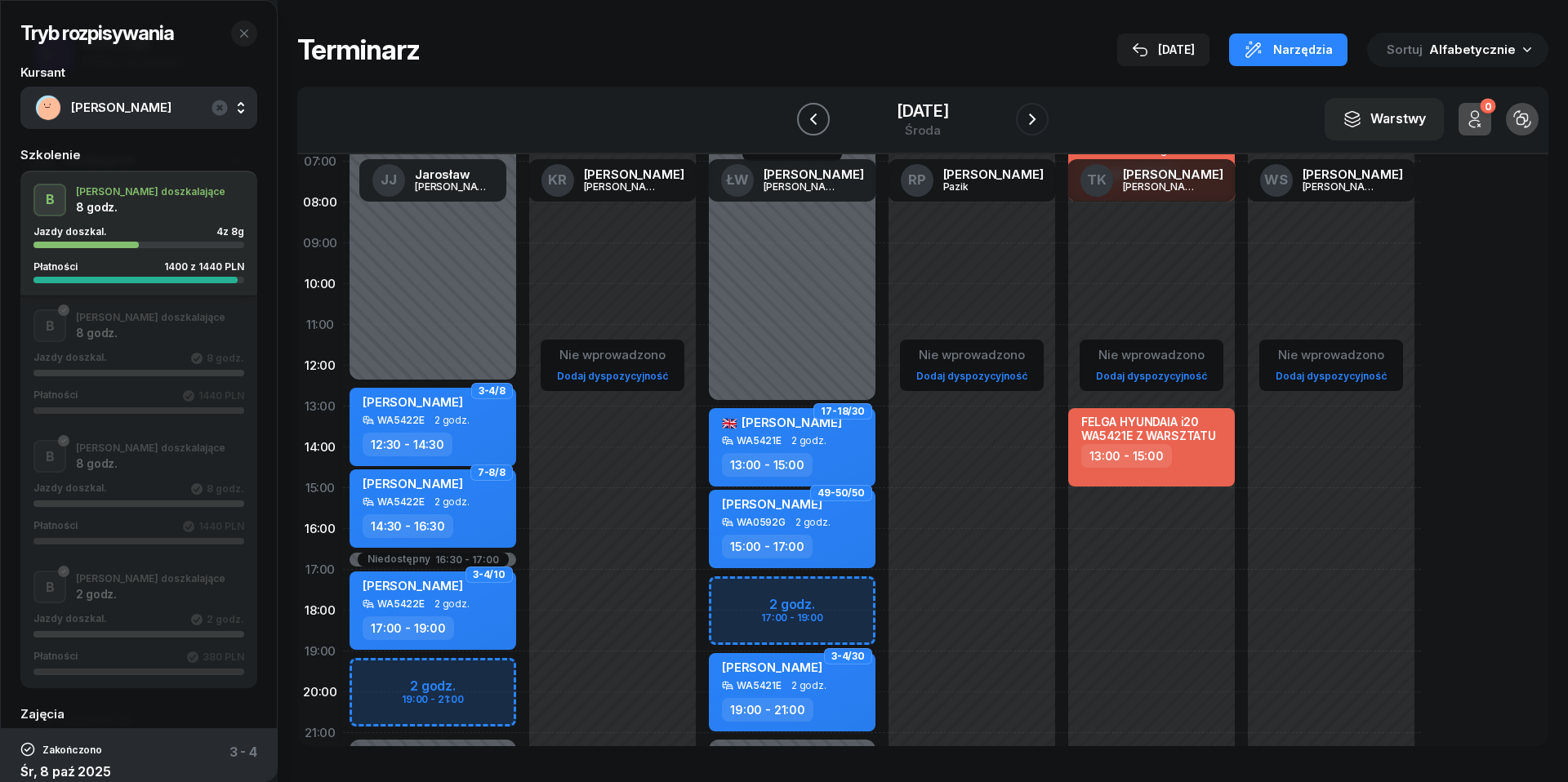
click at [804, 123] on icon "button" at bounding box center [813, 119] width 20 height 20
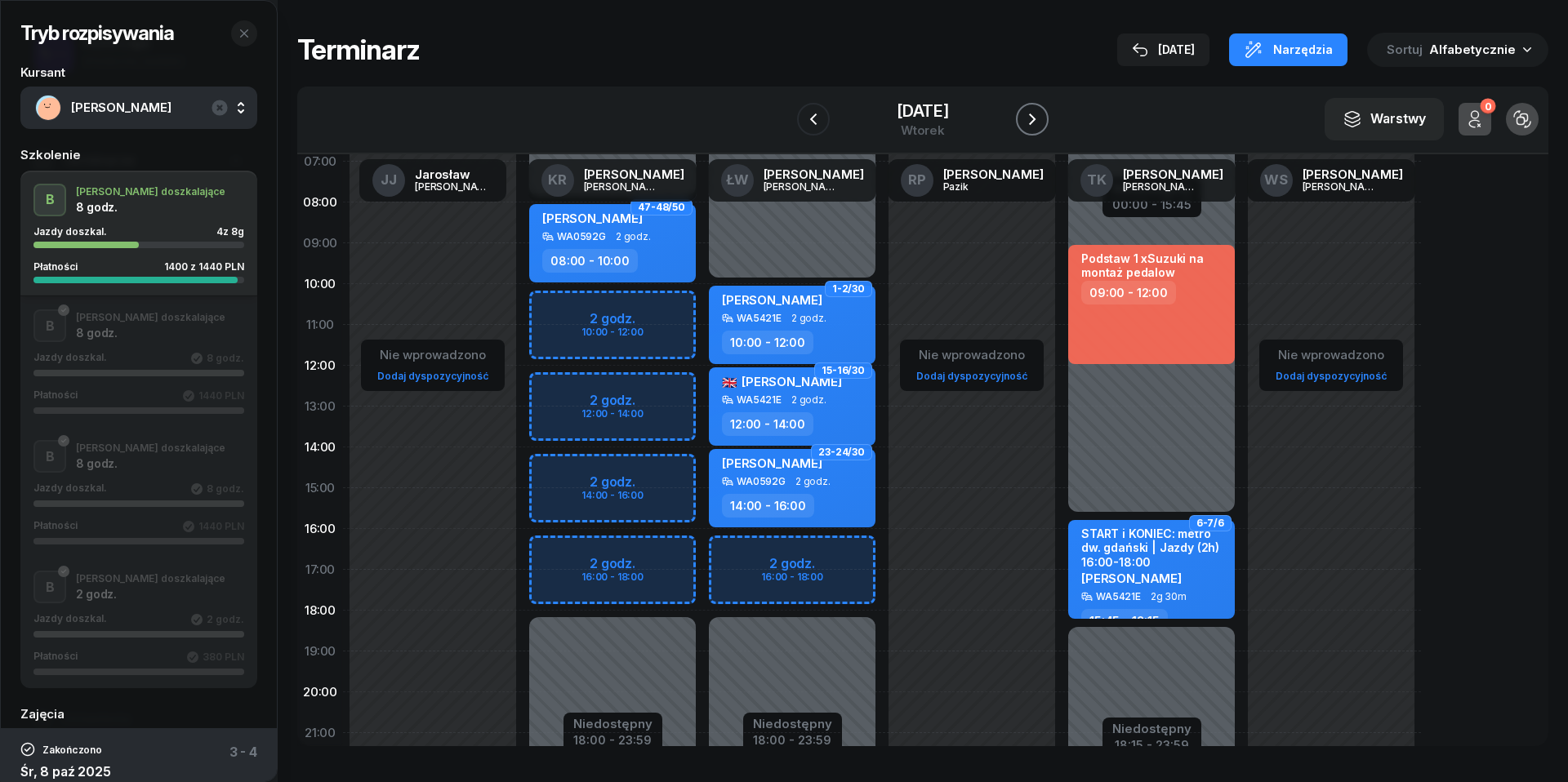
click at [1043, 116] on icon "button" at bounding box center [1032, 119] width 20 height 20
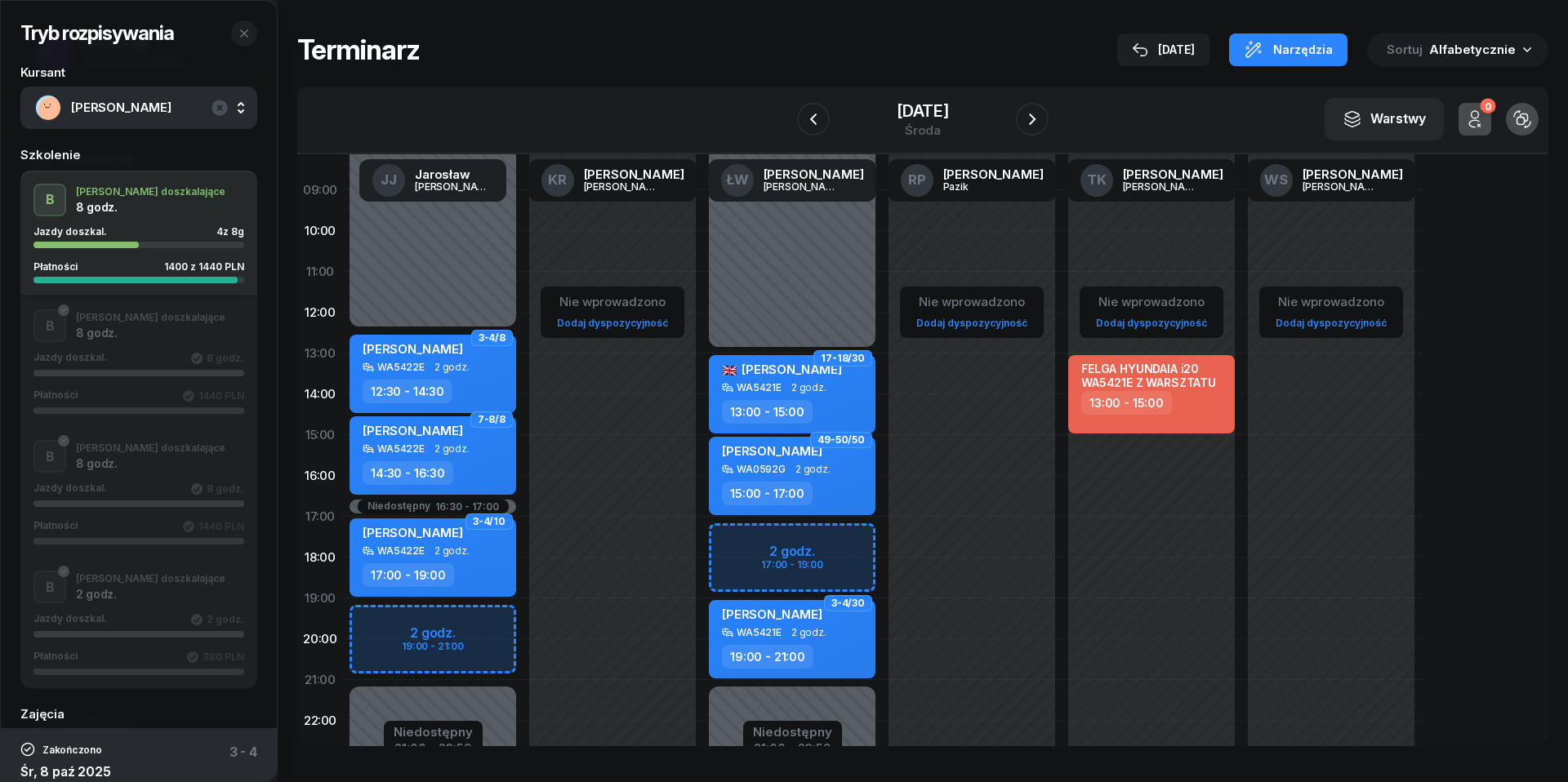
scroll to position [149, 0]
click at [1043, 125] on icon "button" at bounding box center [1032, 119] width 20 height 20
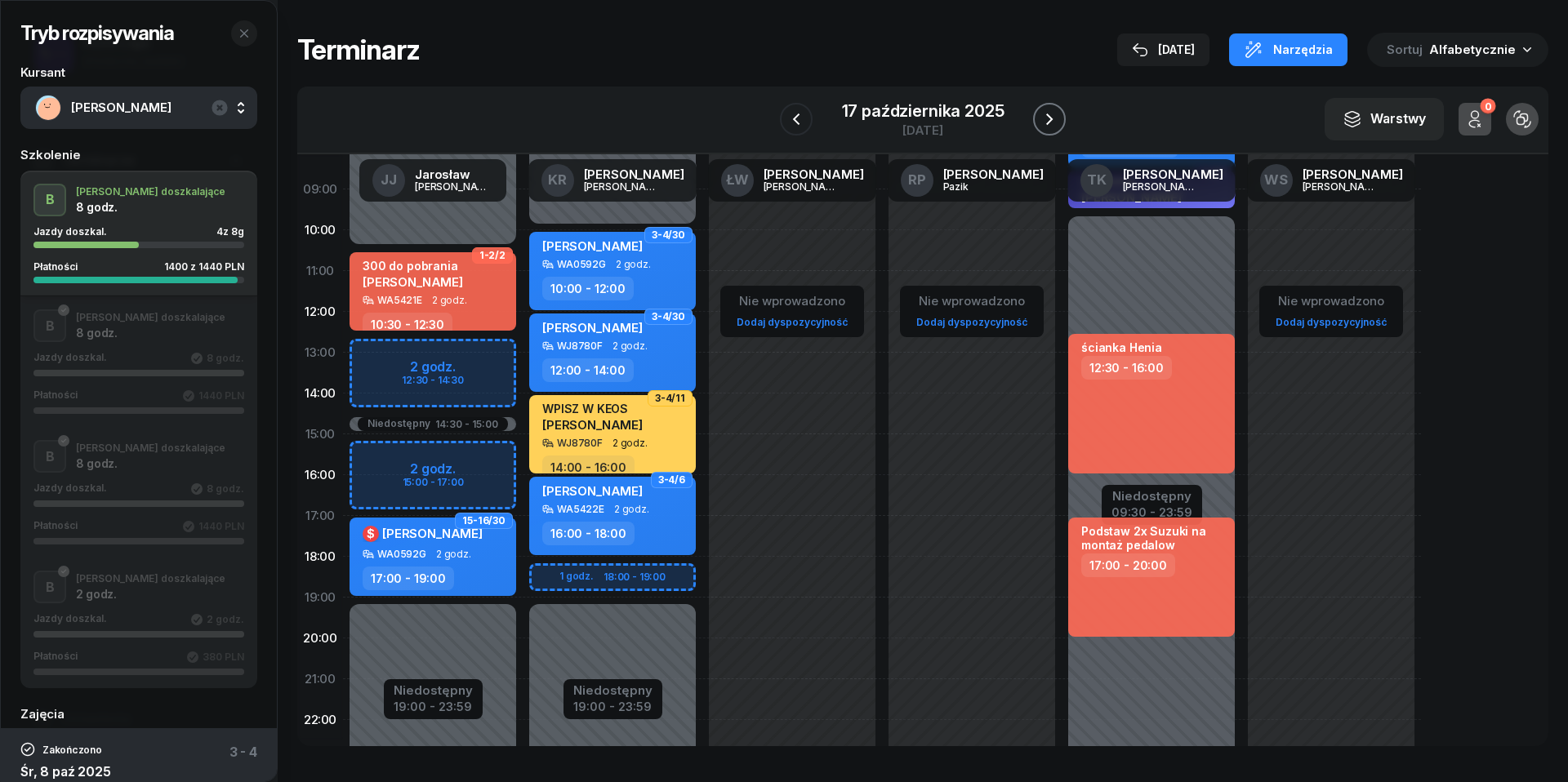
click at [1054, 125] on icon "button" at bounding box center [1049, 119] width 20 height 20
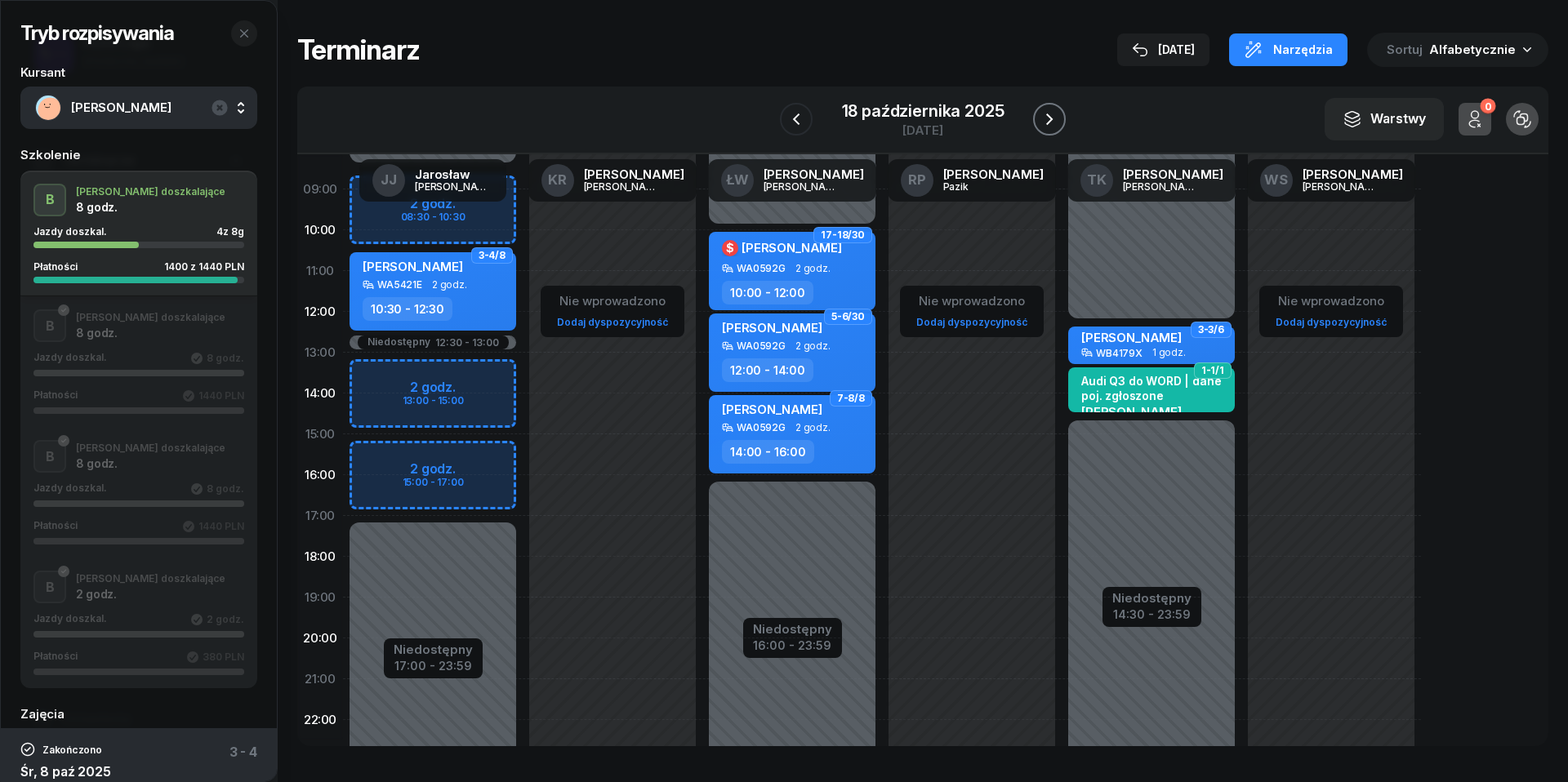
click at [1054, 125] on icon "button" at bounding box center [1049, 119] width 20 height 20
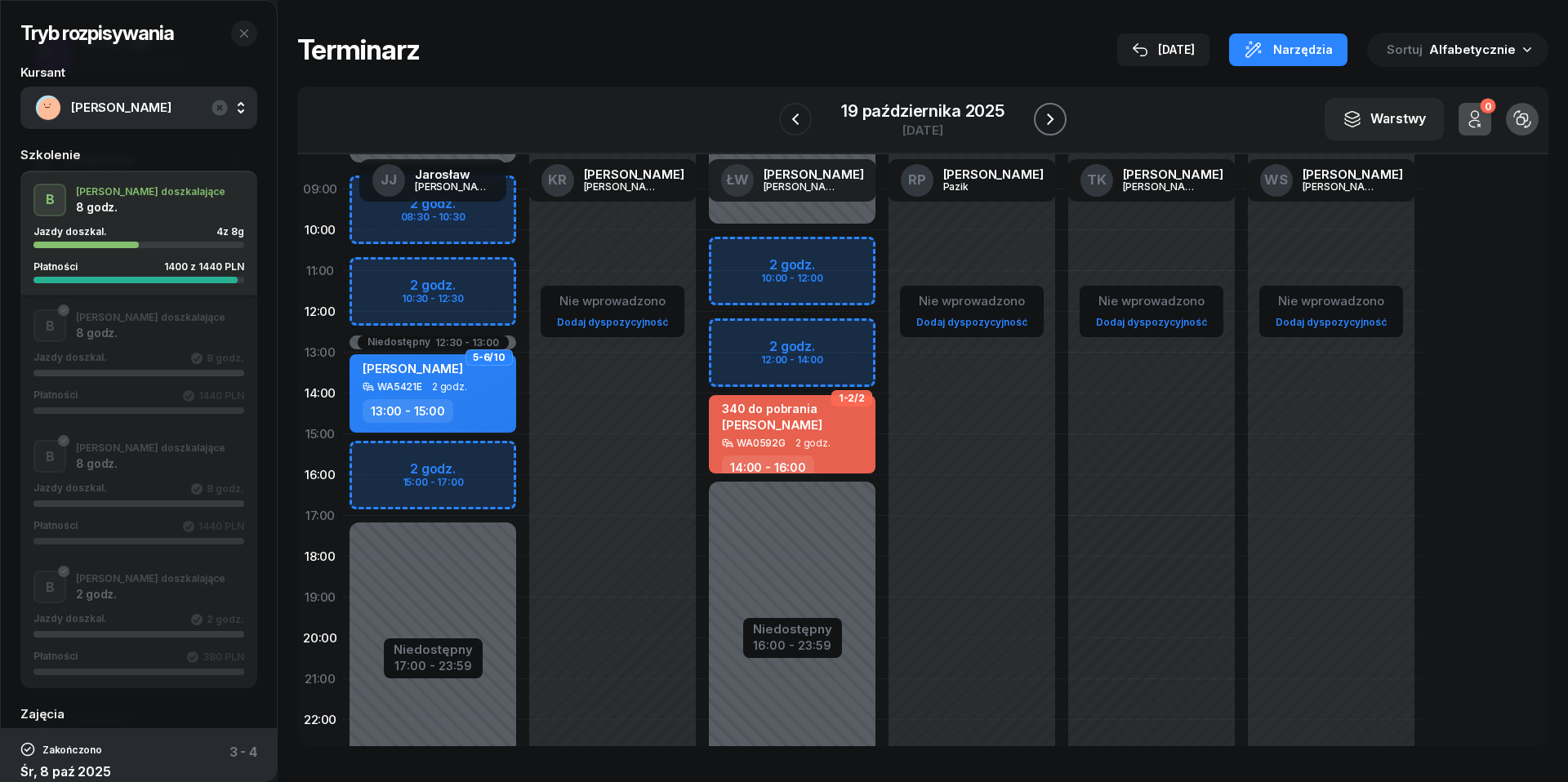
click at [1054, 125] on icon "button" at bounding box center [1050, 119] width 20 height 20
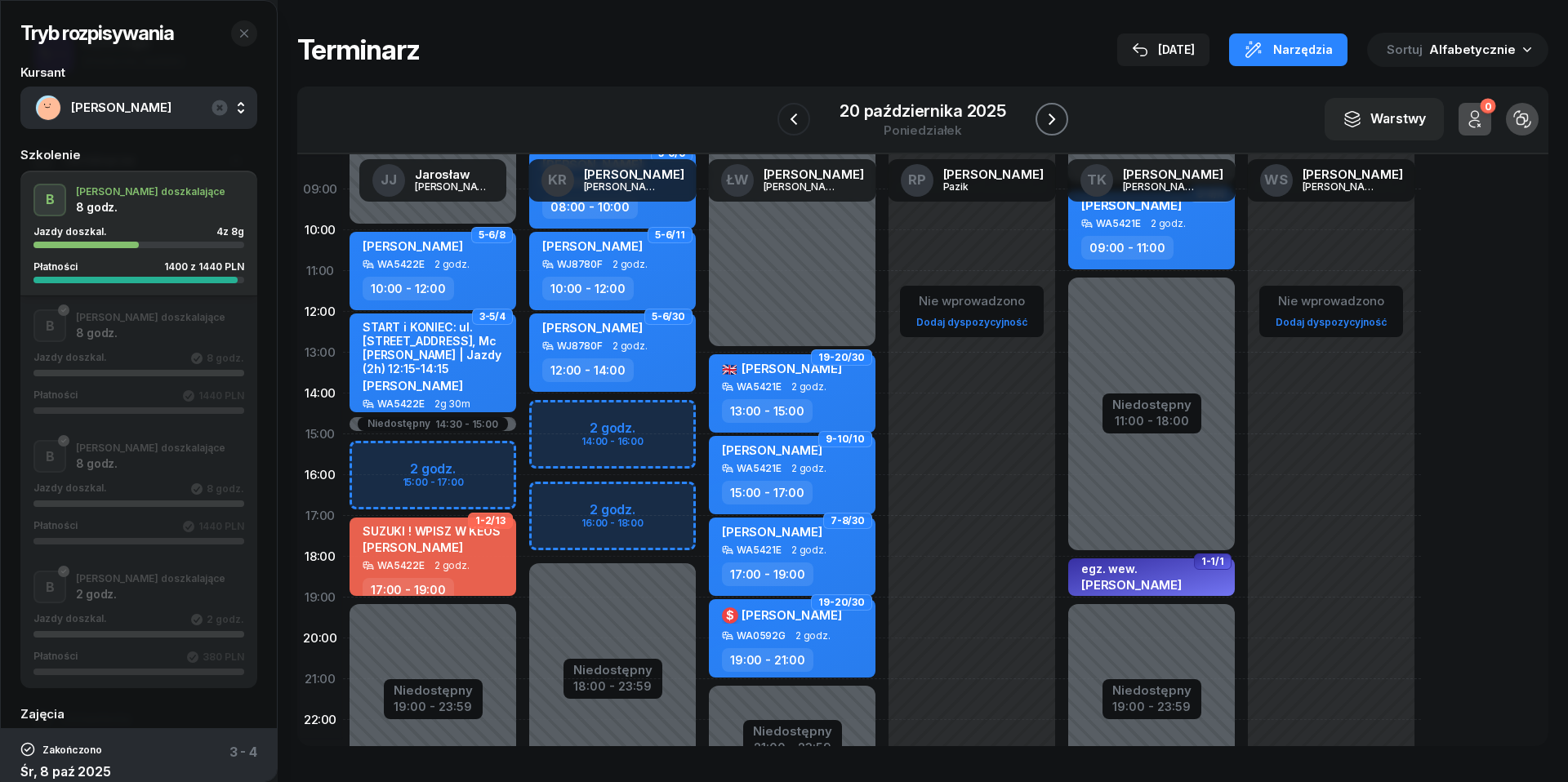
click at [1050, 114] on icon "button" at bounding box center [1052, 119] width 7 height 11
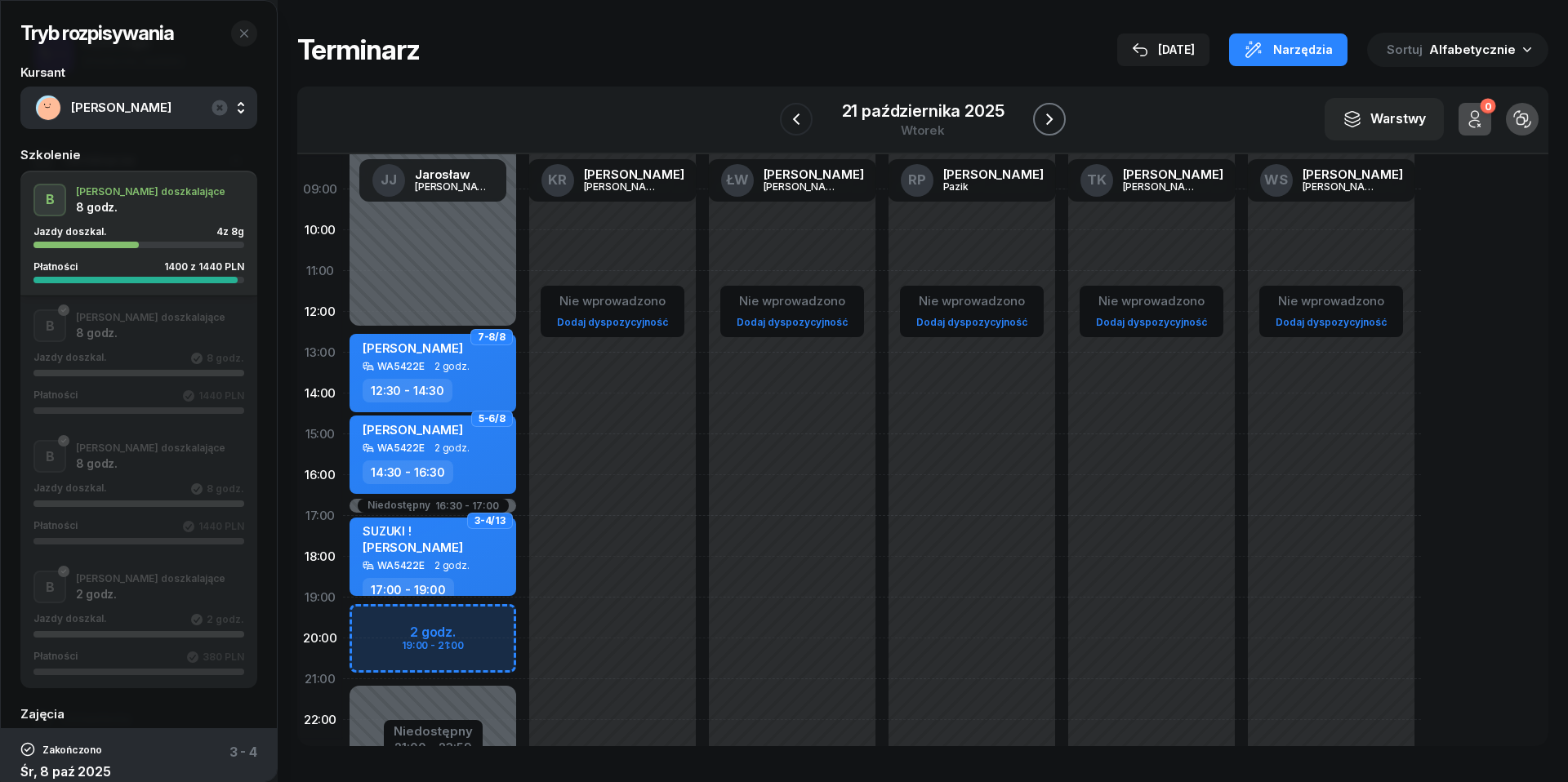
click at [1050, 114] on icon "button" at bounding box center [1049, 119] width 20 height 20
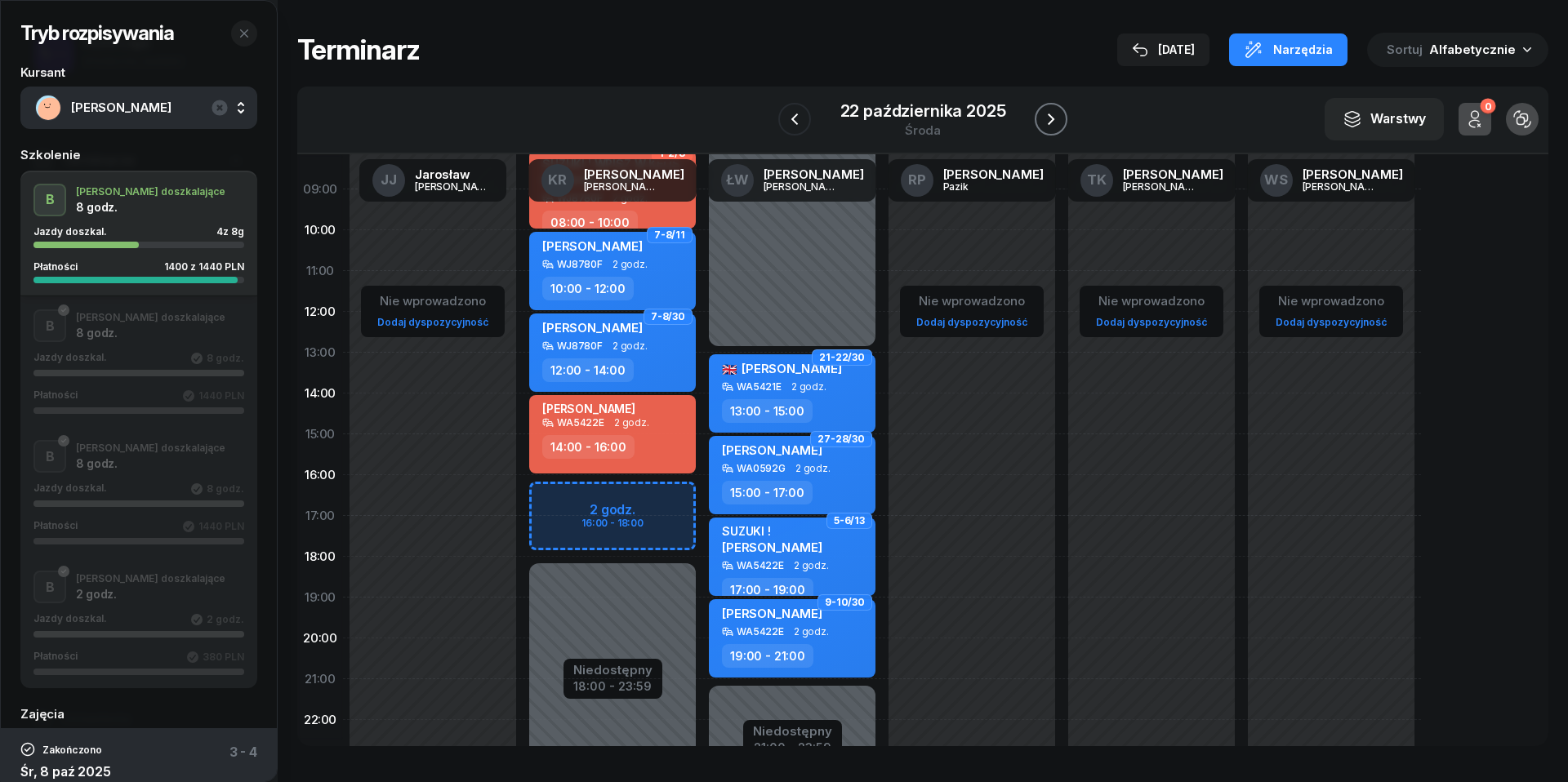
click at [1050, 114] on icon "button" at bounding box center [1051, 119] width 7 height 11
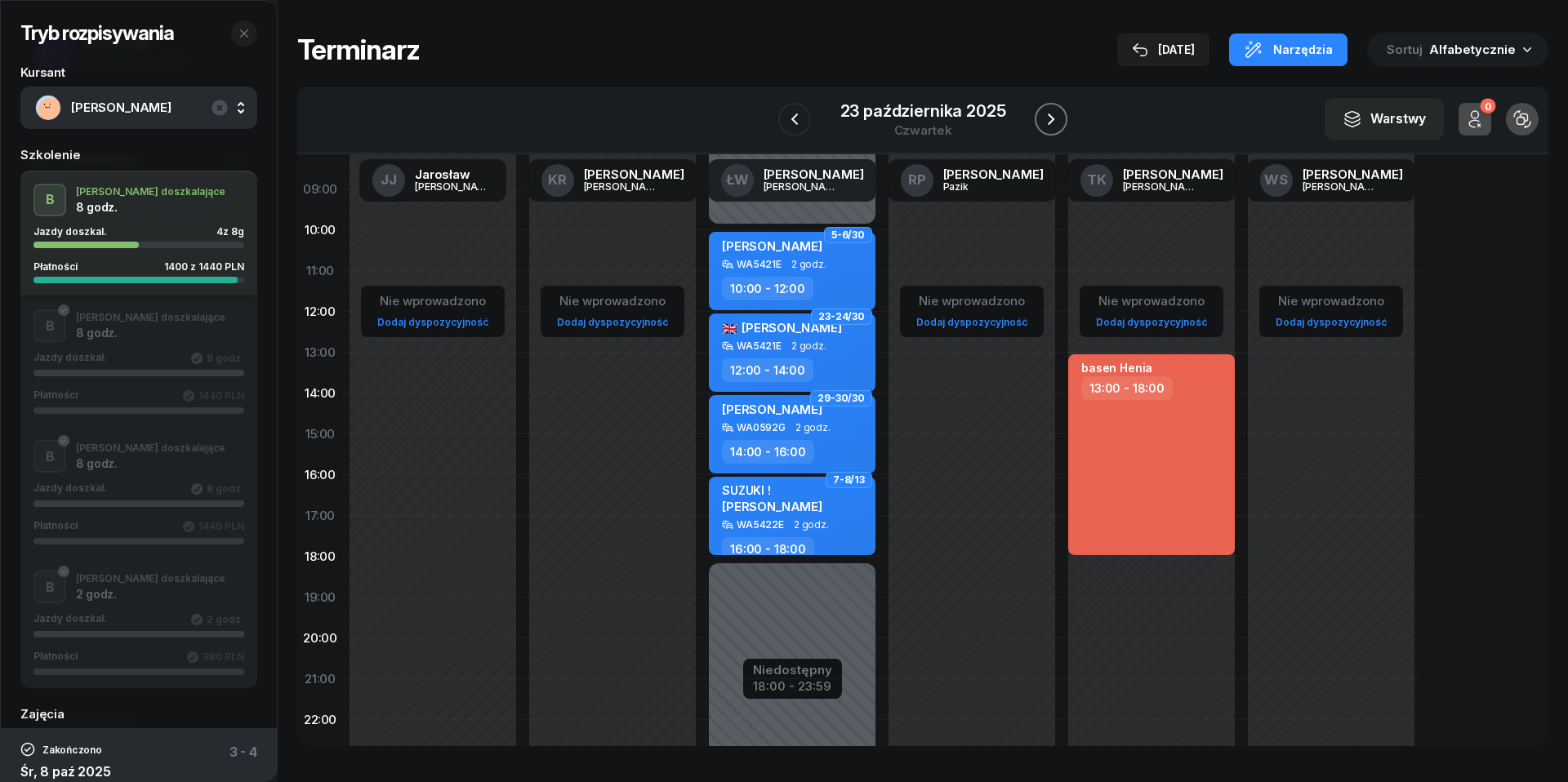
click at [1050, 114] on icon "button" at bounding box center [1051, 119] width 7 height 11
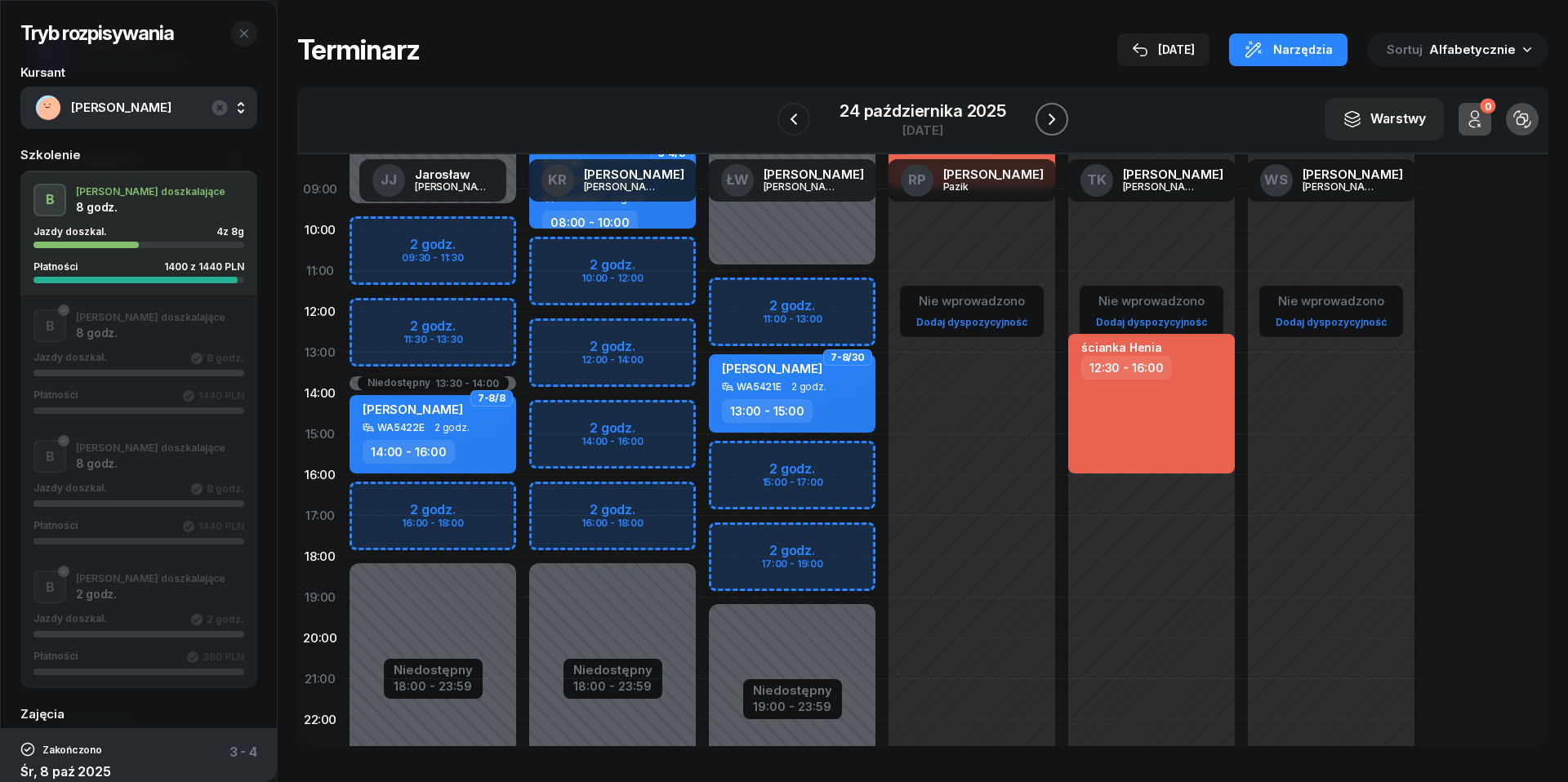
click at [1050, 114] on icon "button" at bounding box center [1052, 119] width 7 height 11
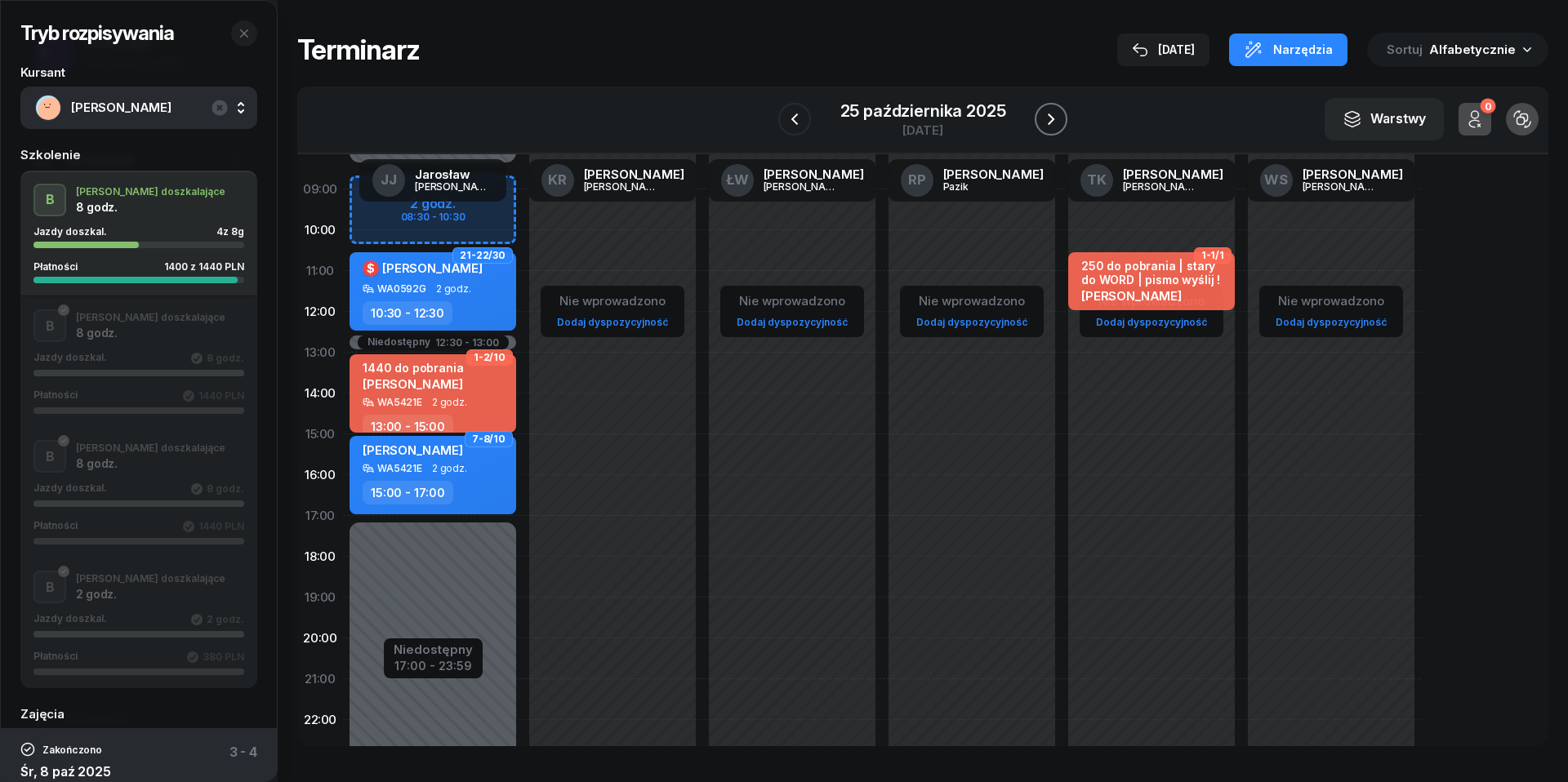
click at [1050, 114] on icon "button" at bounding box center [1051, 119] width 7 height 11
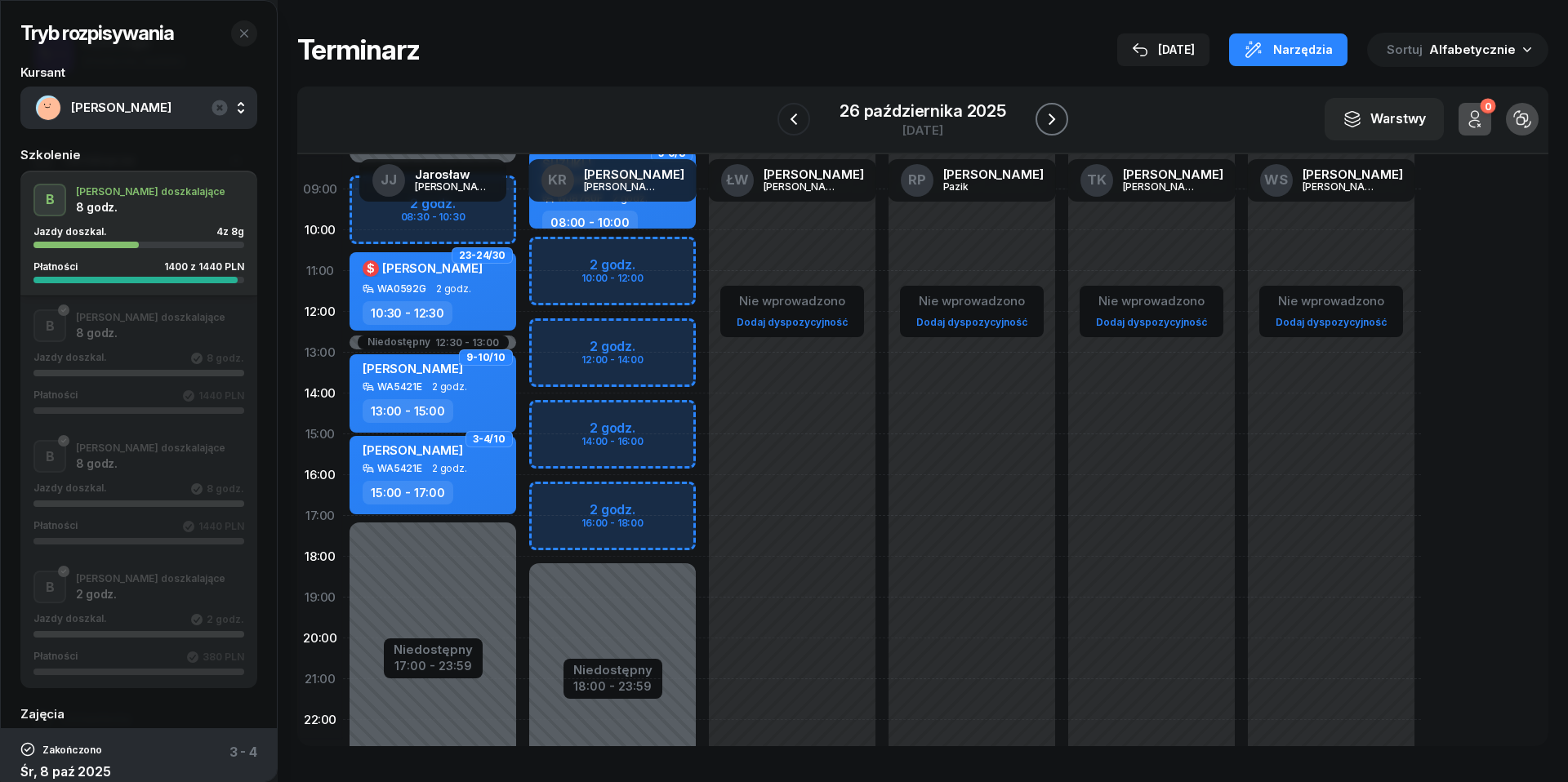
click at [1050, 114] on icon "button" at bounding box center [1052, 119] width 7 height 11
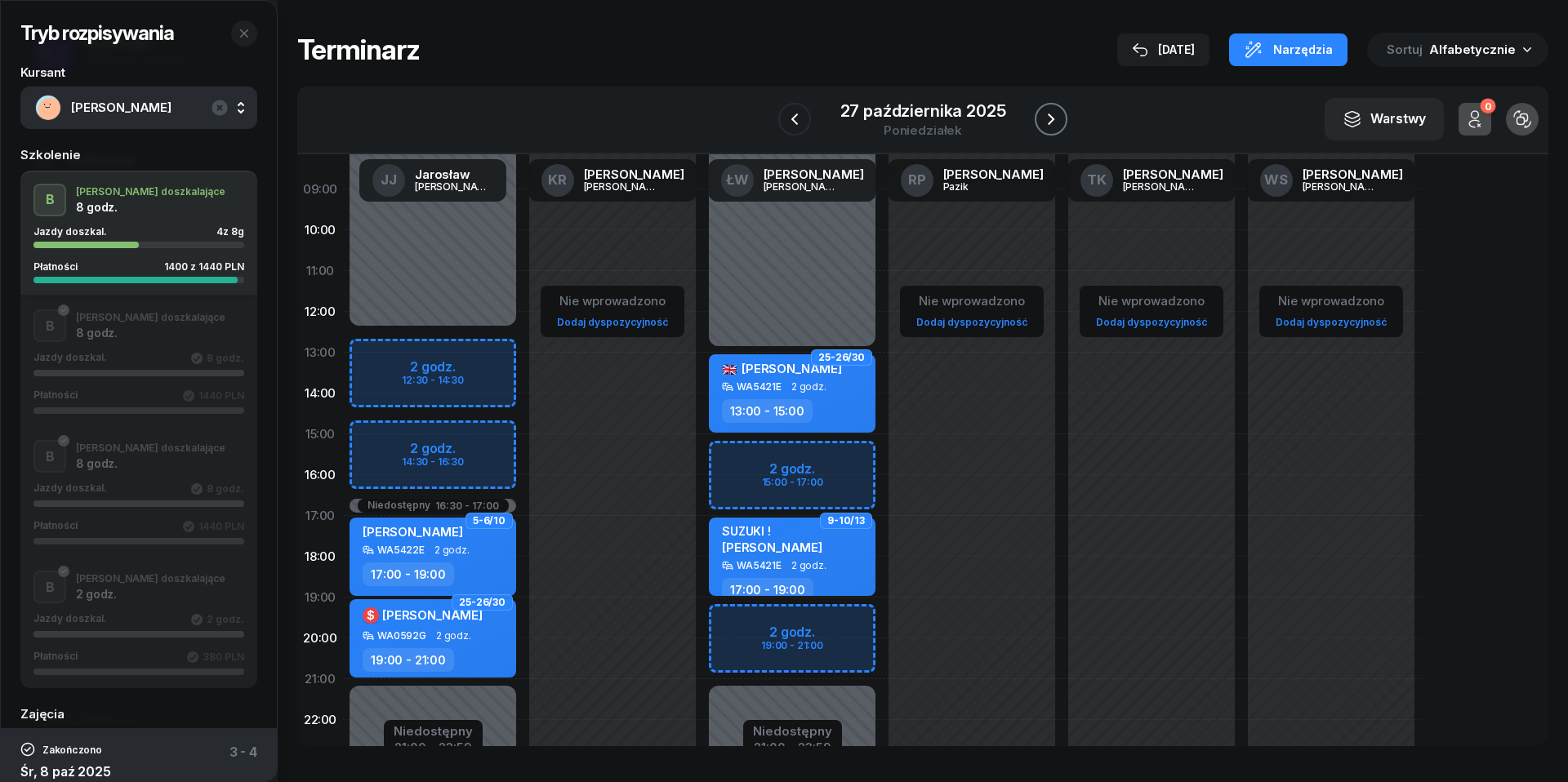
click at [1050, 114] on icon "button" at bounding box center [1051, 119] width 7 height 11
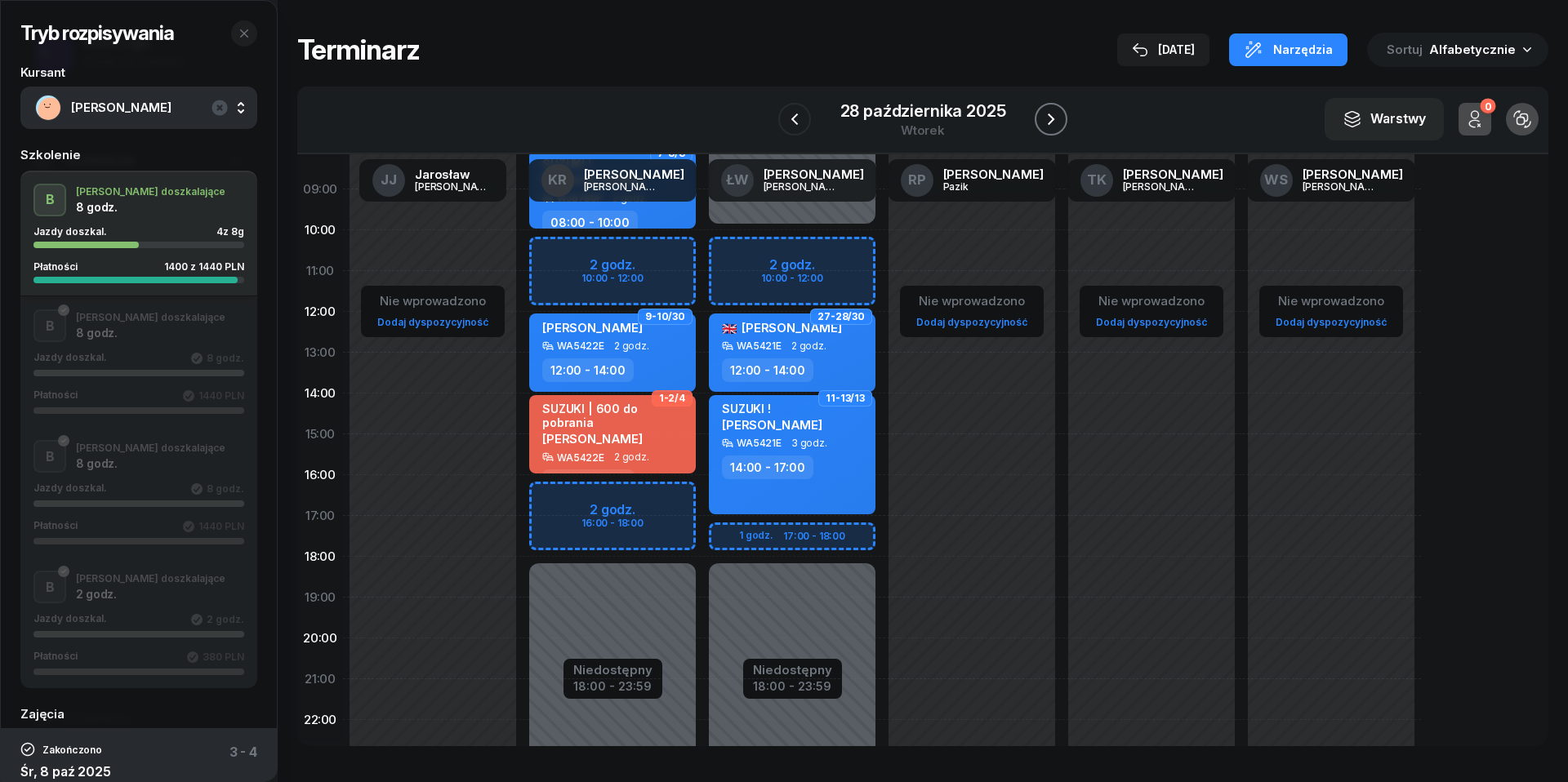
click at [1050, 114] on icon "button" at bounding box center [1051, 119] width 7 height 11
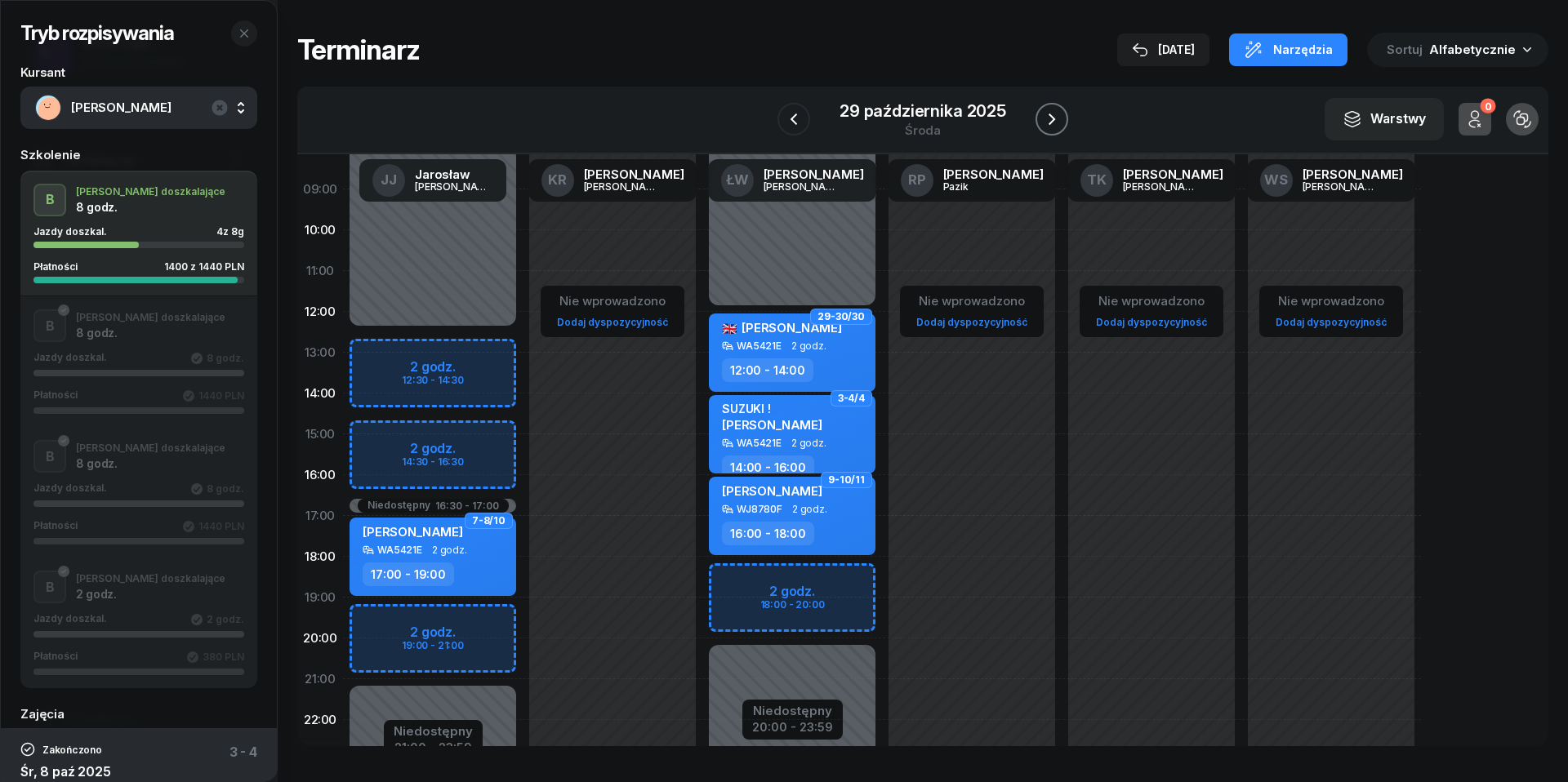
click at [1050, 114] on icon "button" at bounding box center [1052, 119] width 7 height 11
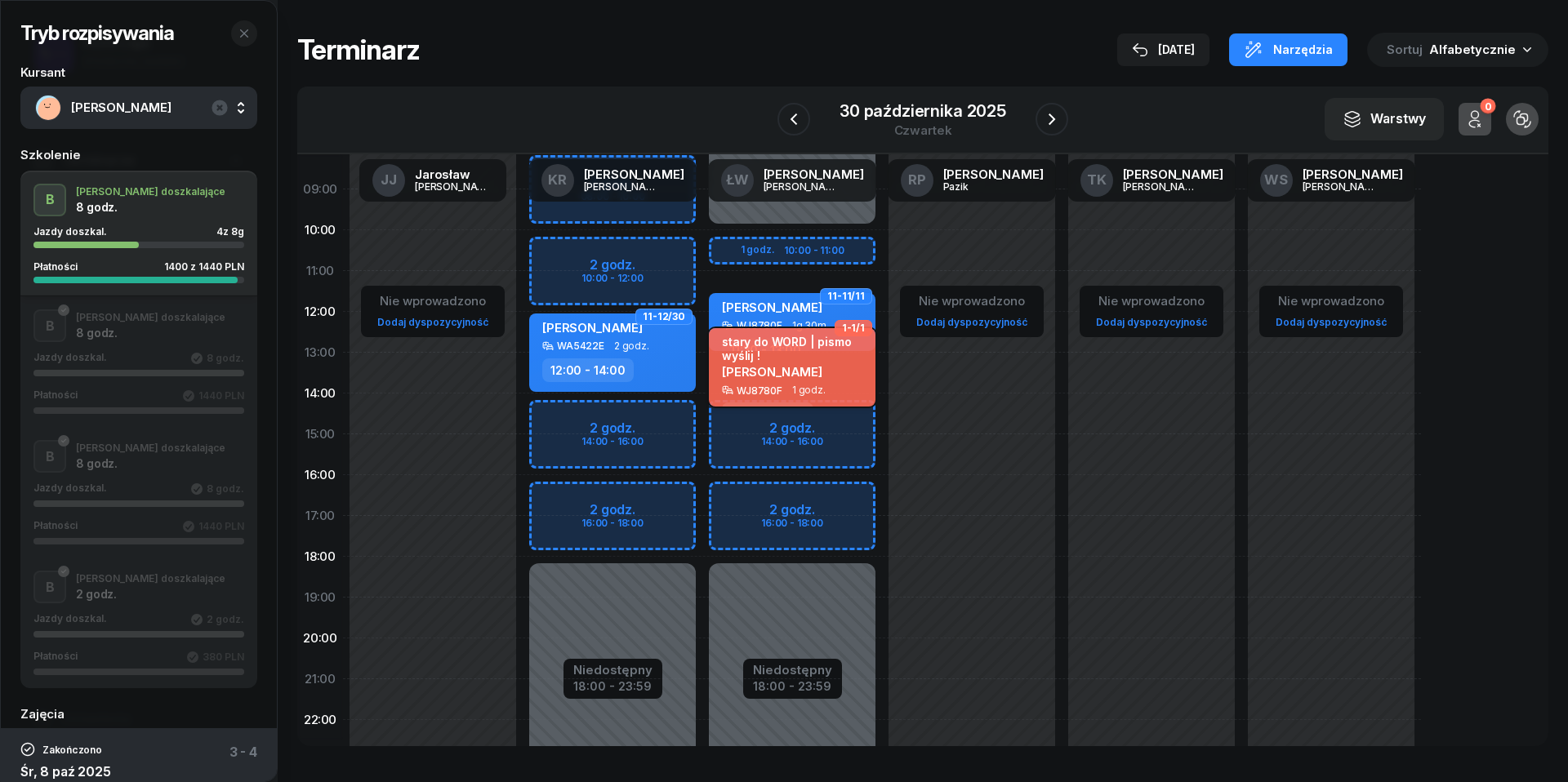
click at [781, 371] on span "[PERSON_NAME]" at bounding box center [772, 372] width 100 height 16
select select "13"
select select "14"
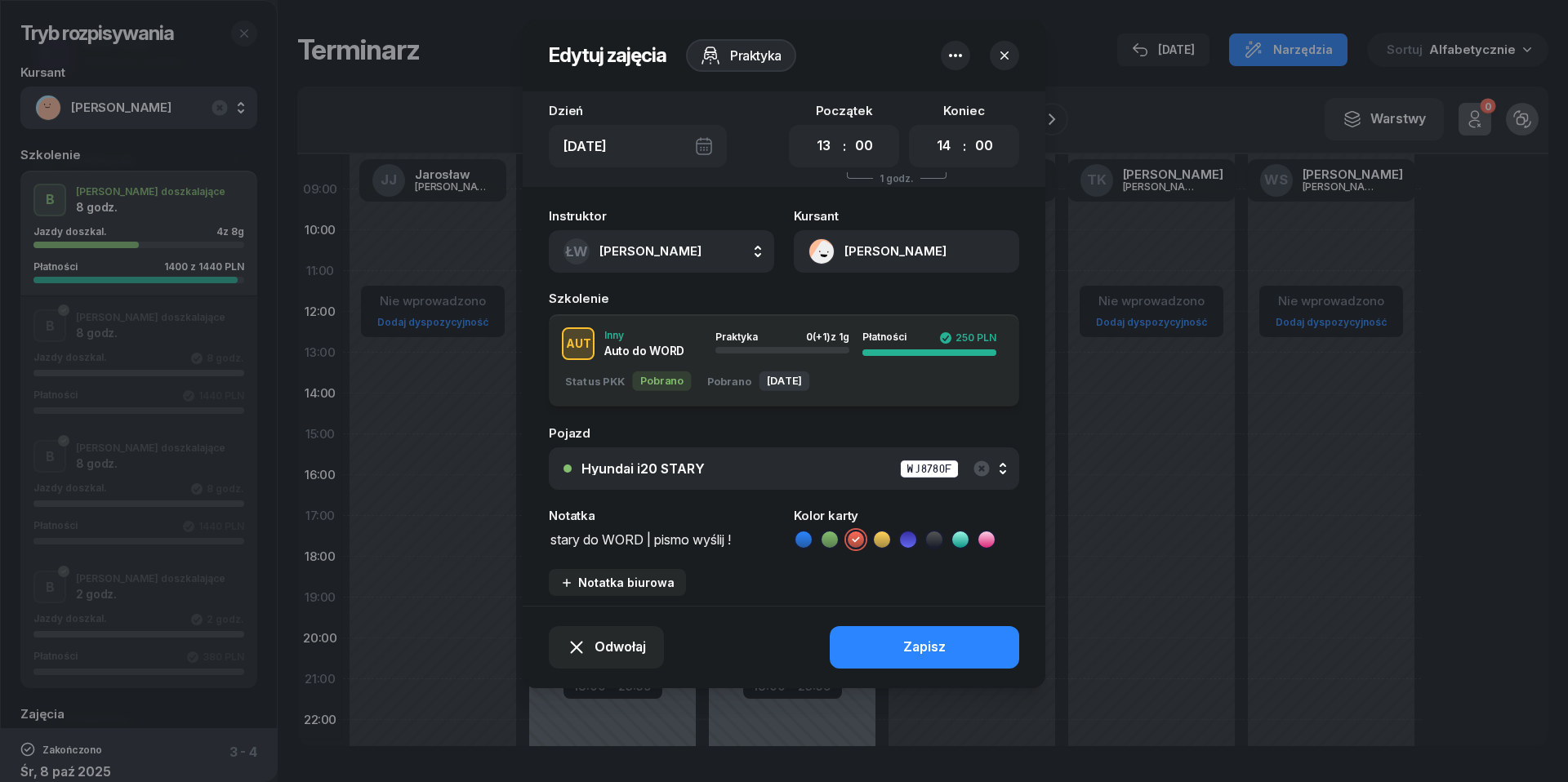
click at [1014, 49] on button "button" at bounding box center [1004, 55] width 29 height 29
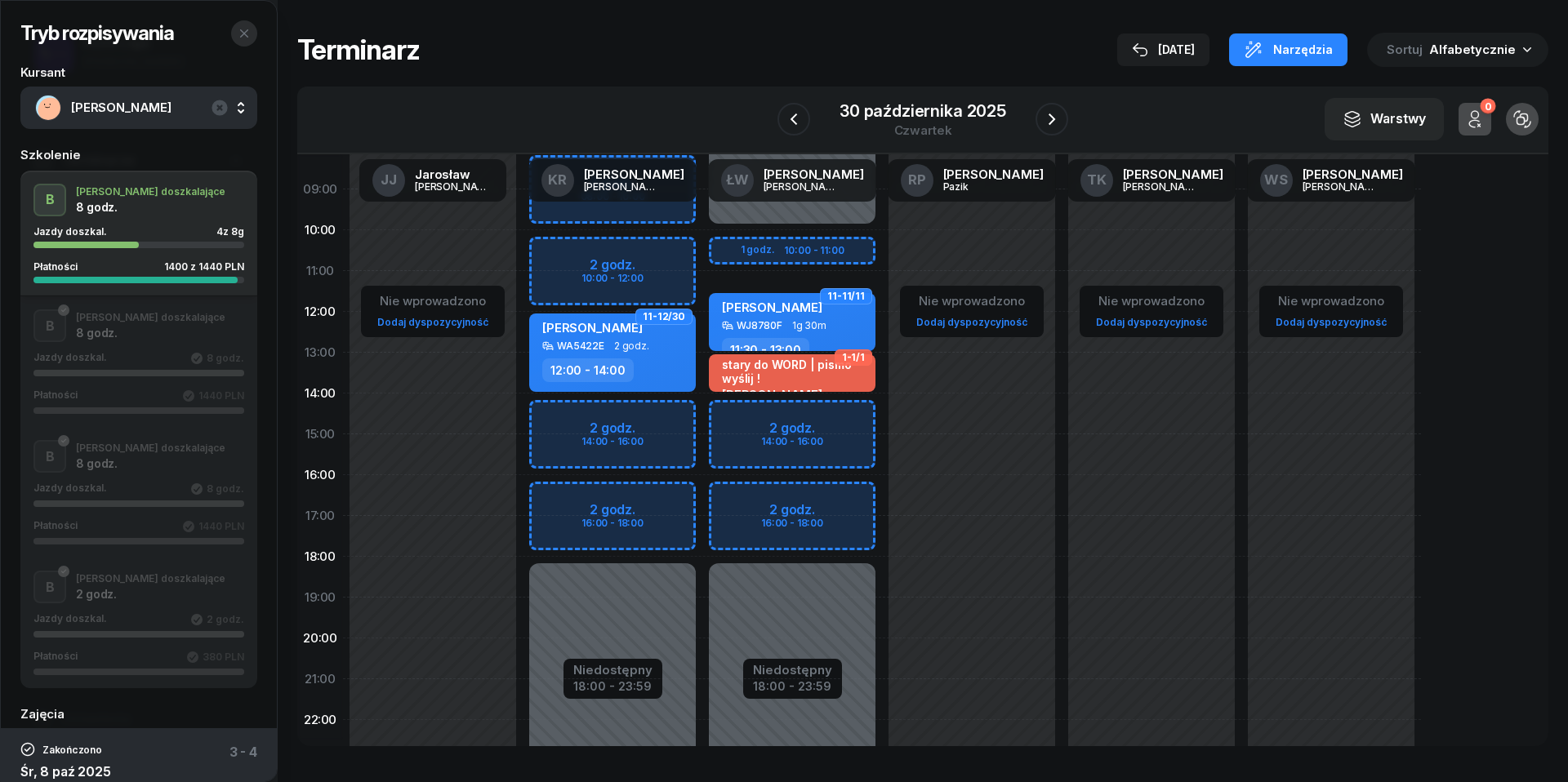
click at [244, 41] on button "button" at bounding box center [244, 34] width 26 height 26
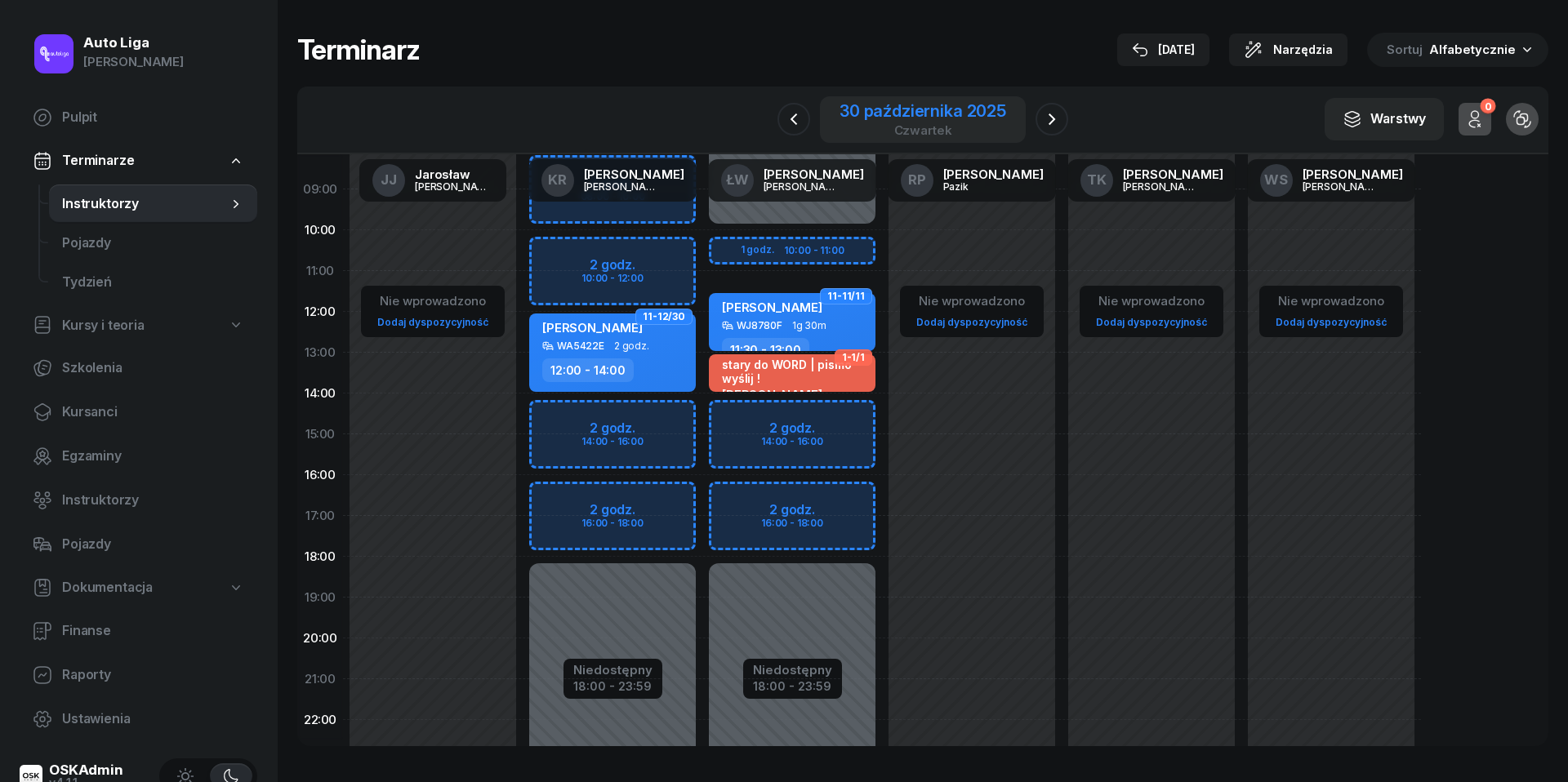
click at [896, 115] on div "30 października 2025" at bounding box center [923, 111] width 167 height 16
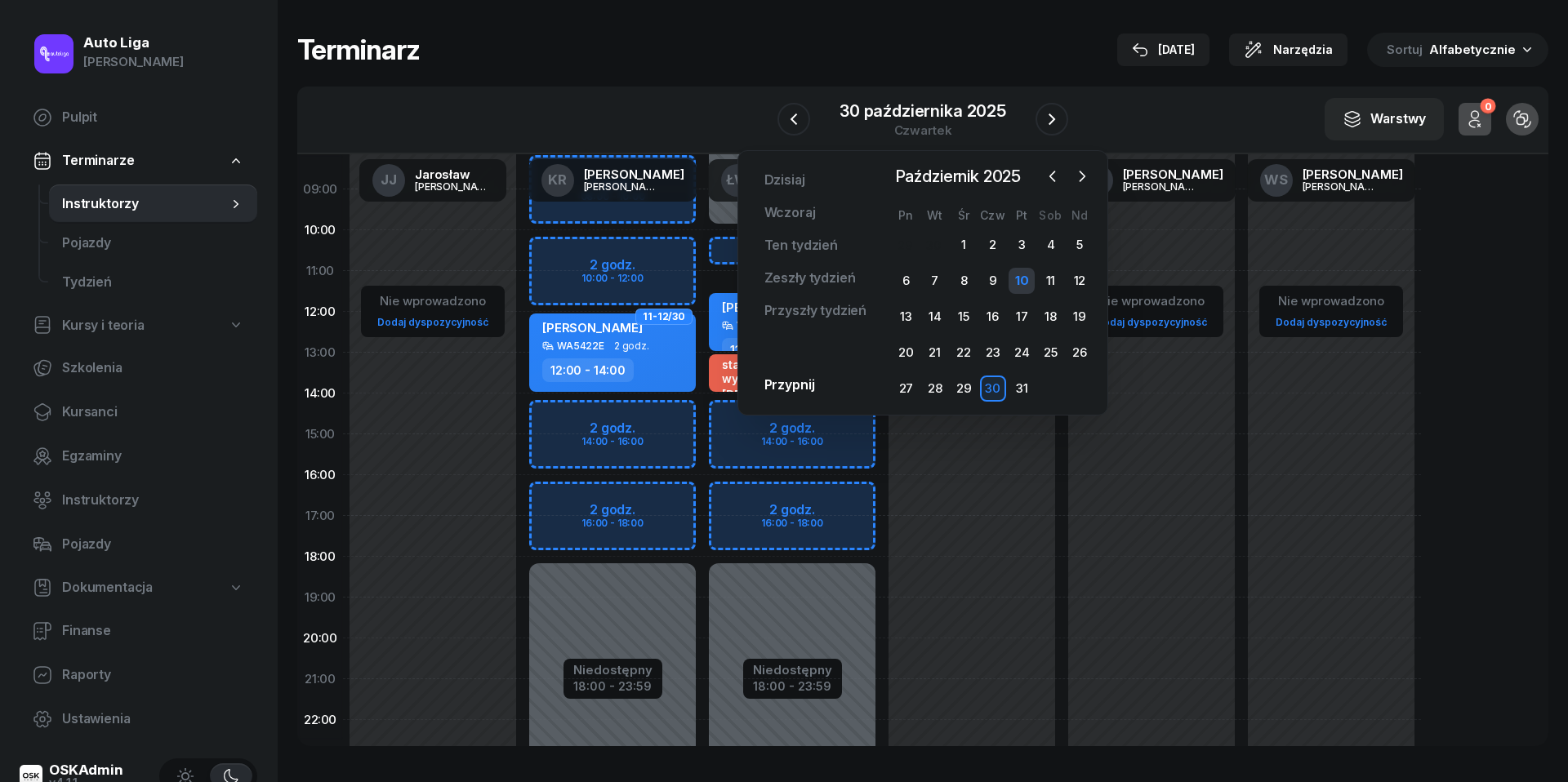
click at [1019, 277] on div "10" at bounding box center [1022, 281] width 26 height 26
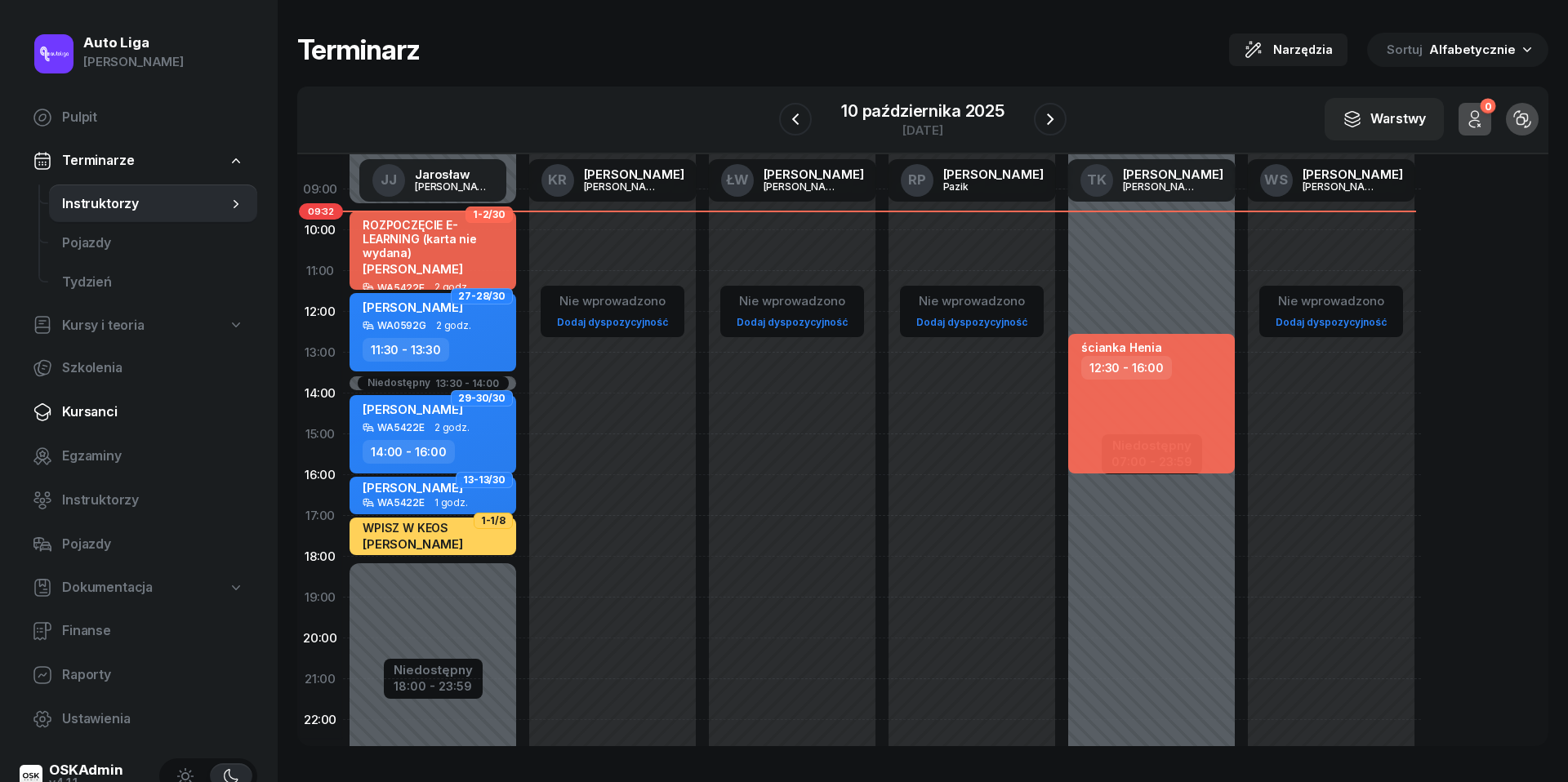
click at [93, 406] on span "Kursanci" at bounding box center [153, 412] width 182 height 22
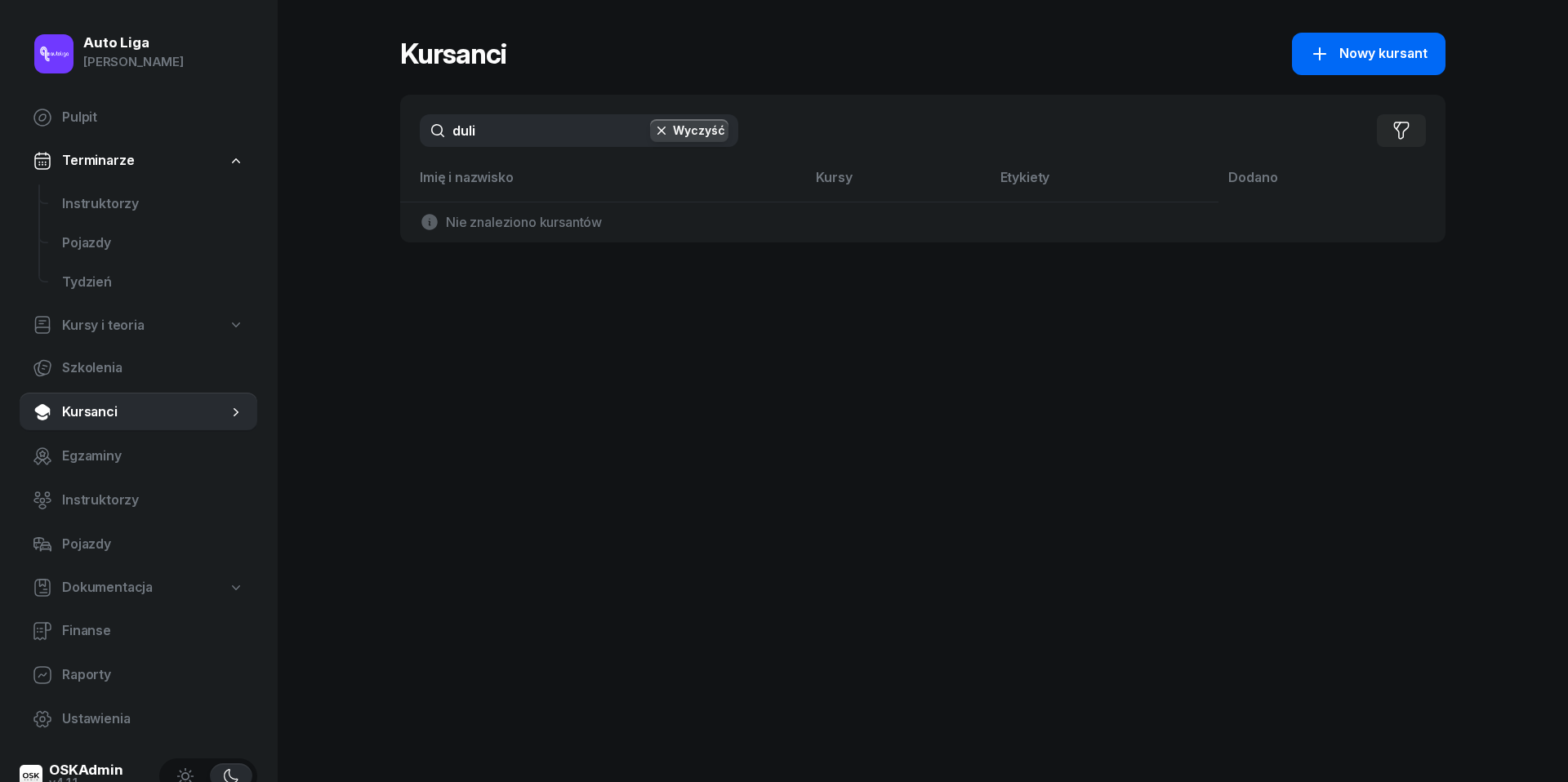
click at [1341, 48] on span "Nowy kursant" at bounding box center [1383, 53] width 88 height 22
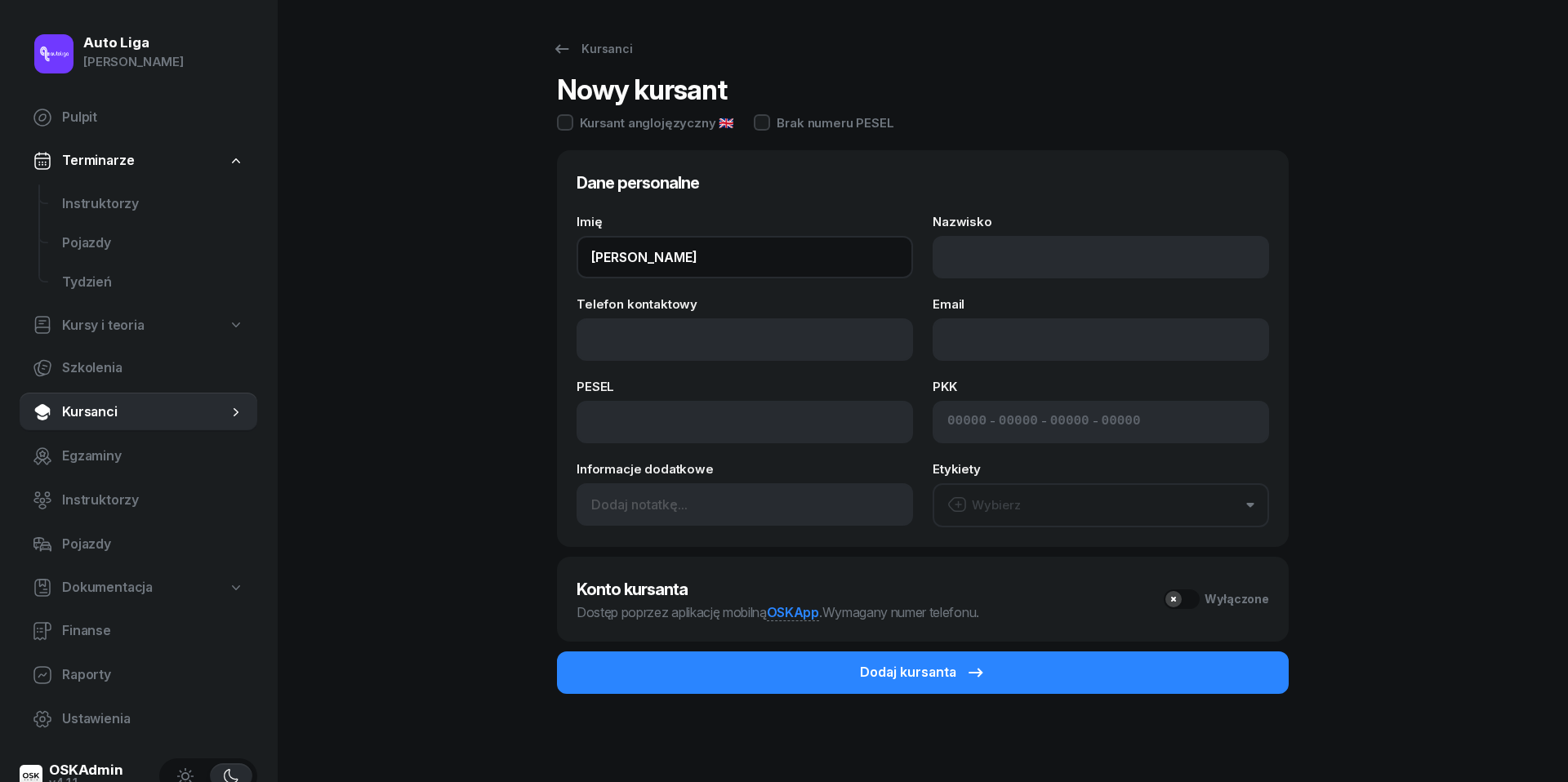
type input "[PERSON_NAME]"
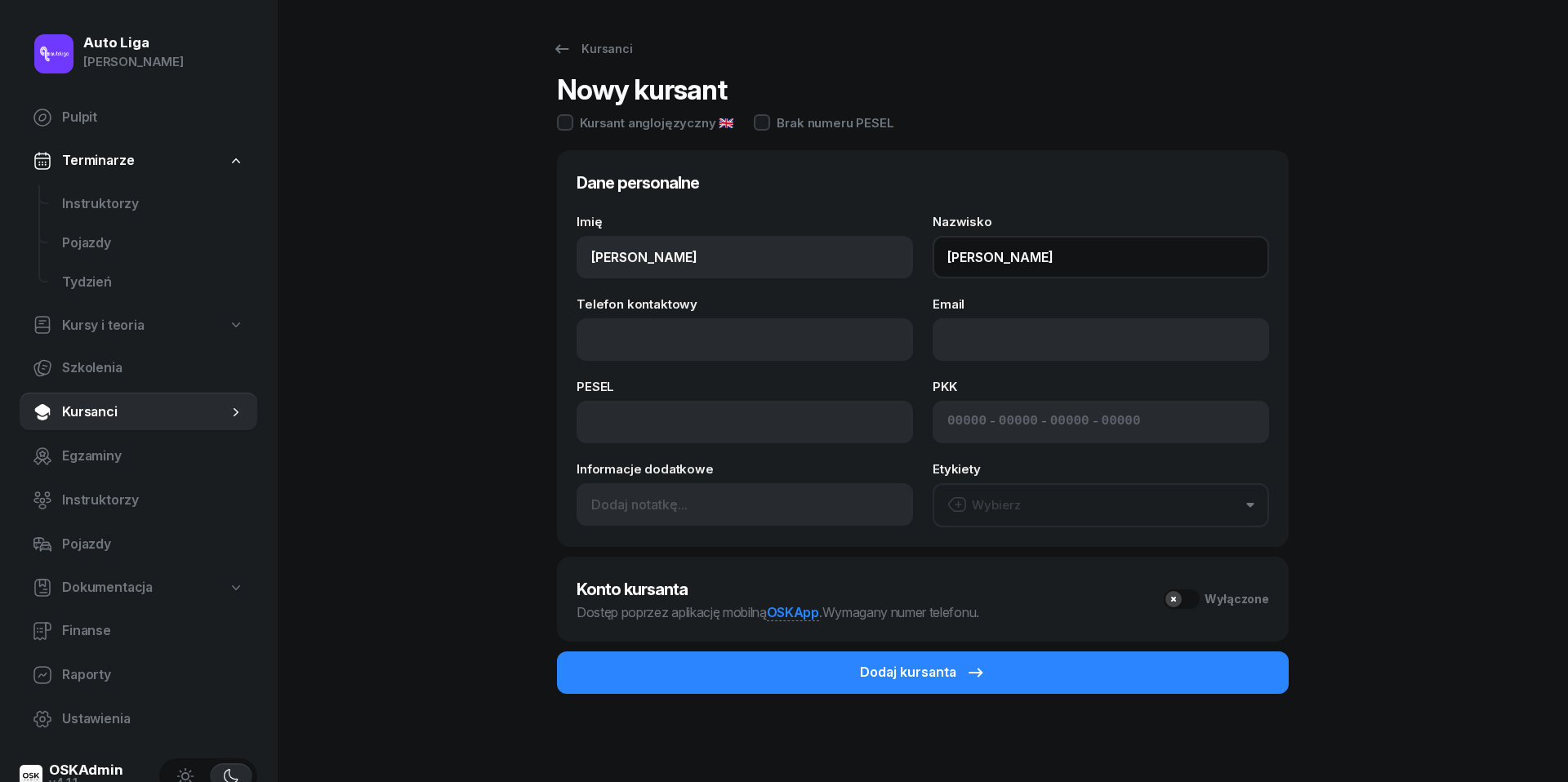
type input "[PERSON_NAME]"
click at [344, 318] on div "Auto Liga [PERSON_NAME] Pulpit Terminarze Instruktorzy Pojazdy Tydzień Kursy i …" at bounding box center [784, 392] width 1568 height 786
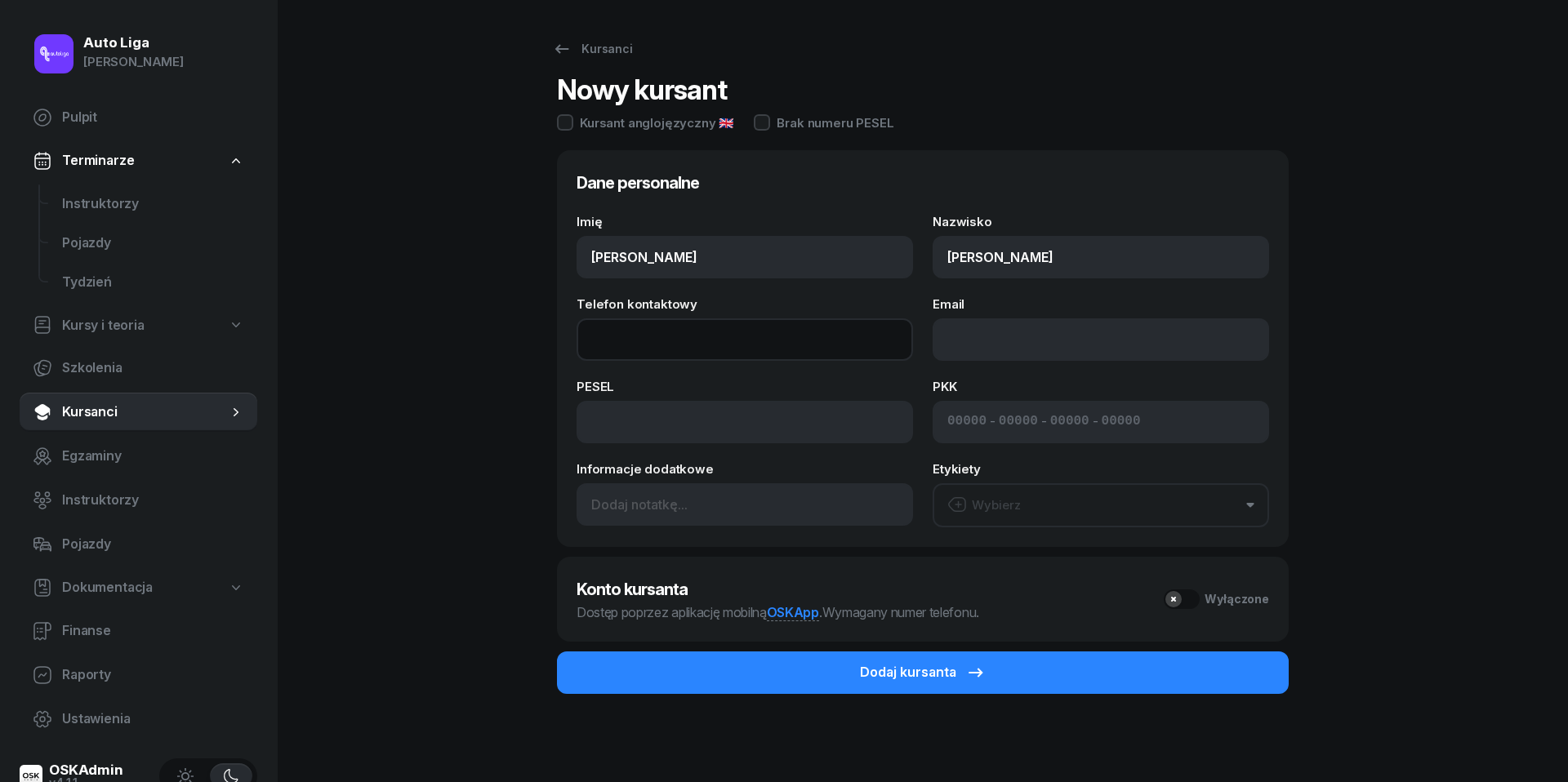
paste input "tel:[PHONE_NUMBER]"
drag, startPoint x: 639, startPoint y: 335, endPoint x: 379, endPoint y: 354, distance: 260.7
click at [408, 353] on div "Kursanci Nowy kursant Kursant anglojęzyczny 🇬🇧 Brak numeru PESEL Dane personaln…" at bounding box center [923, 392] width 1045 height 786
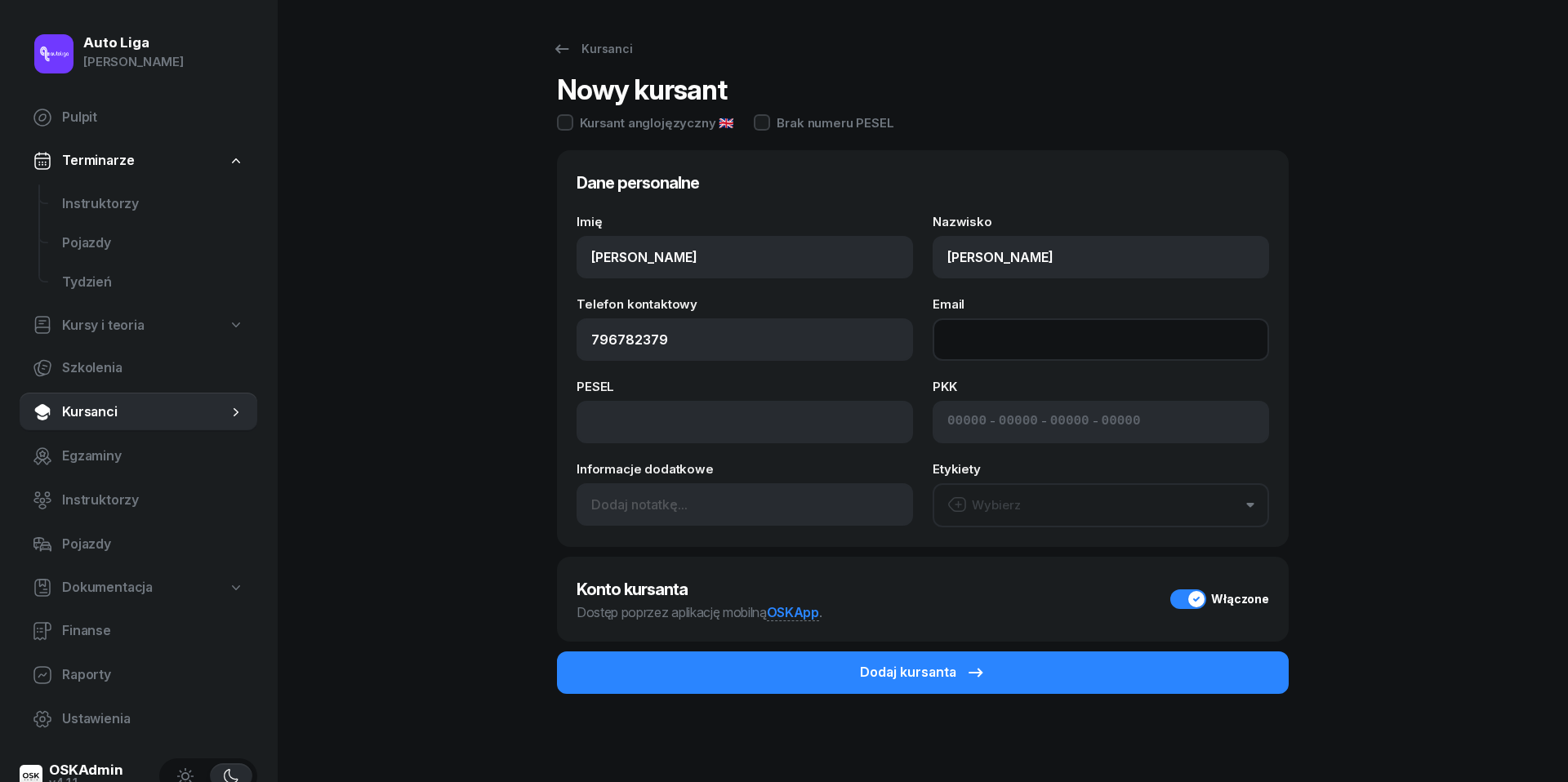
type input "796 782 379"
paste input "mailto:[EMAIL_ADDRESS][DOMAIN_NAME]"
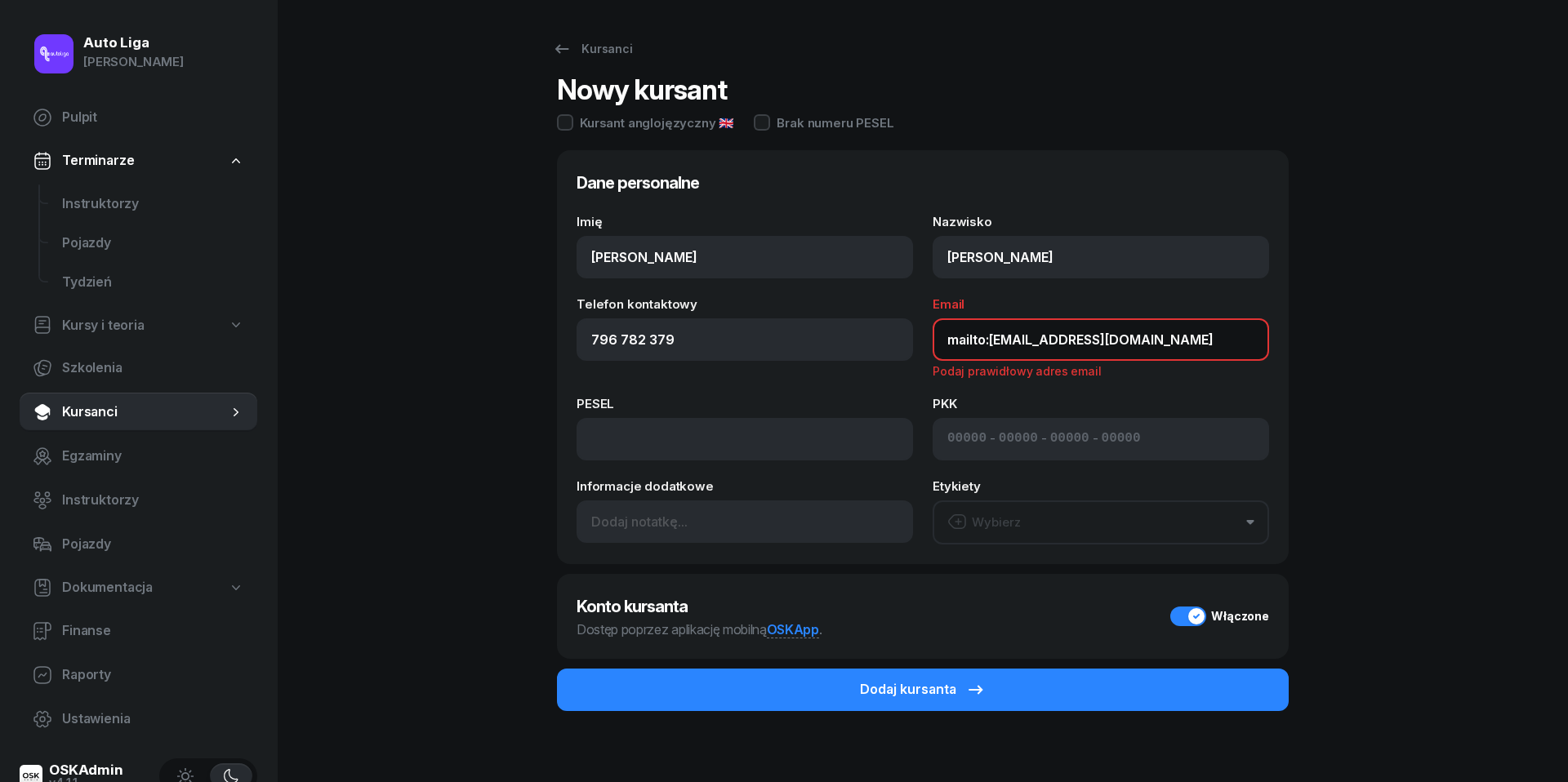
click at [988, 337] on input "mailto:[EMAIL_ADDRESS][DOMAIN_NAME]" at bounding box center [1101, 339] width 336 height 42
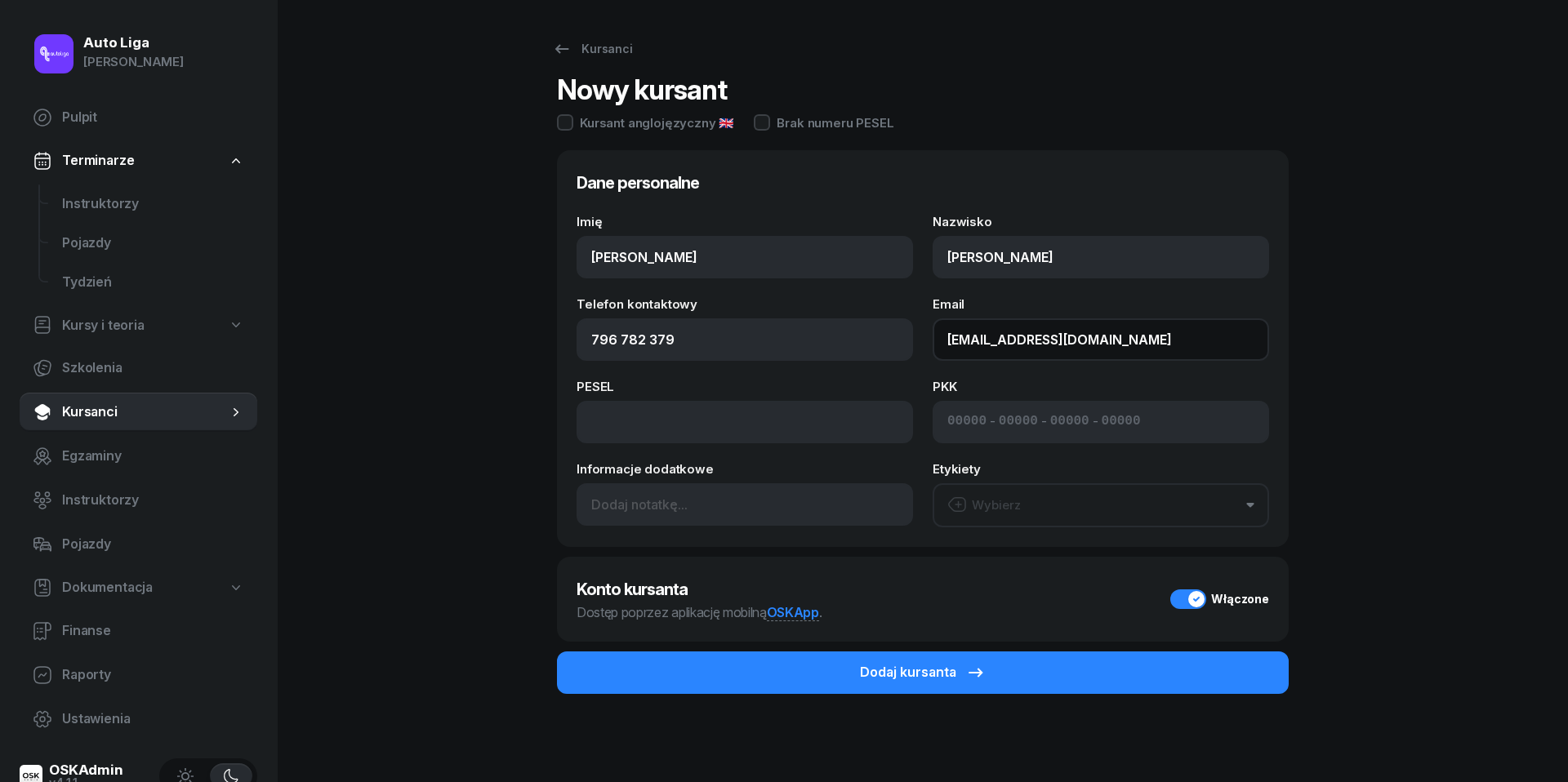
type input "[EMAIL_ADDRESS][DOMAIN_NAME]"
click at [1003, 504] on div "Wybierz" at bounding box center [984, 505] width 73 height 22
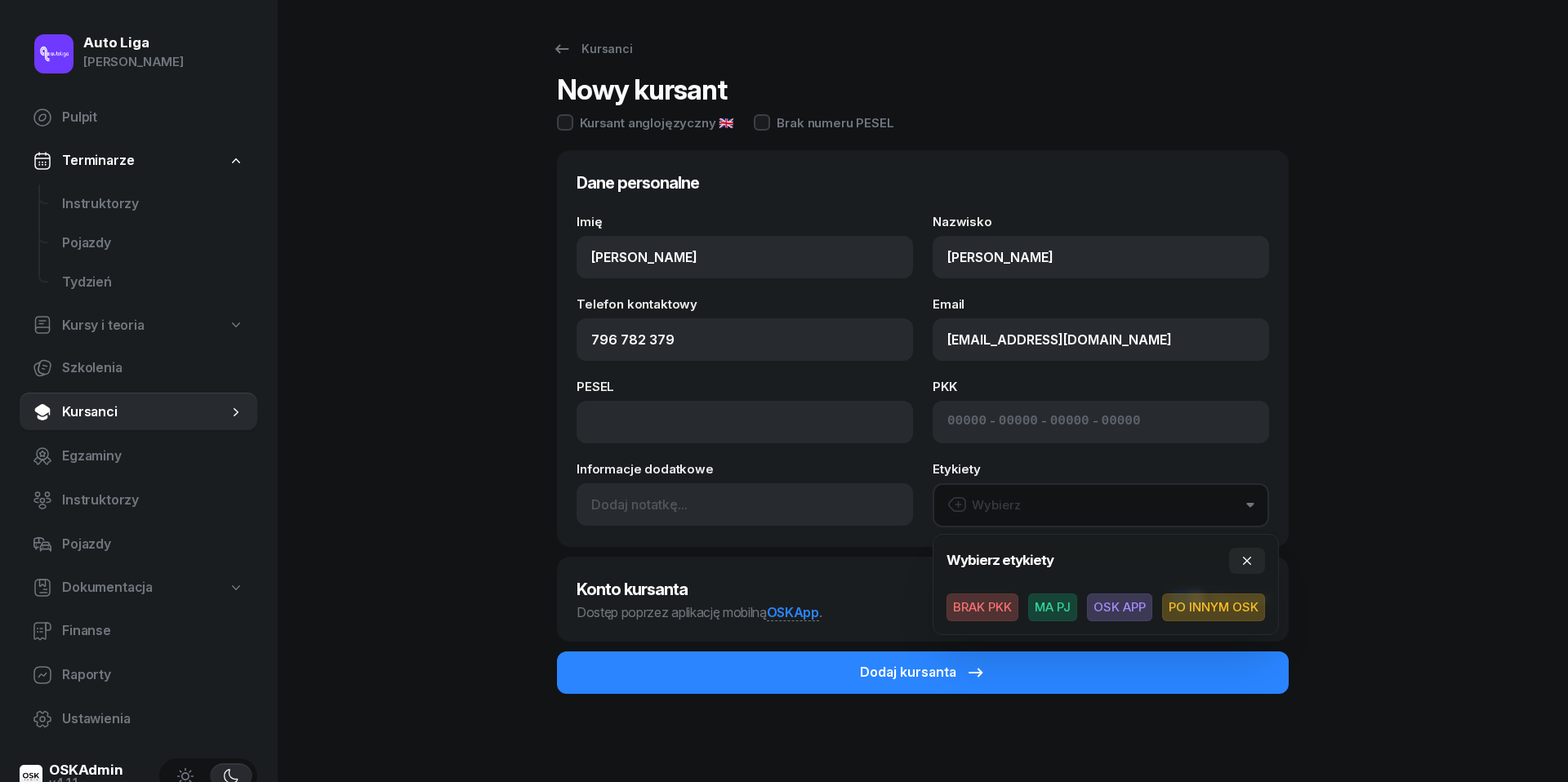
click at [1069, 612] on span "MA PJ" at bounding box center [1053, 608] width 49 height 28
click at [1132, 605] on span "OSK APP" at bounding box center [1120, 607] width 66 height 28
click at [459, 547] on div "Kursanci Nowy kursant Kursant anglojęzyczny 🇬🇧 Brak numeru PESEL Dane personaln…" at bounding box center [923, 392] width 1045 height 785
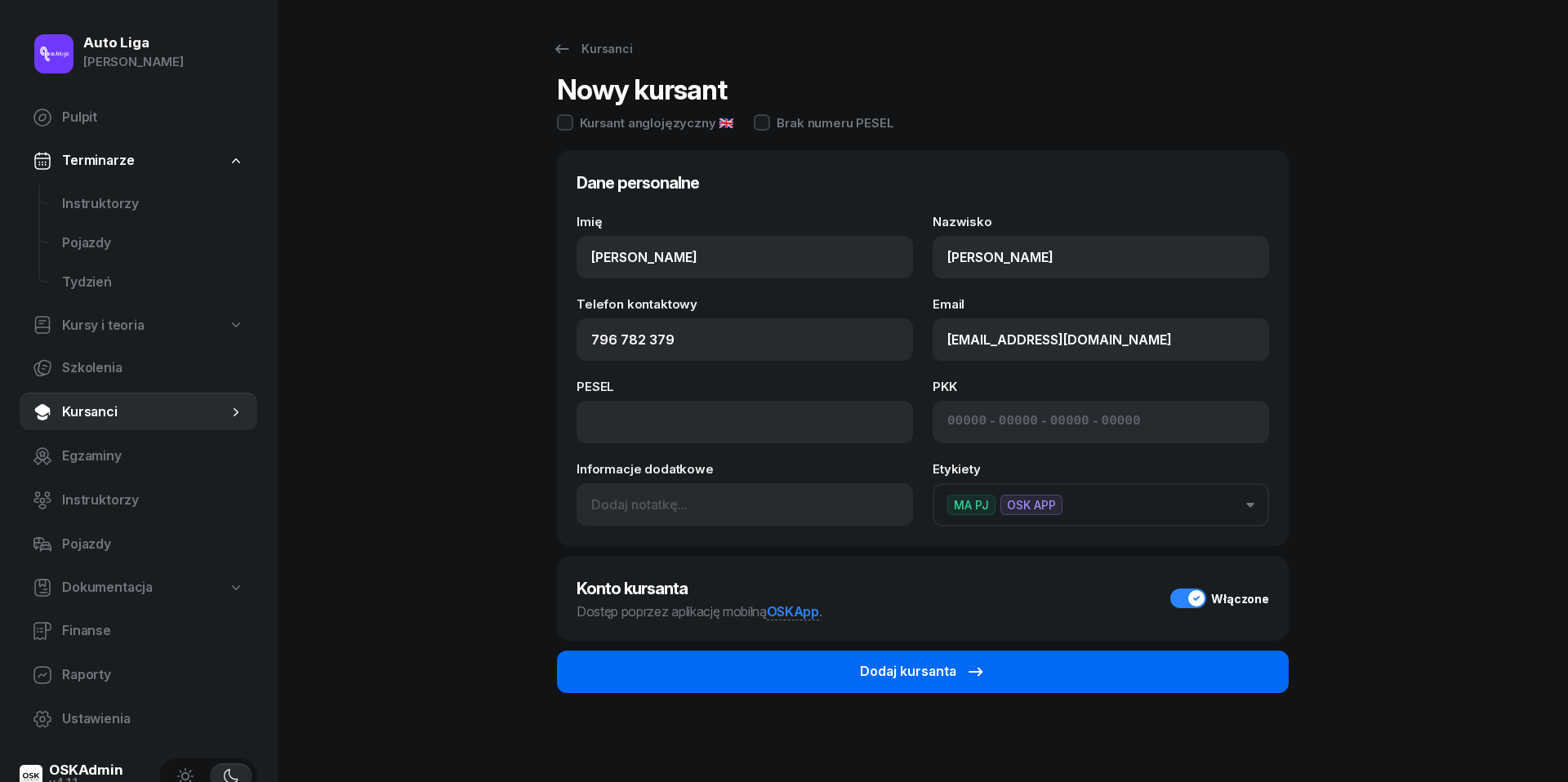
click at [776, 667] on button "Dodaj kursanta" at bounding box center [923, 671] width 732 height 42
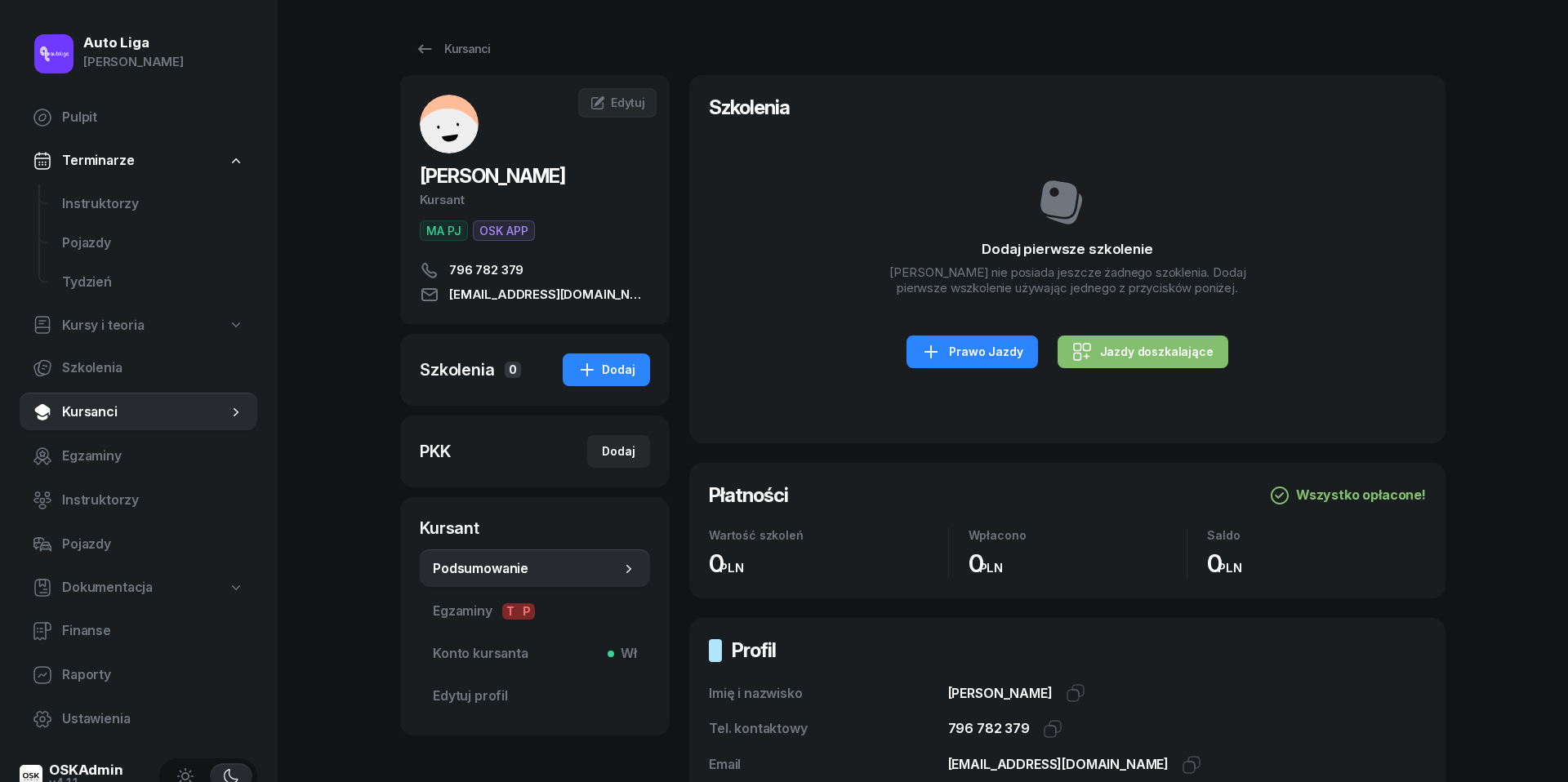
click at [1154, 336] on div "Dodaj pierwsze szkolenie [PERSON_NAME] nie posiada jeszcze żadnego szoklenia. D…" at bounding box center [1068, 273] width 717 height 303
click at [1154, 361] on div "Jazdy doszkalające" at bounding box center [1143, 351] width 141 height 20
select select "B"
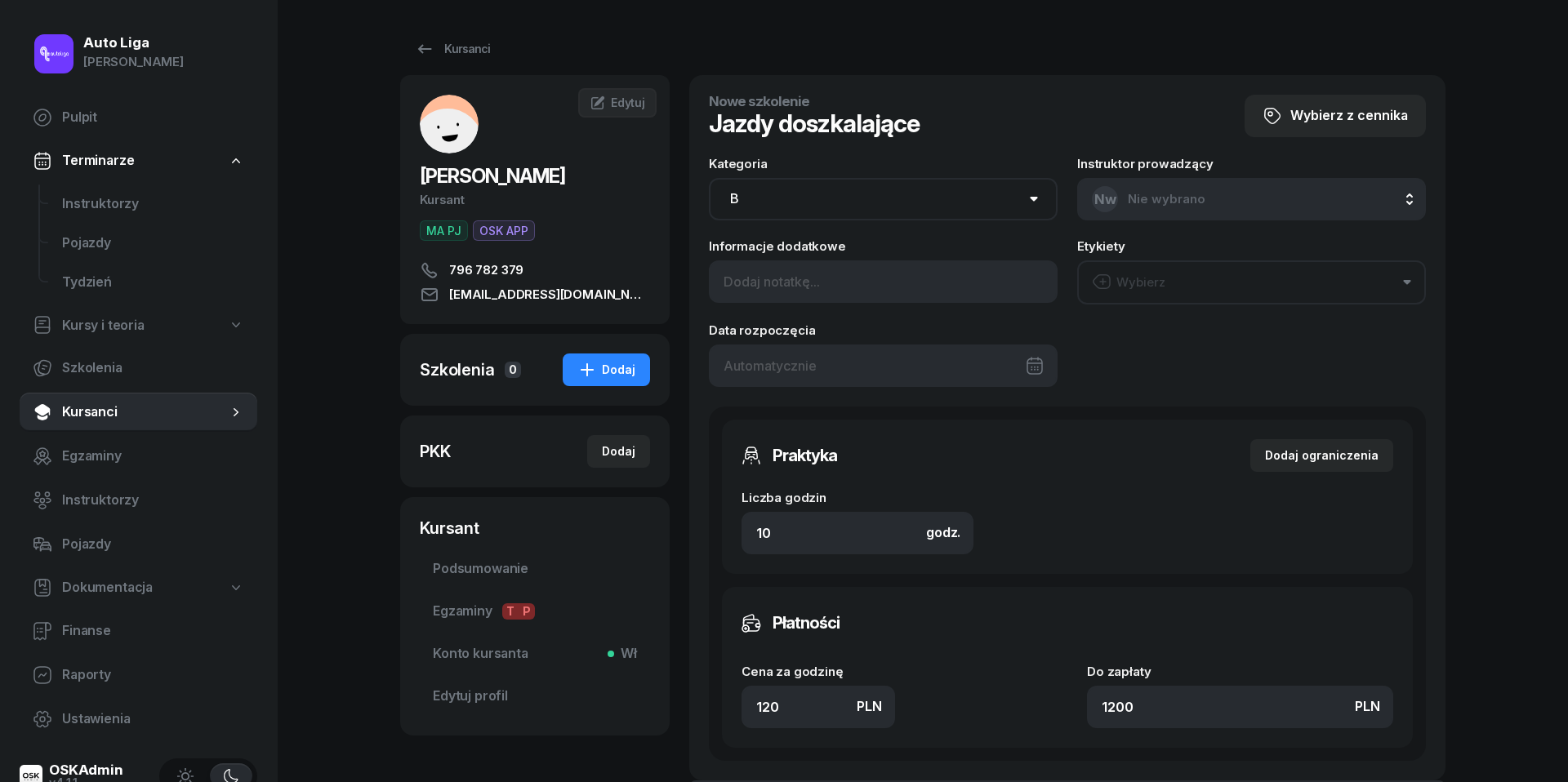
click at [935, 366] on div at bounding box center [883, 365] width 348 height 42
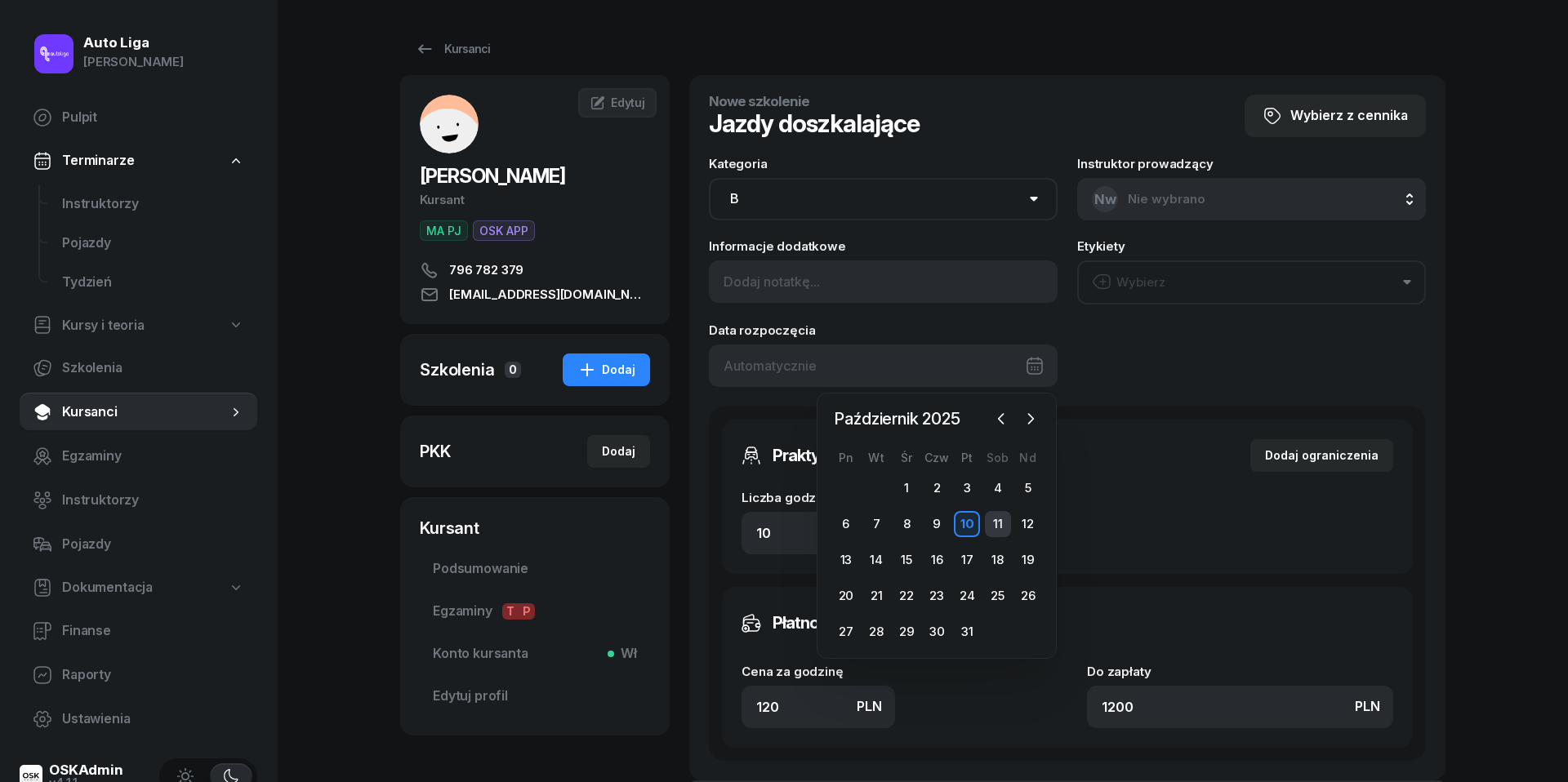
click at [1005, 523] on div "11" at bounding box center [998, 524] width 26 height 26
type input "[DATE]"
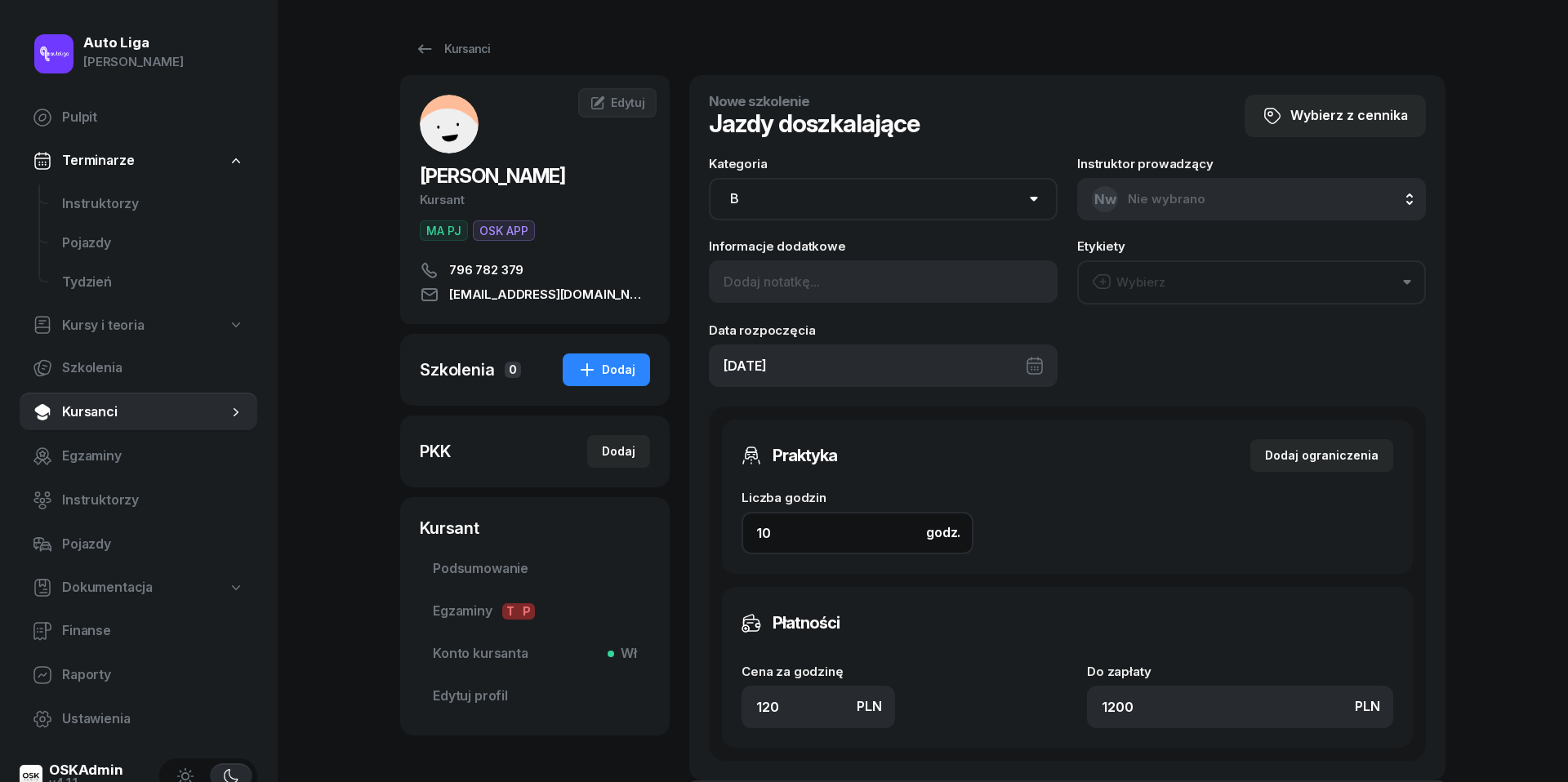
click at [827, 540] on input "10" at bounding box center [858, 533] width 232 height 42
type input "8"
type input "960"
type input "8"
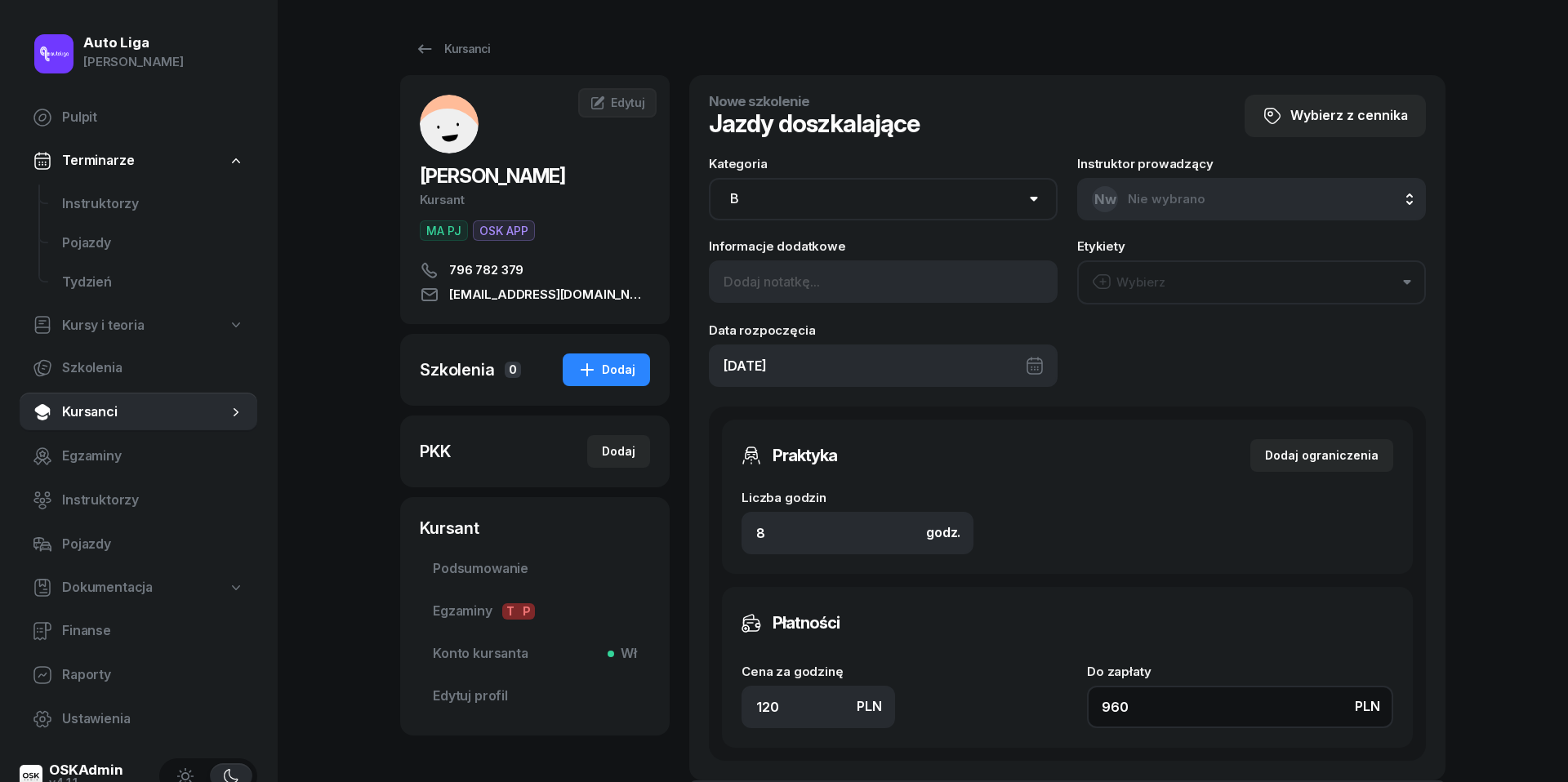
click at [1167, 716] on input "960" at bounding box center [1240, 706] width 306 height 42
type input "0.13"
type input "1"
type input "1.50"
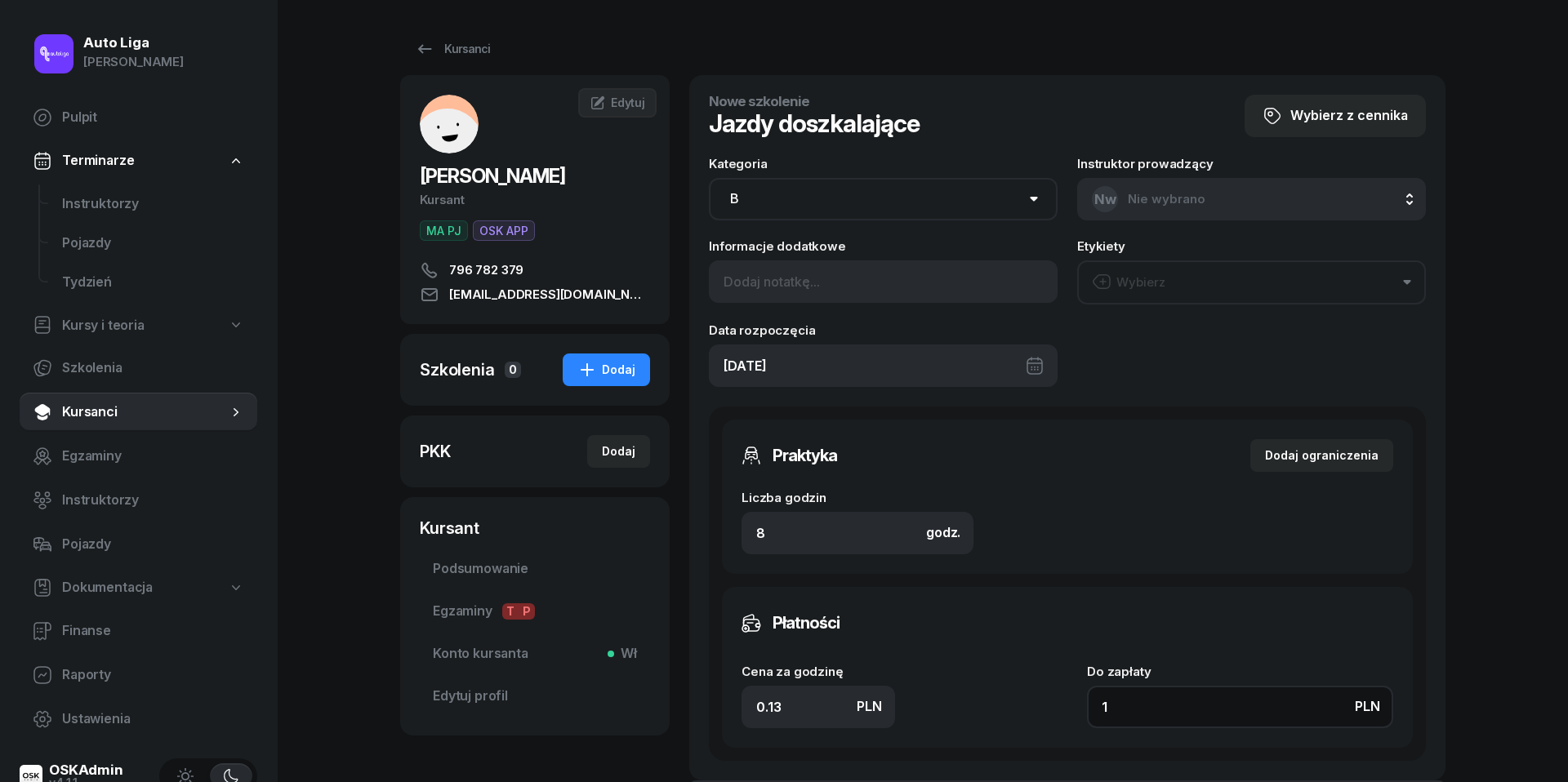
type input "12"
type input "15"
type input "120"
type input "150"
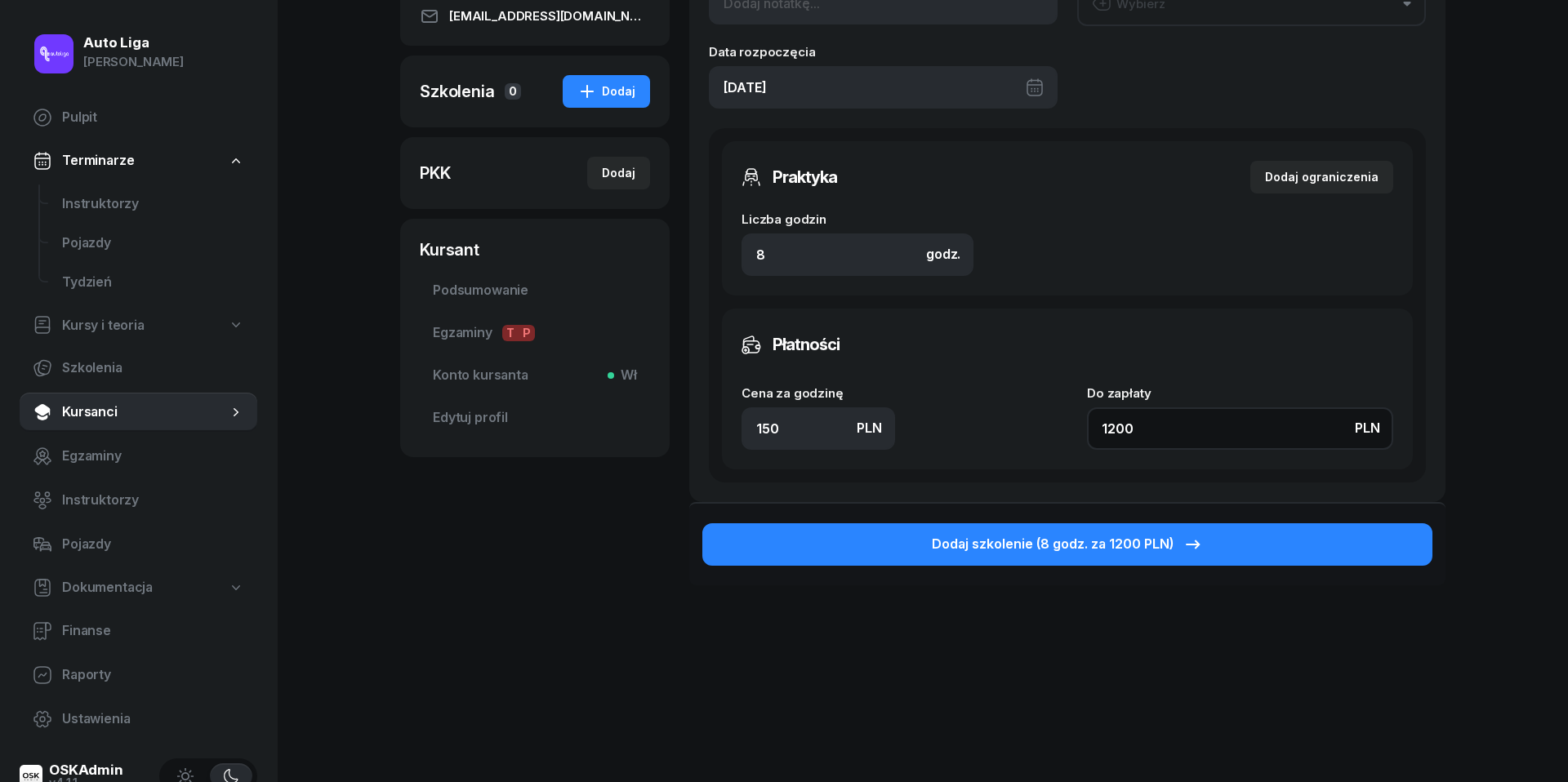
scroll to position [277, 0]
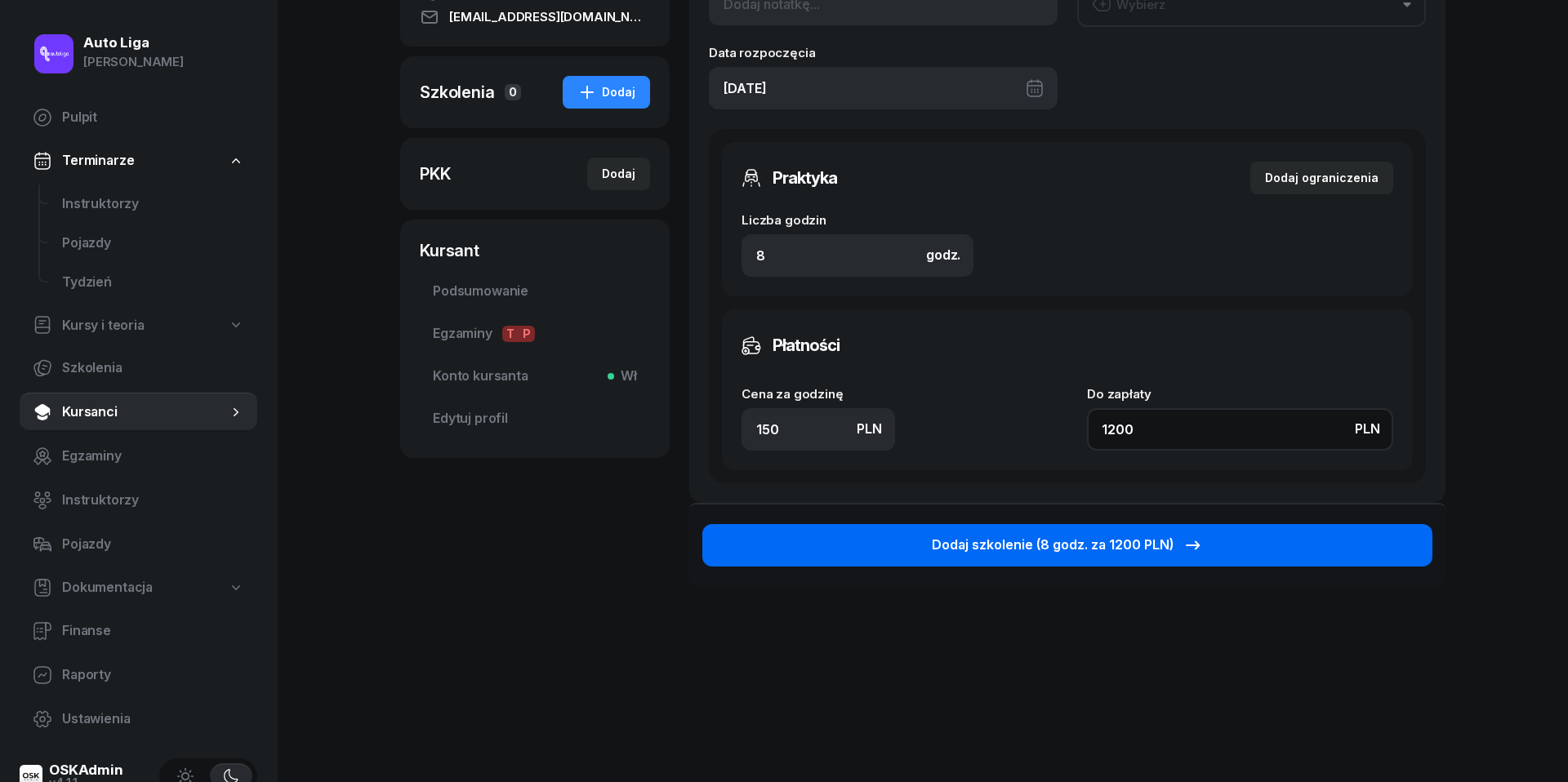
type input "1200"
click at [1100, 545] on div "Dodaj szkolenie (8 godz. za 1200 PLN)" at bounding box center [1067, 545] width 271 height 22
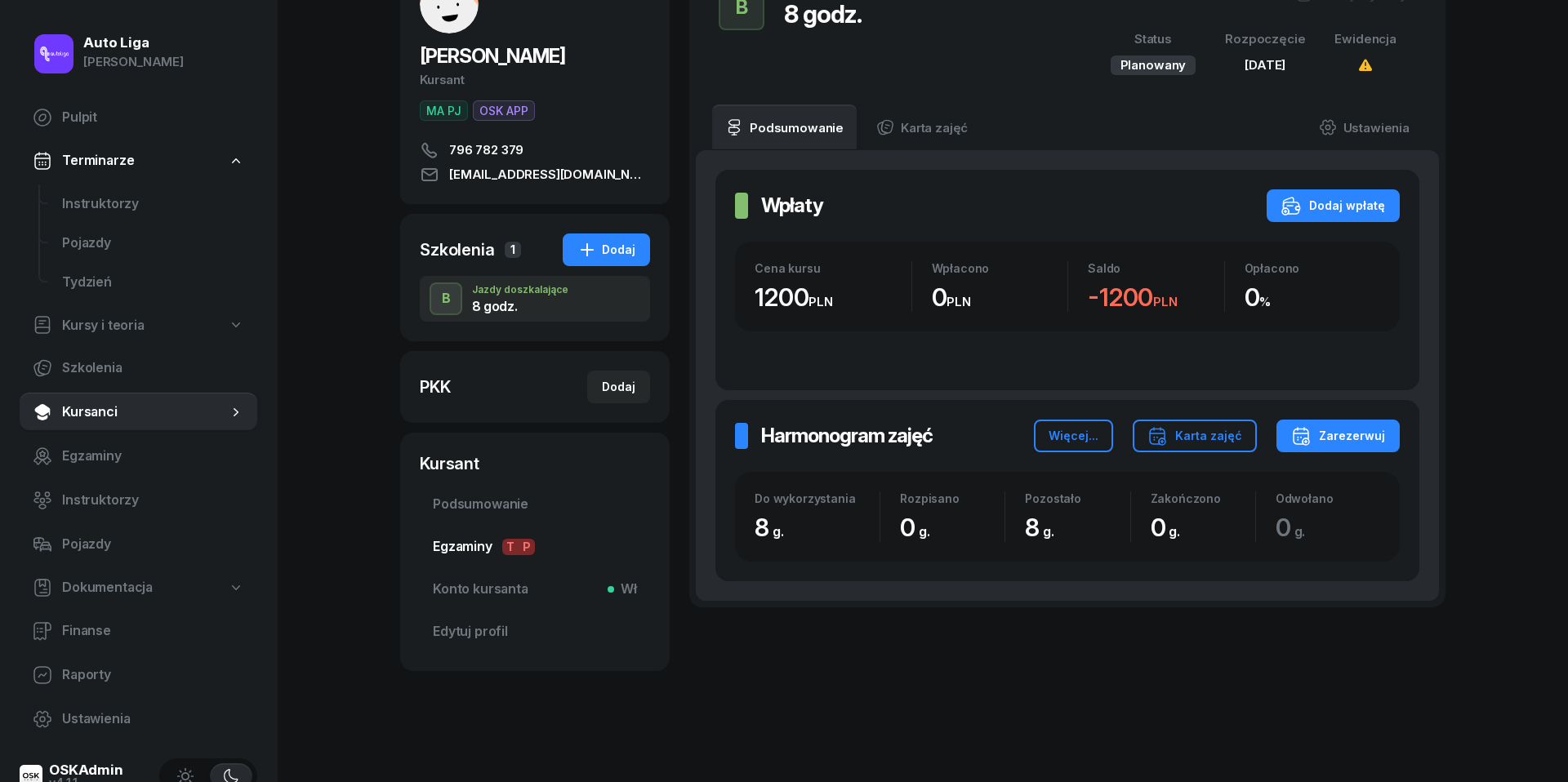
scroll to position [119, 0]
click at [456, 585] on span "Konto kursanta Wł" at bounding box center [535, 590] width 204 height 22
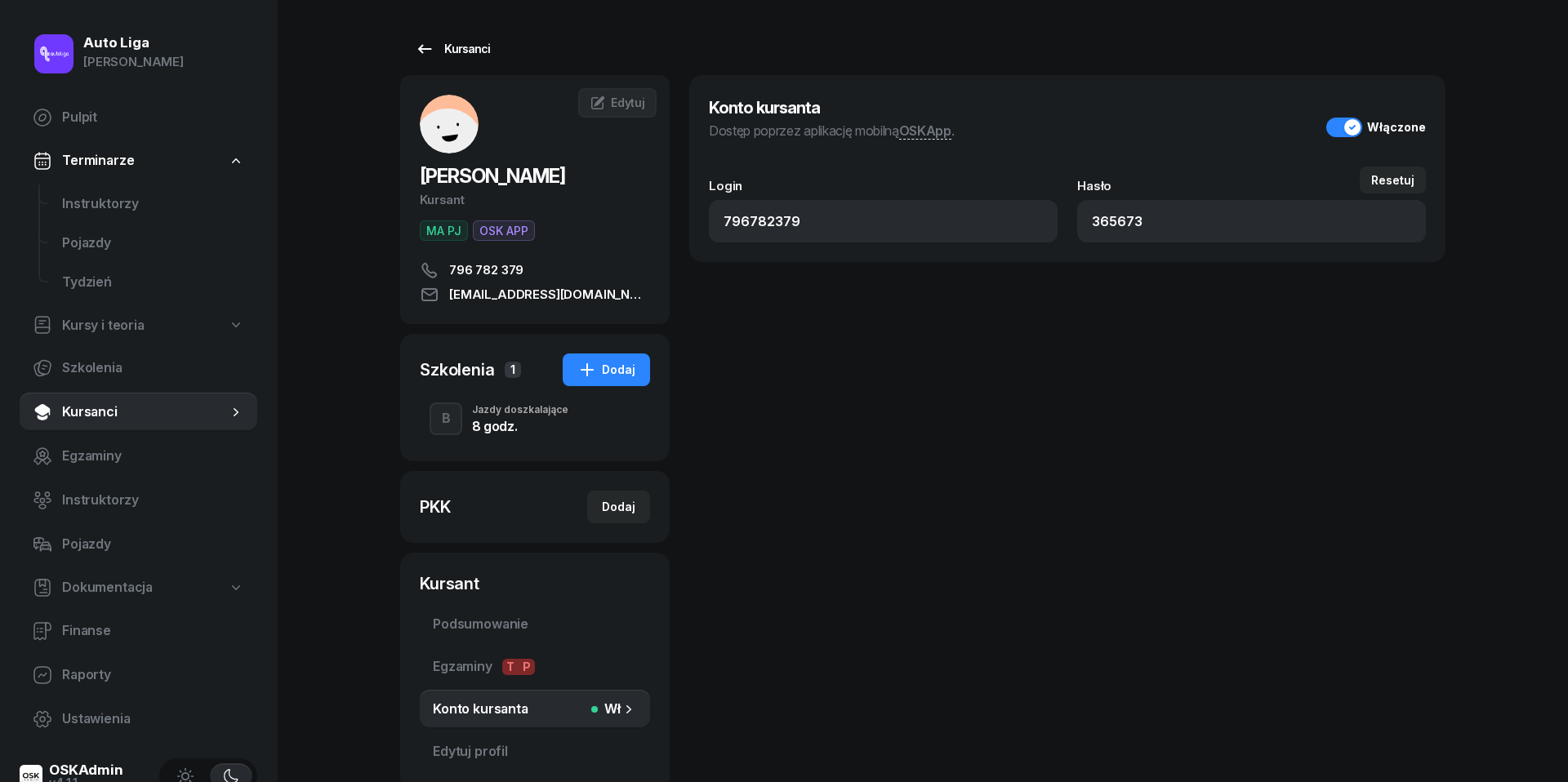
click at [415, 47] on icon at bounding box center [424, 49] width 20 height 20
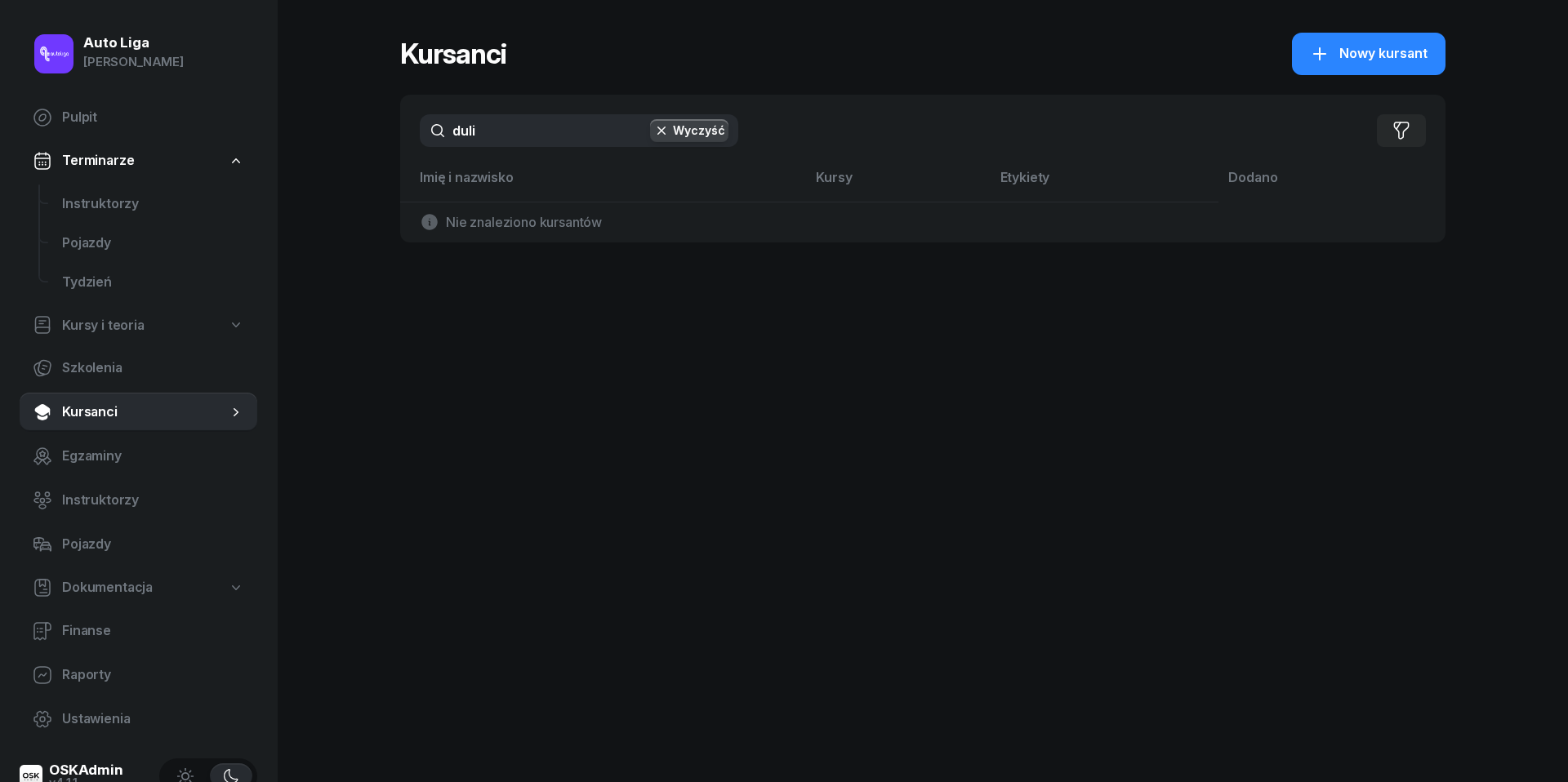
click at [660, 134] on icon "button" at bounding box center [661, 130] width 16 height 16
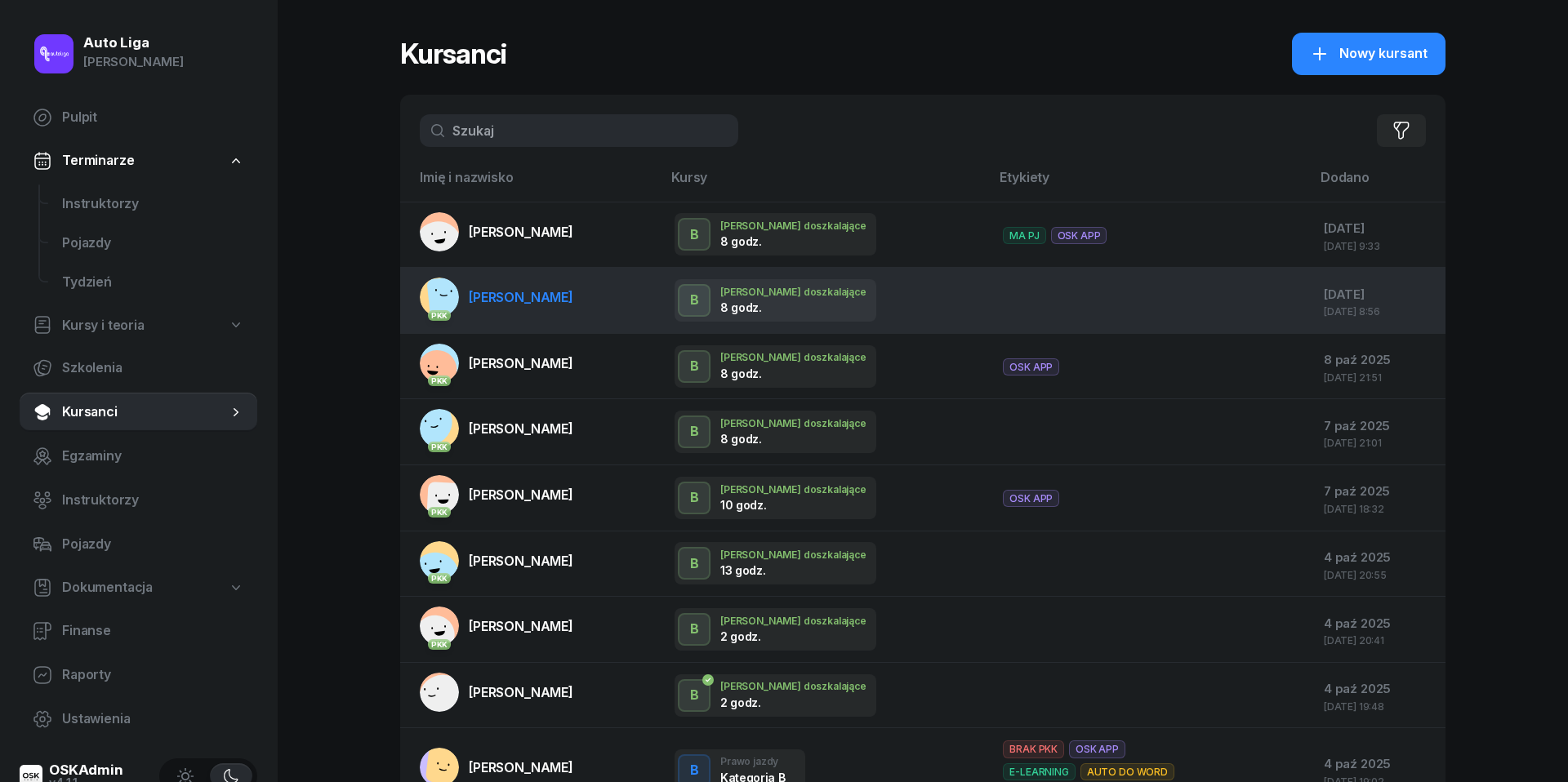
click at [531, 302] on span "[PERSON_NAME]" at bounding box center [522, 297] width 105 height 16
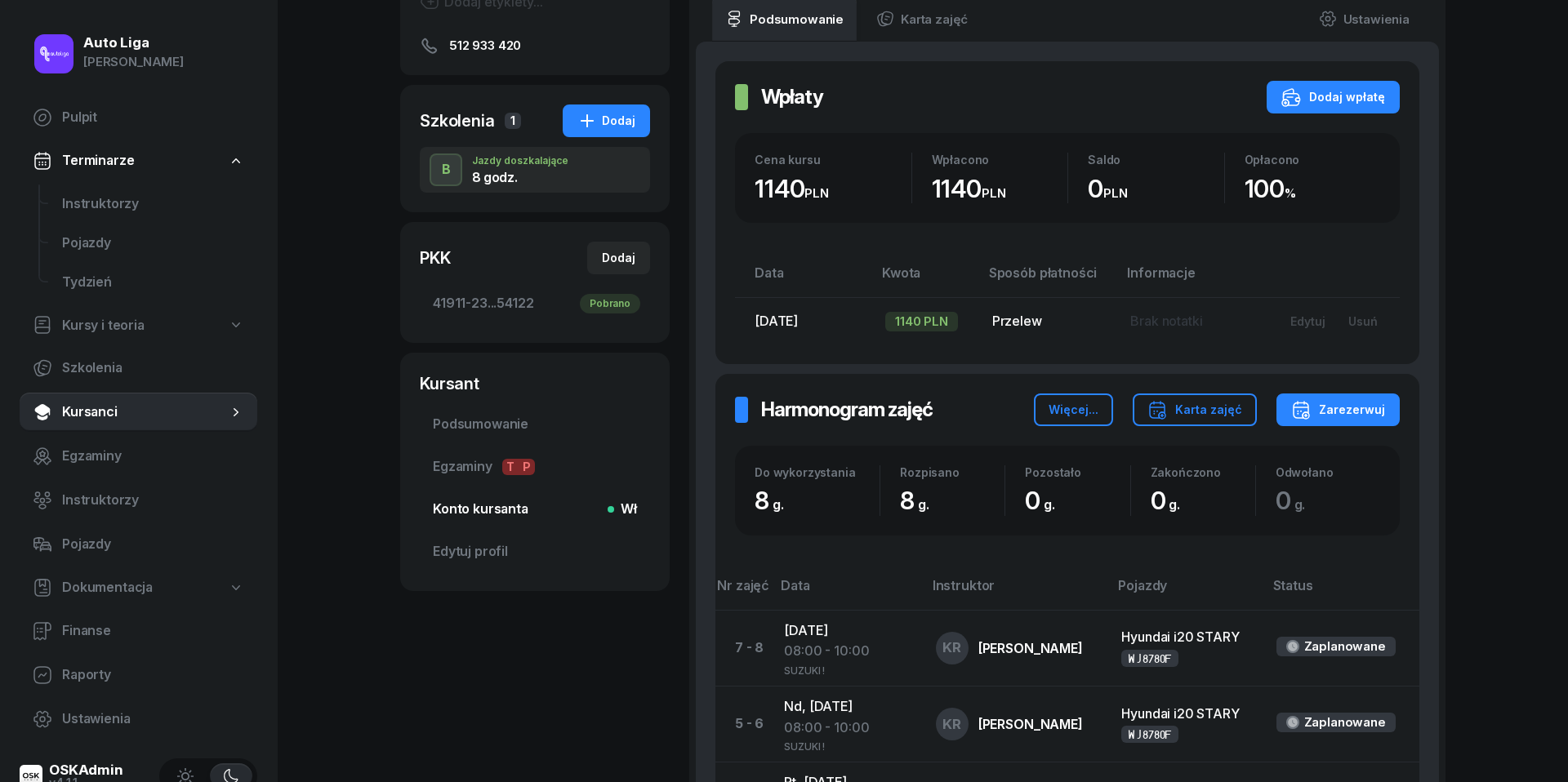
scroll to position [246, 0]
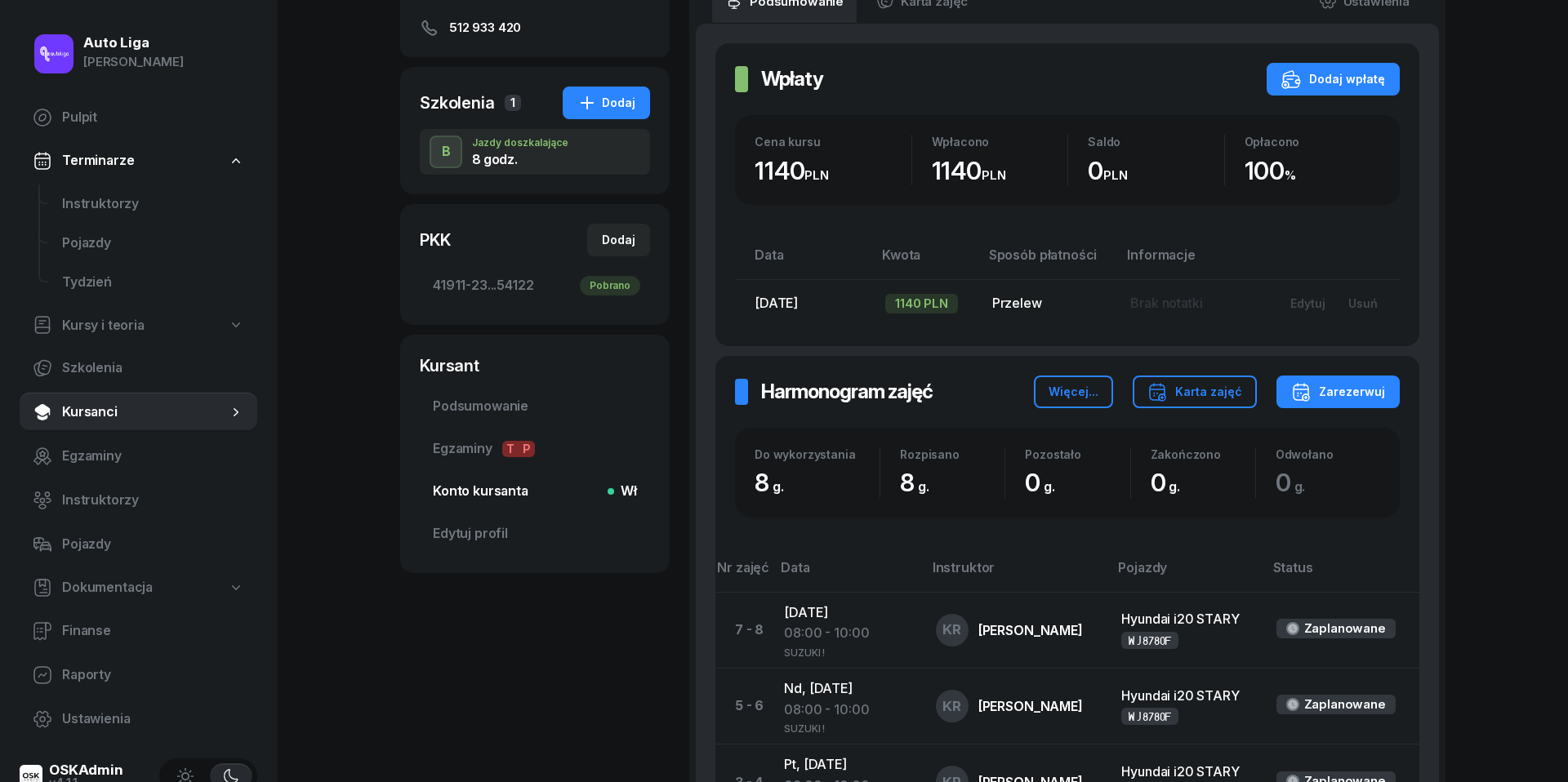
click at [448, 494] on span "Konto kursanta Wł" at bounding box center [535, 492] width 204 height 22
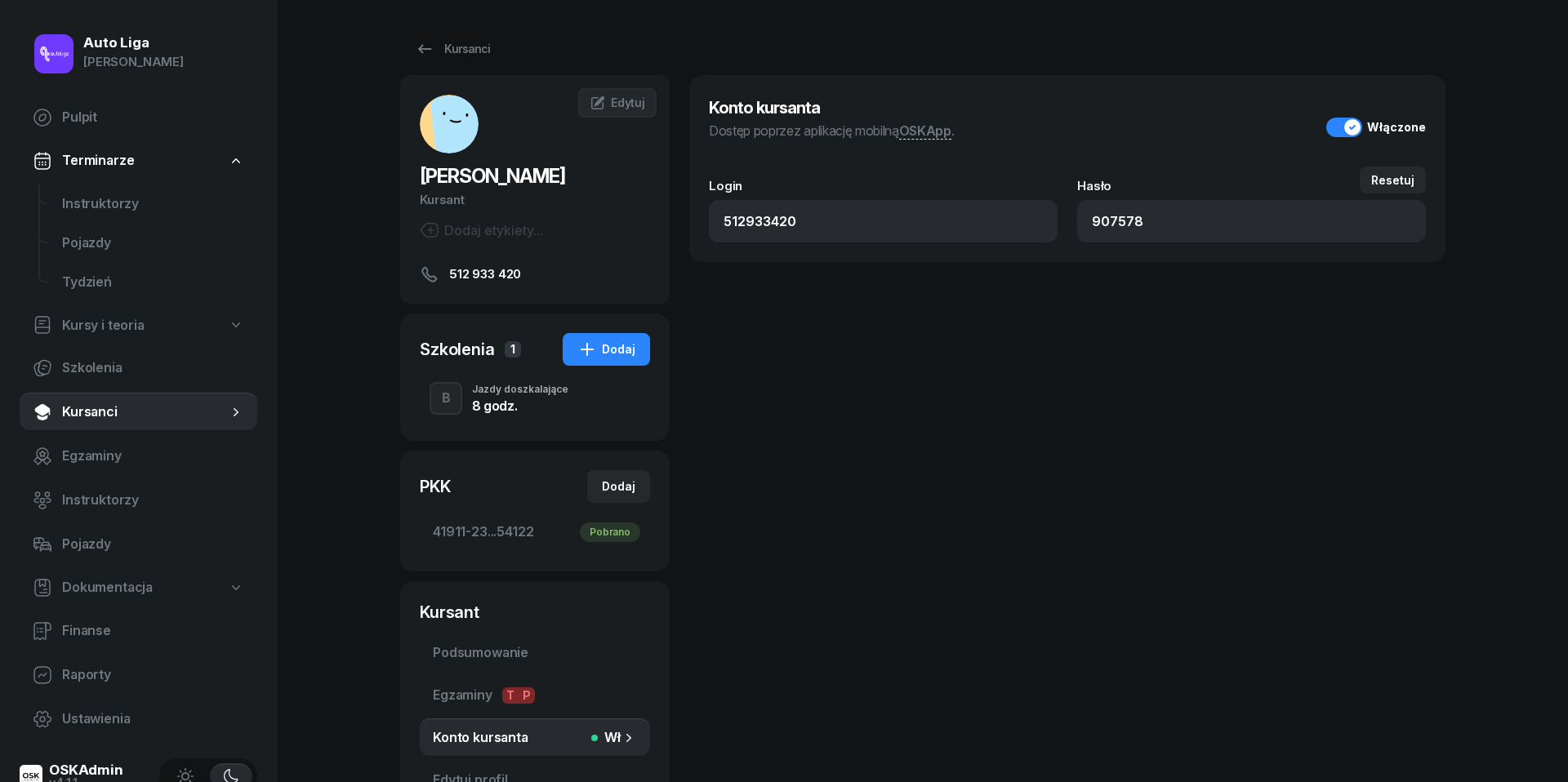
click at [451, 236] on div "Dodaj etykiety..." at bounding box center [481, 229] width 124 height 20
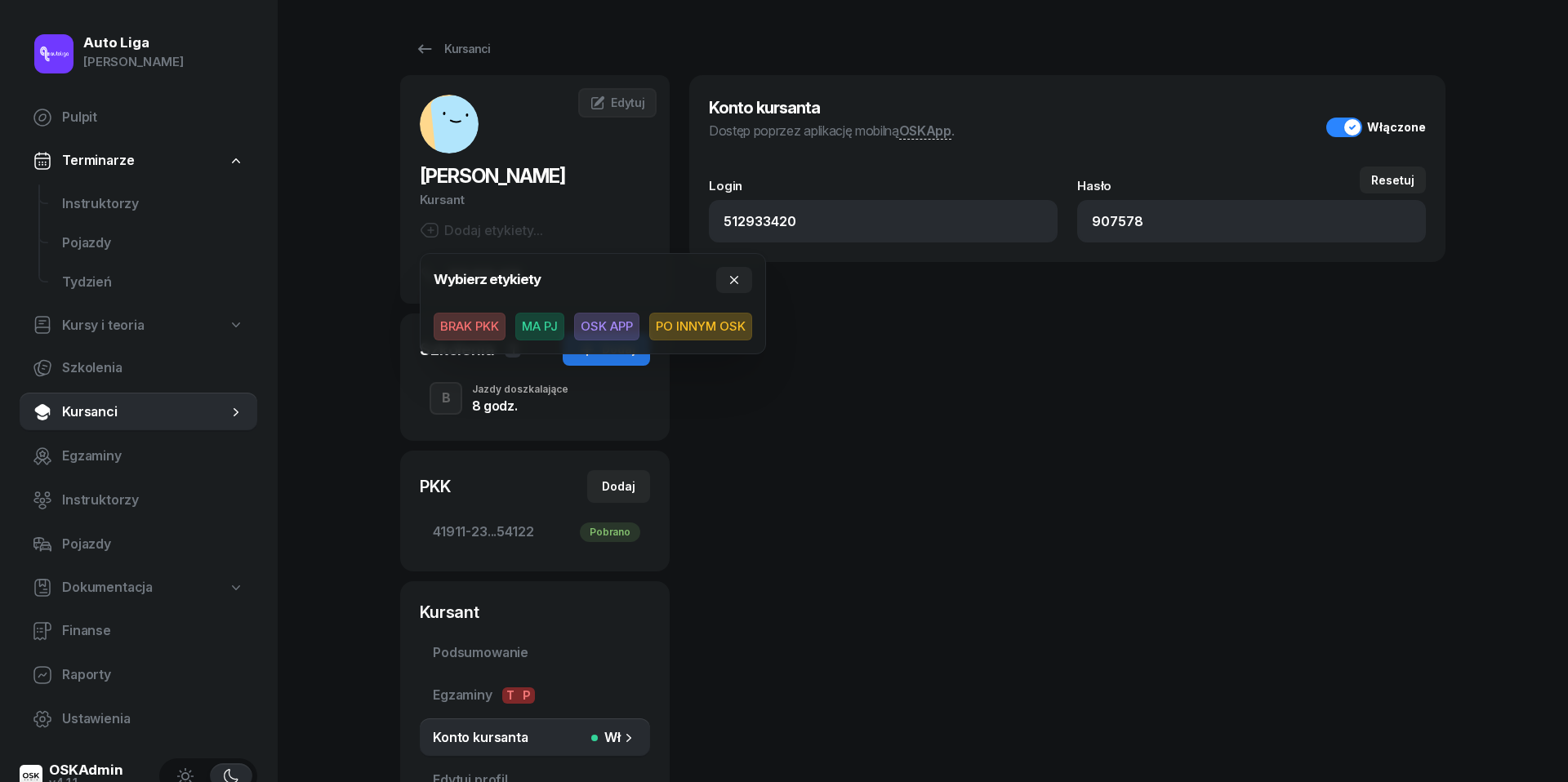
click at [596, 322] on span "OSK APP" at bounding box center [607, 327] width 66 height 28
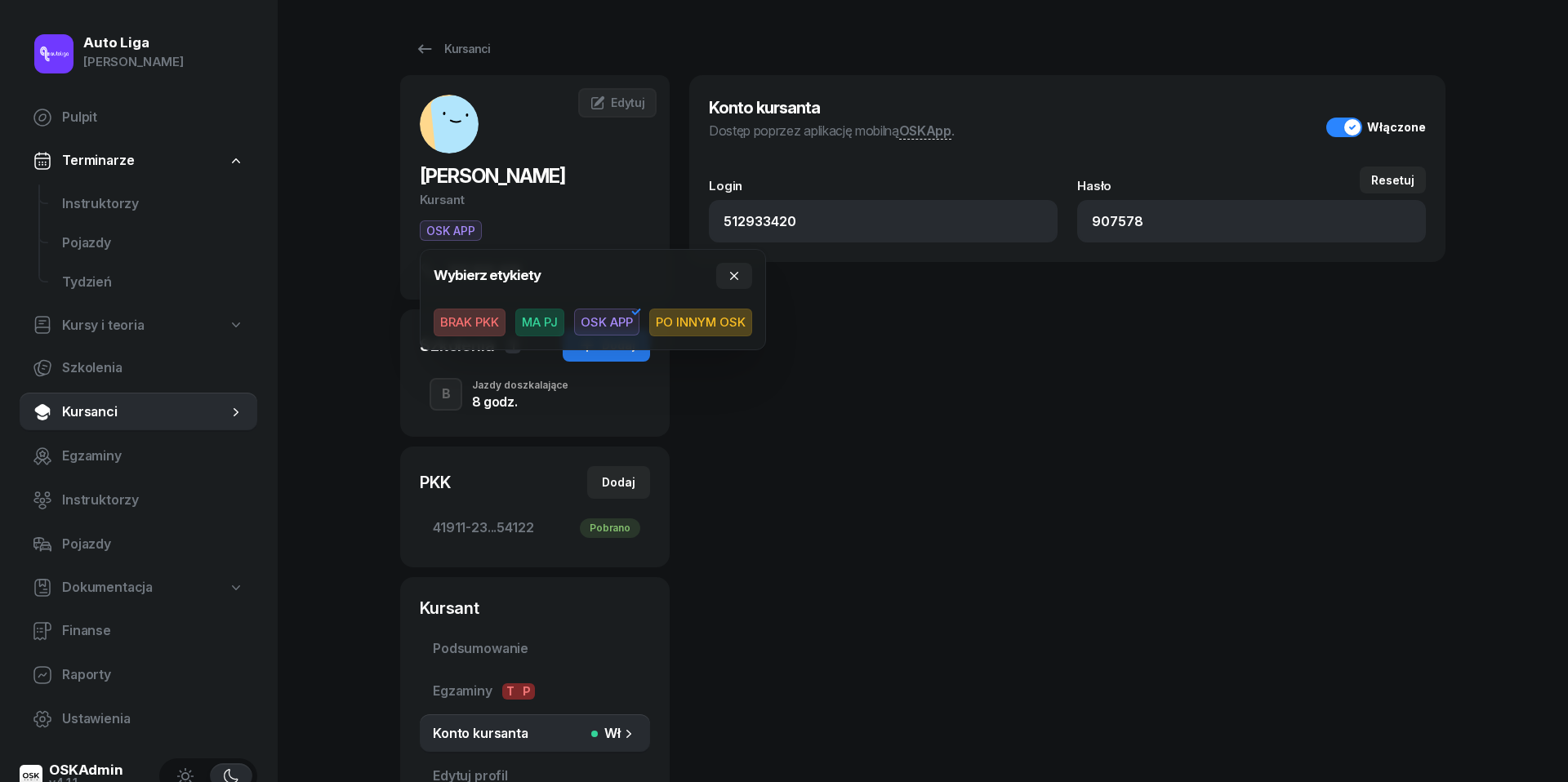
click at [338, 176] on div "Auto Liga [PERSON_NAME] Pulpit Terminarze Instruktorzy Pojazdy Tydzień Kursy i …" at bounding box center [784, 464] width 1568 height 927
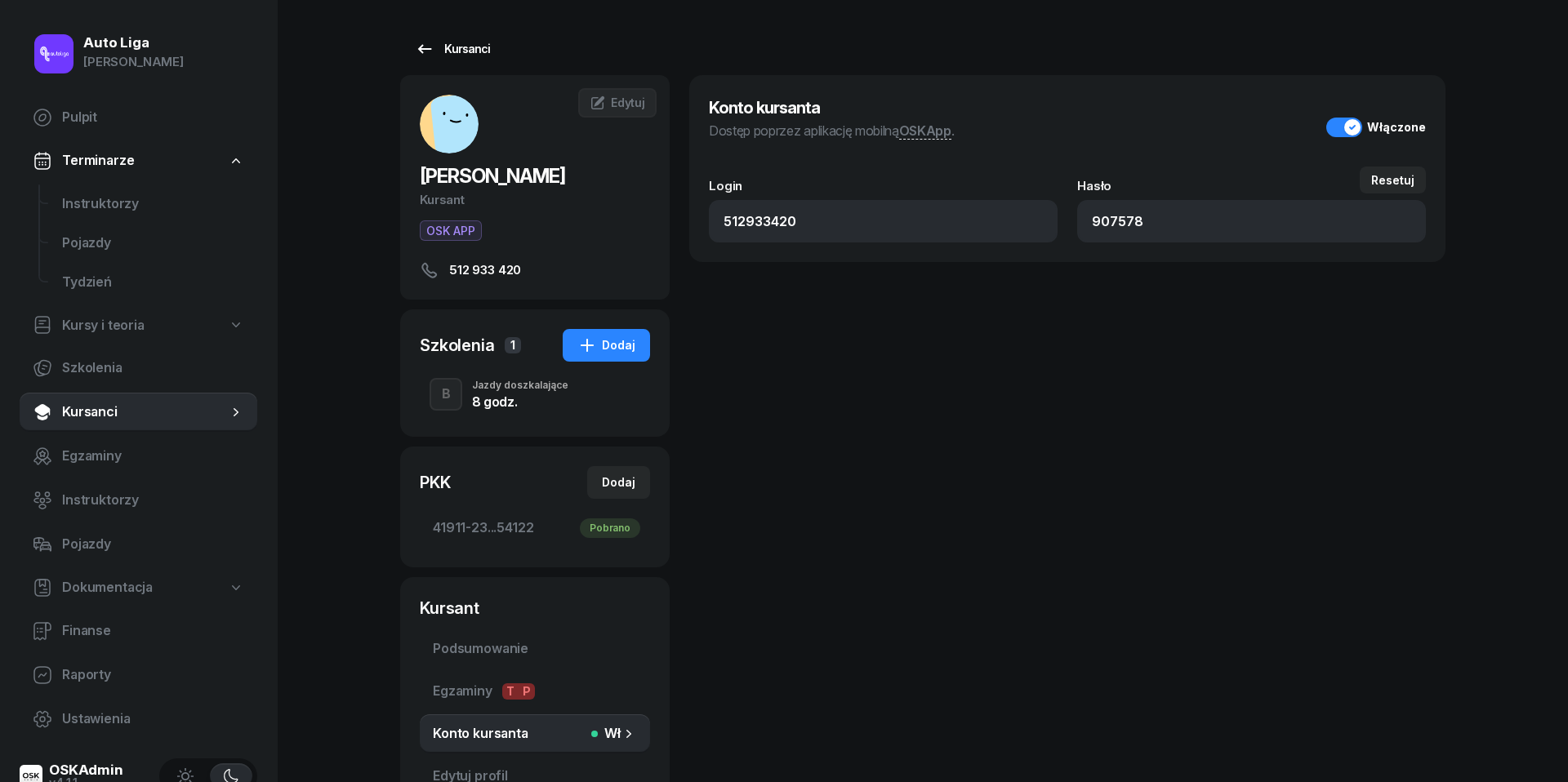
click at [423, 51] on icon at bounding box center [424, 49] width 20 height 20
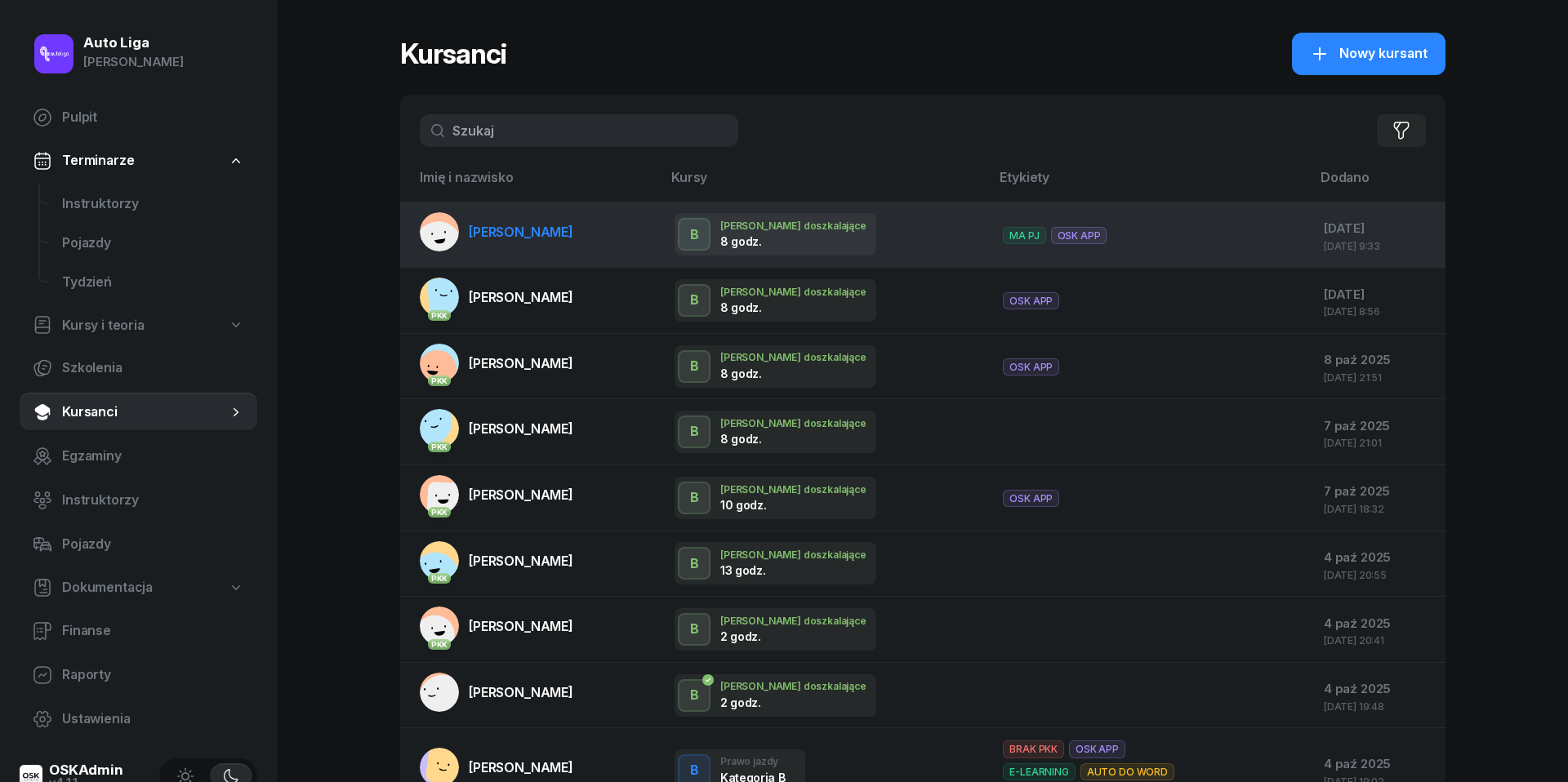
click at [547, 237] on span "[PERSON_NAME]" at bounding box center [522, 231] width 105 height 16
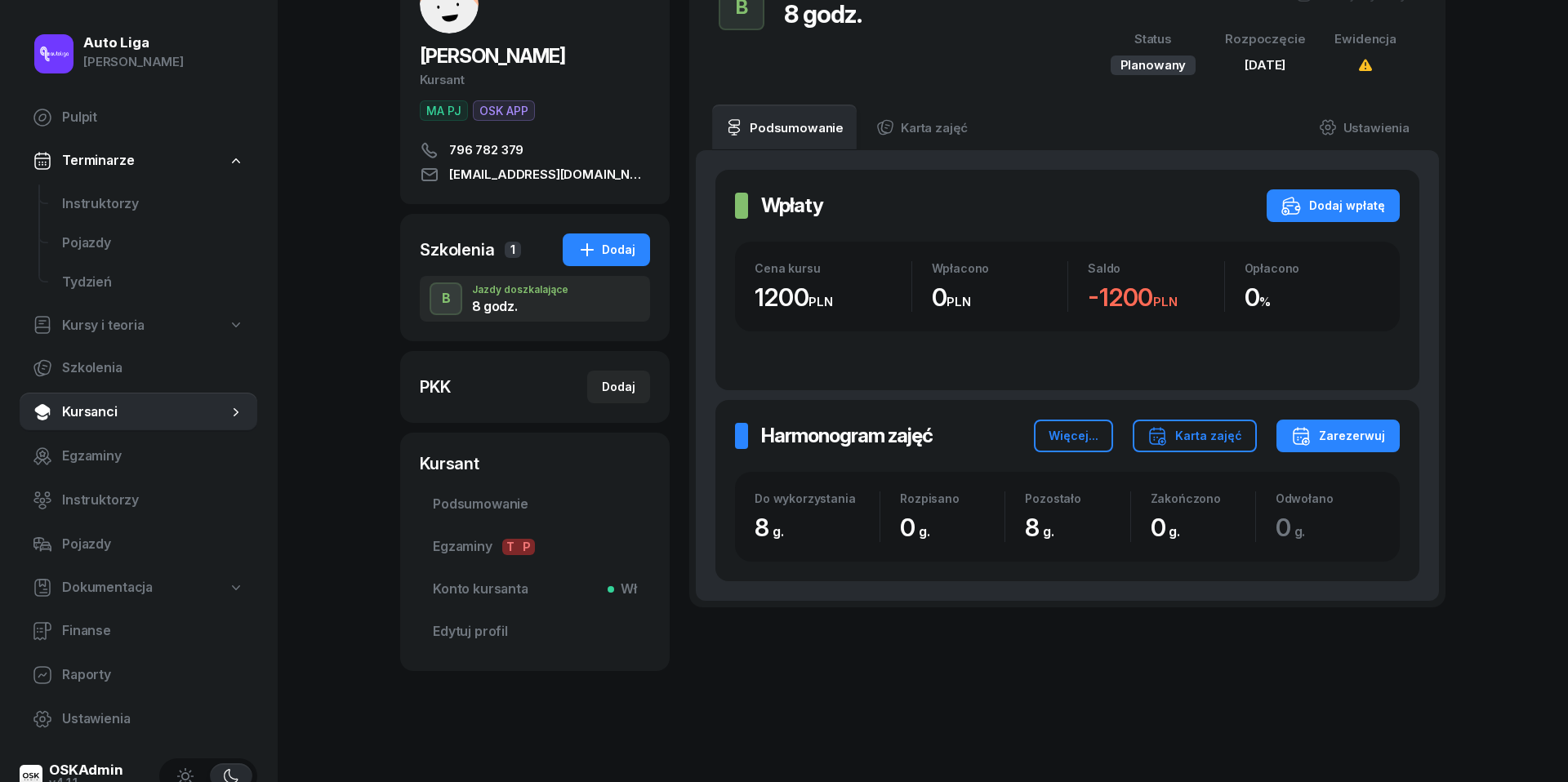
scroll to position [119, 0]
click at [485, 577] on link "Konto kursanta Wł" at bounding box center [535, 591] width 230 height 39
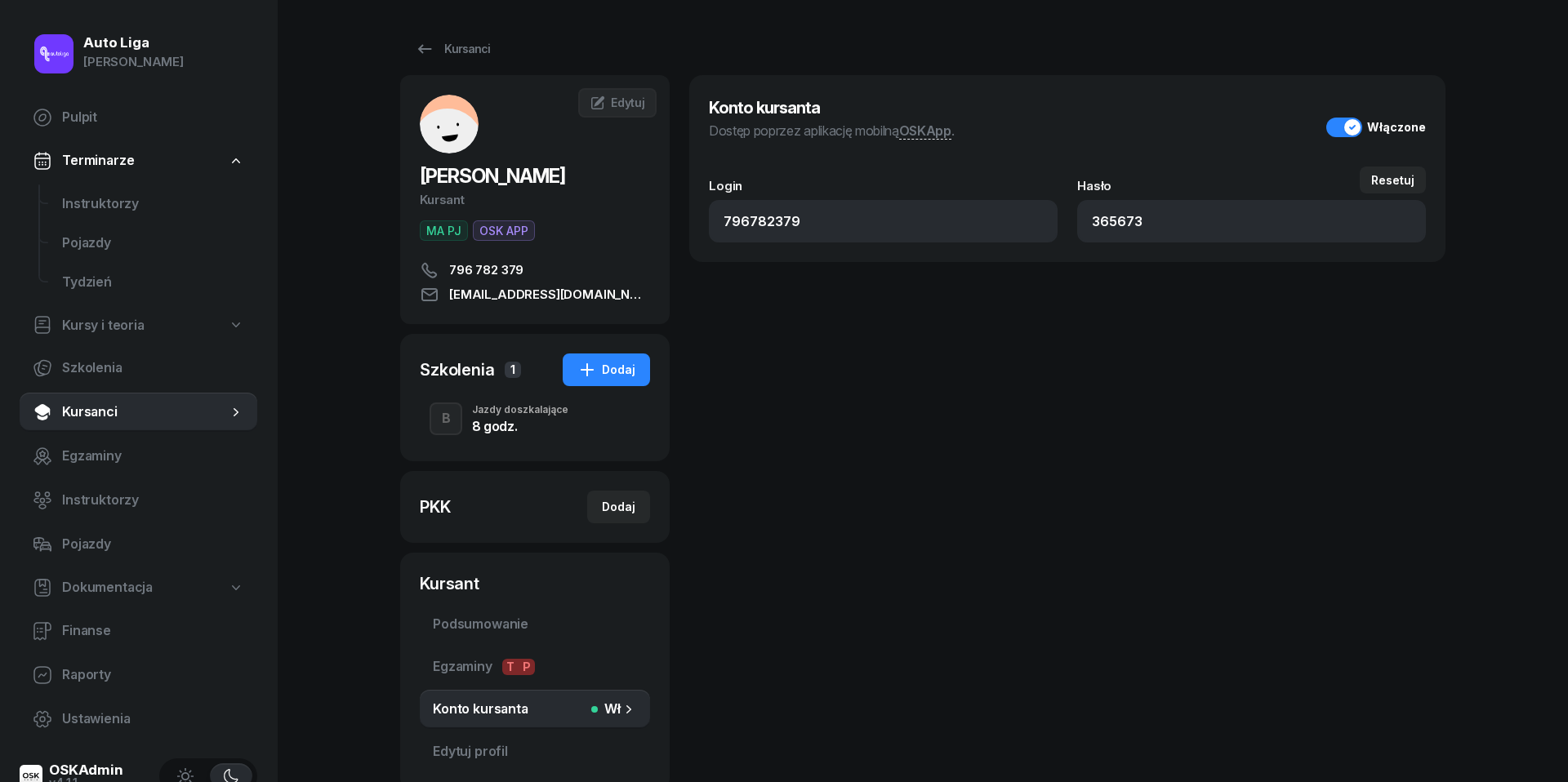
click at [495, 415] on div "Jazdy doszkalające" at bounding box center [520, 409] width 96 height 9
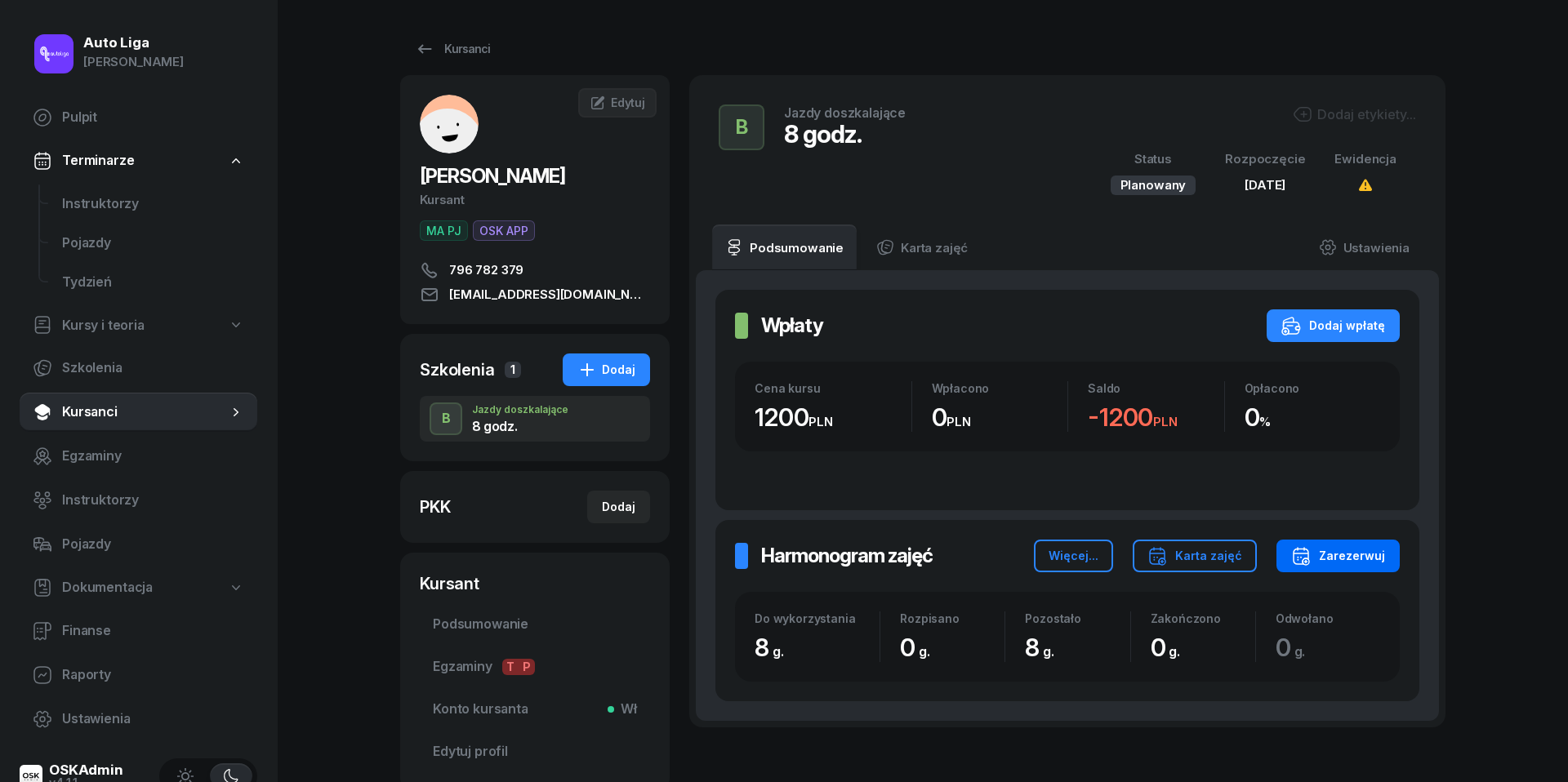
click at [1362, 557] on div "Zarezerwuj" at bounding box center [1339, 555] width 94 height 20
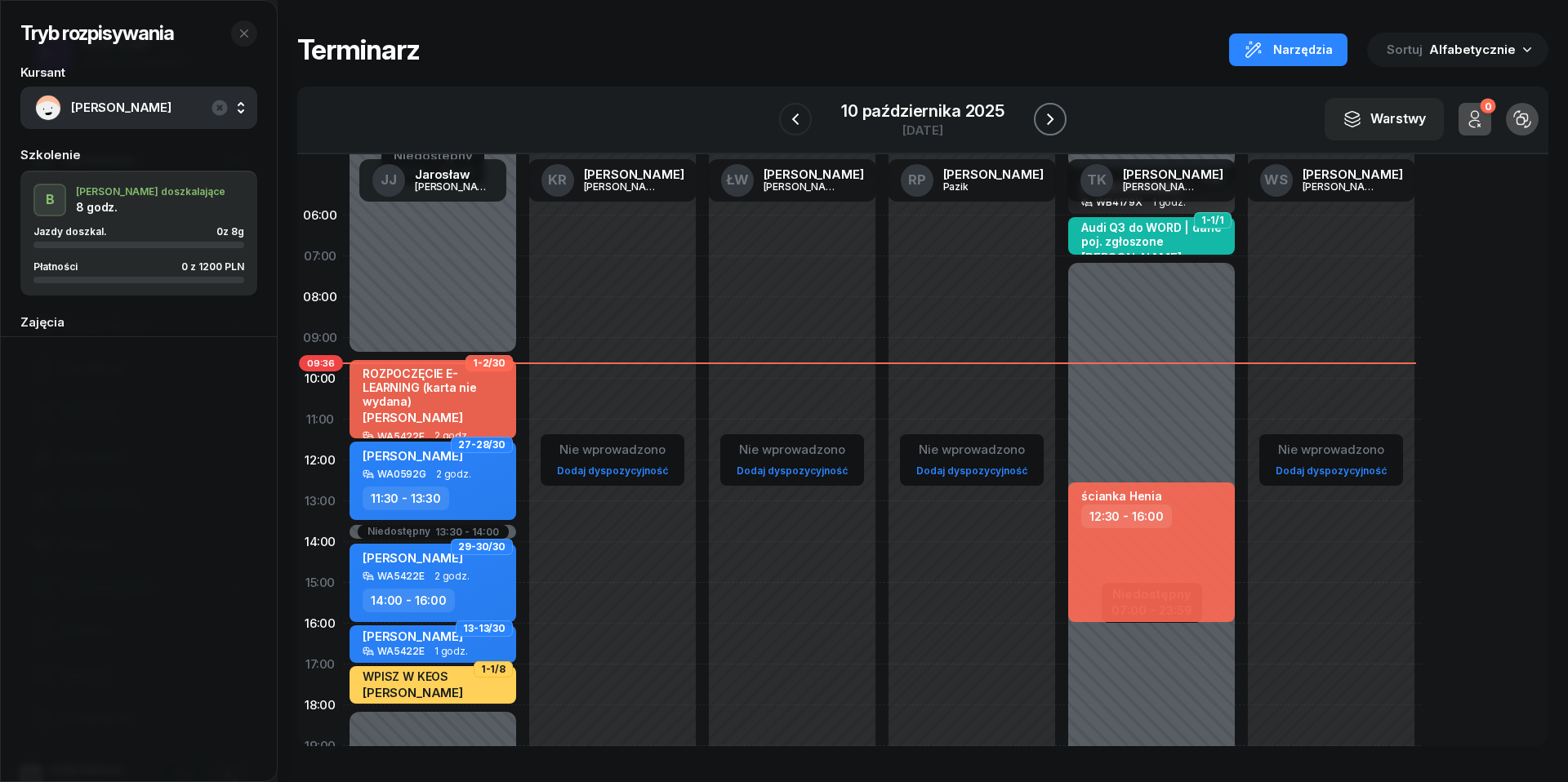
click at [1049, 114] on icon "button" at bounding box center [1050, 119] width 7 height 11
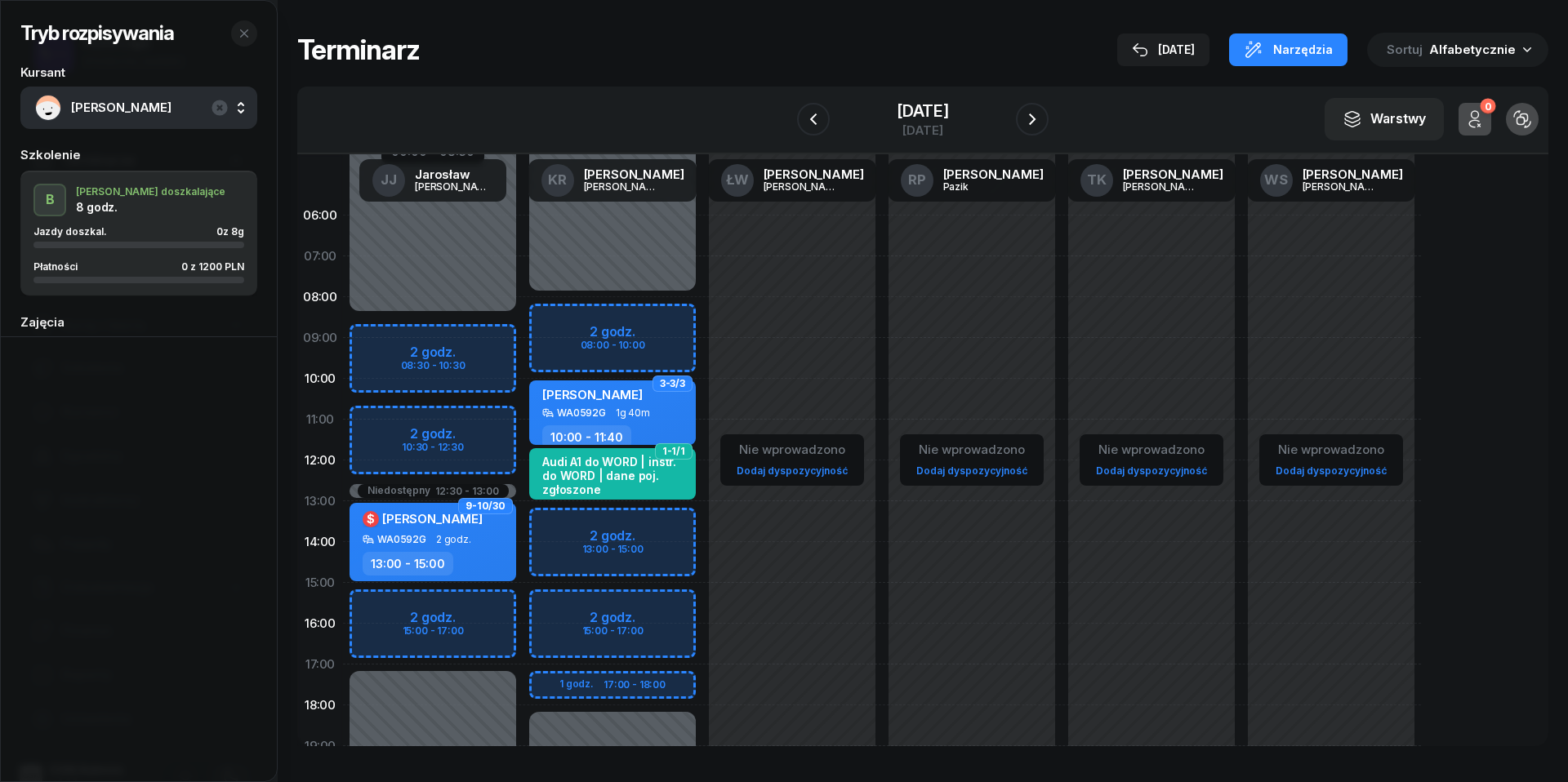
click at [556, 609] on div "Niedostępny 00:00 - 08:00 Niedostępny 18:00 - 23:59 2 godz. 08:00 - 10:00 2 god…" at bounding box center [613, 583] width 180 height 775
select select "15"
select select "17"
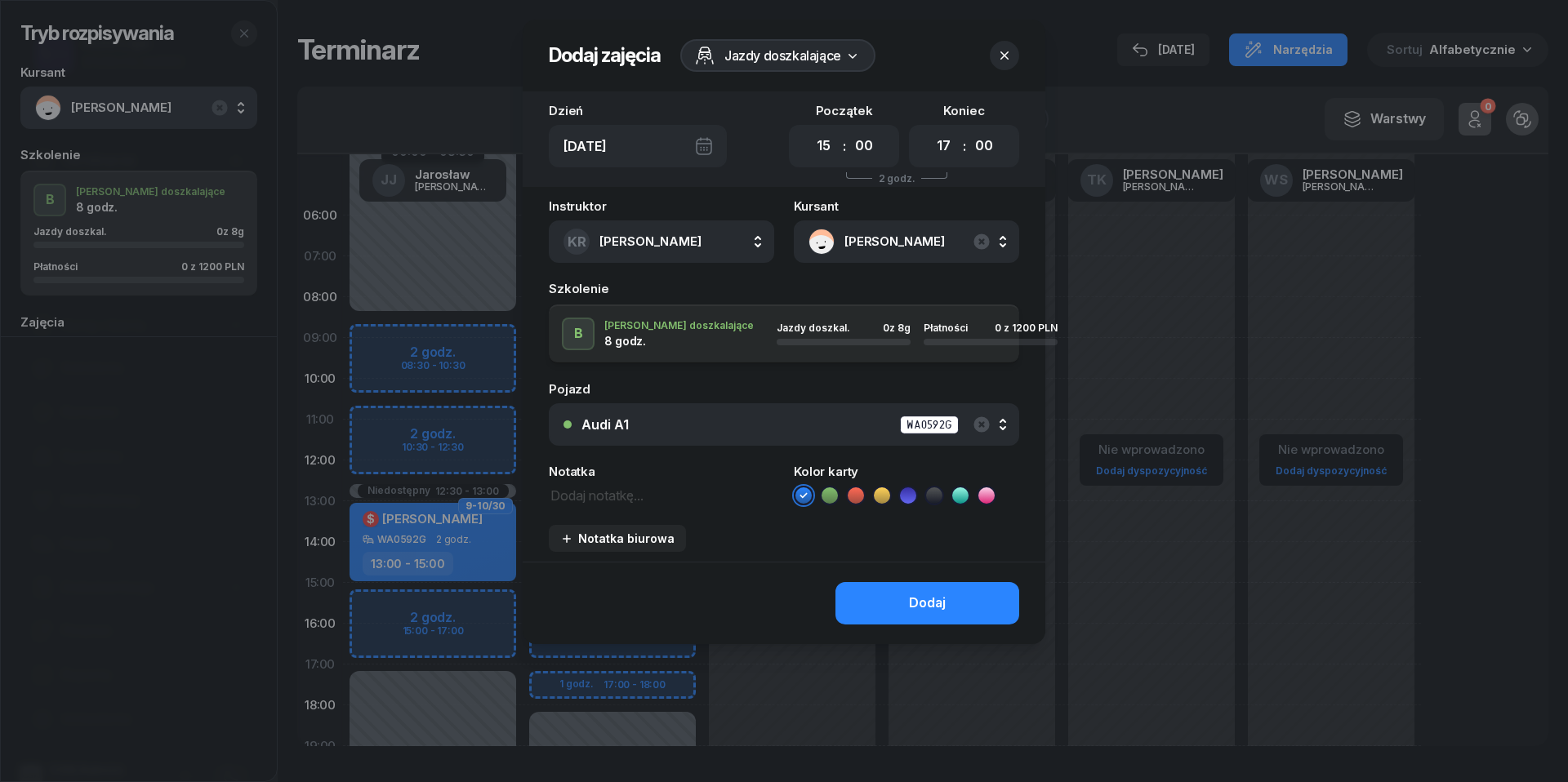
click at [729, 425] on div "Audi A1 WA0592G" at bounding box center [793, 425] width 423 height 21
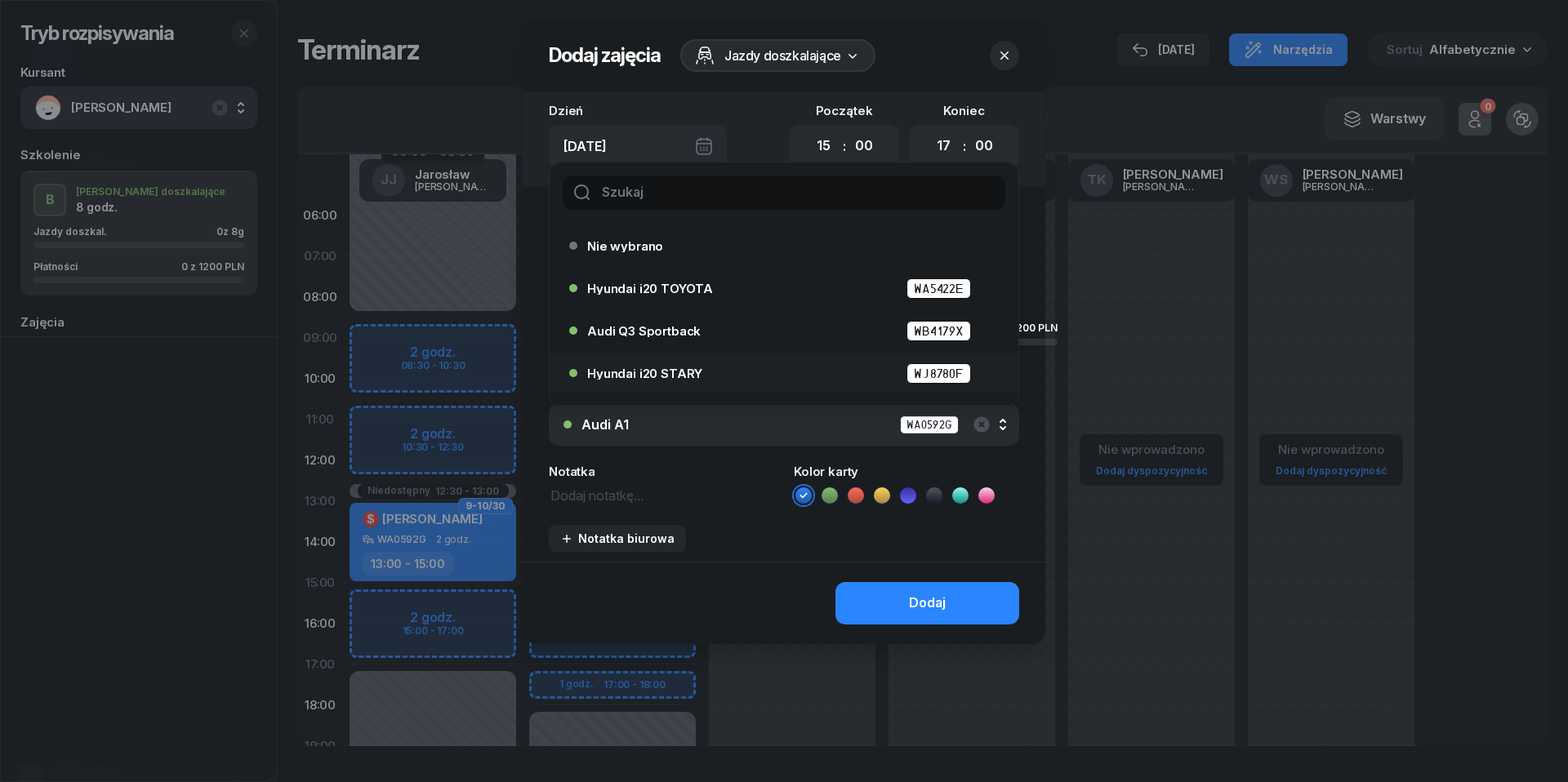
click at [707, 370] on div "Hyundai i20 STARY WJ8780F" at bounding box center [788, 374] width 402 height 21
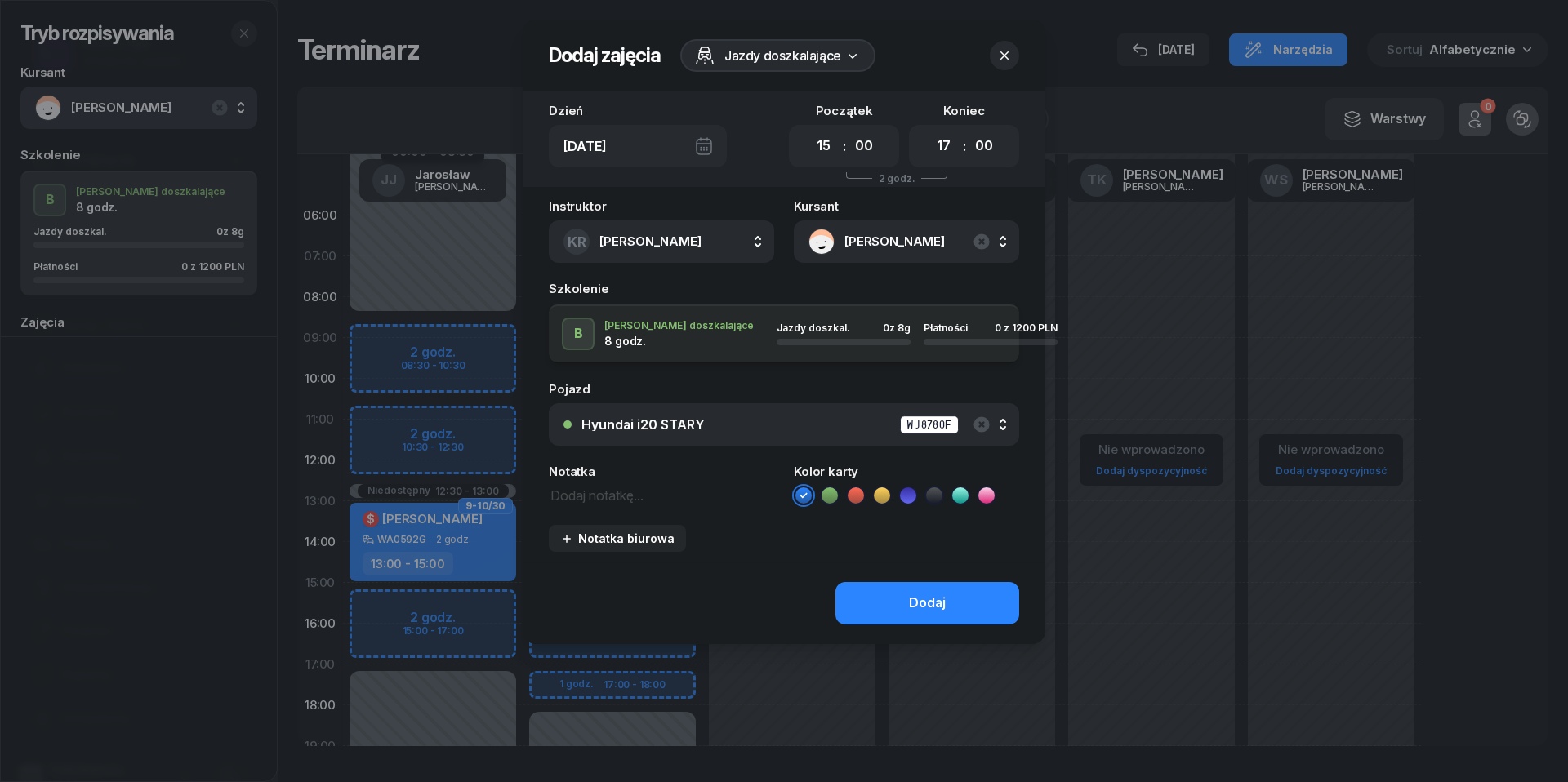
click at [647, 498] on textarea at bounding box center [661, 494] width 226 height 21
type textarea "1200 do pobrania"
click at [854, 491] on icon at bounding box center [855, 495] width 16 height 16
click at [922, 605] on div "Dodaj" at bounding box center [927, 603] width 37 height 22
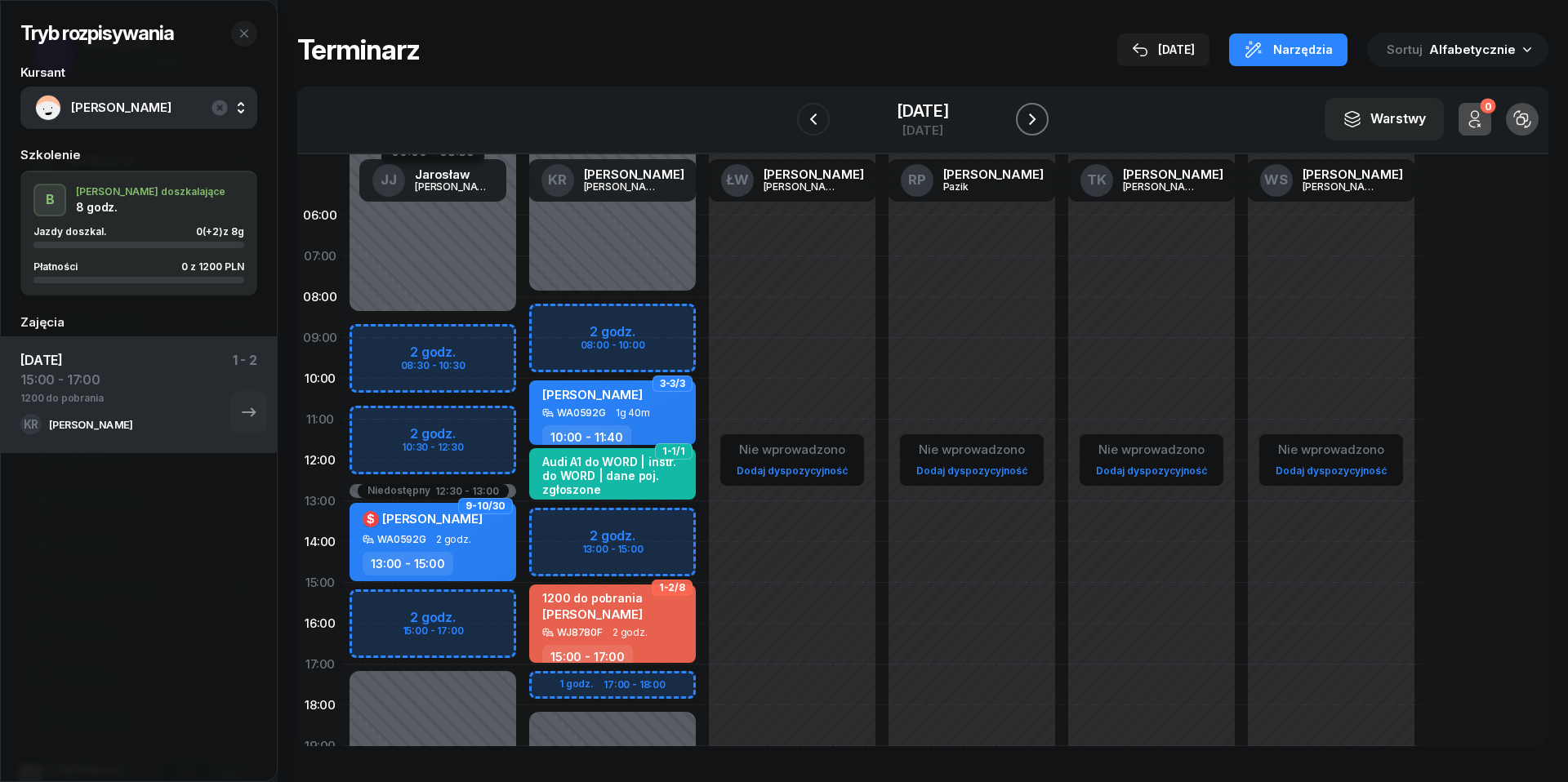
click at [1043, 122] on icon "button" at bounding box center [1032, 119] width 20 height 20
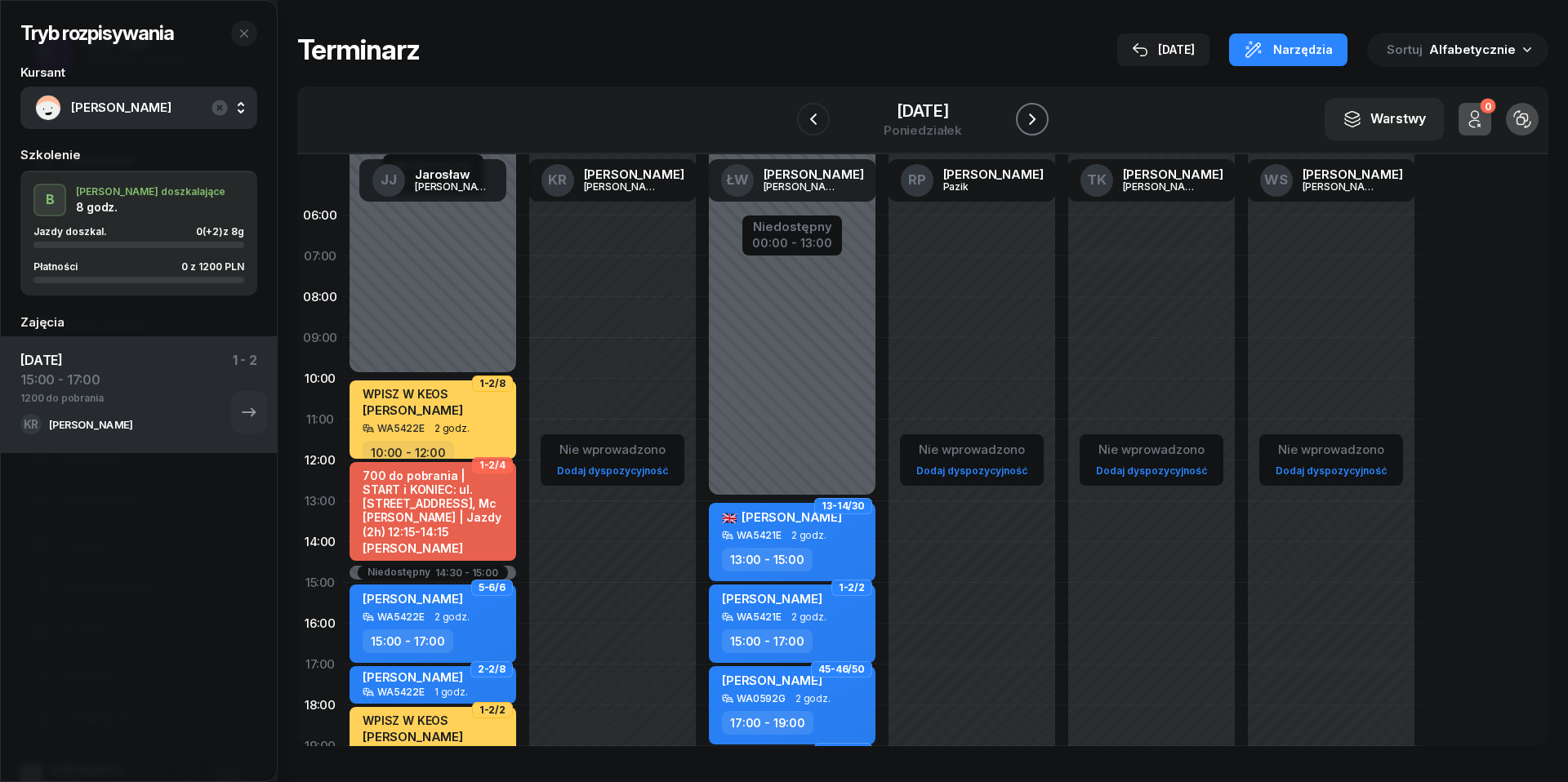
click at [1043, 122] on icon "button" at bounding box center [1032, 119] width 20 height 20
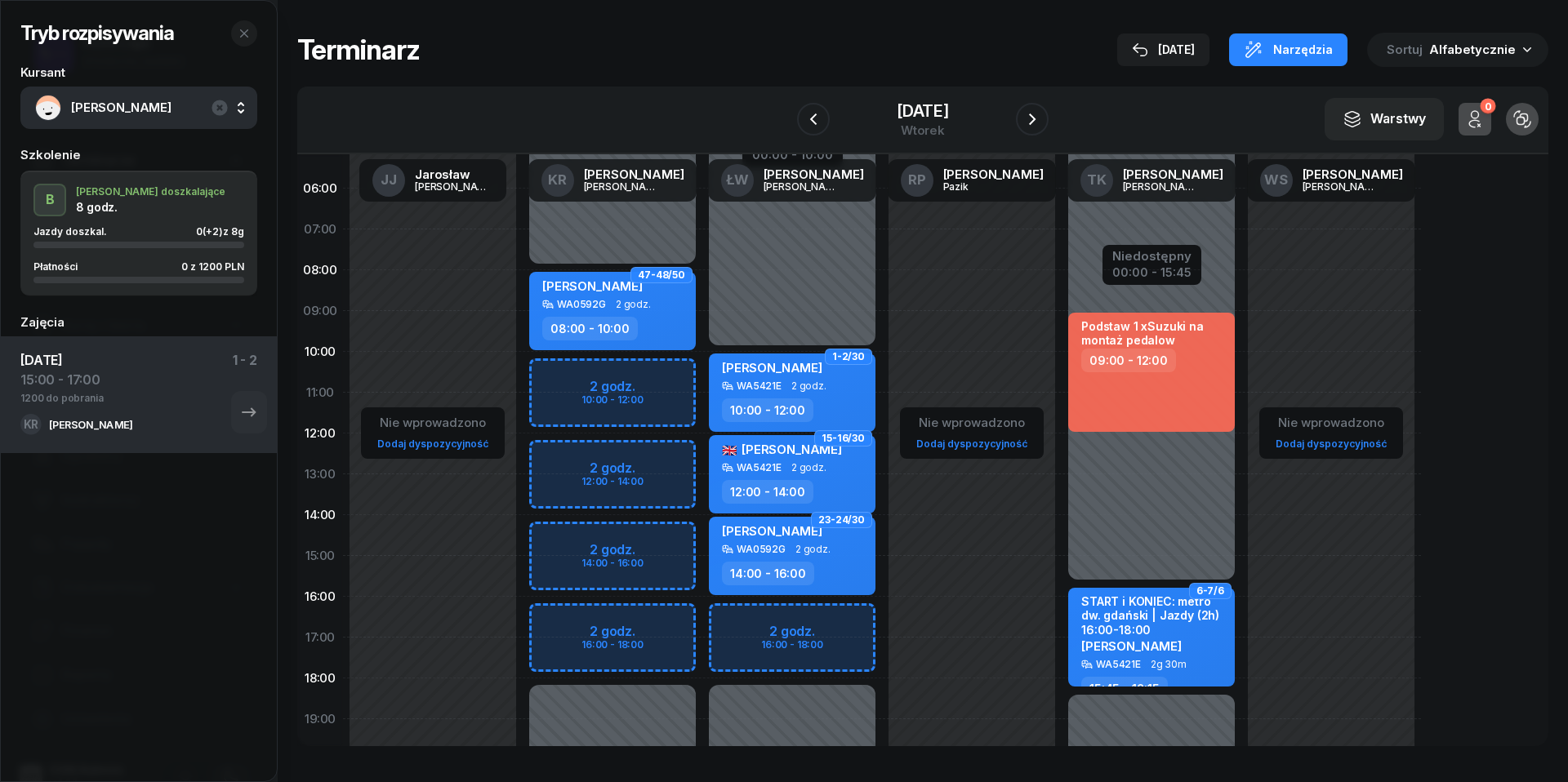
scroll to position [29, 0]
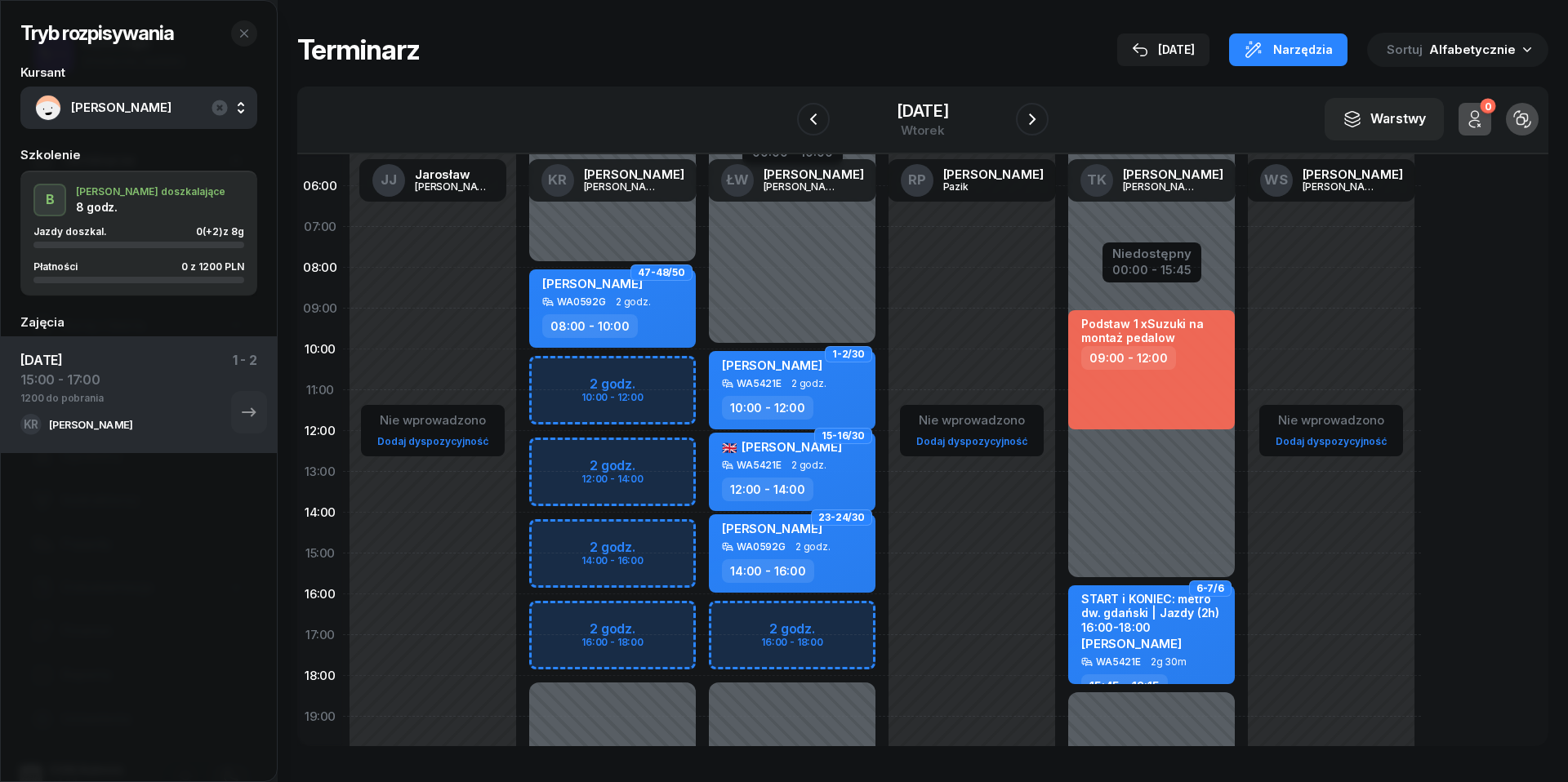
click at [562, 619] on div "Niedostępny 00:00 - 08:00 Niedostępny 18:00 - 23:59 2 godz. 10:00 - 12:00 2 god…" at bounding box center [613, 553] width 180 height 775
select select "16"
select select "18"
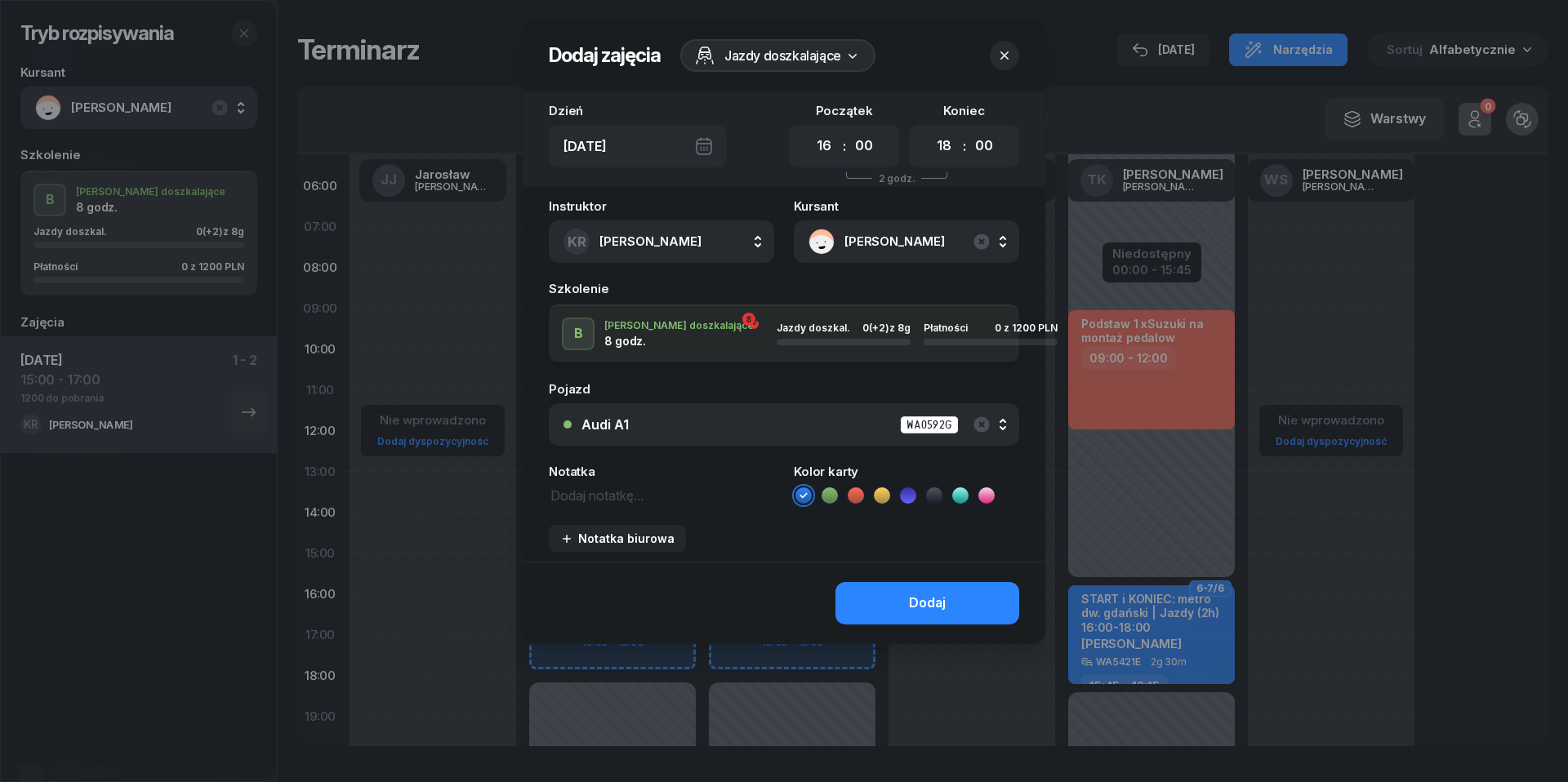
click at [781, 415] on div "Audi A1 WA0592G" at bounding box center [793, 425] width 423 height 21
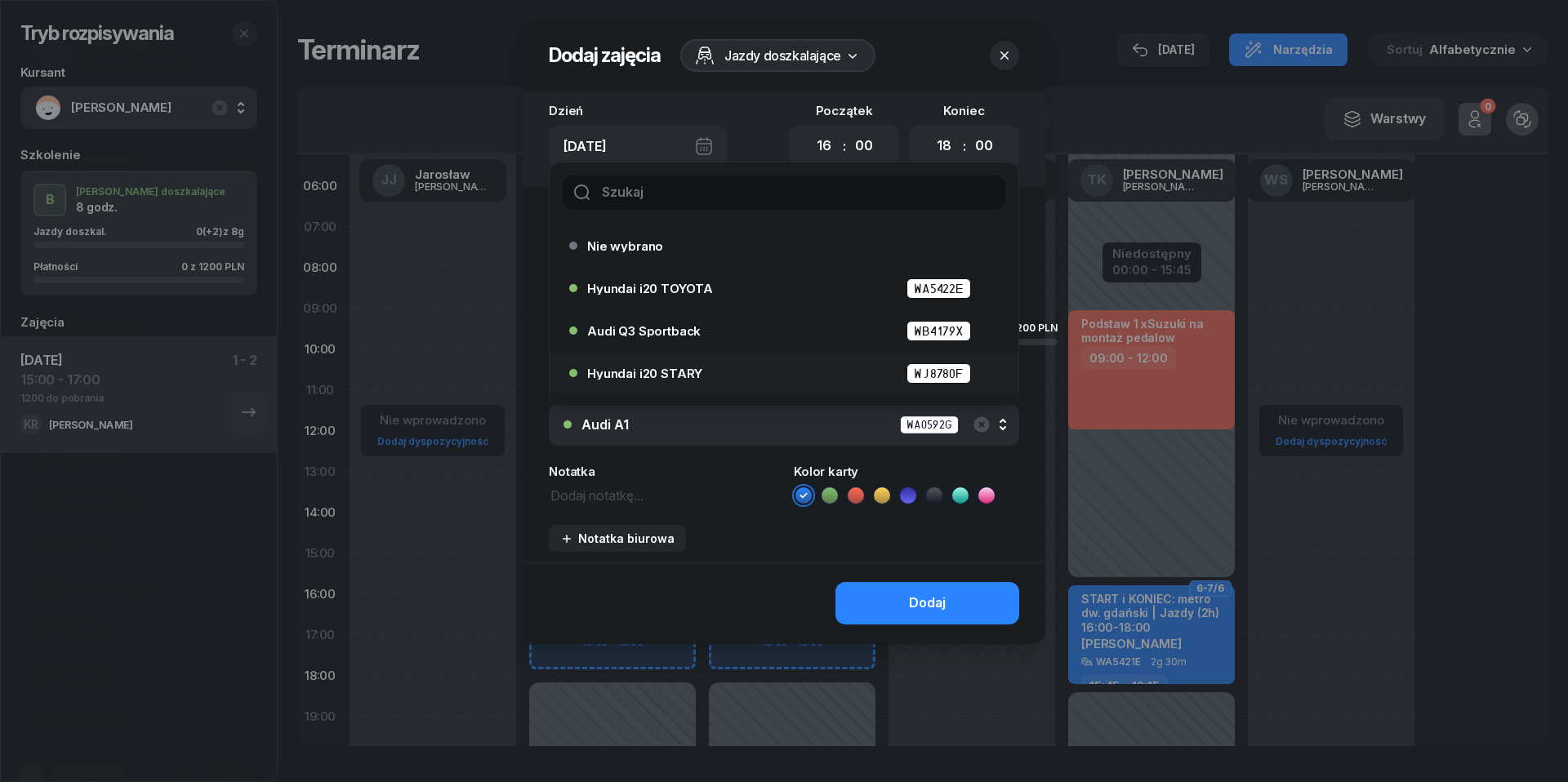
click at [732, 369] on div "Hyundai i20 STARY WJ8780F" at bounding box center [788, 374] width 402 height 21
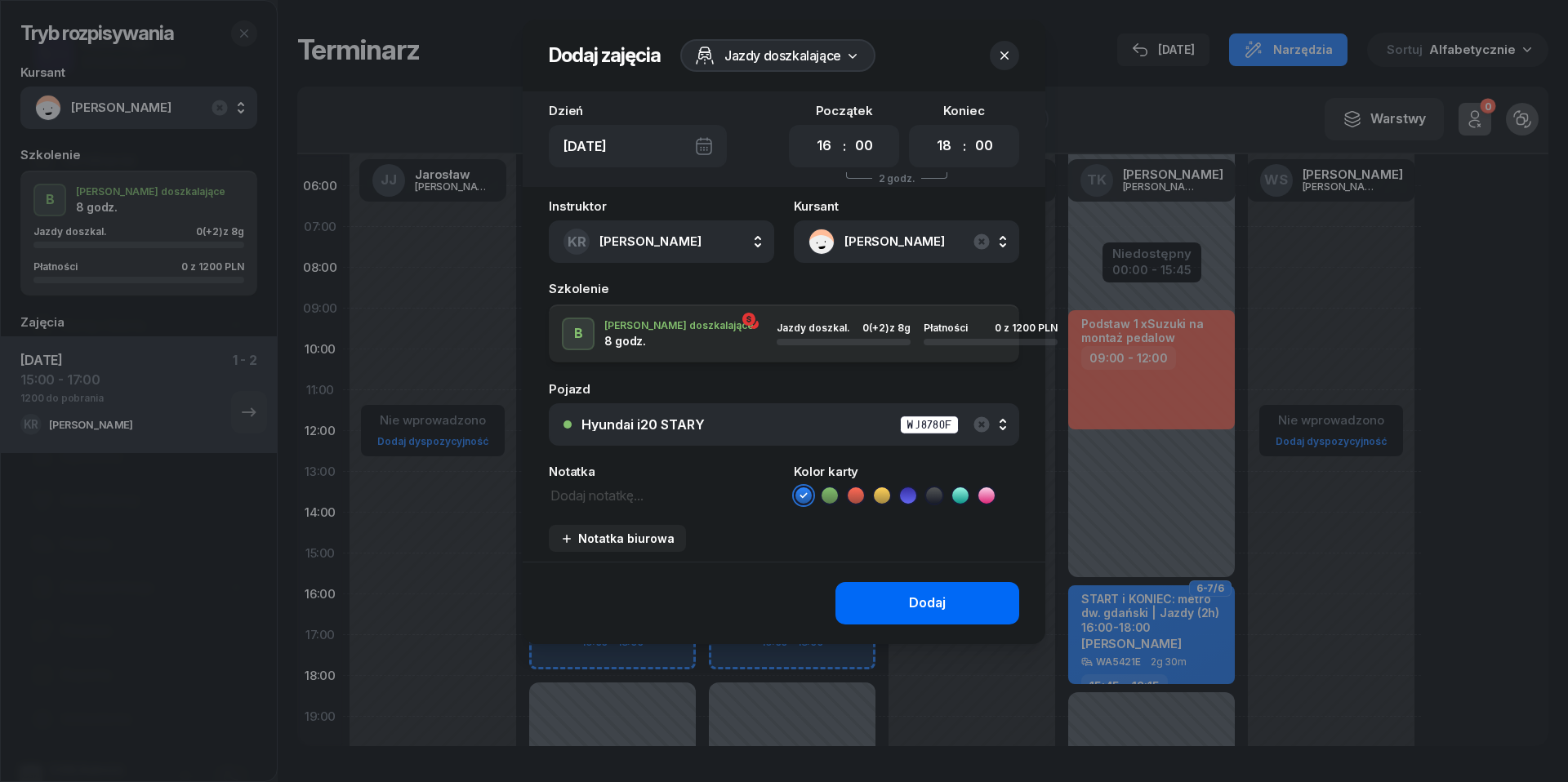
click at [929, 595] on div "Dodaj" at bounding box center [927, 603] width 37 height 22
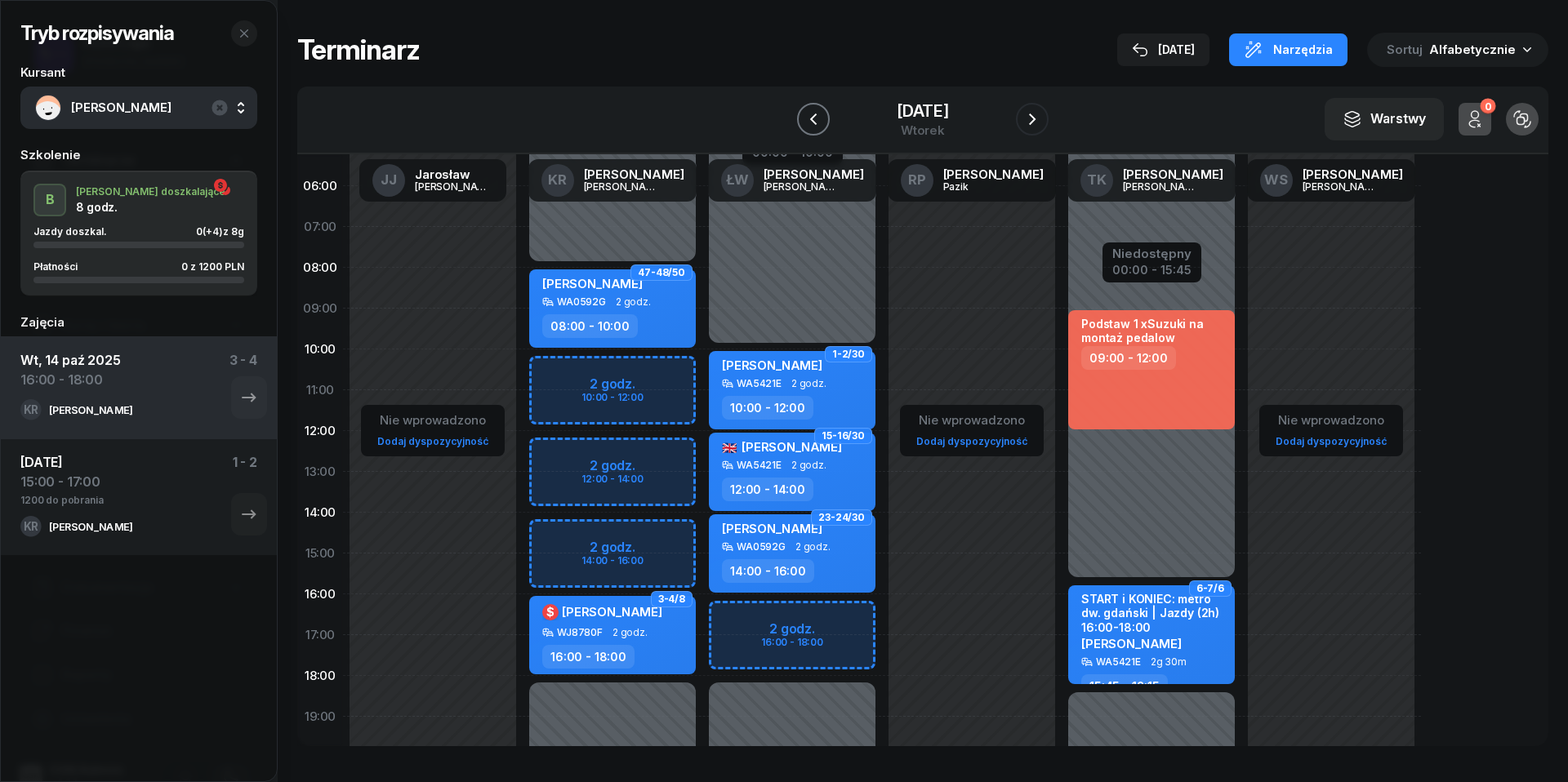
click at [804, 119] on icon "button" at bounding box center [813, 119] width 20 height 20
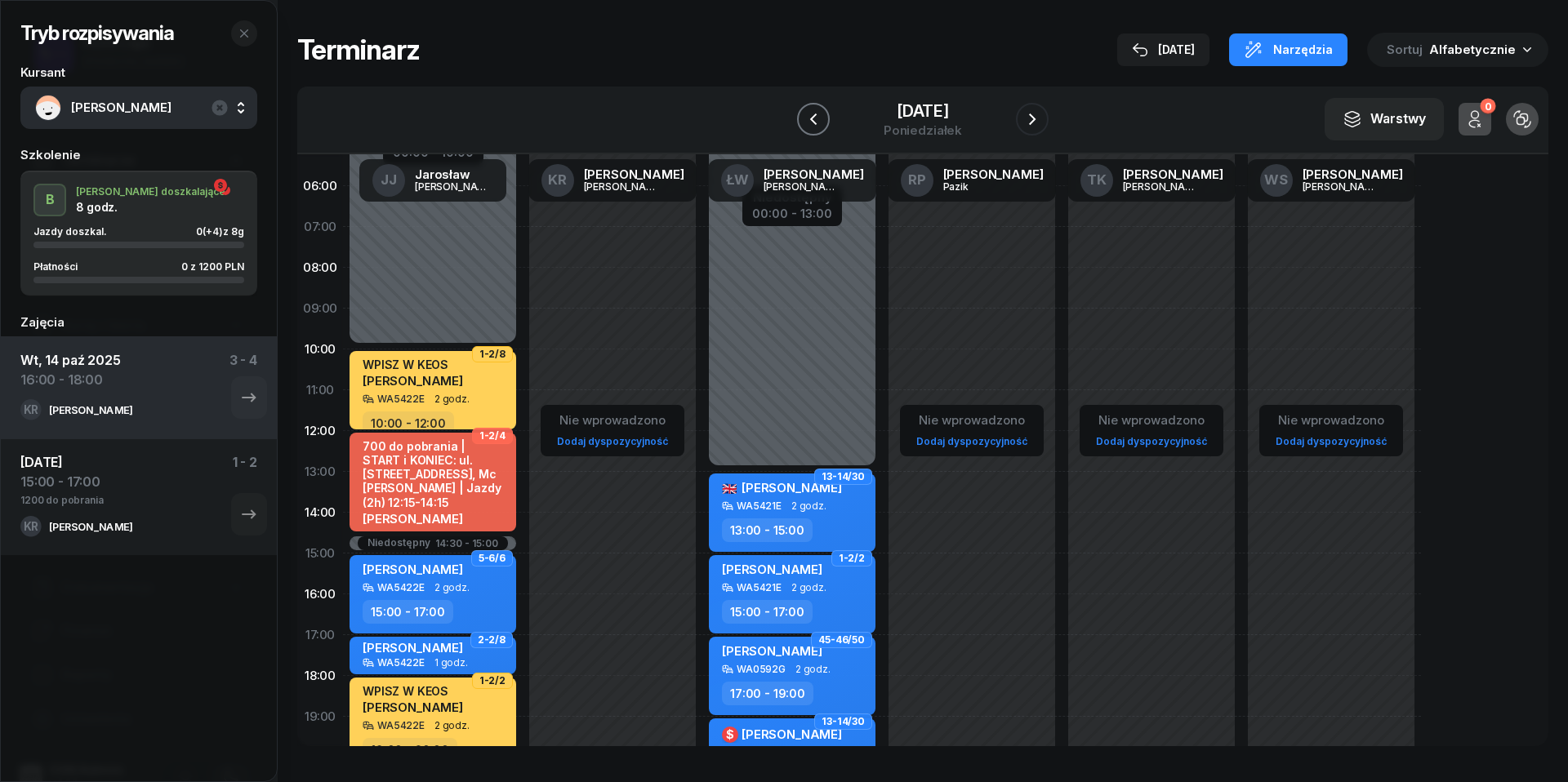
click at [804, 119] on icon "button" at bounding box center [813, 119] width 20 height 20
